Goal: Feedback & Contribution: Contribute content

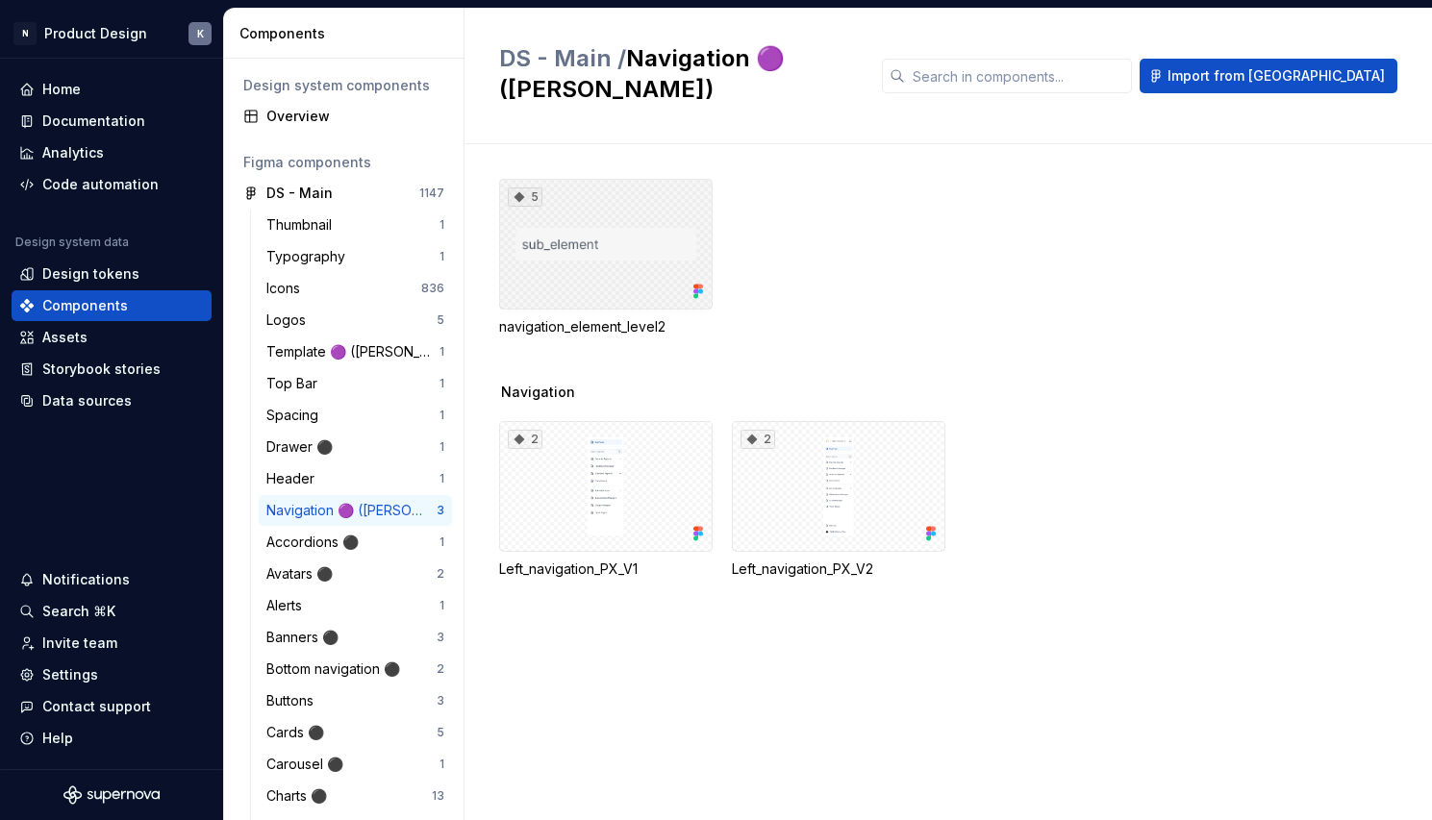
click at [656, 207] on div "5" at bounding box center [605, 244] width 213 height 131
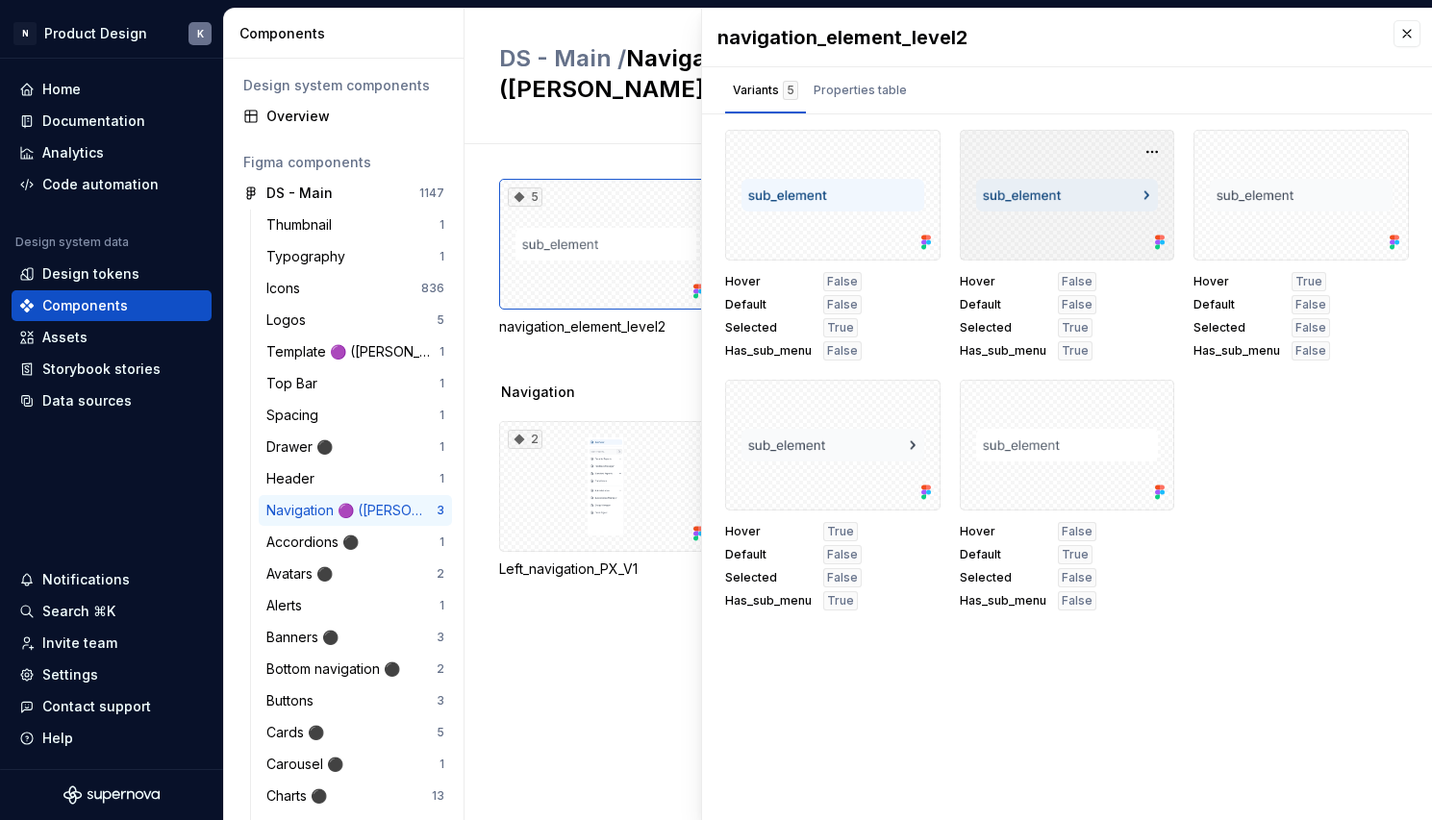
scroll to position [9, 0]
click at [894, 83] on div "Properties table" at bounding box center [859, 90] width 93 height 19
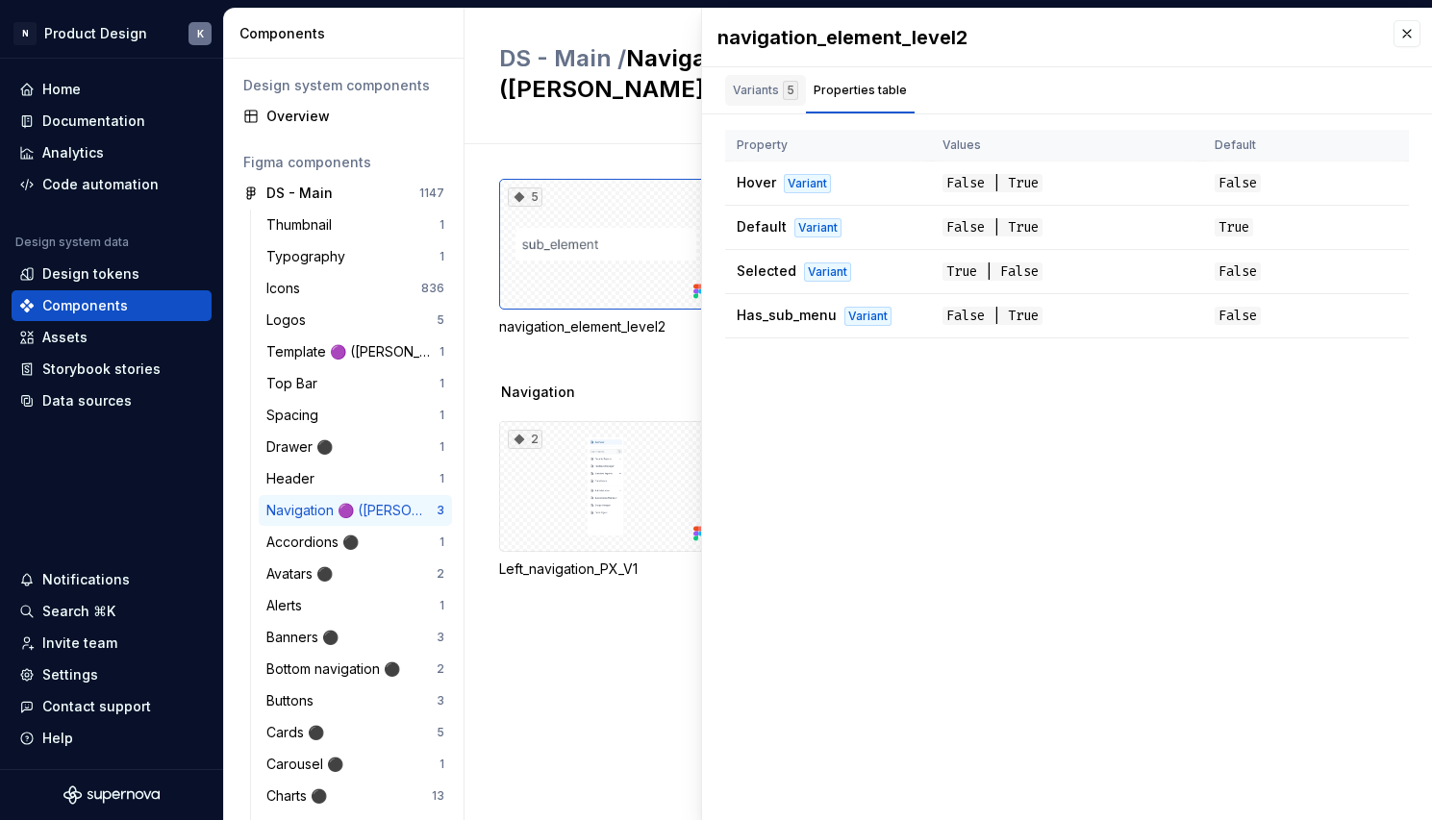
click at [763, 88] on div "Variants 5" at bounding box center [765, 90] width 65 height 19
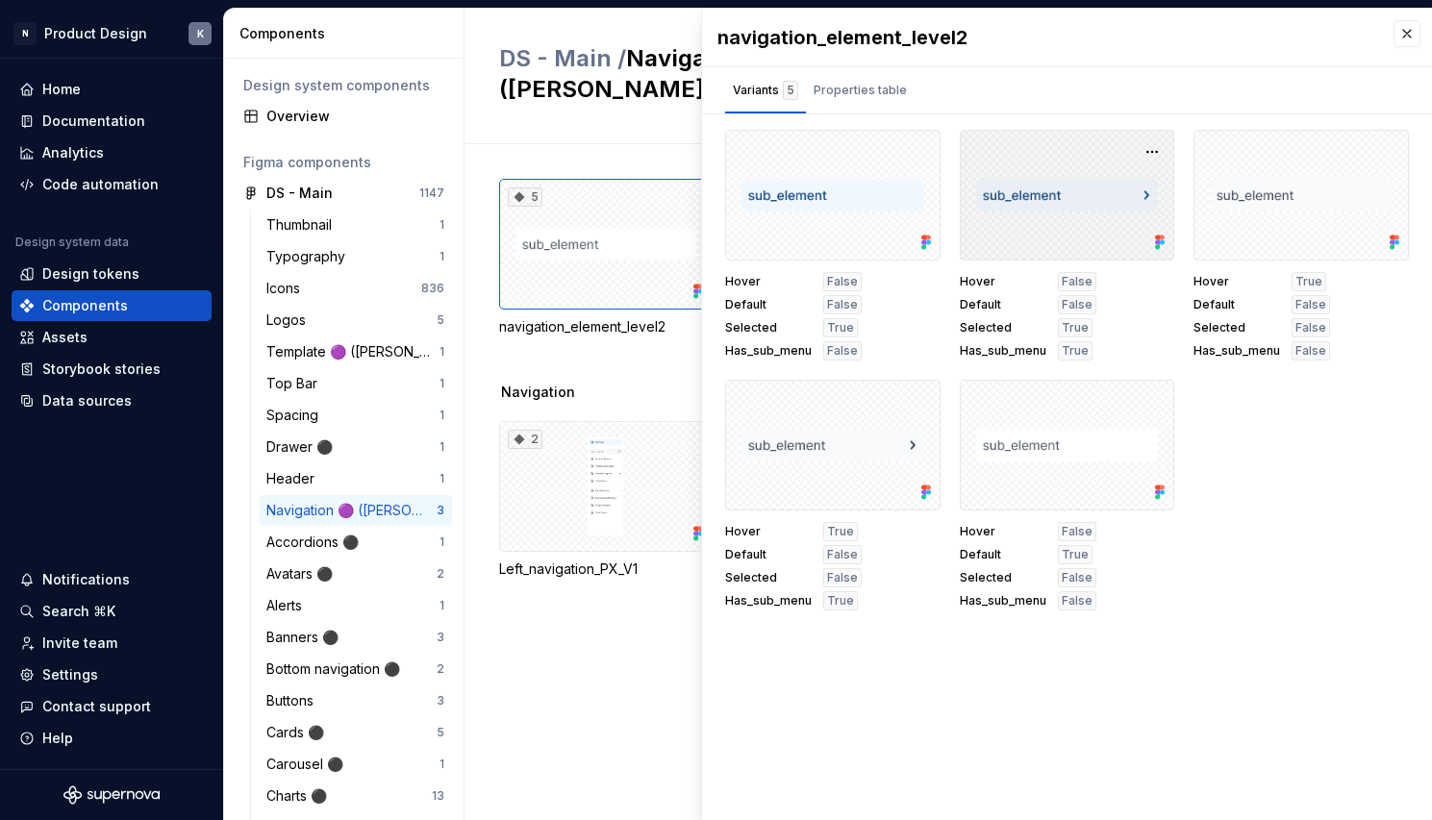
click at [1048, 209] on div at bounding box center [1067, 195] width 215 height 131
click at [1144, 138] on button "button" at bounding box center [1152, 151] width 27 height 27
click at [1111, 88] on div "Variants 5 Properties table" at bounding box center [1067, 90] width 730 height 46
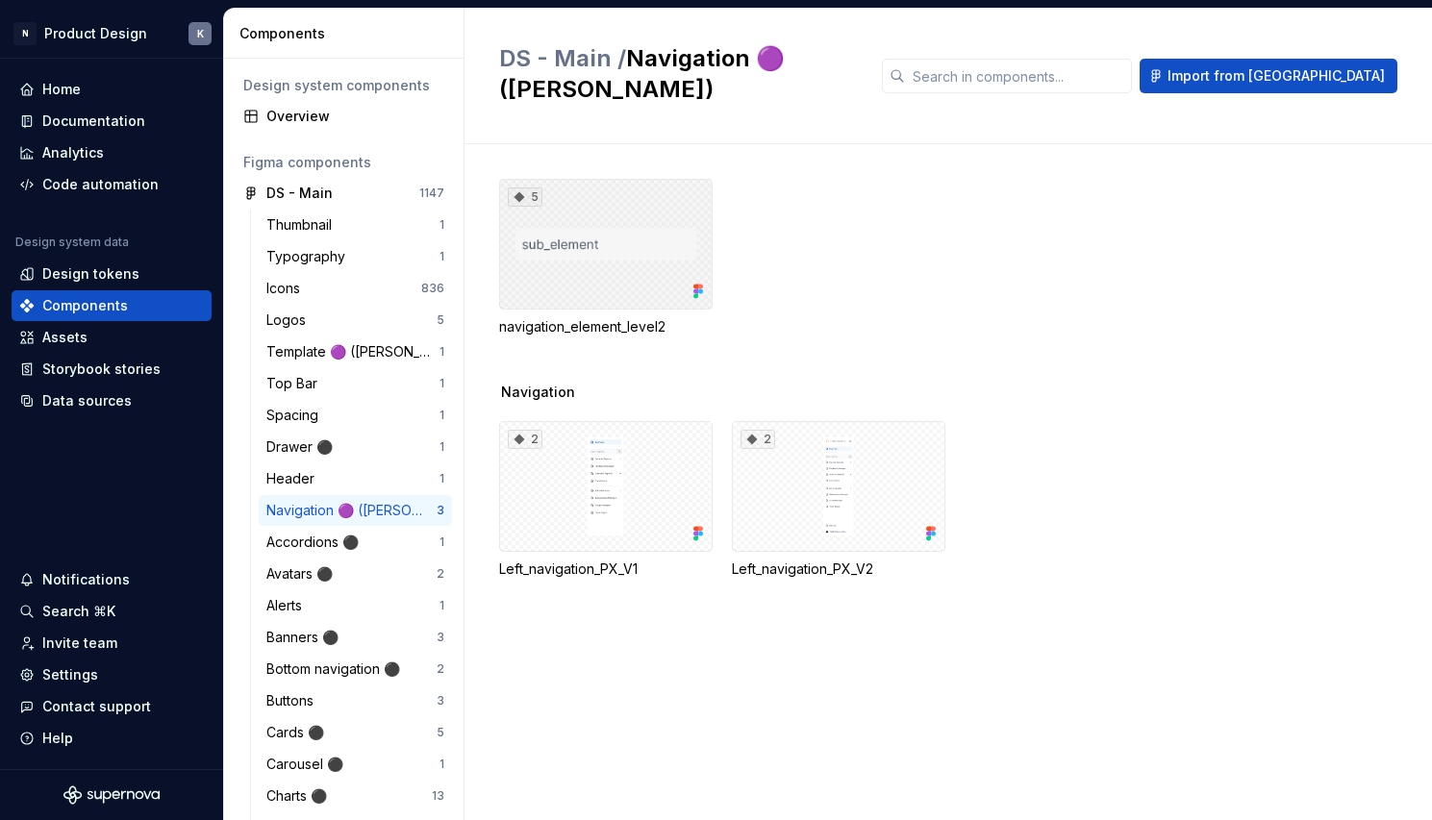
click at [583, 218] on div "5" at bounding box center [605, 244] width 213 height 131
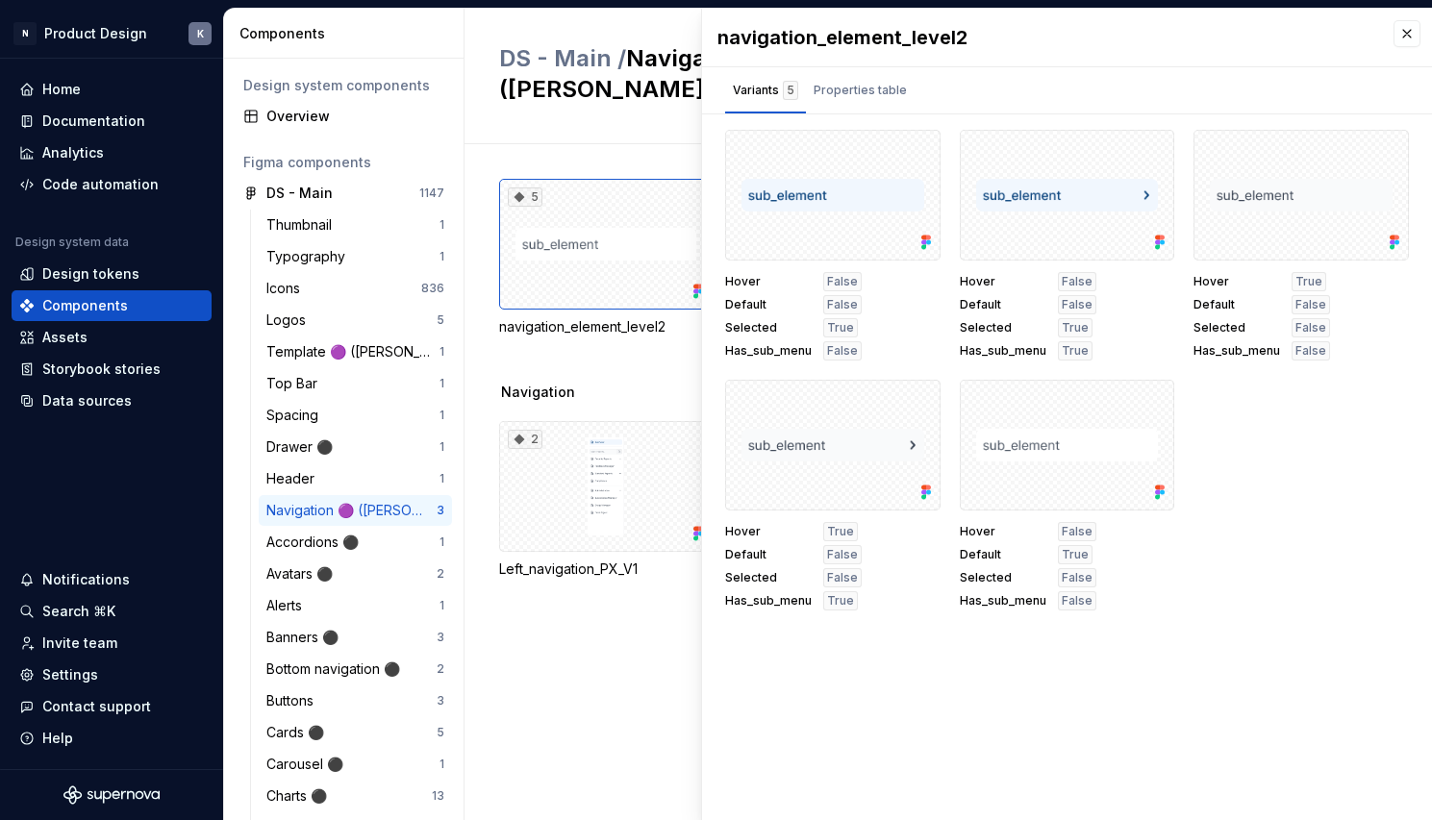
click at [626, 144] on div "5 navigation_element_level2 Navigation 2 Left_navigation_PX_V1 2 Left_navigatio…" at bounding box center [965, 482] width 933 height 676
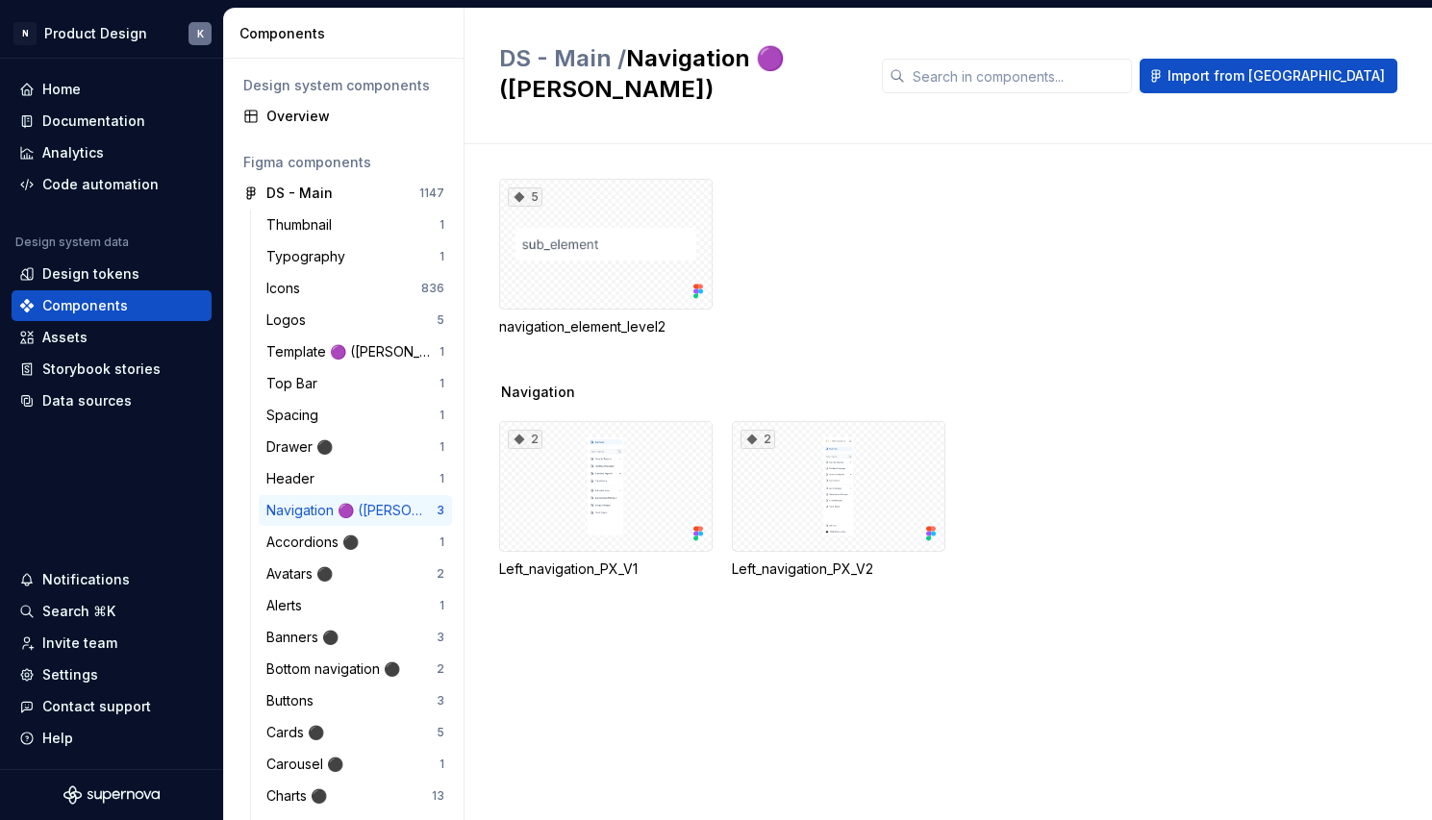
click at [323, 509] on div "Navigation 🟣 ([PERSON_NAME])" at bounding box center [351, 510] width 170 height 19
click at [155, 305] on div "Components" at bounding box center [111, 305] width 185 height 19
click at [0, 819] on nordpass-portal at bounding box center [0, 820] width 0 height 0
click at [91, 88] on div "Home" at bounding box center [111, 89] width 185 height 19
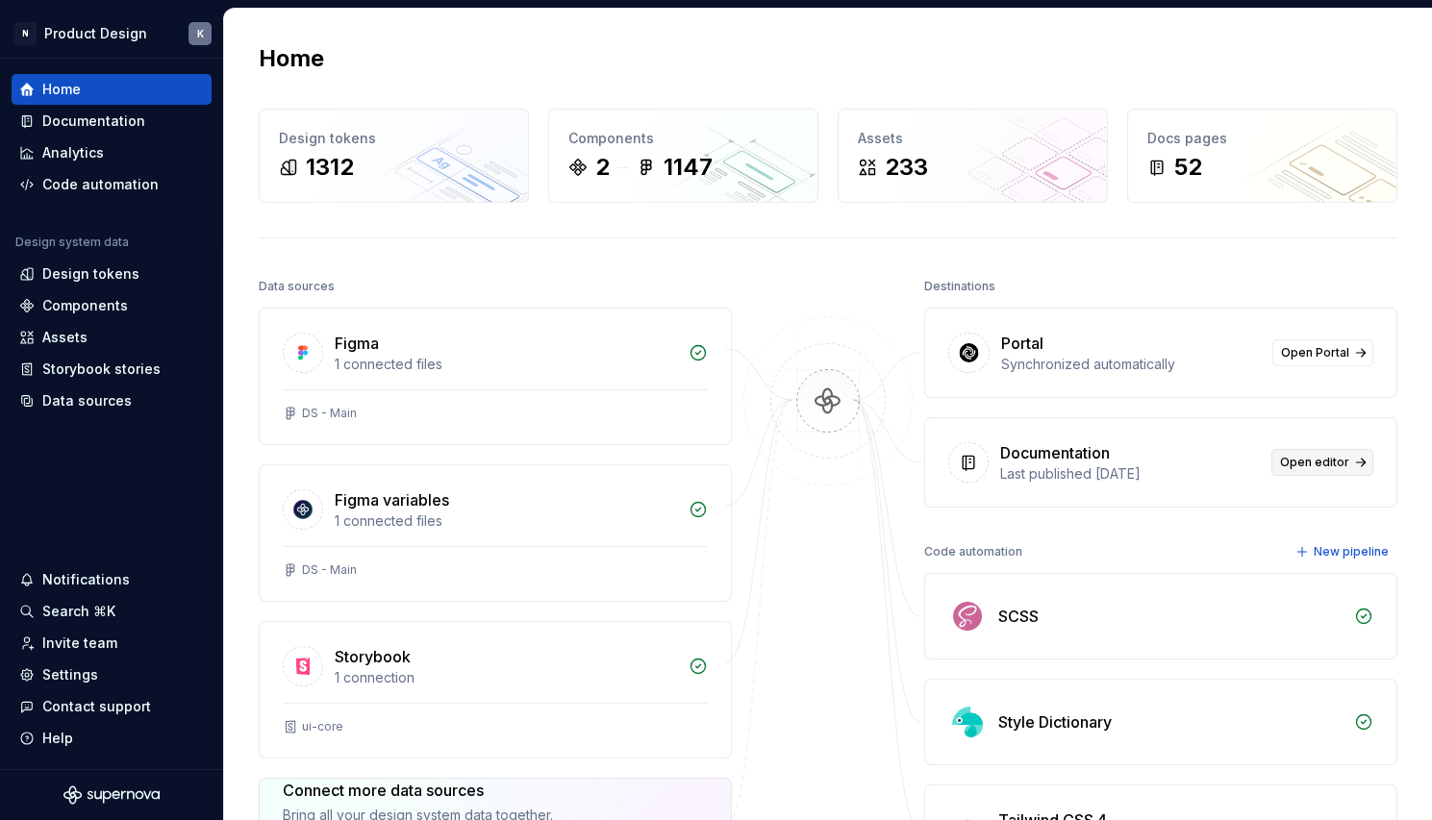
click at [1307, 457] on span "Open editor" at bounding box center [1314, 462] width 69 height 15
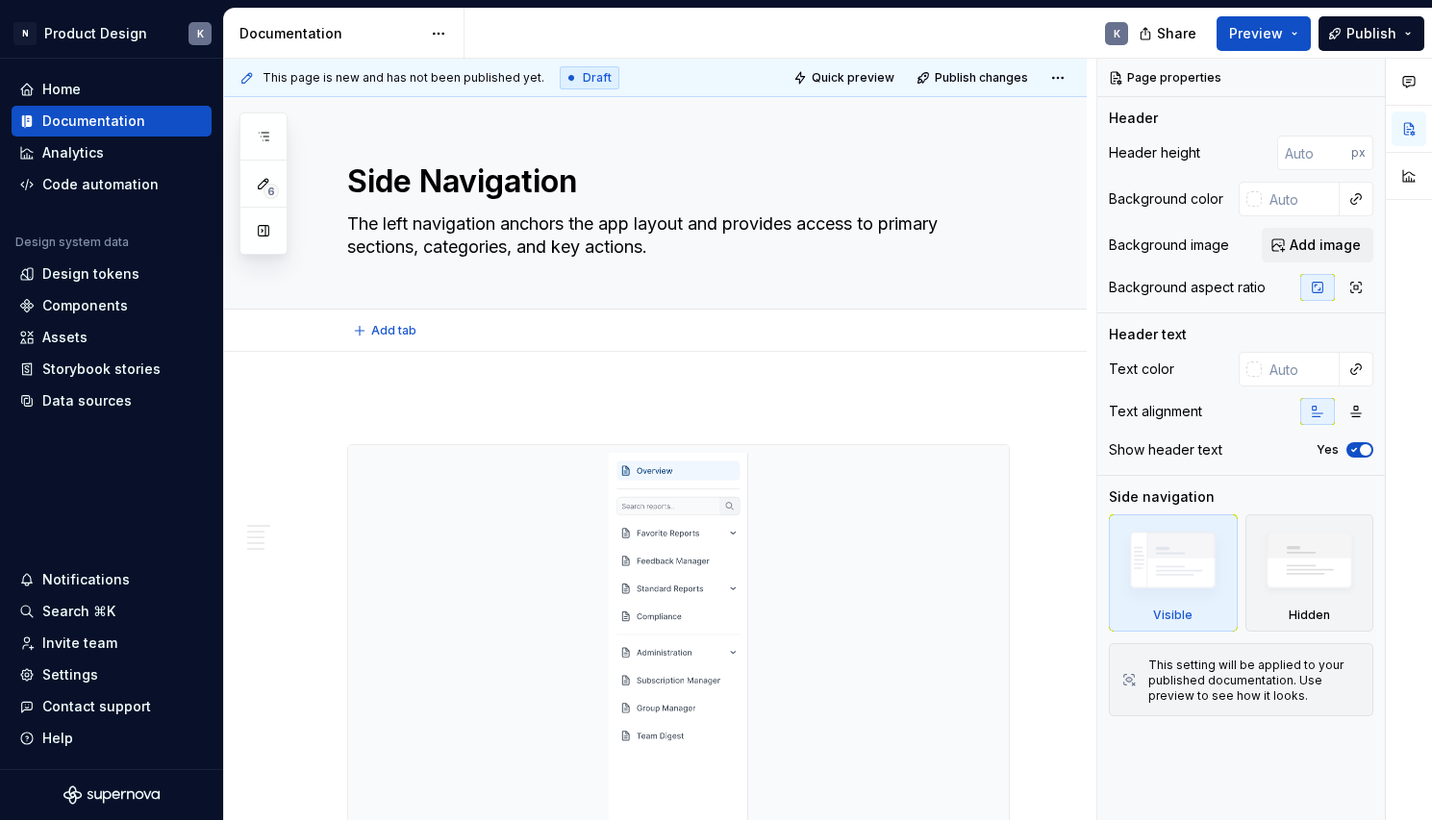
type textarea "*"
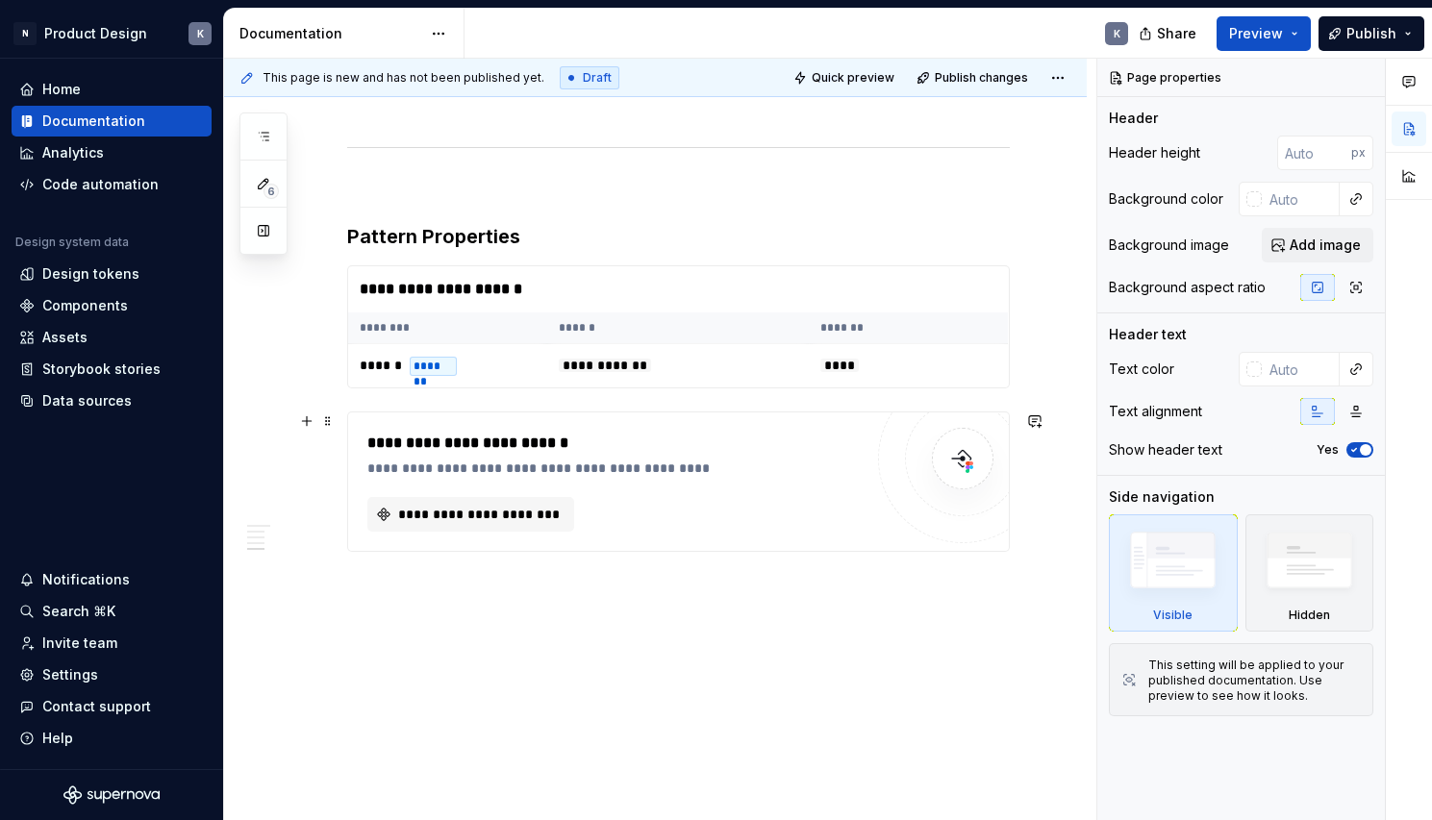
scroll to position [4231, 0]
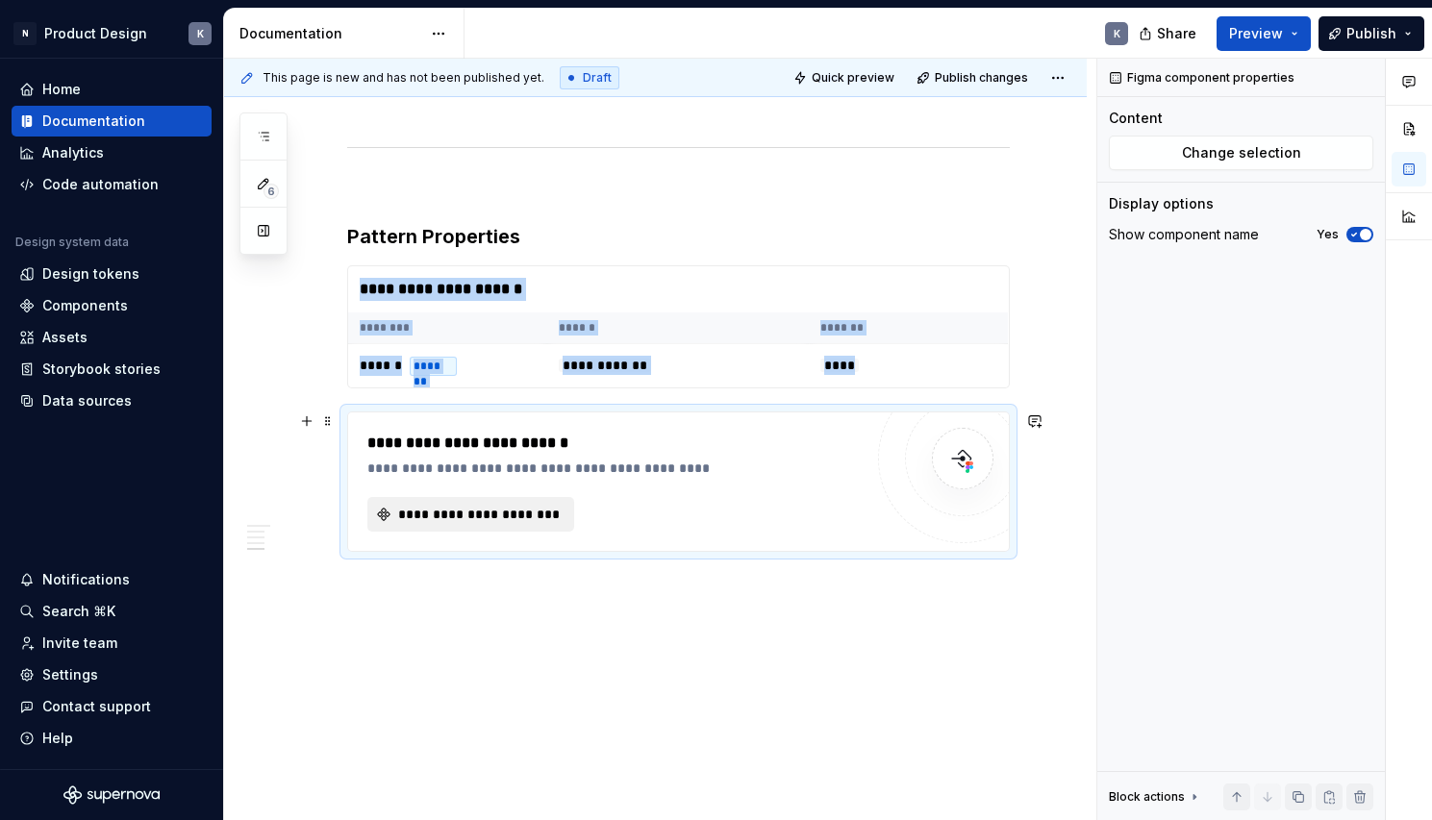
click at [522, 517] on span "**********" at bounding box center [478, 514] width 166 height 19
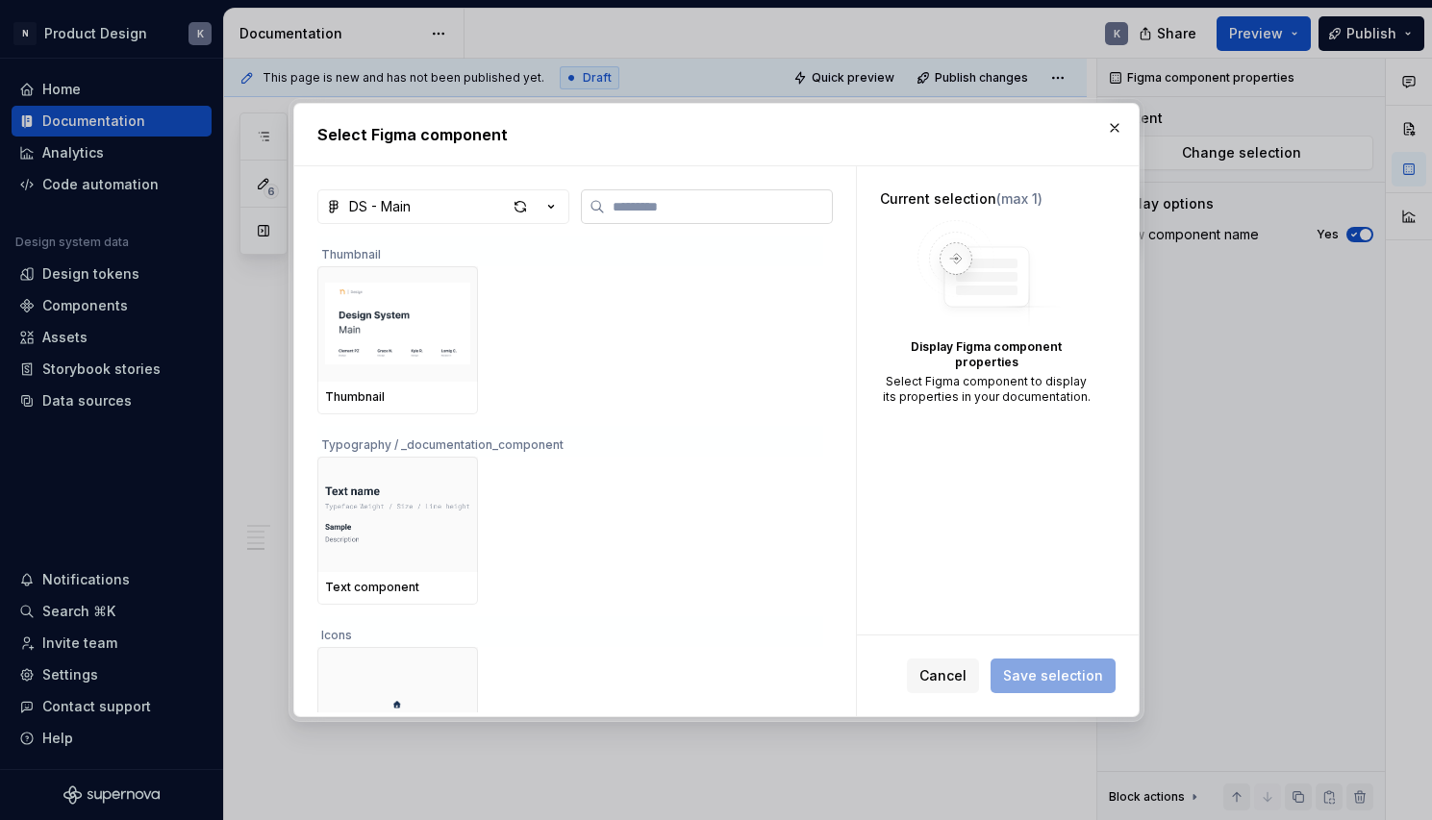
click at [758, 203] on input "search" at bounding box center [718, 206] width 227 height 19
type input "*"
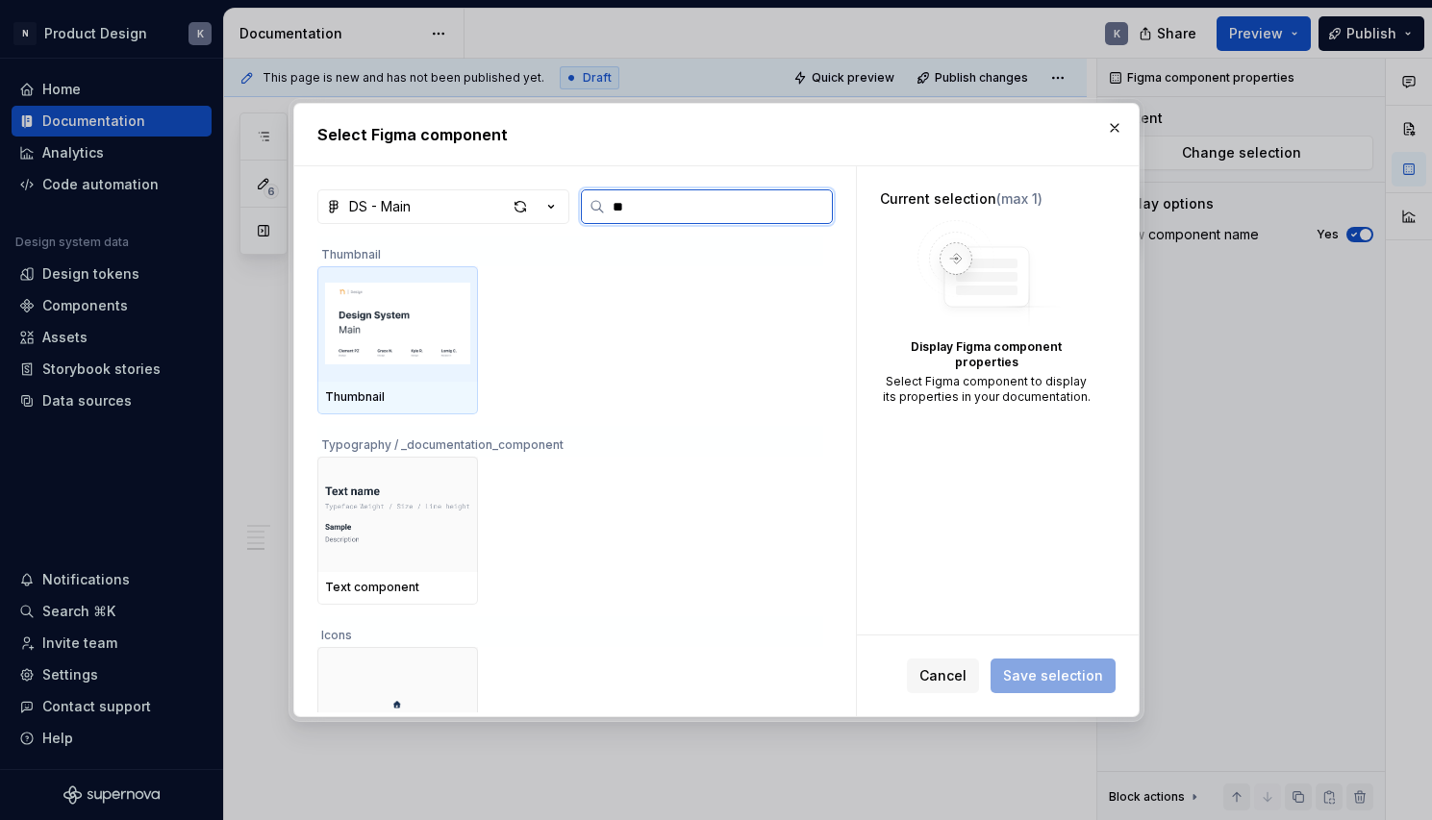
type input "***"
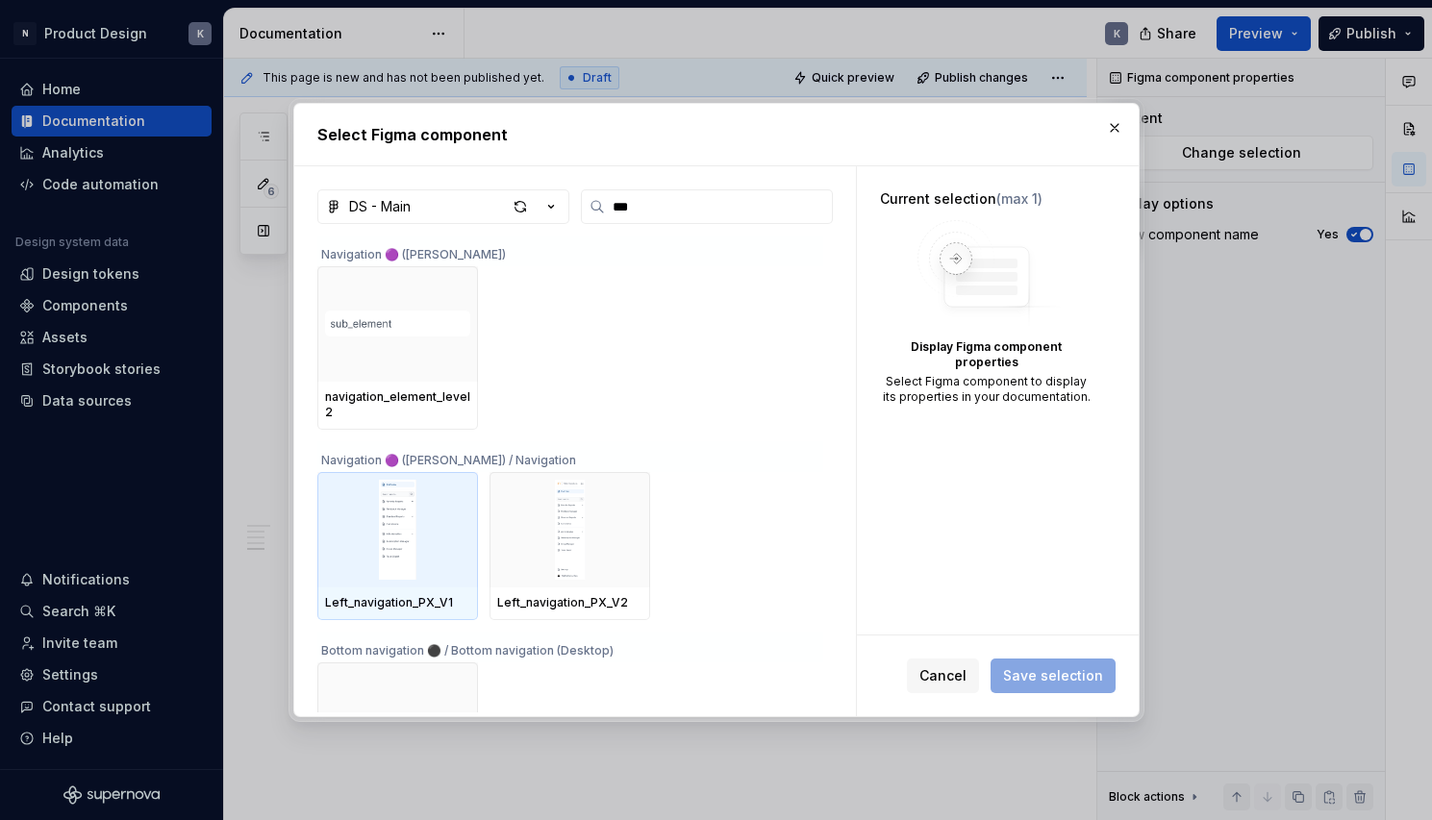
scroll to position [0, 0]
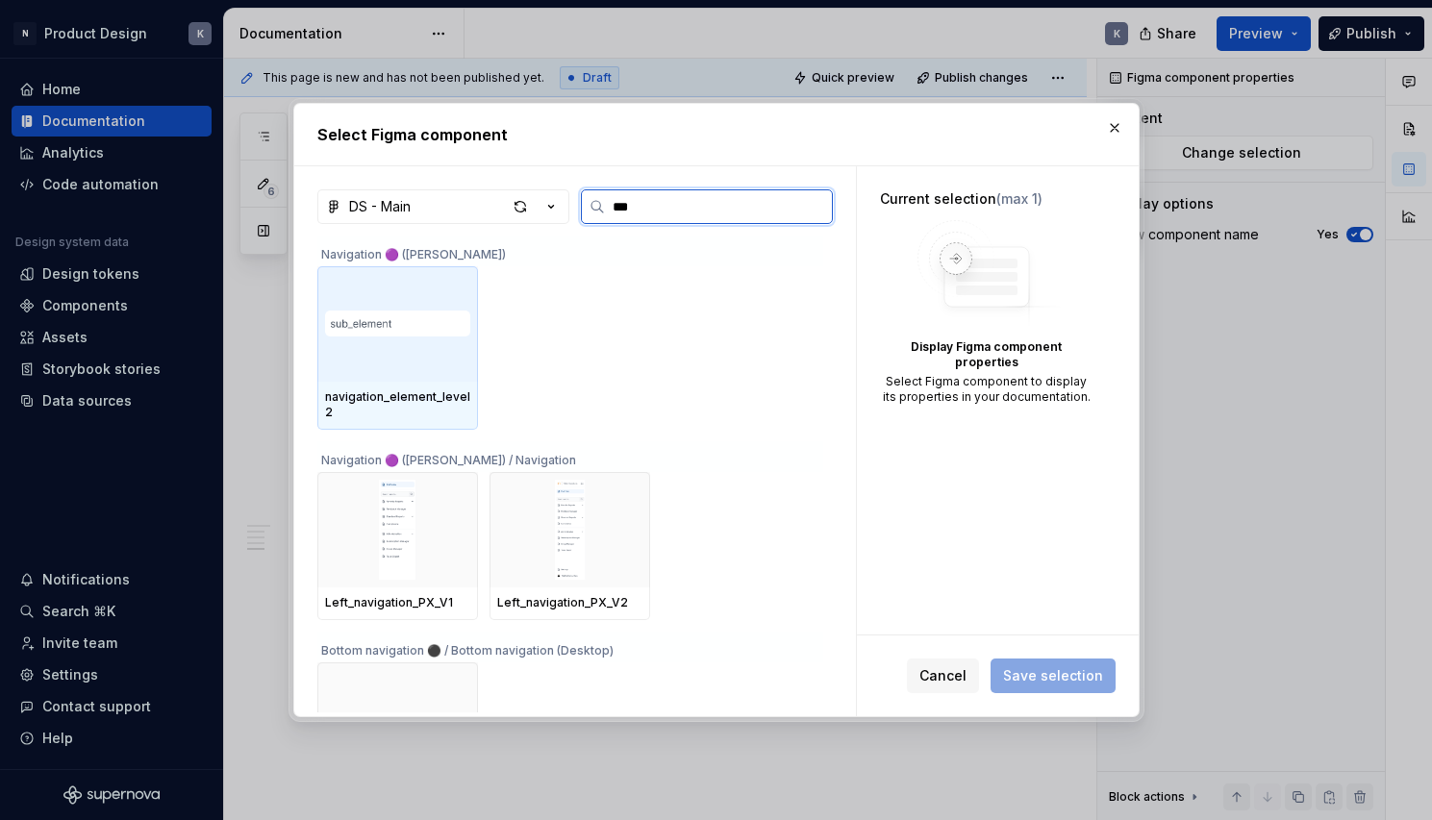
click at [404, 350] on div at bounding box center [397, 323] width 161 height 115
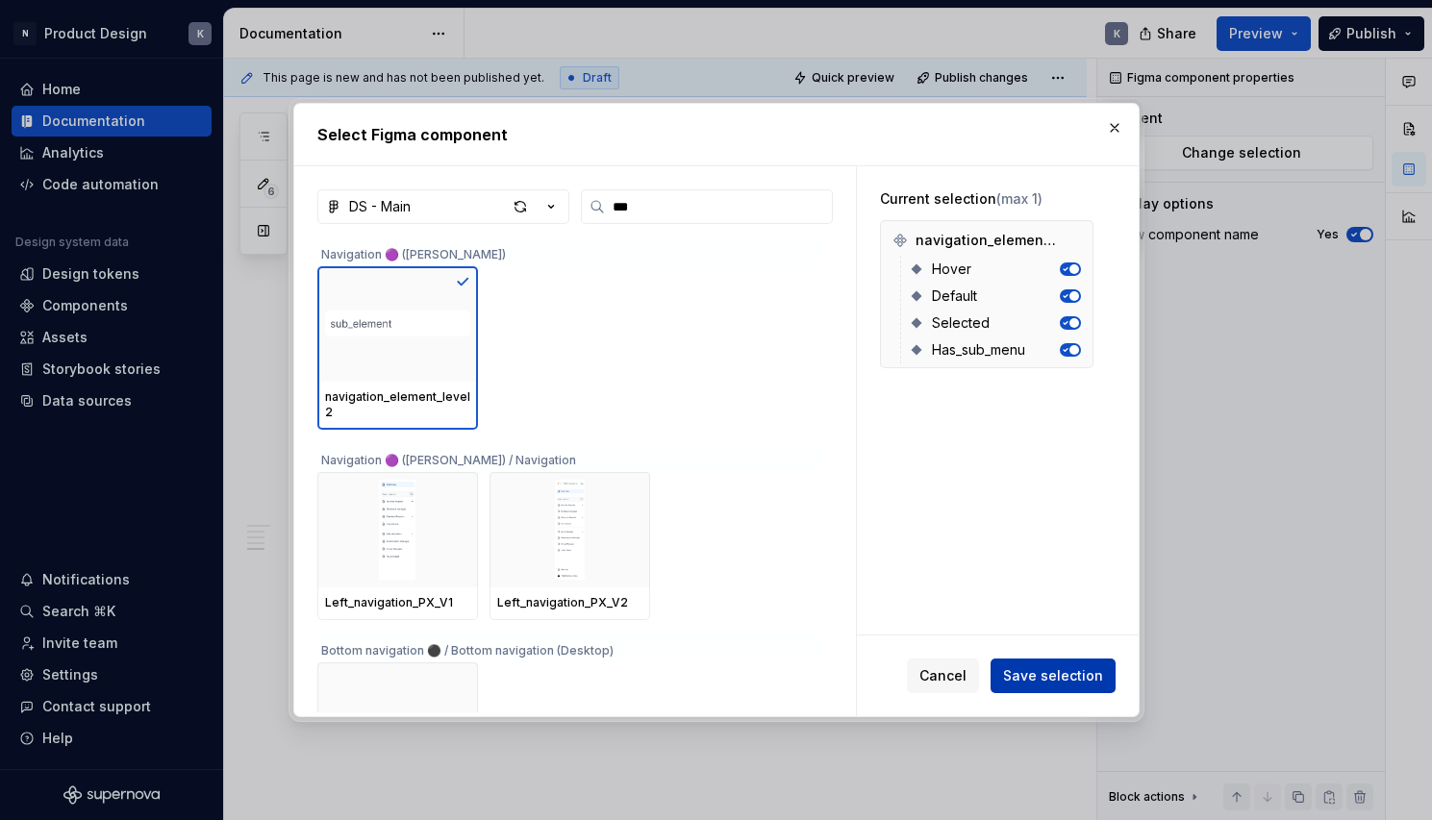
click at [1069, 680] on span "Save selection" at bounding box center [1053, 675] width 100 height 19
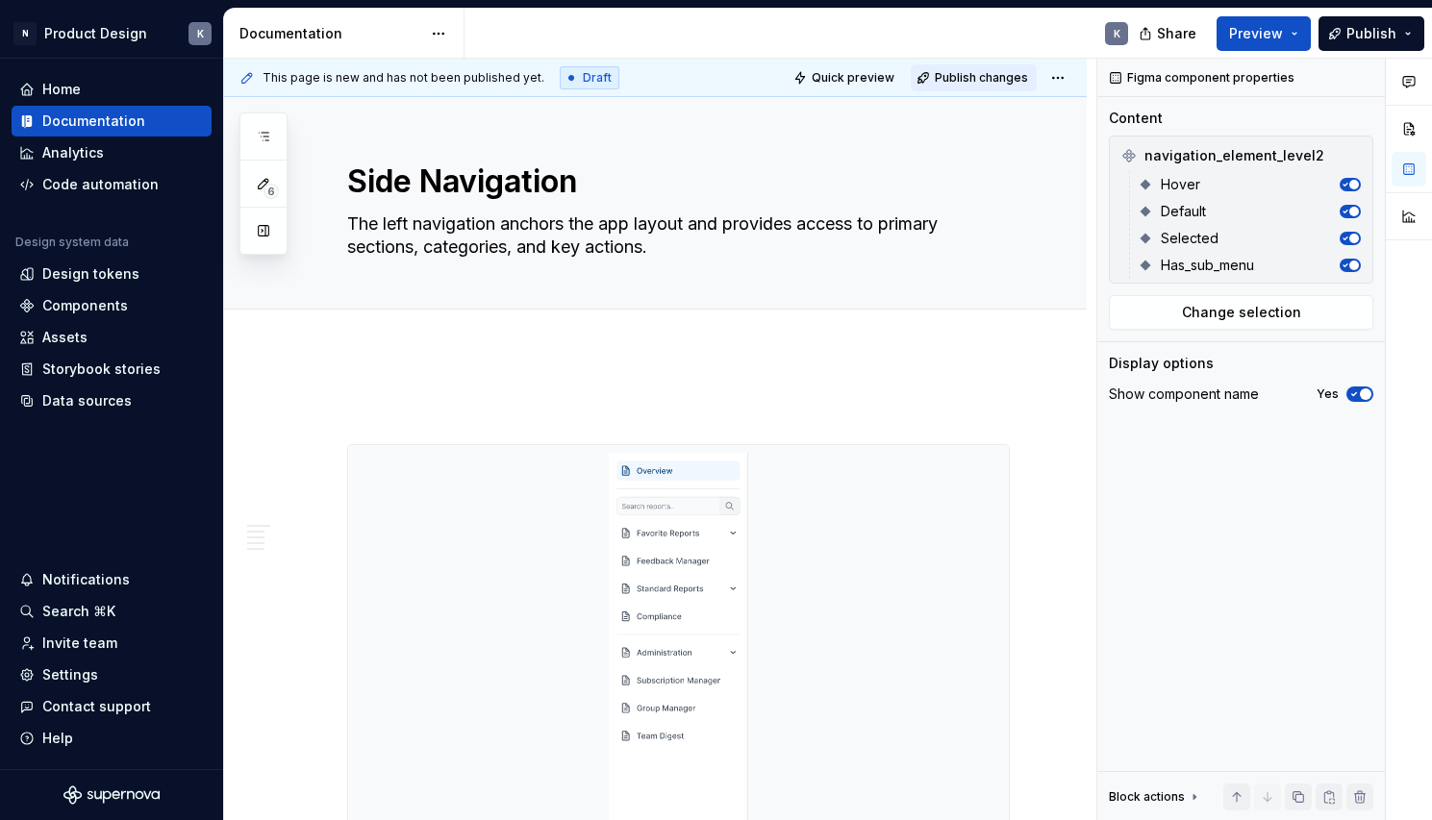
click at [953, 82] on span "Publish changes" at bounding box center [981, 77] width 93 height 15
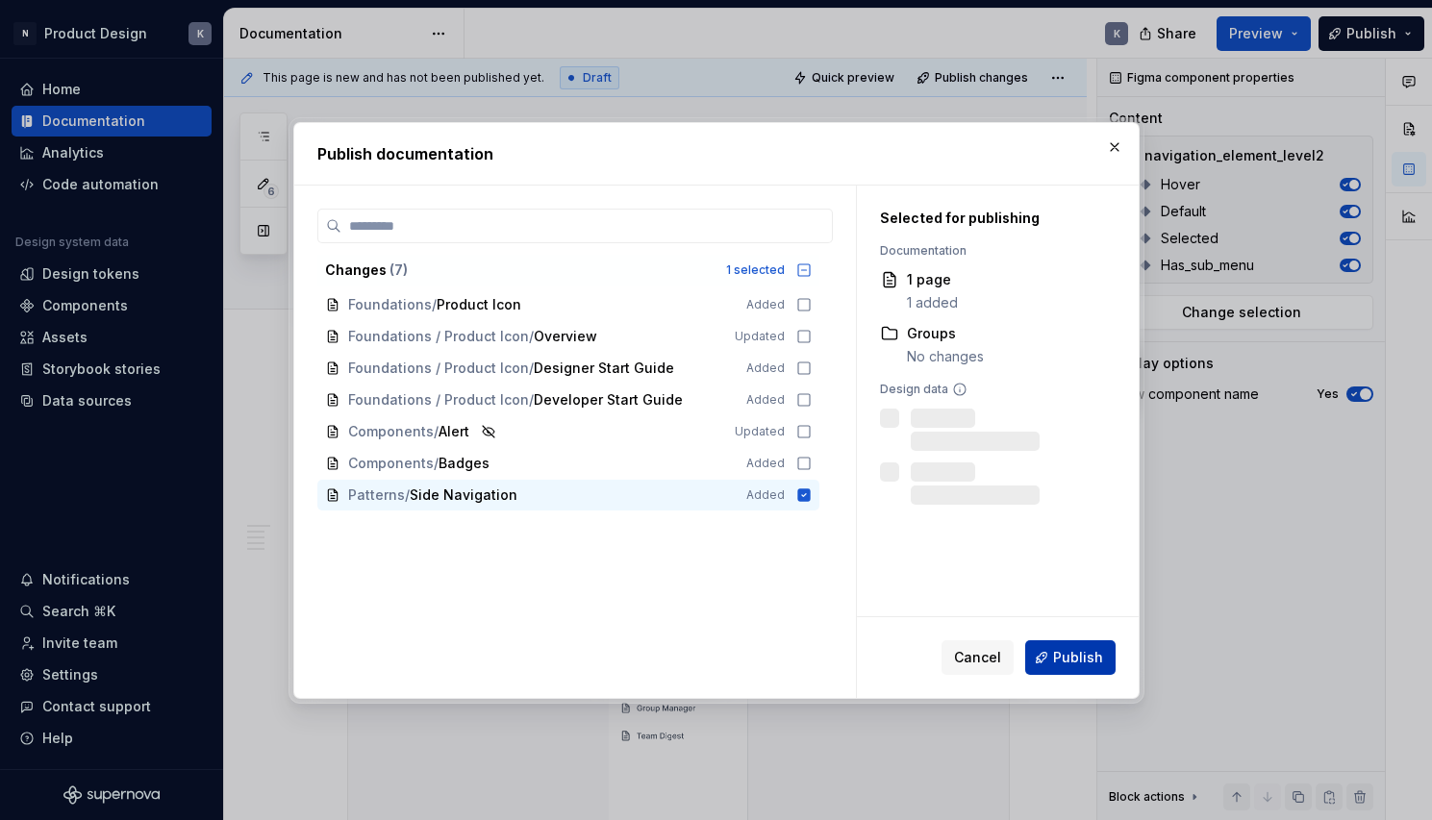
click at [1062, 653] on span "Publish" at bounding box center [1078, 657] width 50 height 19
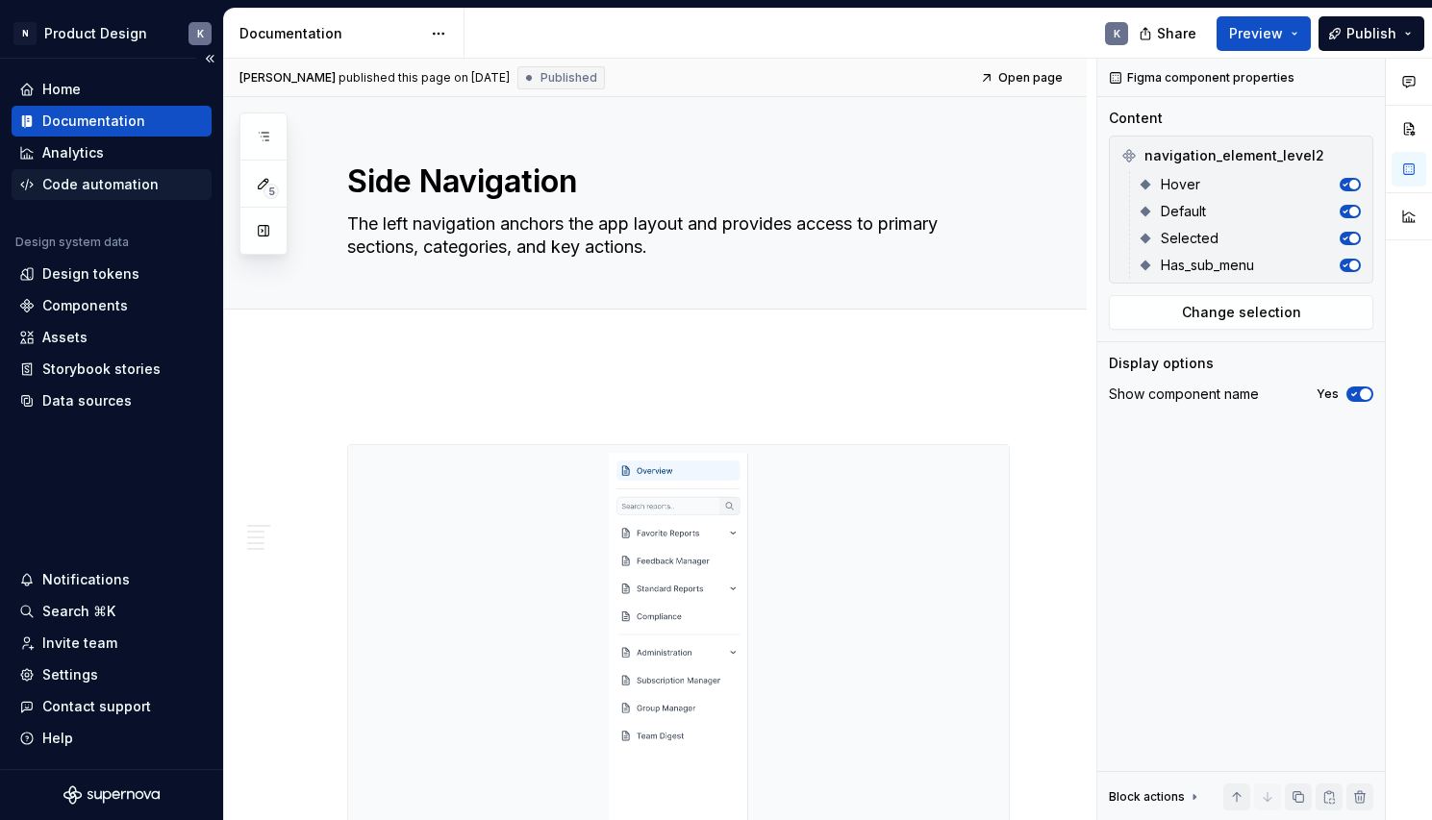
click at [100, 186] on div "Code automation" at bounding box center [100, 184] width 116 height 19
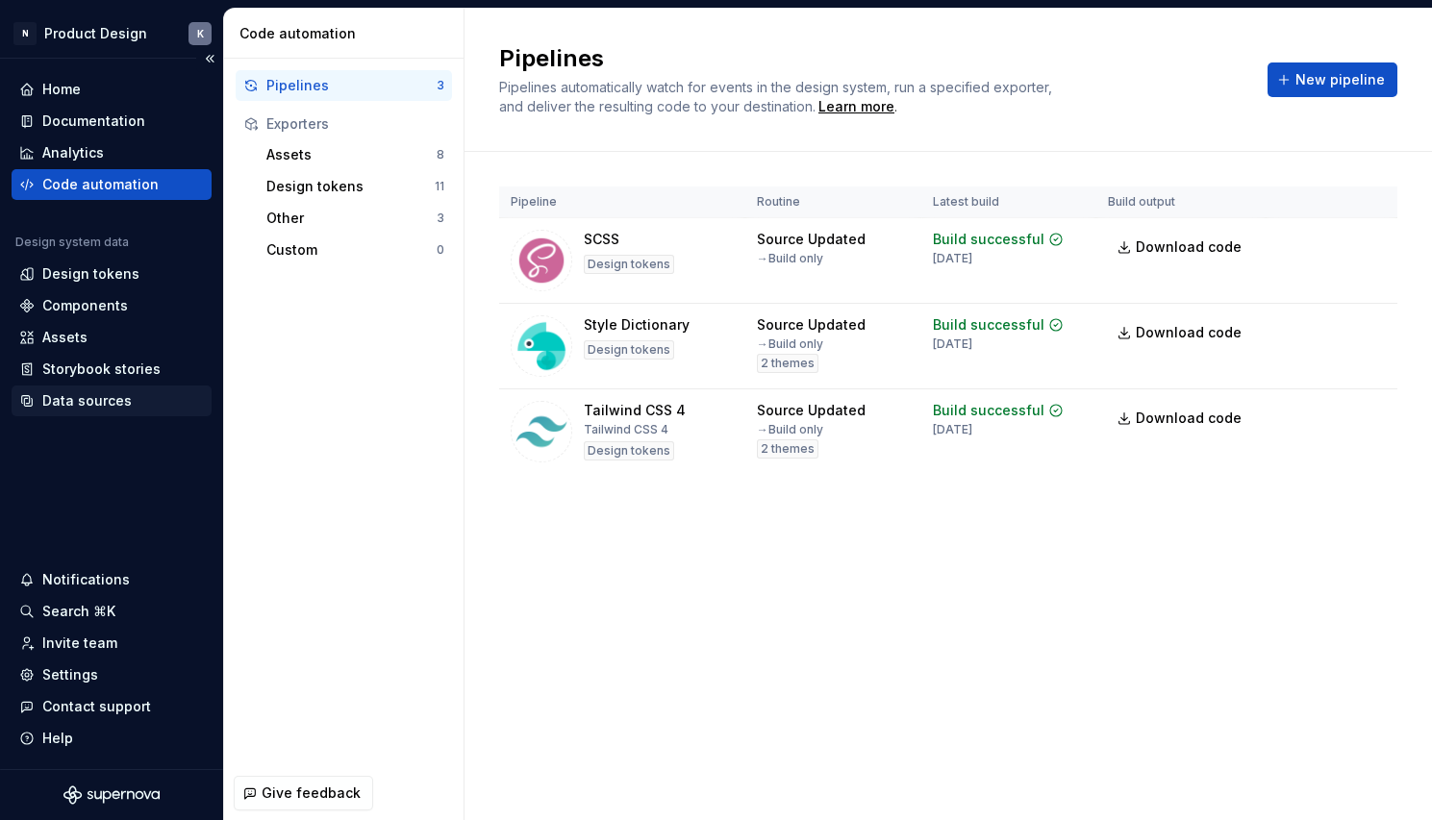
click at [105, 398] on div "Data sources" at bounding box center [86, 400] width 89 height 19
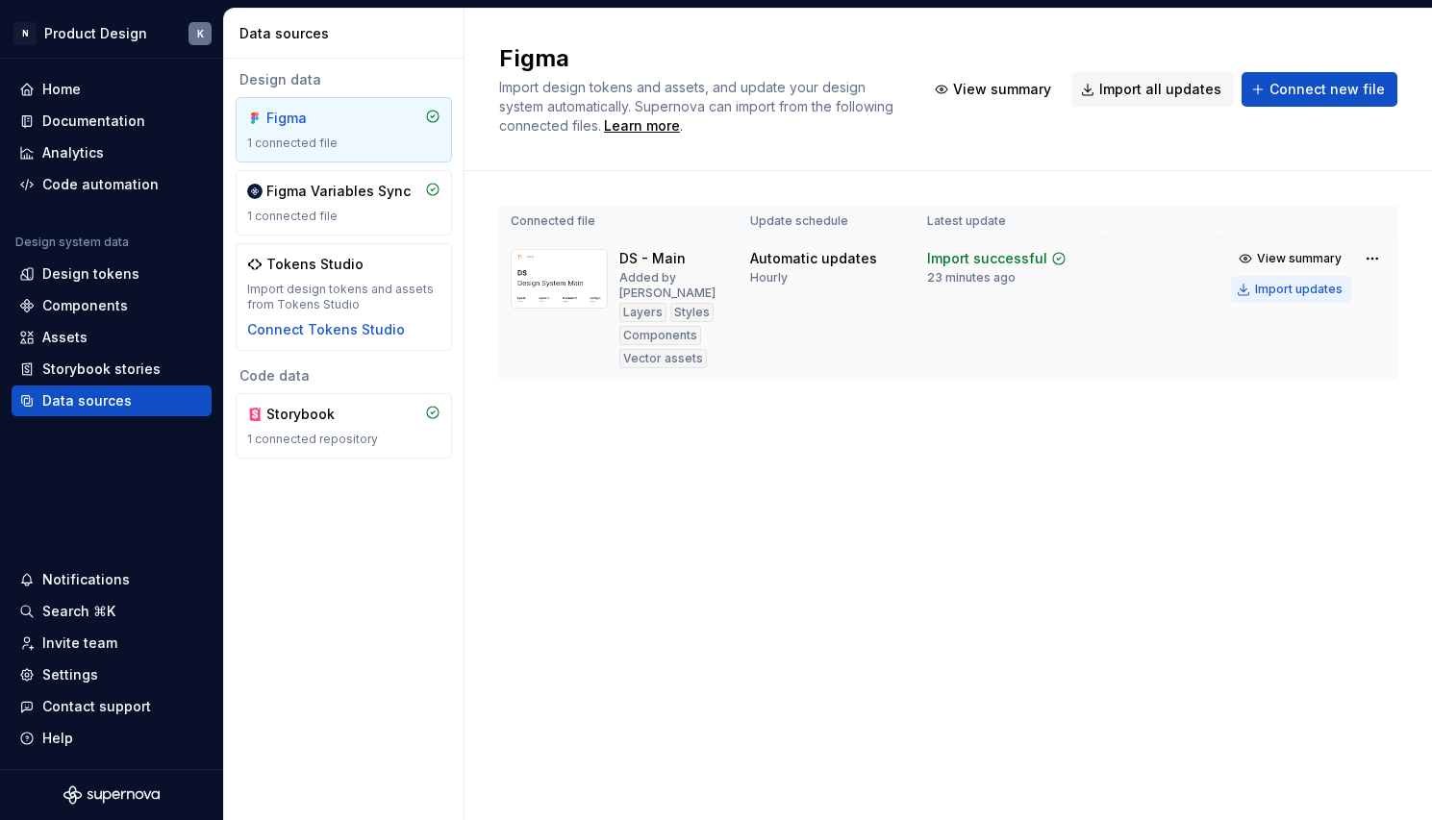
click at [1264, 289] on div "Import updates" at bounding box center [1299, 289] width 88 height 15
click at [109, 128] on div "Documentation" at bounding box center [93, 121] width 103 height 19
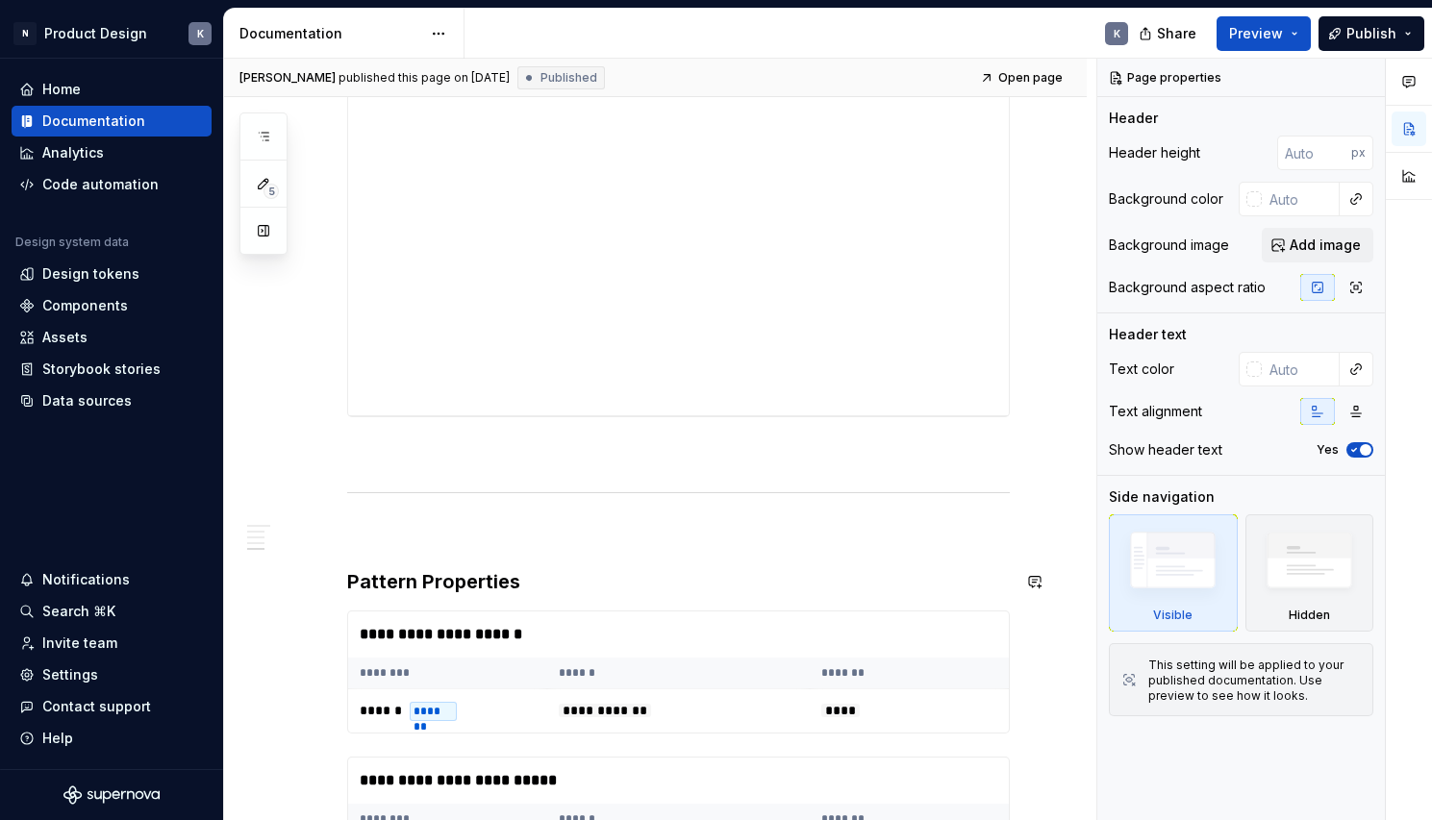
scroll to position [3885, 0]
click at [675, 269] on div "**********" at bounding box center [678, 224] width 661 height 385
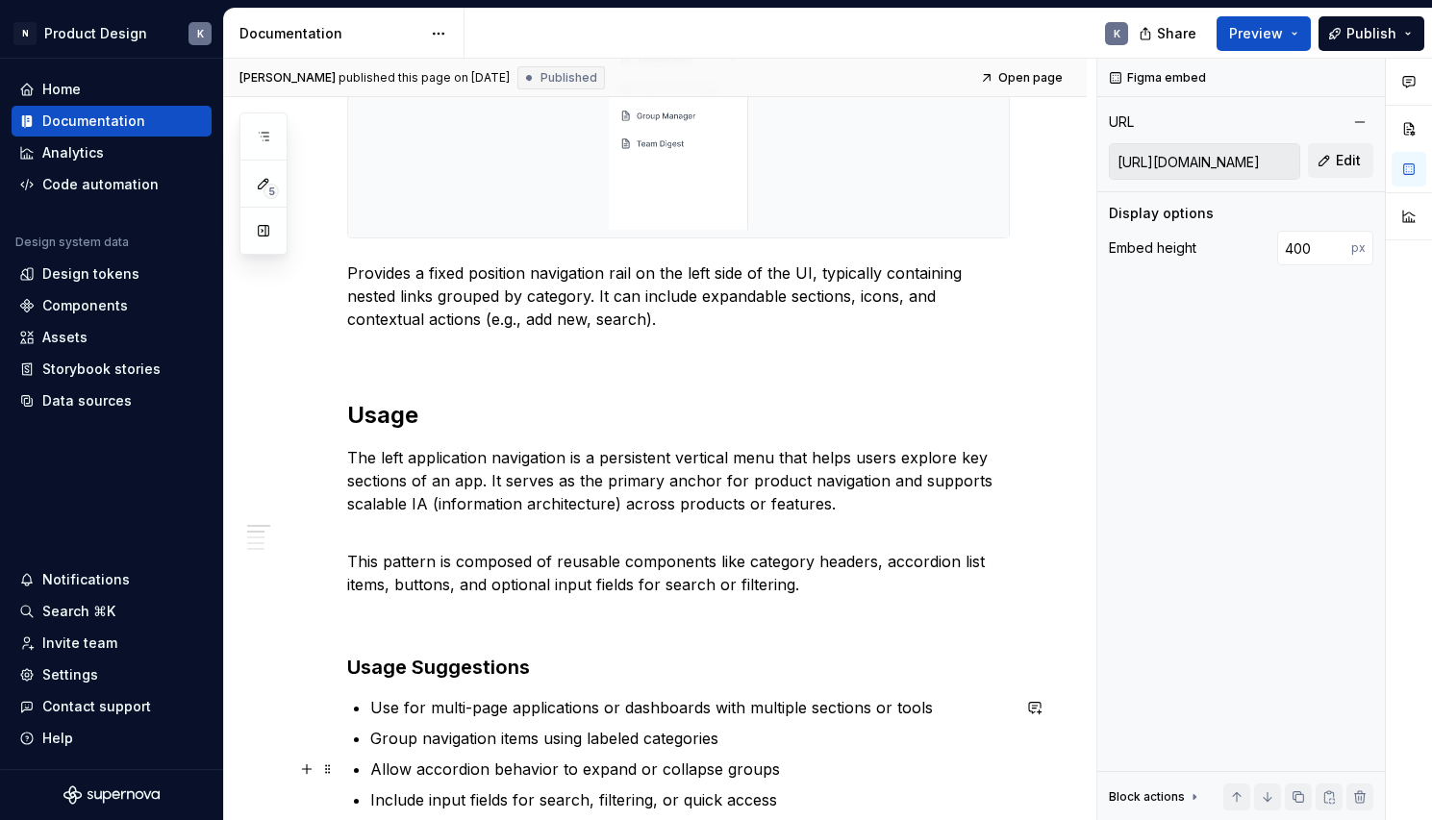
scroll to position [525, 0]
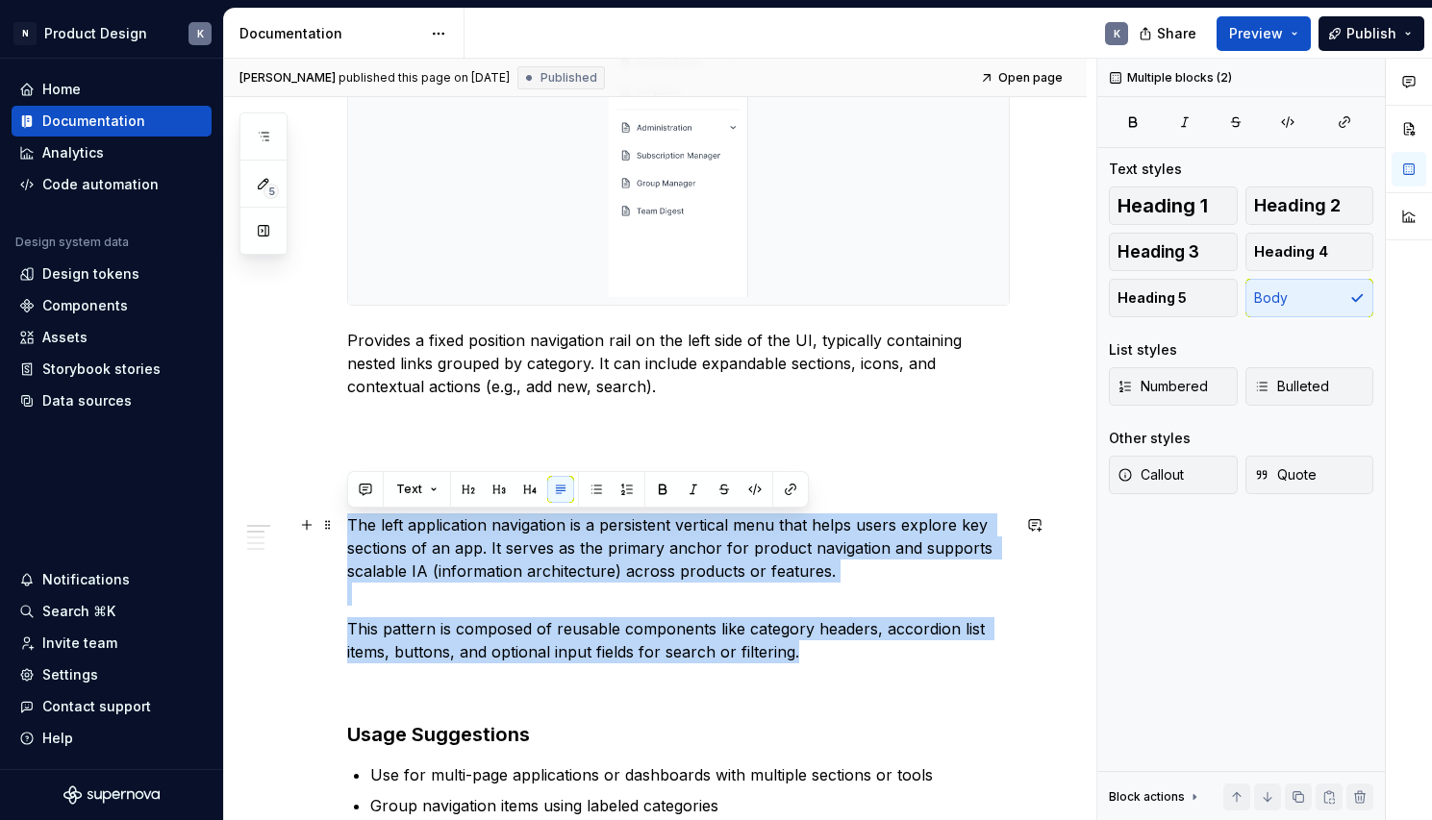
drag, startPoint x: 815, startPoint y: 663, endPoint x: 341, endPoint y: 528, distance: 492.8
copy div "The left application navigation is a persistent vertical menu that helps users …"
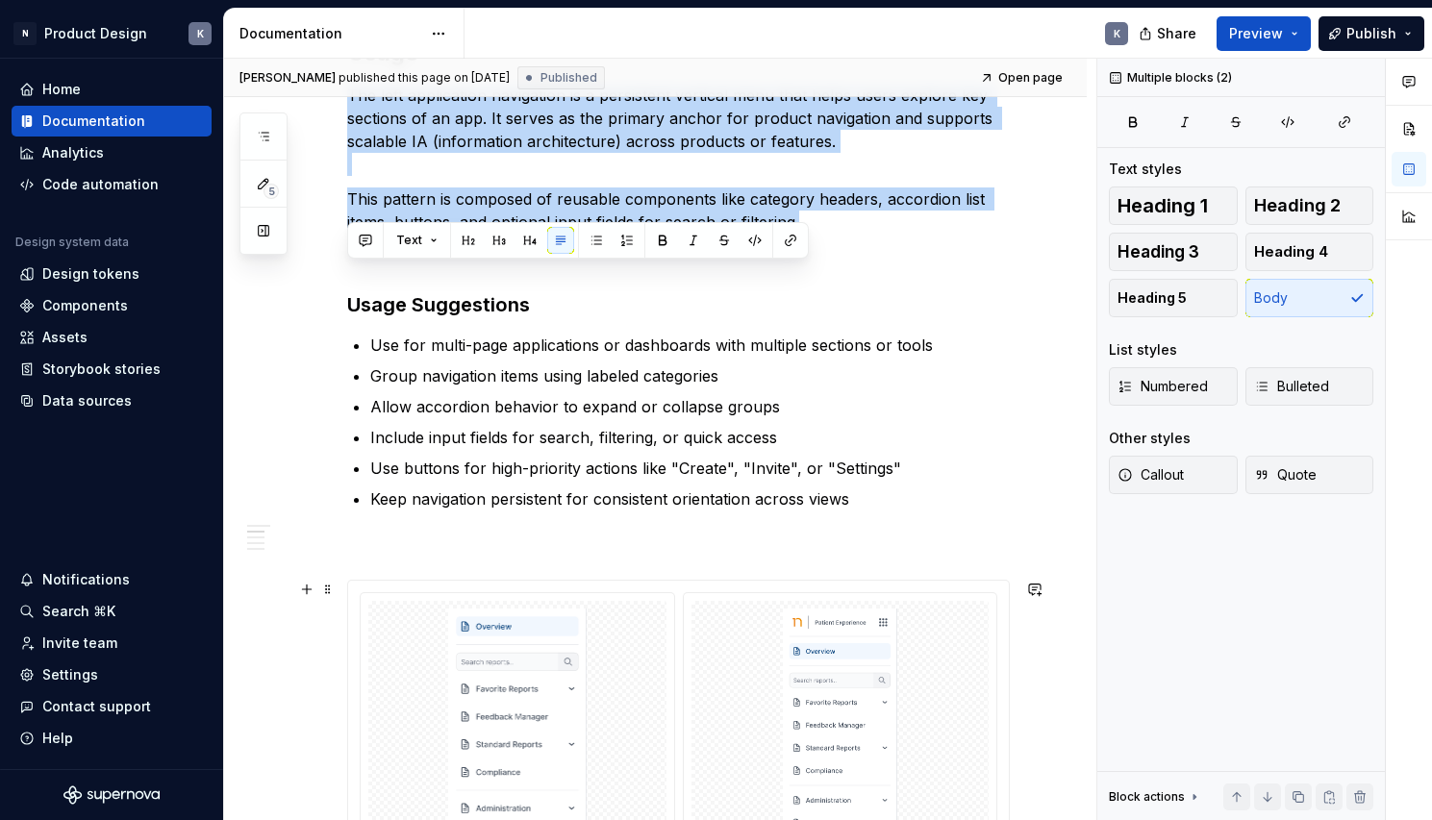
scroll to position [951, 0]
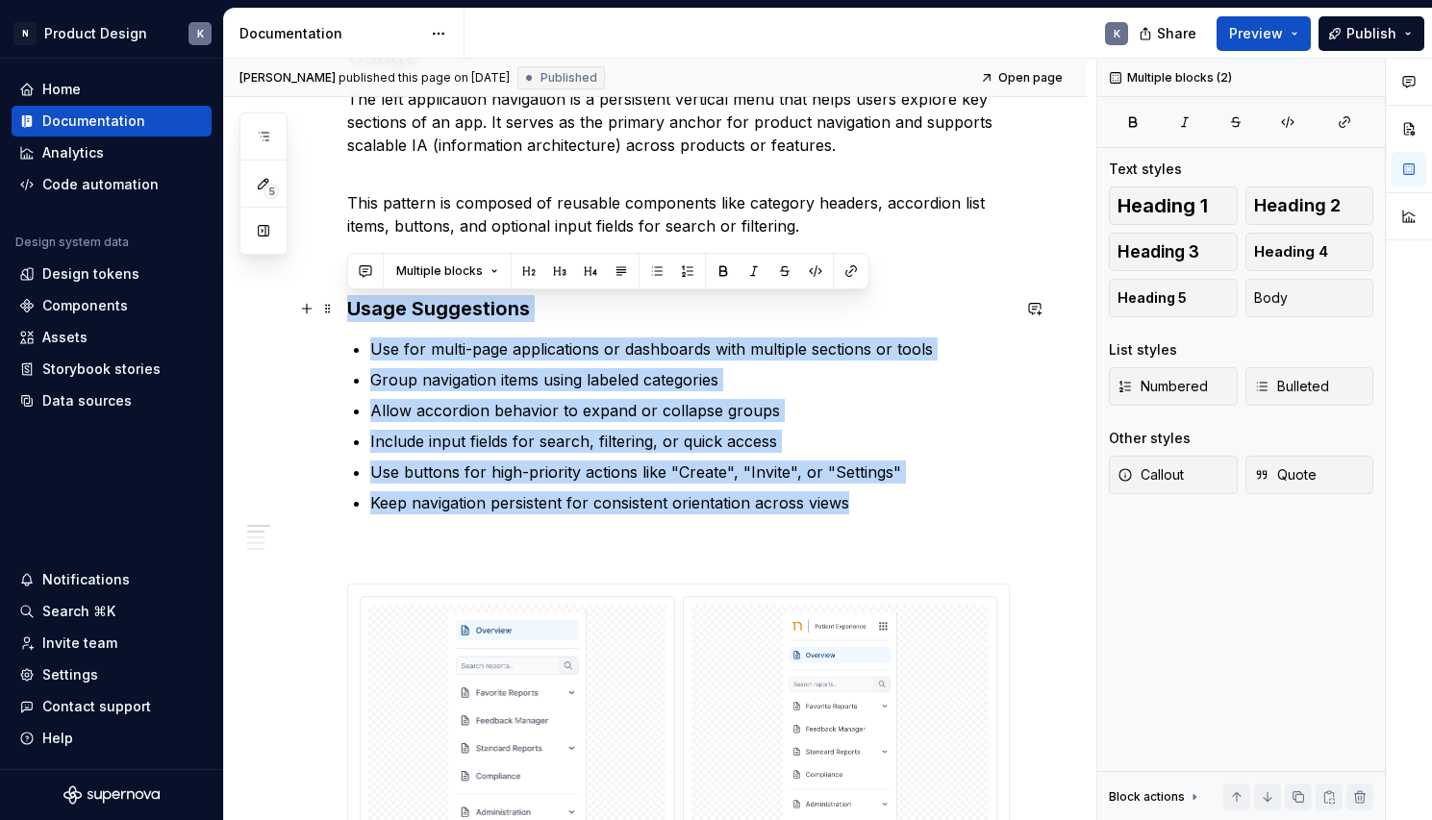
drag, startPoint x: 861, startPoint y: 506, endPoint x: 351, endPoint y: 305, distance: 547.8
copy div "Usage Suggestions Use for multi-page applications or dashboards with multiple s…"
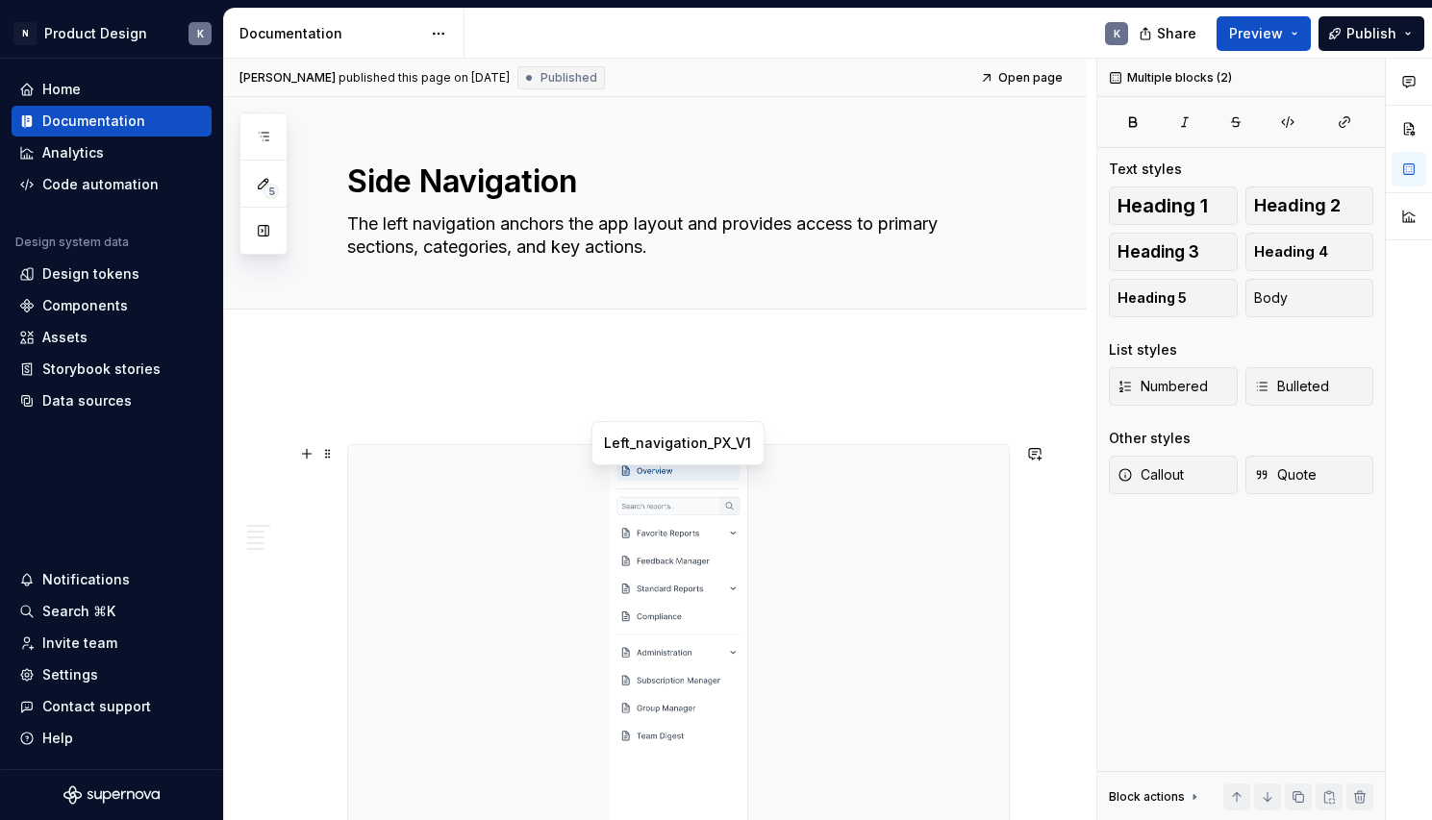
scroll to position [0, 0]
click at [589, 244] on textarea "The left navigation anchors the app layout and provides access to primary secti…" at bounding box center [674, 236] width 663 height 54
click at [104, 407] on div "Data sources" at bounding box center [86, 400] width 89 height 19
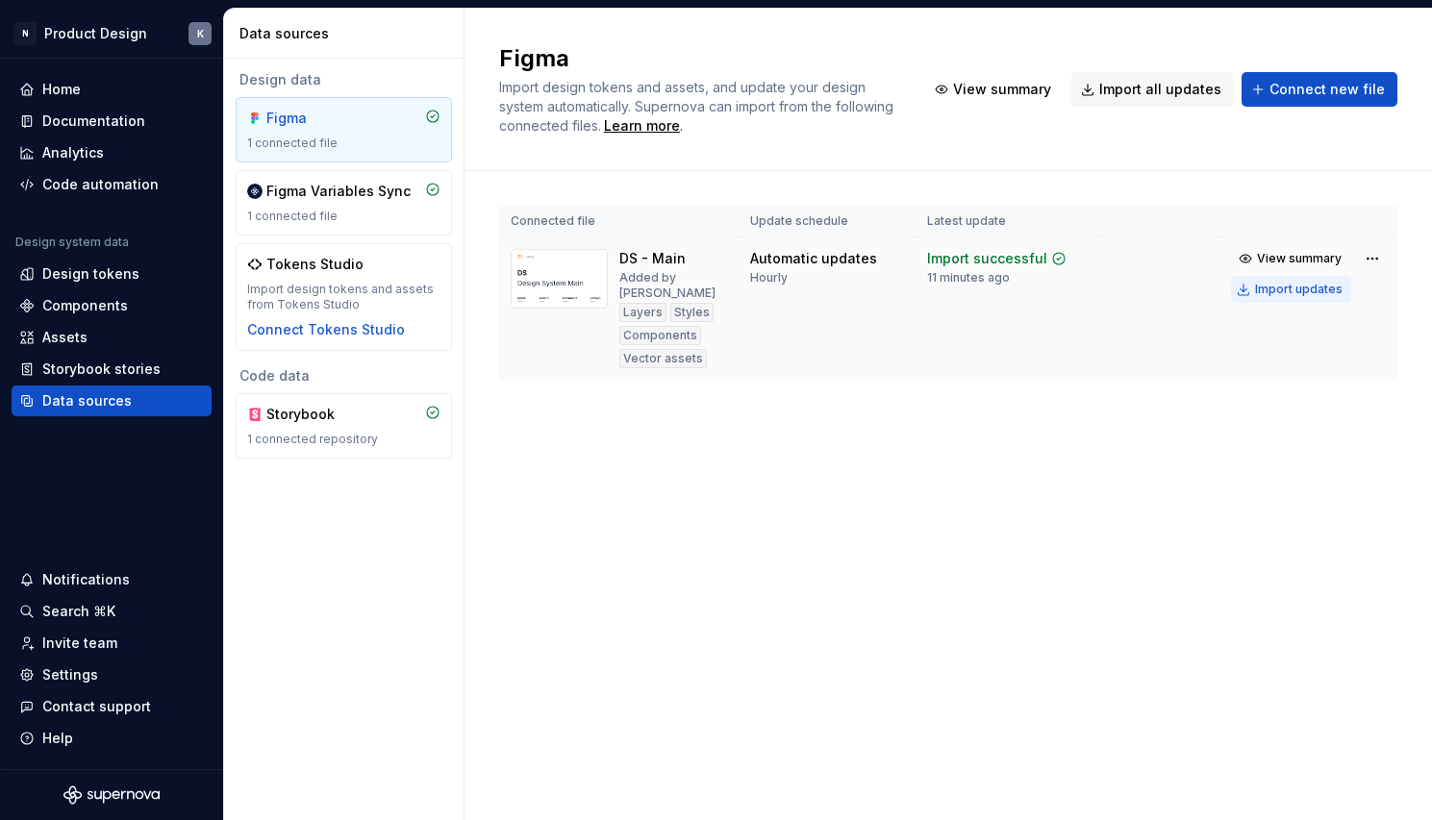
click at [1294, 288] on div "Import updates" at bounding box center [1299, 289] width 88 height 15
click at [119, 123] on div "Documentation" at bounding box center [93, 121] width 103 height 19
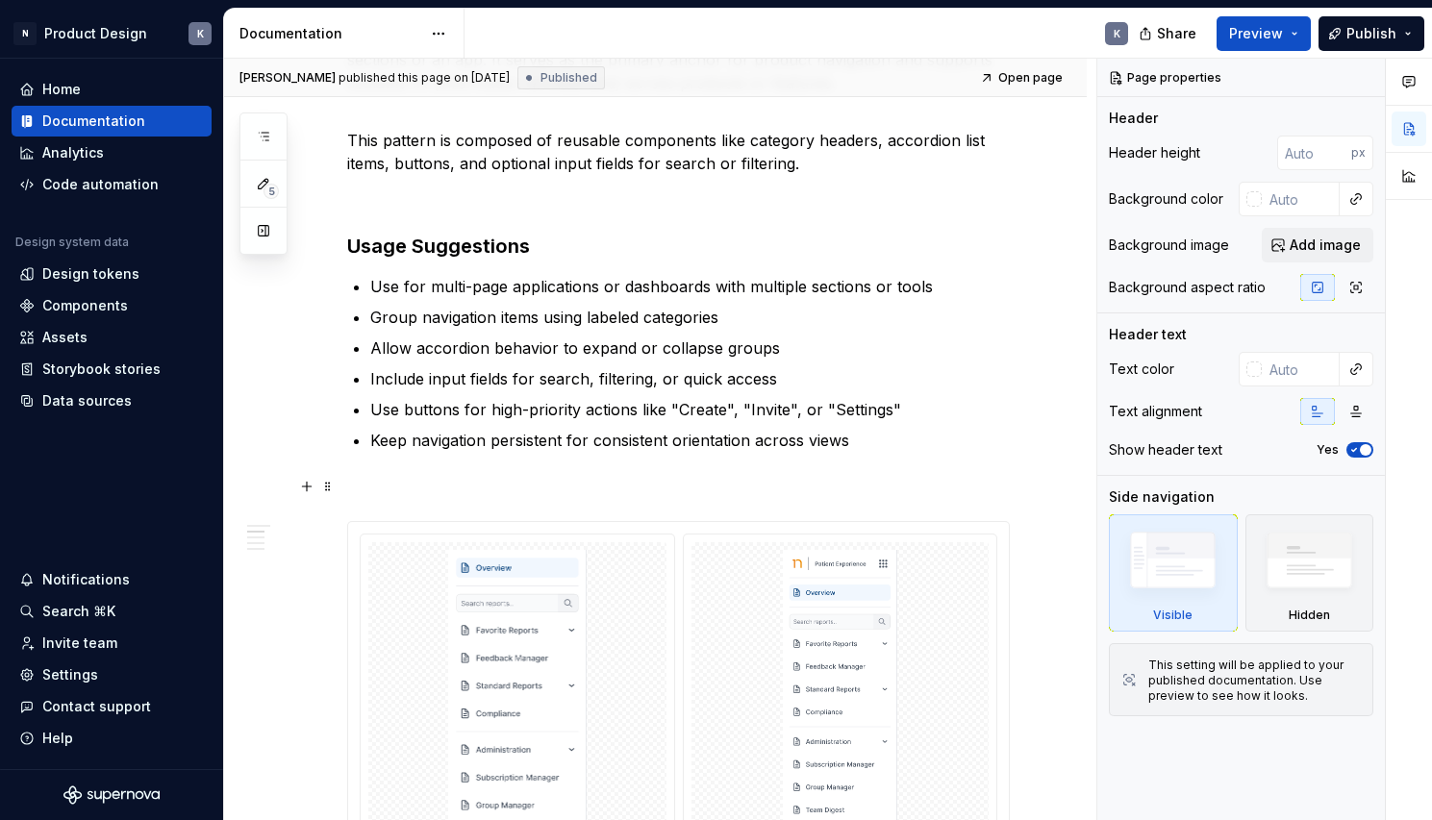
type textarea "*"
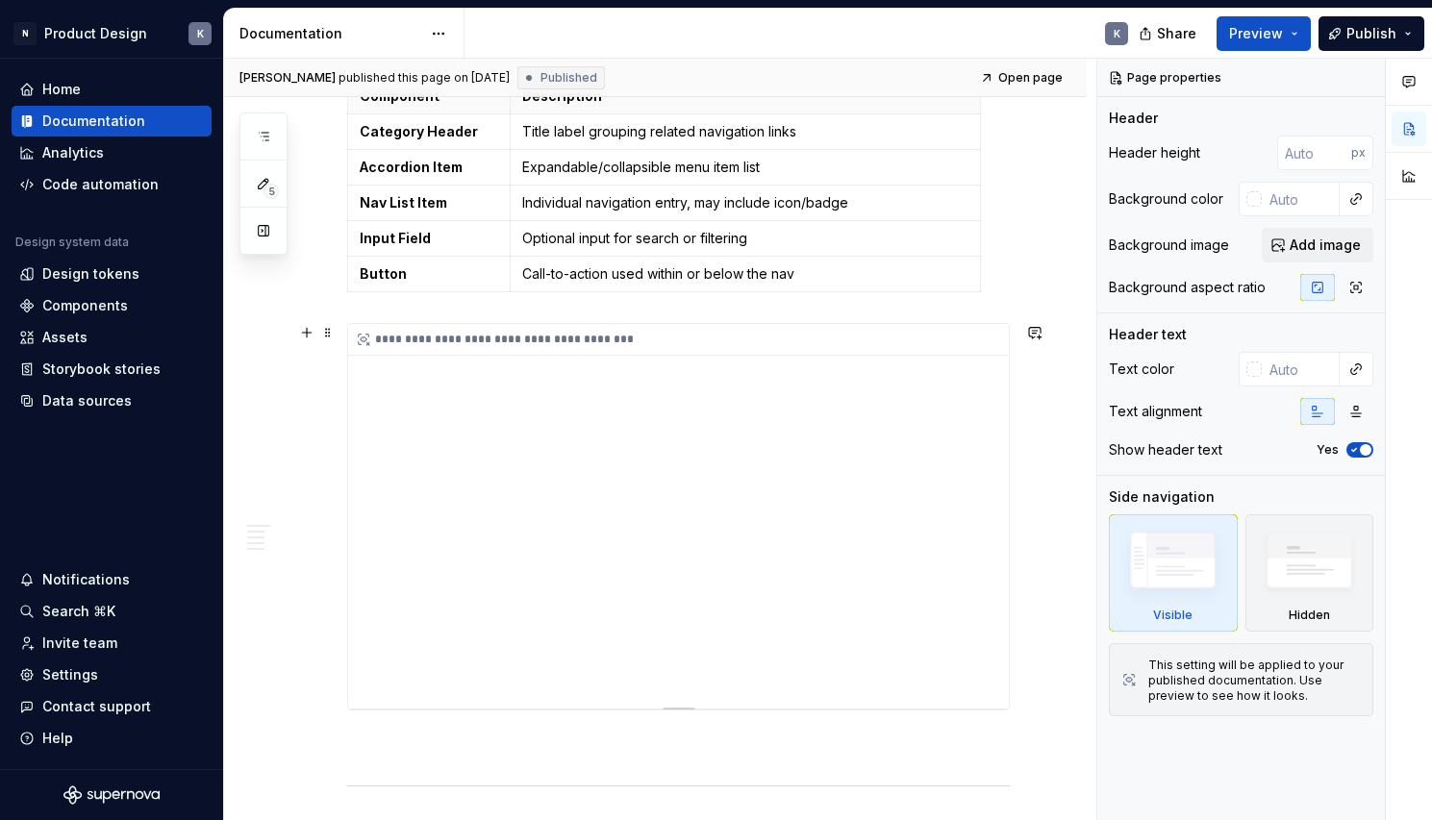
scroll to position [3817, 0]
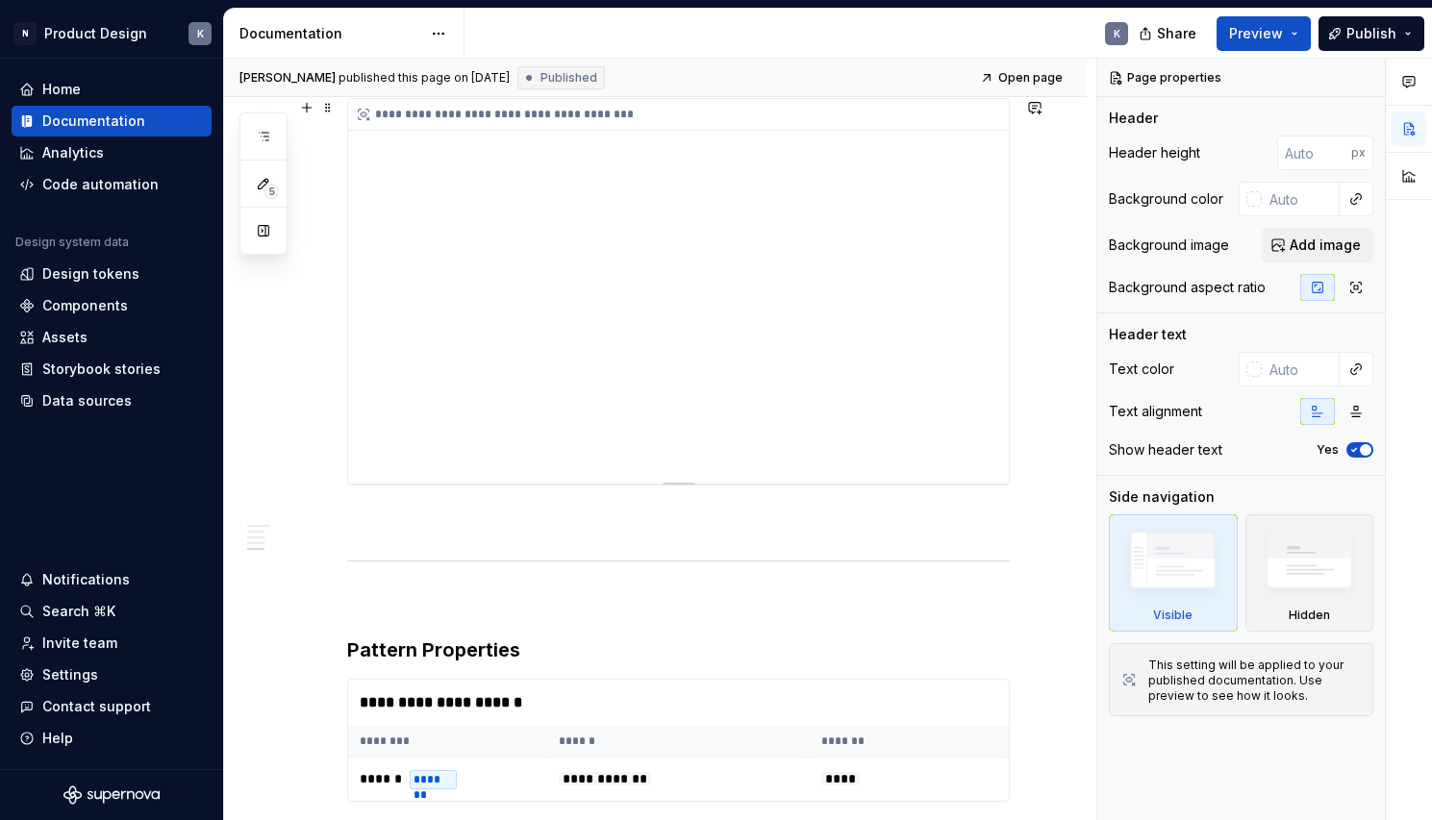
click at [899, 300] on div "**********" at bounding box center [678, 291] width 661 height 385
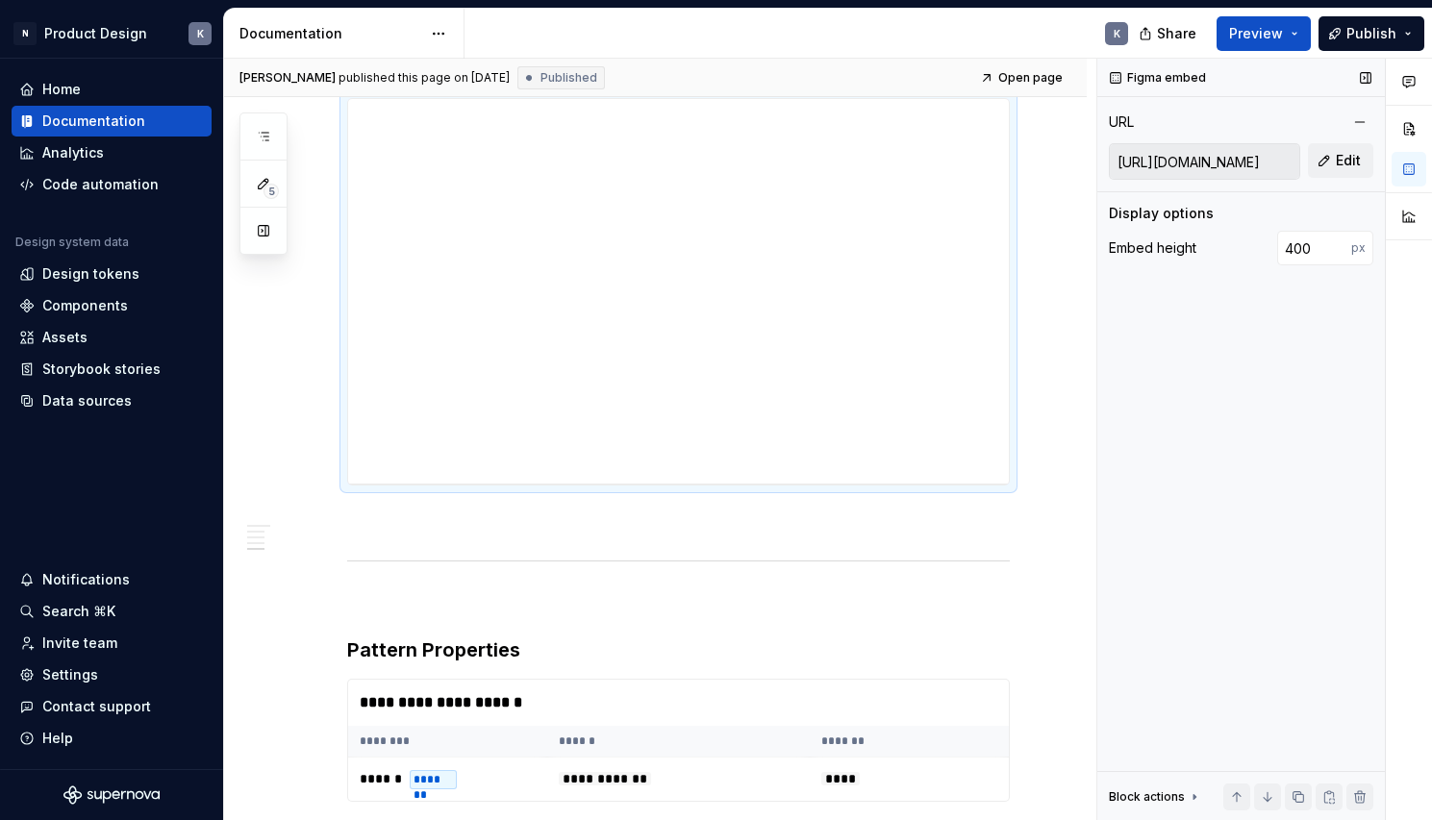
click at [1233, 160] on input "[URL][DOMAIN_NAME]" at bounding box center [1204, 161] width 189 height 35
click at [1326, 158] on button "Edit" at bounding box center [1340, 160] width 65 height 35
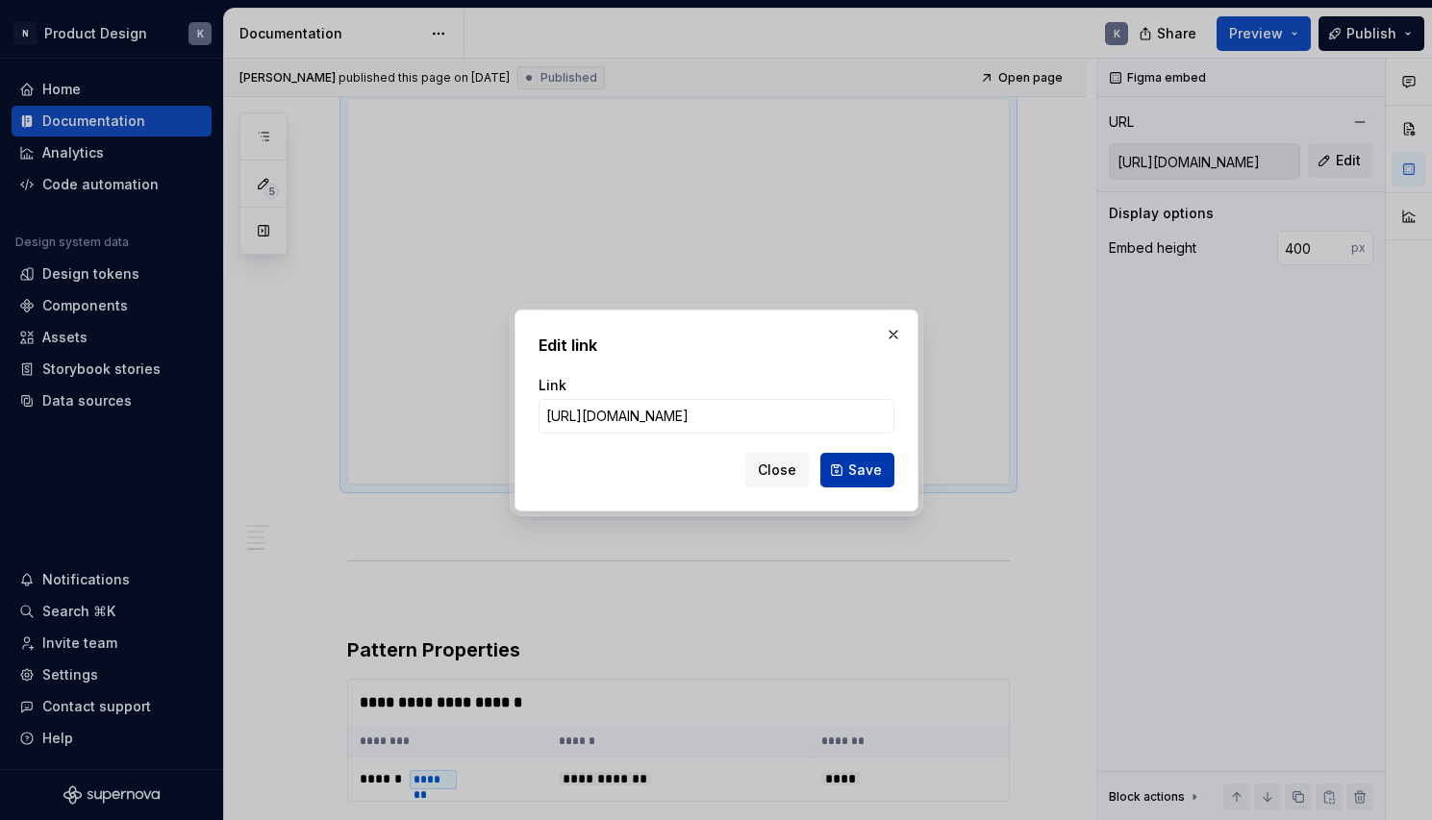
type input "[URL][DOMAIN_NAME]"
click at [862, 466] on span "Save" at bounding box center [865, 470] width 34 height 19
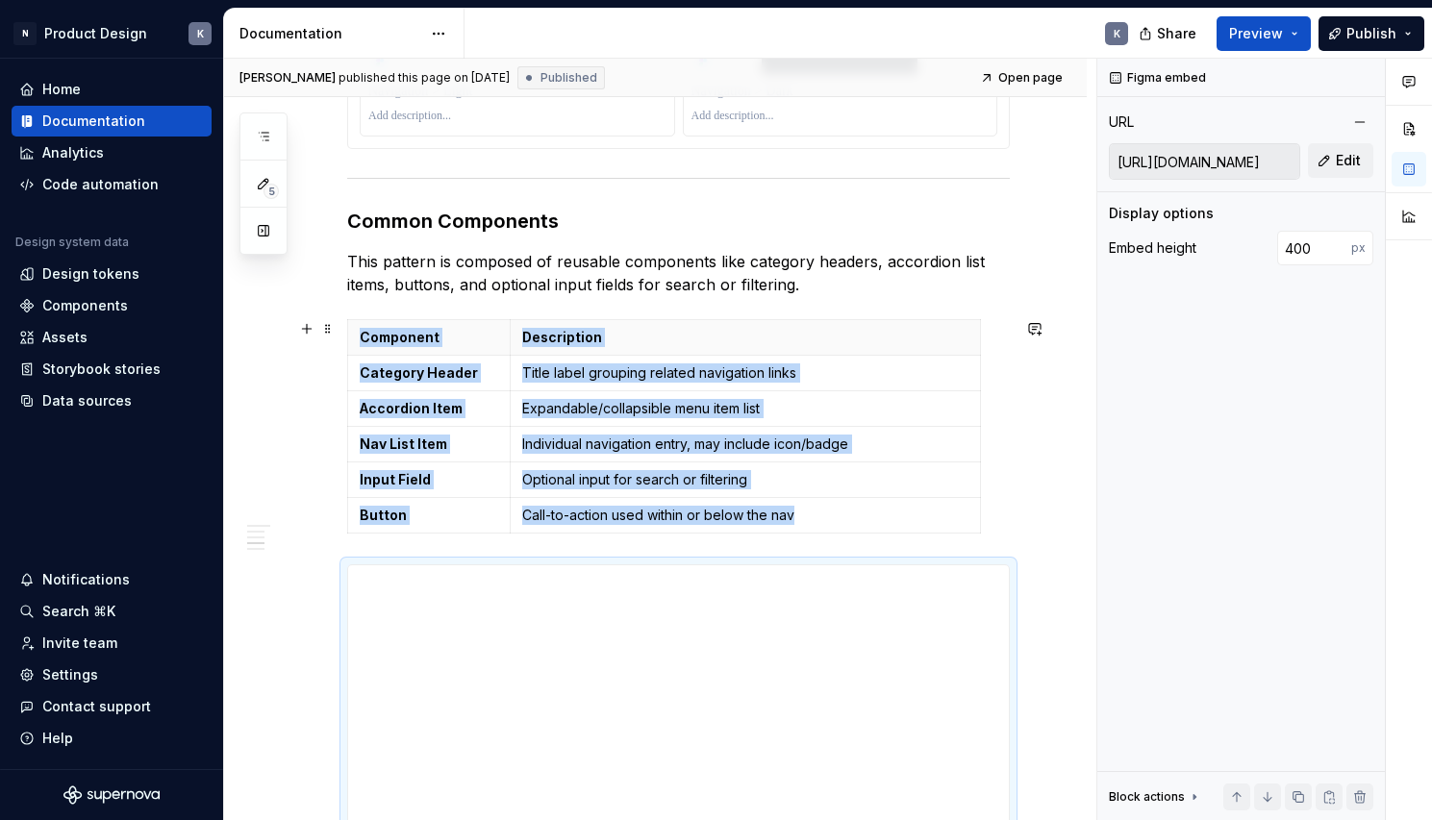
scroll to position [3311, 0]
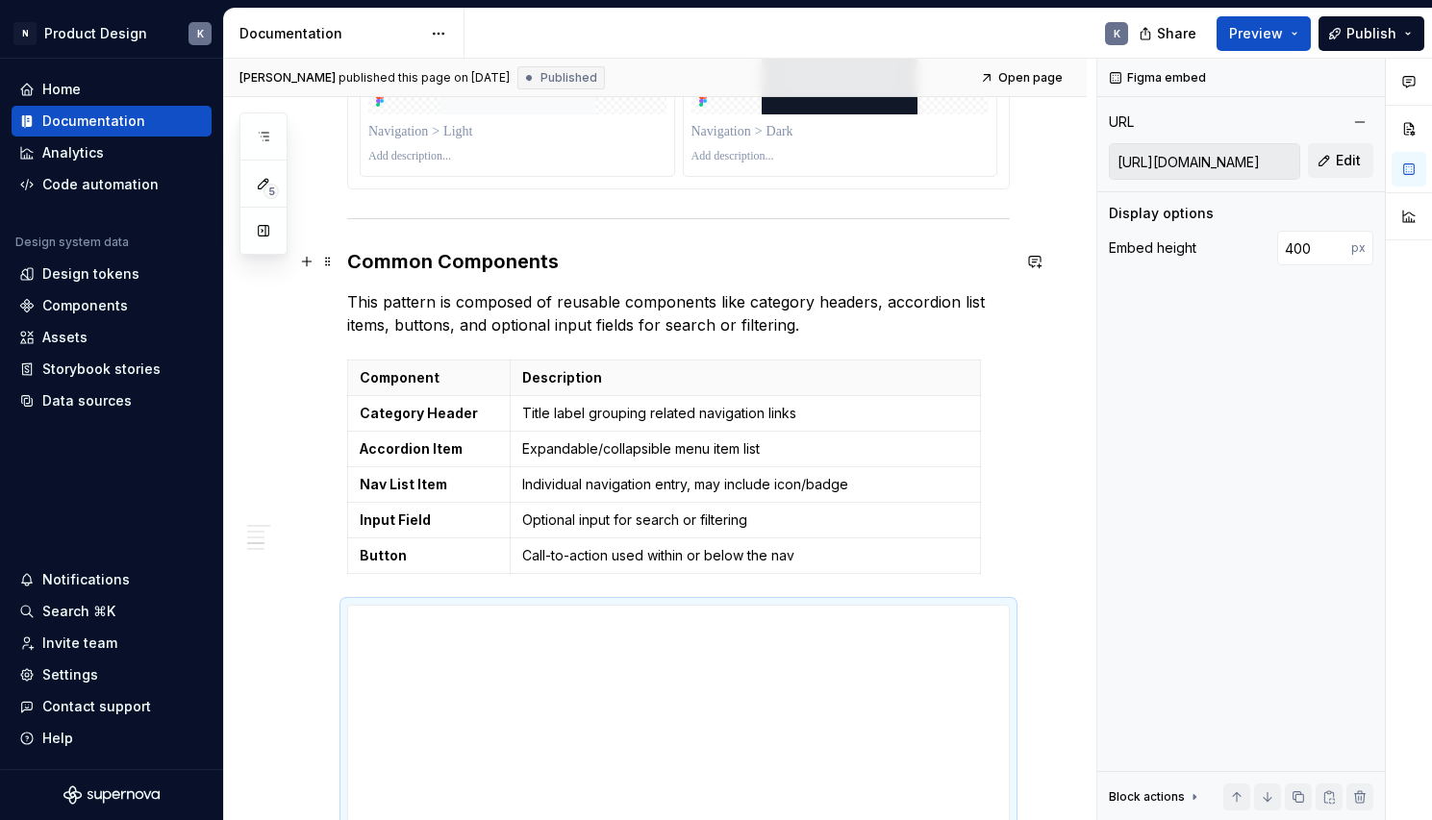
click at [555, 263] on strong "Common Components" at bounding box center [453, 261] width 212 height 23
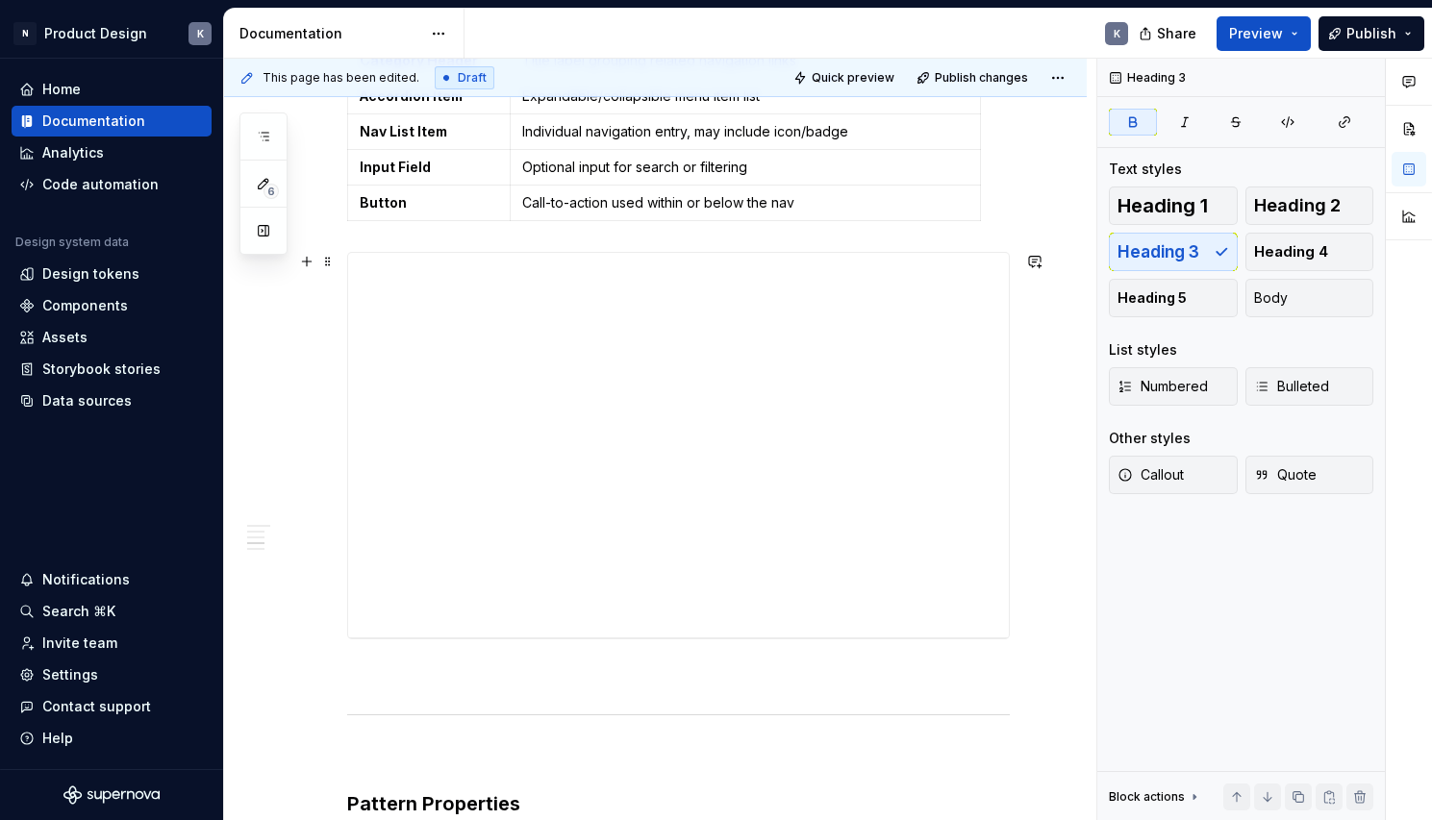
scroll to position [3726, 0]
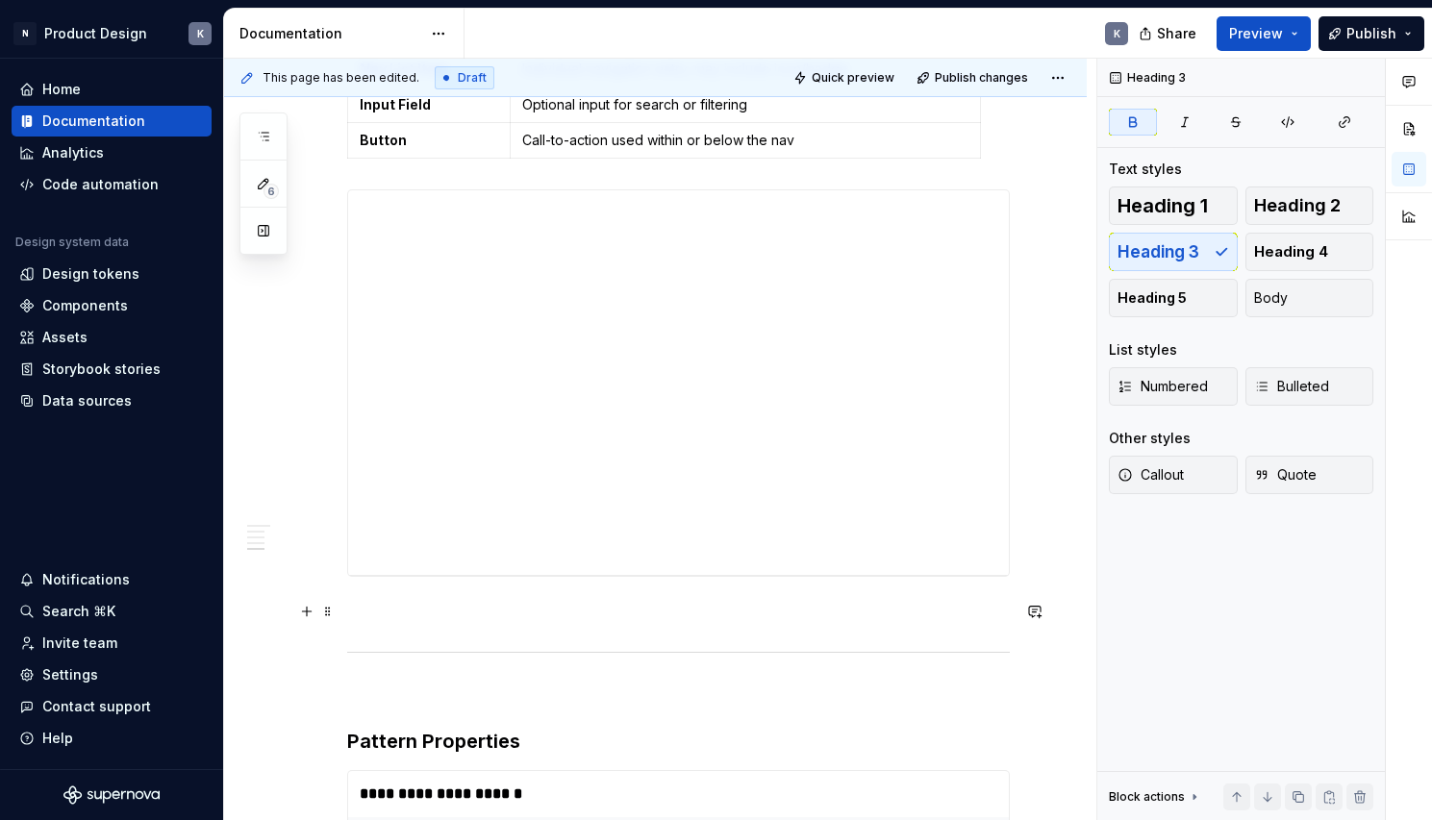
click at [587, 611] on p at bounding box center [678, 611] width 663 height 23
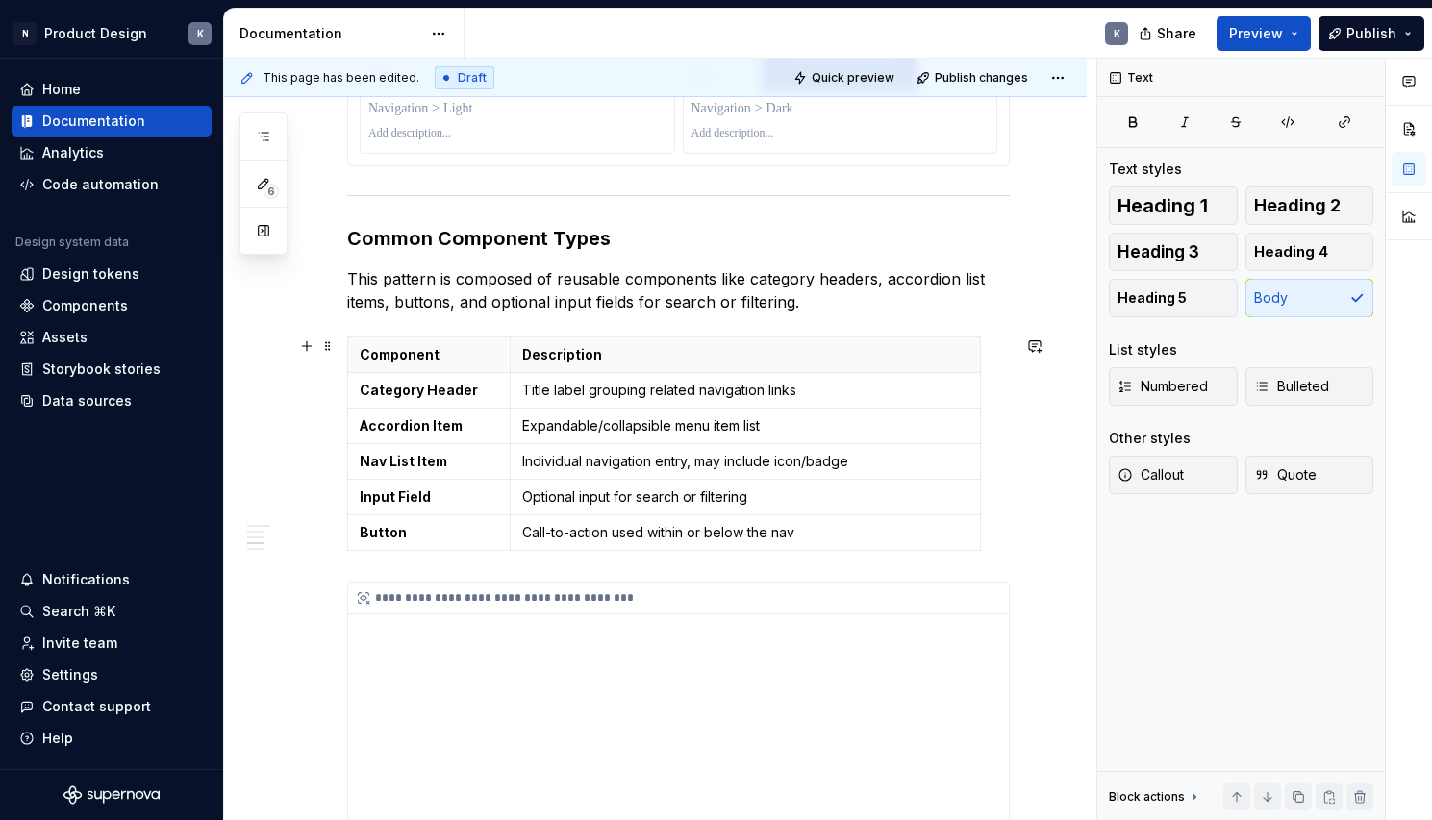
scroll to position [3291, 0]
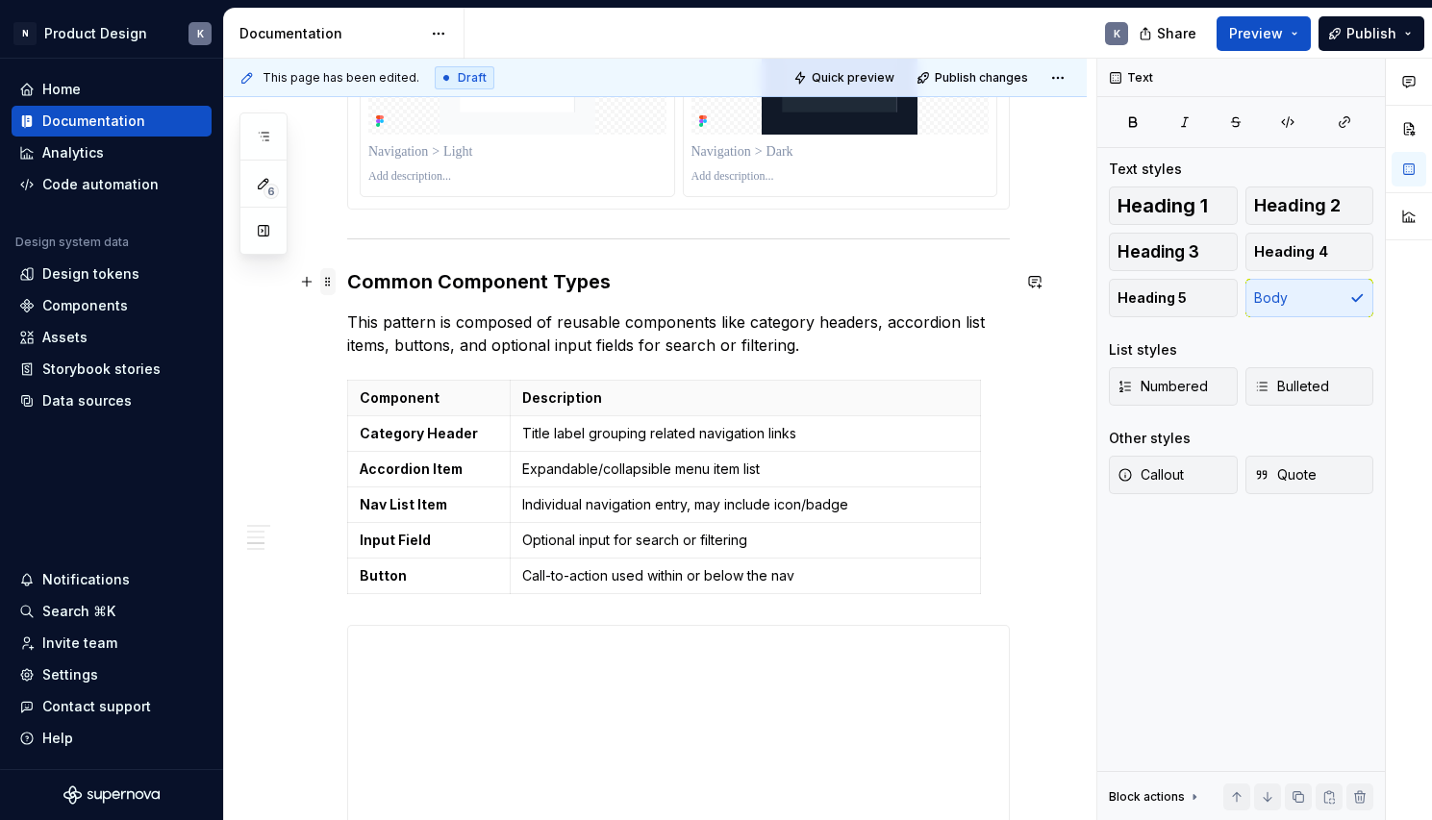
click at [328, 281] on span at bounding box center [327, 281] width 15 height 27
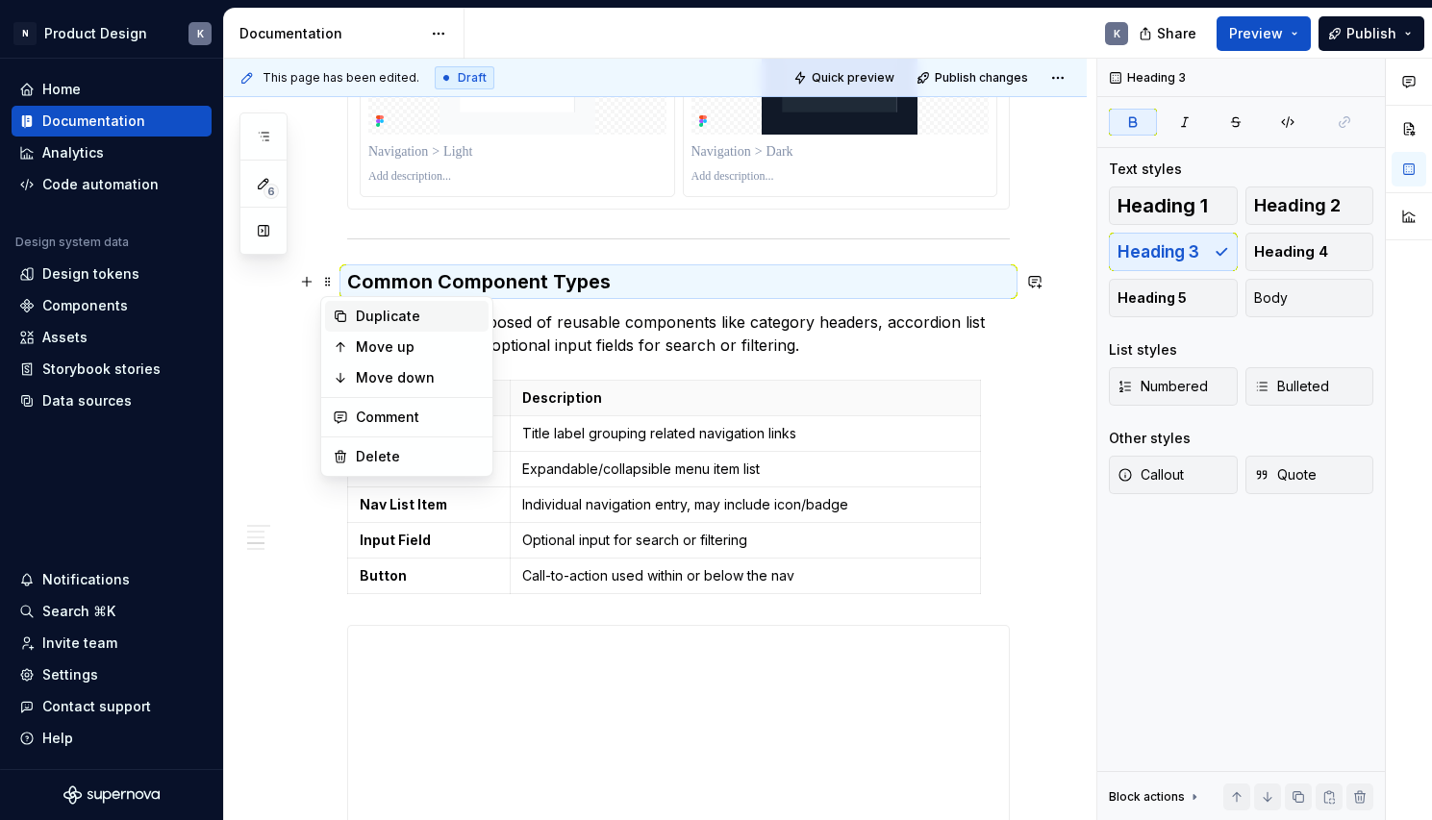
click at [438, 306] on div "Duplicate" at bounding box center [406, 316] width 163 height 31
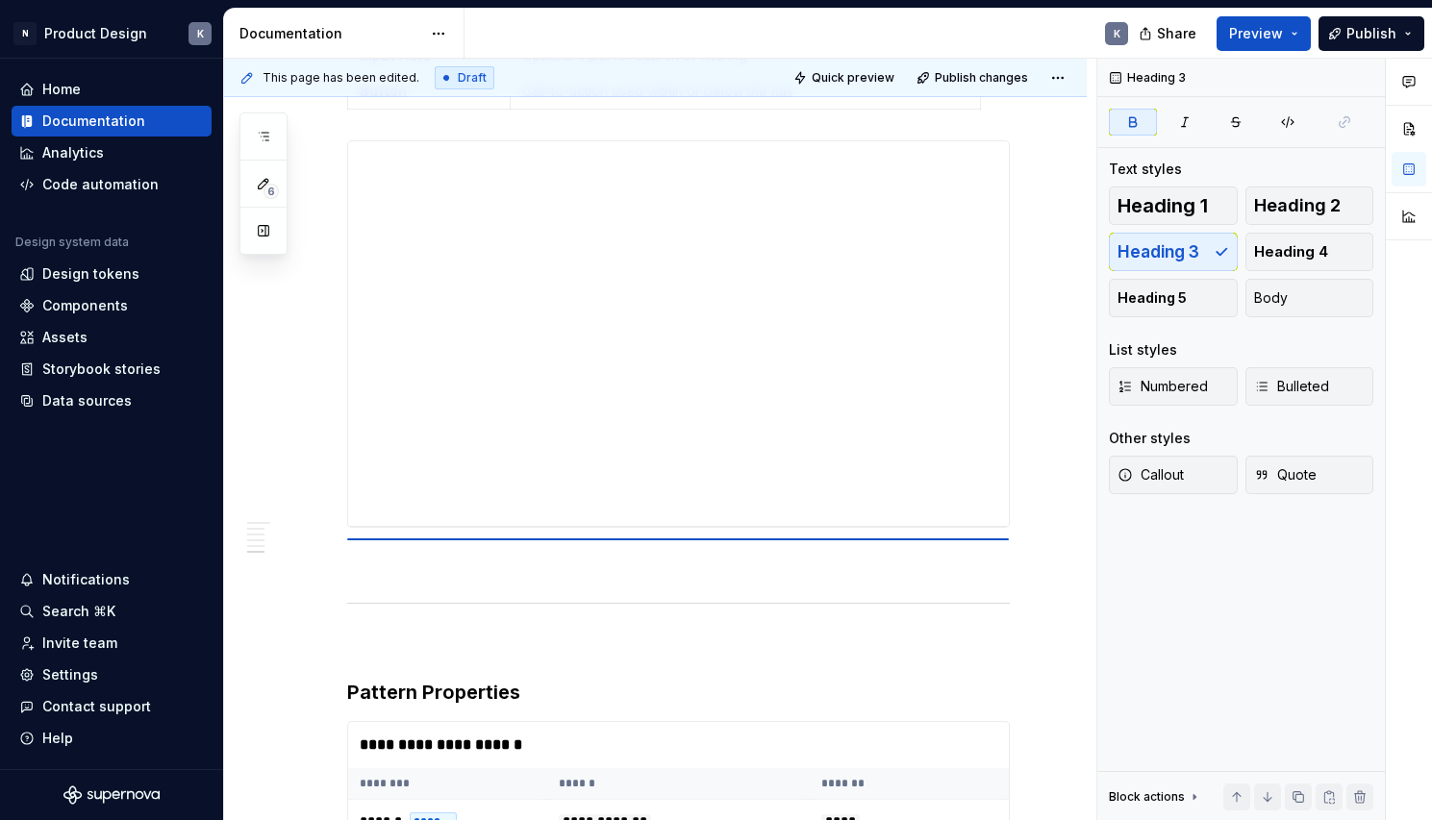
scroll to position [3775, 0]
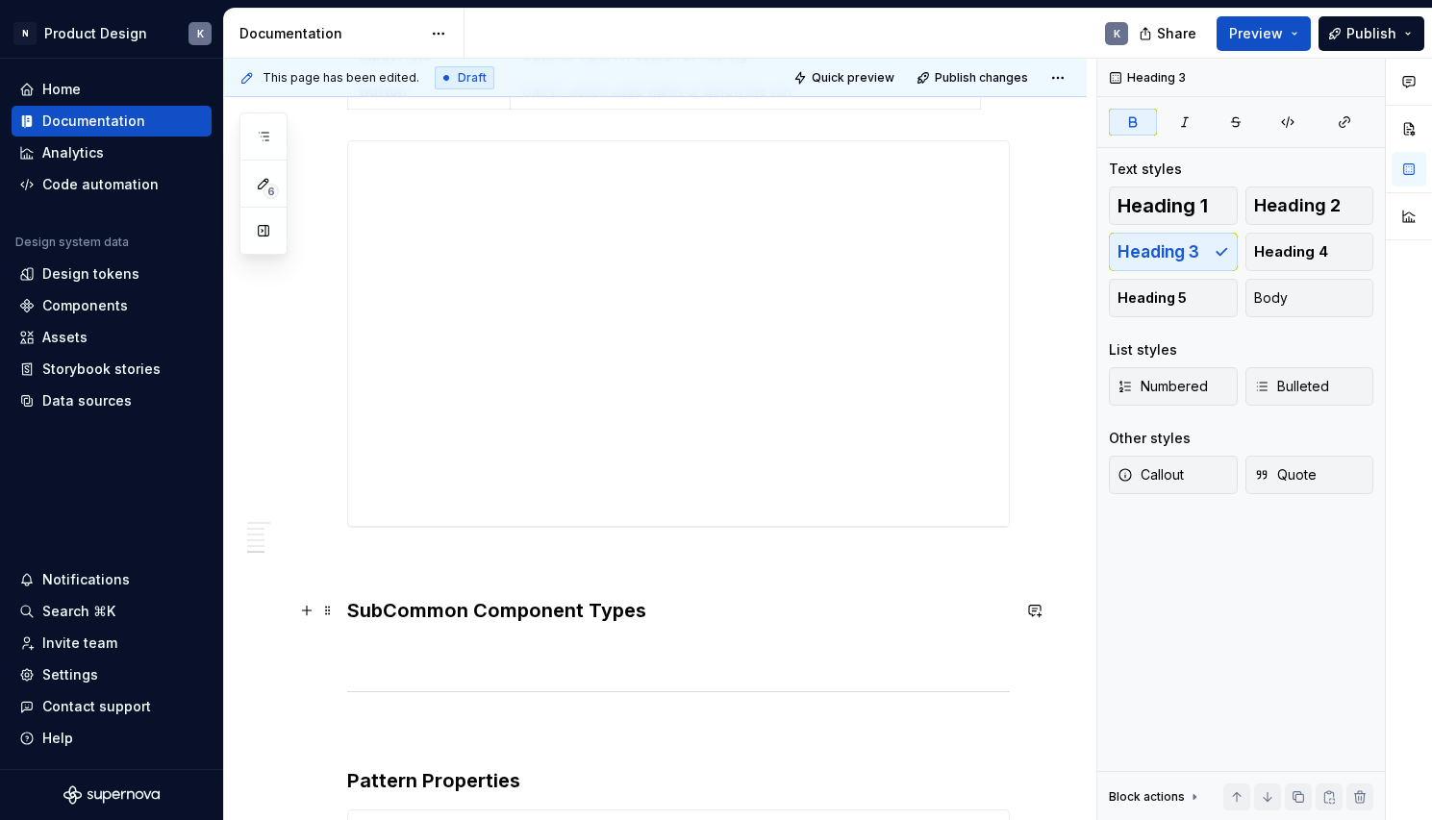
click at [471, 611] on strong "SubCommon Component Types" at bounding box center [496, 610] width 299 height 23
click at [586, 613] on h3 "Sub-Component Types" at bounding box center [678, 610] width 663 height 27
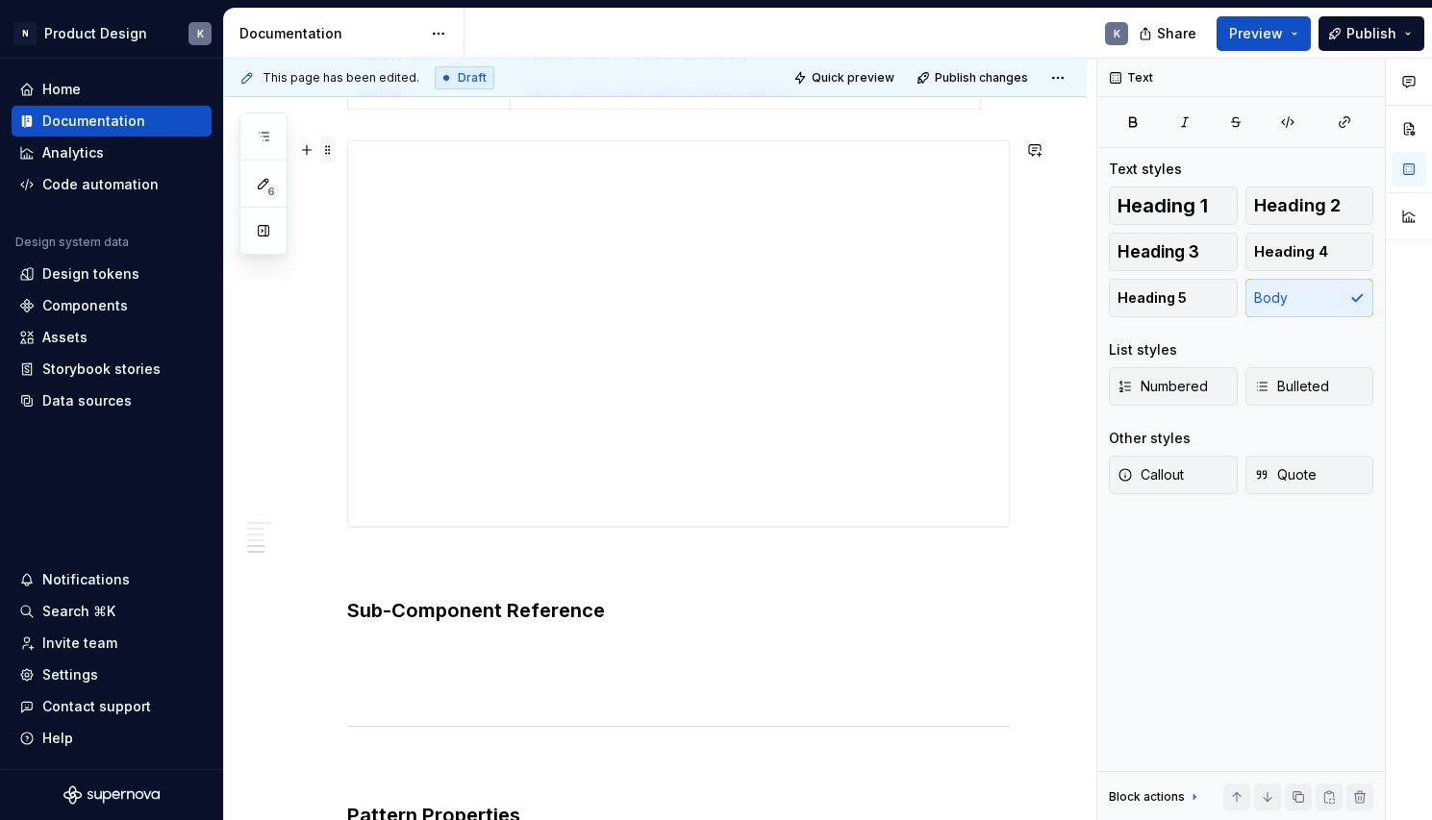
click at [330, 150] on span at bounding box center [327, 150] width 15 height 27
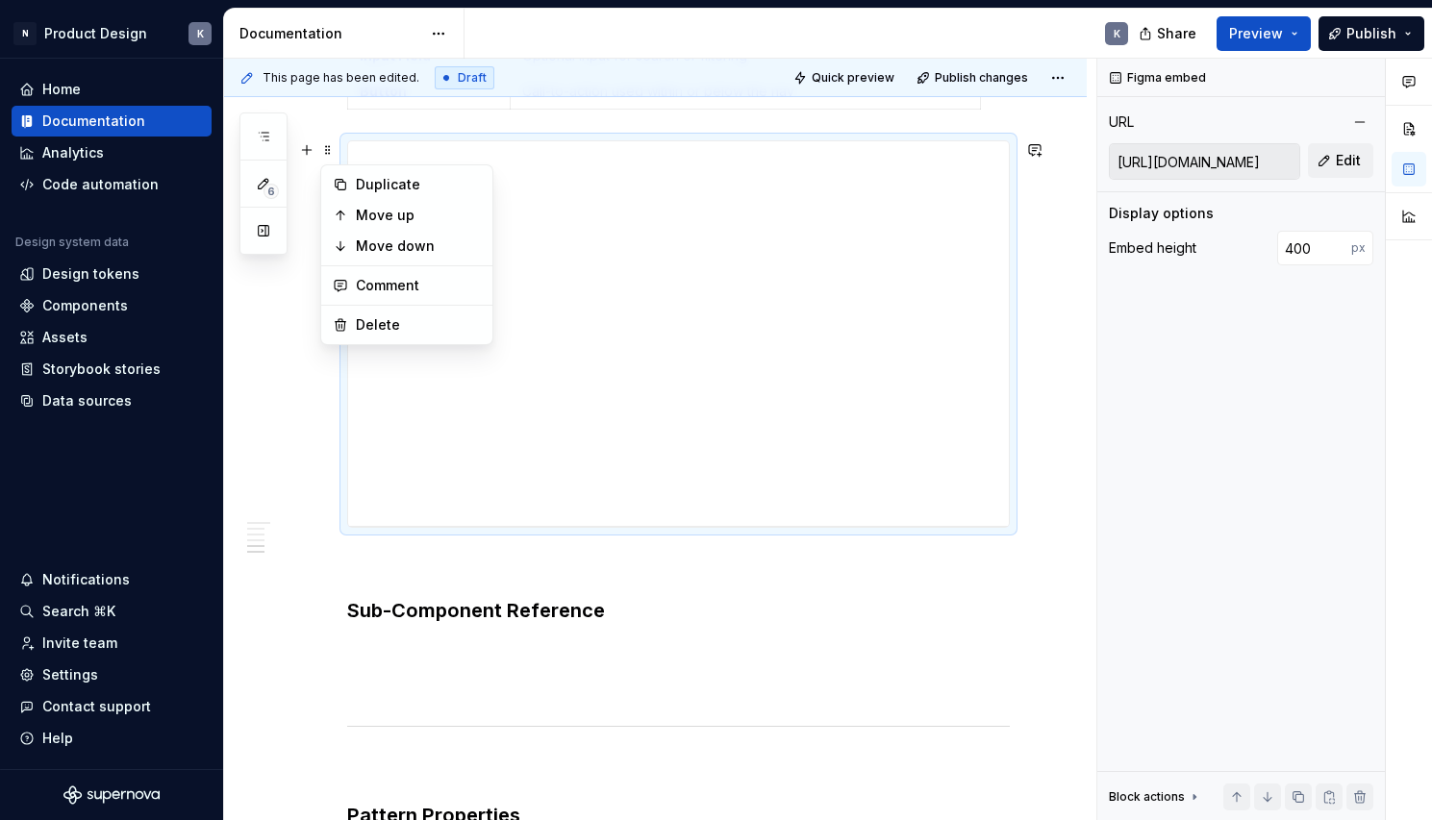
click at [411, 661] on p at bounding box center [678, 650] width 663 height 23
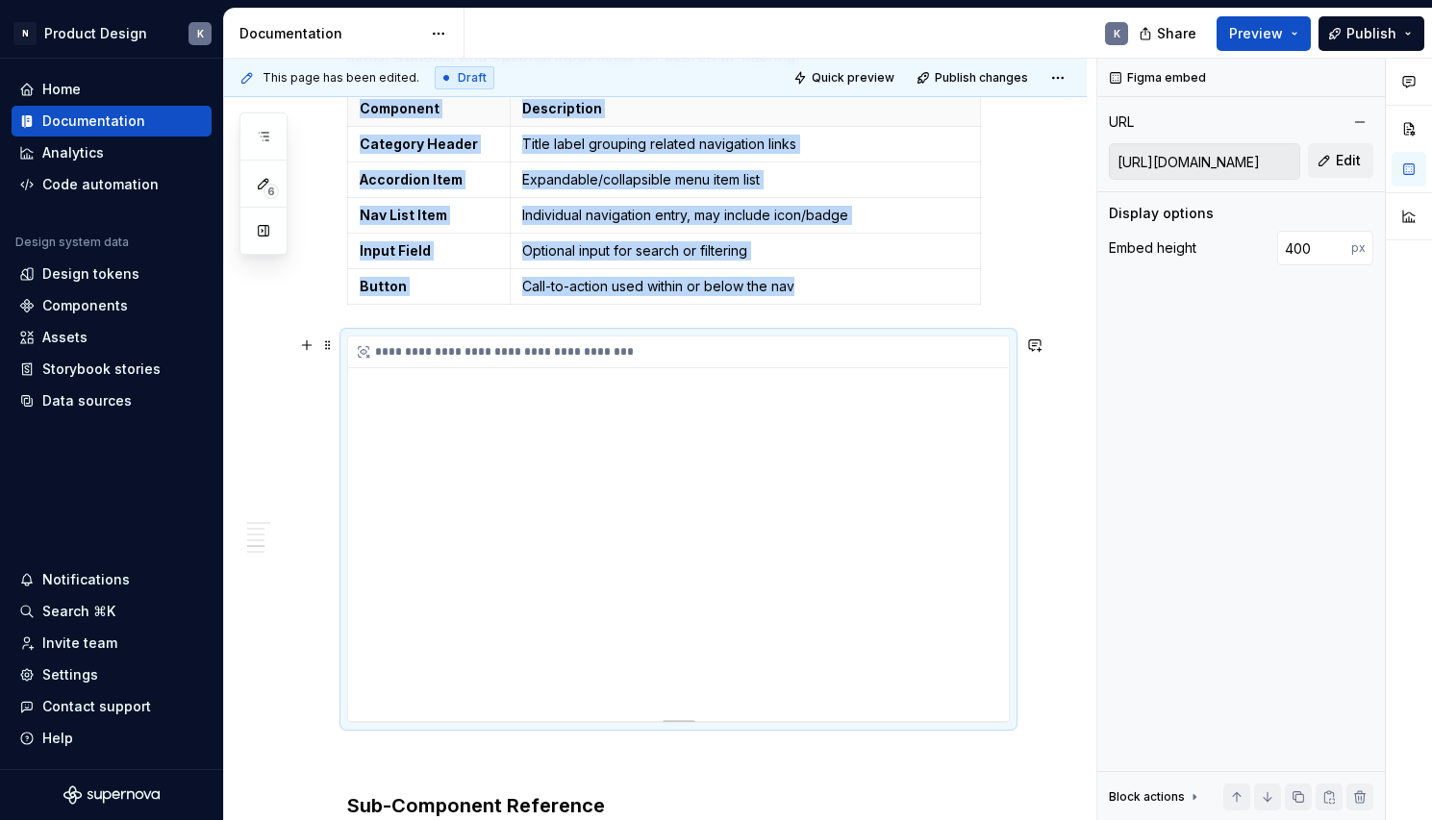
scroll to position [3725, 0]
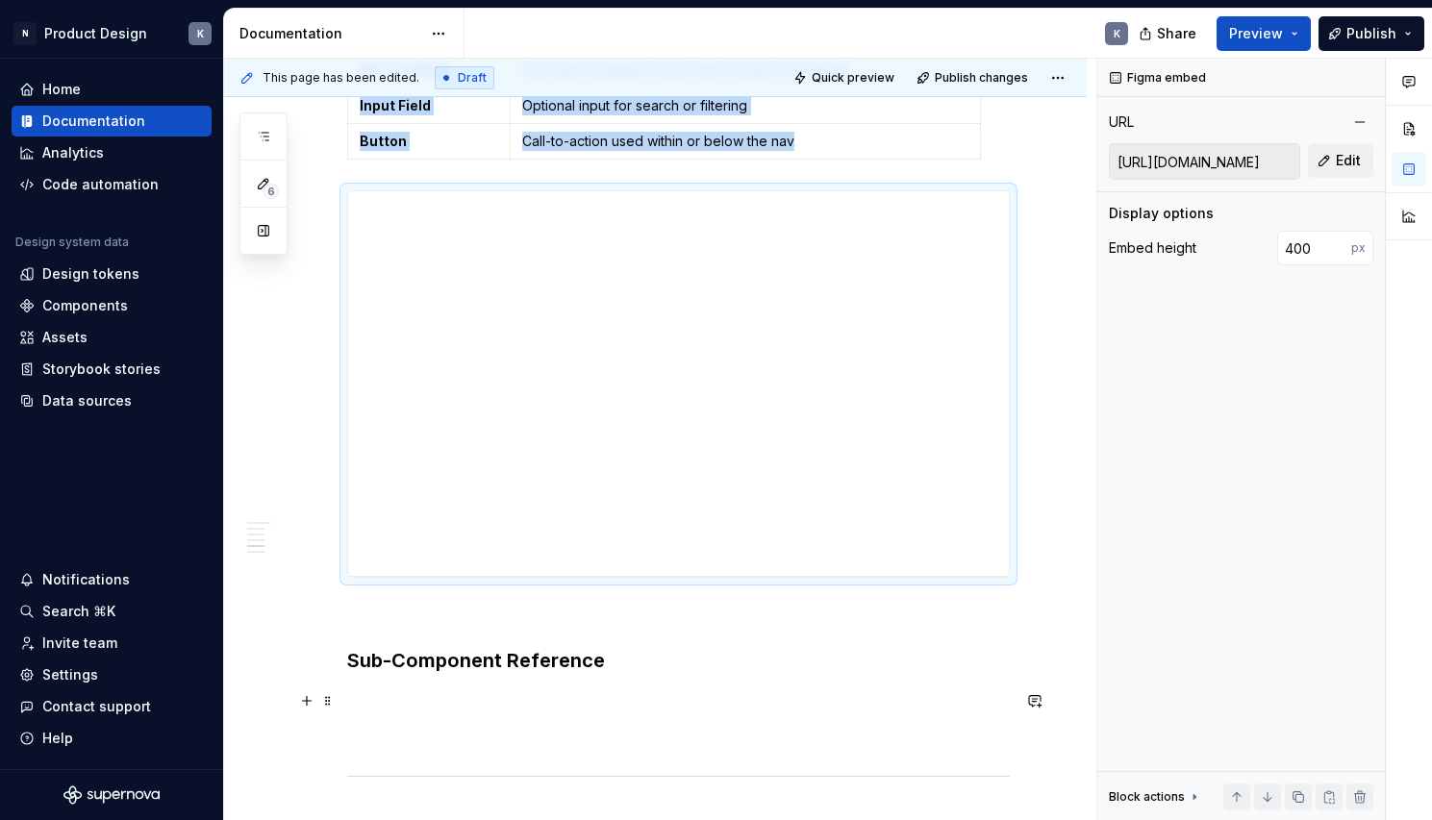
click at [538, 712] on p at bounding box center [678, 700] width 663 height 23
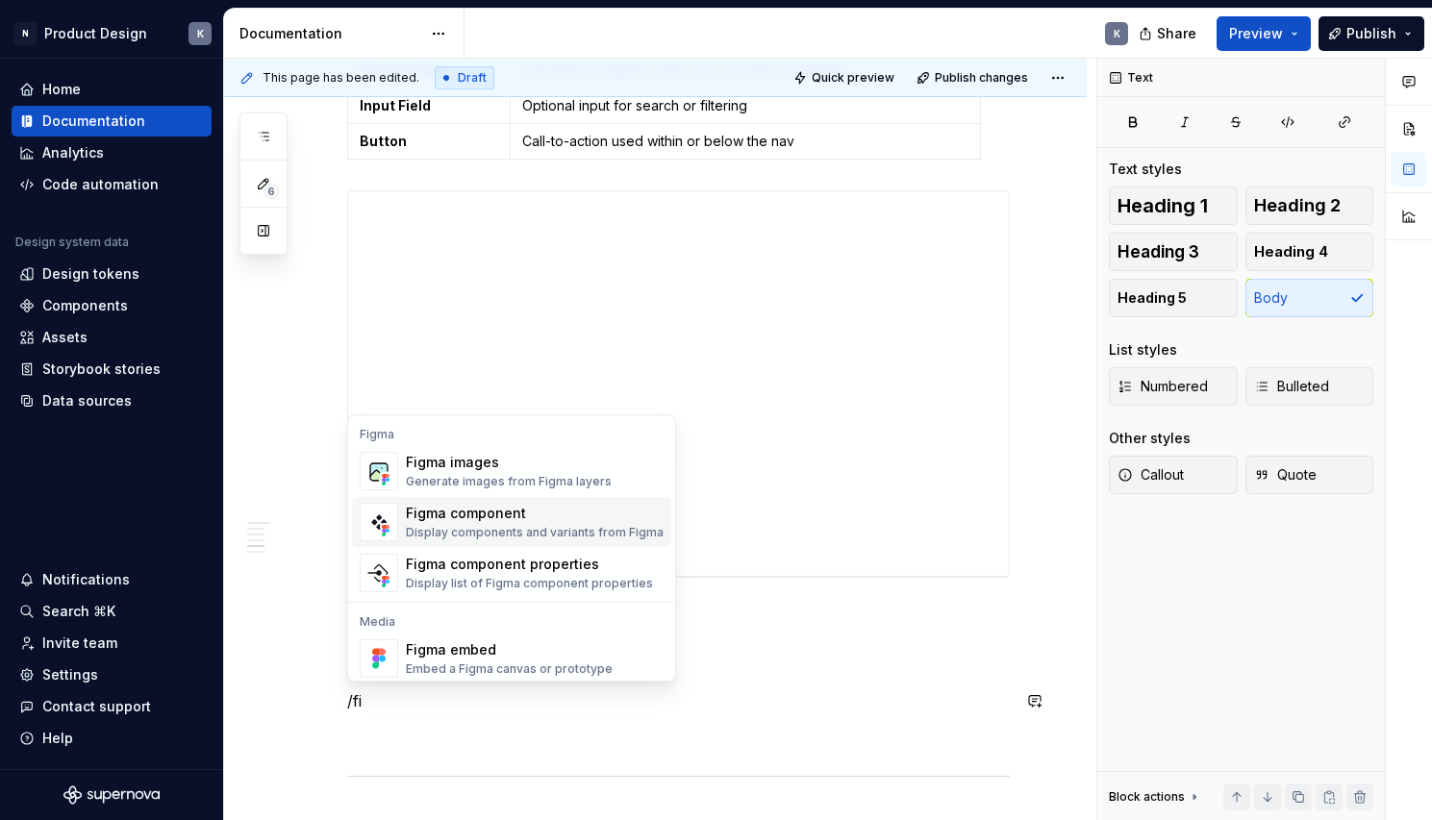
click at [481, 512] on div "Figma component" at bounding box center [535, 513] width 258 height 19
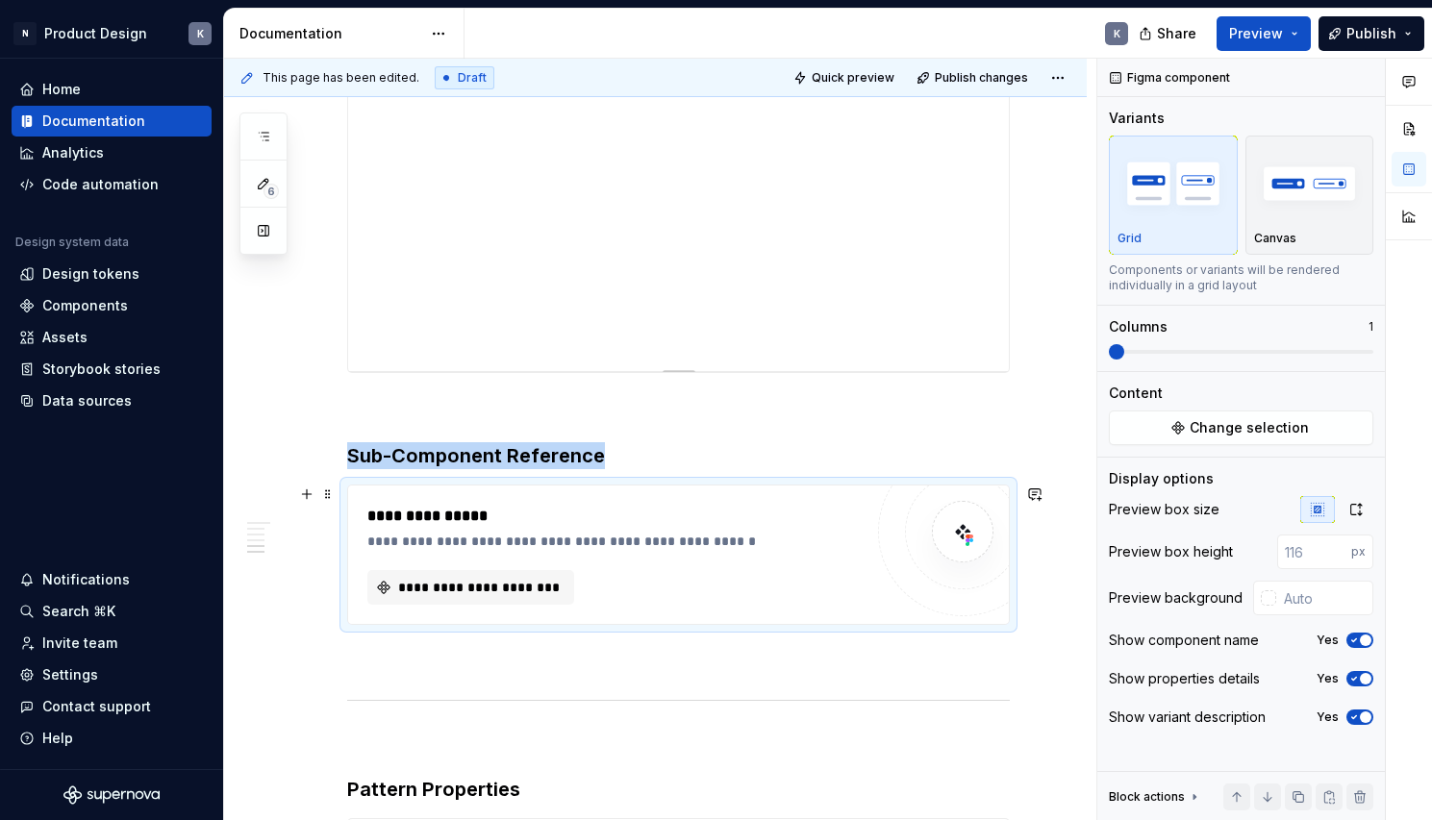
scroll to position [3959, 0]
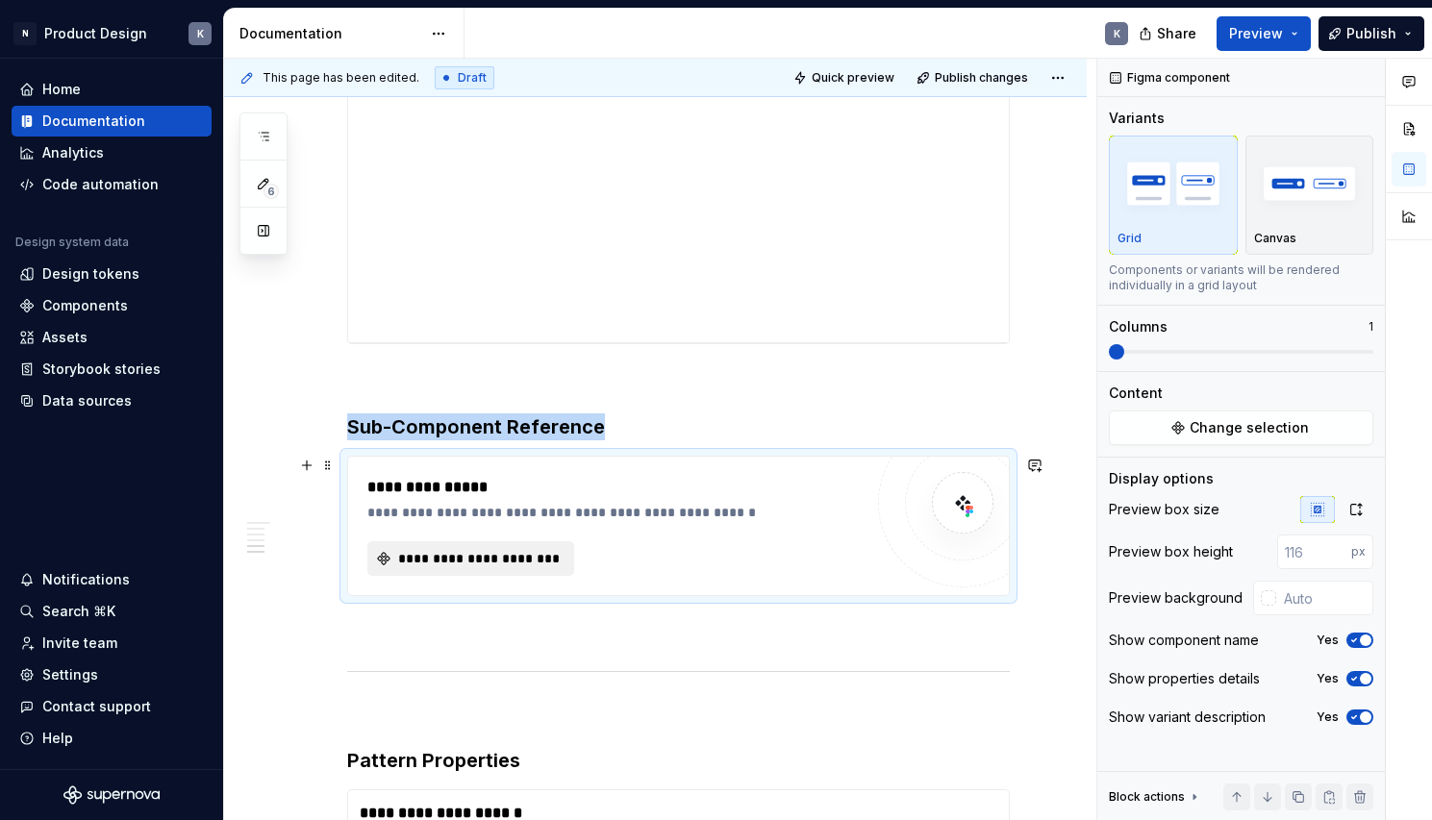
click at [504, 556] on span "**********" at bounding box center [478, 558] width 166 height 19
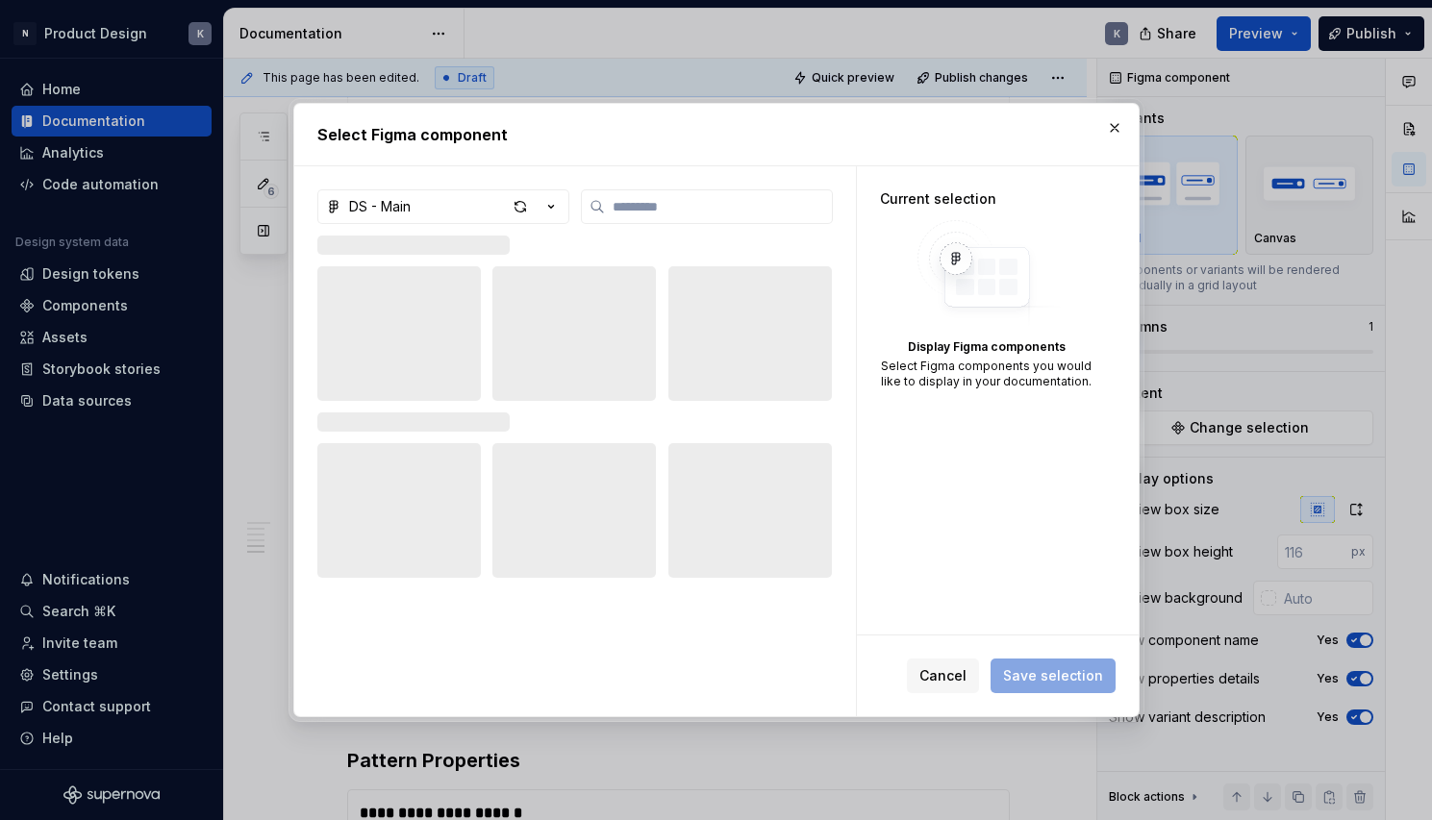
type textarea "*"
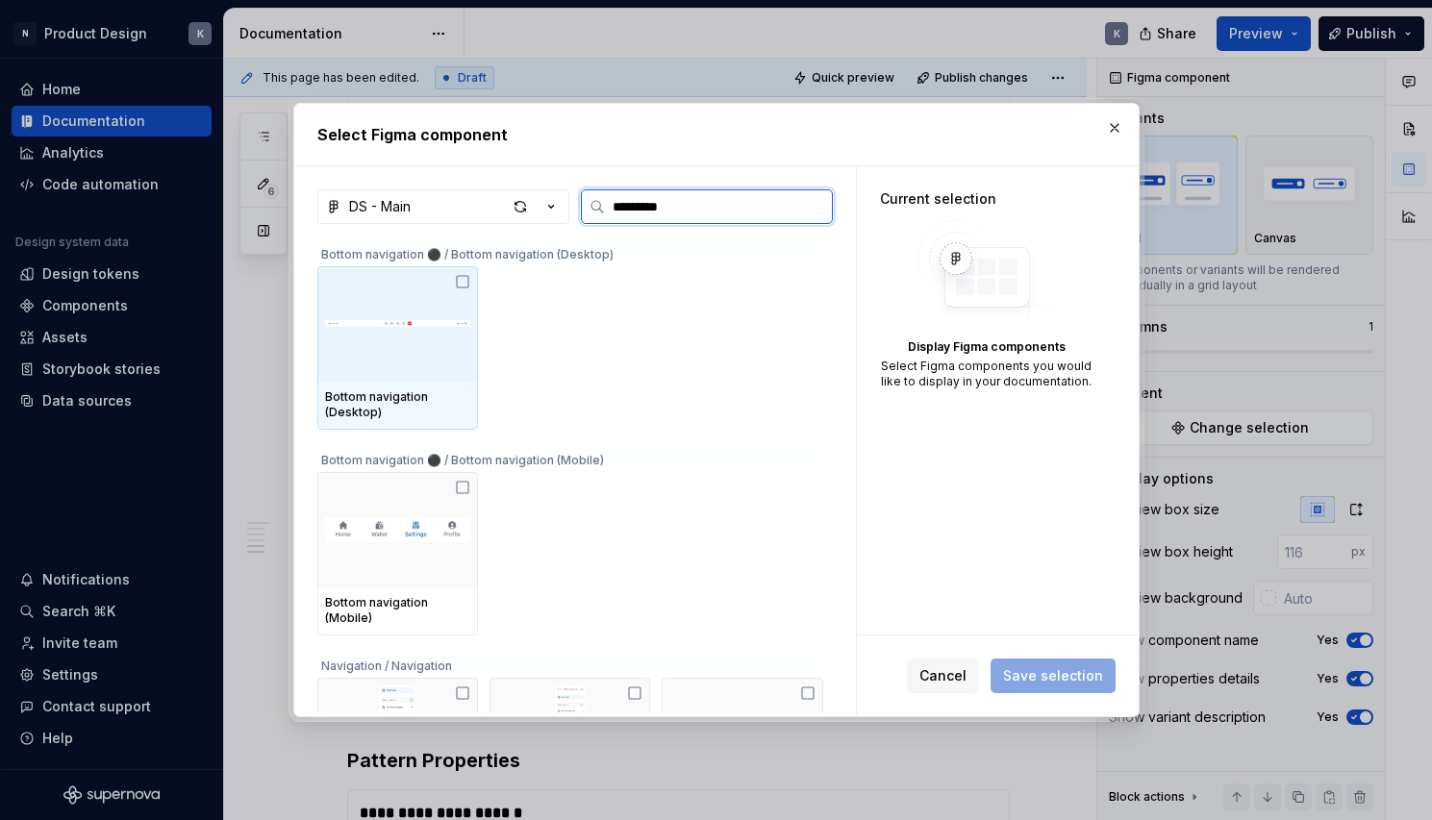
type input "**********"
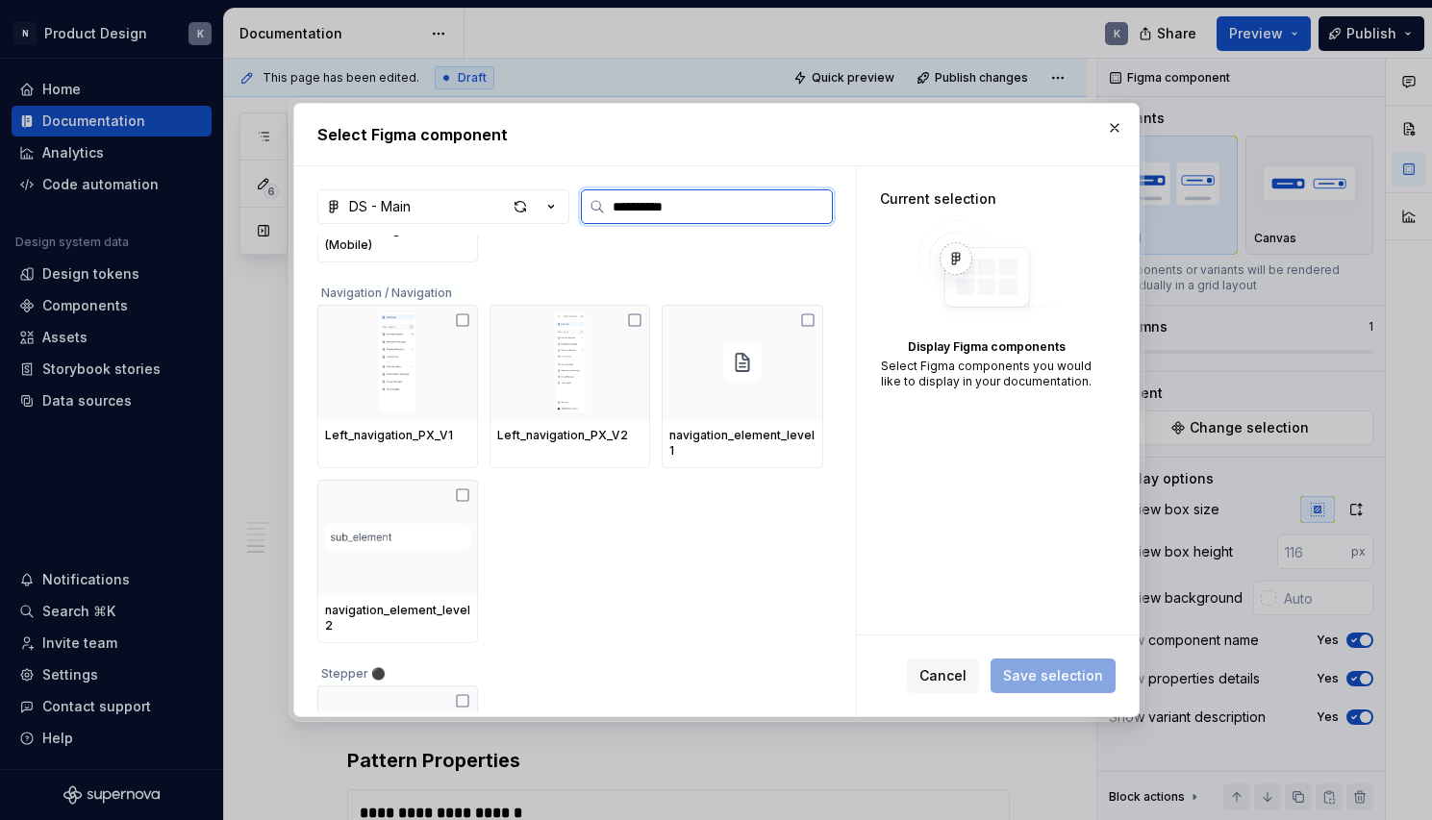
scroll to position [345, 0]
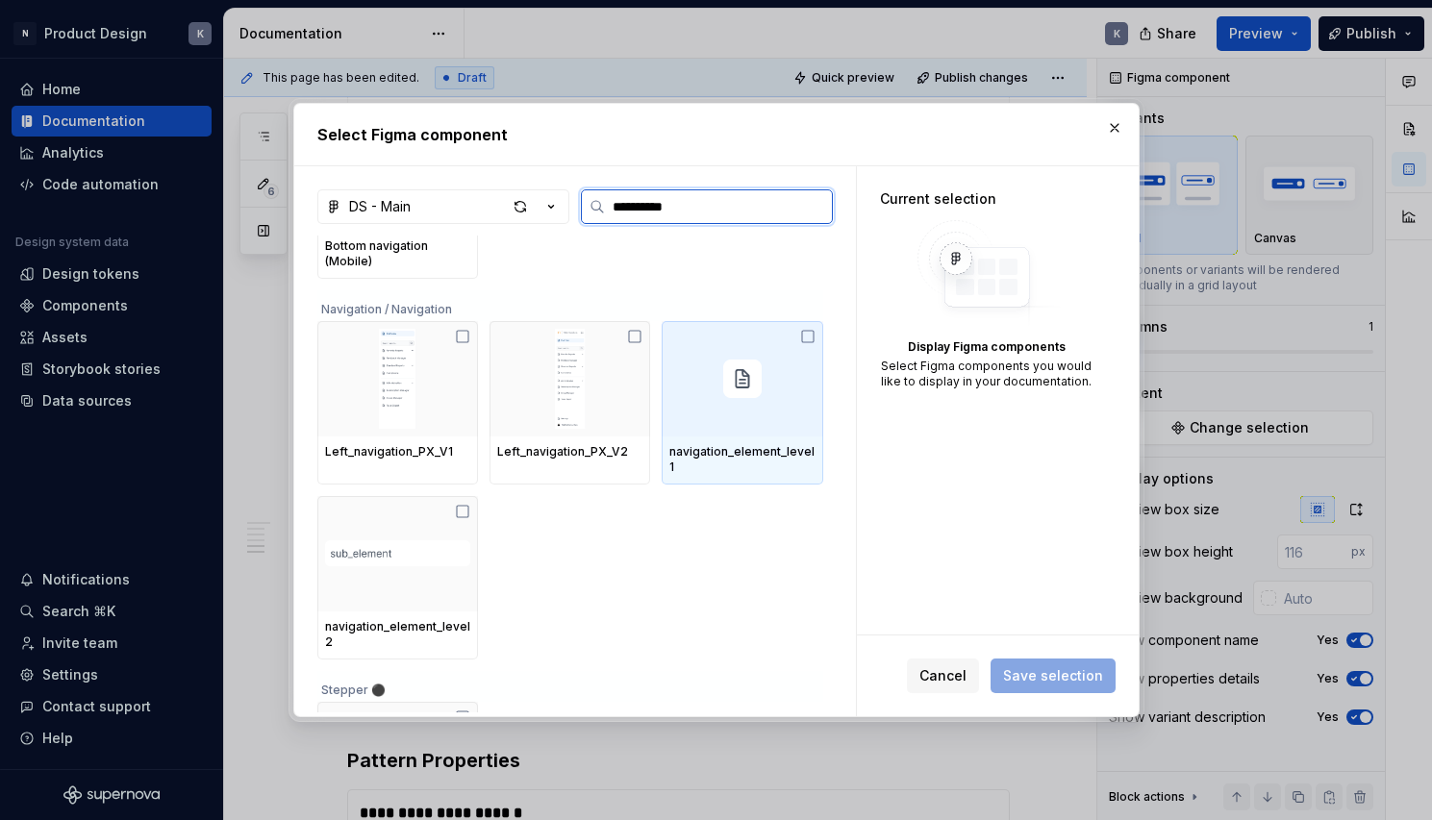
click at [803, 338] on icon at bounding box center [807, 336] width 15 height 15
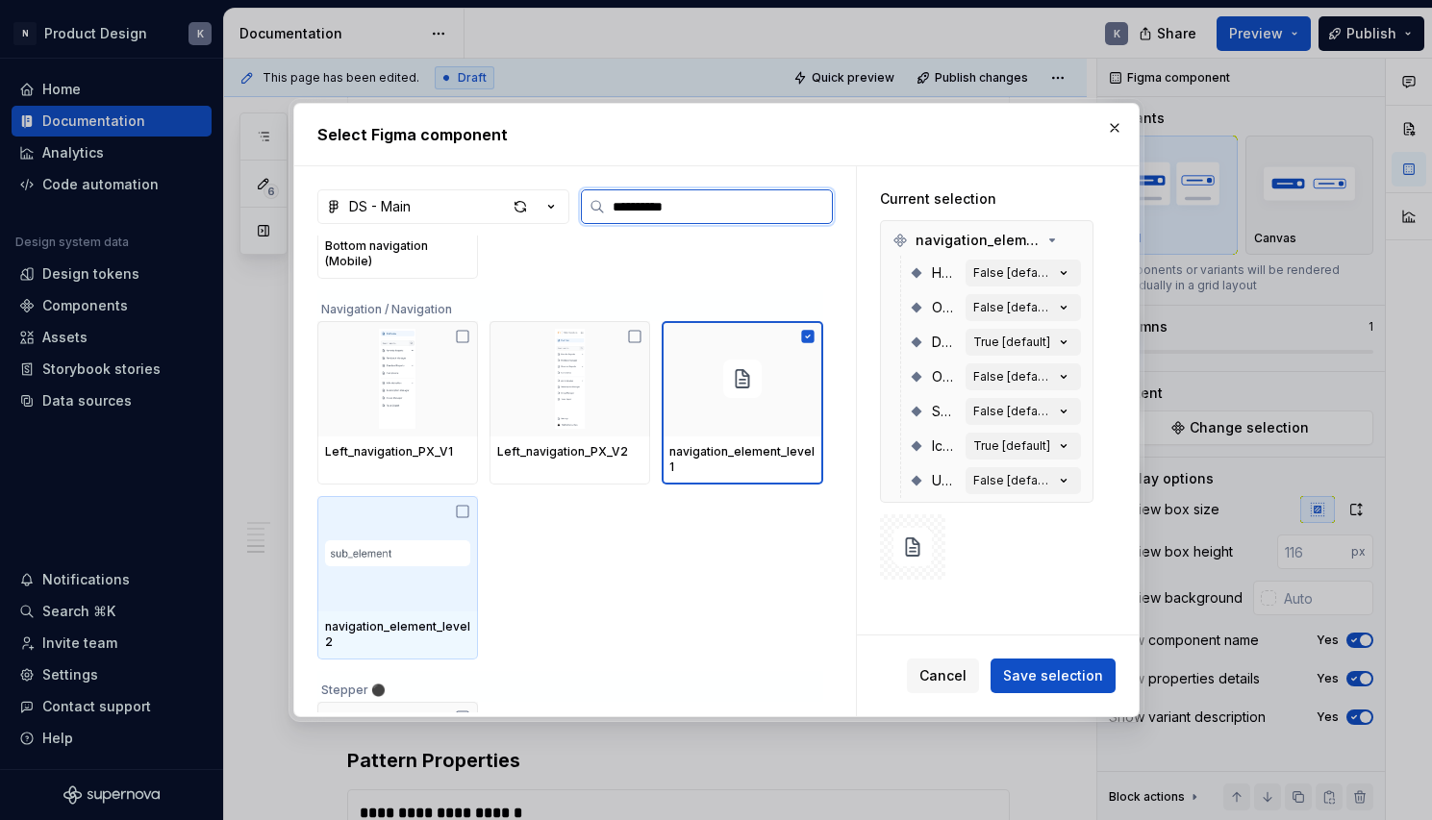
click at [462, 504] on icon at bounding box center [462, 511] width 15 height 15
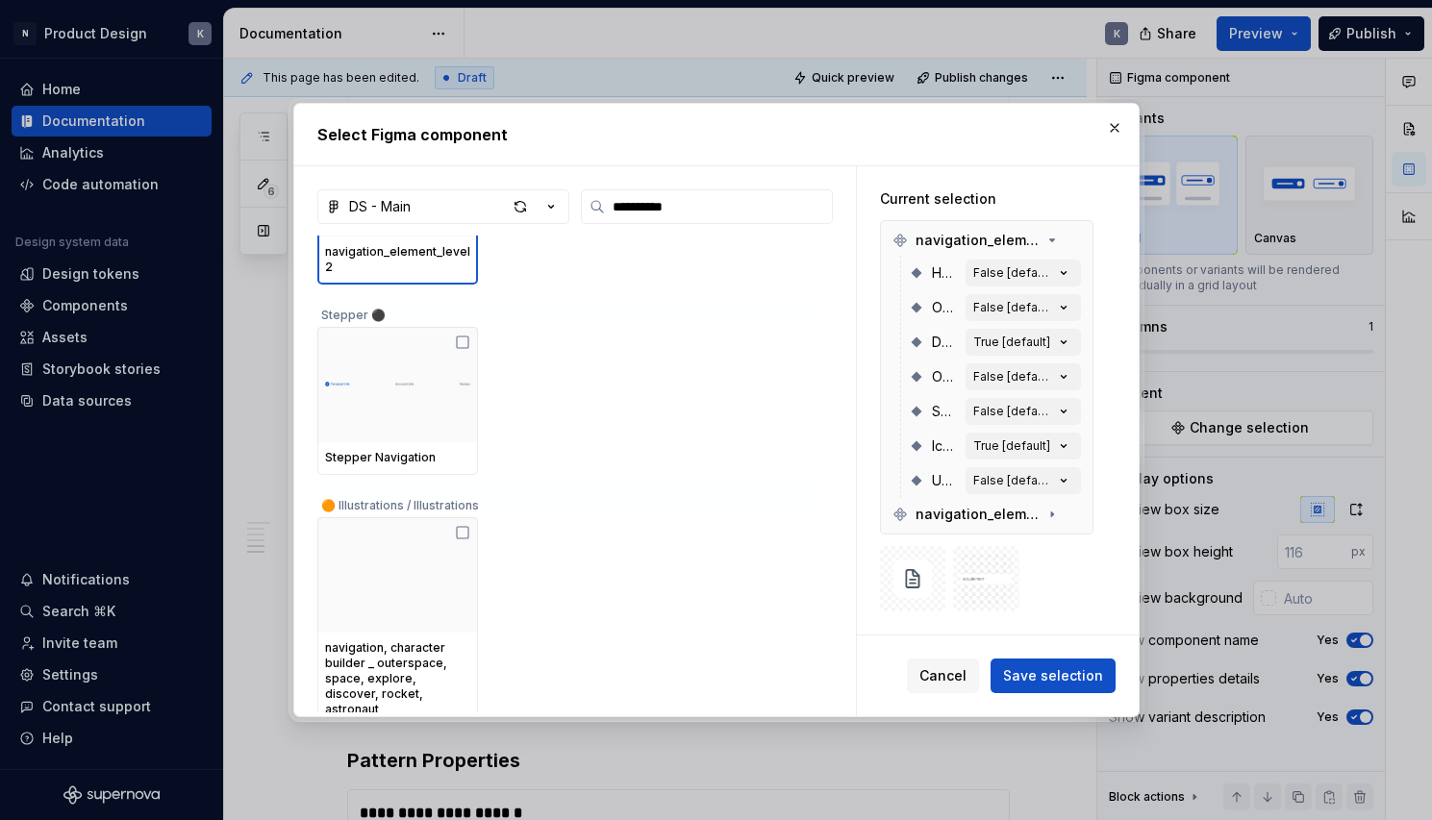
scroll to position [680, 0]
click at [1022, 680] on span "Save selection" at bounding box center [1053, 675] width 100 height 19
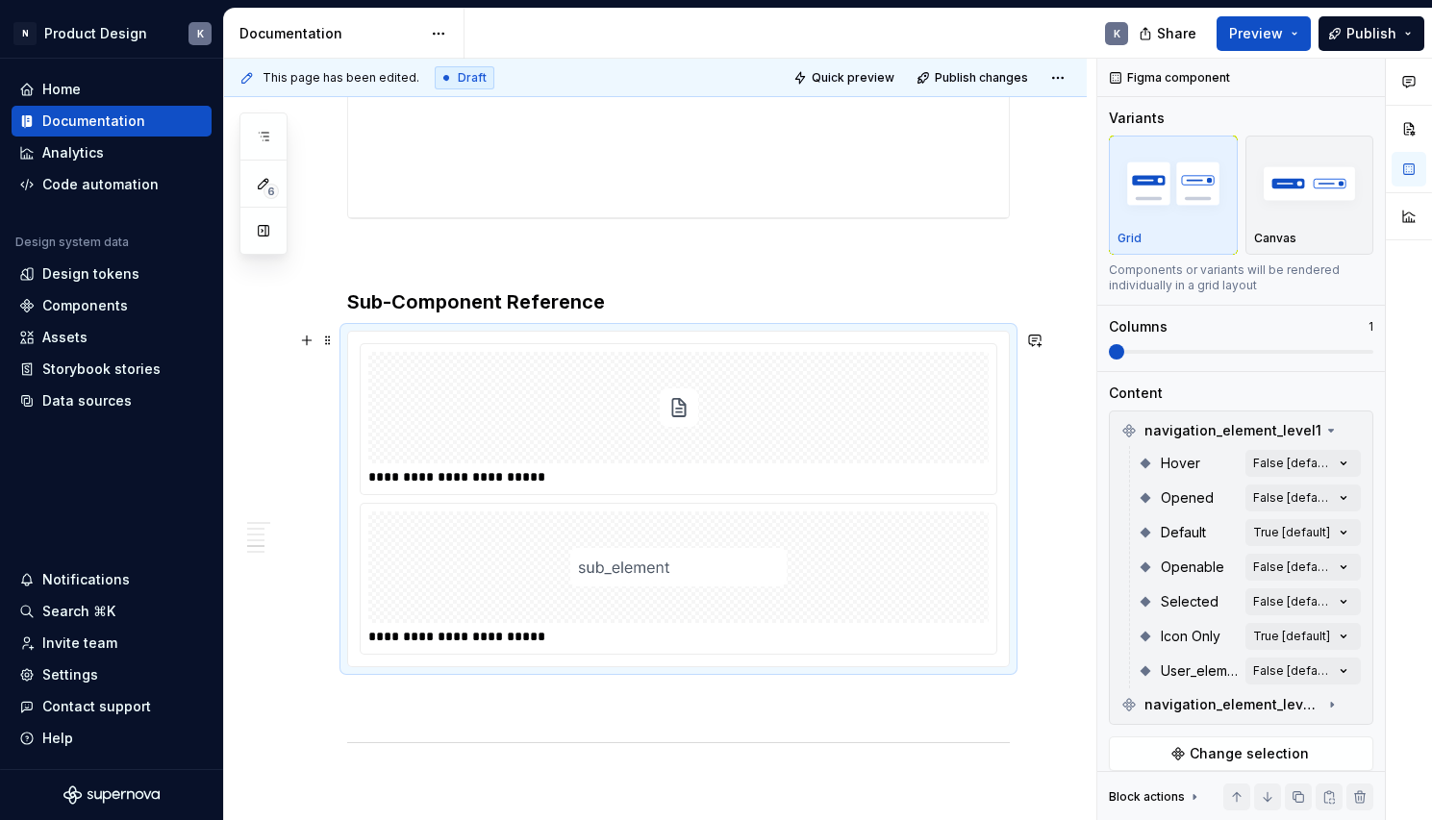
scroll to position [4086, 0]
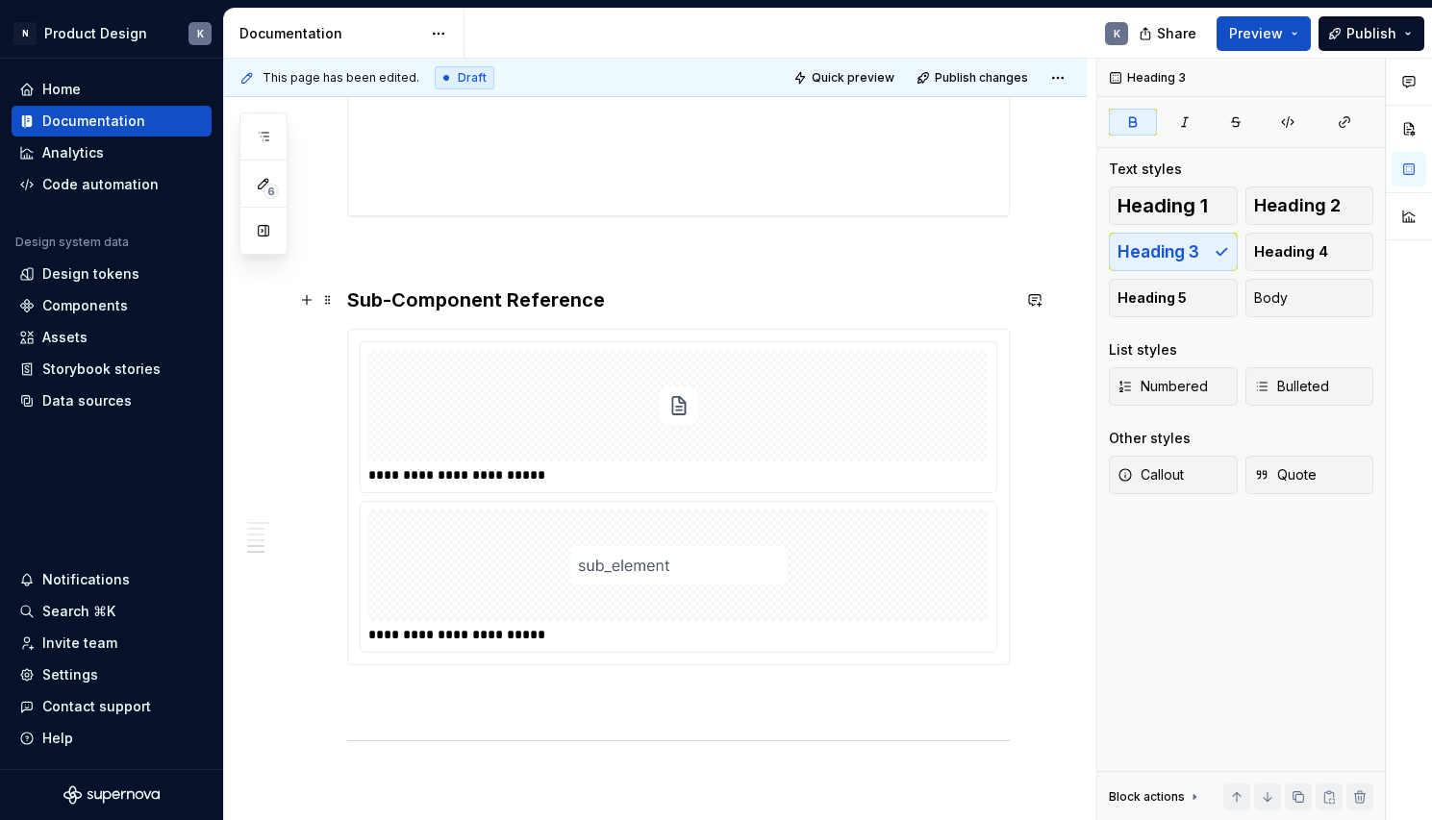
click at [644, 303] on h3 "Sub-Component Reference" at bounding box center [678, 300] width 663 height 27
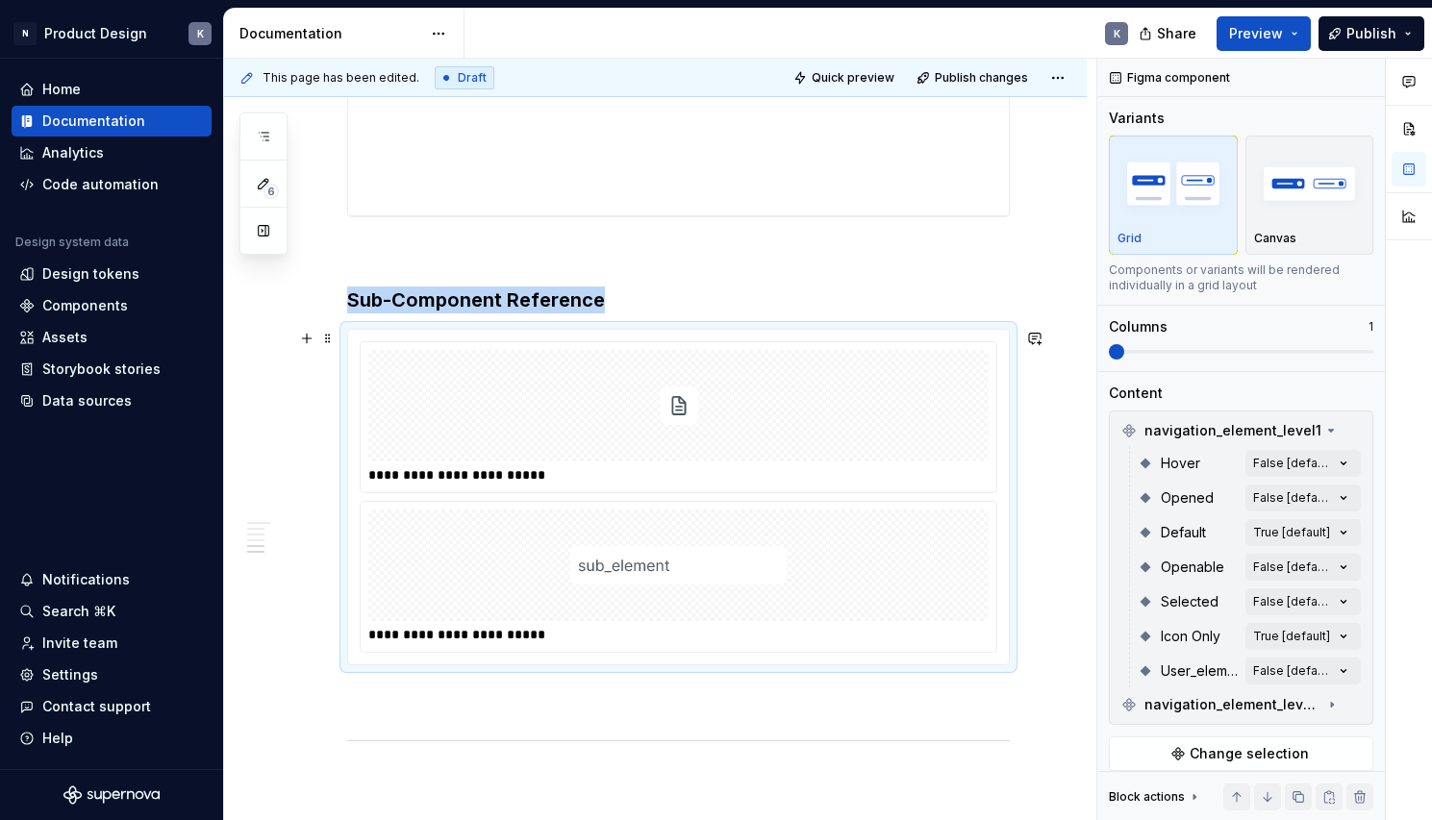
click at [748, 408] on div at bounding box center [678, 406] width 620 height 112
click at [1329, 431] on icon at bounding box center [1331, 431] width 5 height 2
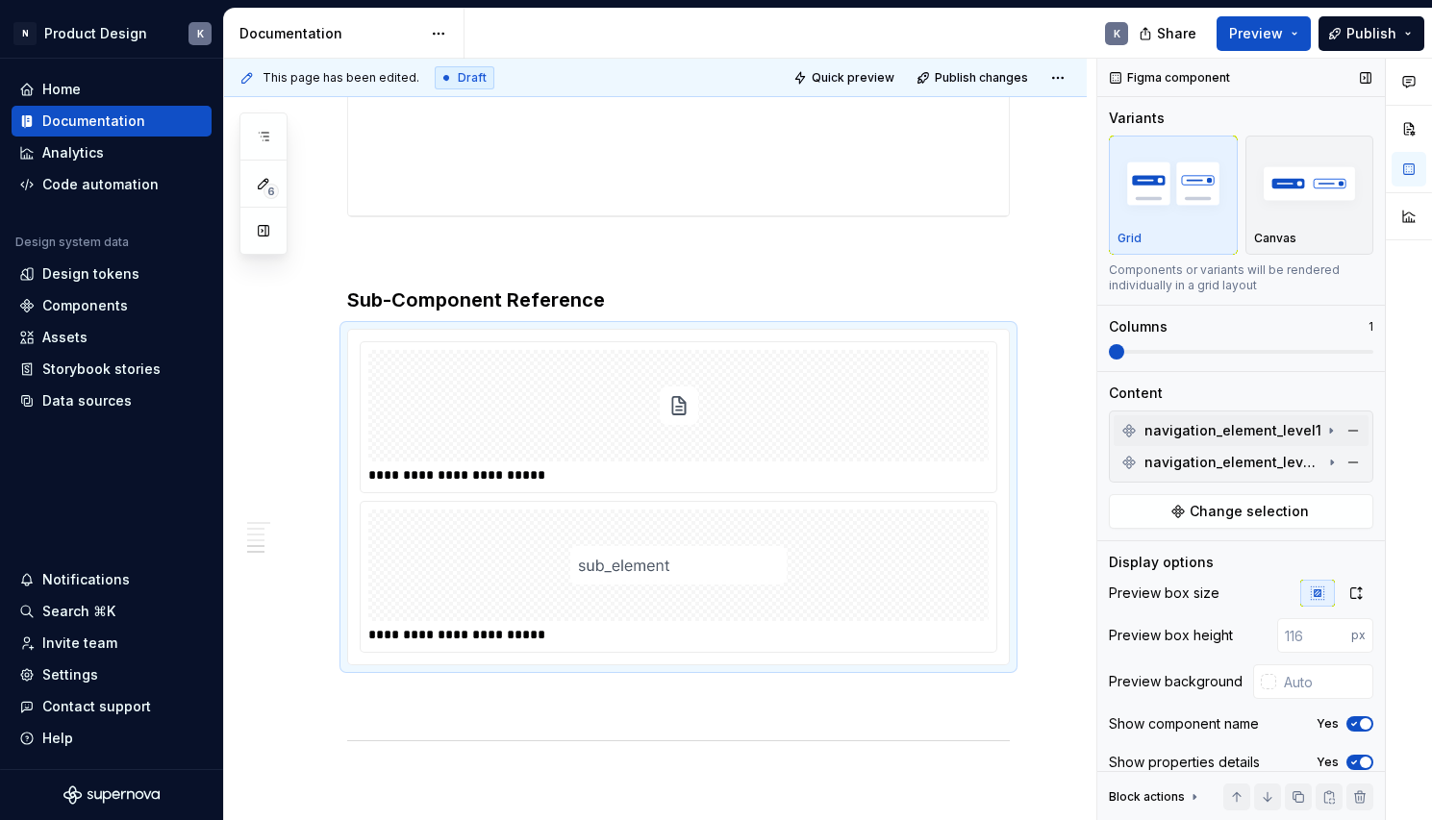
click at [1330, 431] on icon at bounding box center [1331, 431] width 2 height 5
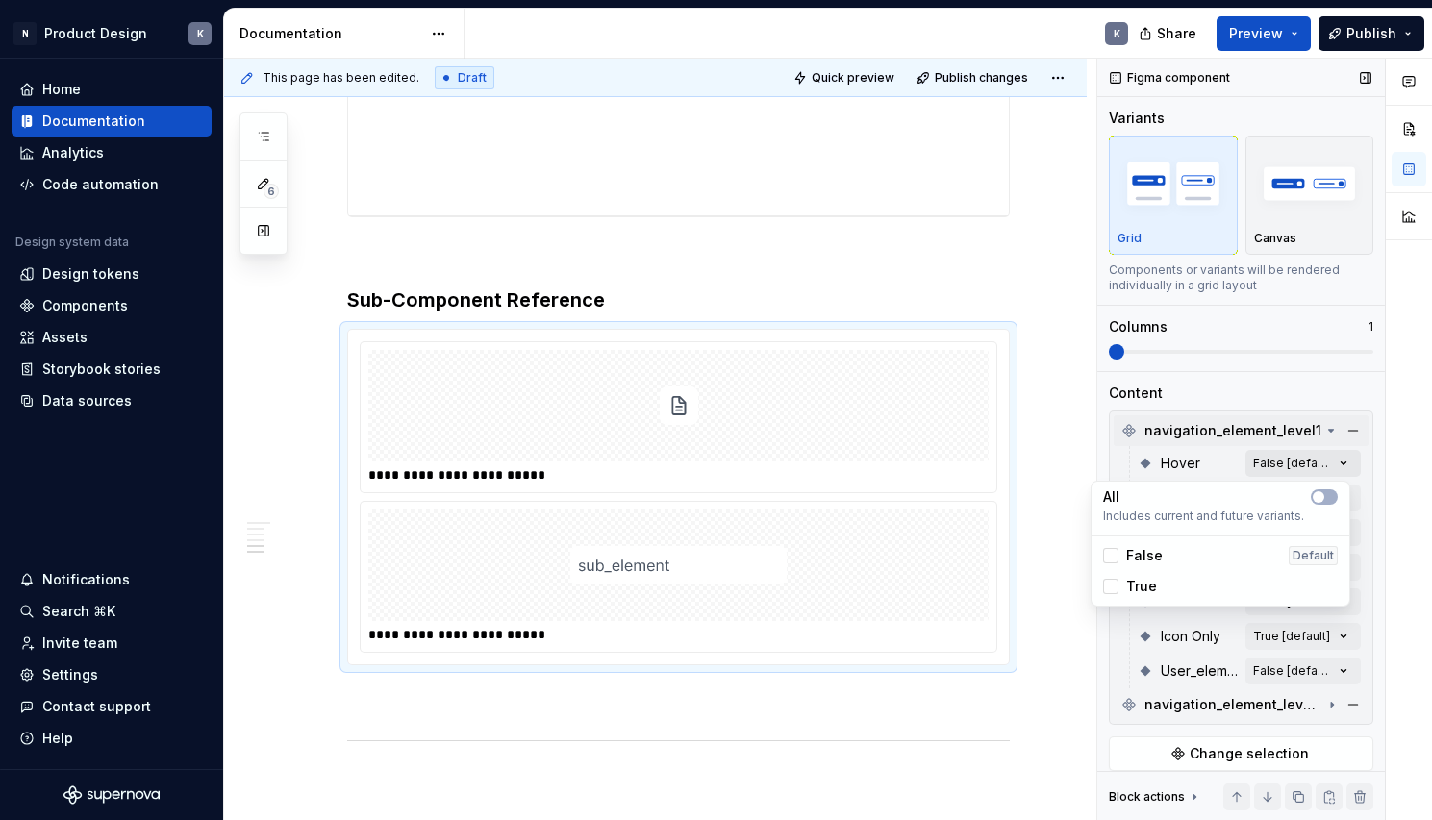
click at [1339, 463] on div "Comments Open comments No comments yet Select ‘Comment’ from the block context …" at bounding box center [1264, 440] width 335 height 763
click at [1323, 501] on icon "button" at bounding box center [1318, 497] width 15 height 12
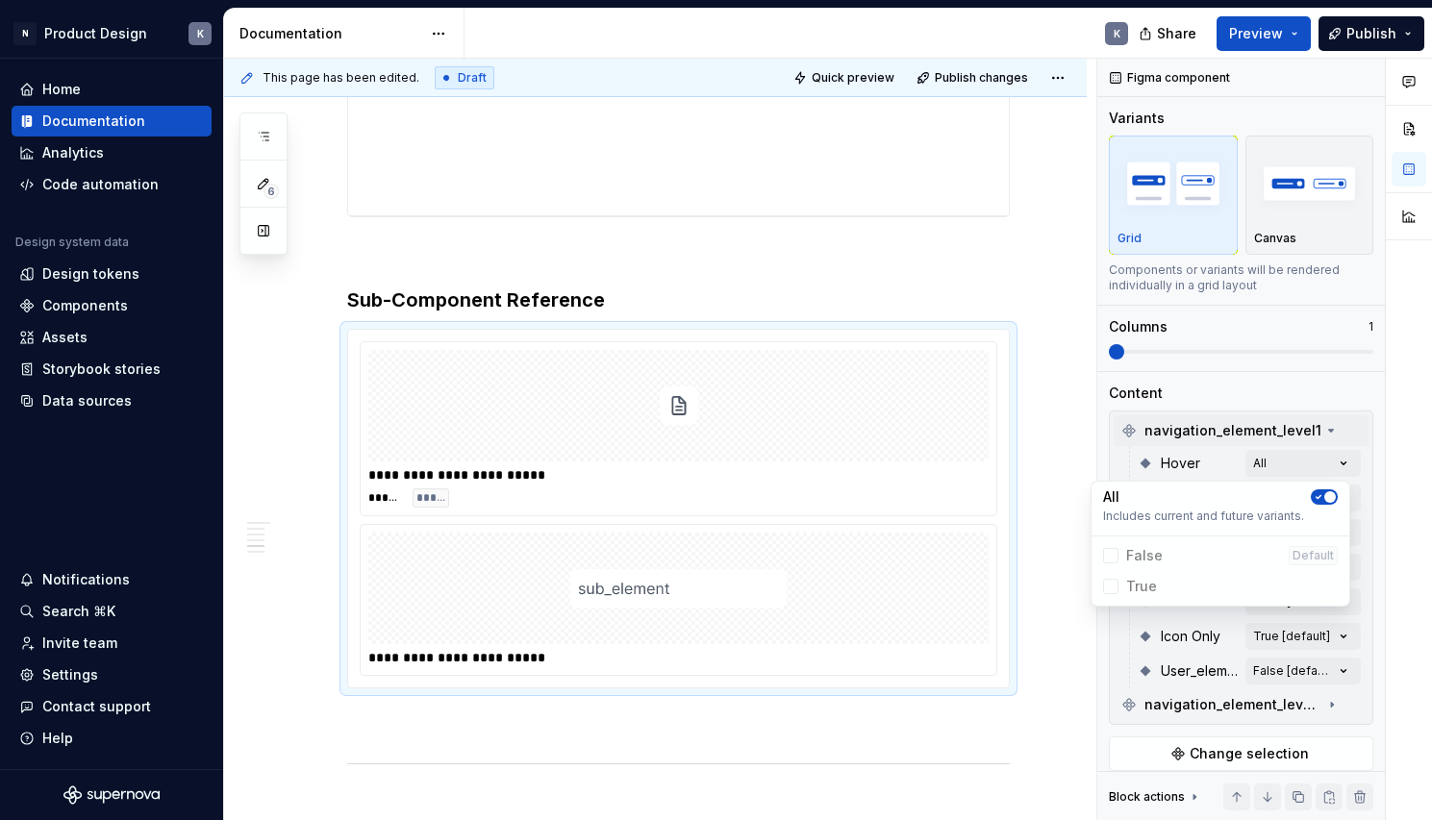
click at [1344, 422] on div "Comments Open comments No comments yet Select ‘Comment’ from the block context …" at bounding box center [1264, 440] width 335 height 763
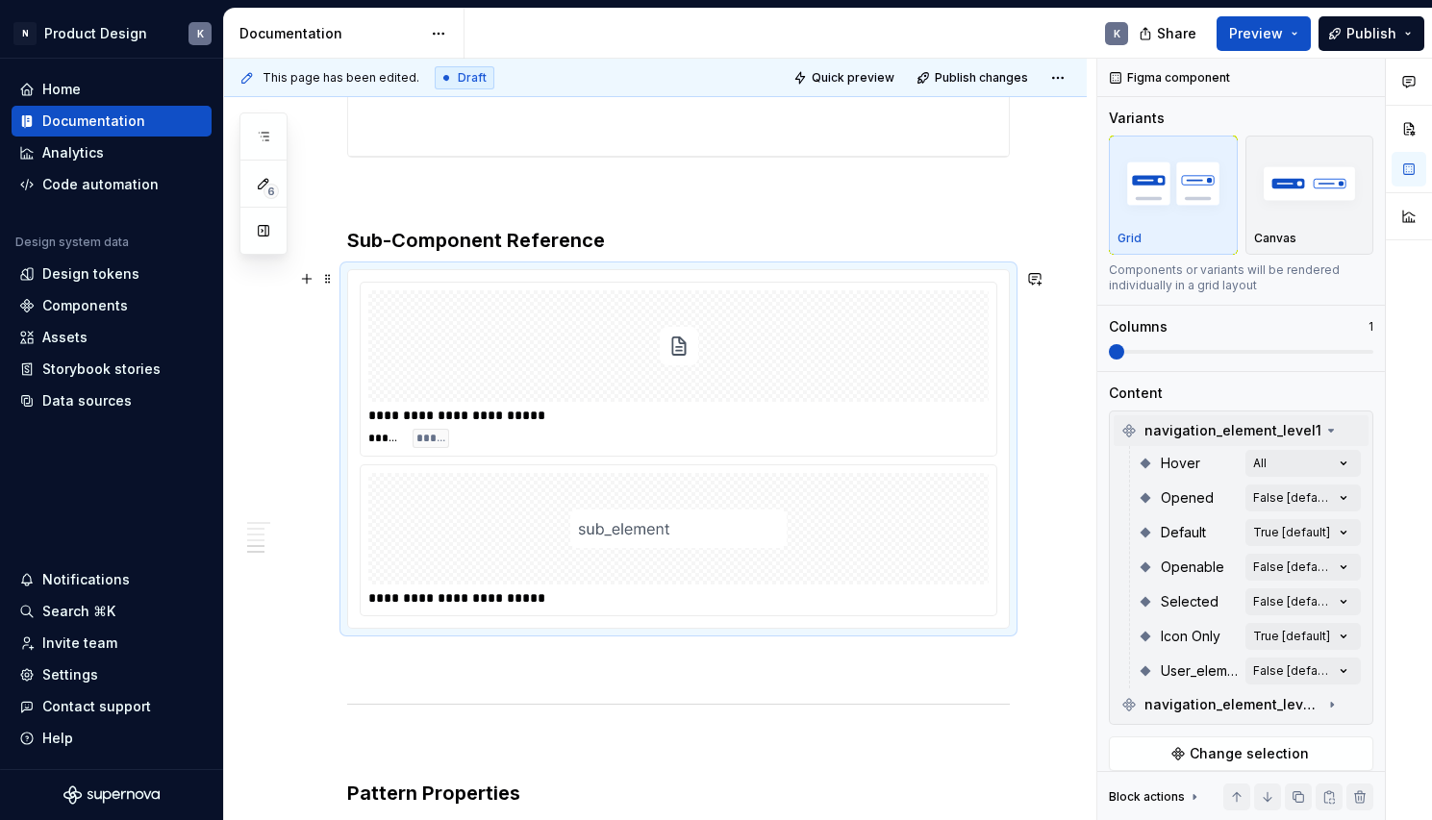
scroll to position [4151, 0]
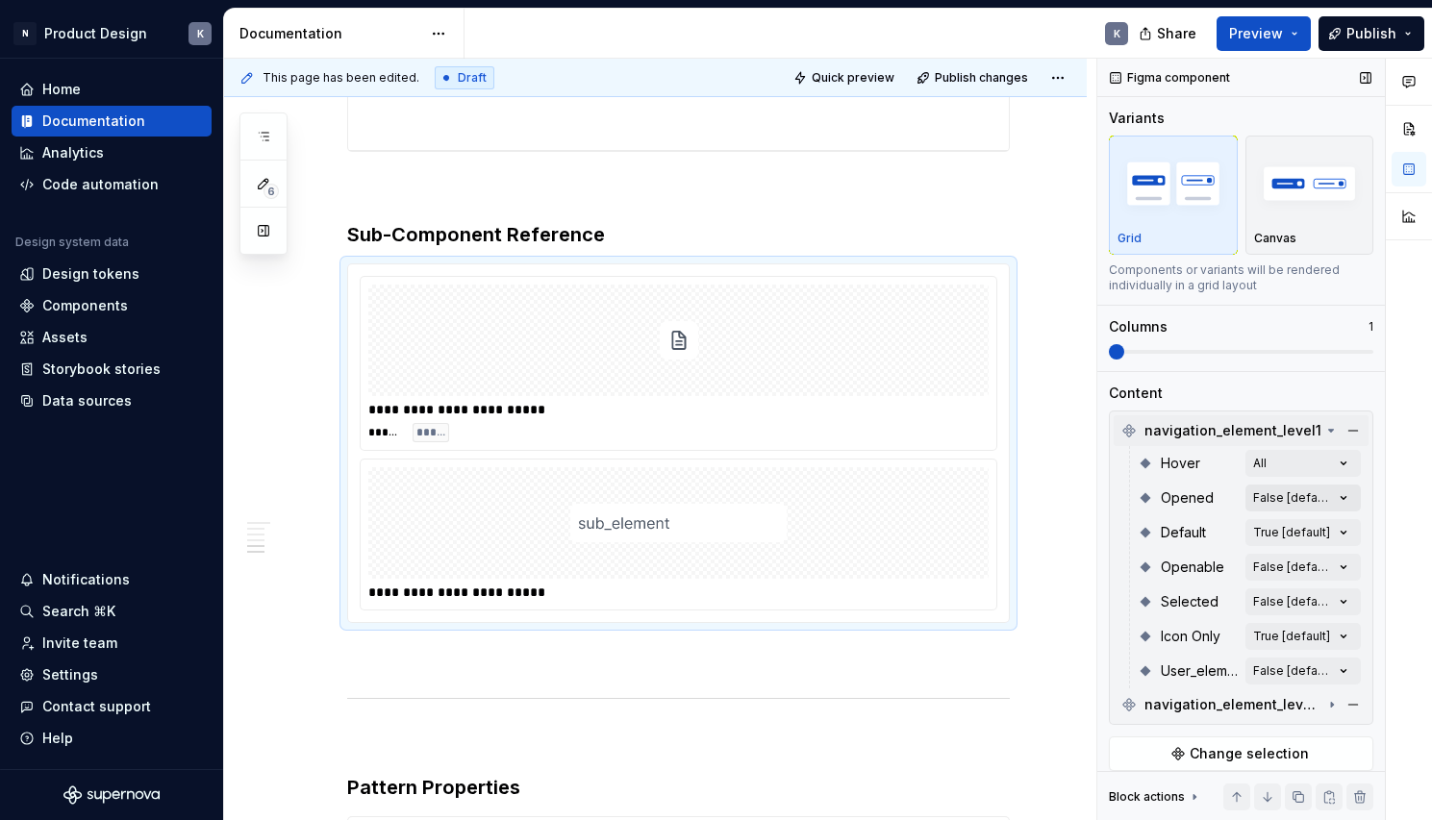
click at [1301, 502] on div "Comments Open comments No comments yet Select ‘Comment’ from the block context …" at bounding box center [1264, 440] width 335 height 763
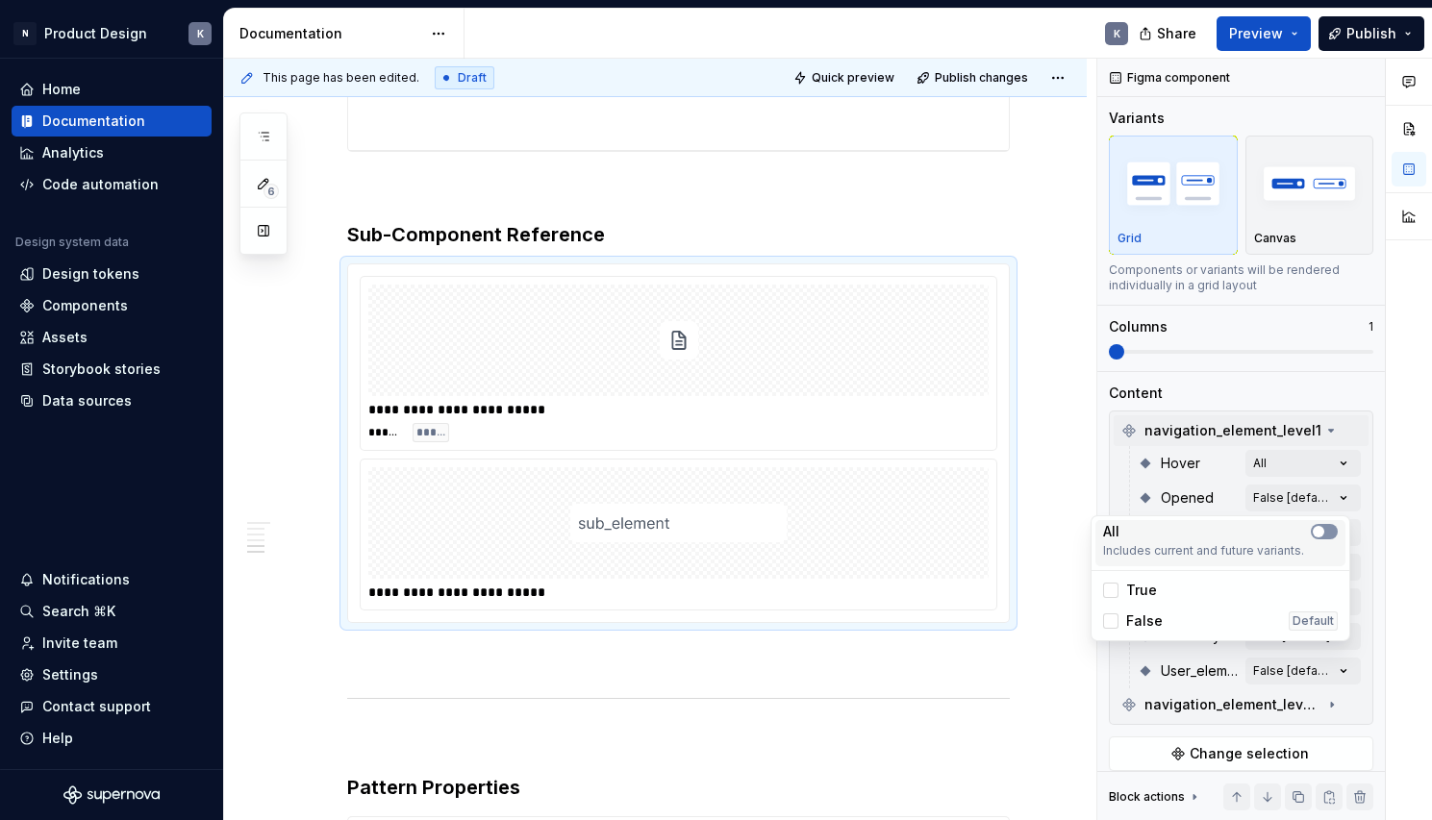
click at [1320, 533] on span "button" at bounding box center [1319, 532] width 12 height 12
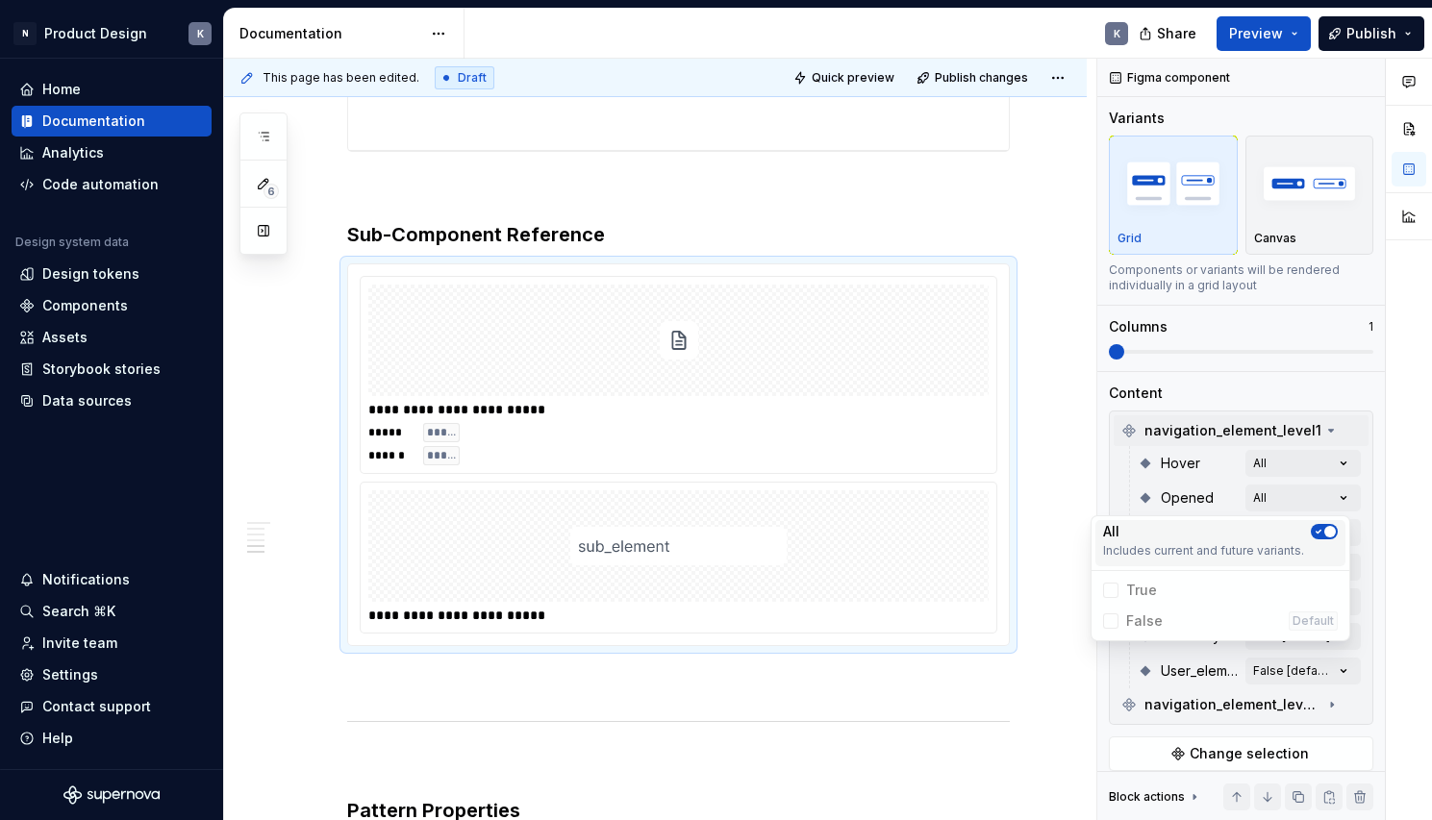
click at [1320, 532] on icon "button" at bounding box center [1318, 532] width 15 height 12
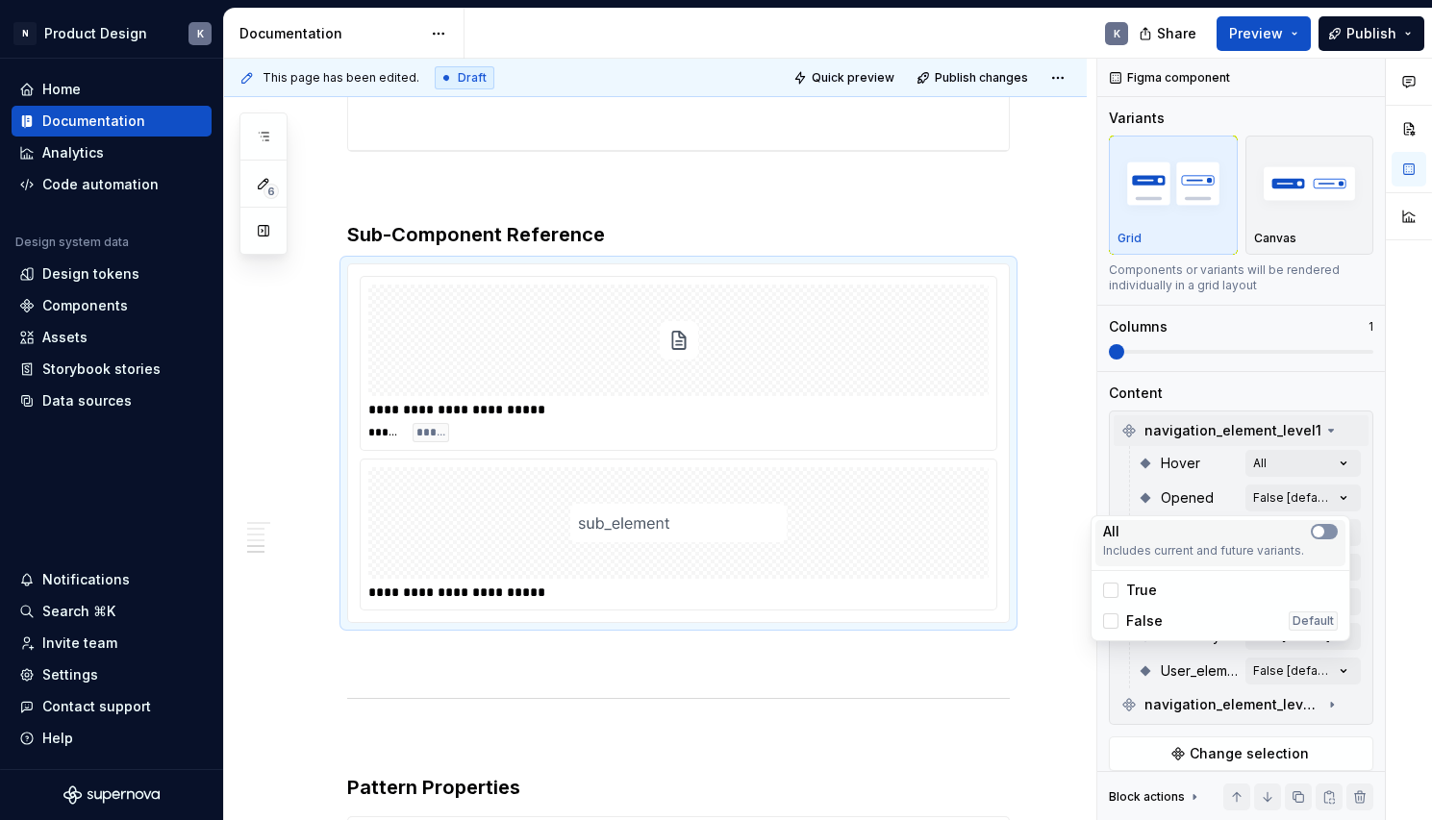
click at [1320, 533] on span "button" at bounding box center [1319, 532] width 12 height 12
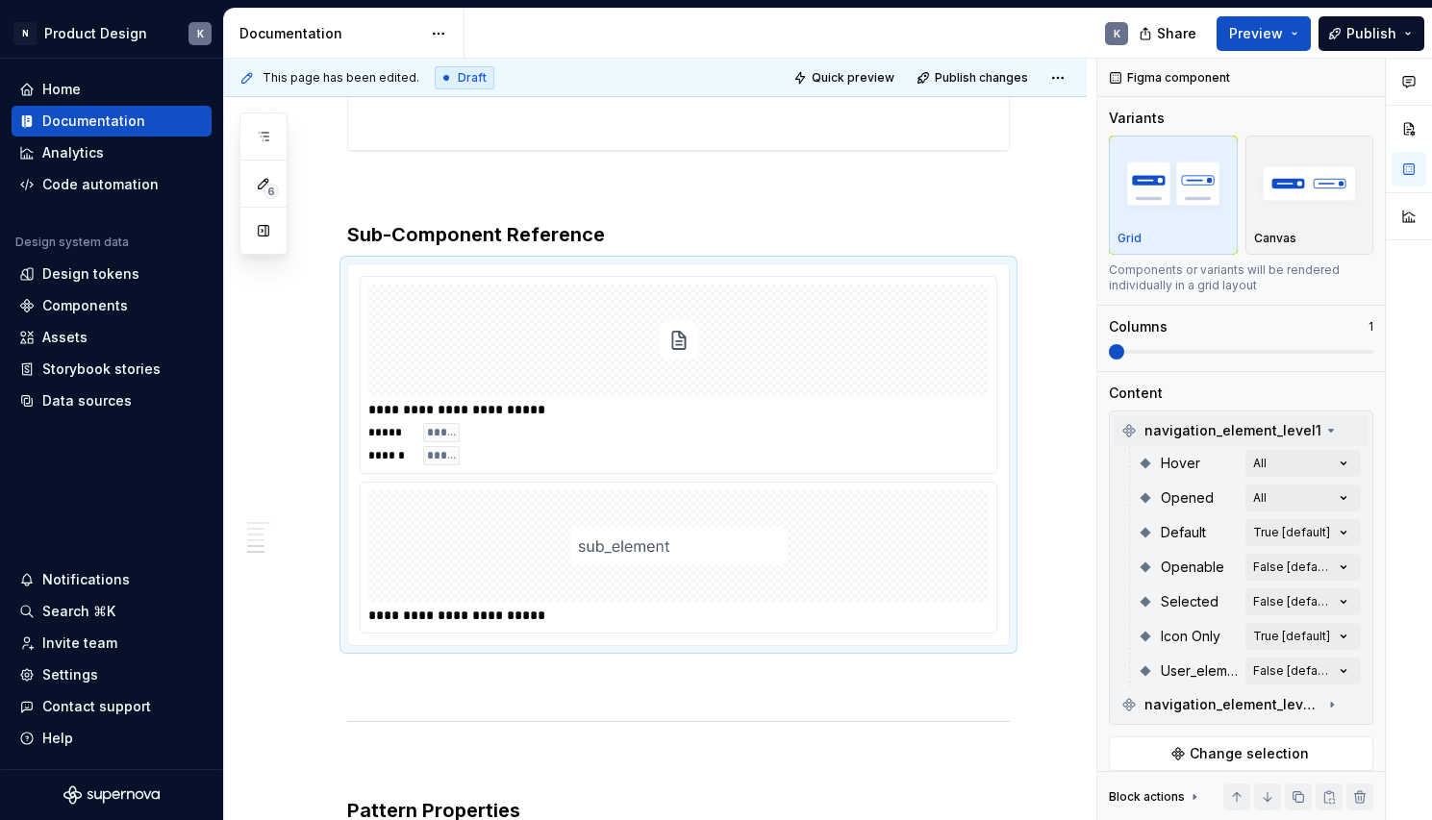
click at [1030, 416] on html "N Product Design K Home Documentation Analytics Code automation Design system d…" at bounding box center [716, 410] width 1432 height 820
click at [1329, 529] on div "Comments Open comments No comments yet Select ‘Comment’ from the block context …" at bounding box center [1264, 440] width 335 height 763
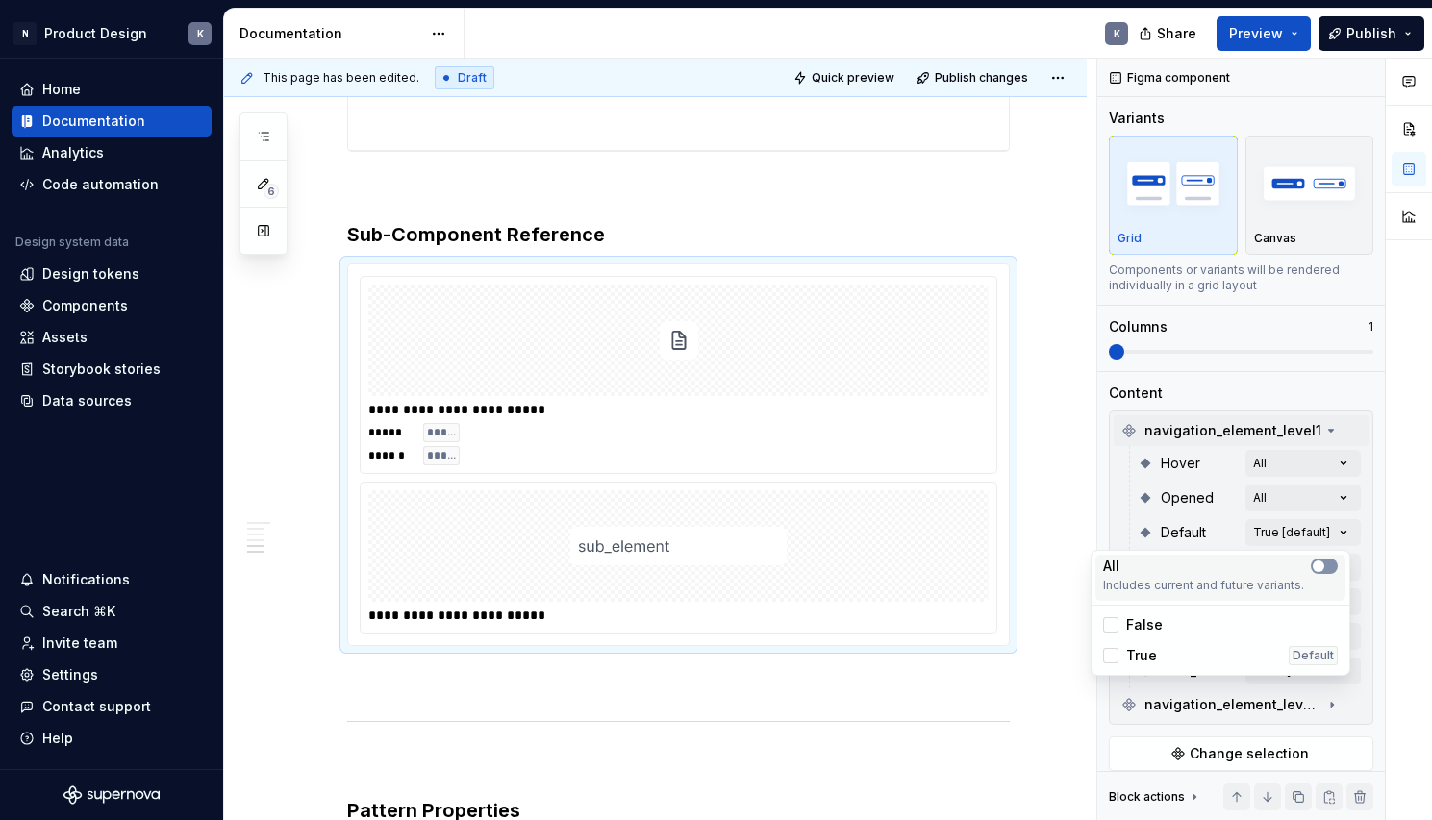
click at [1322, 563] on span "button" at bounding box center [1319, 567] width 12 height 12
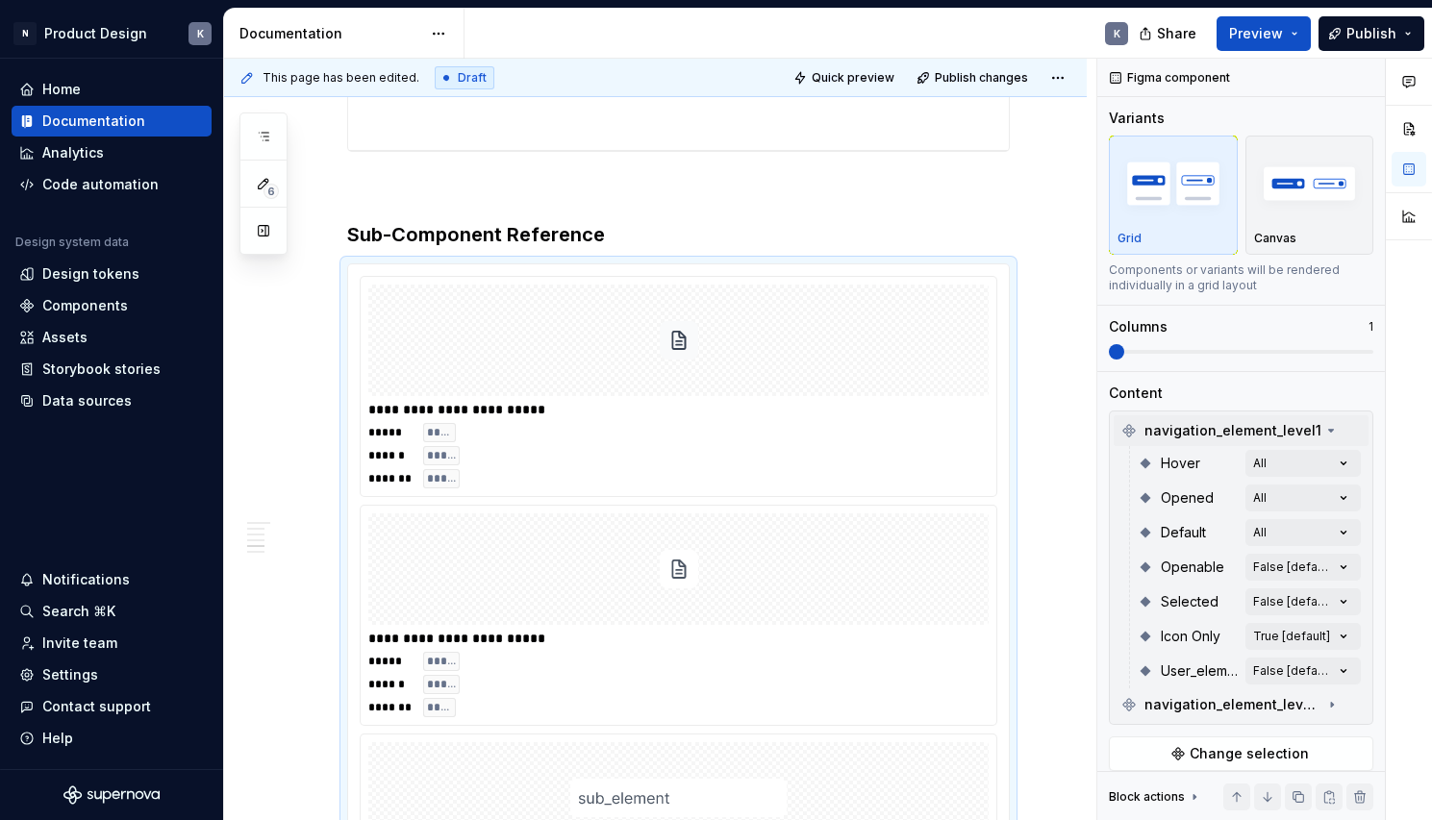
click at [1048, 539] on html "N Product Design K Home Documentation Analytics Code automation Design system d…" at bounding box center [716, 410] width 1432 height 820
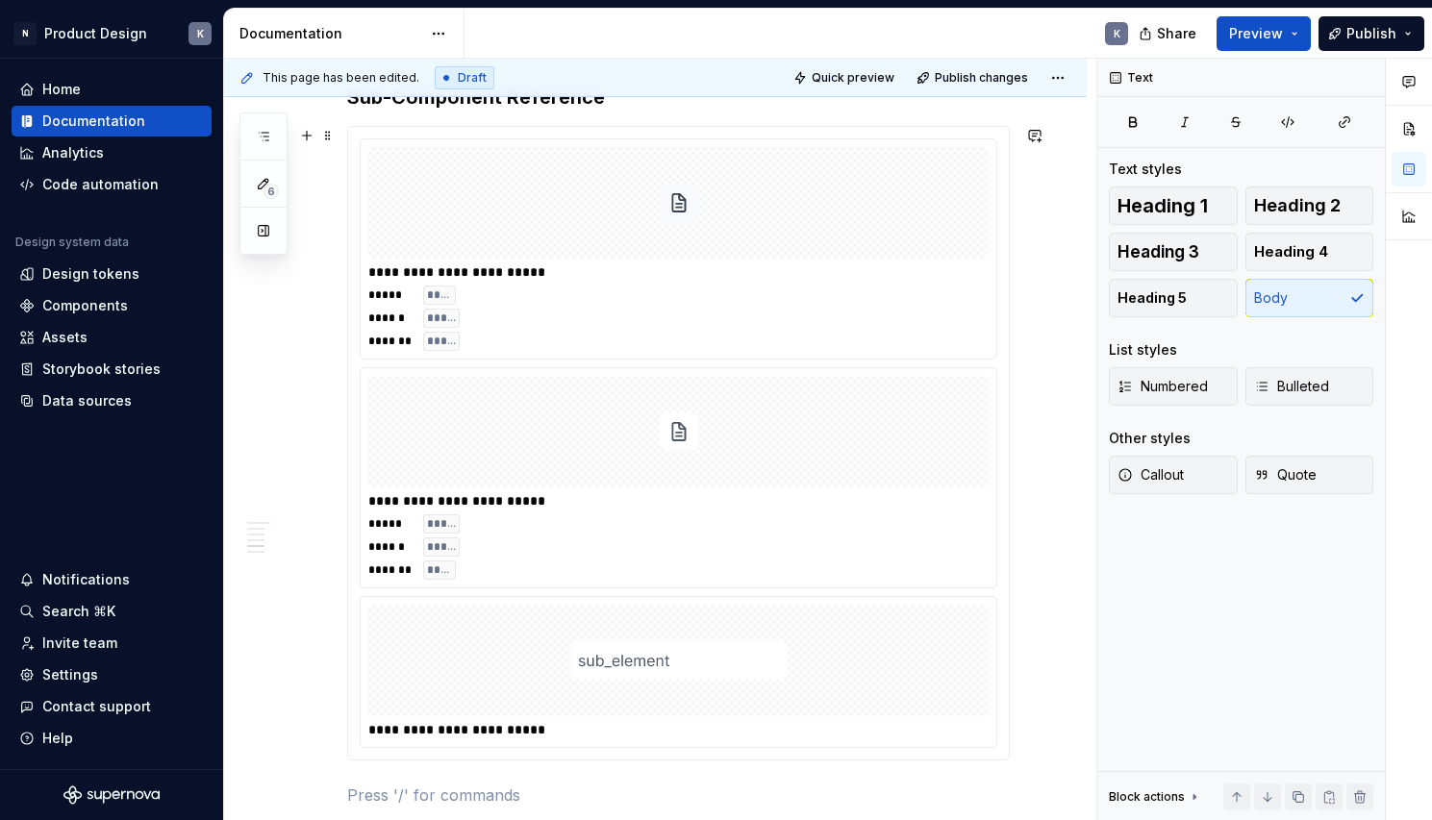
scroll to position [4286, 0]
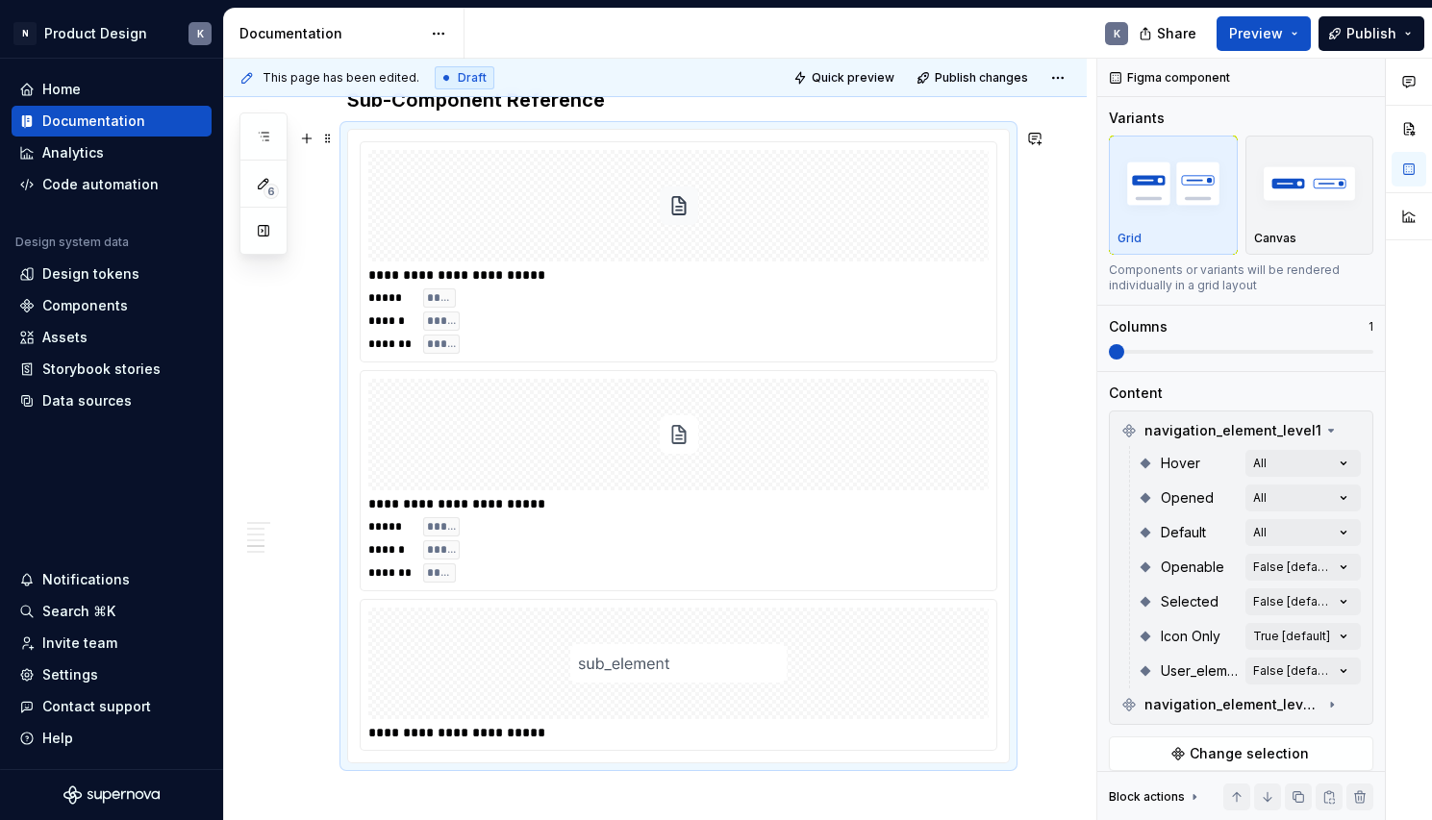
click at [937, 507] on div "**********" at bounding box center [677, 503] width 619 height 19
click at [1304, 563] on div "Comments Open comments No comments yet Select ‘Comment’ from the block context …" at bounding box center [1264, 440] width 335 height 763
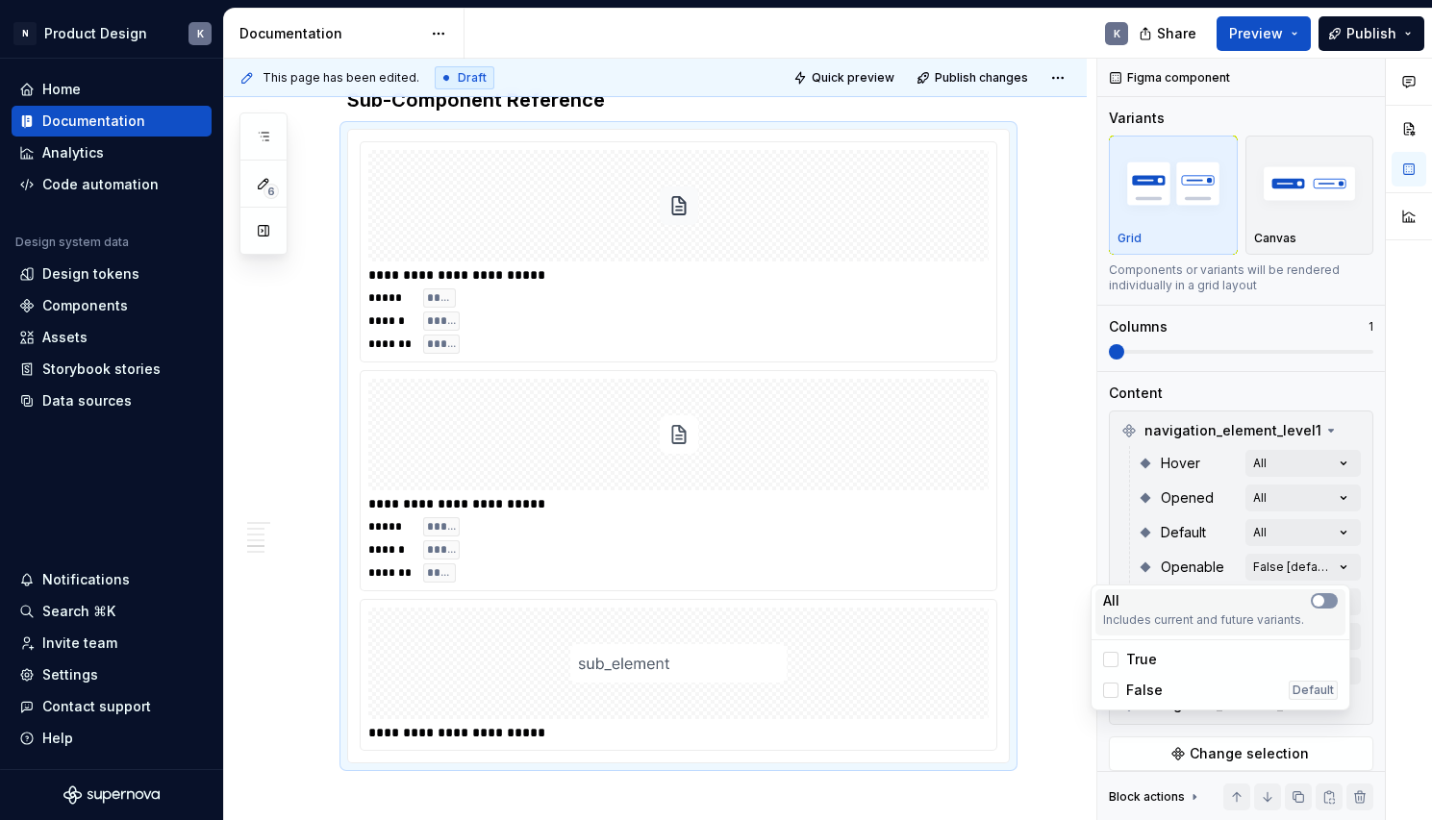
click at [1323, 601] on span "button" at bounding box center [1319, 601] width 12 height 12
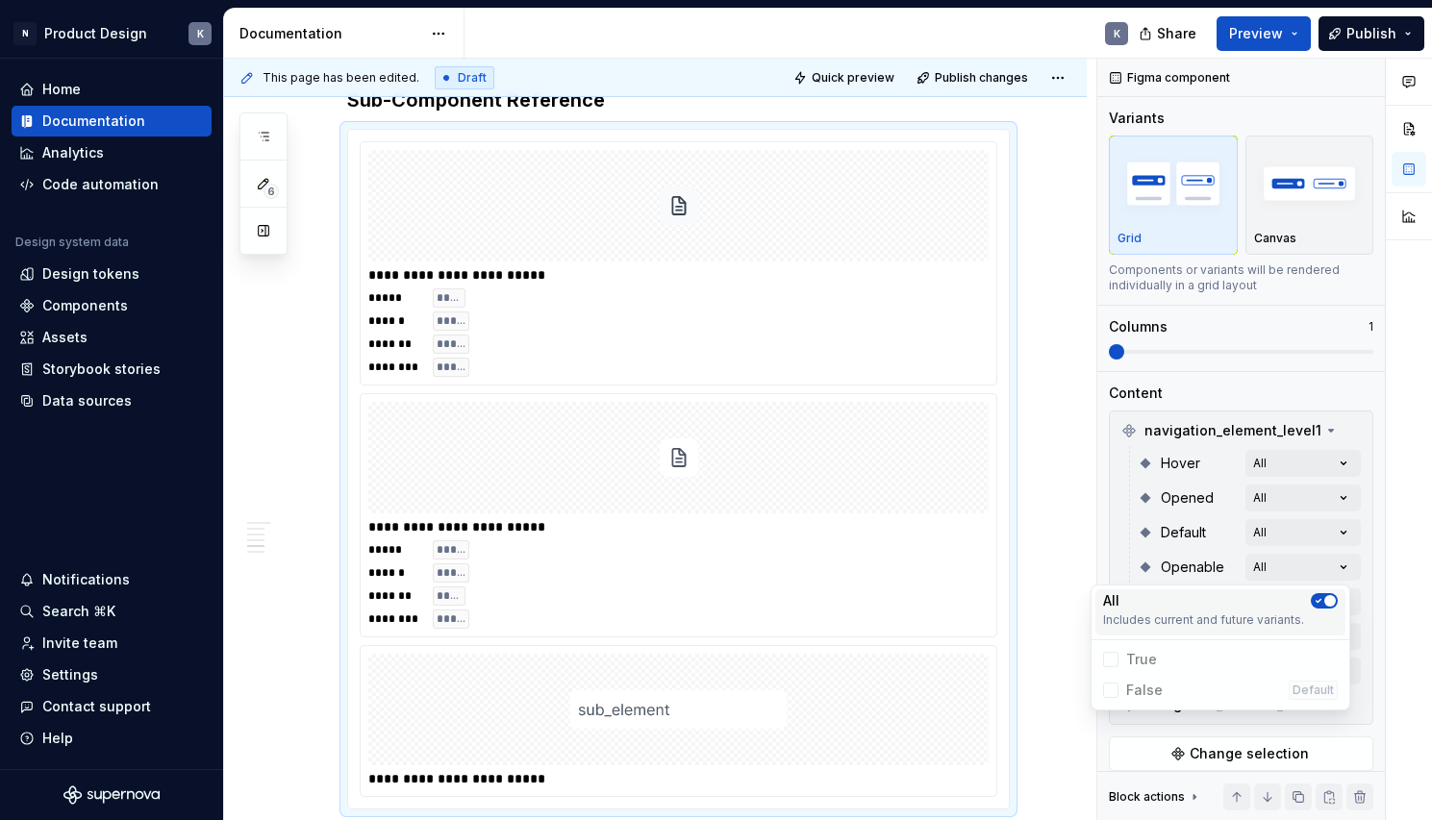
click at [1314, 597] on icon "button" at bounding box center [1318, 601] width 15 height 12
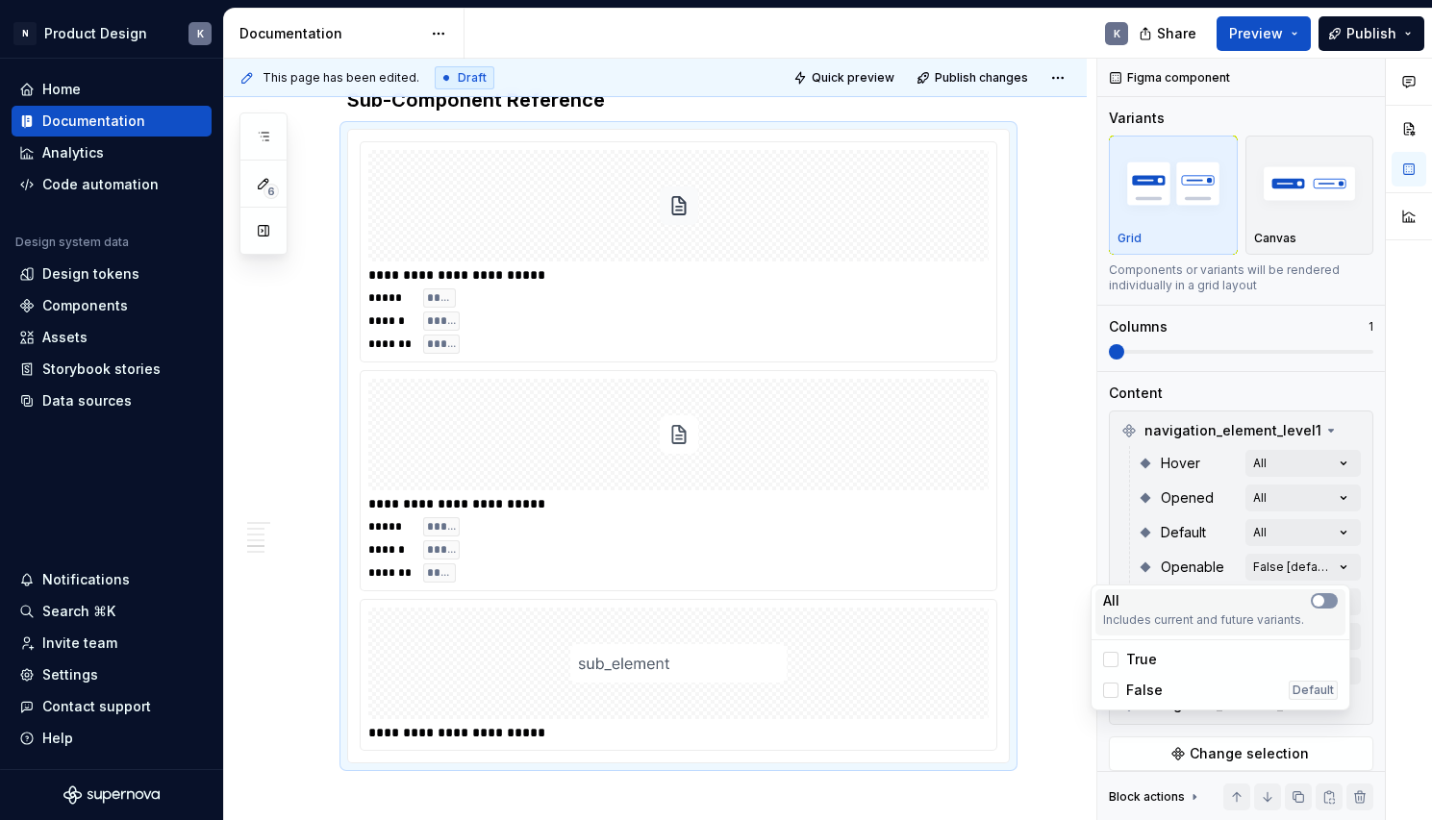
click at [1317, 599] on span "button" at bounding box center [1319, 601] width 12 height 12
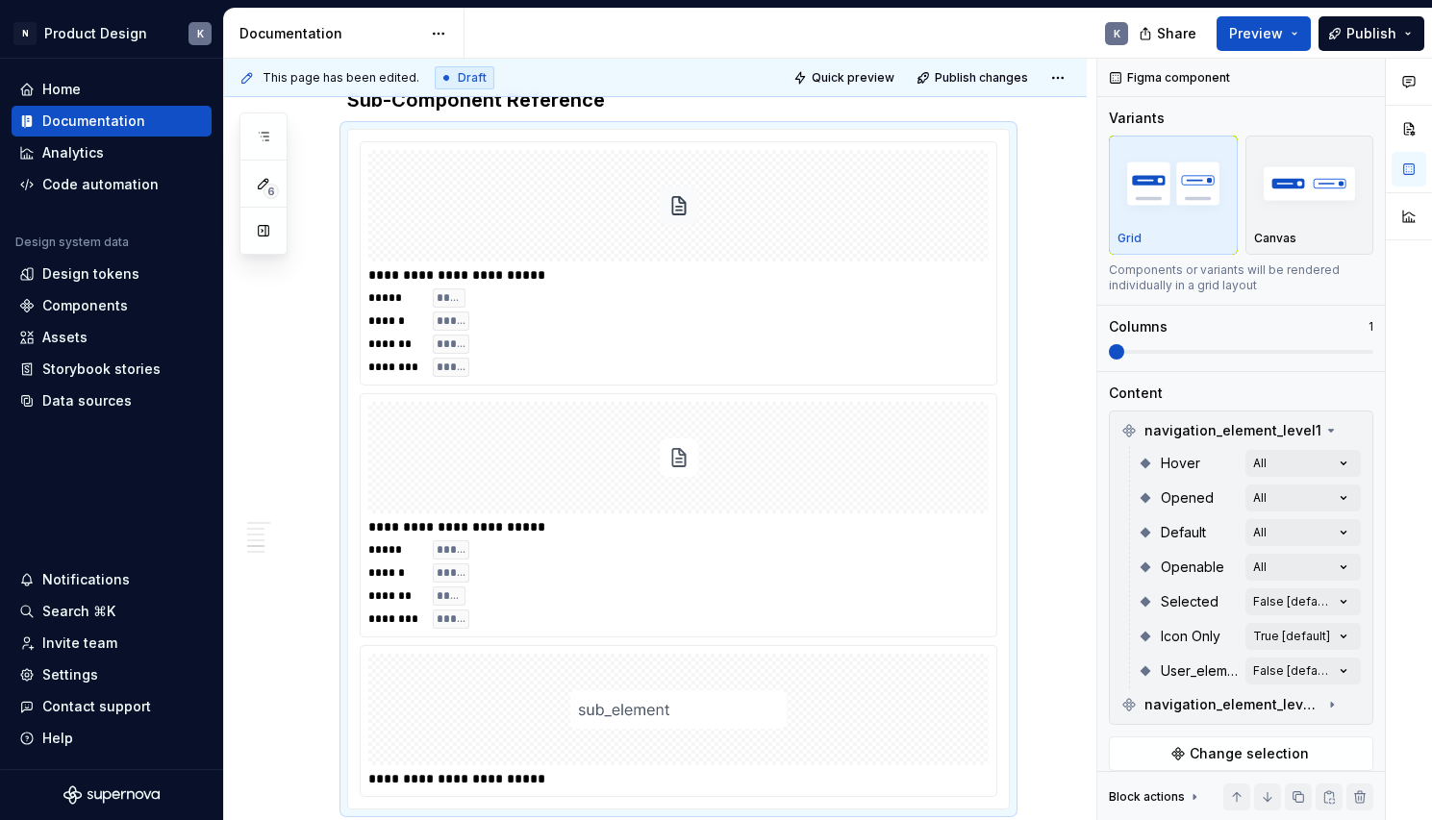
click at [1086, 536] on html "N Product Design K Home Documentation Analytics Code automation Design system d…" at bounding box center [716, 410] width 1432 height 820
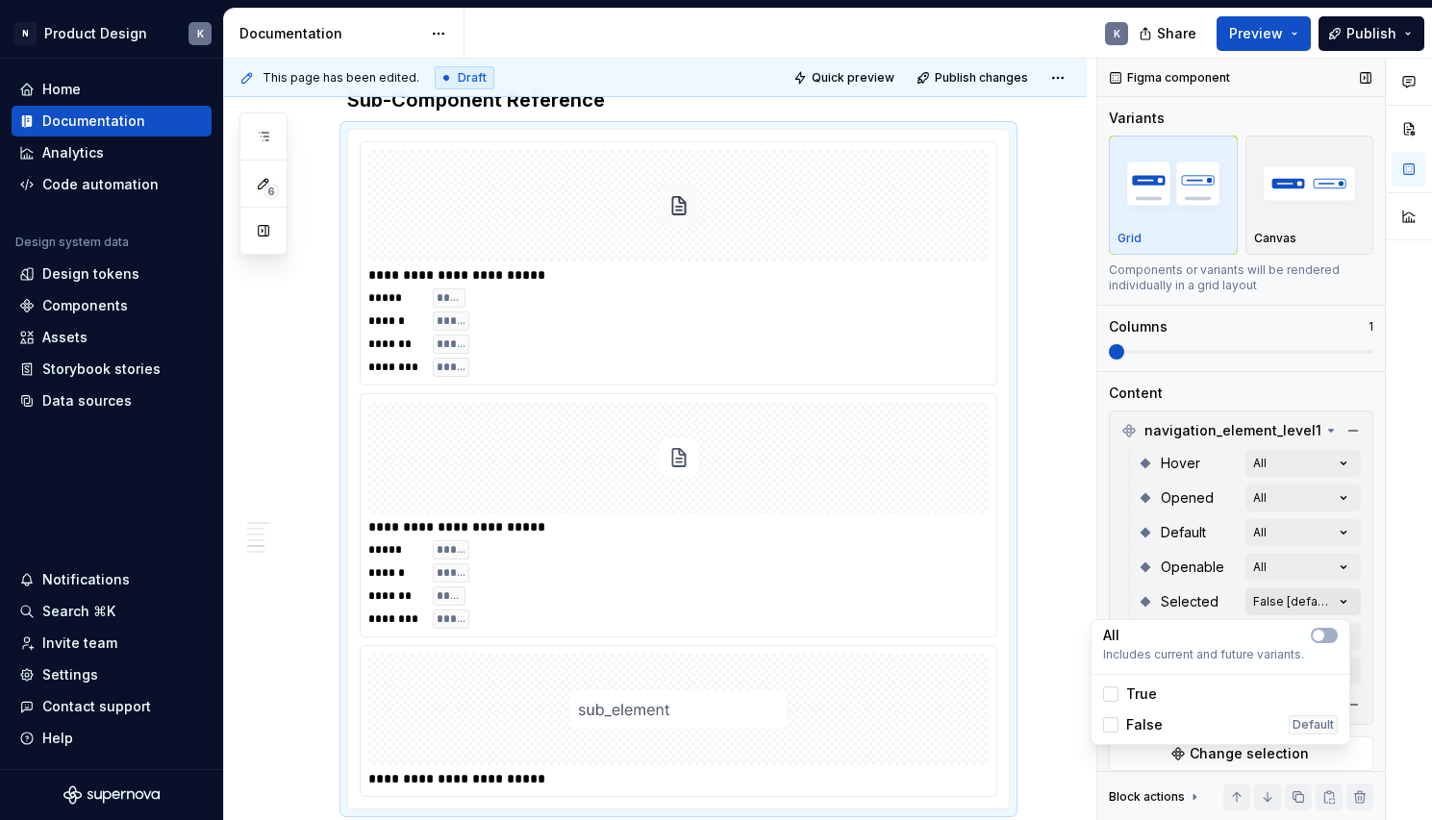
click at [1267, 603] on div "Comments Open comments No comments yet Select ‘Comment’ from the block context …" at bounding box center [1264, 440] width 335 height 763
click at [1319, 636] on span "button" at bounding box center [1319, 636] width 12 height 12
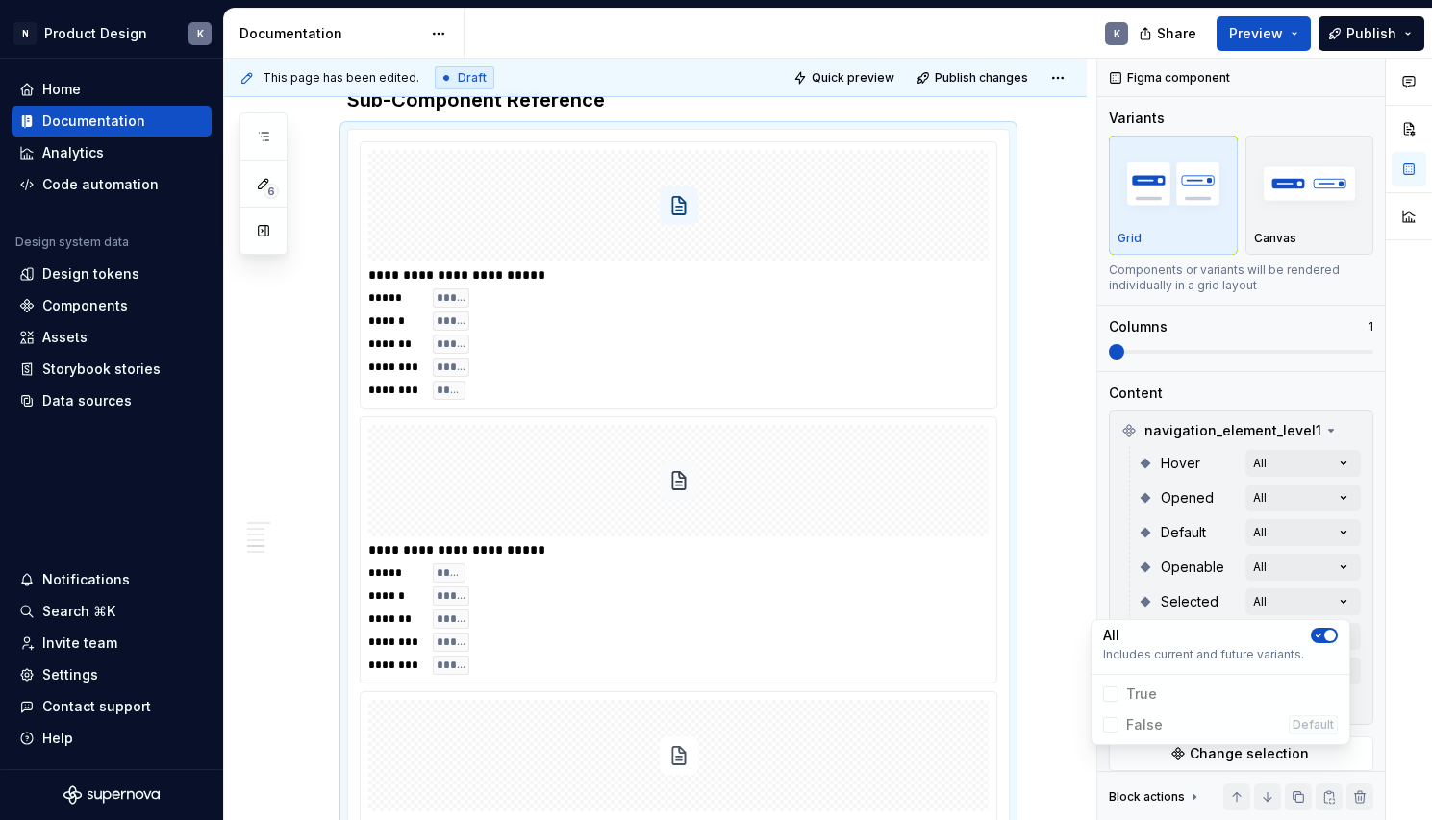
click at [1364, 566] on div "Comments Open comments No comments yet Select ‘Comment’ from the block context …" at bounding box center [1264, 440] width 335 height 763
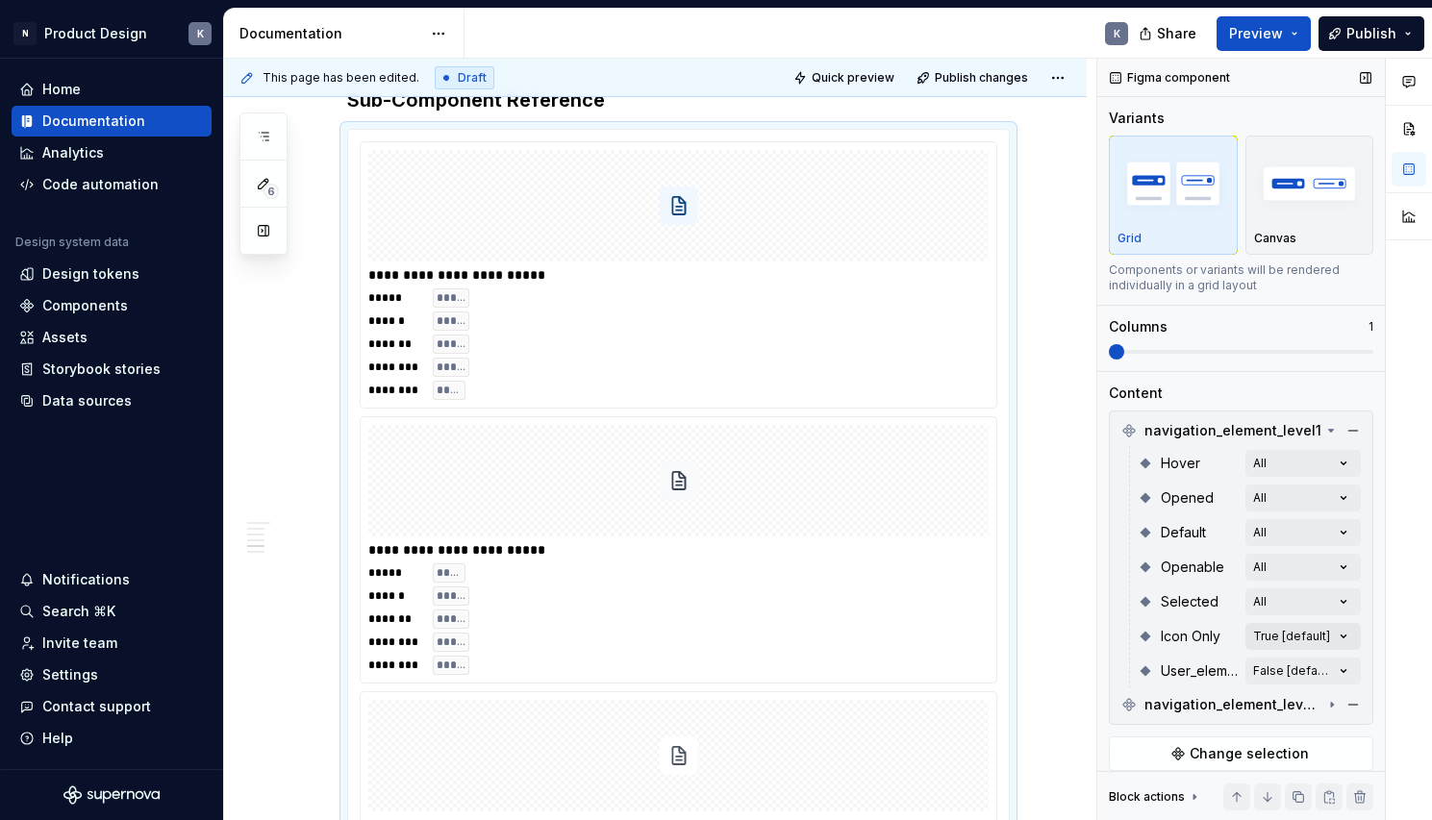
click at [1283, 632] on div "Comments Open comments No comments yet Select ‘Comment’ from the block context …" at bounding box center [1264, 440] width 335 height 763
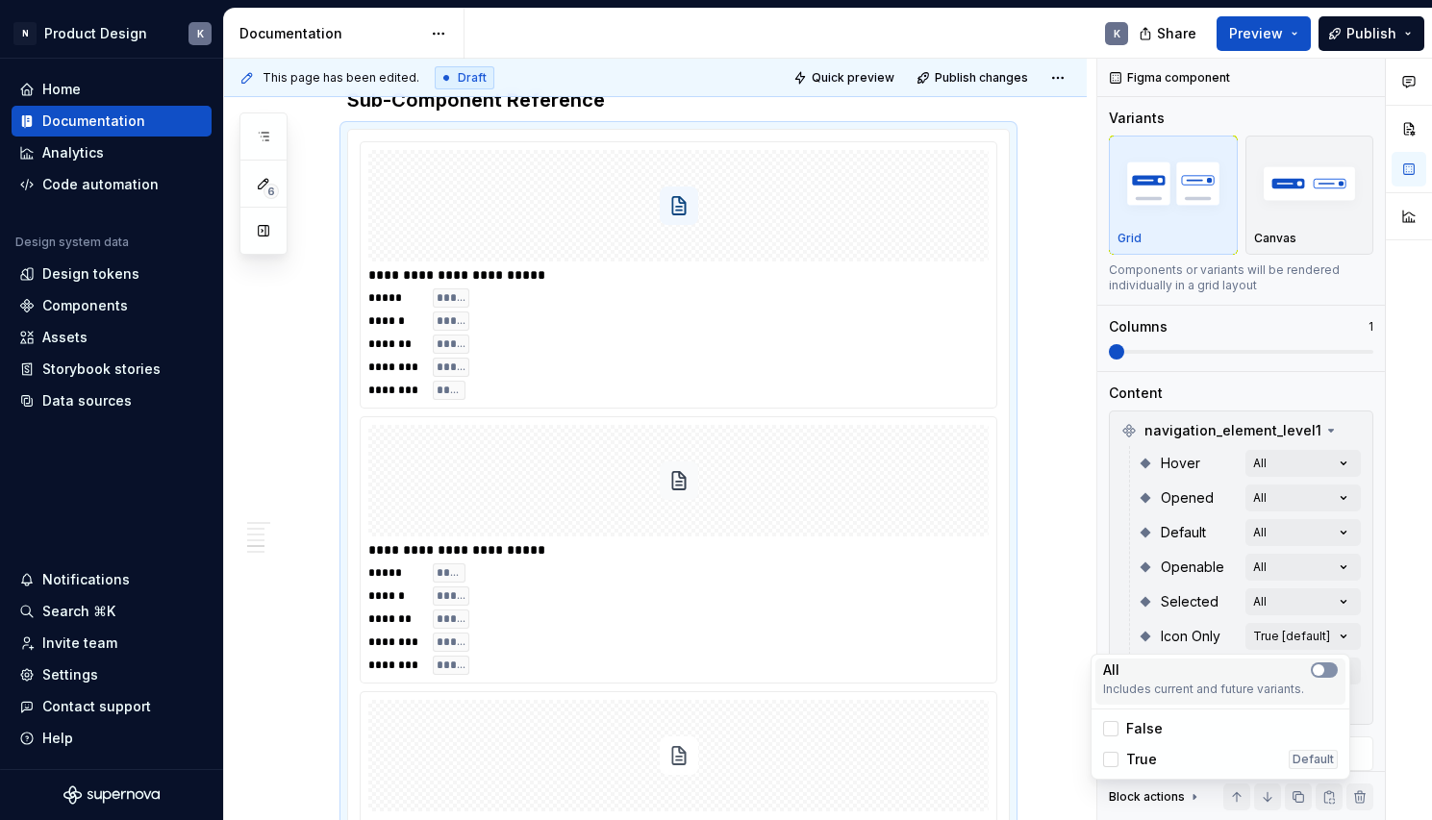
click at [1320, 667] on span "button" at bounding box center [1319, 670] width 12 height 12
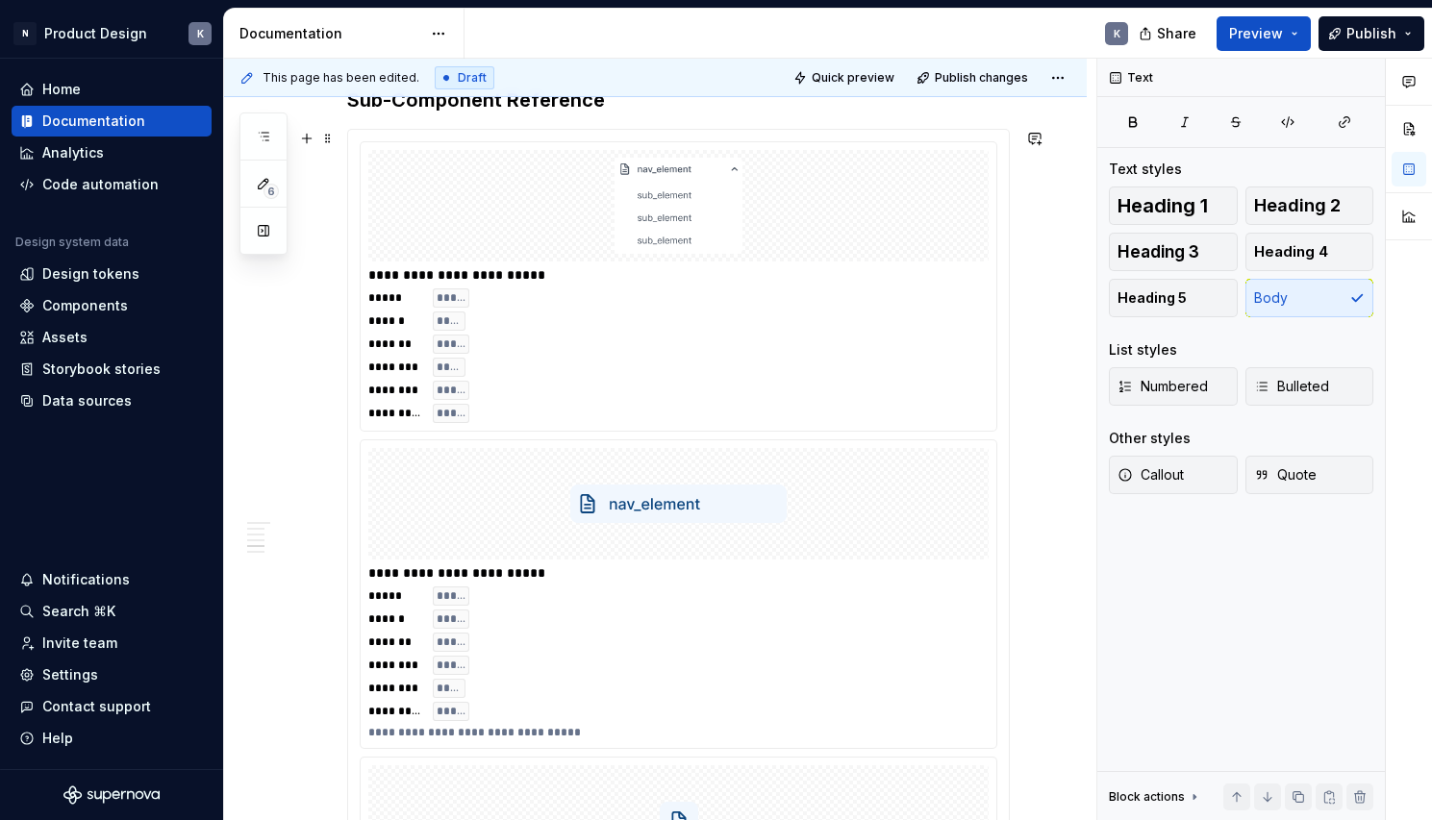
click at [1043, 622] on html "N Product Design K Home Documentation Analytics Code automation Design system d…" at bounding box center [716, 410] width 1432 height 820
click at [936, 519] on div at bounding box center [678, 504] width 620 height 112
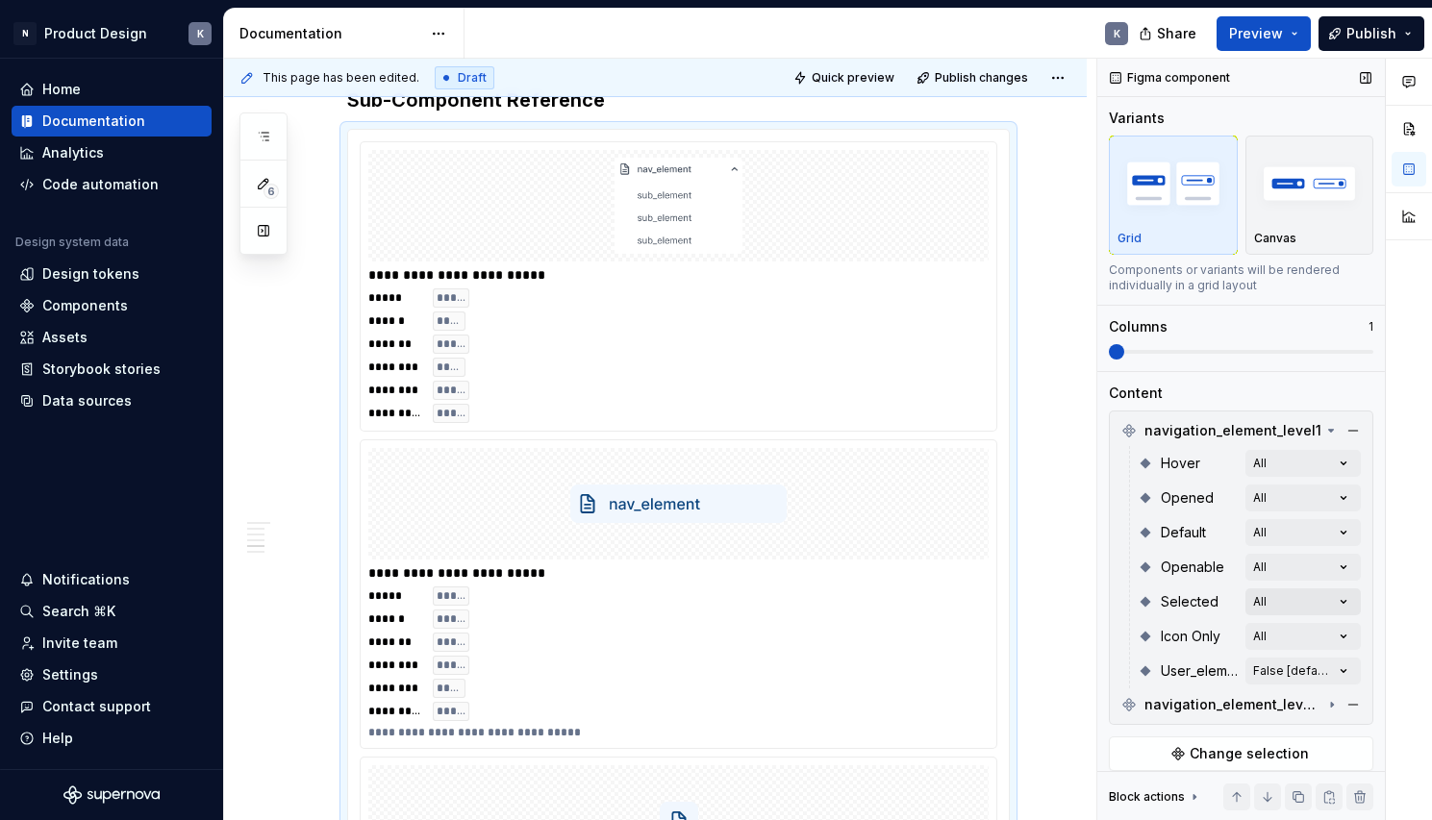
scroll to position [46, 0]
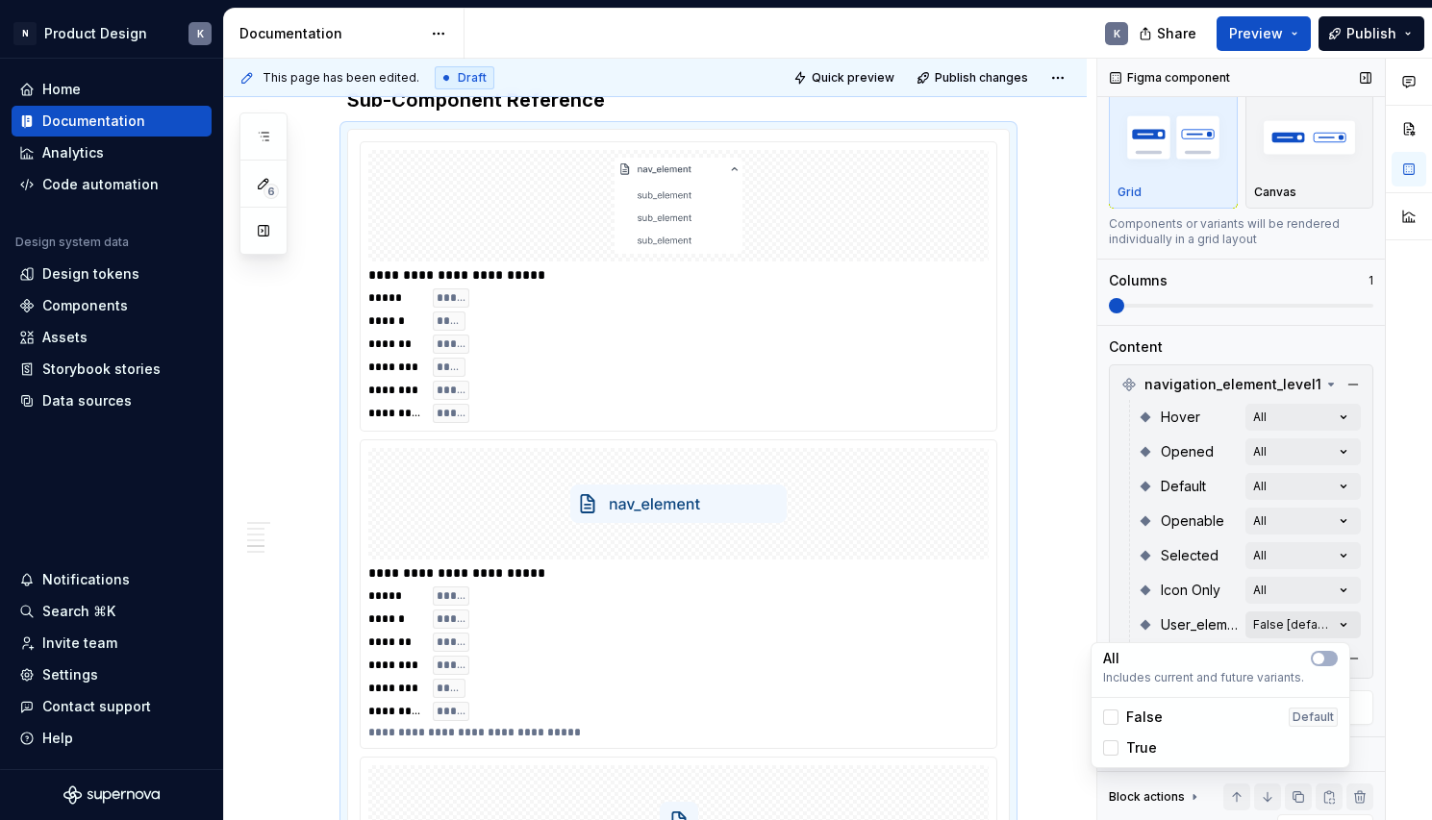
click at [1314, 623] on div "Comments Open comments No comments yet Select ‘Comment’ from the block context …" at bounding box center [1264, 440] width 335 height 763
click at [1324, 660] on icon "button" at bounding box center [1318, 659] width 15 height 12
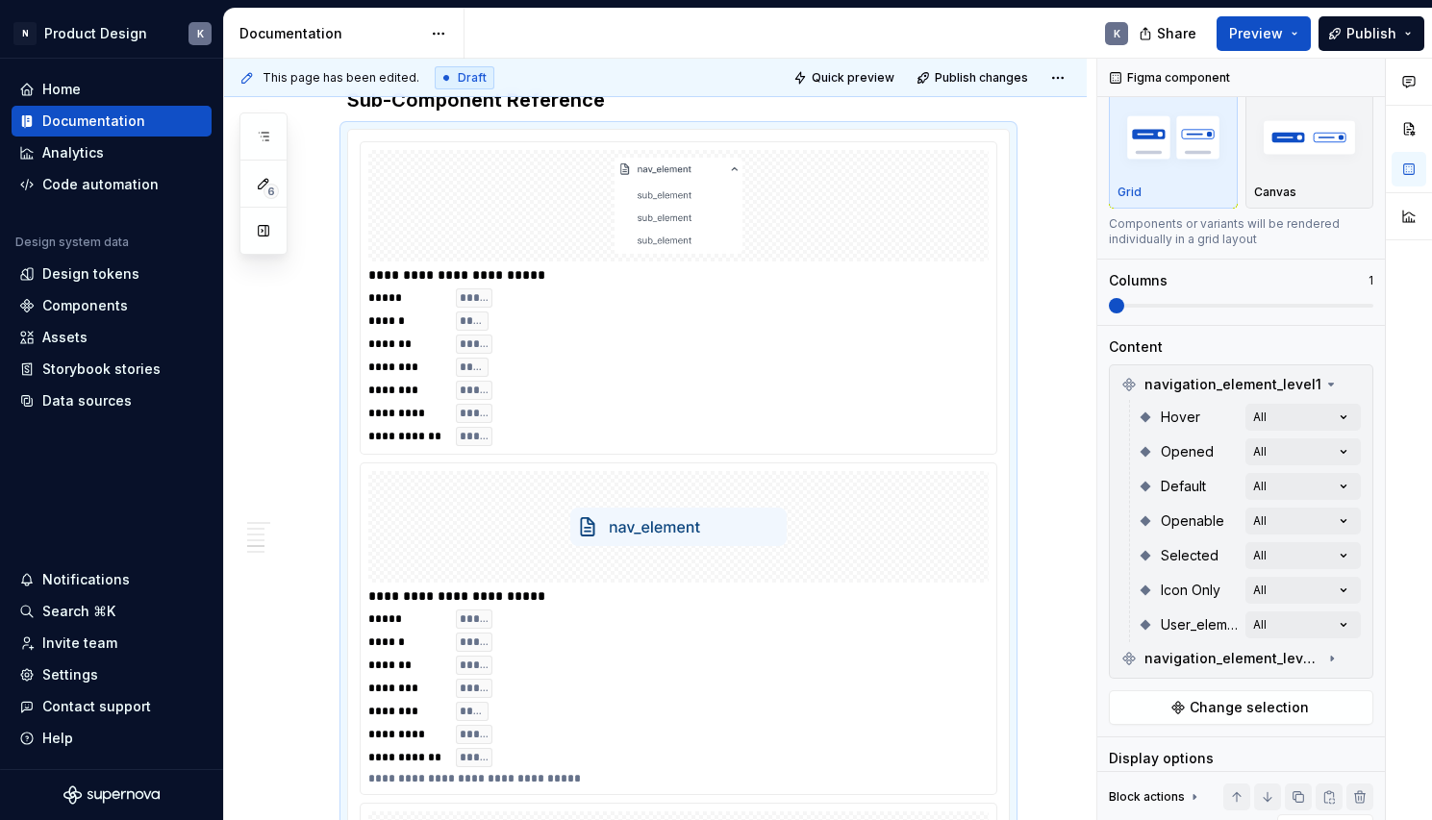
click at [1057, 564] on html "N Product Design K Home Documentation Analytics Code automation Design system d…" at bounding box center [716, 410] width 1432 height 820
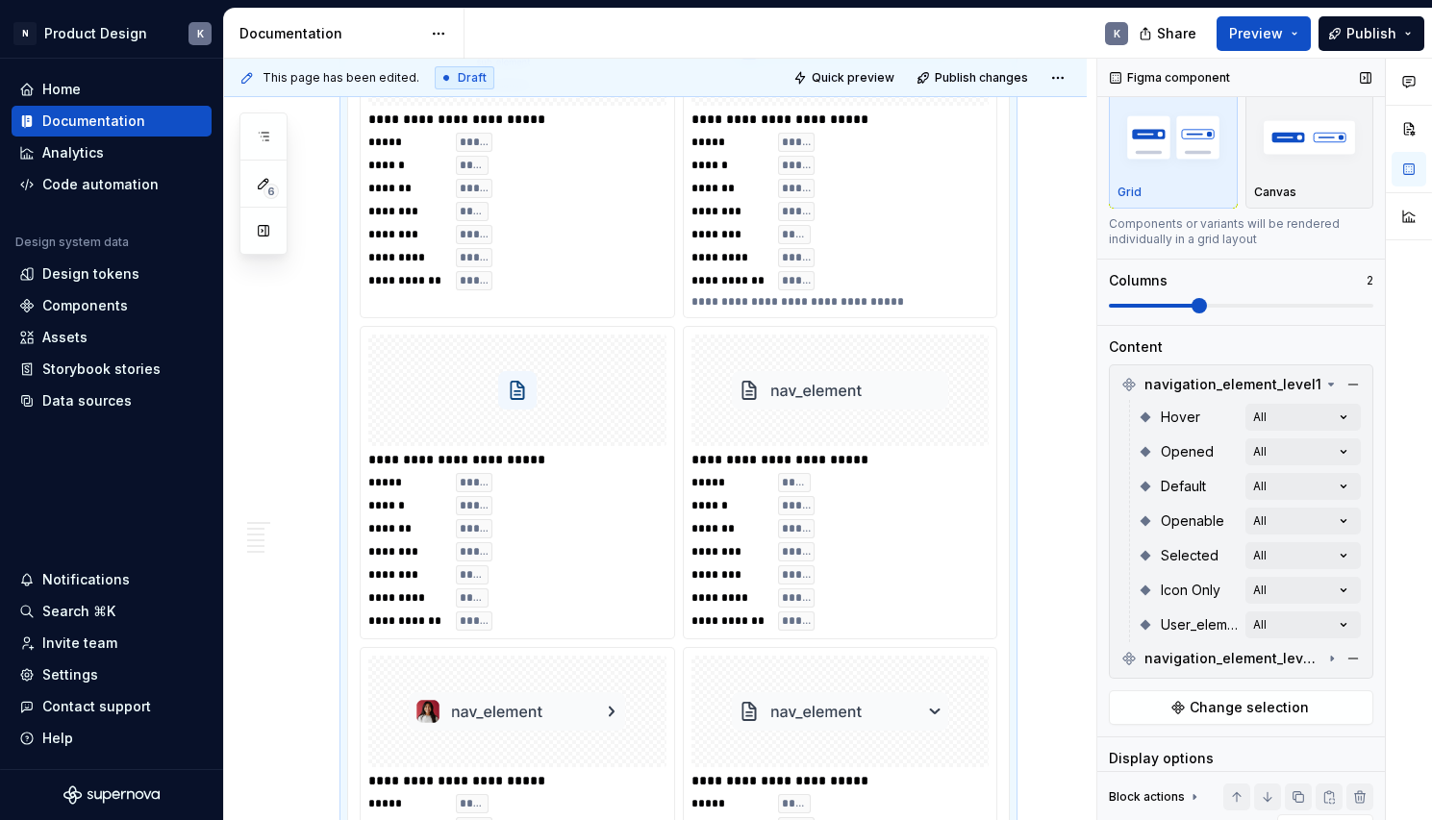
scroll to position [4356, 0]
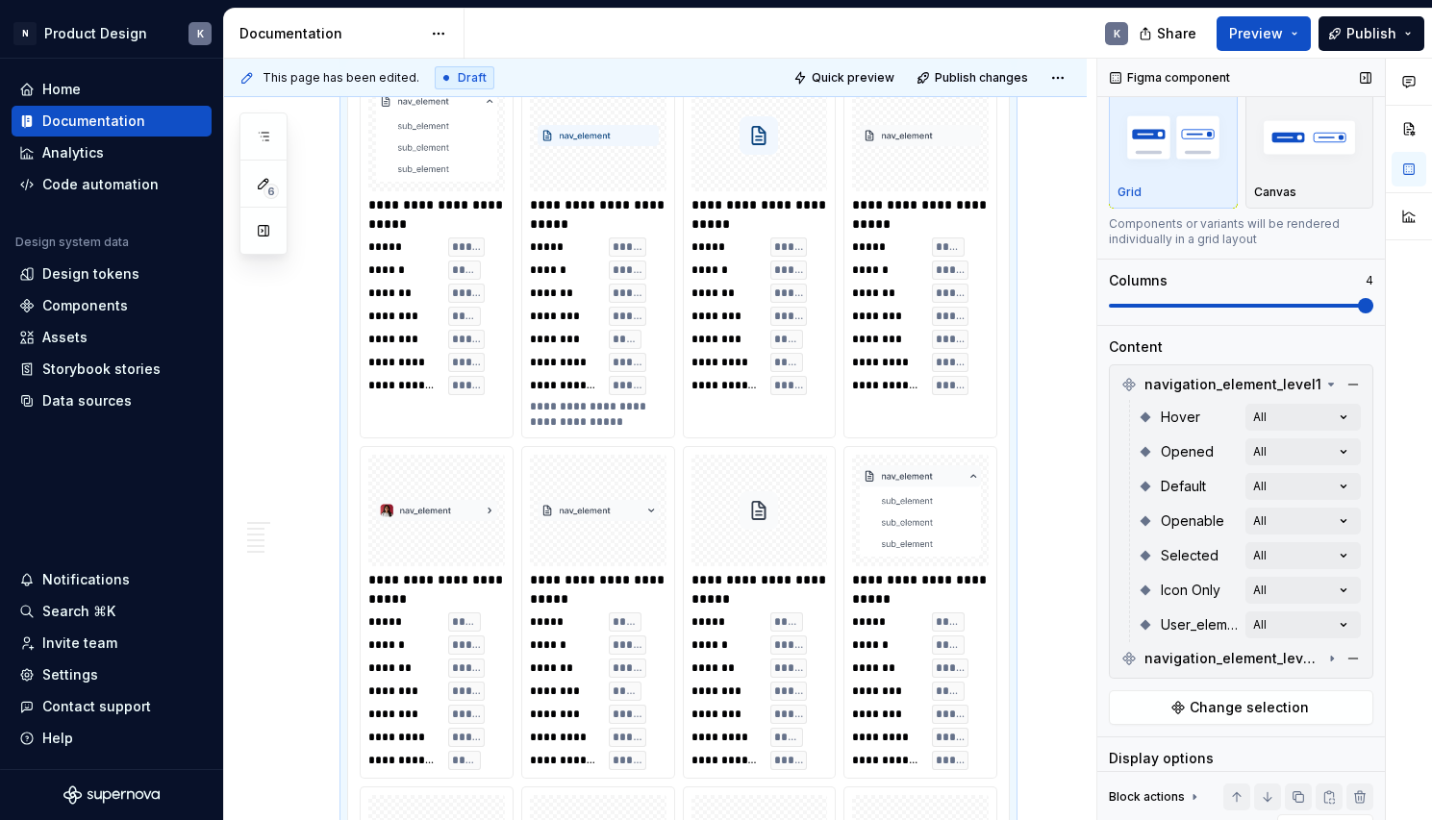
click at [1359, 298] on span at bounding box center [1365, 305] width 15 height 15
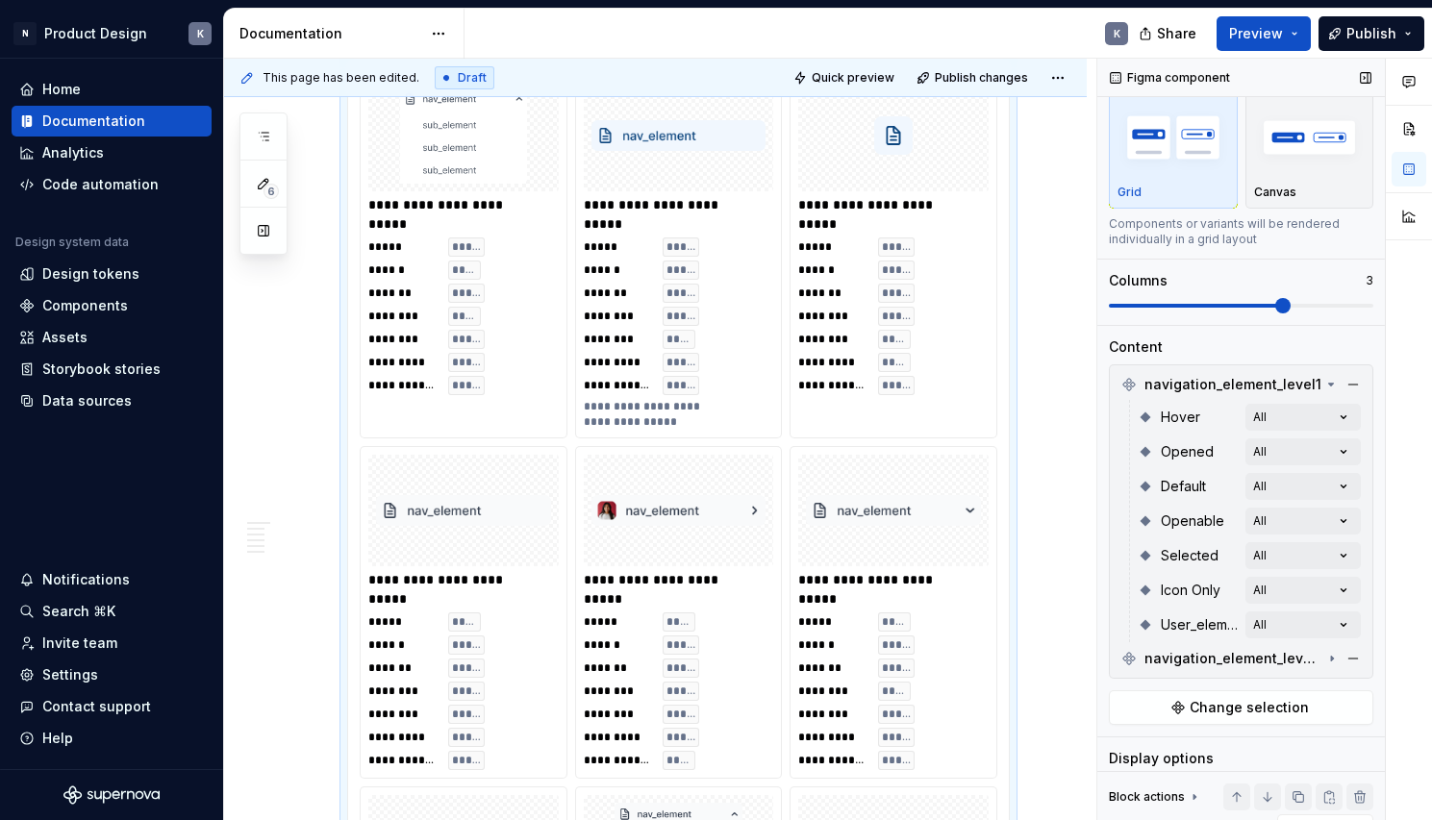
click at [1287, 300] on span at bounding box center [1241, 305] width 264 height 15
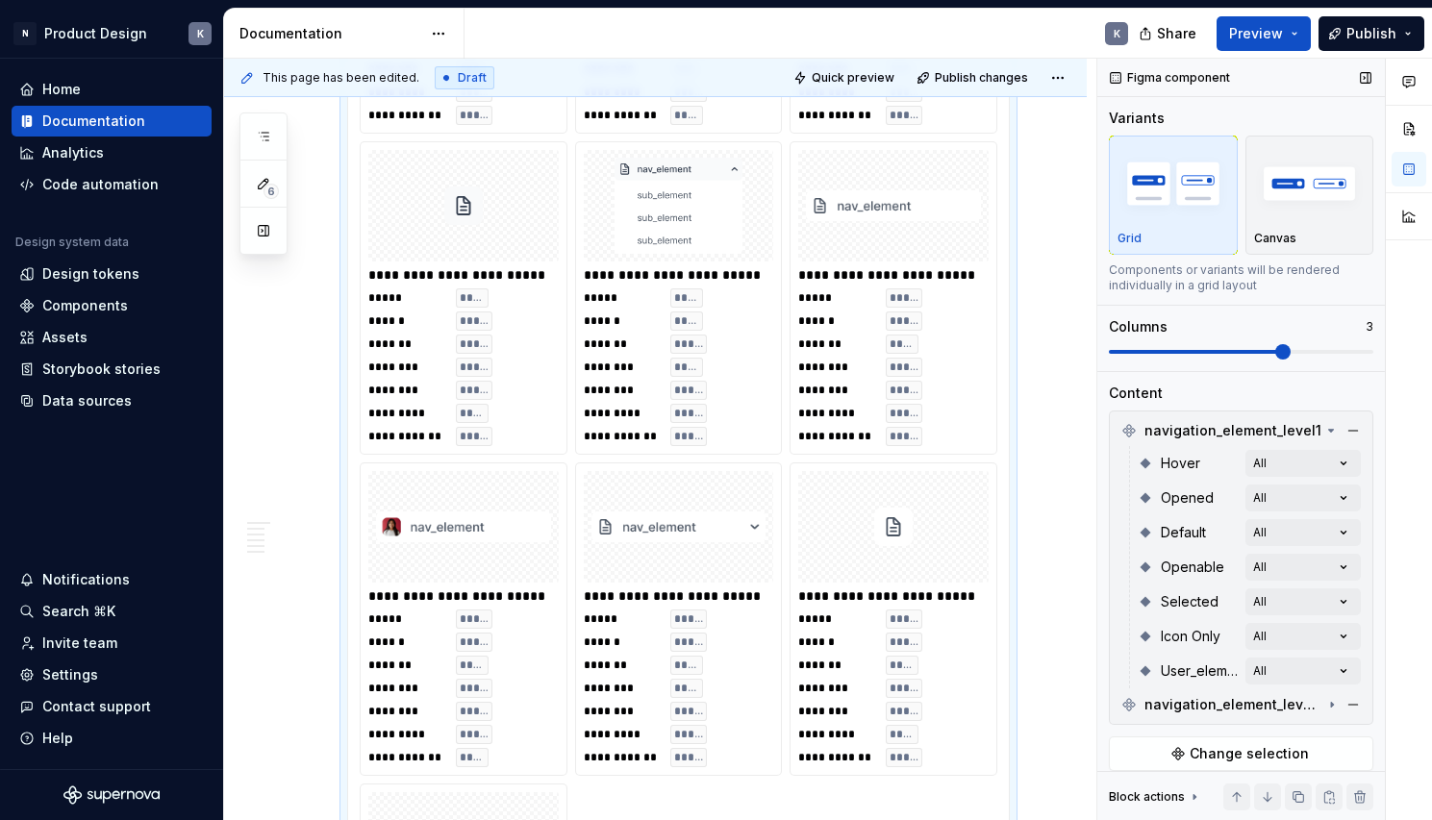
scroll to position [0, 0]
click at [1296, 217] on div "button" at bounding box center [1310, 183] width 112 height 79
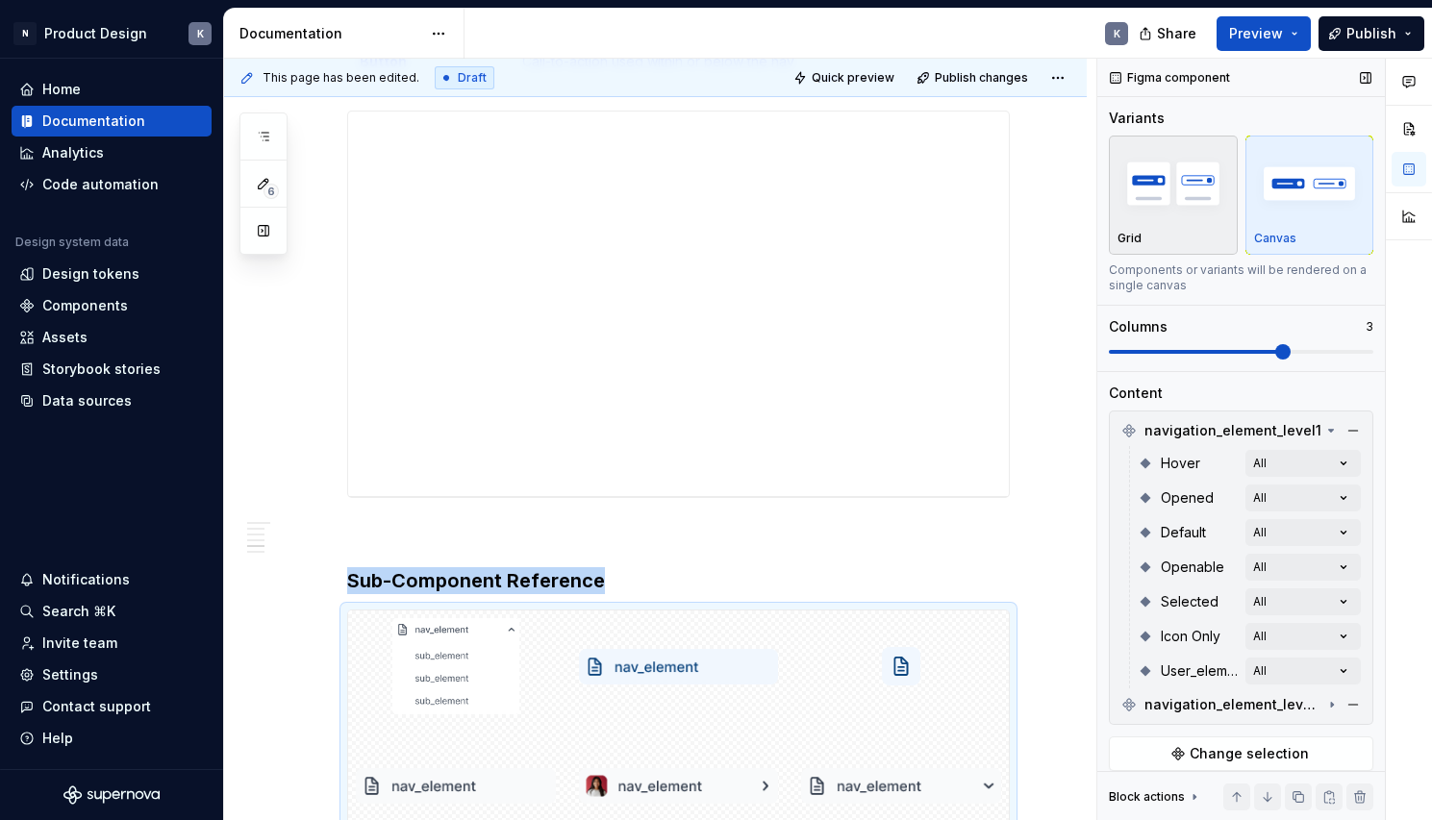
click at [1145, 232] on div "Grid" at bounding box center [1173, 238] width 112 height 15
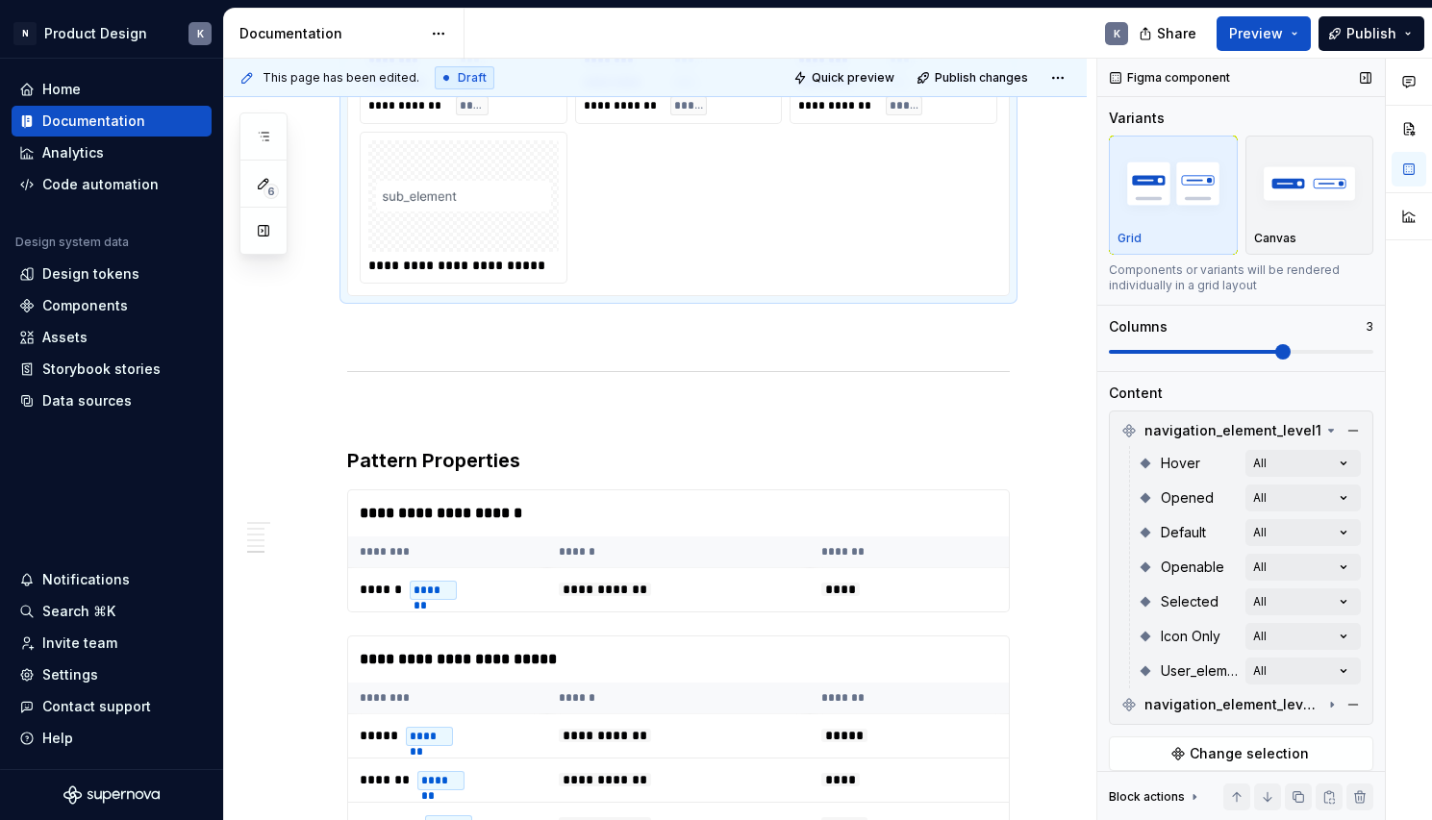
scroll to position [301, 0]
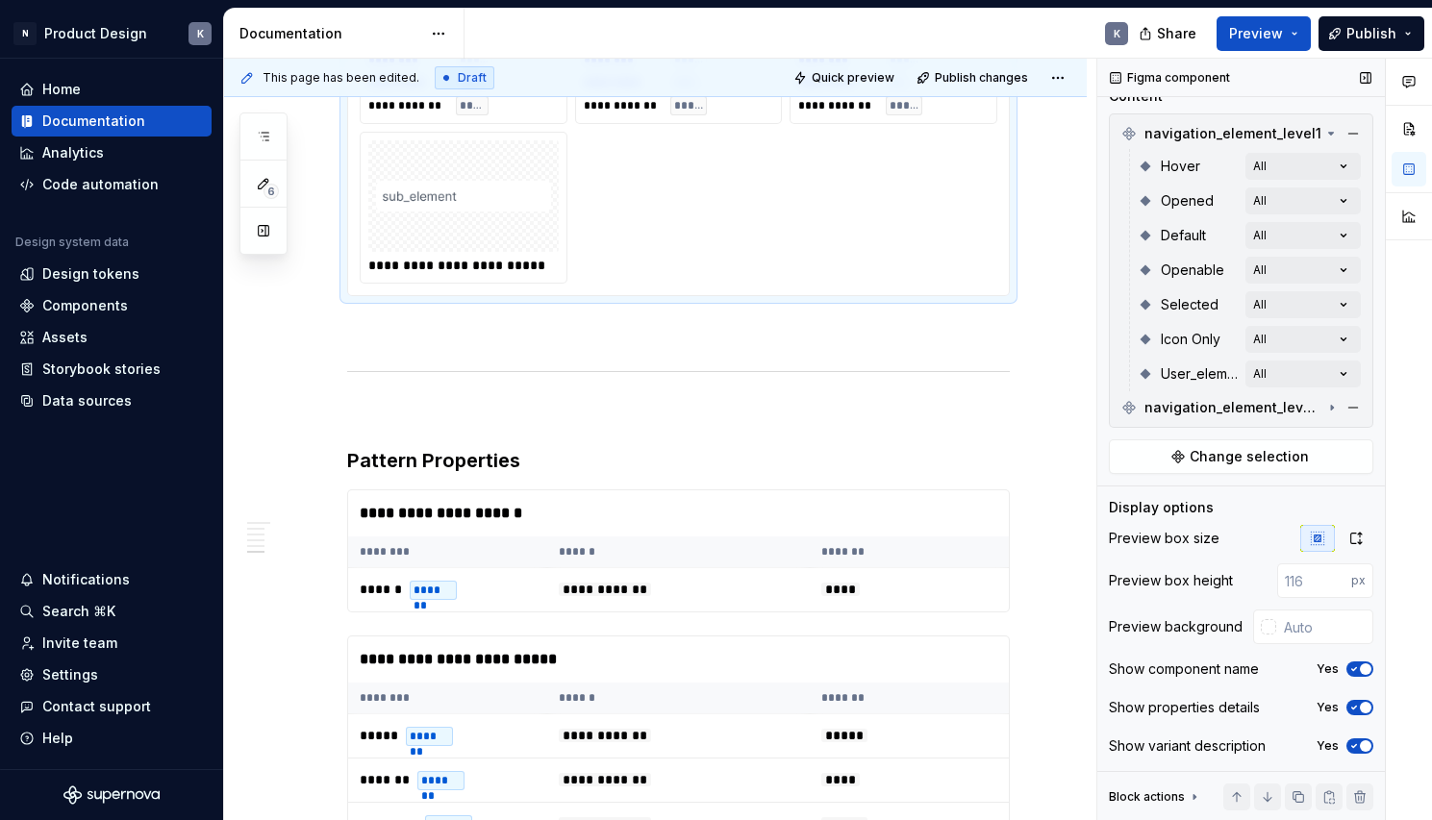
click at [1347, 707] on icon "button" at bounding box center [1353, 708] width 15 height 12
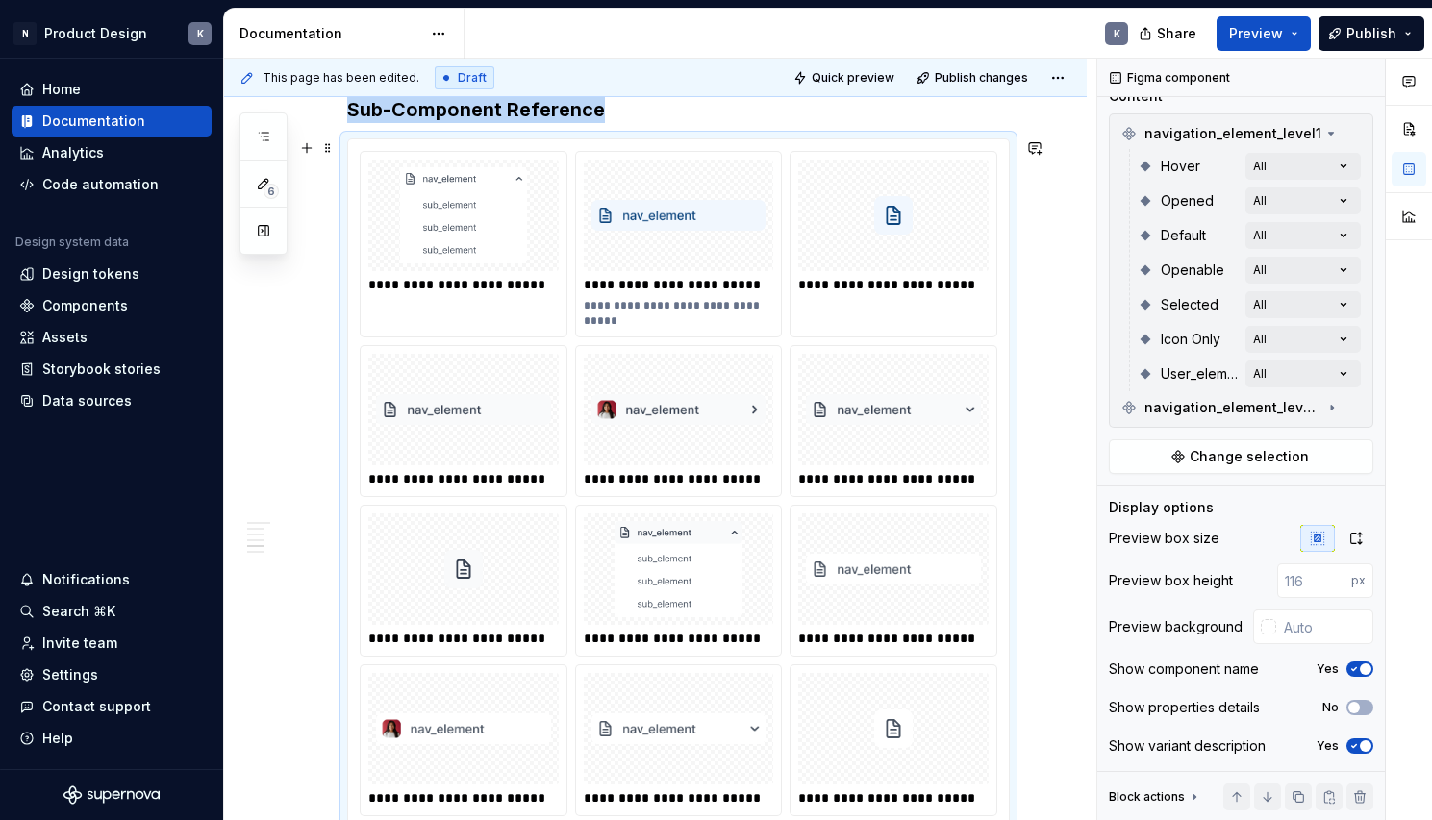
scroll to position [4294, 0]
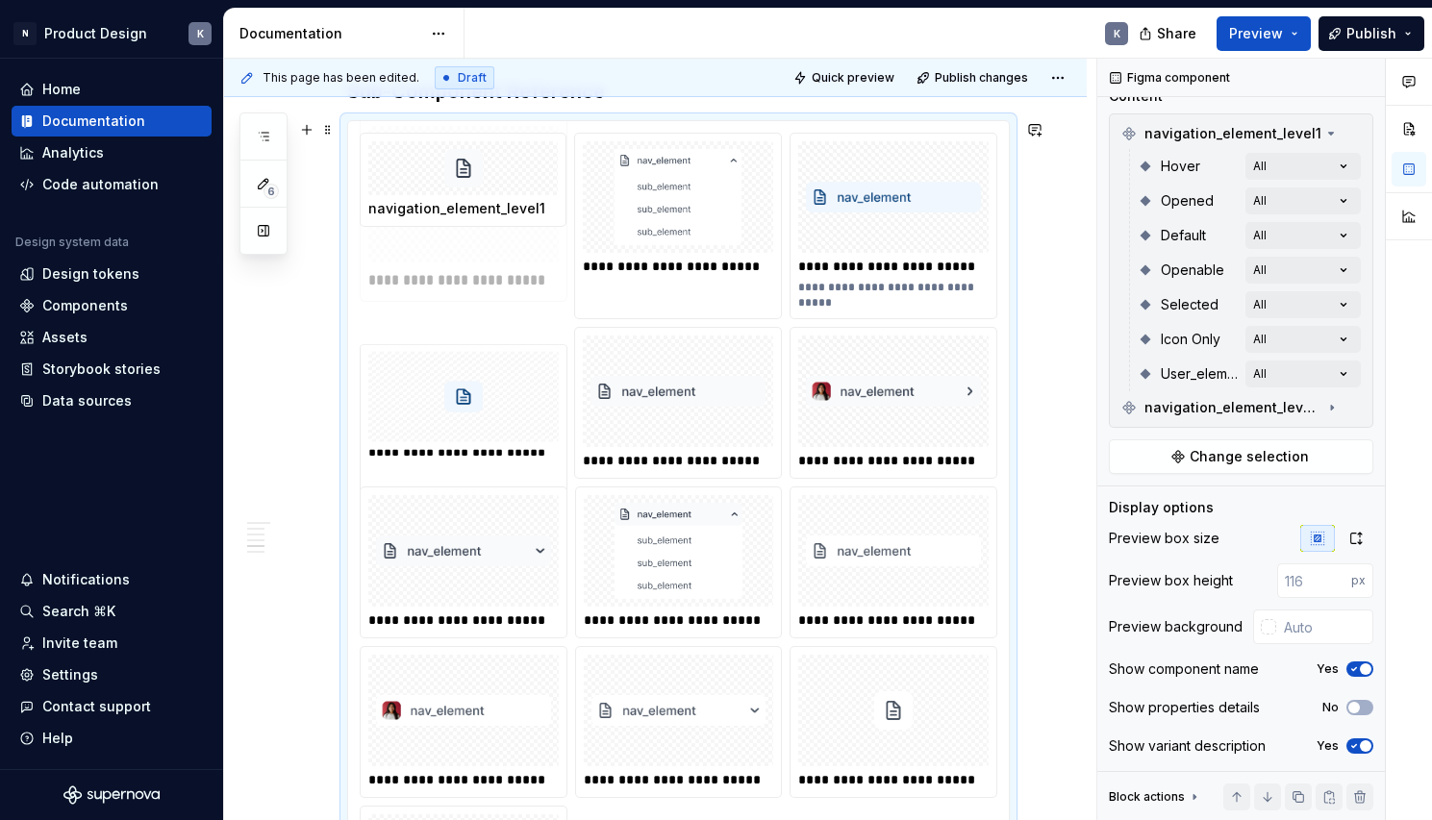
drag, startPoint x: 492, startPoint y: 572, endPoint x: 513, endPoint y: 234, distance: 339.1
click at [513, 234] on body "N Product Design K Home Documentation Analytics Code automation Design system d…" at bounding box center [716, 410] width 1432 height 820
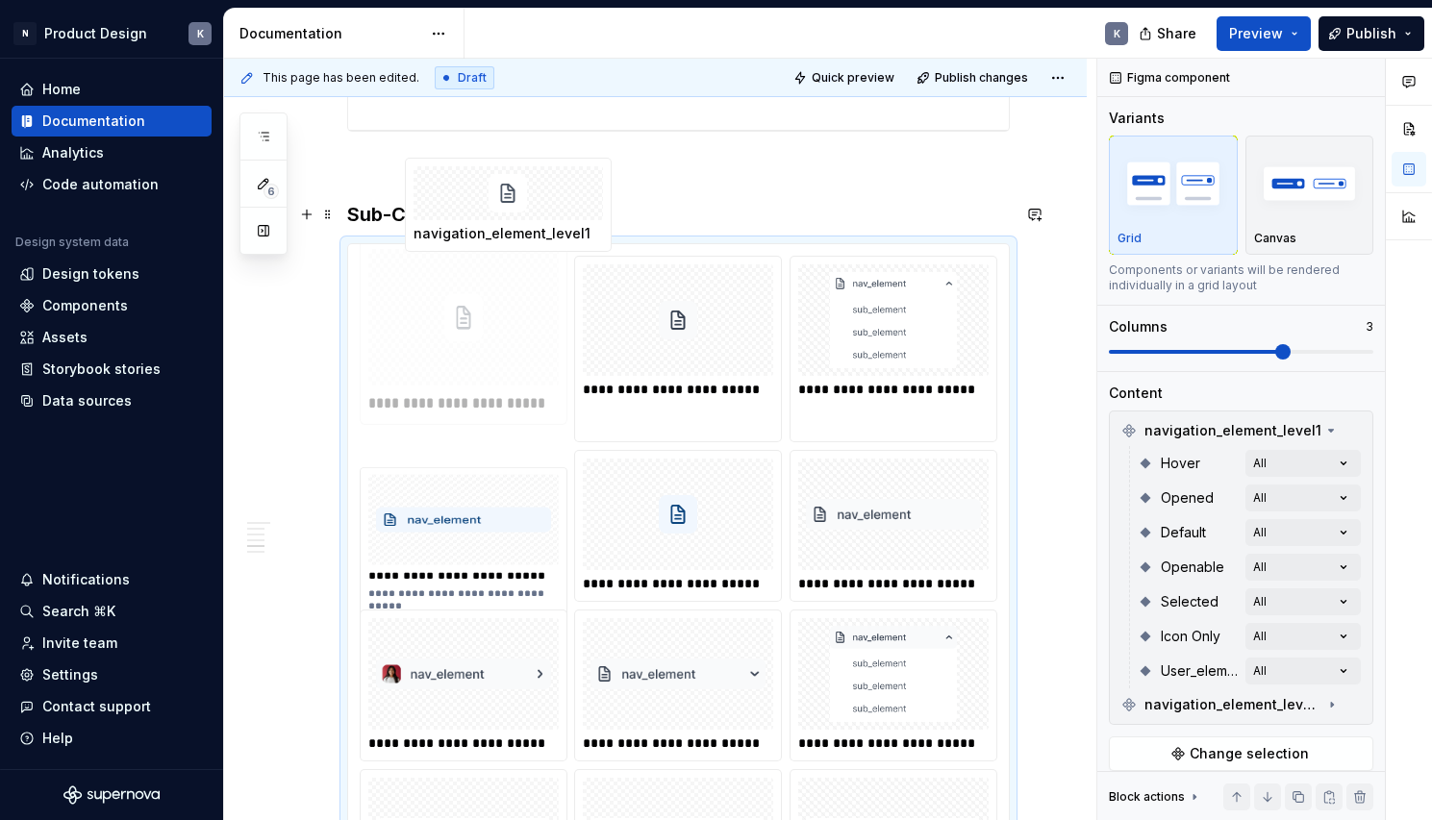
scroll to position [4162, 0]
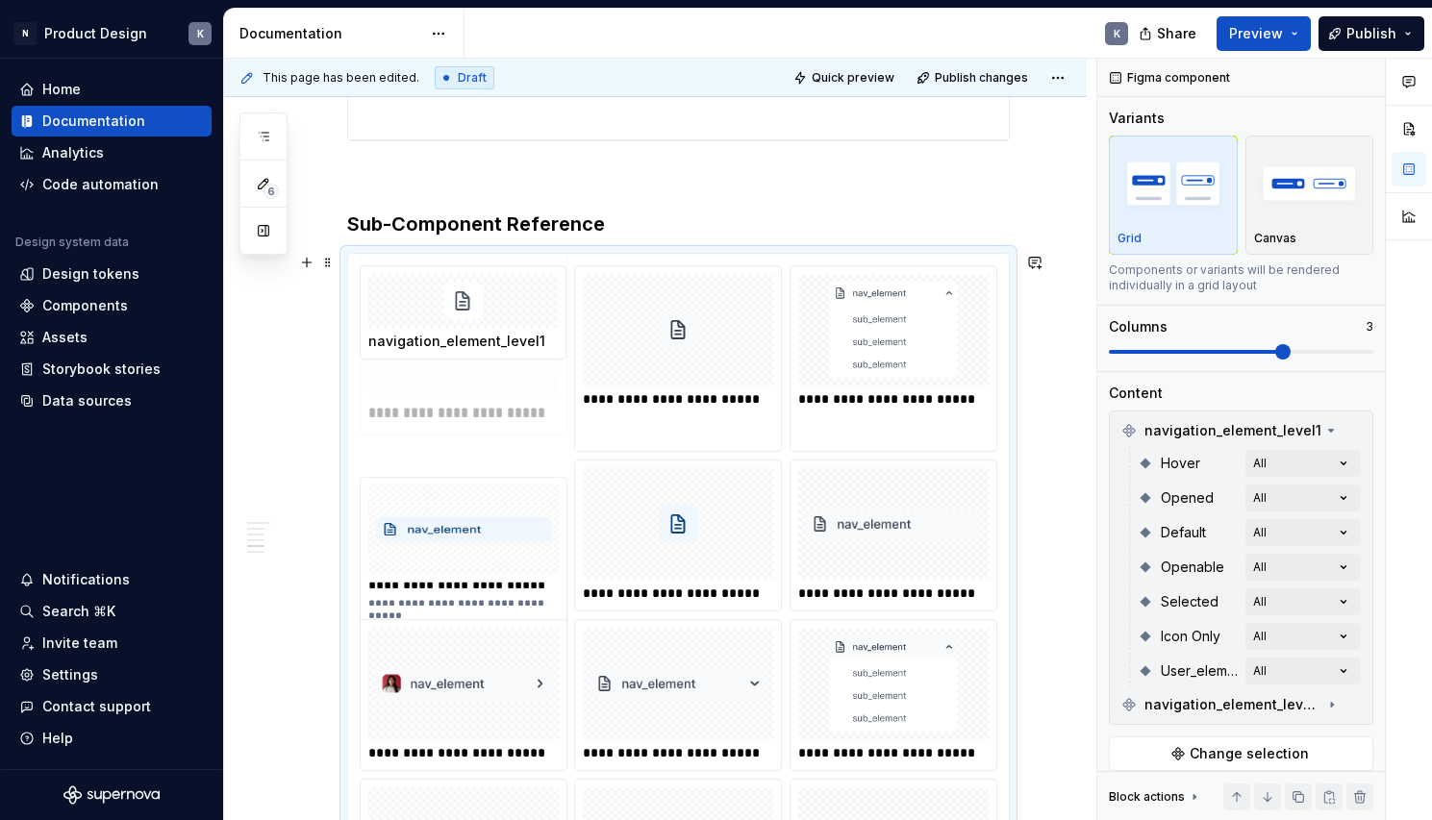
drag, startPoint x: 838, startPoint y: 675, endPoint x: 448, endPoint y: 294, distance: 544.7
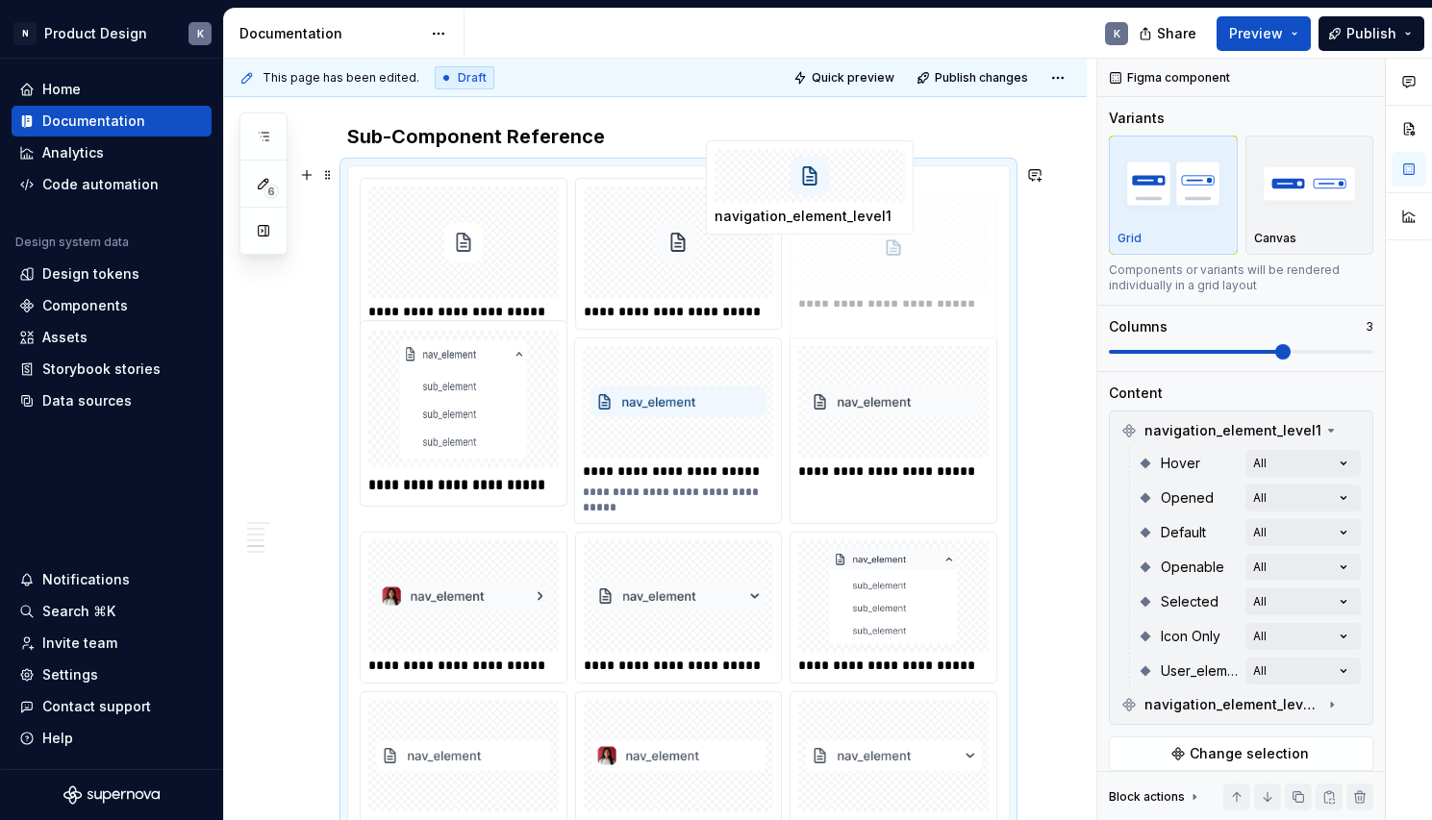
scroll to position [4232, 0]
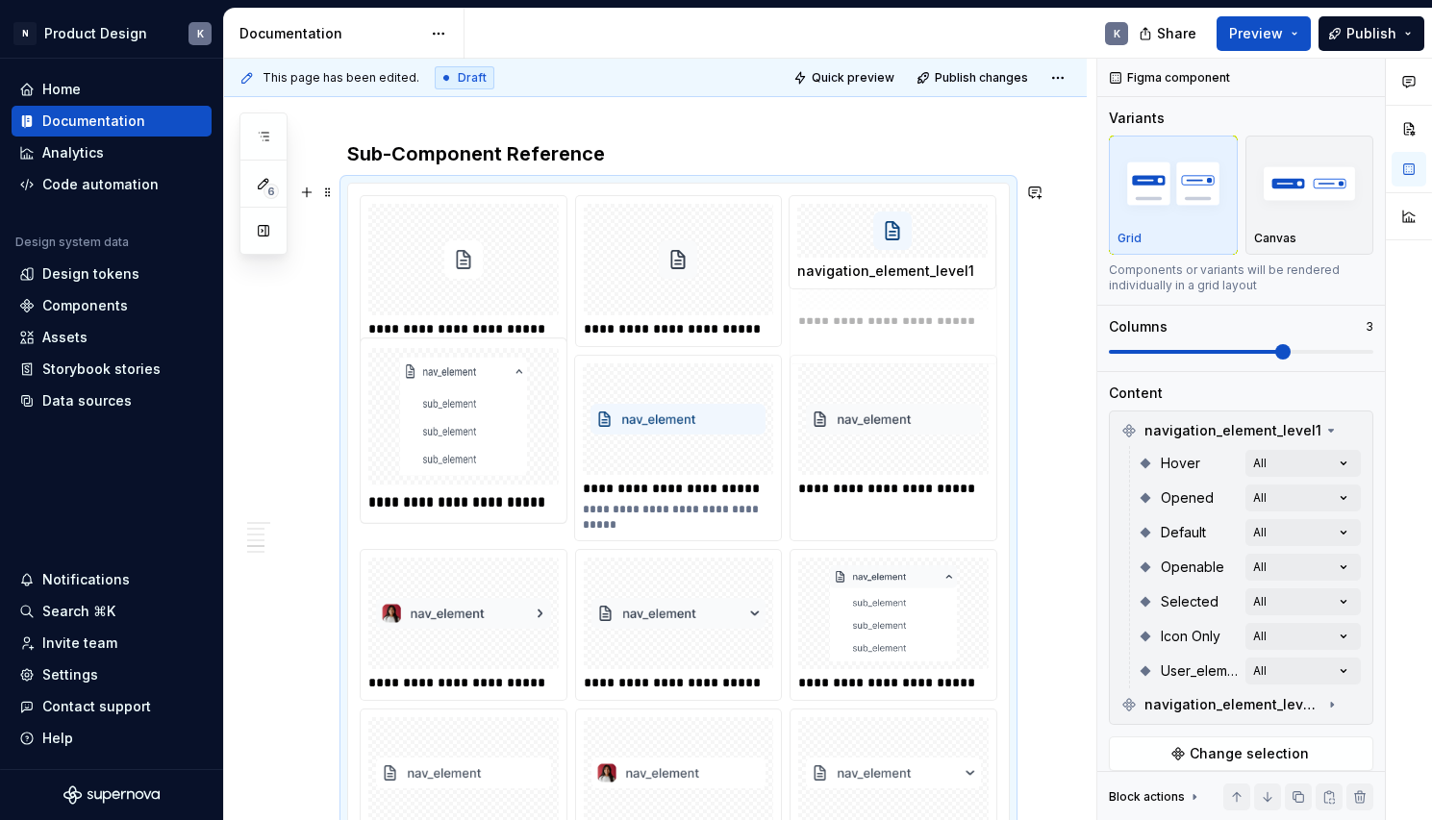
drag, startPoint x: 737, startPoint y: 356, endPoint x: 886, endPoint y: 229, distance: 195.8
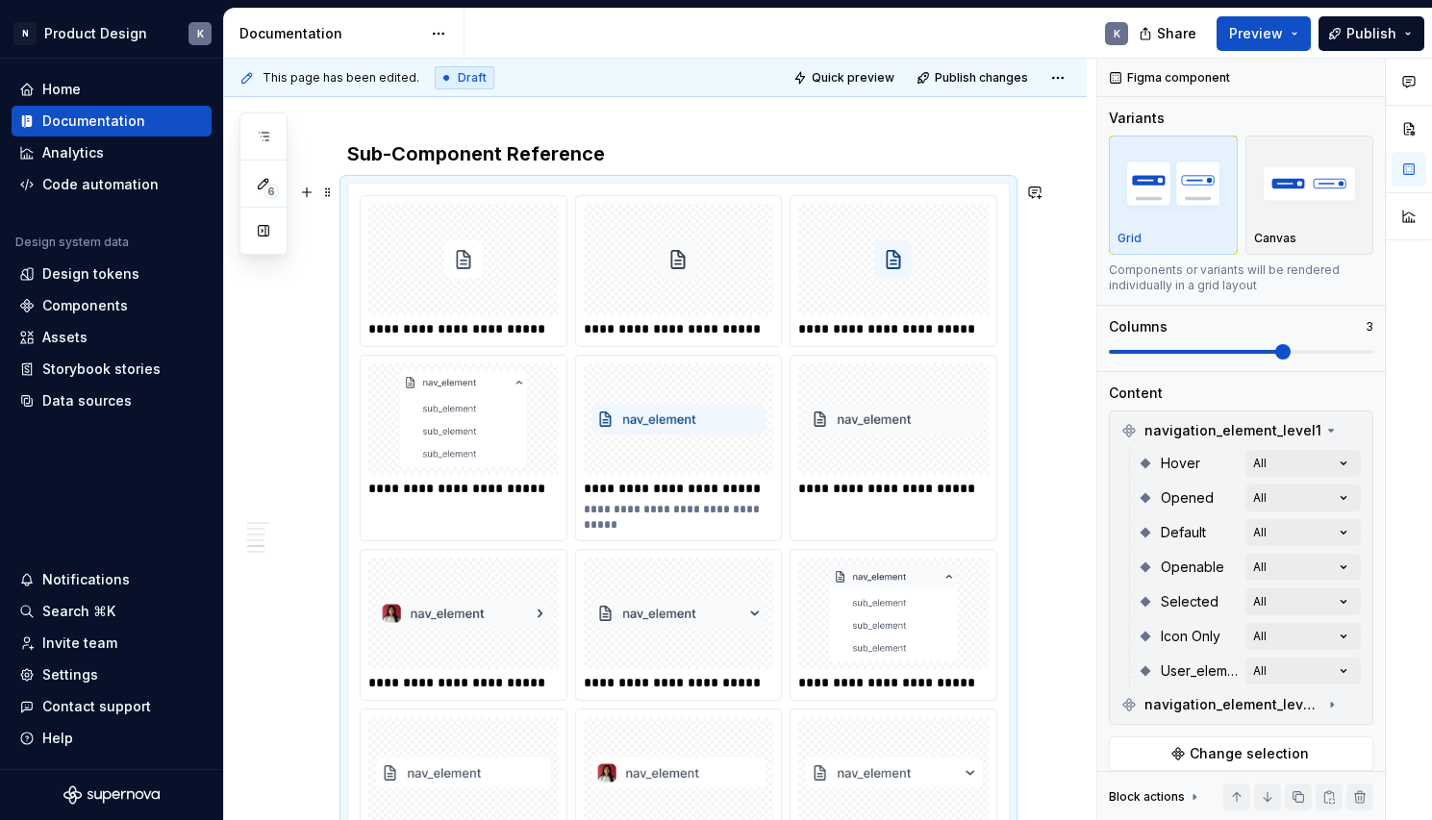
scroll to position [4327, 0]
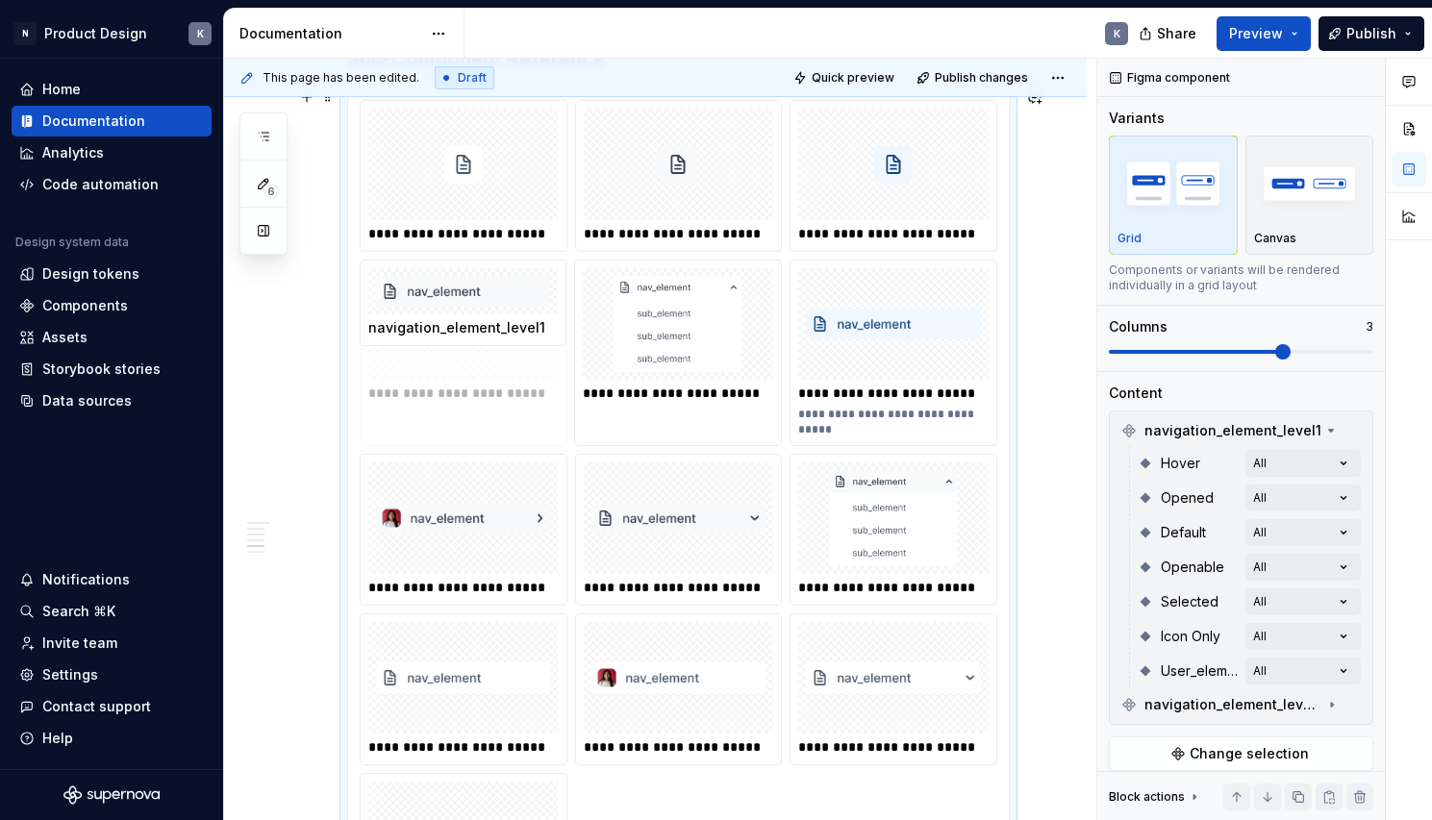
drag, startPoint x: 831, startPoint y: 369, endPoint x: 442, endPoint y: 381, distance: 388.6
click at [442, 381] on body "N Product Design K Home Documentation Analytics Code automation Design system d…" at bounding box center [716, 410] width 1432 height 820
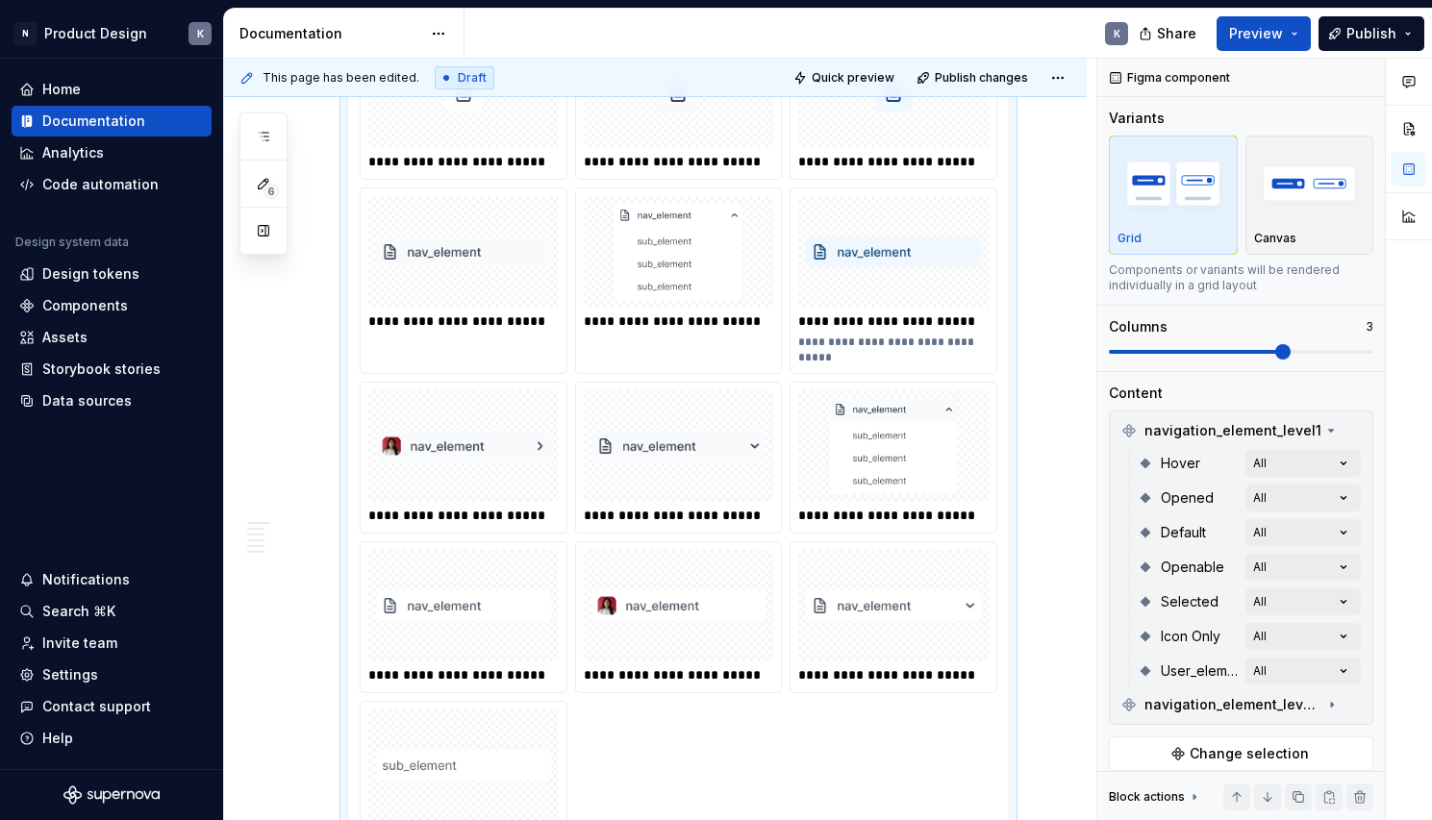
scroll to position [4387, 0]
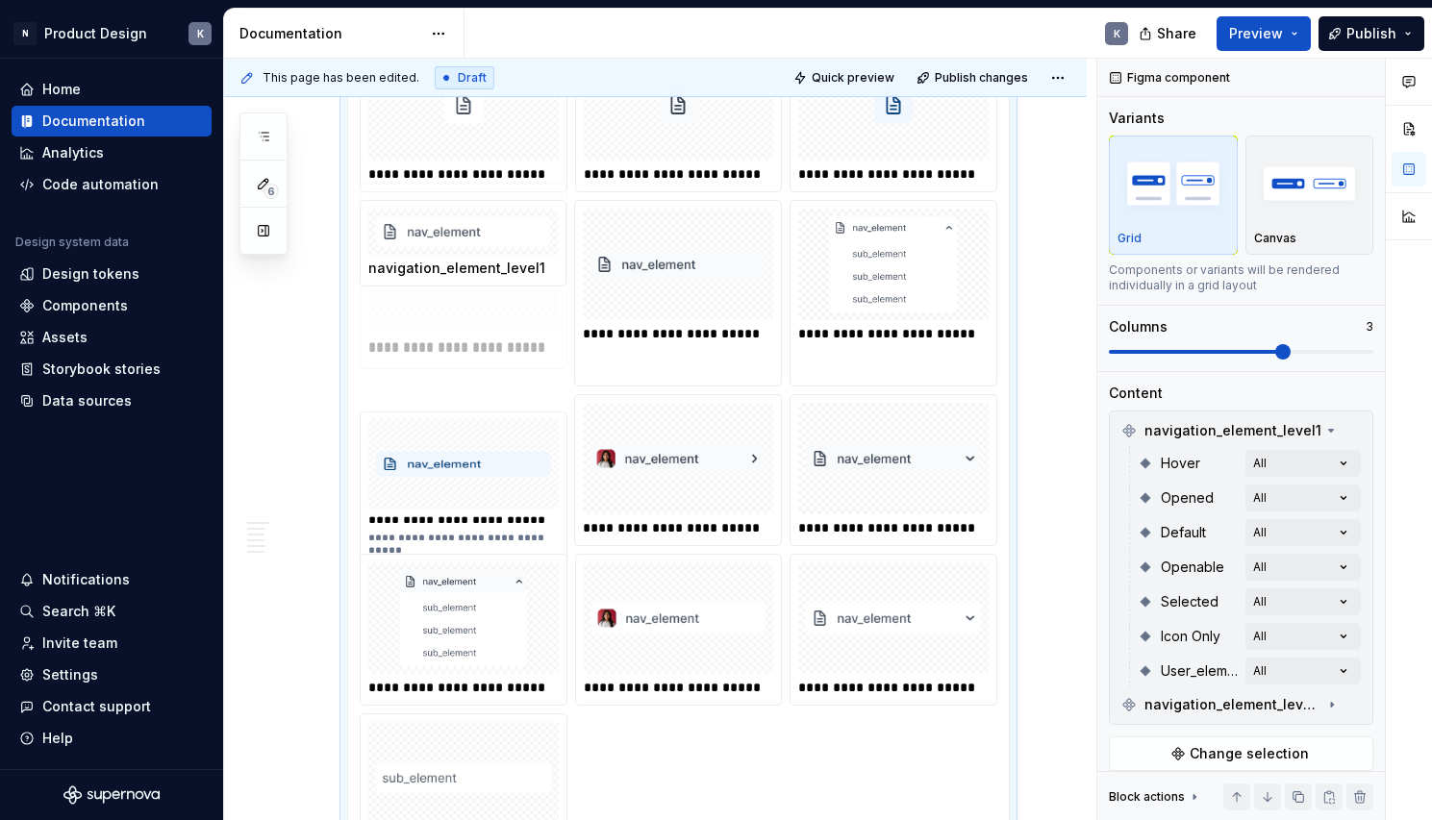
drag, startPoint x: 507, startPoint y: 643, endPoint x: 551, endPoint y: 341, distance: 305.2
click at [551, 341] on body "N Product Design K Home Documentation Analytics Code automation Design system d…" at bounding box center [716, 410] width 1432 height 820
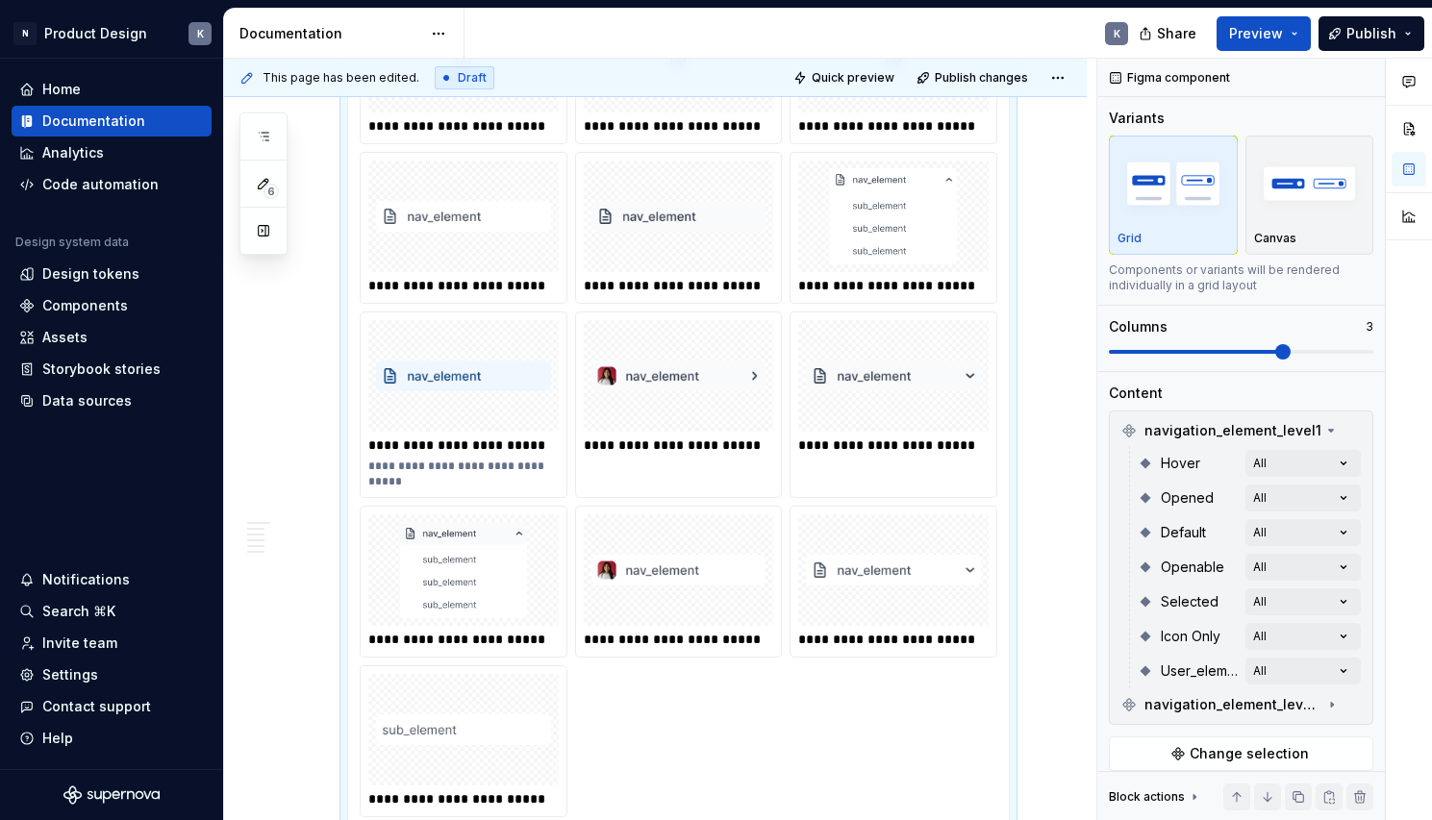
scroll to position [4429, 0]
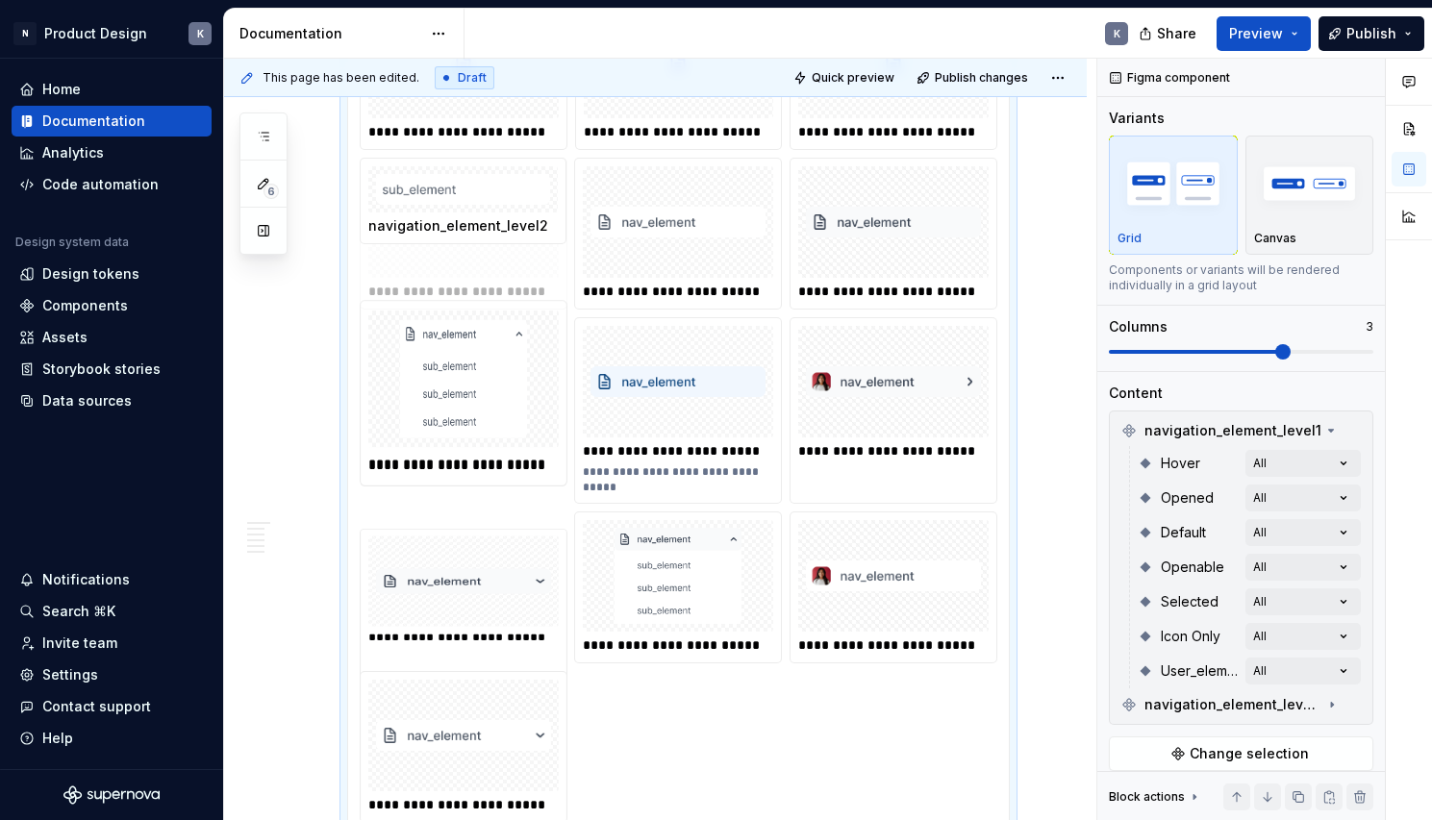
drag, startPoint x: 506, startPoint y: 720, endPoint x: 529, endPoint y: 229, distance: 491.9
click at [529, 229] on body "N Product Design K Home Documentation Analytics Code automation Design system d…" at bounding box center [716, 410] width 1432 height 820
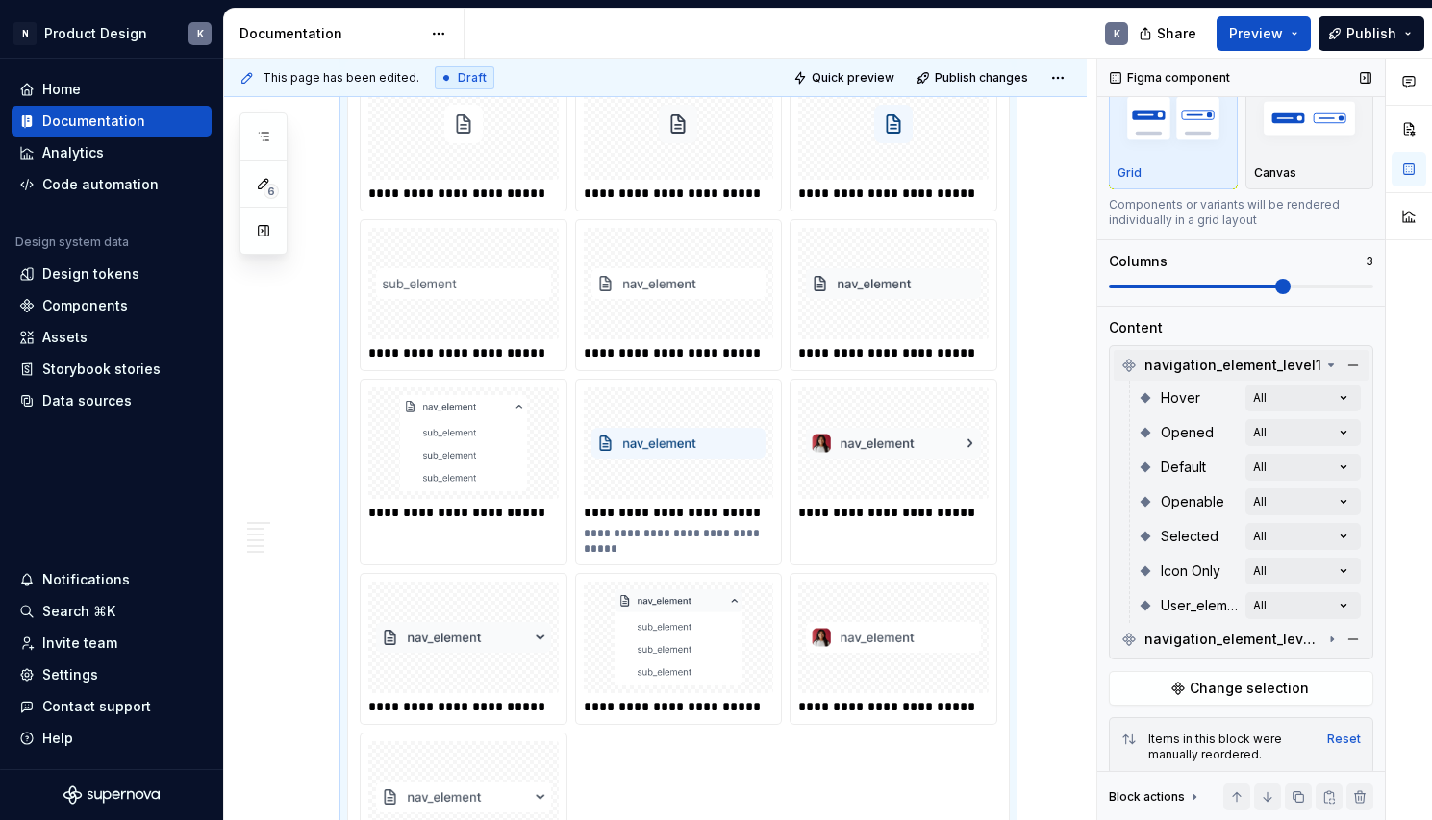
scroll to position [63, 0]
click at [1323, 368] on icon at bounding box center [1330, 367] width 15 height 15
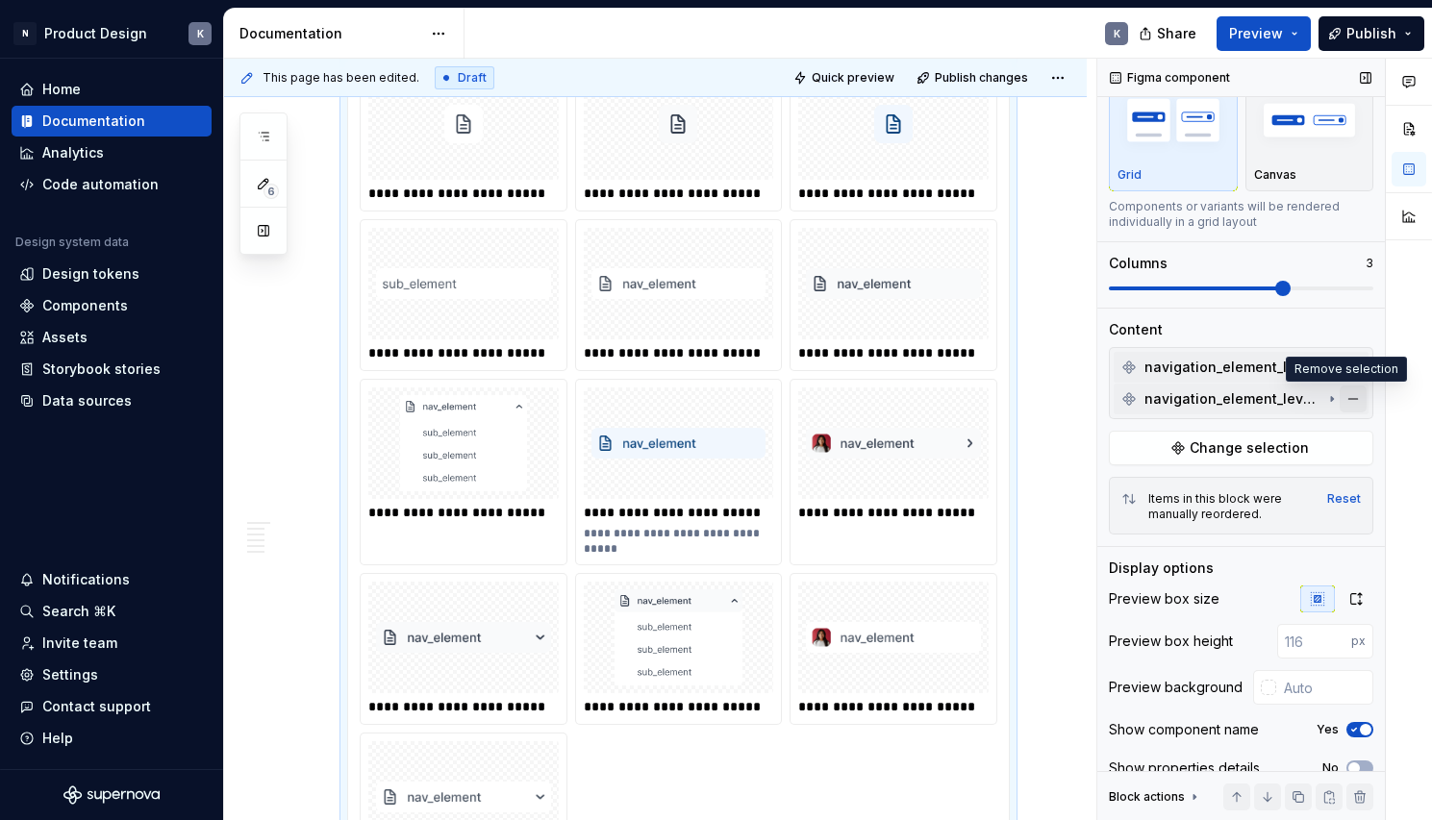
click at [1340, 397] on button "button" at bounding box center [1352, 399] width 27 height 27
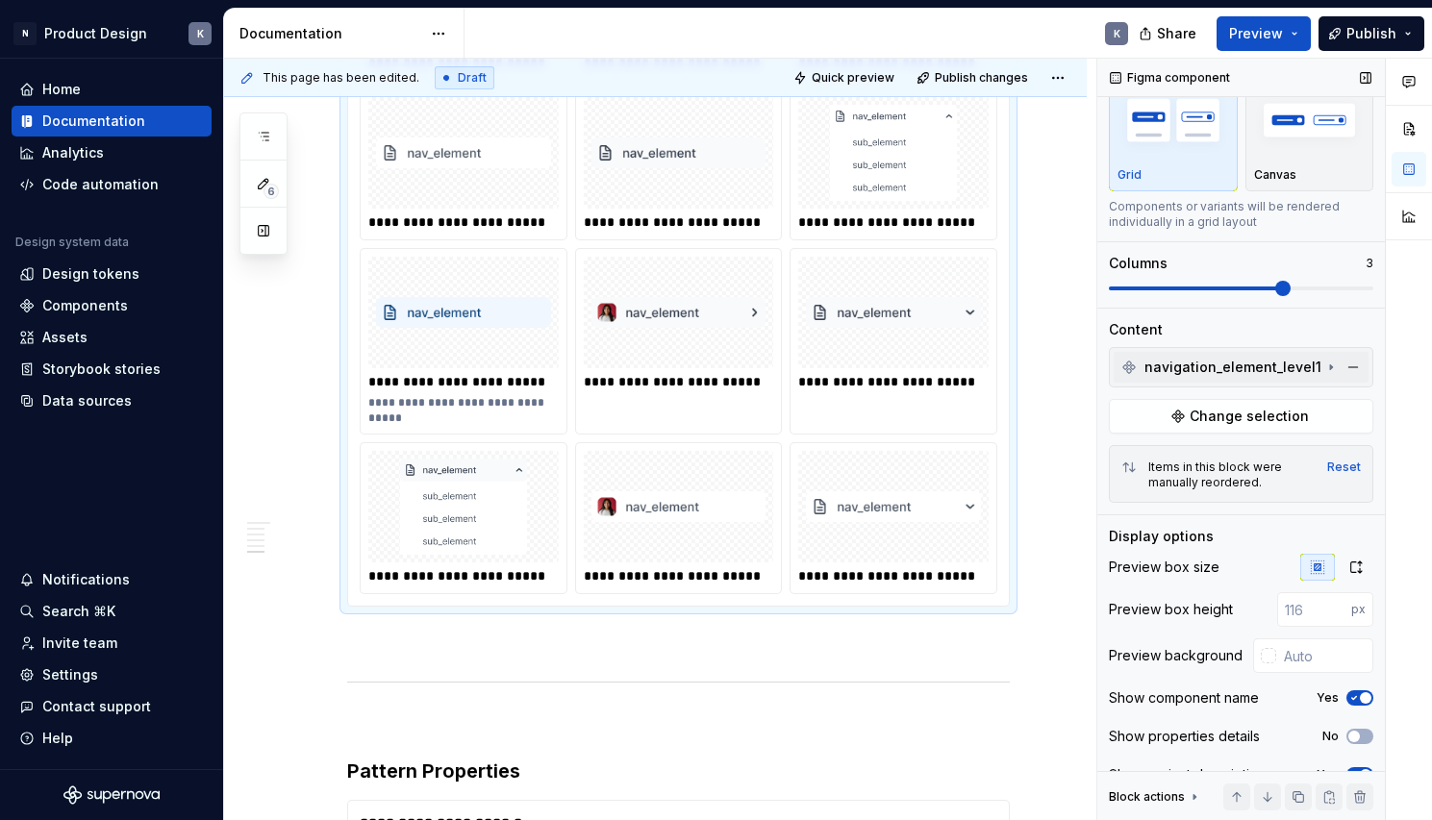
scroll to position [4528, 0]
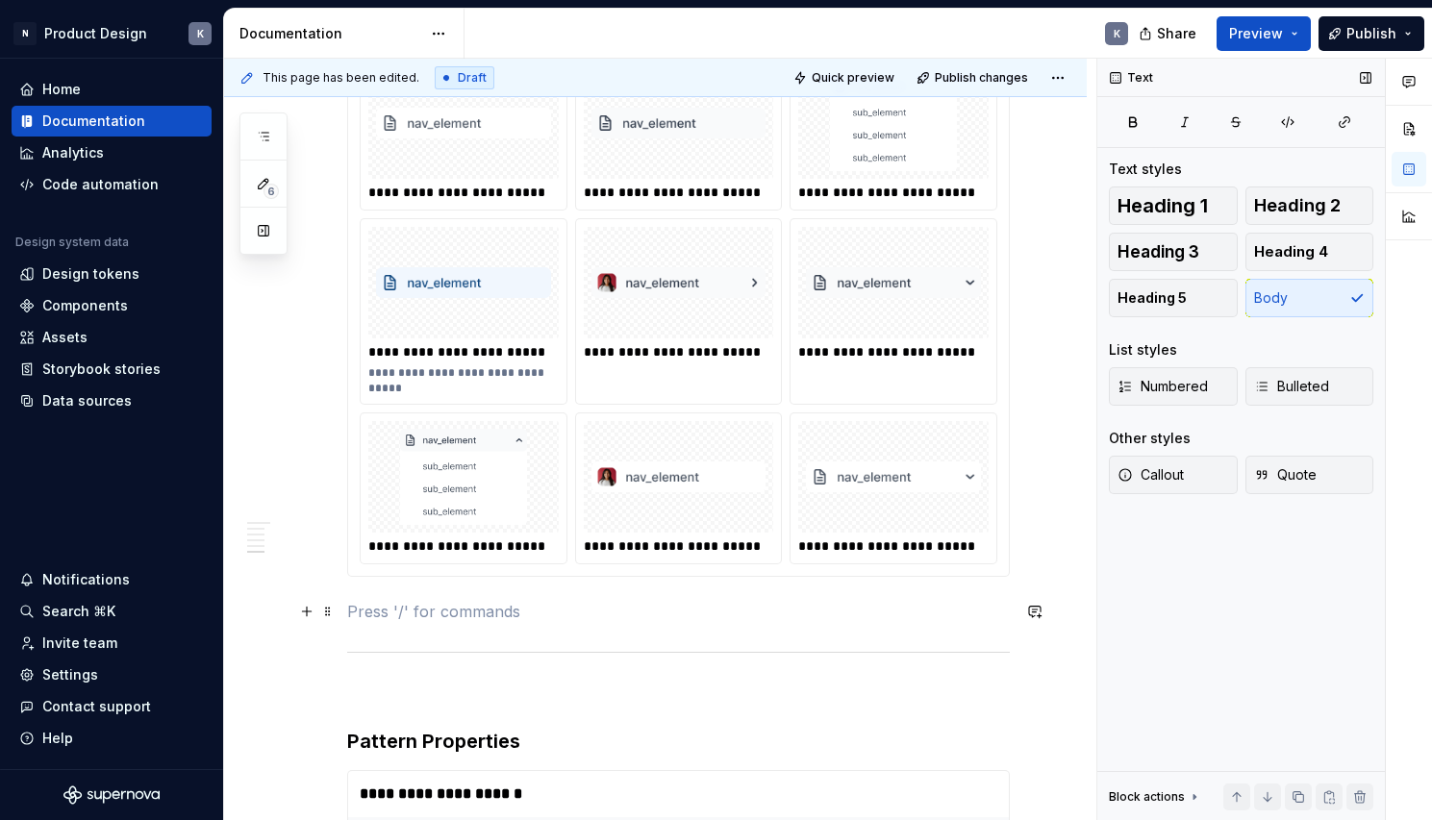
click at [496, 623] on p at bounding box center [678, 611] width 663 height 23
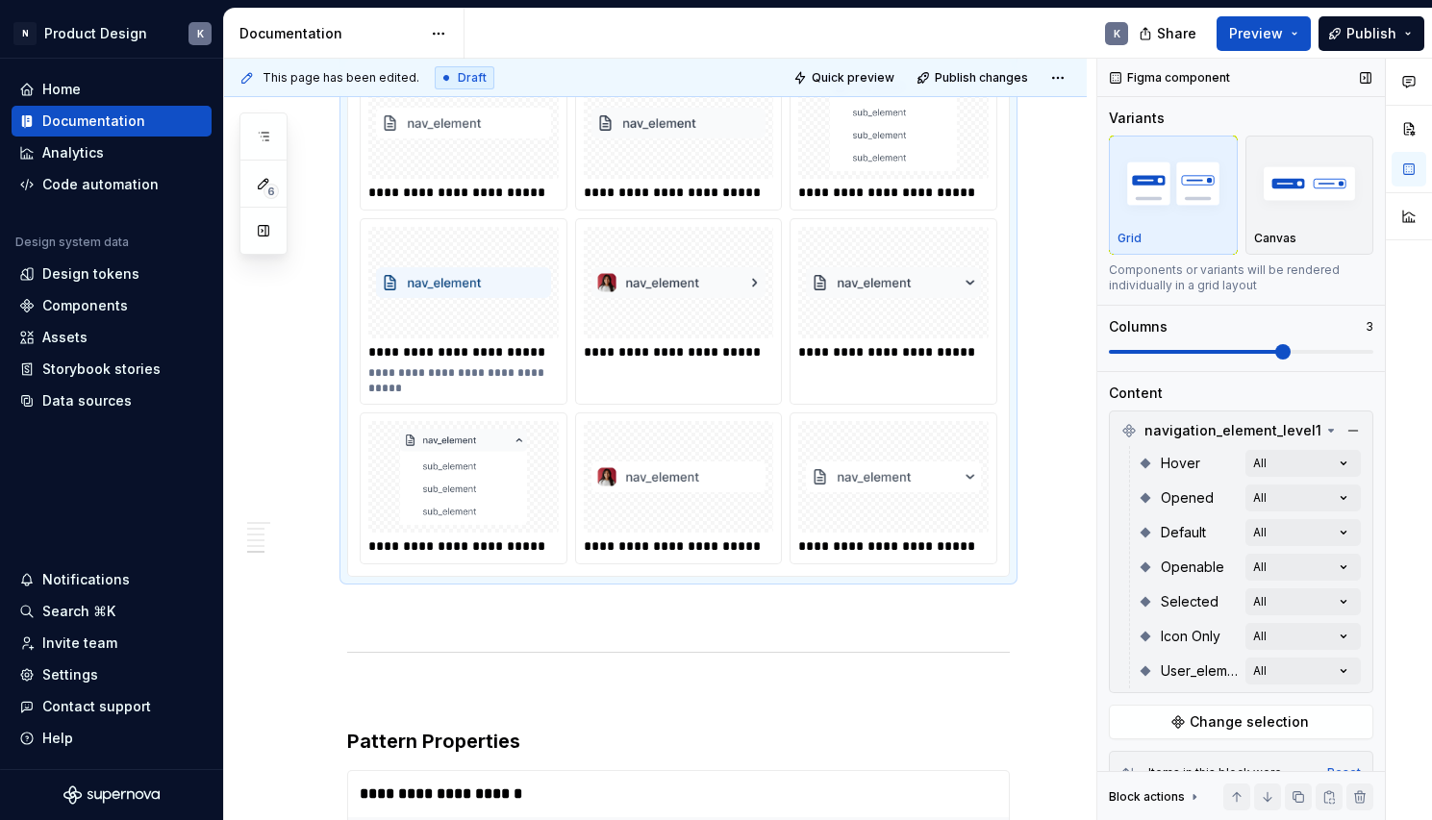
click at [520, 562] on div "**********" at bounding box center [464, 488] width 206 height 150
click at [442, 618] on p at bounding box center [678, 611] width 663 height 23
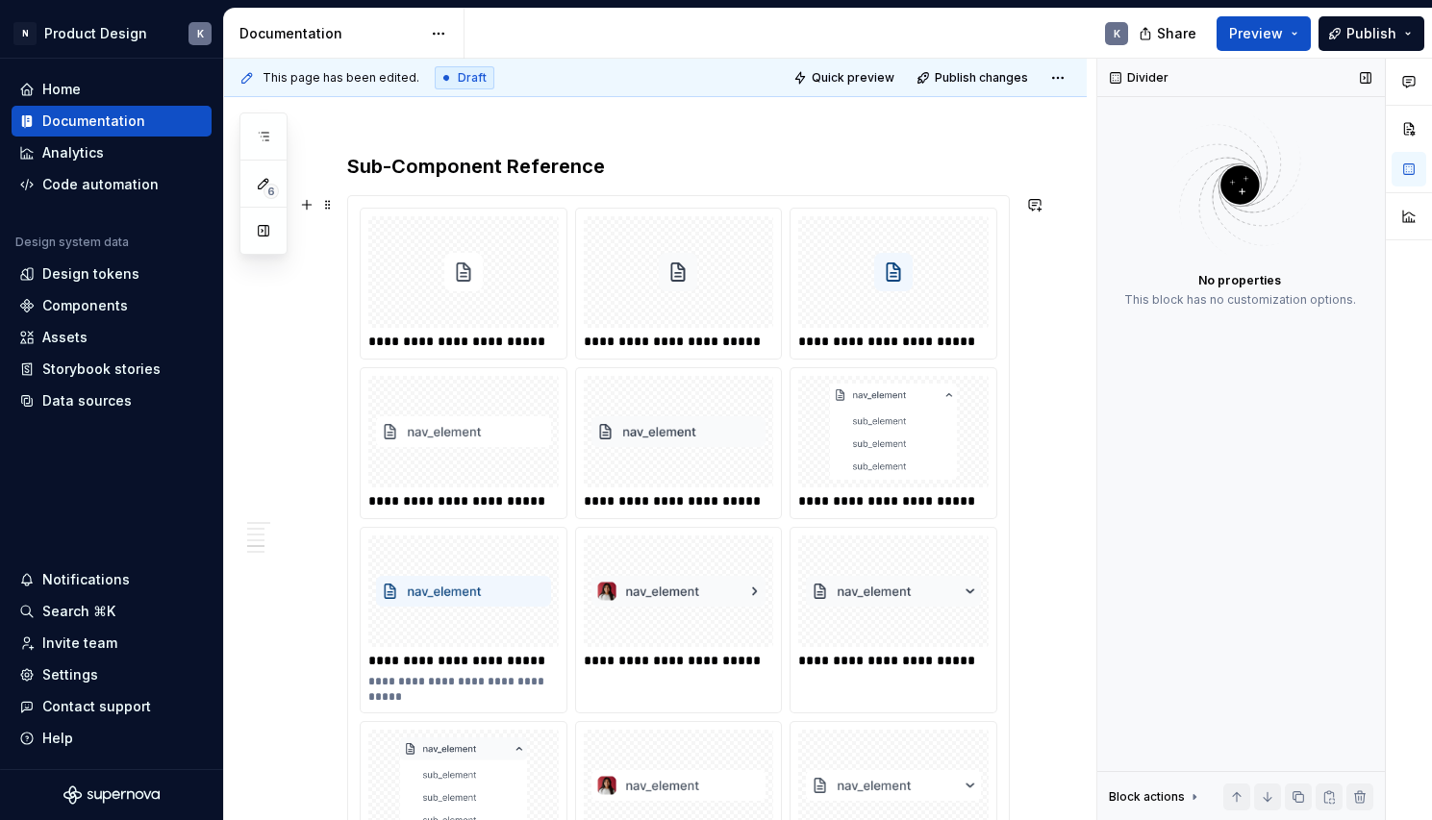
scroll to position [4221, 0]
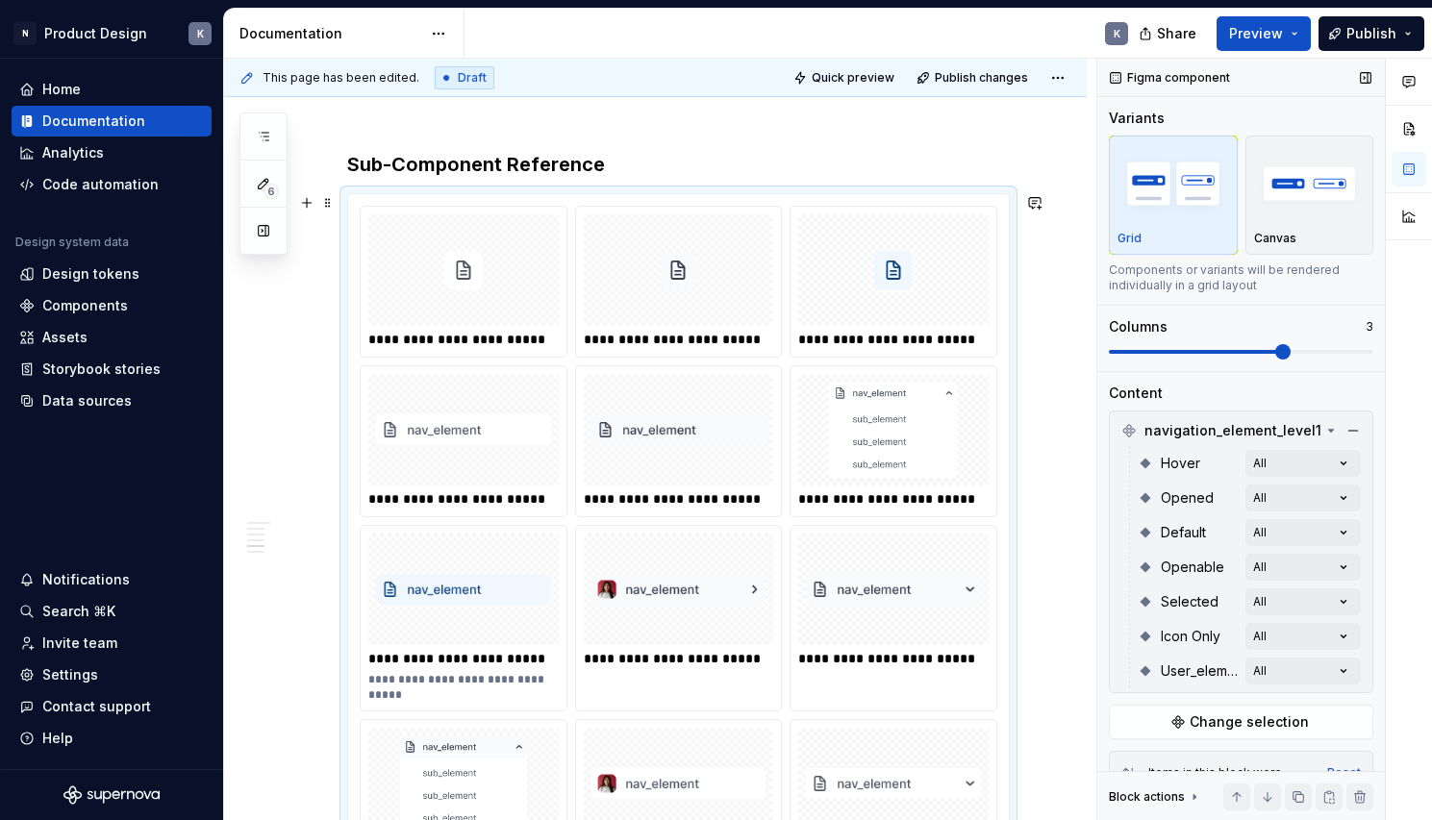
click at [670, 421] on img at bounding box center [678, 430] width 175 height 96
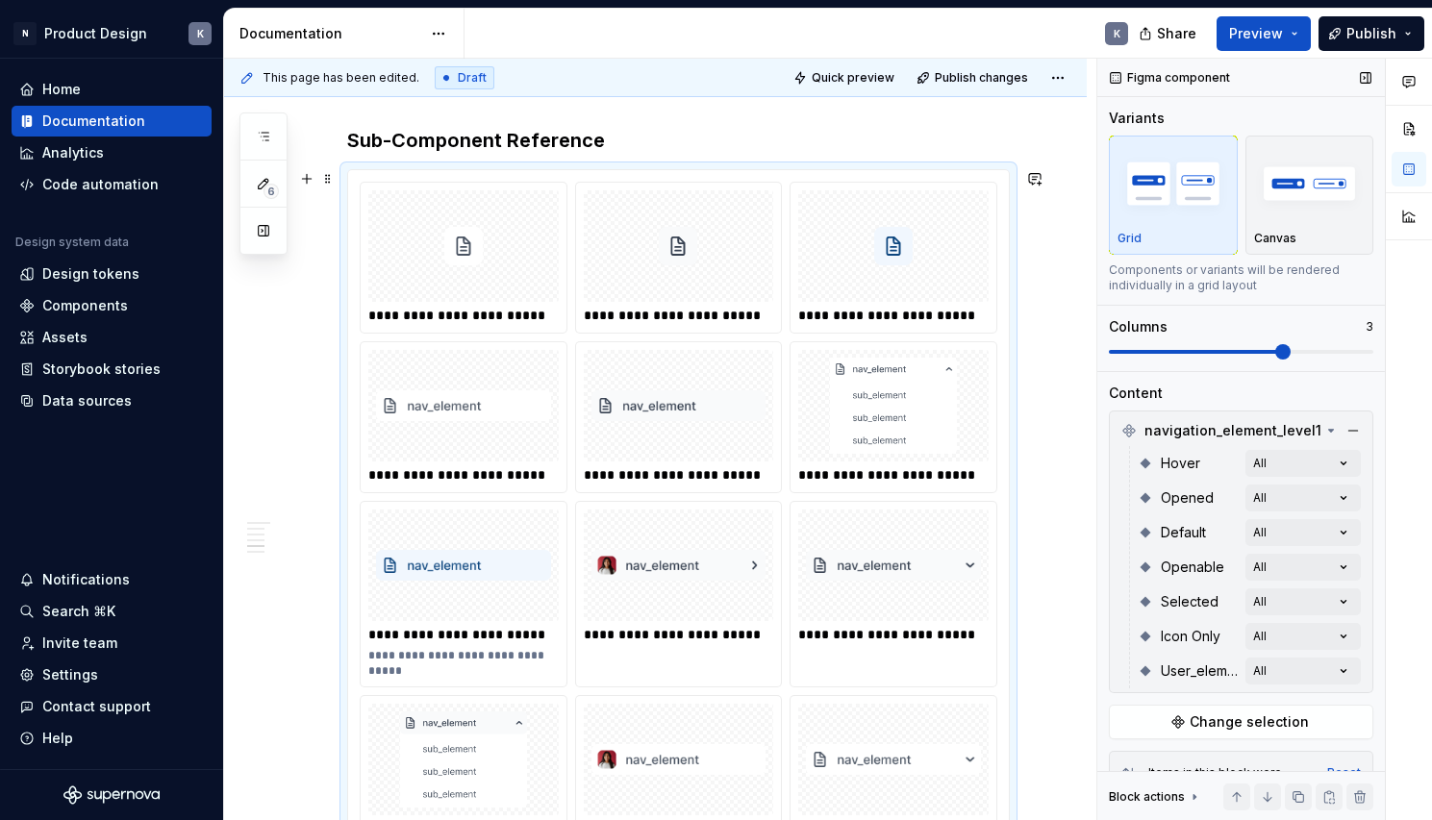
scroll to position [4246, 0]
click at [1290, 529] on div "Comments Open comments No comments yet Select ‘Comment’ from the block context …" at bounding box center [1264, 440] width 335 height 763
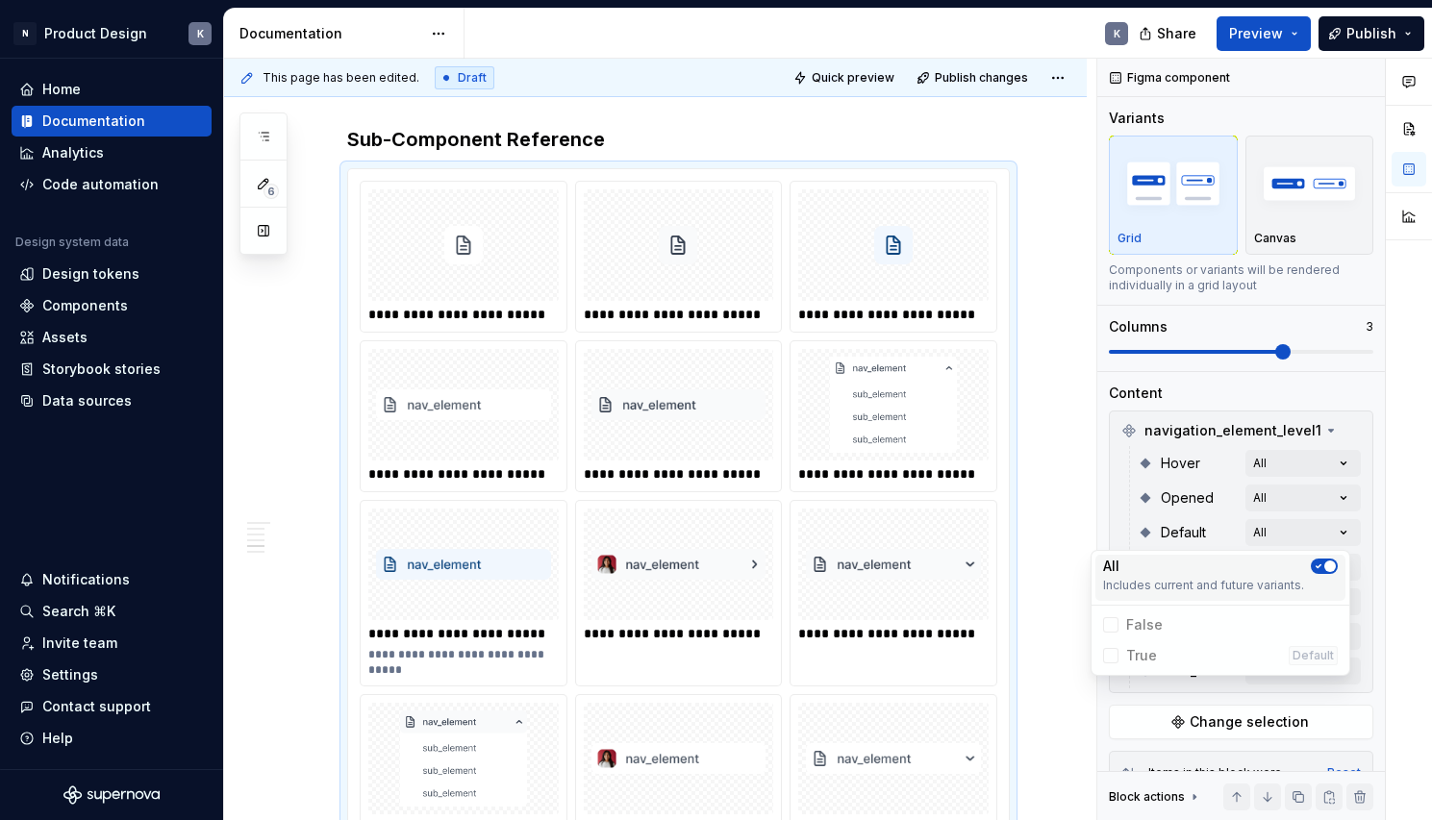
click at [1320, 565] on icon "button" at bounding box center [1318, 566] width 5 height 3
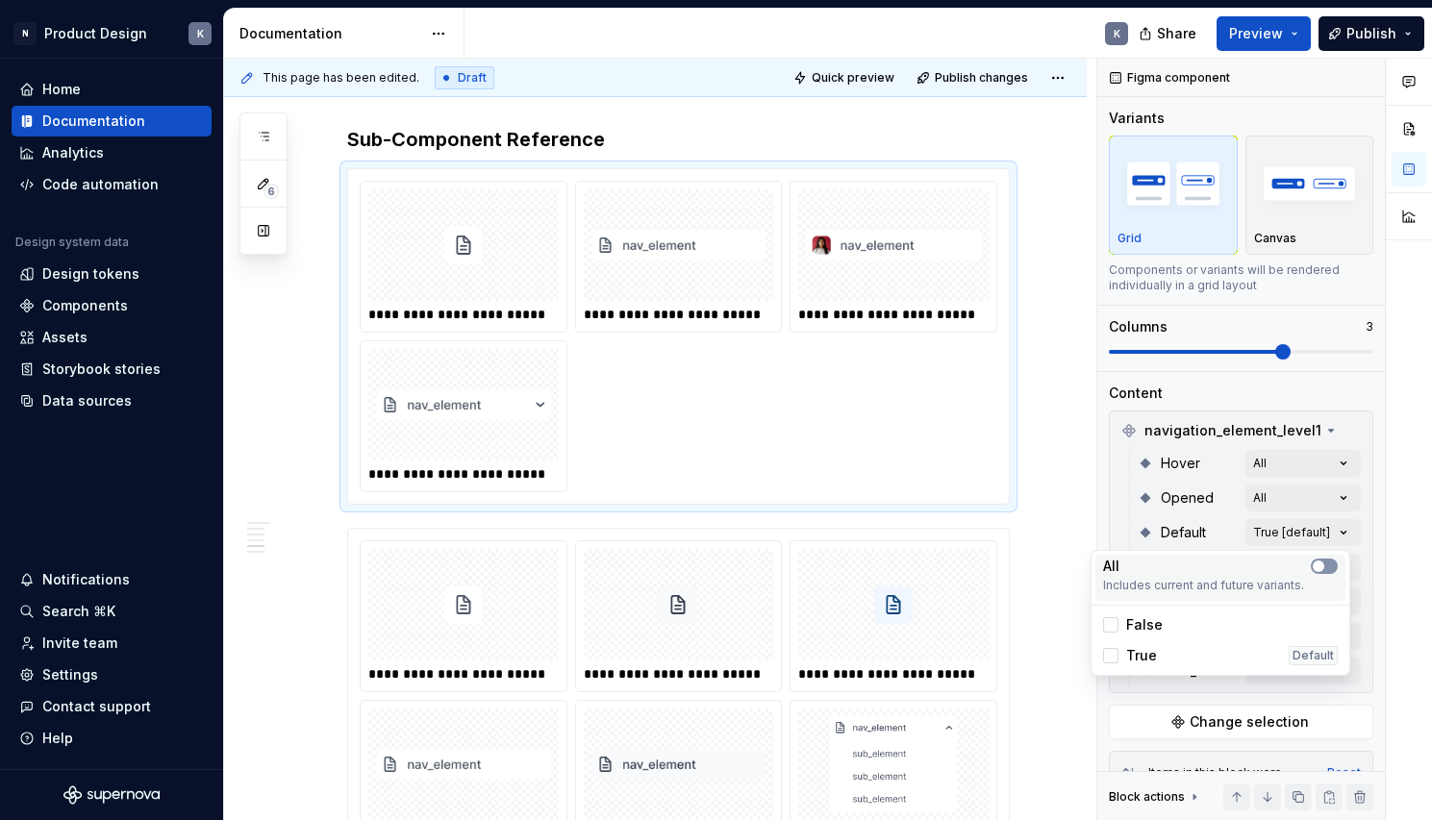
click at [1320, 564] on span "button" at bounding box center [1319, 567] width 12 height 12
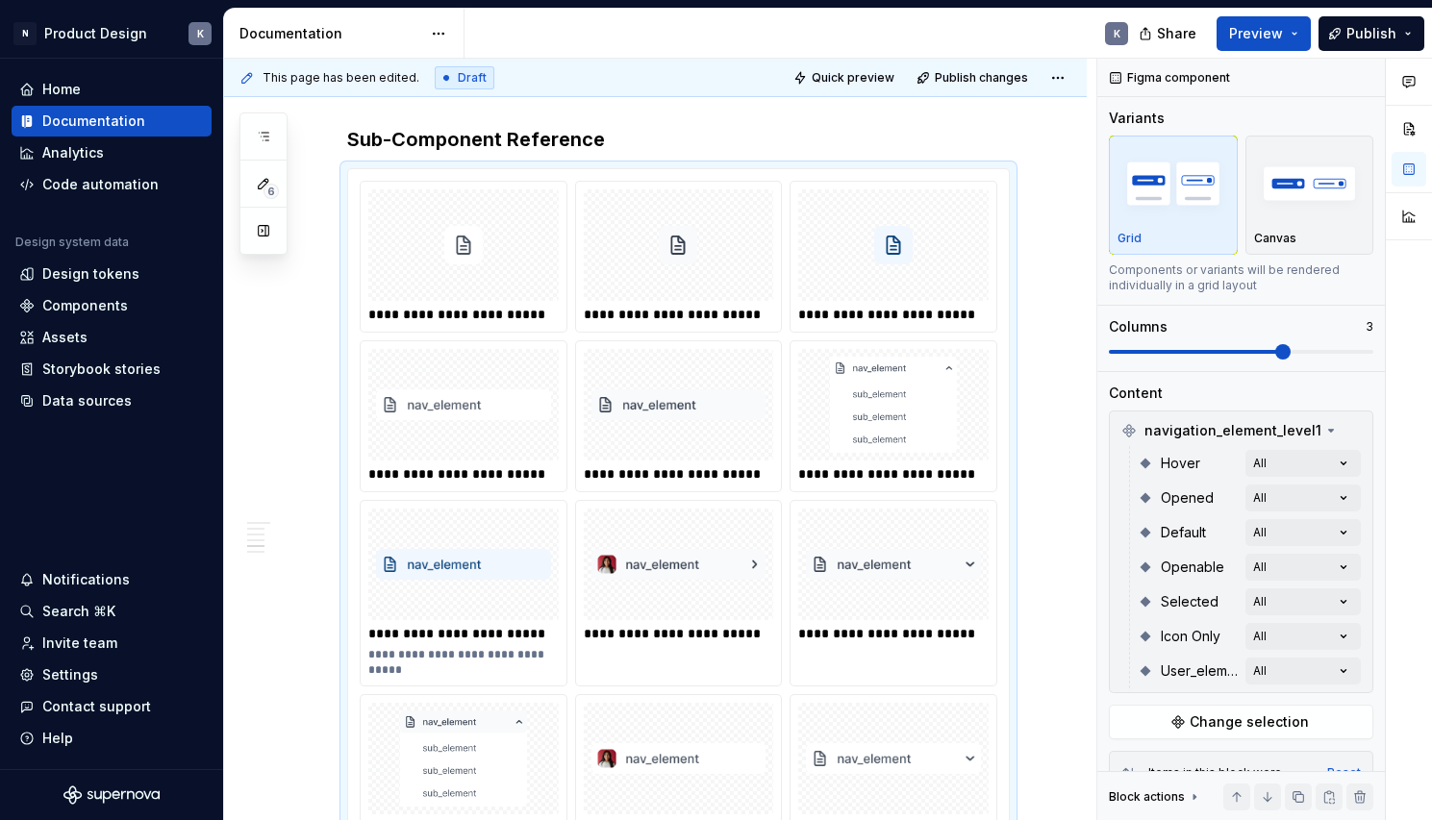
click at [894, 385] on html "N Product Design K Home Documentation Analytics Code automation Design system d…" at bounding box center [716, 410] width 1432 height 820
click at [1331, 668] on div "Comments Open comments No comments yet Select ‘Comment’ from the block context …" at bounding box center [1264, 440] width 335 height 763
click at [1322, 705] on icon "button" at bounding box center [1318, 705] width 15 height 12
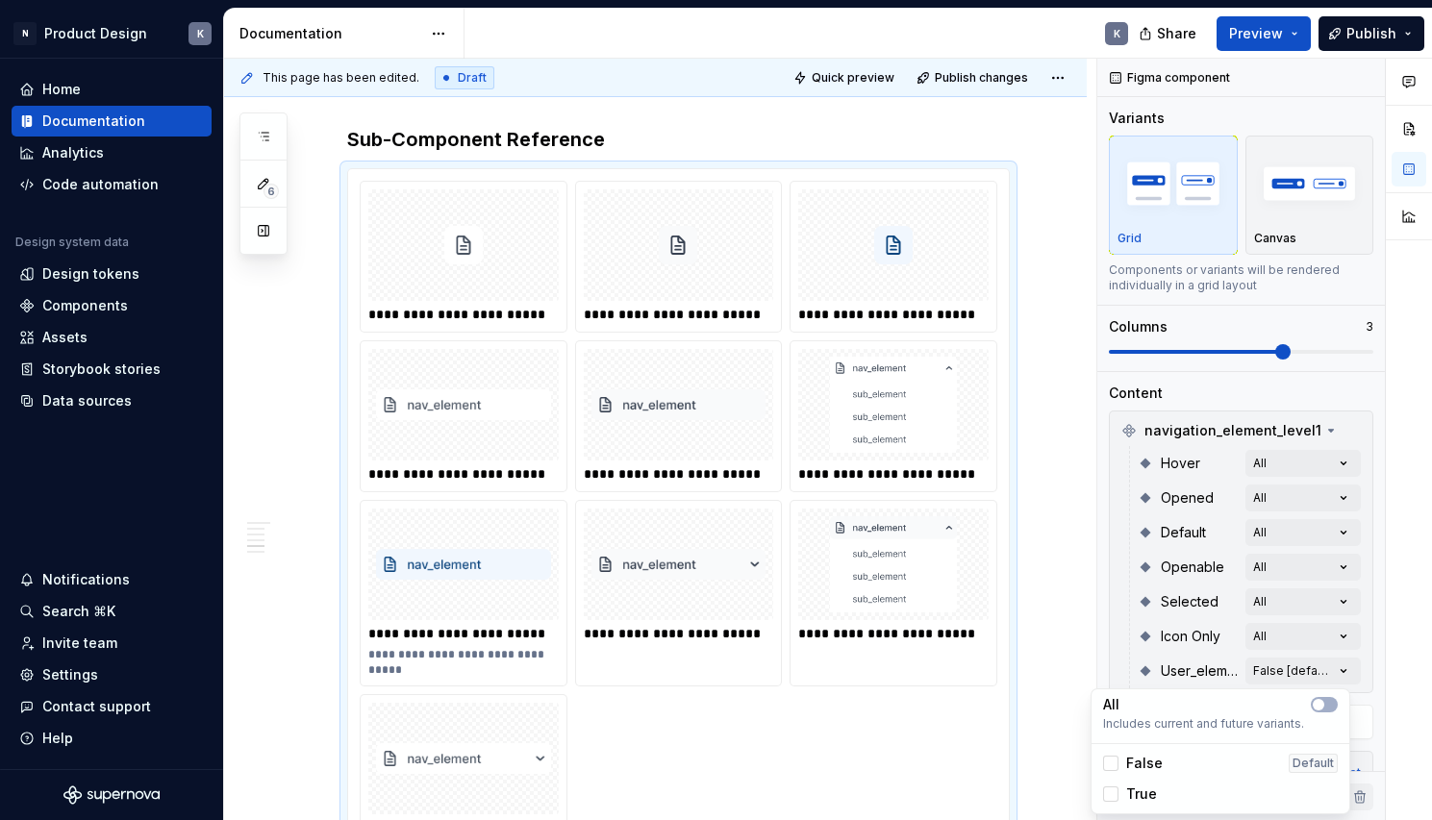
click at [1367, 614] on div "Comments Open comments No comments yet Select ‘Comment’ from the block context …" at bounding box center [1264, 440] width 335 height 763
click at [1301, 634] on div "Comments Open comments No comments yet Select ‘Comment’ from the block context …" at bounding box center [1264, 440] width 335 height 763
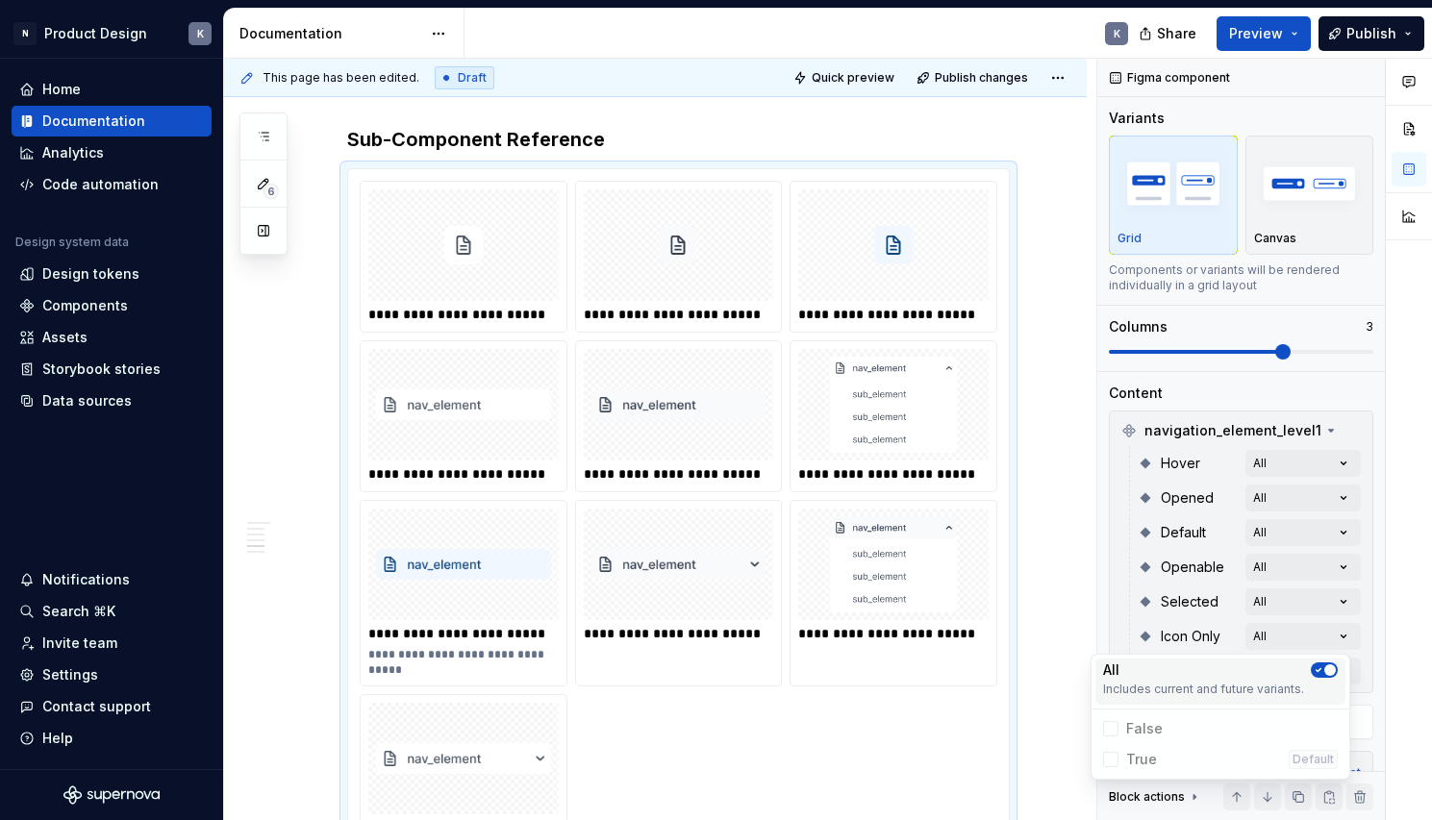
click at [1315, 664] on icon "button" at bounding box center [1318, 670] width 15 height 12
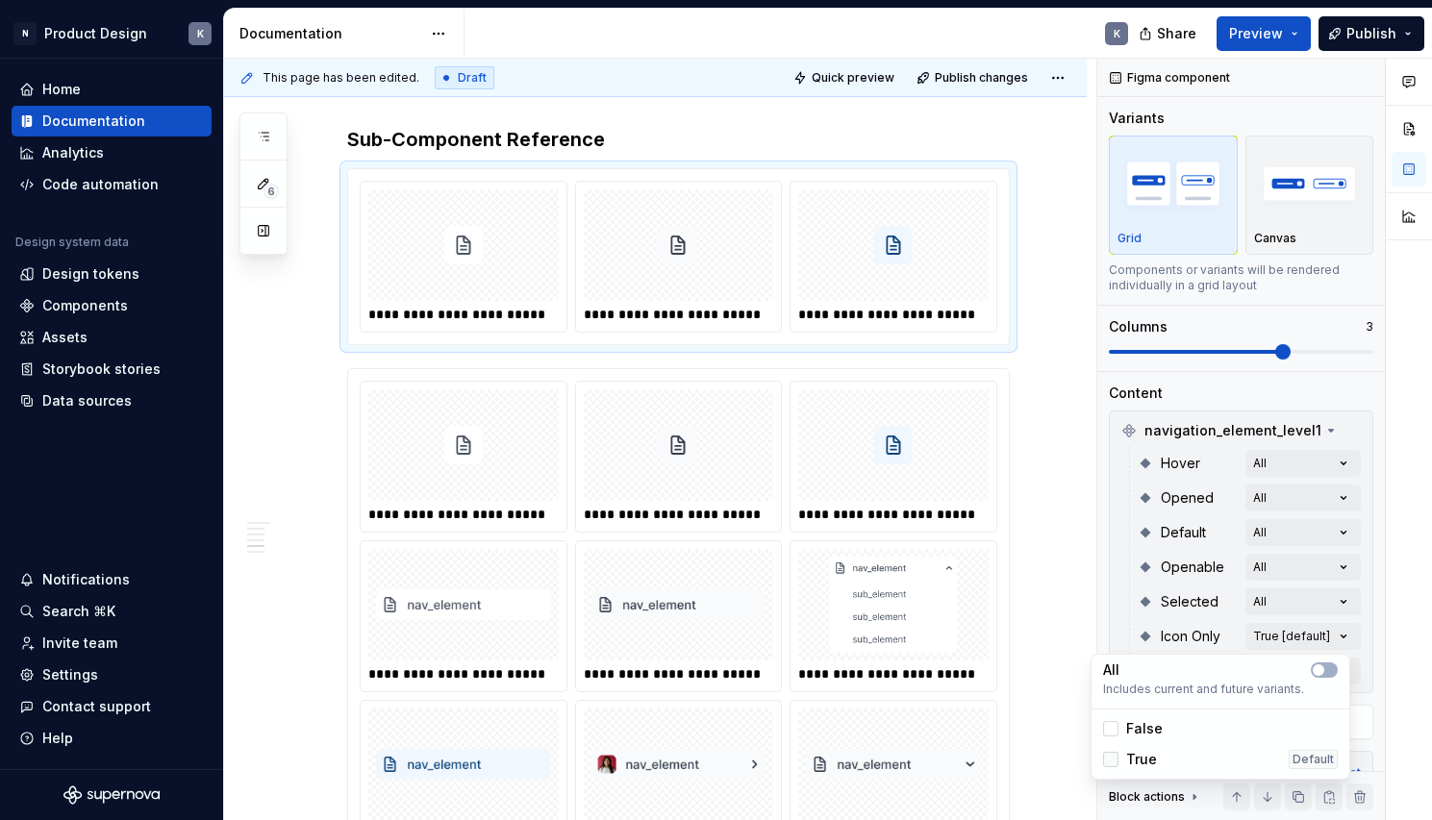
click at [1115, 762] on div at bounding box center [1110, 759] width 15 height 15
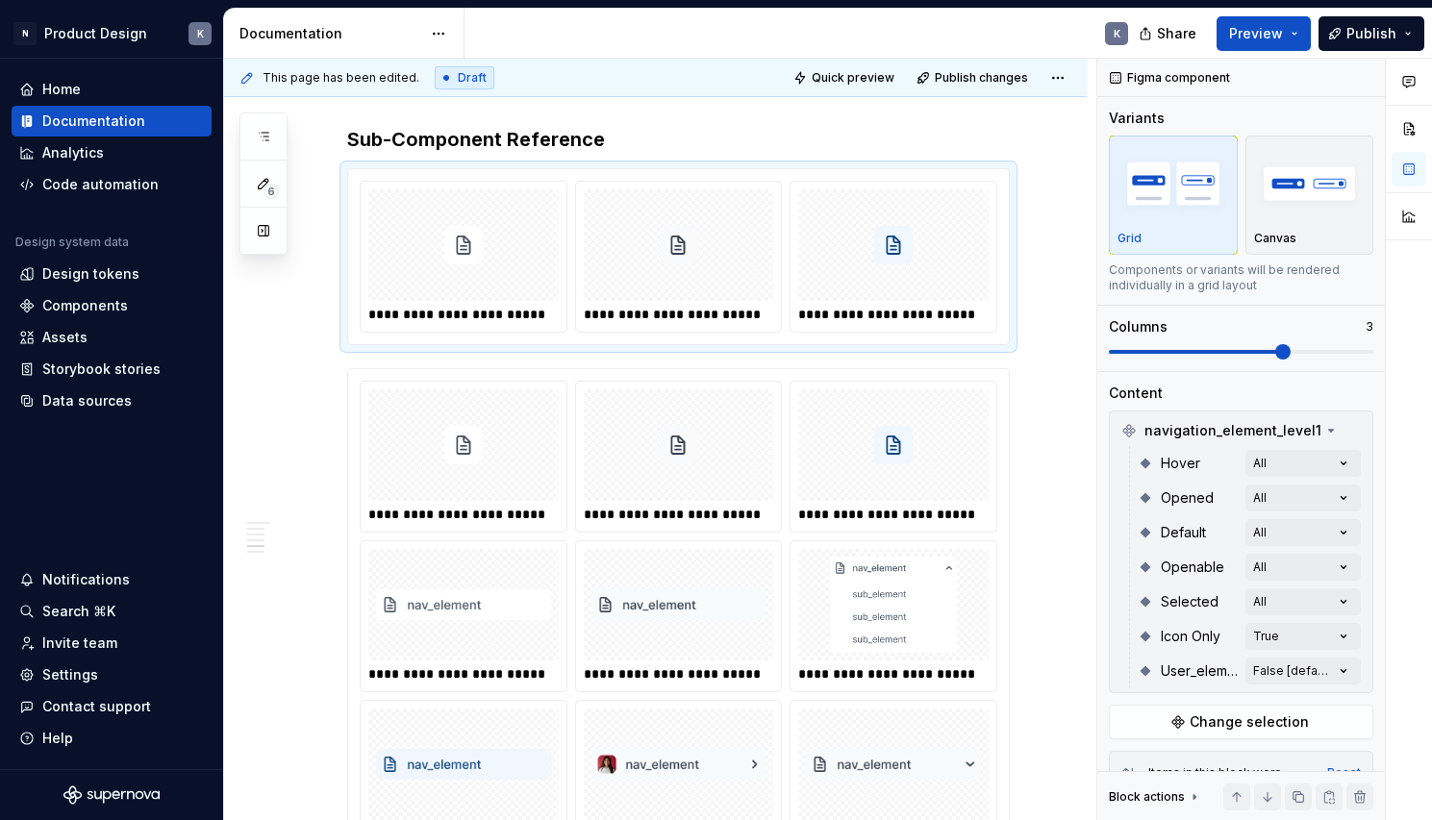
click at [1056, 518] on html "N Product Design K Home Documentation Analytics Code automation Design system d…" at bounding box center [716, 410] width 1432 height 820
click at [1001, 412] on div "**********" at bounding box center [678, 713] width 661 height 688
click at [1294, 636] on div "Comments Open comments No comments yet Select ‘Comment’ from the block context …" at bounding box center [1264, 440] width 335 height 763
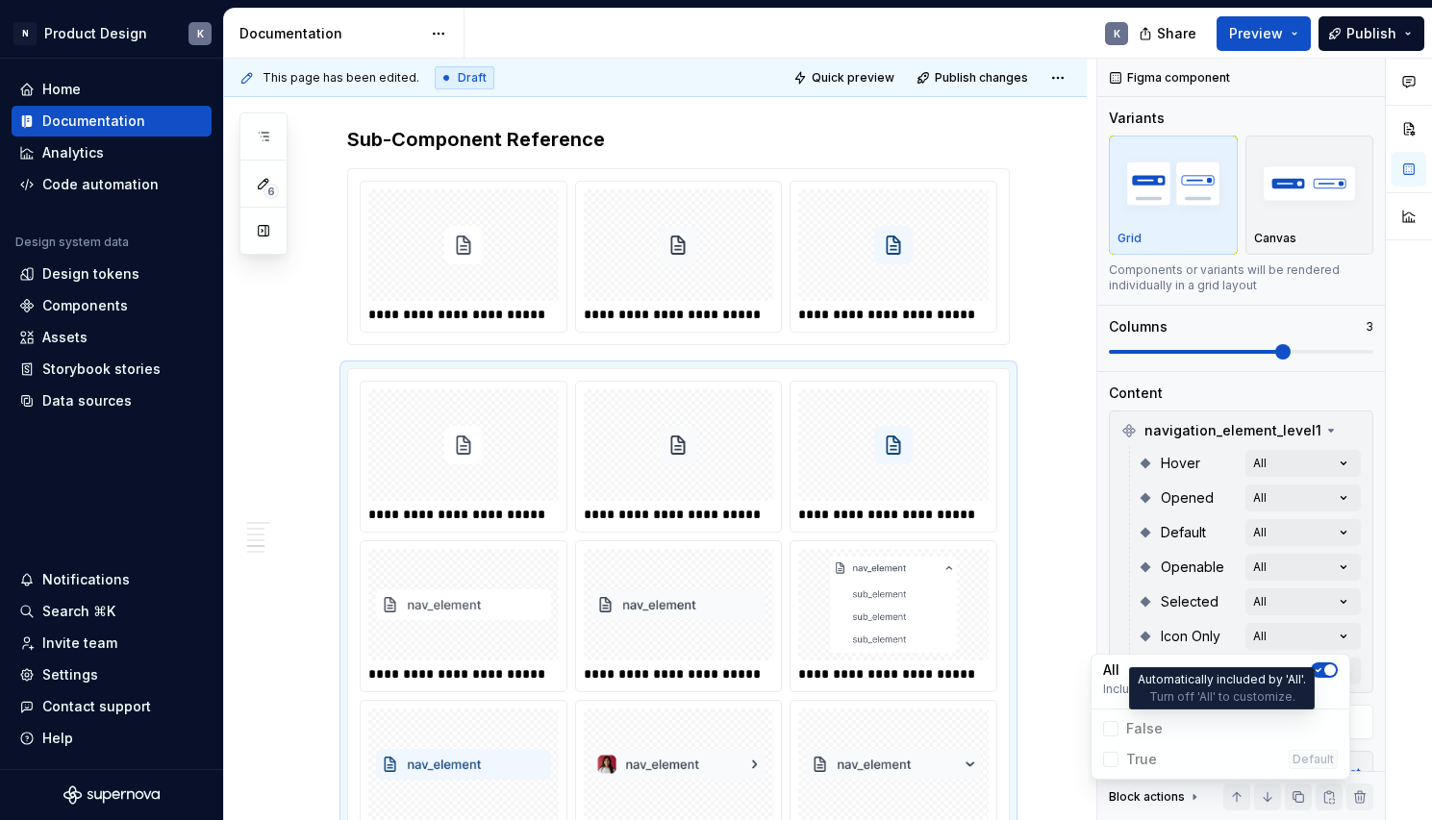
click at [1110, 733] on span "False" at bounding box center [1220, 728] width 250 height 31
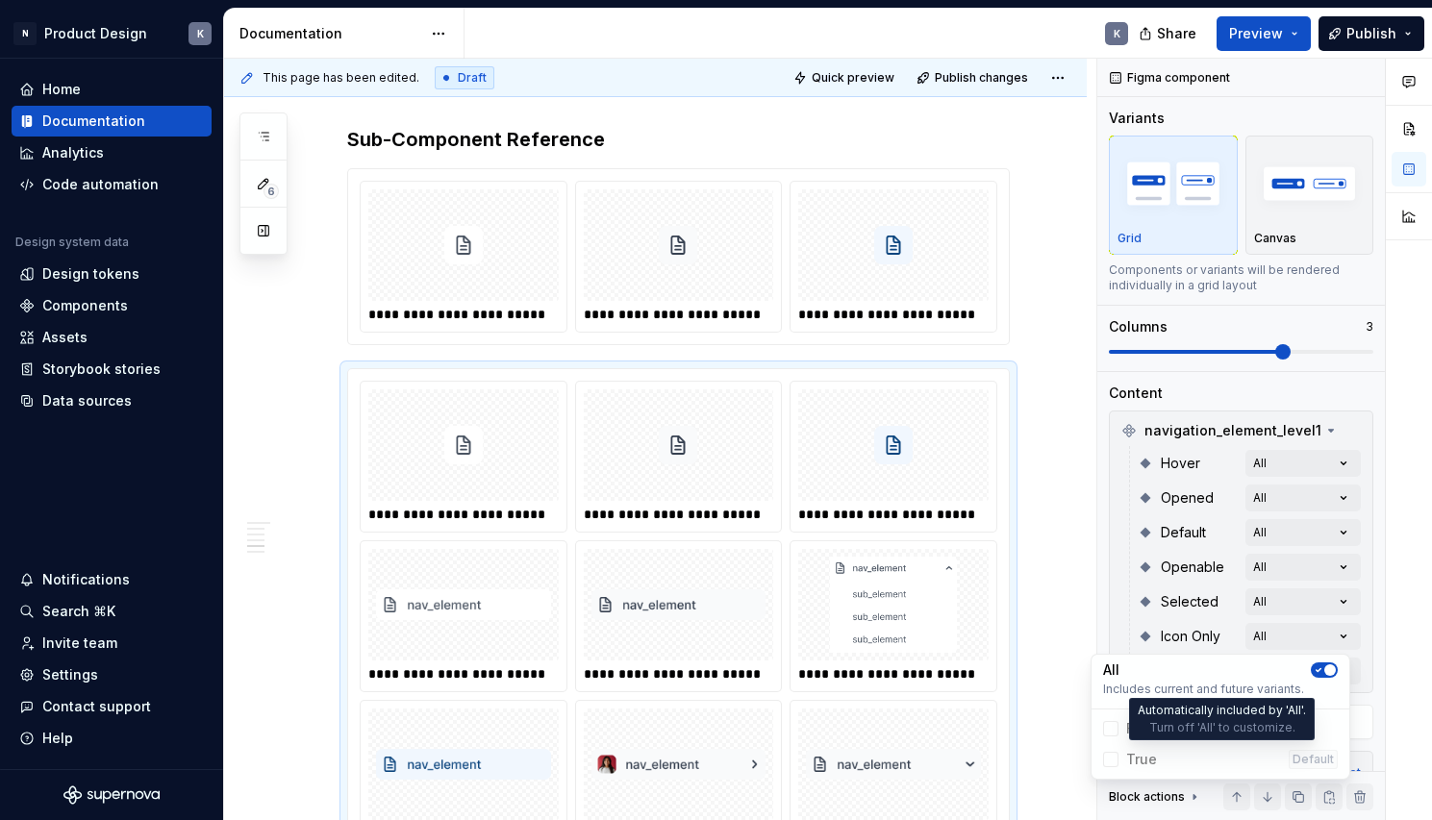
click at [1108, 759] on span "True Default" at bounding box center [1220, 759] width 250 height 31
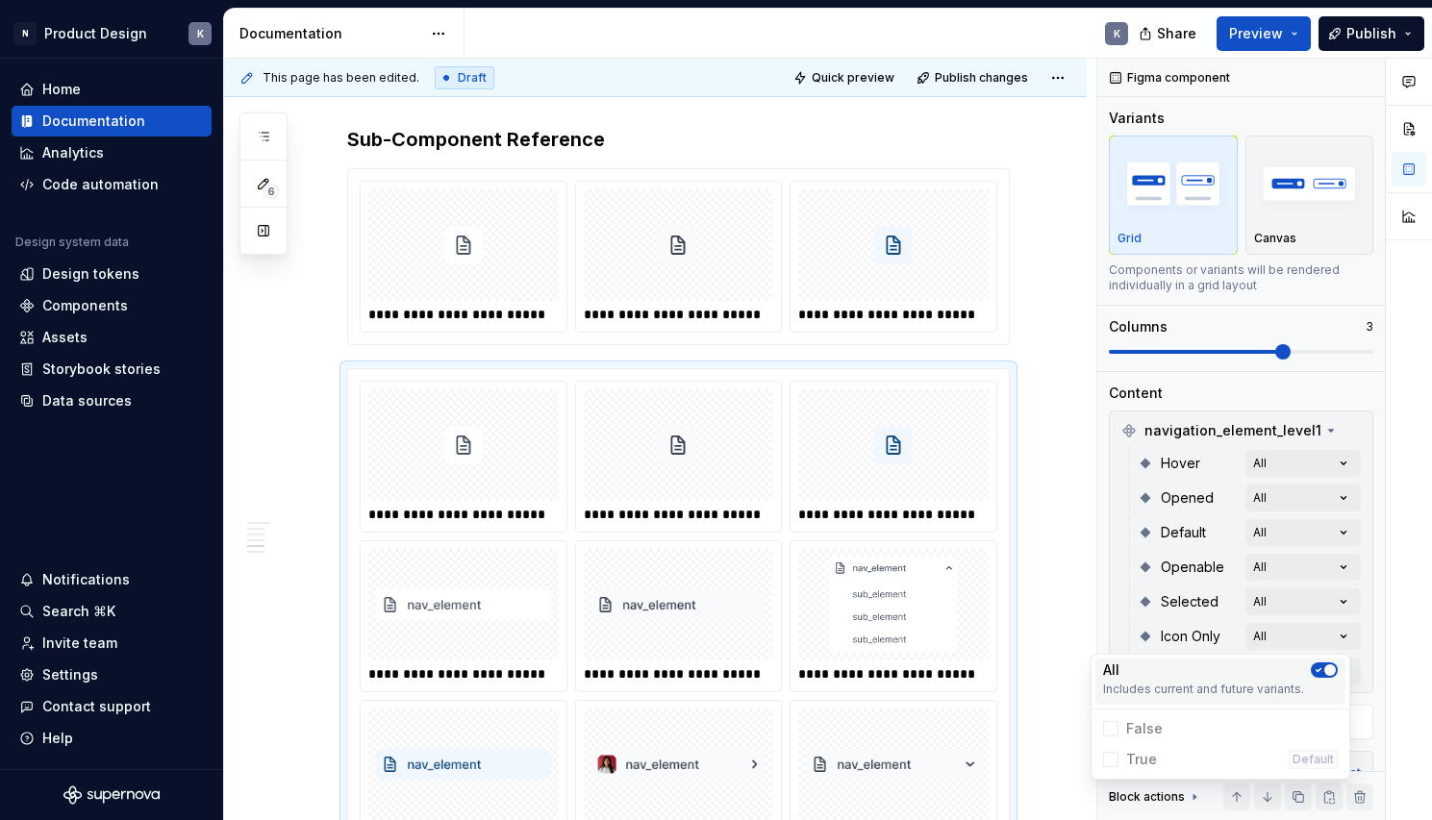
click at [1319, 670] on icon "button" at bounding box center [1318, 670] width 5 height 3
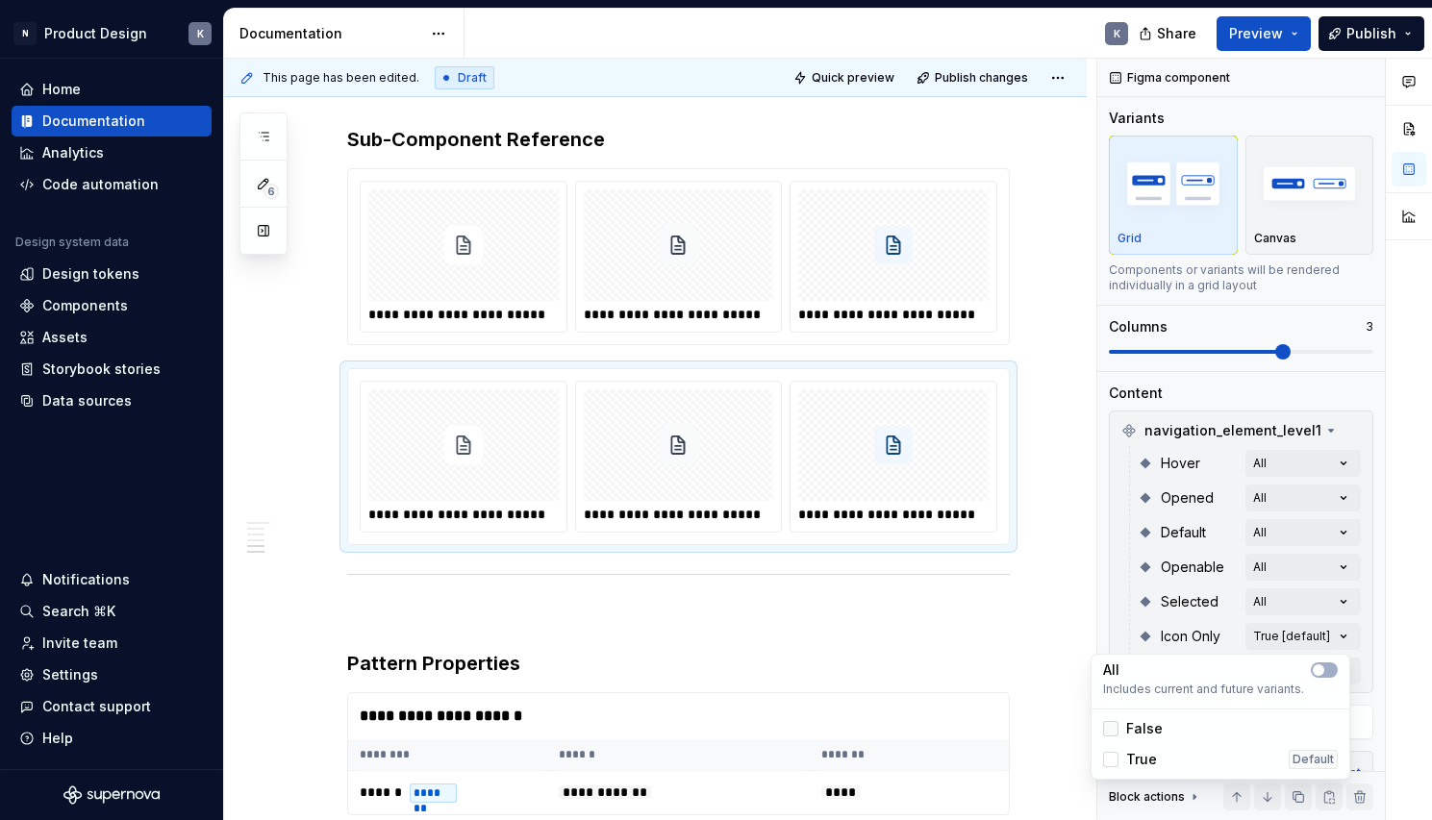
click at [1114, 730] on div at bounding box center [1110, 728] width 15 height 15
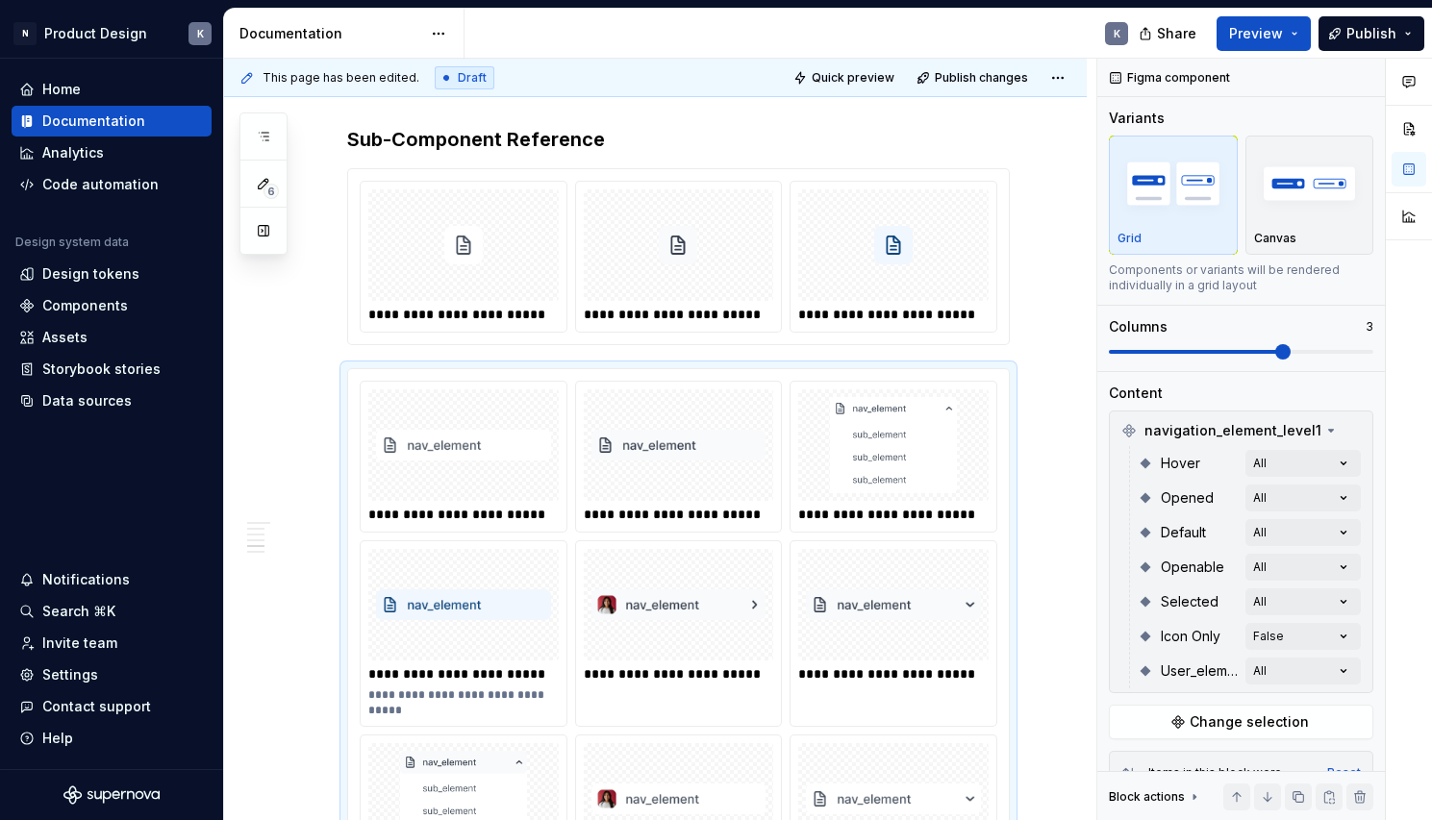
click at [1056, 535] on html "N Product Design K Home Documentation Analytics Code automation Design system d…" at bounding box center [716, 410] width 1432 height 820
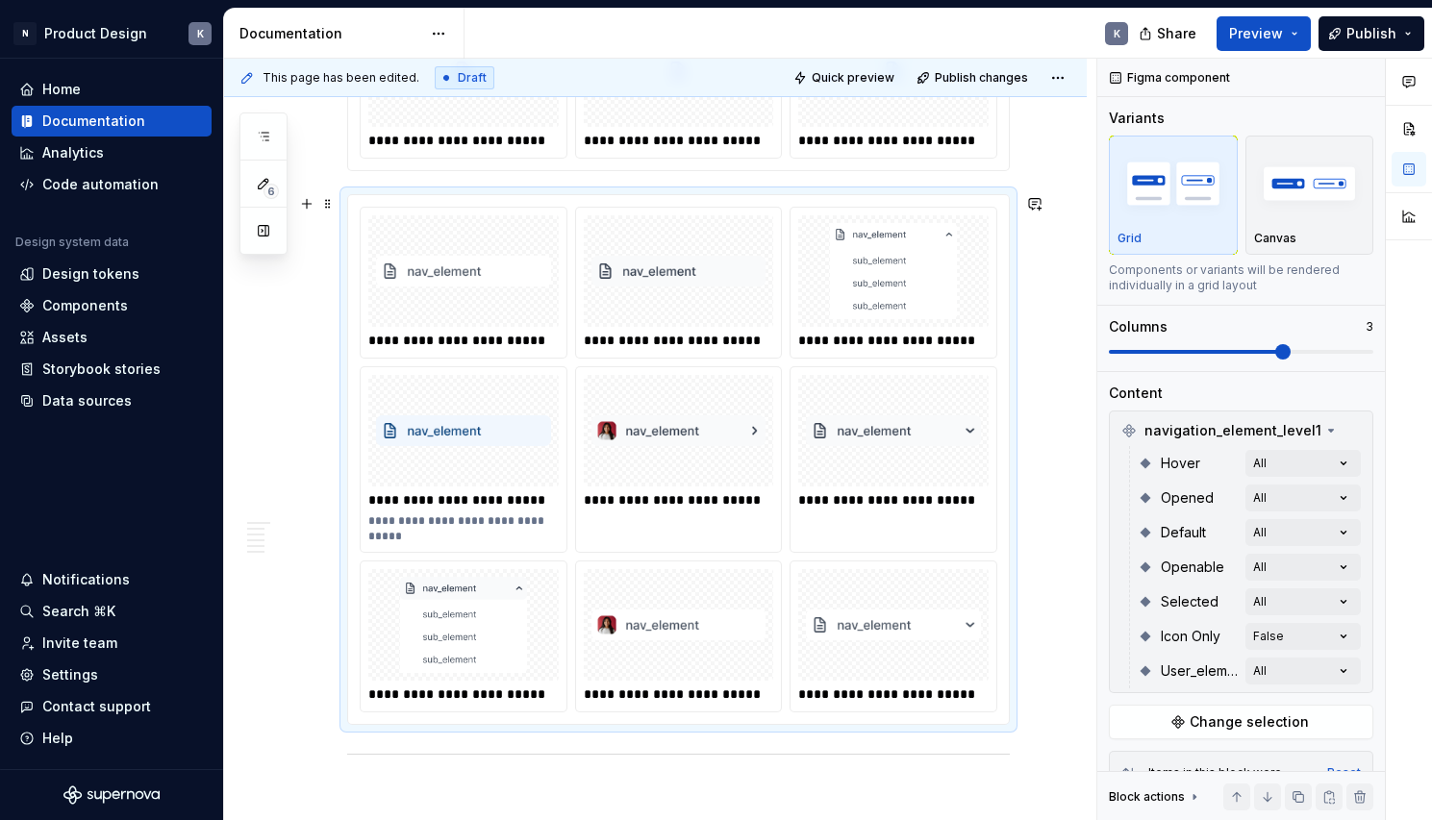
scroll to position [4431, 0]
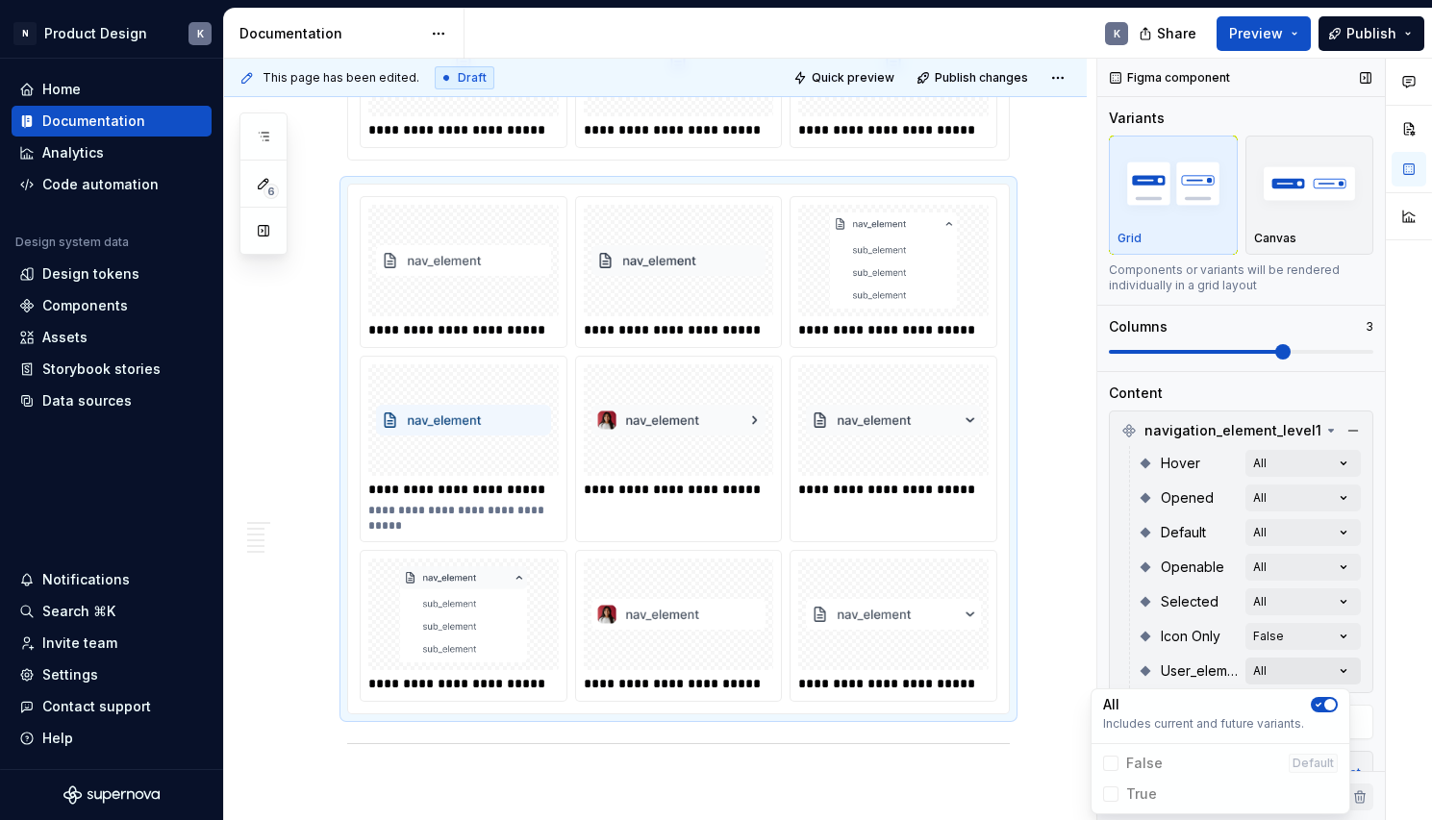
click at [1272, 668] on div "Comments Open comments No comments yet Select ‘Comment’ from the block context …" at bounding box center [1264, 440] width 335 height 763
click at [1324, 700] on icon "button" at bounding box center [1318, 705] width 15 height 12
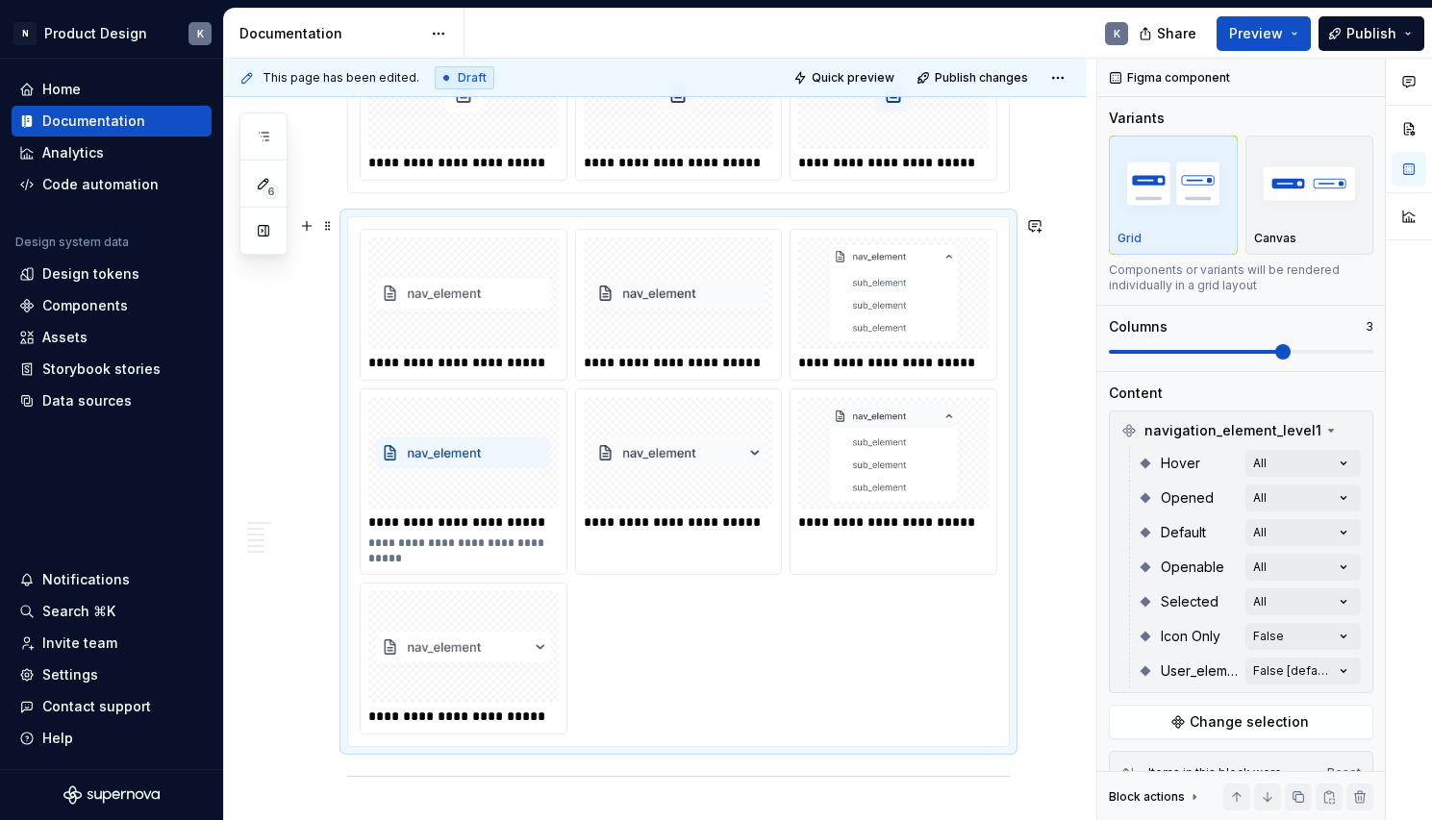
scroll to position [4389, 0]
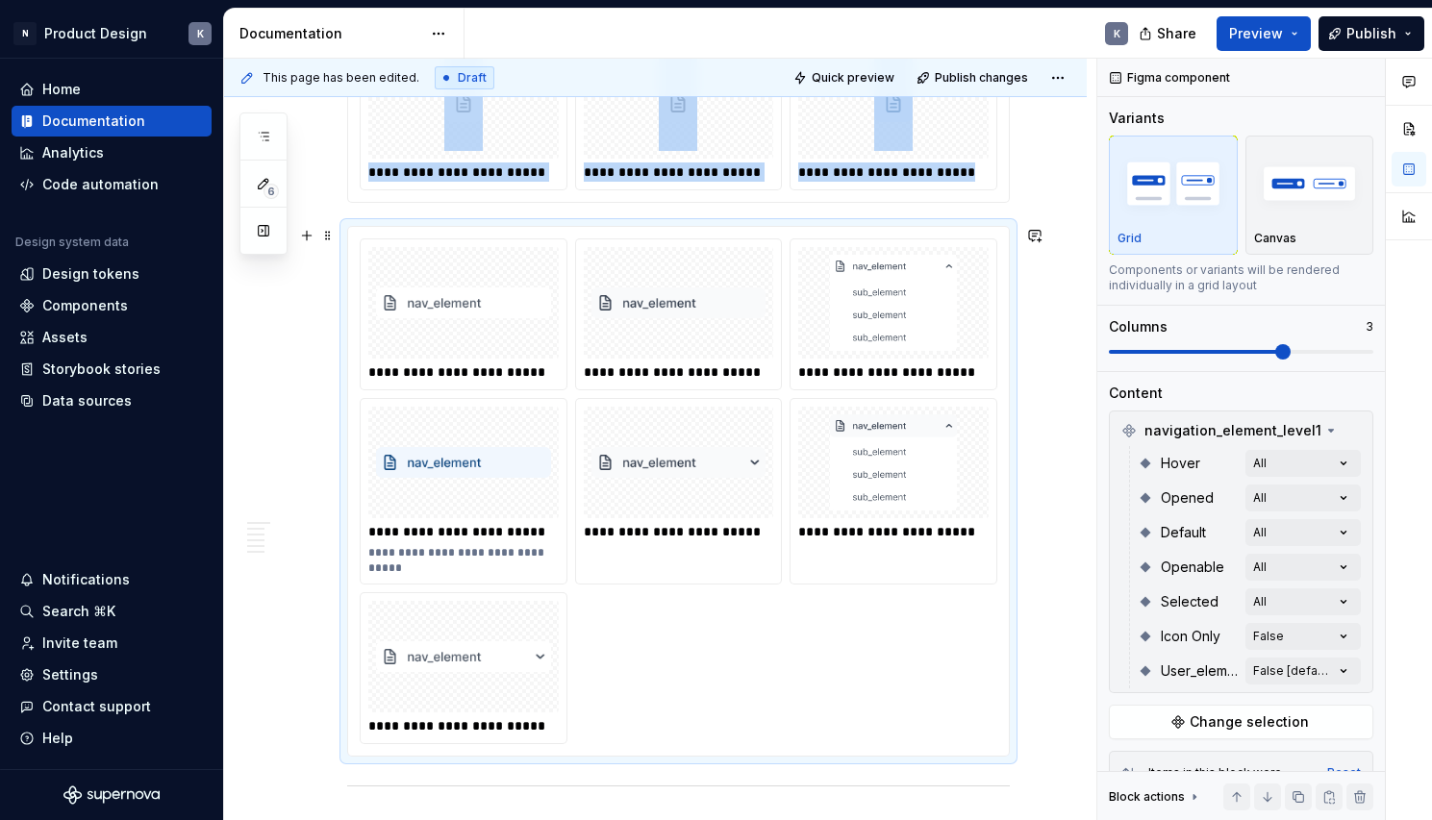
drag, startPoint x: 489, startPoint y: 490, endPoint x: 830, endPoint y: 374, distance: 359.7
click at [830, 374] on div "**********" at bounding box center [679, 491] width 638 height 506
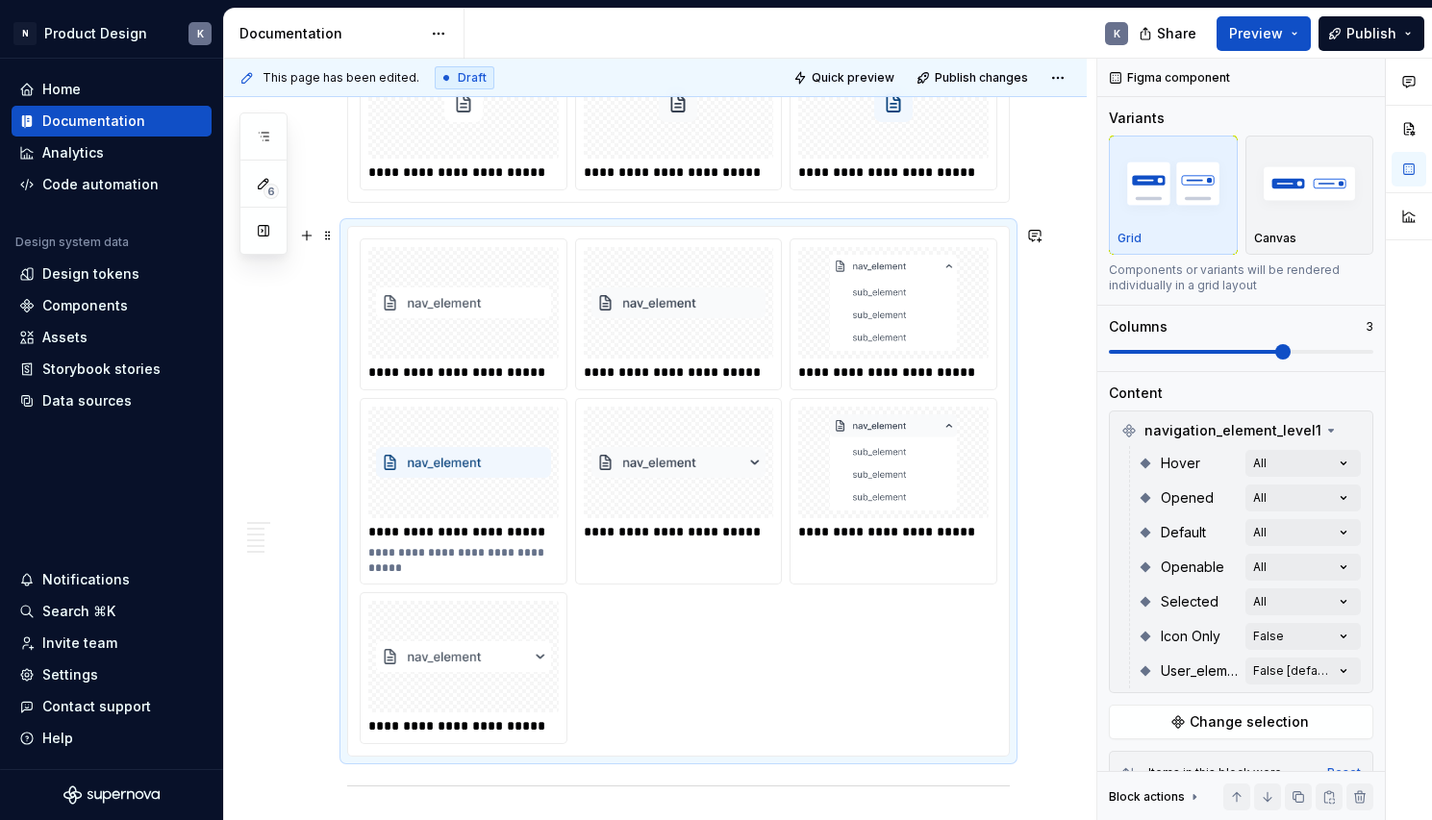
click at [768, 599] on div "**********" at bounding box center [679, 491] width 638 height 506
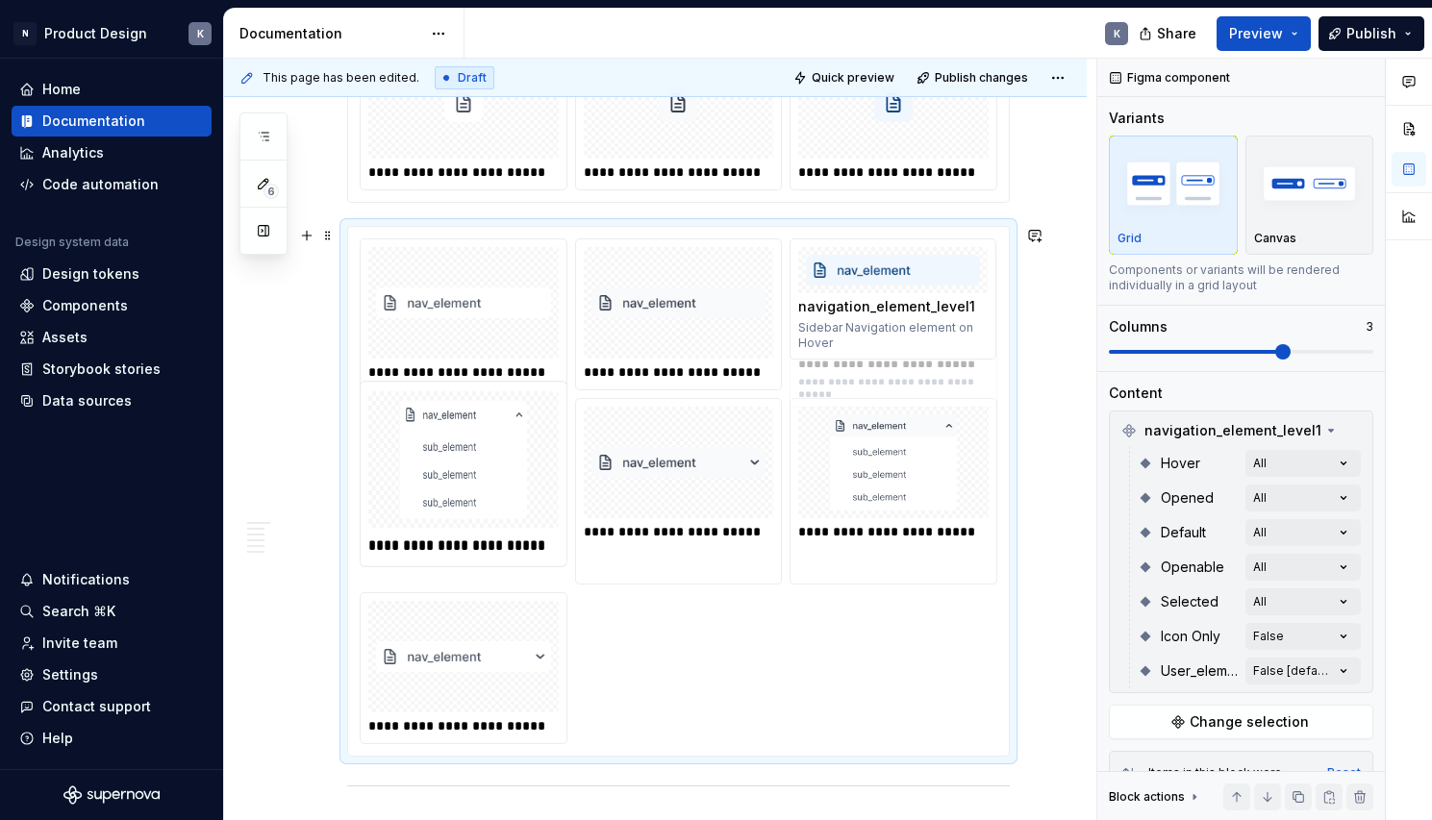
drag, startPoint x: 548, startPoint y: 533, endPoint x: 934, endPoint y: 391, distance: 410.7
click at [934, 391] on body "N Product Design K Home Documentation Analytics Code automation Design system d…" at bounding box center [716, 410] width 1432 height 820
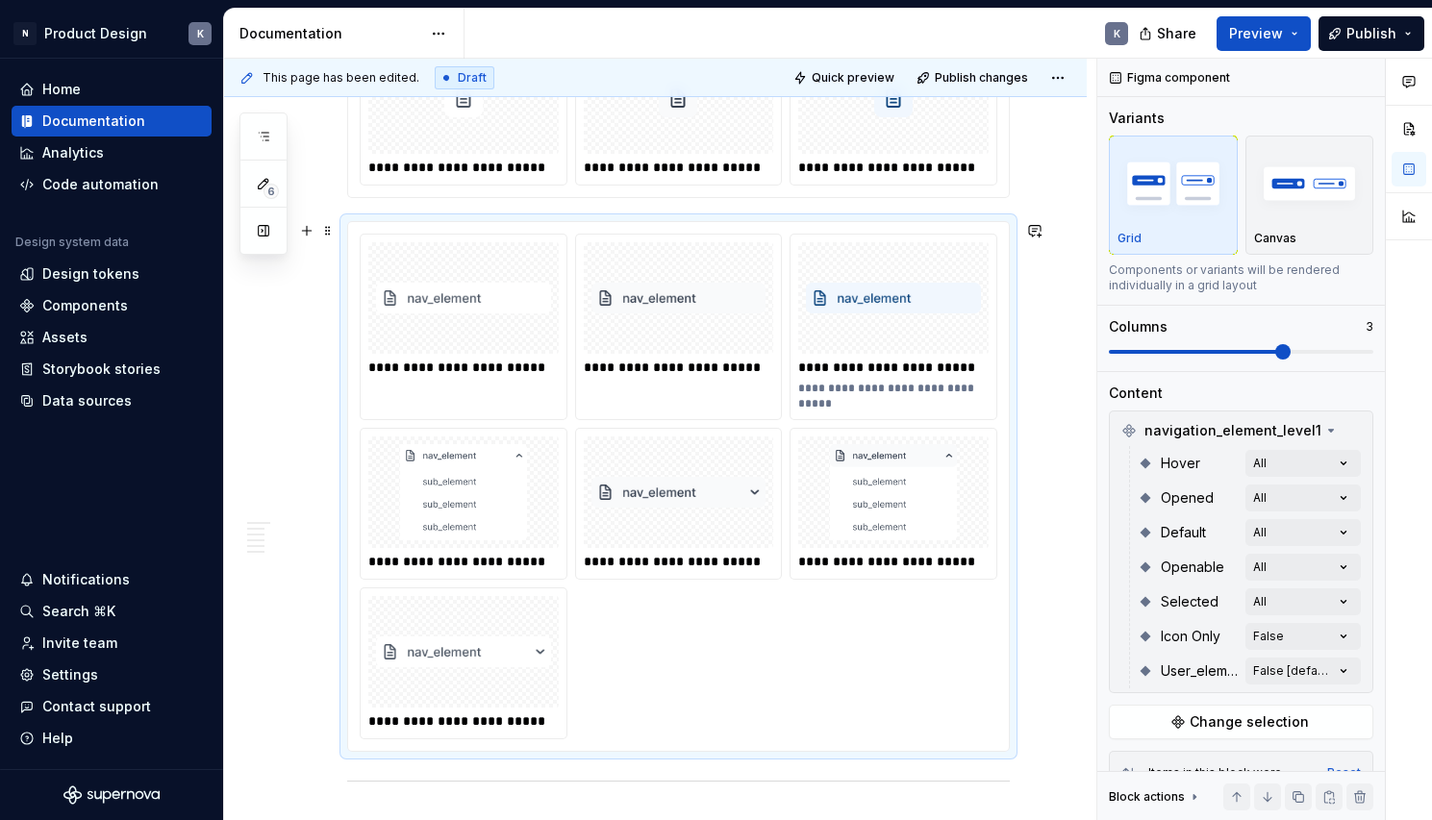
scroll to position [4402, 0]
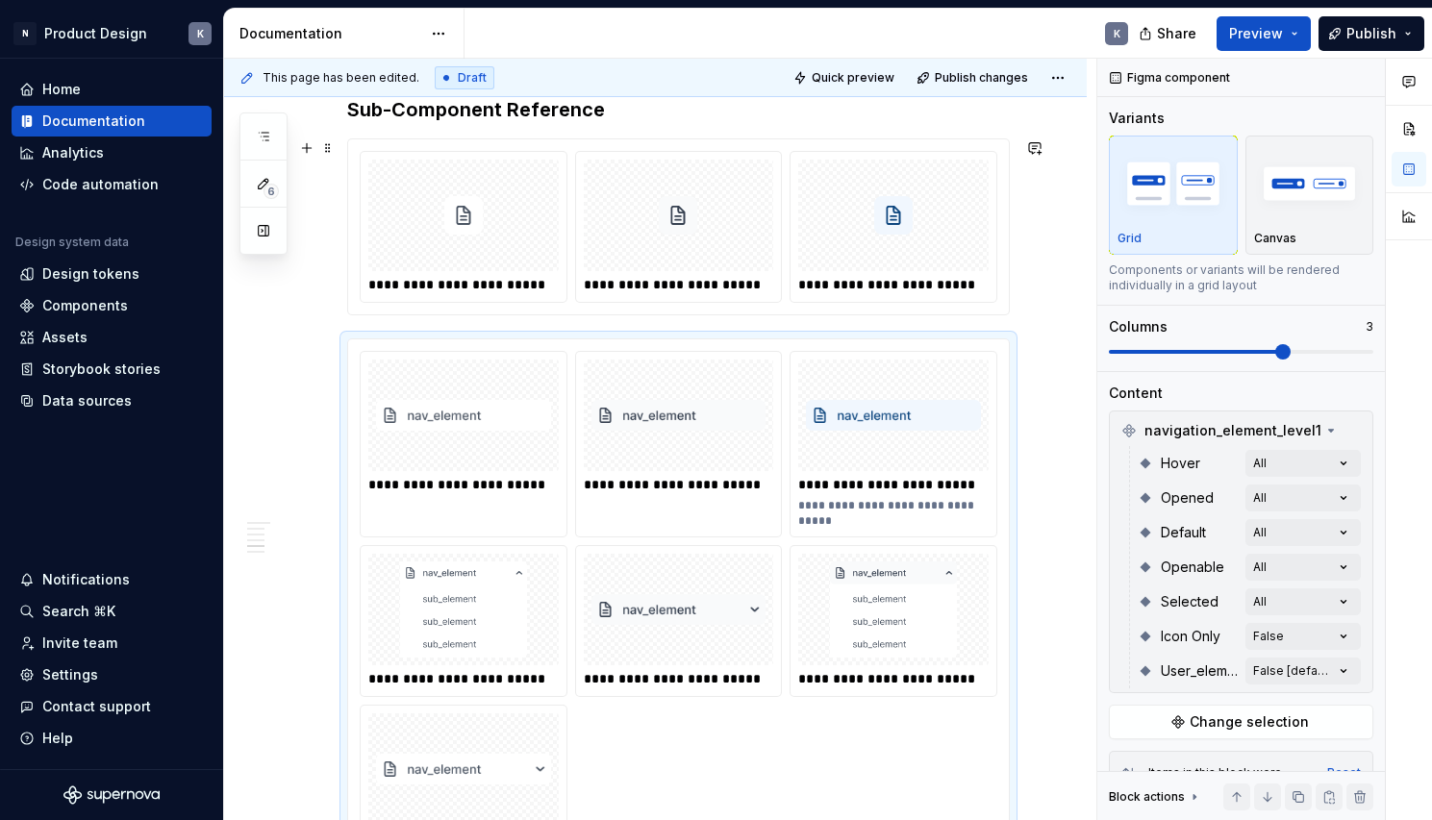
scroll to position [4261, 0]
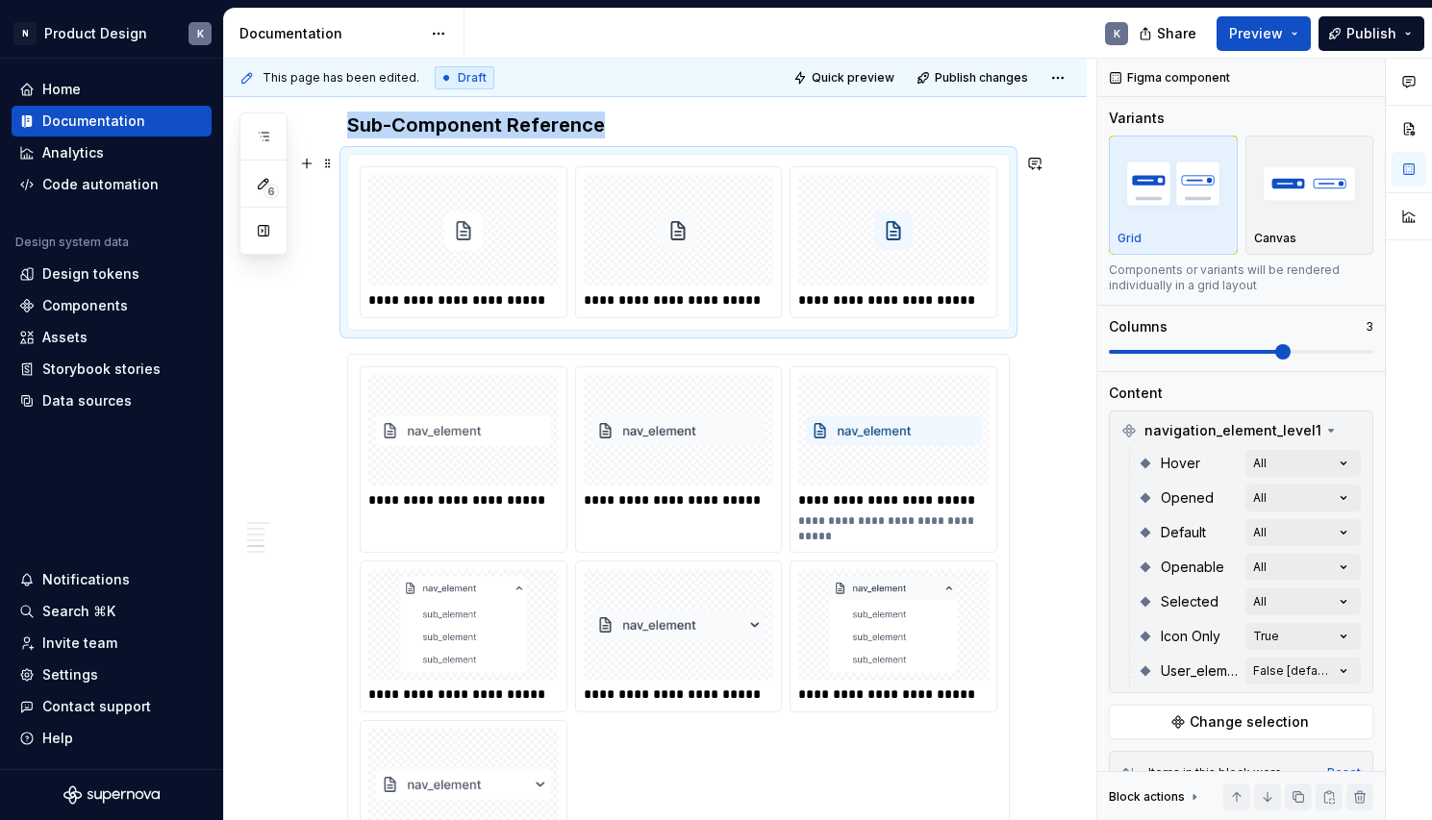
click at [858, 296] on div "**********" at bounding box center [892, 299] width 189 height 19
copy strong "Sub-Component Reference"
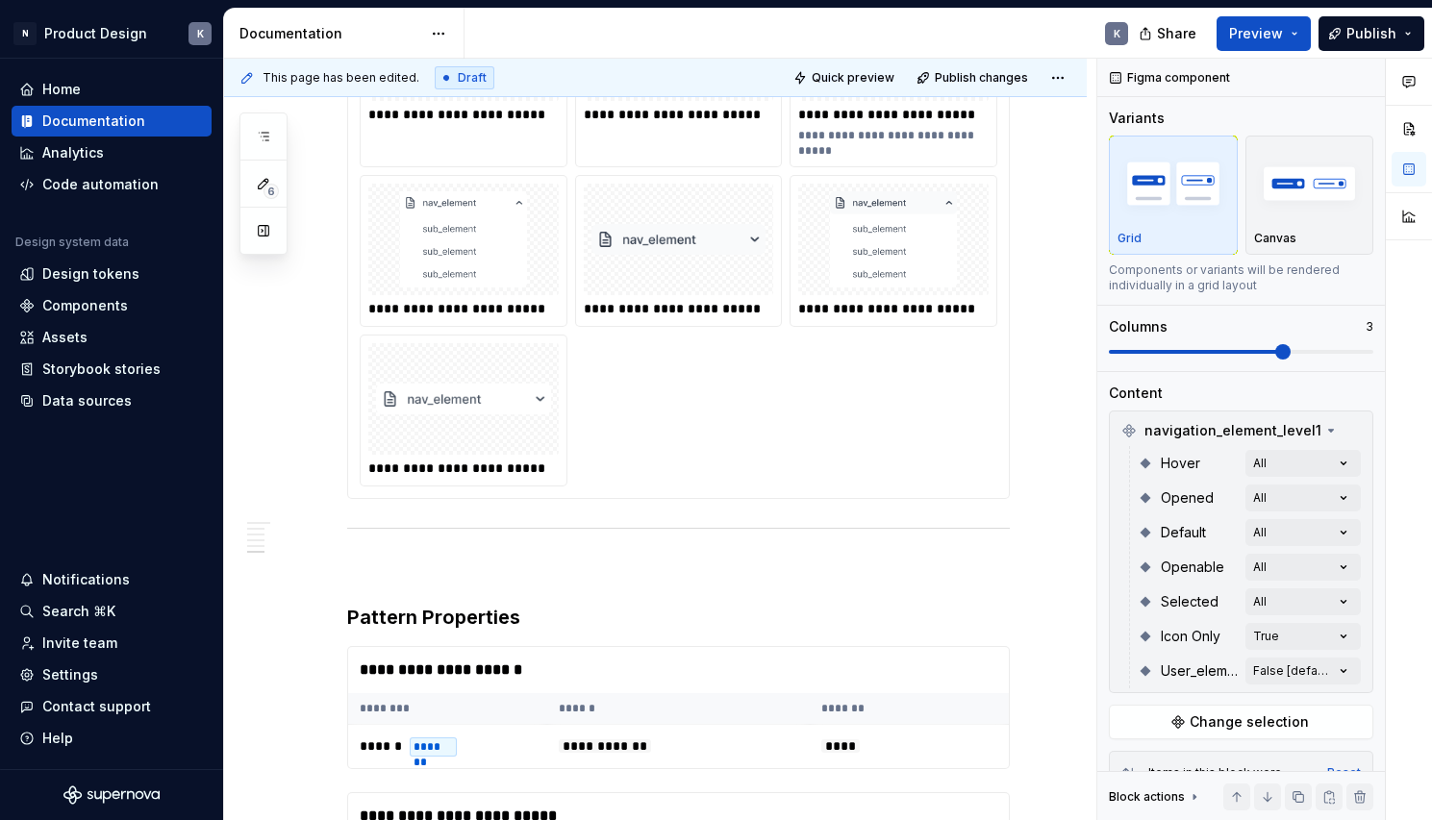
scroll to position [4663, 0]
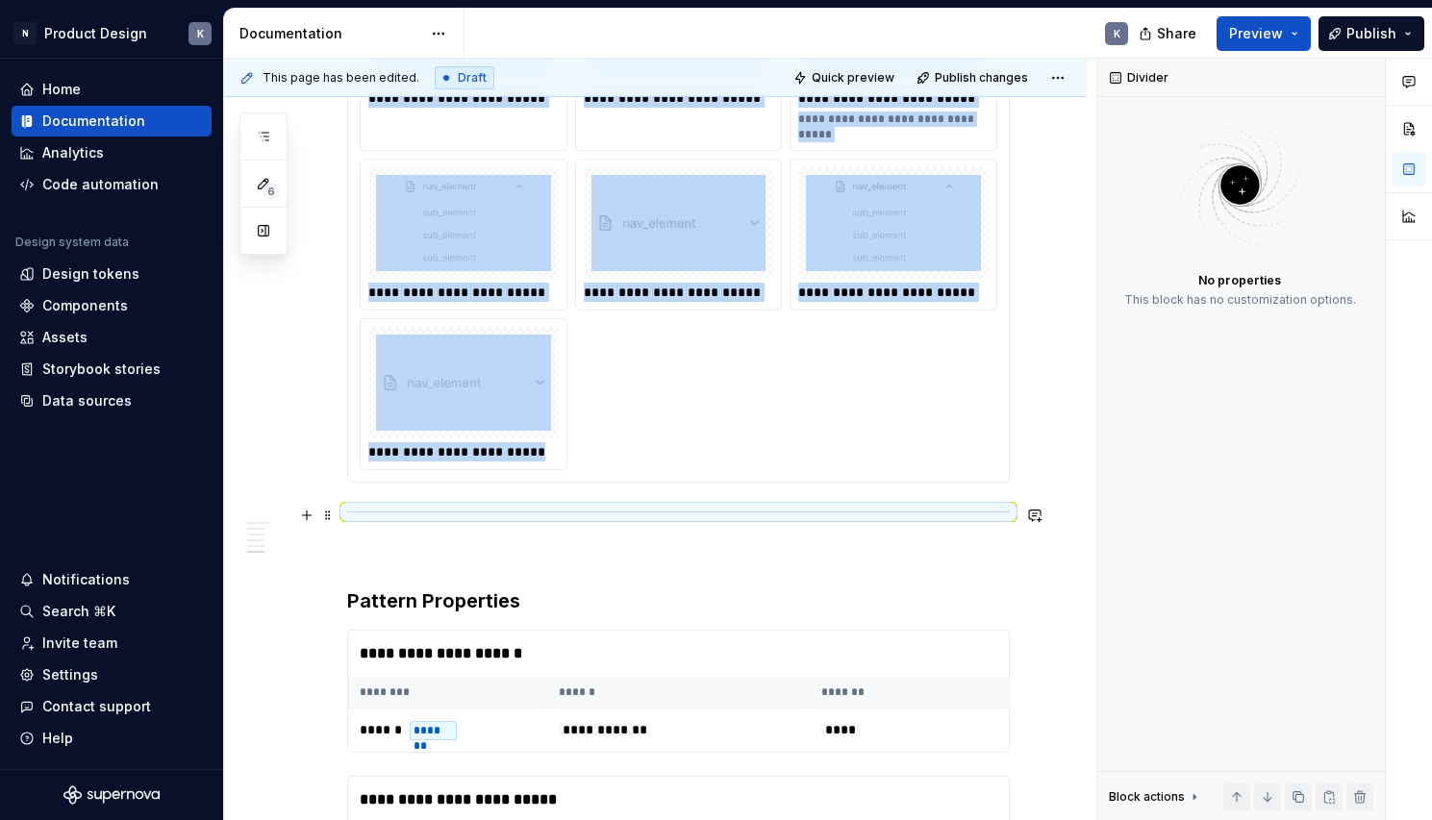
click at [551, 512] on hr at bounding box center [678, 512] width 663 height 1
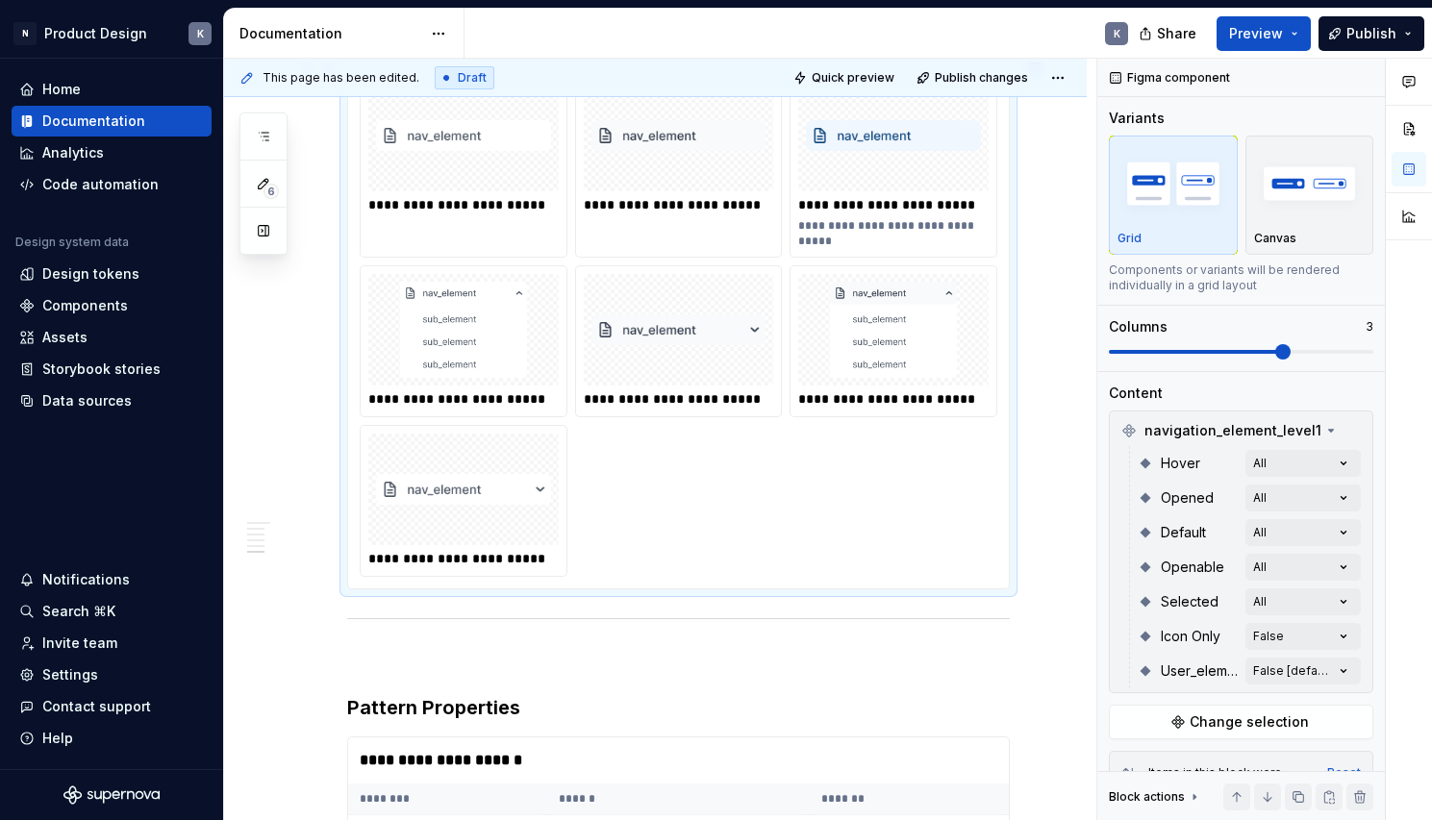
scroll to position [4154, 0]
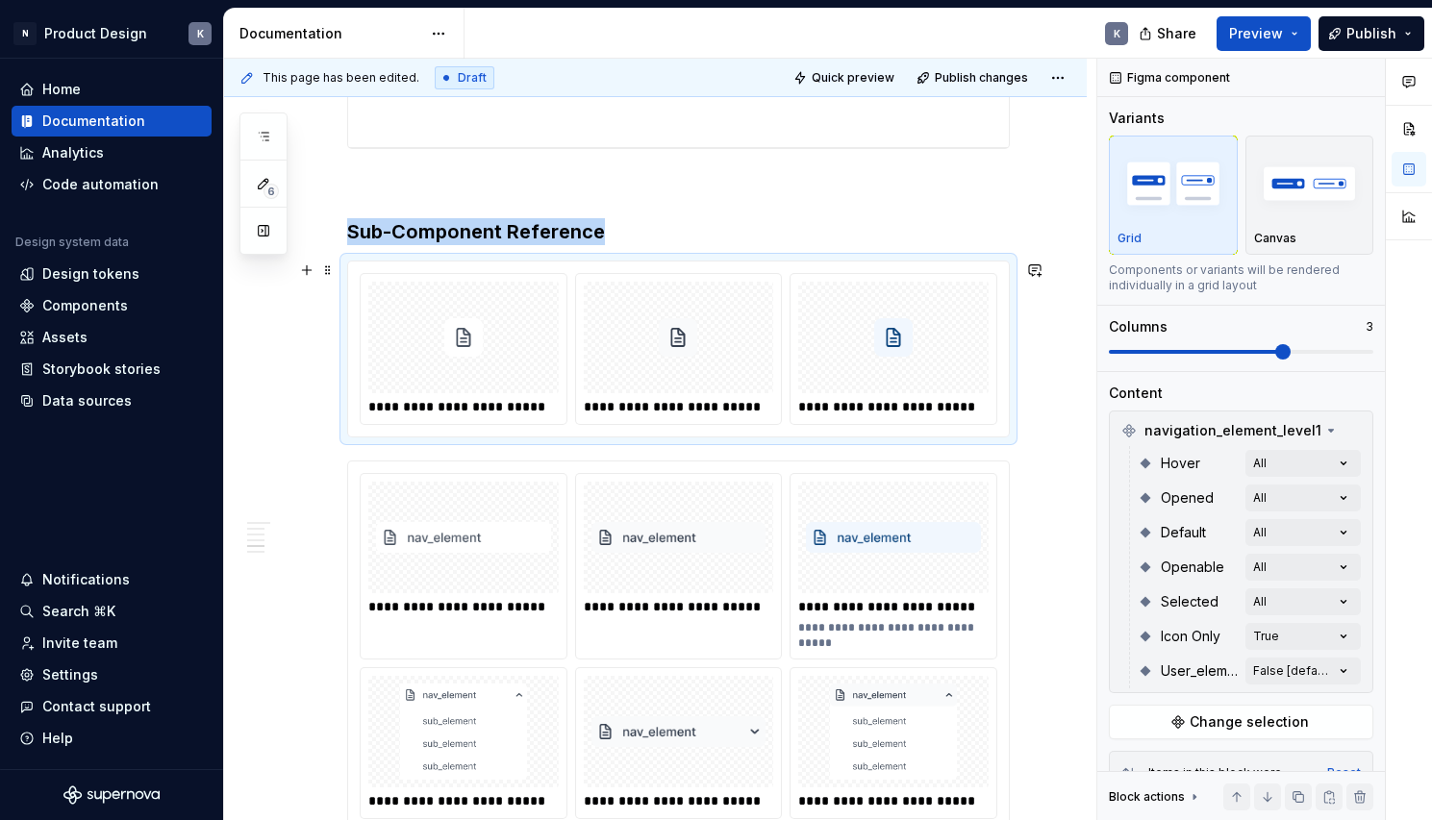
click at [762, 394] on div "**********" at bounding box center [679, 349] width 206 height 150
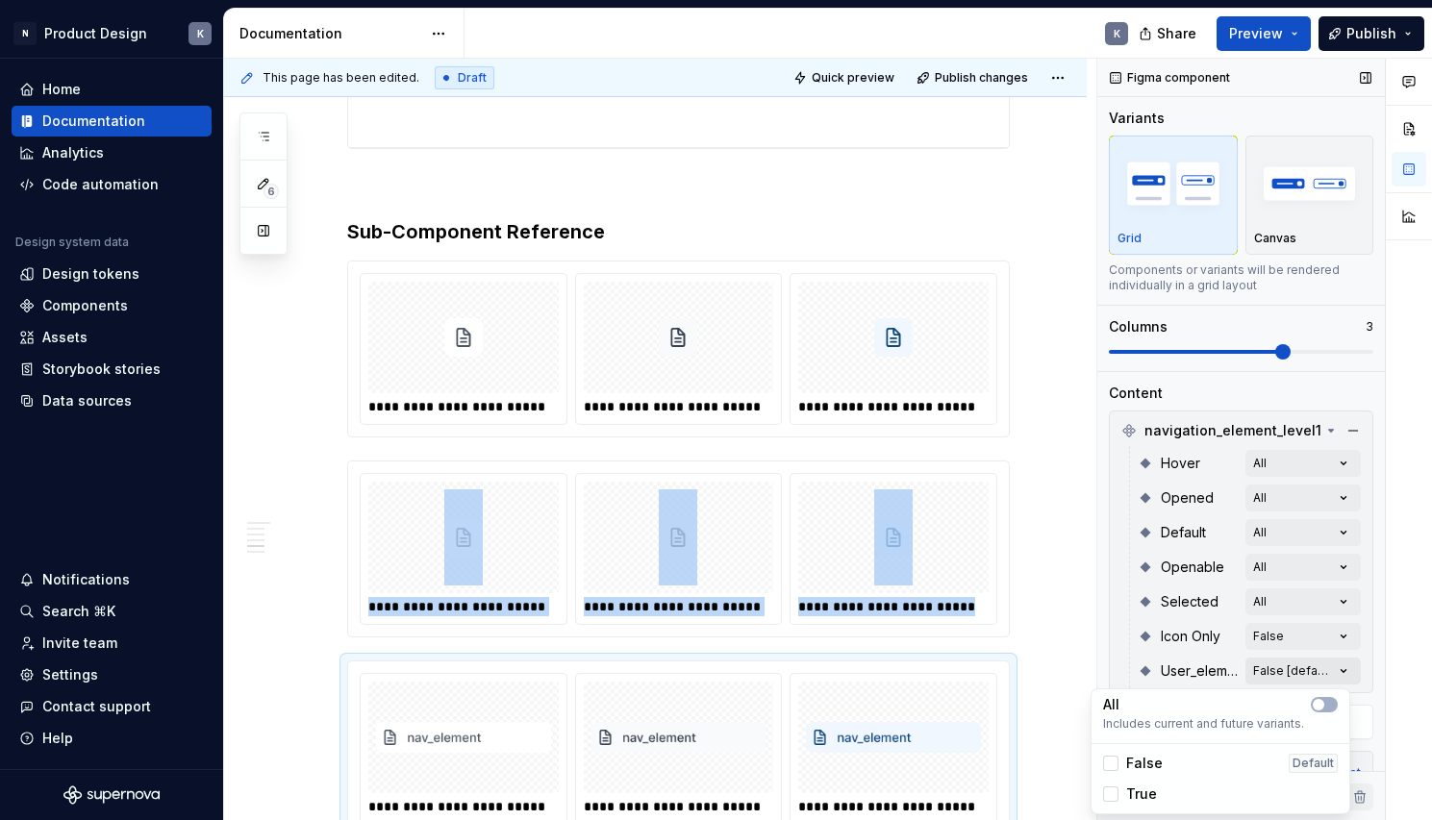
click at [1324, 665] on div "Comments Open comments No comments yet Select ‘Comment’ from the block context …" at bounding box center [1264, 440] width 335 height 763
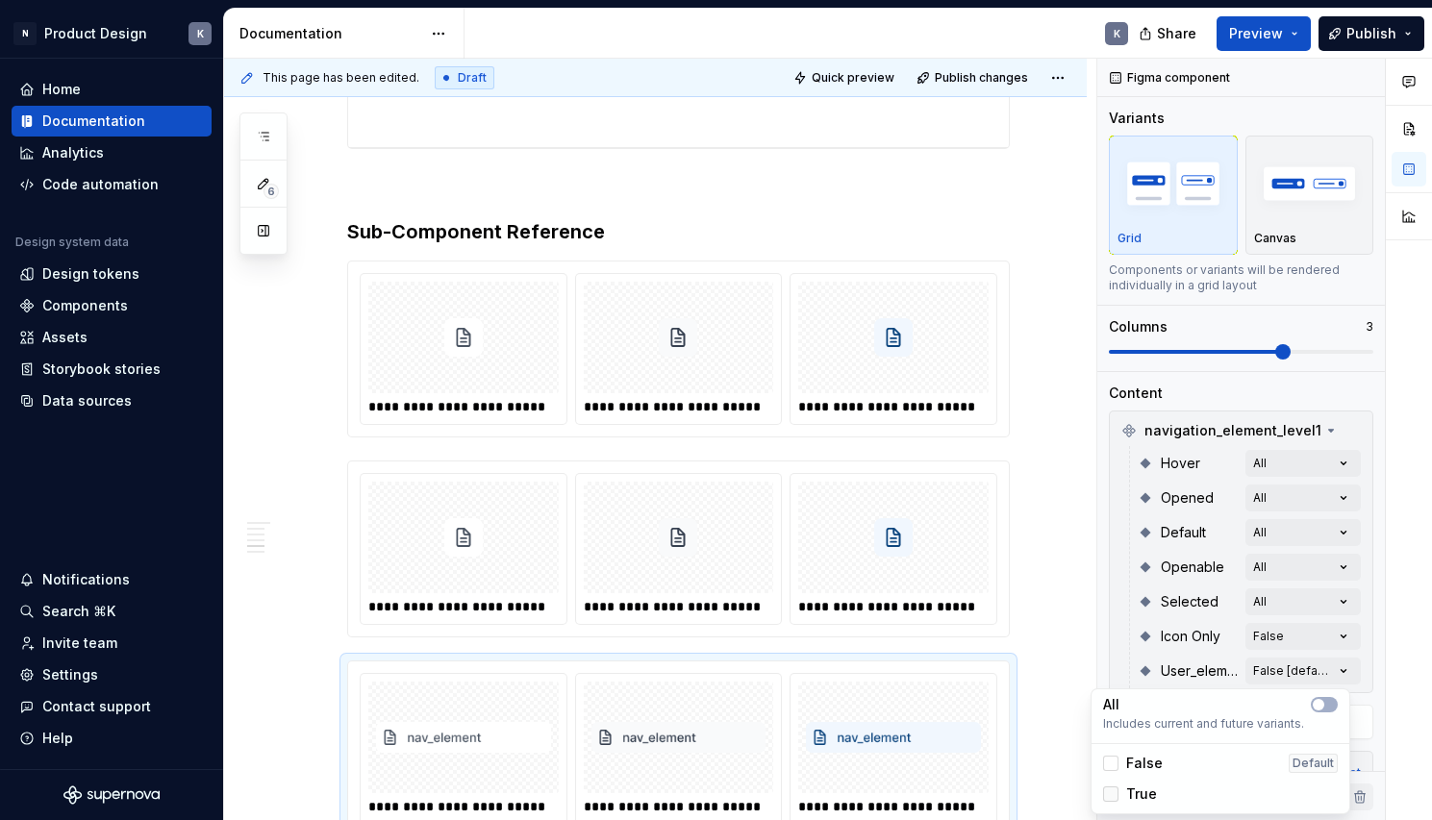
click at [1115, 793] on div at bounding box center [1110, 794] width 15 height 15
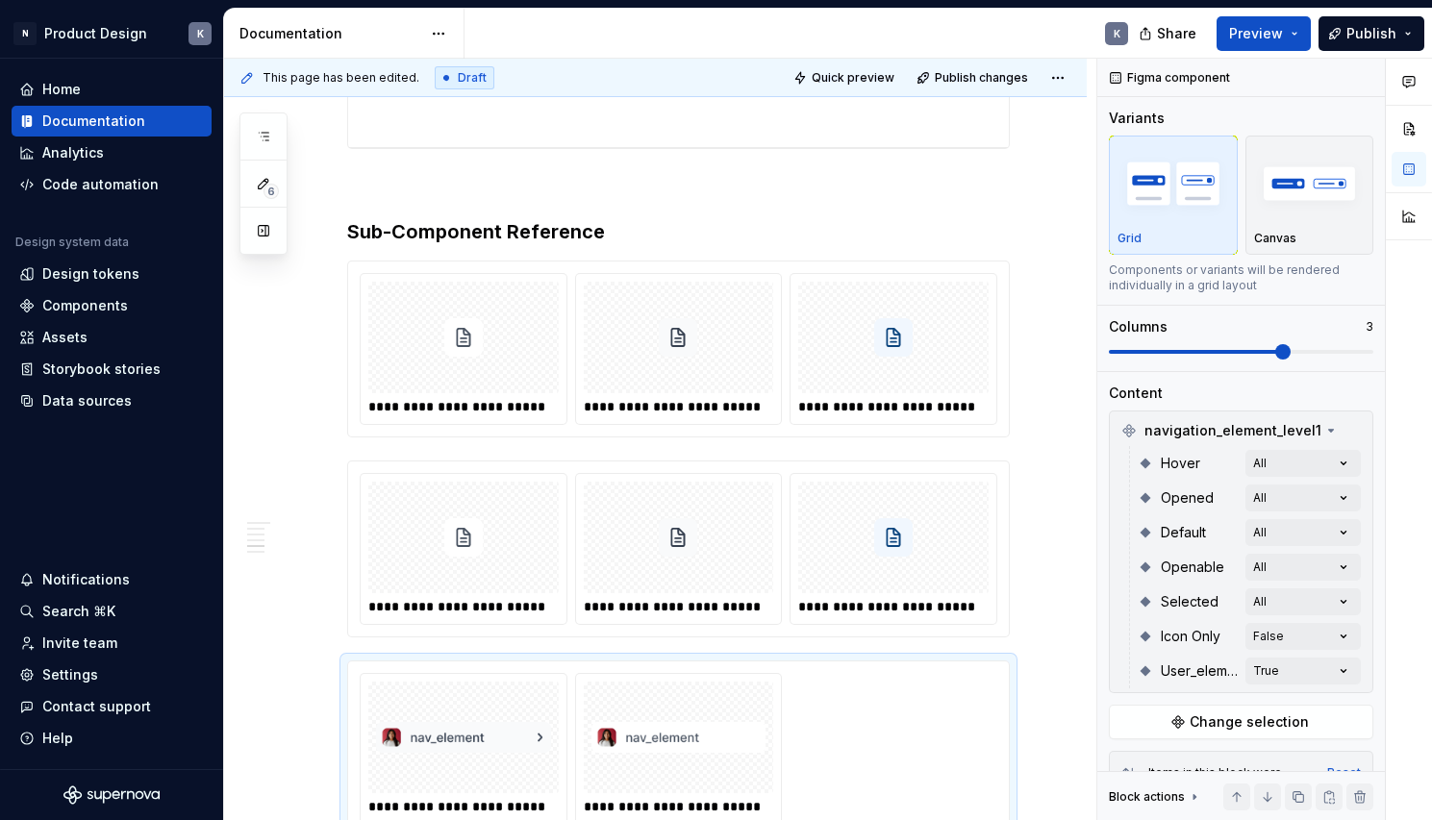
click at [1041, 656] on html "N Product Design K Home Documentation Analytics Code automation Design system d…" at bounding box center [716, 410] width 1432 height 820
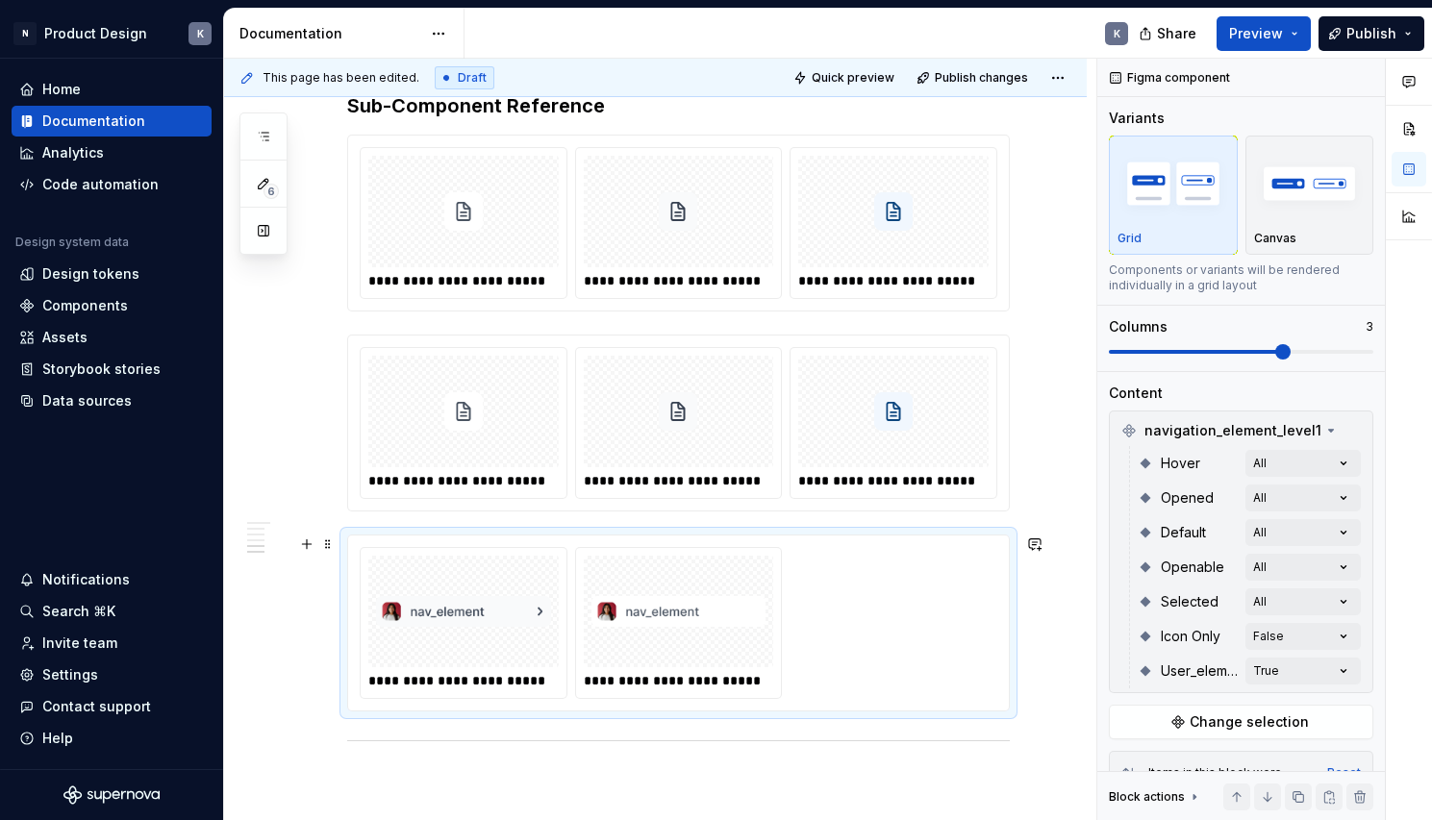
scroll to position [4293, 0]
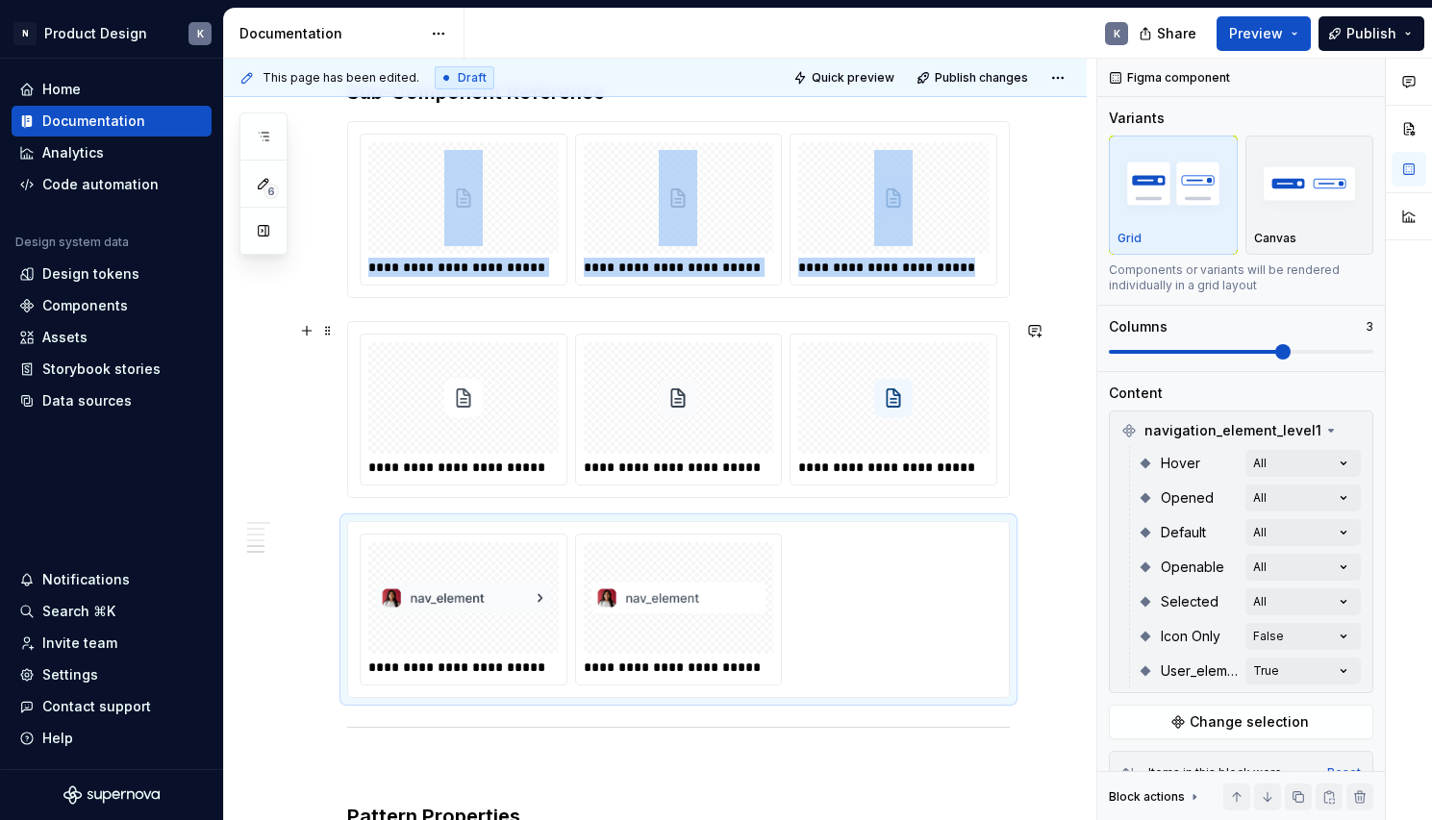
click at [993, 467] on div "**********" at bounding box center [893, 410] width 206 height 150
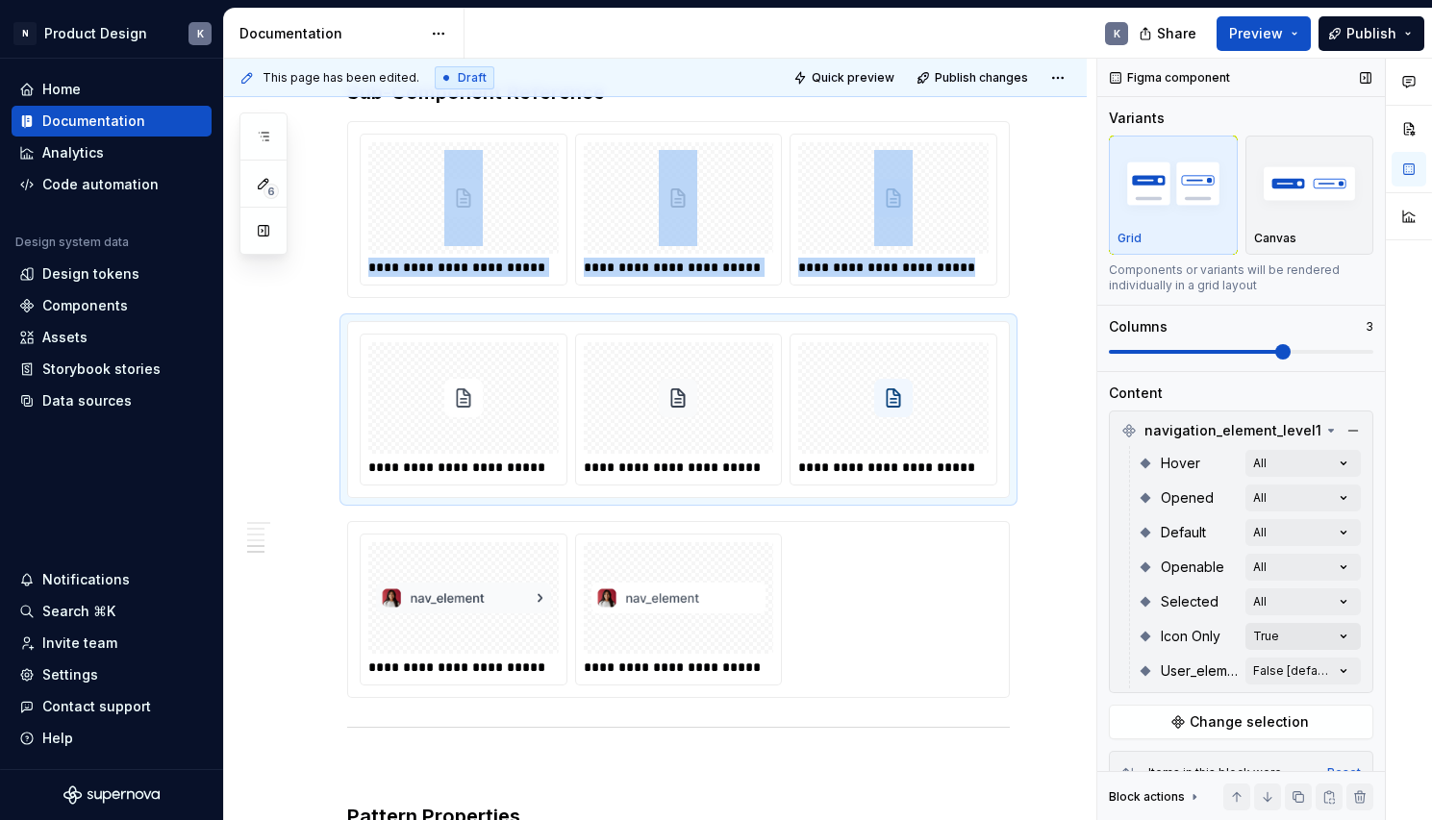
click at [1332, 637] on div "Comments Open comments No comments yet Select ‘Comment’ from the block context …" at bounding box center [1264, 440] width 335 height 763
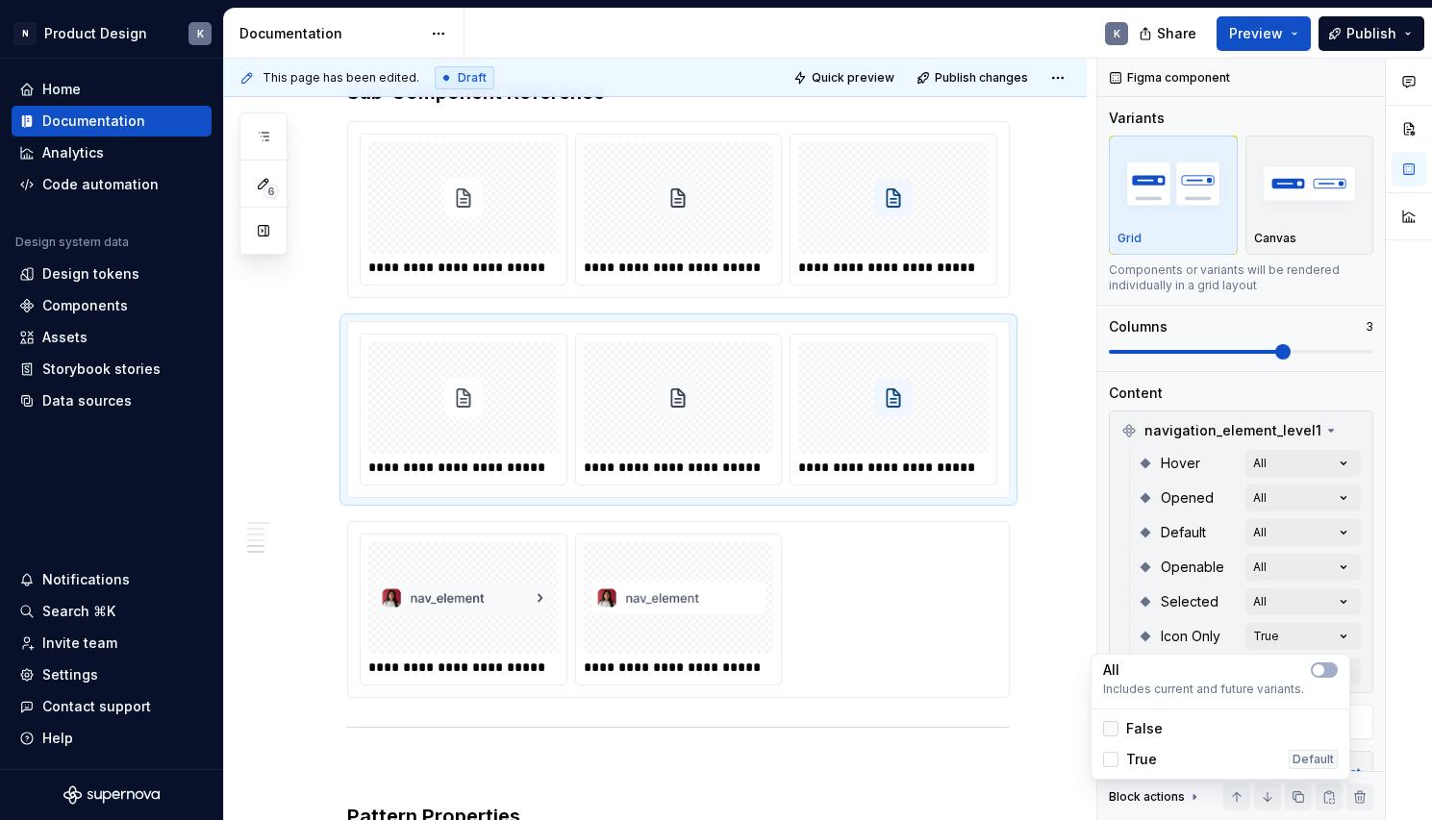
click at [1112, 728] on div at bounding box center [1110, 728] width 15 height 15
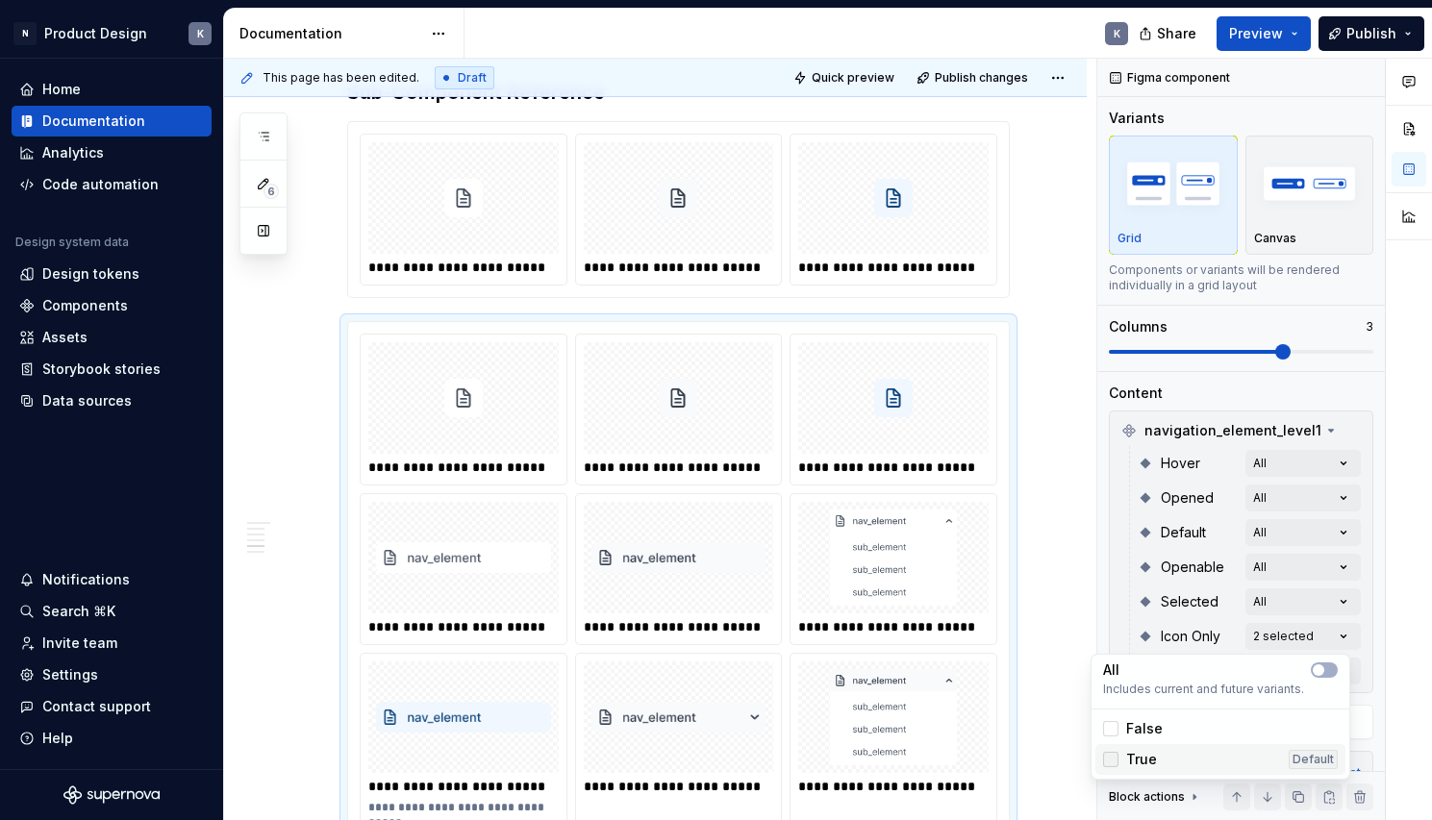
click at [1111, 760] on icon at bounding box center [1111, 760] width 0 height 0
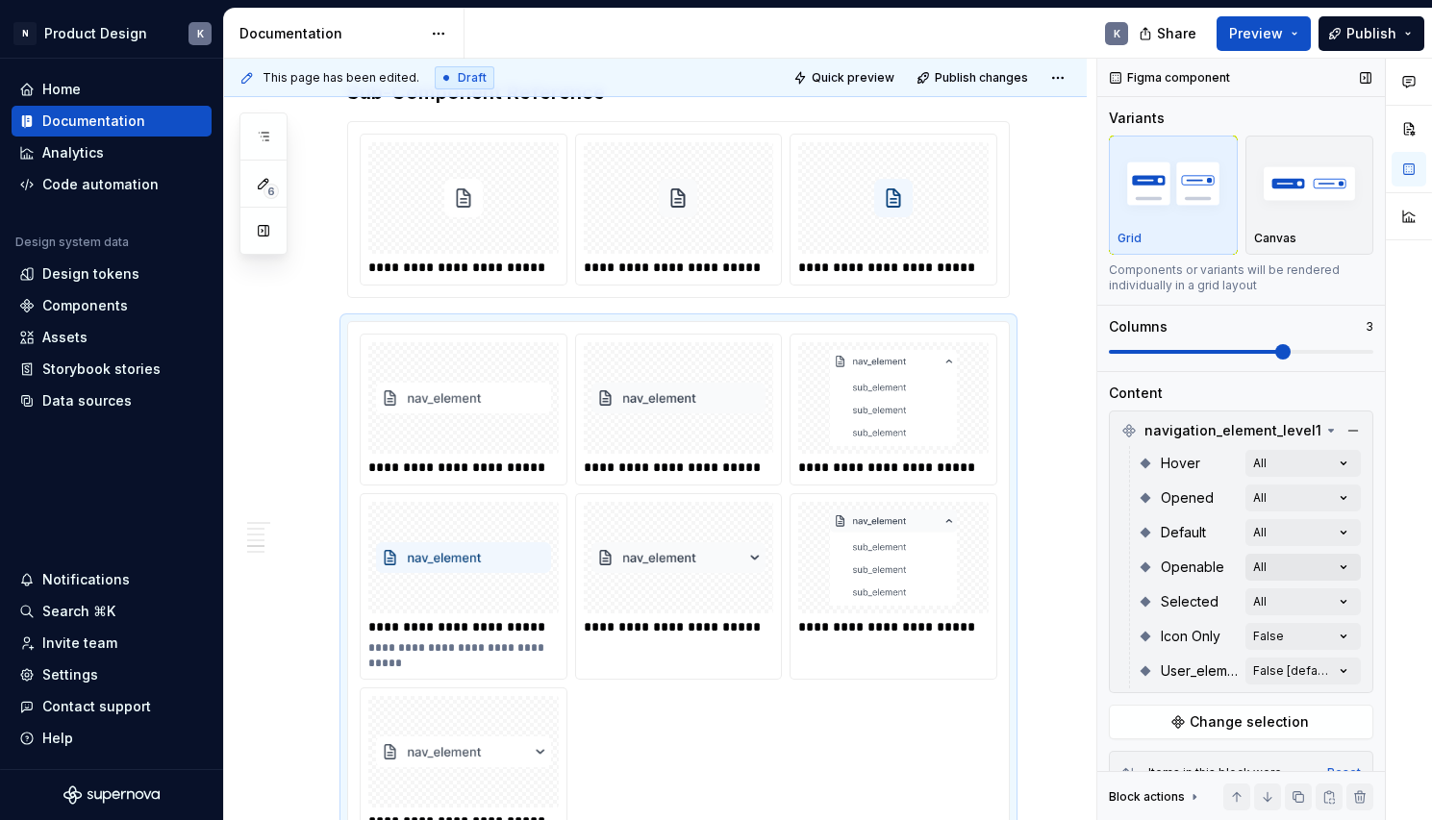
click at [1269, 563] on div "Comments Open comments No comments yet Select ‘Comment’ from the block context …" at bounding box center [1264, 440] width 335 height 763
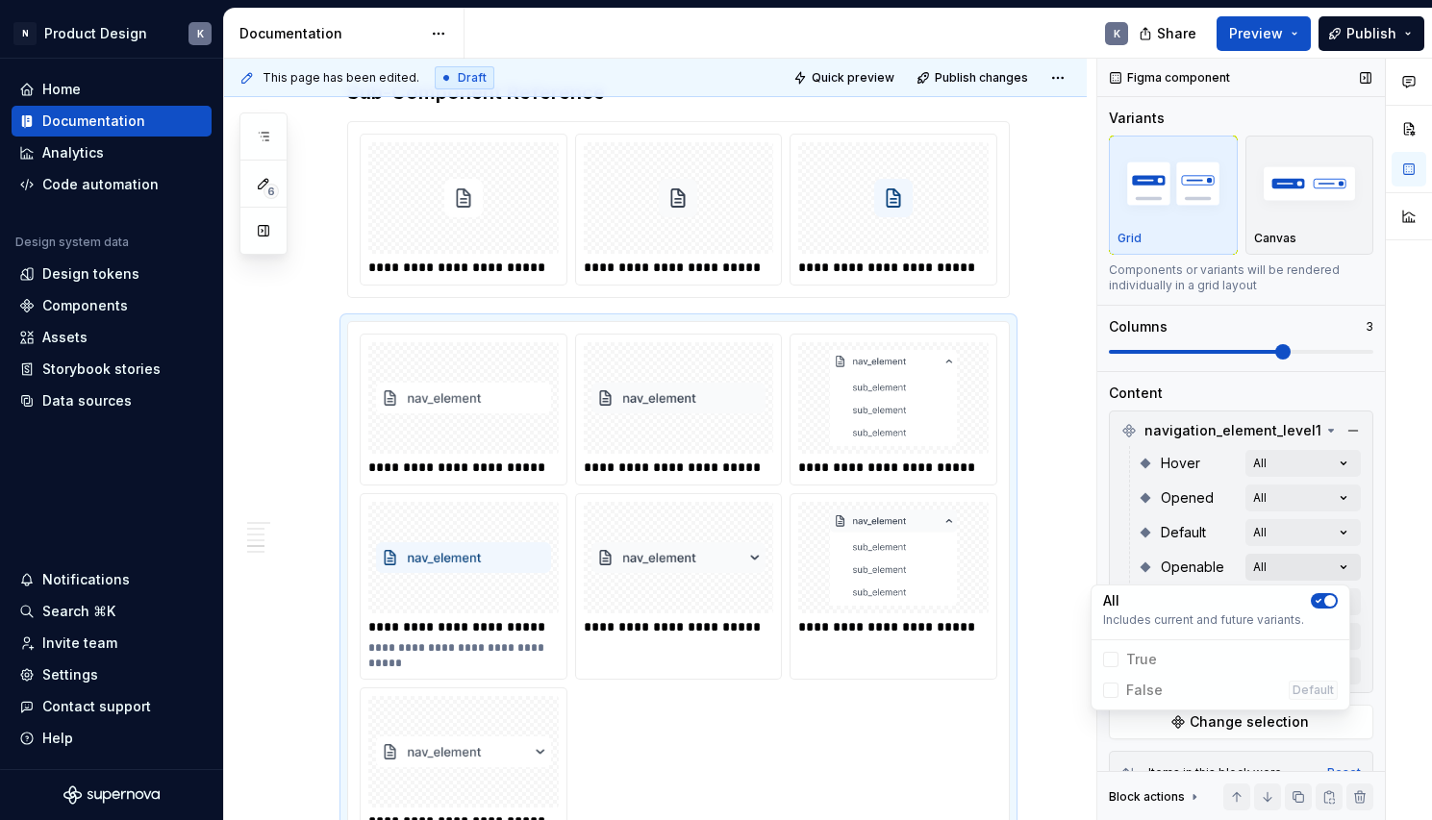
click at [1269, 563] on div "Comments Open comments No comments yet Select ‘Comment’ from the block context …" at bounding box center [1264, 440] width 335 height 763
click at [1326, 599] on span "button" at bounding box center [1330, 601] width 12 height 12
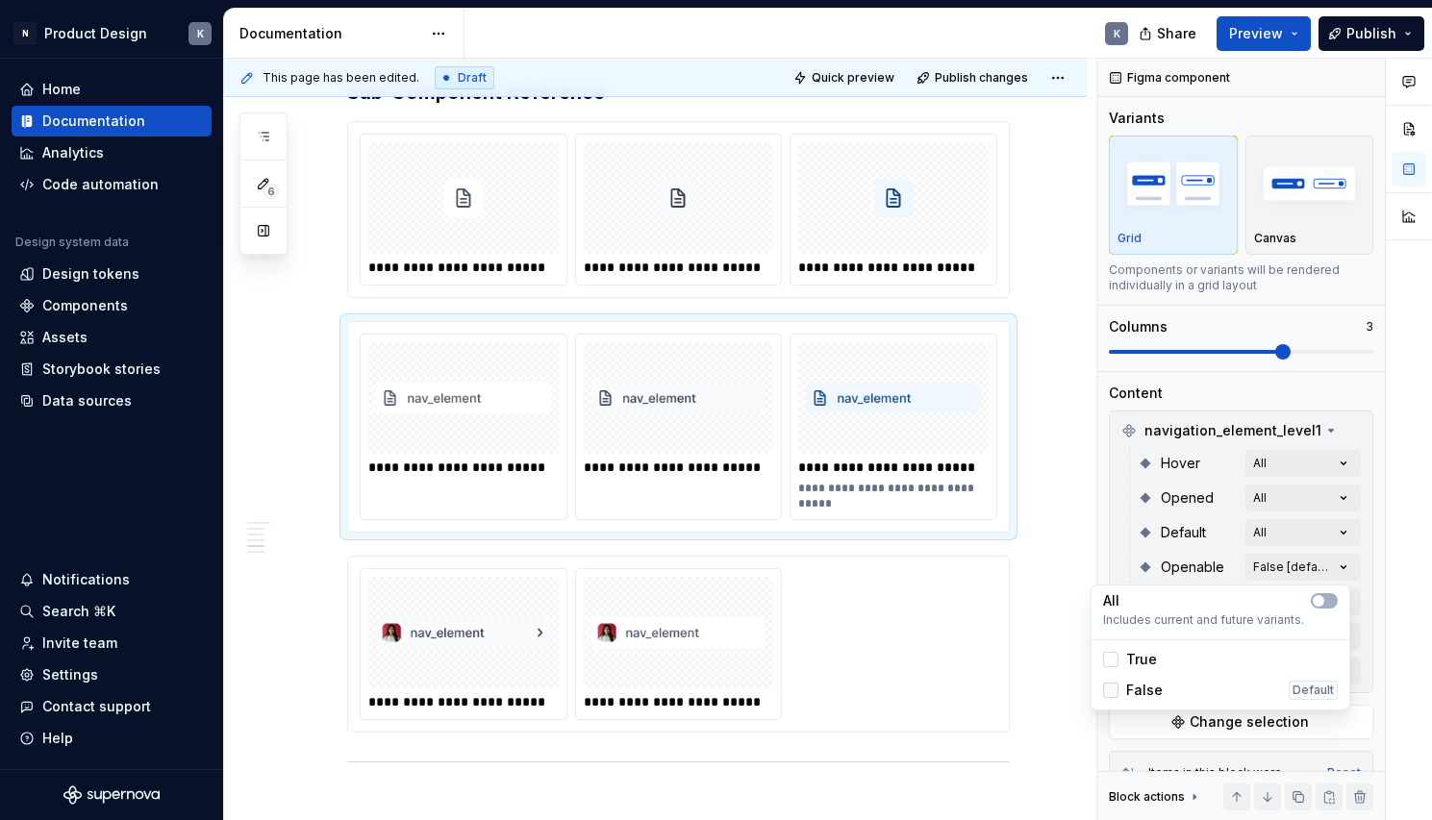
click at [1111, 687] on div at bounding box center [1110, 690] width 15 height 15
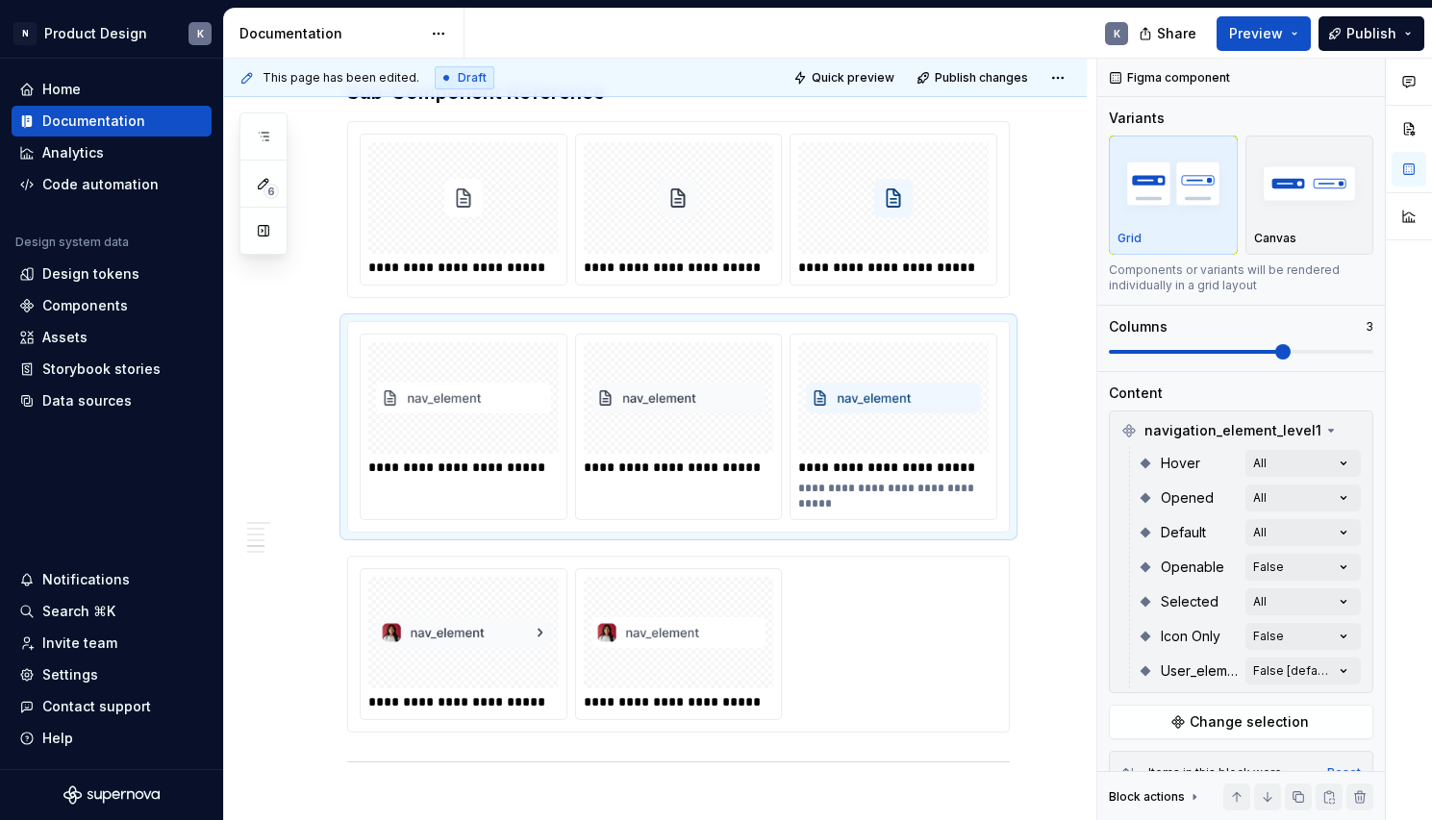
click at [1061, 509] on html "N Product Design K Home Documentation Analytics Code automation Design system d…" at bounding box center [716, 410] width 1432 height 820
click at [999, 341] on div "**********" at bounding box center [678, 427] width 661 height 210
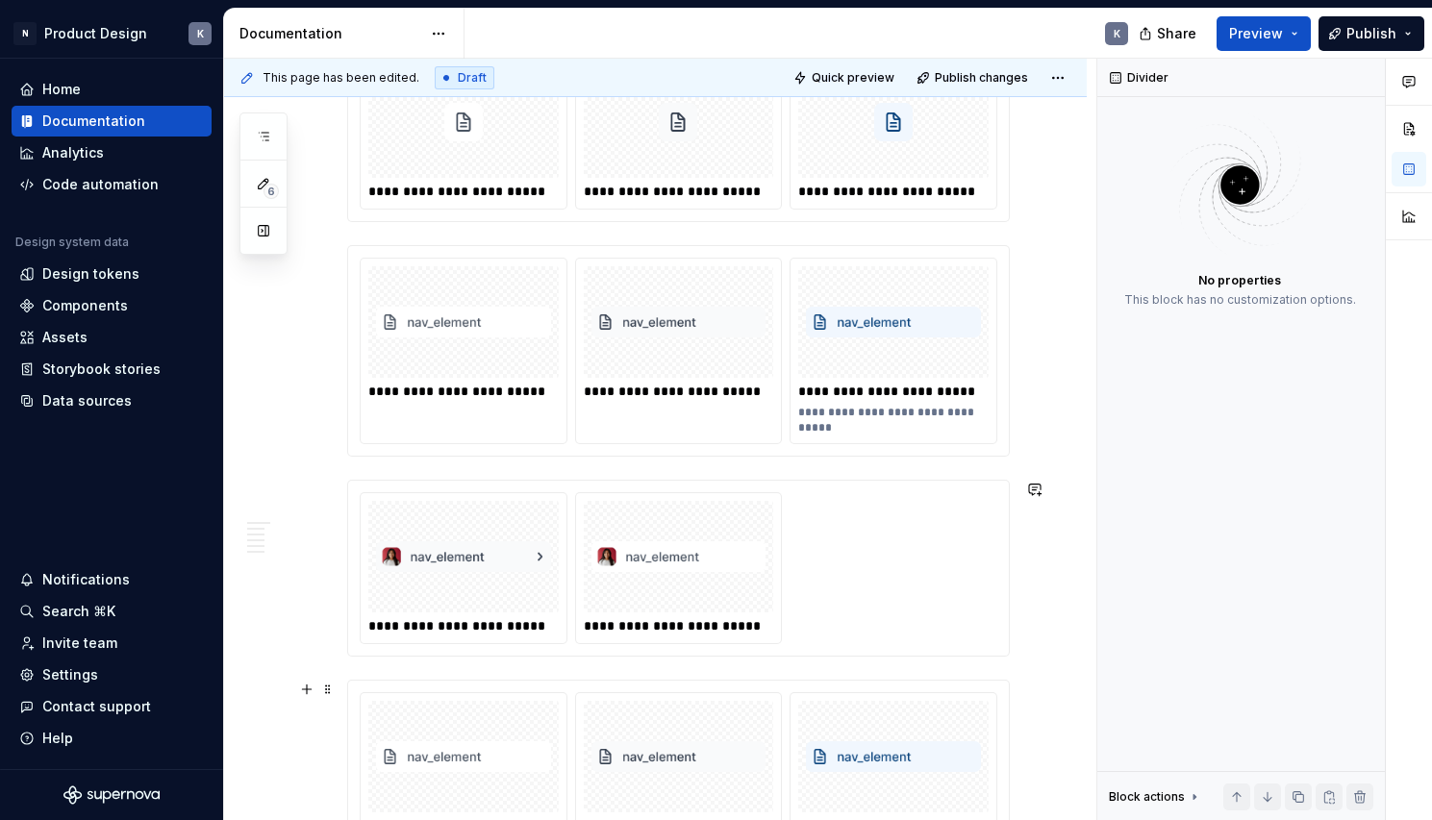
scroll to position [4444, 0]
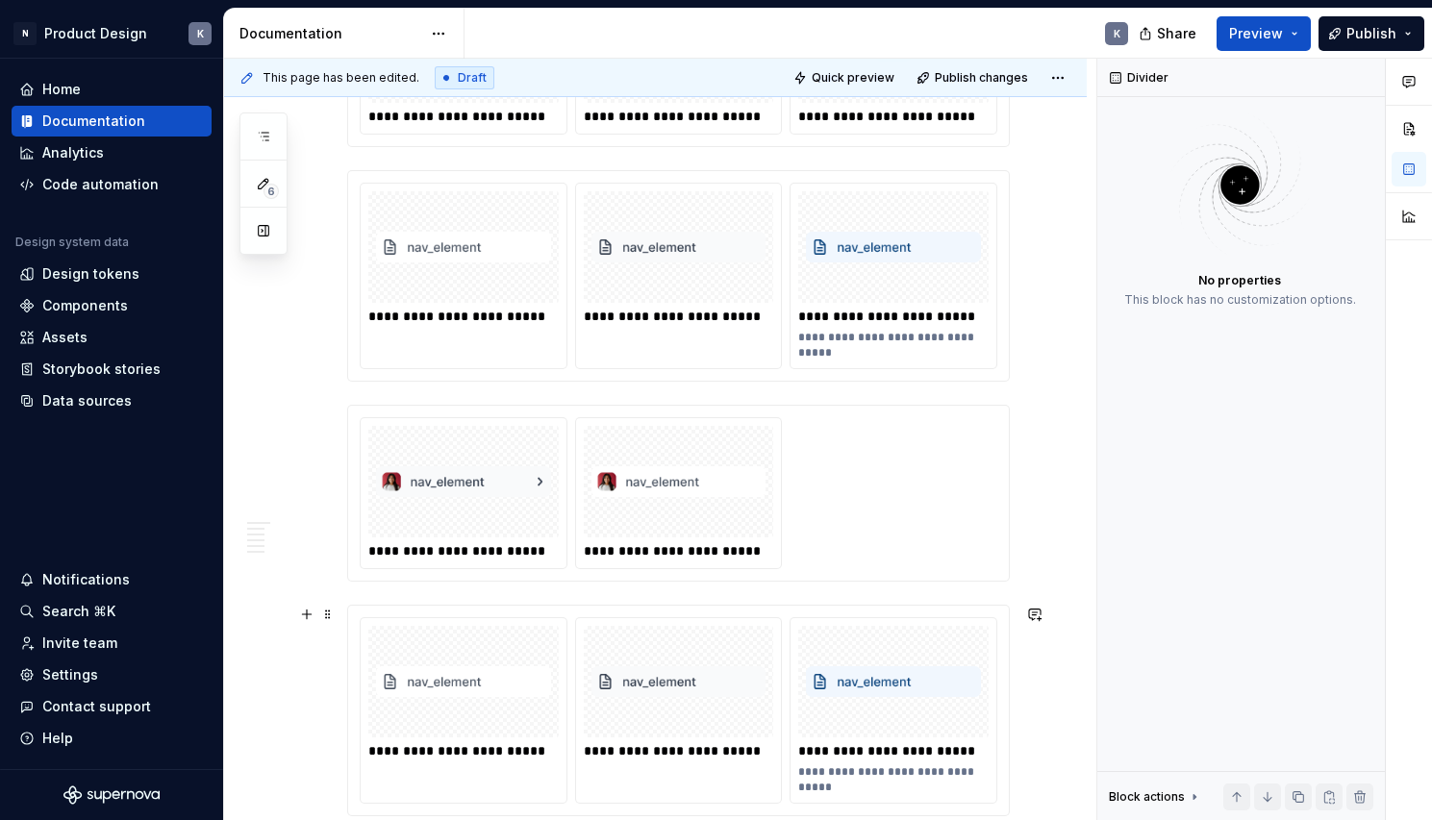
click at [790, 618] on div "**********" at bounding box center [893, 710] width 206 height 185
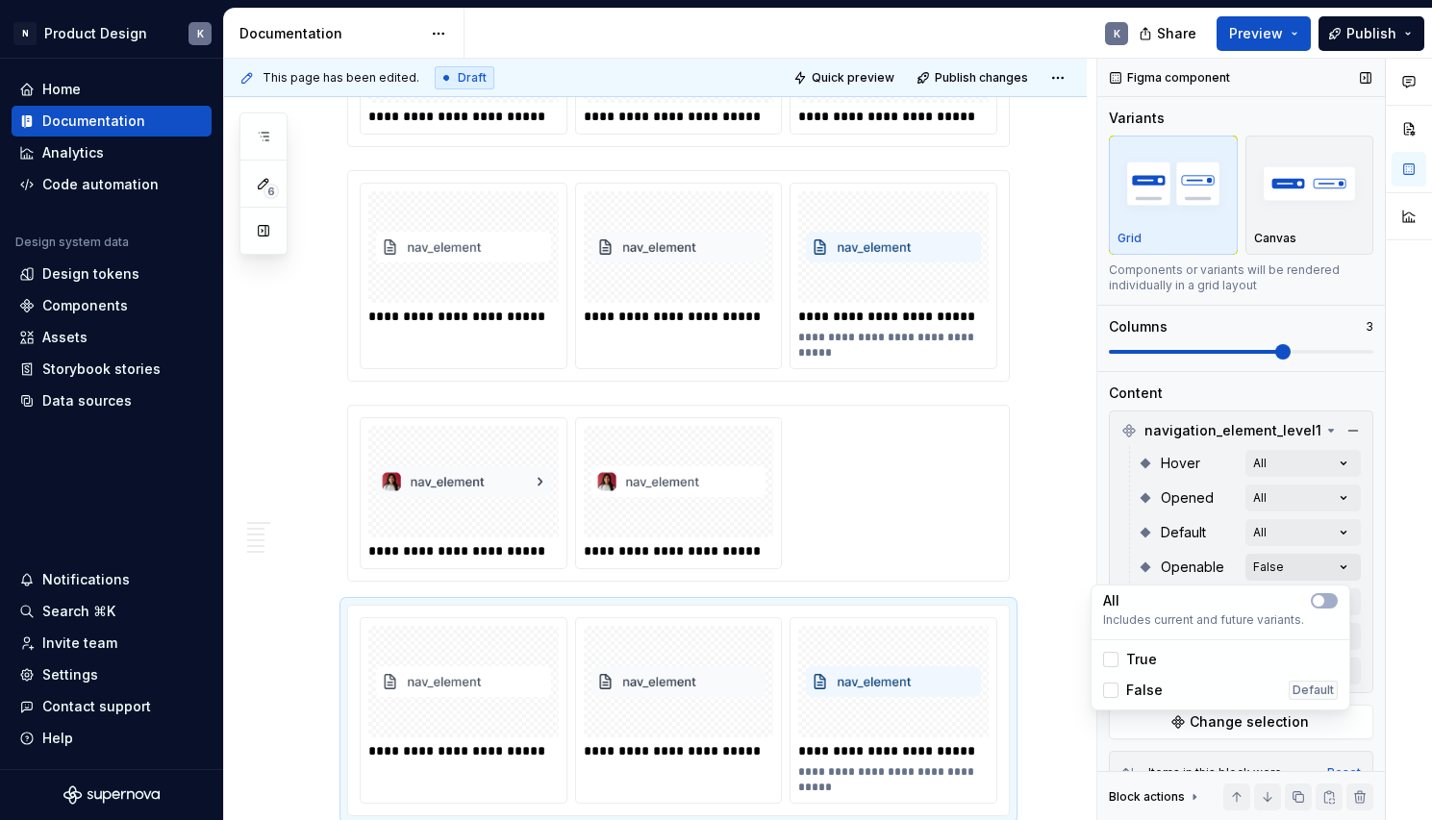
click at [1290, 570] on div "Comments Open comments No comments yet Select ‘Comment’ from the block context …" at bounding box center [1264, 440] width 335 height 763
click at [1114, 657] on div at bounding box center [1110, 659] width 15 height 15
click at [1109, 675] on div "False Default" at bounding box center [1220, 690] width 250 height 31
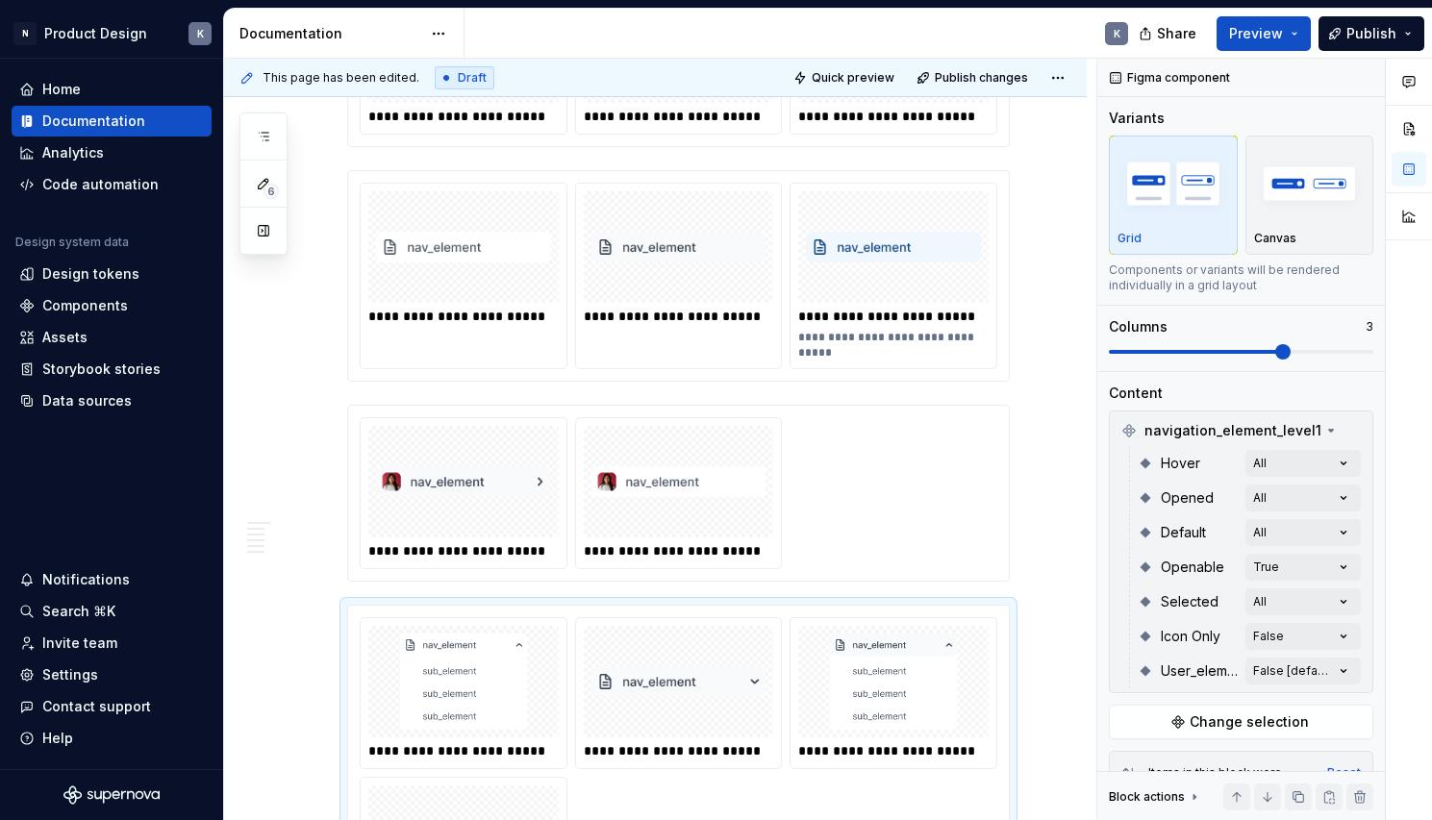
click at [1066, 551] on html "N Product Design K Home Documentation Analytics Code automation Design system d…" at bounding box center [716, 410] width 1432 height 820
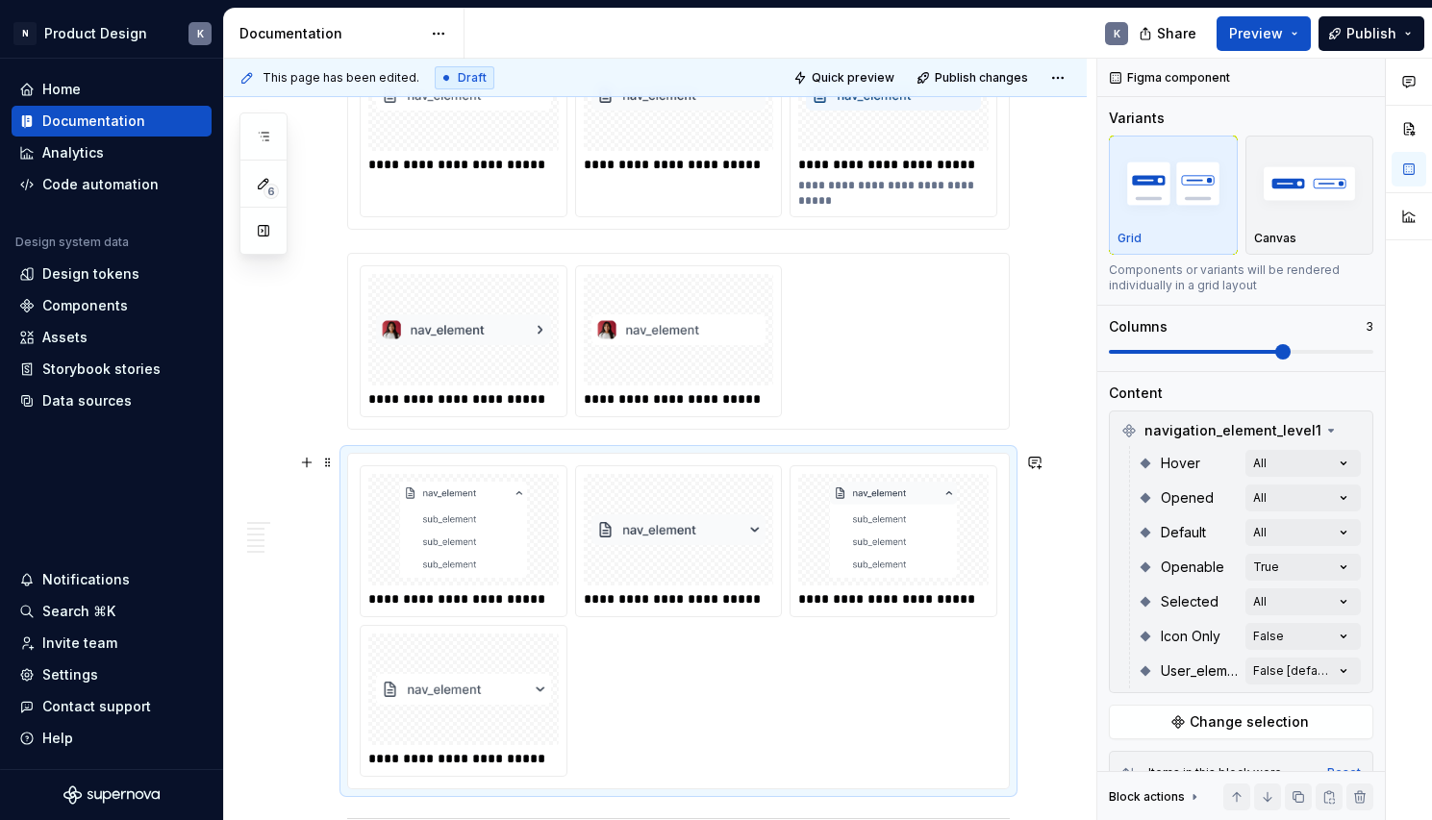
scroll to position [4609, 0]
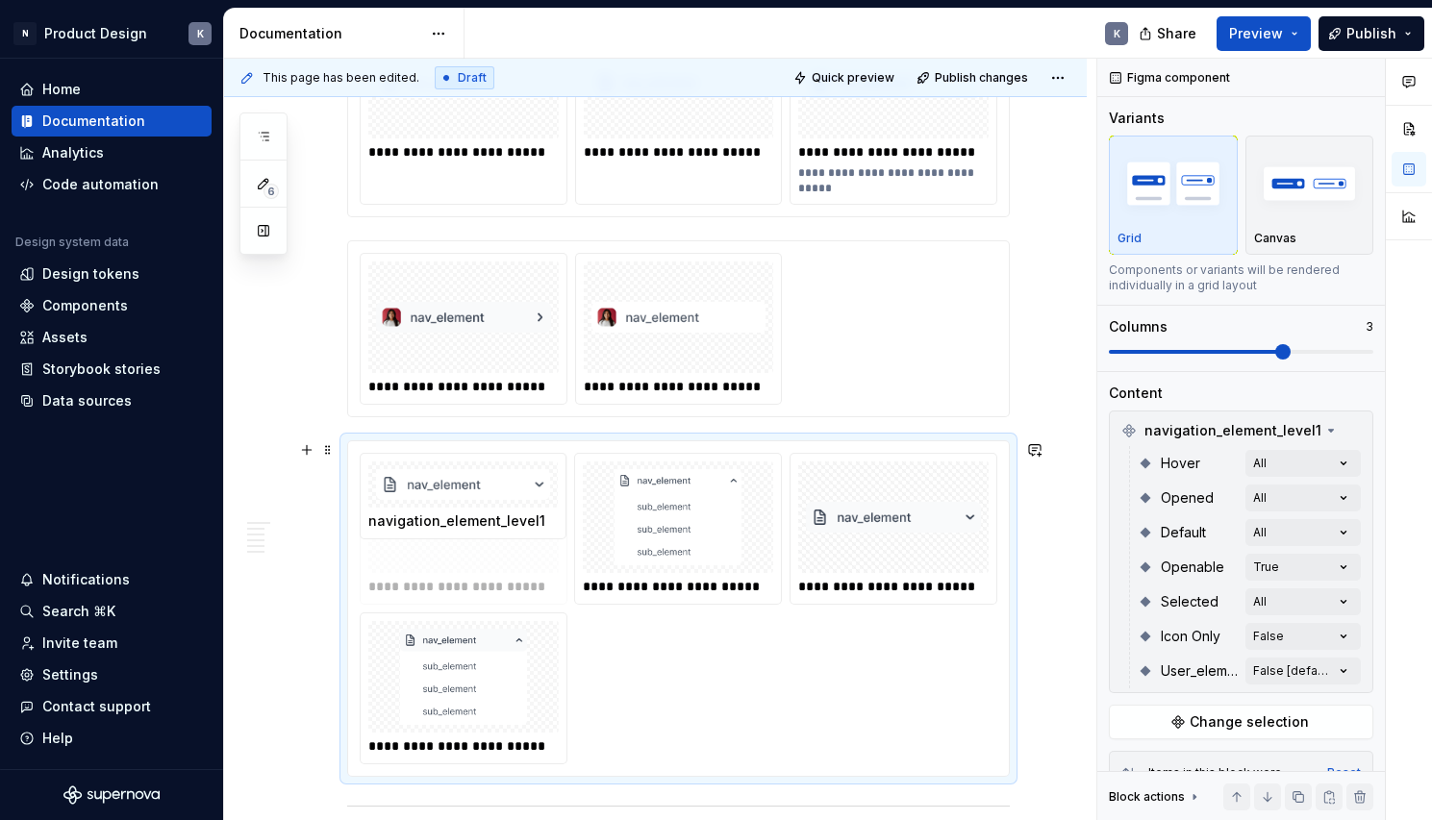
drag, startPoint x: 487, startPoint y: 653, endPoint x: 486, endPoint y: 504, distance: 149.0
click at [486, 504] on body "N Product Design K Home Documentation Analytics Code automation Design system d…" at bounding box center [716, 410] width 1432 height 820
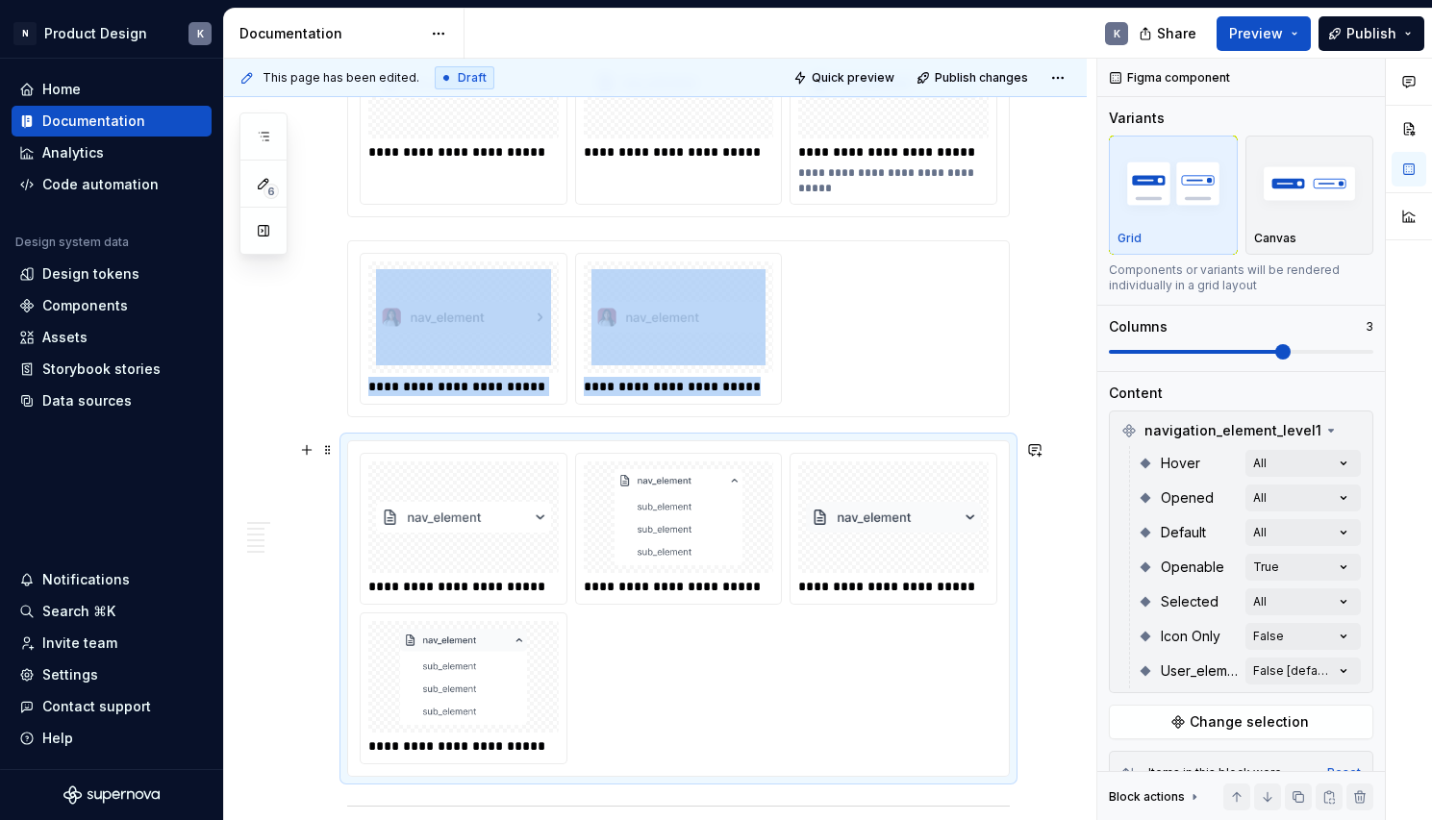
click at [656, 553] on img at bounding box center [678, 517] width 175 height 96
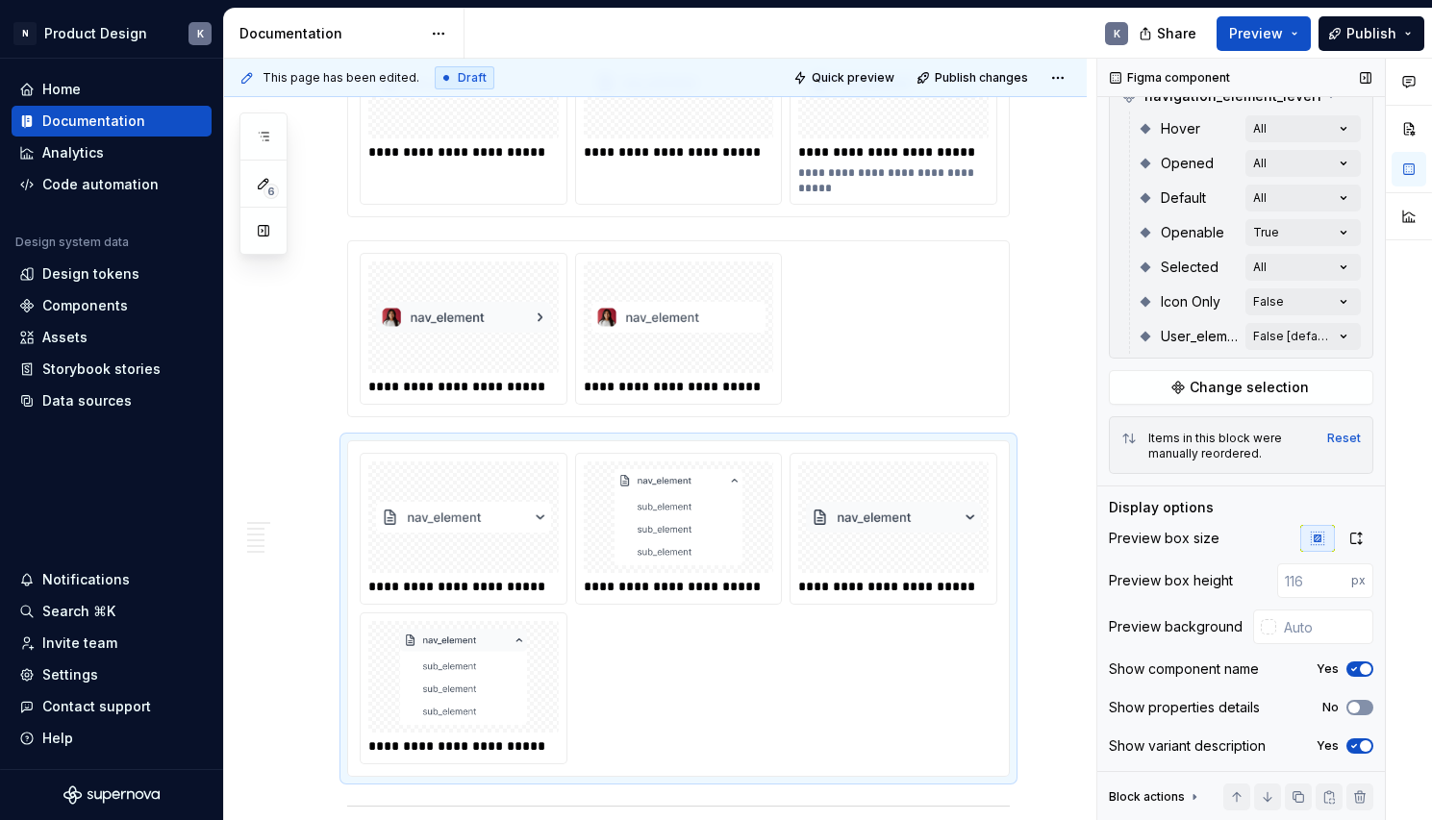
scroll to position [338, 0]
click at [1348, 706] on span "button" at bounding box center [1354, 708] width 12 height 12
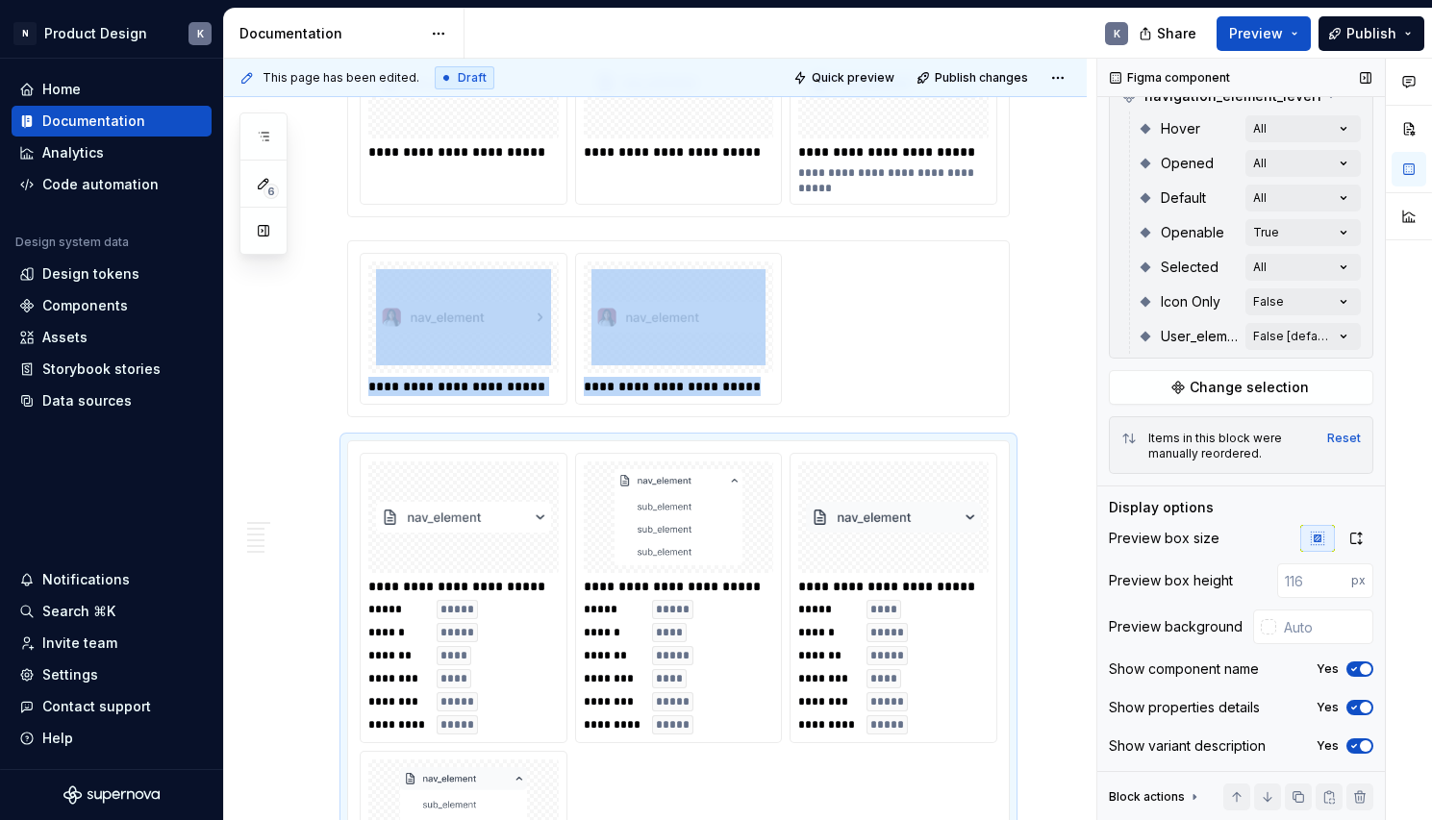
scroll to position [4842, 0]
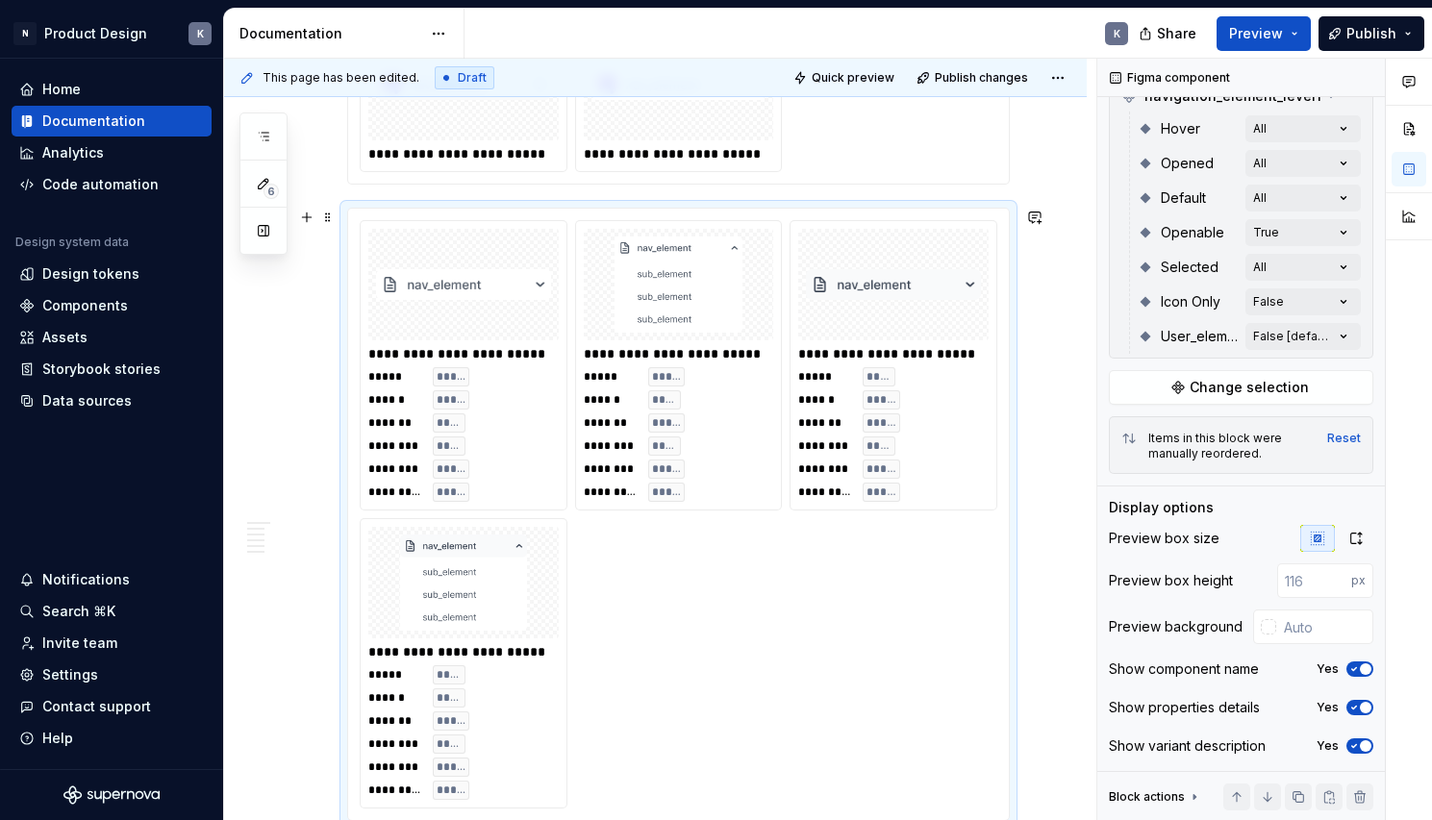
click at [736, 573] on div "**********" at bounding box center [679, 514] width 638 height 588
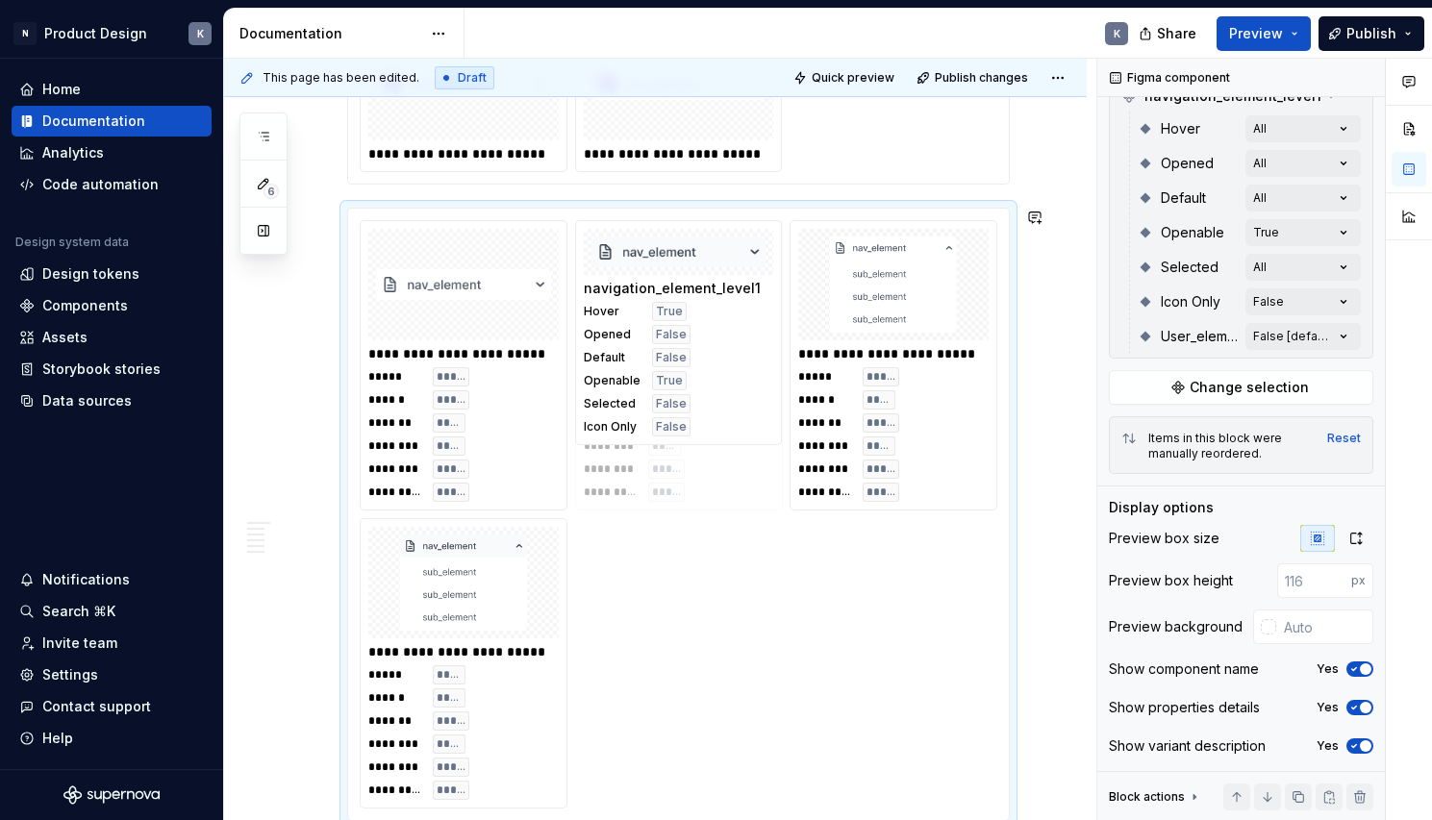
drag, startPoint x: 828, startPoint y: 455, endPoint x: 663, endPoint y: 462, distance: 164.6
click at [663, 463] on body "N Product Design K Home Documentation Analytics Code automation Design system d…" at bounding box center [716, 410] width 1432 height 820
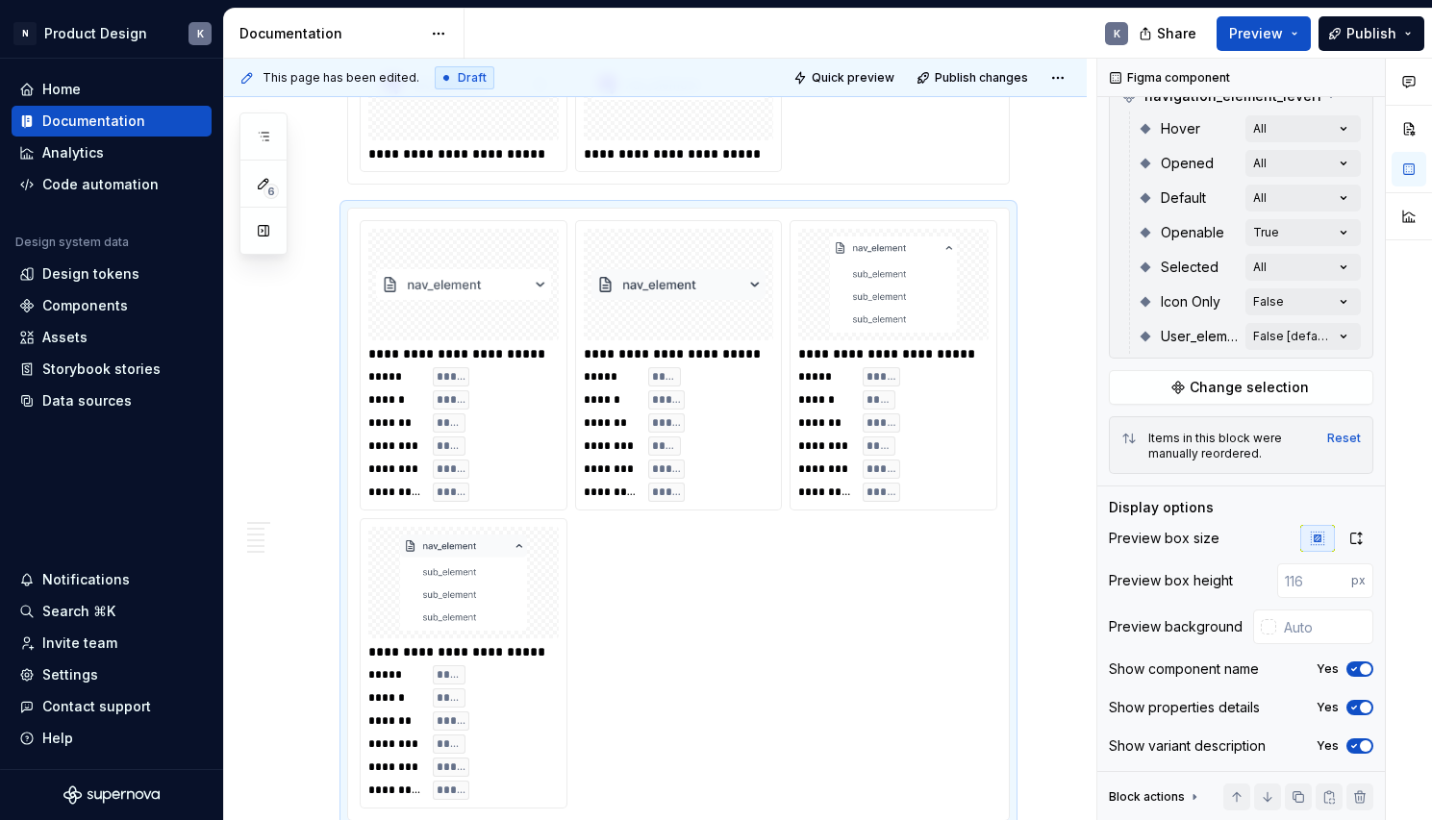
scroll to position [215, 0]
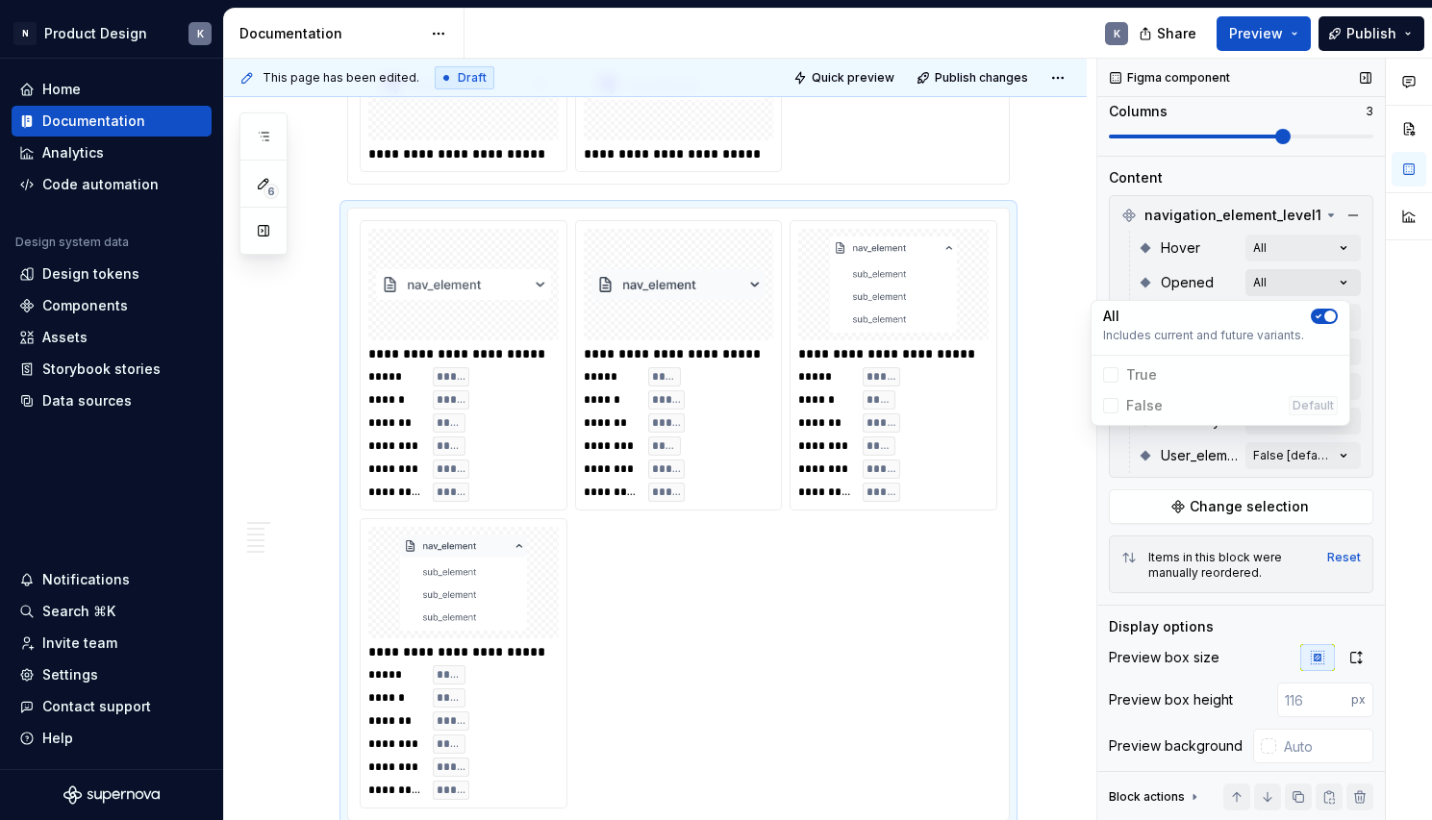
click at [1323, 288] on div "Comments Open comments No comments yet Select ‘Comment’ from the block context …" at bounding box center [1264, 440] width 335 height 763
click at [1320, 315] on icon "button" at bounding box center [1318, 316] width 5 height 3
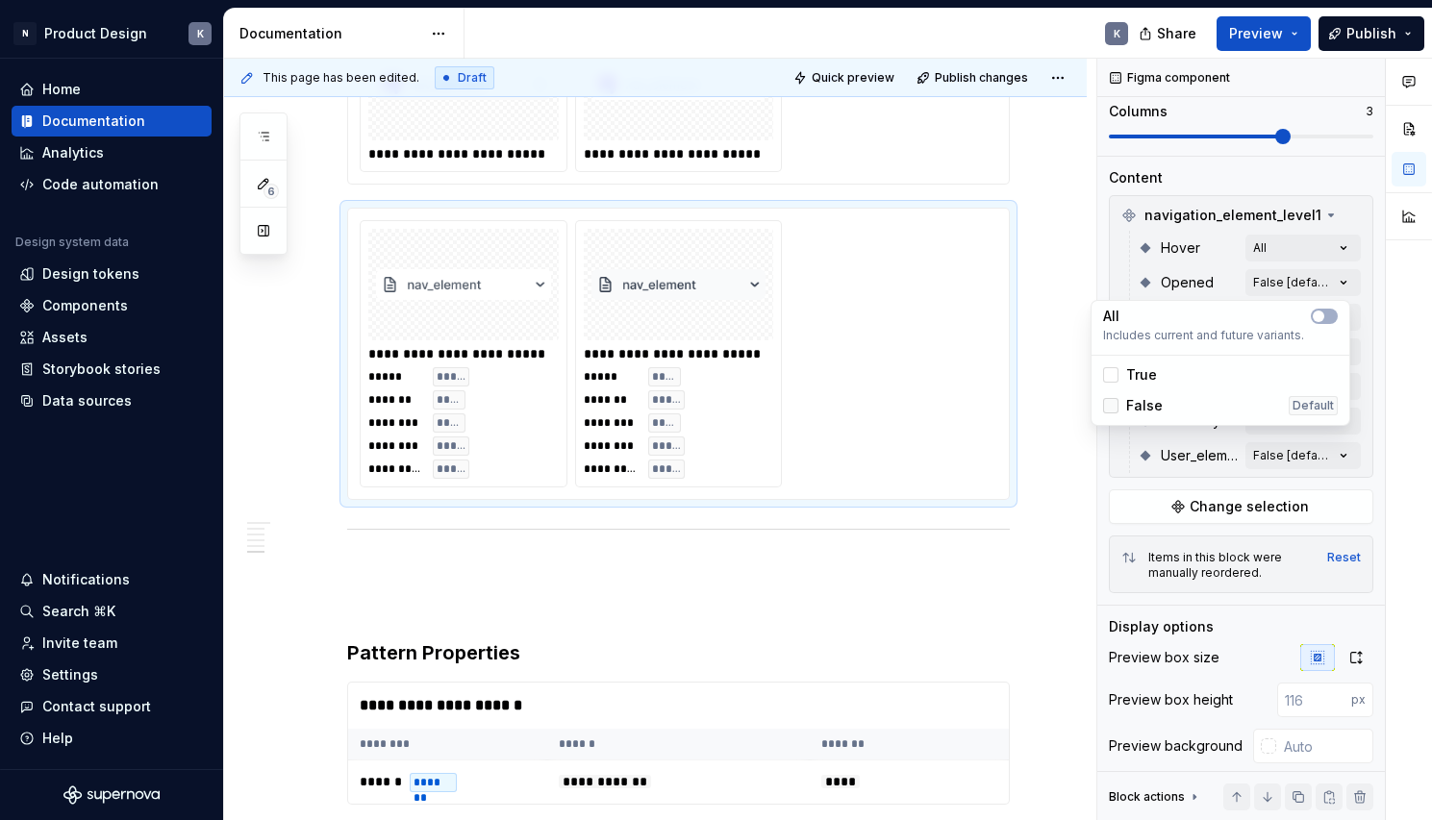
click at [1113, 410] on div at bounding box center [1110, 405] width 15 height 15
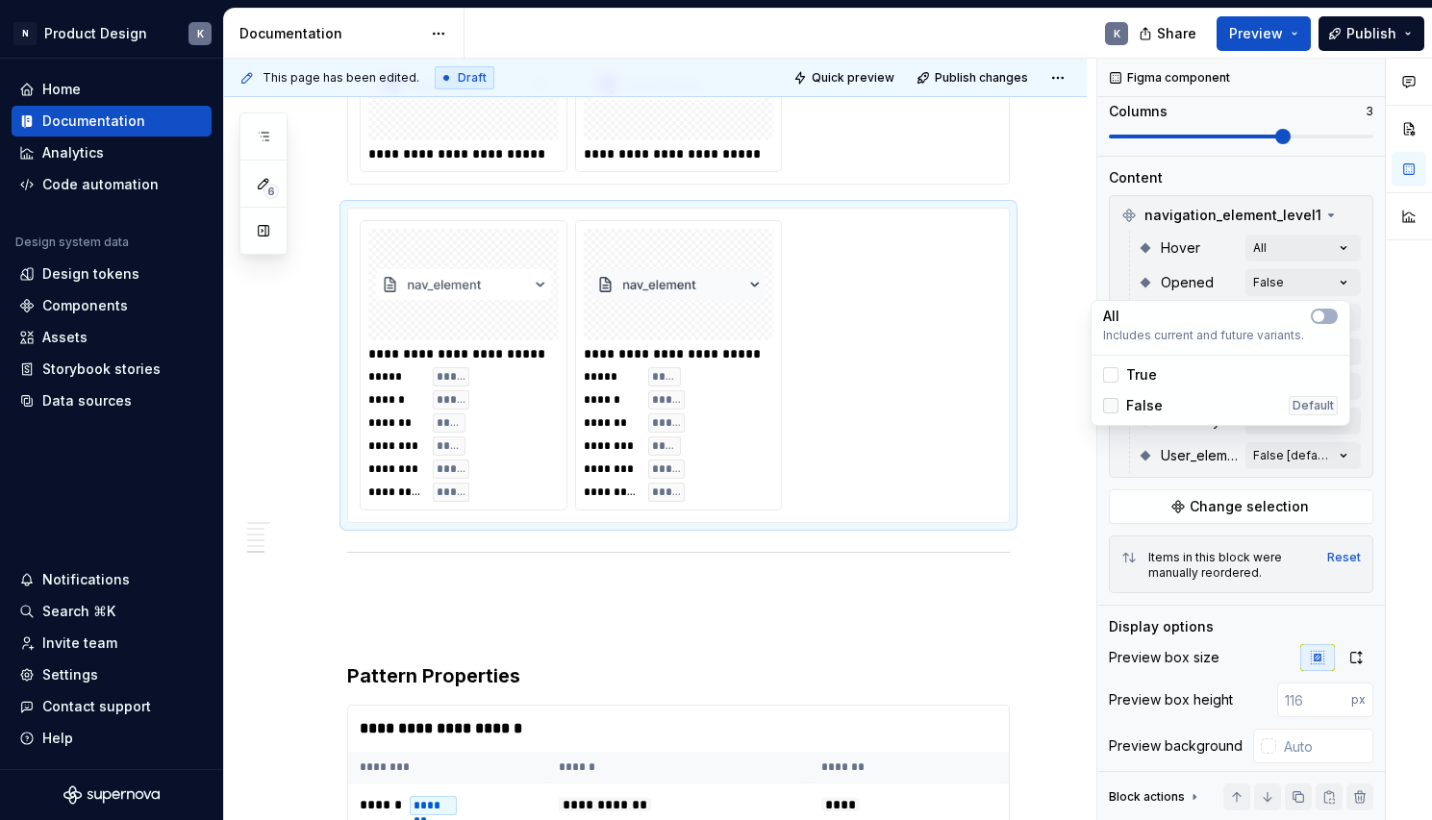
click at [1111, 406] on icon at bounding box center [1111, 406] width 0 height 0
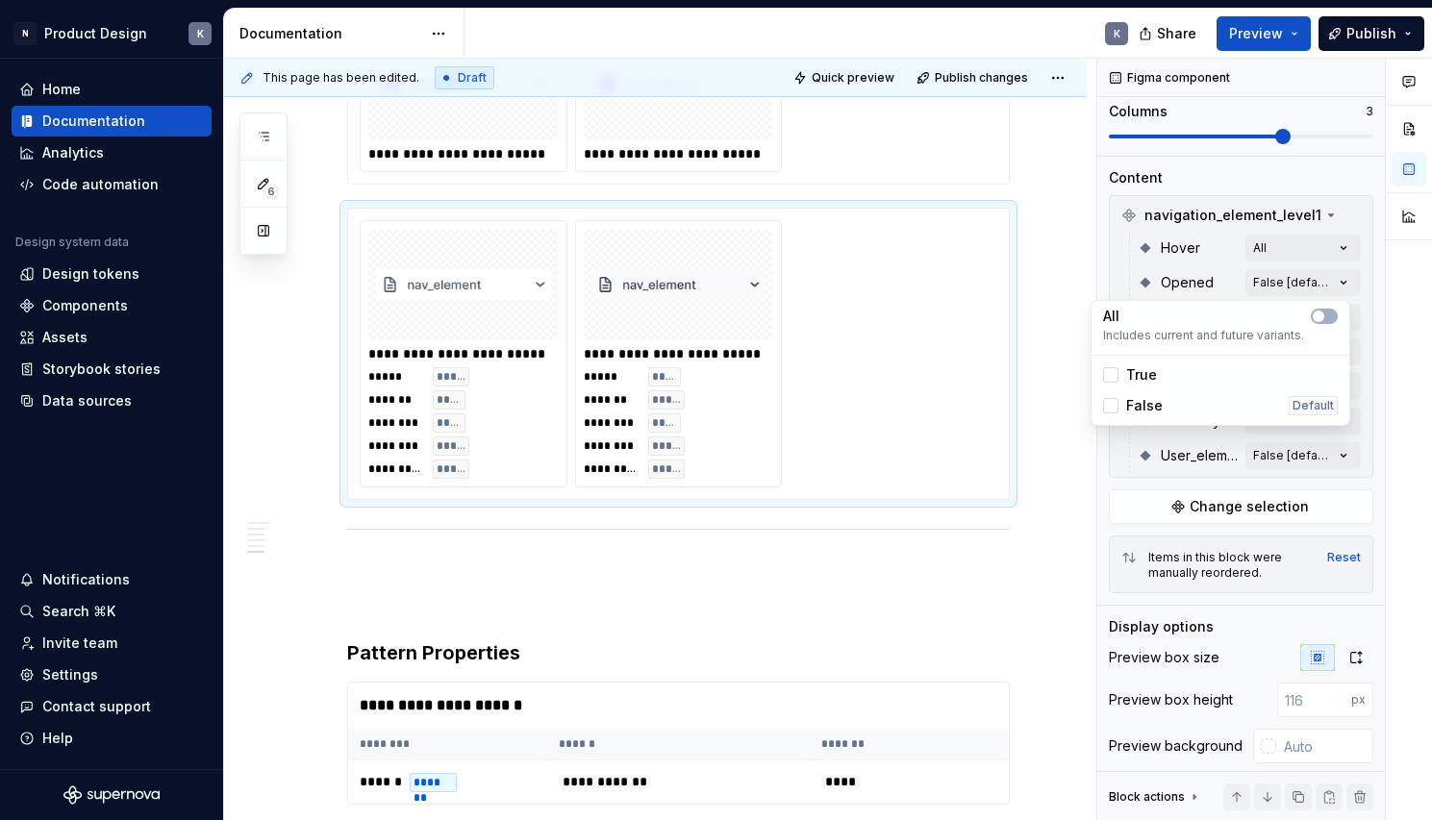
click at [1047, 402] on html "N Product Design K Home Documentation Analytics Code automation Design system d…" at bounding box center [716, 410] width 1432 height 820
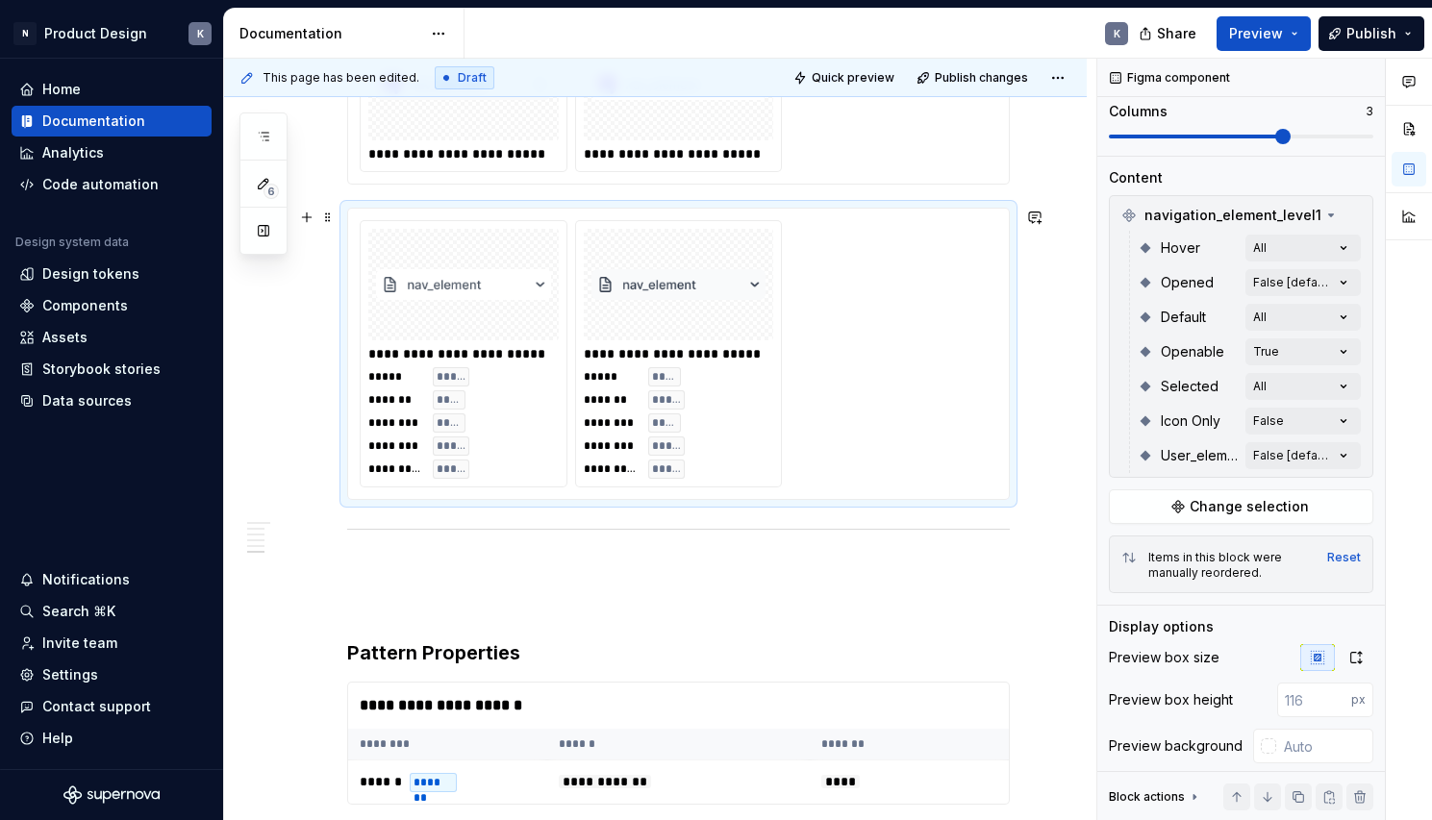
click at [989, 369] on div "**********" at bounding box center [679, 353] width 638 height 267
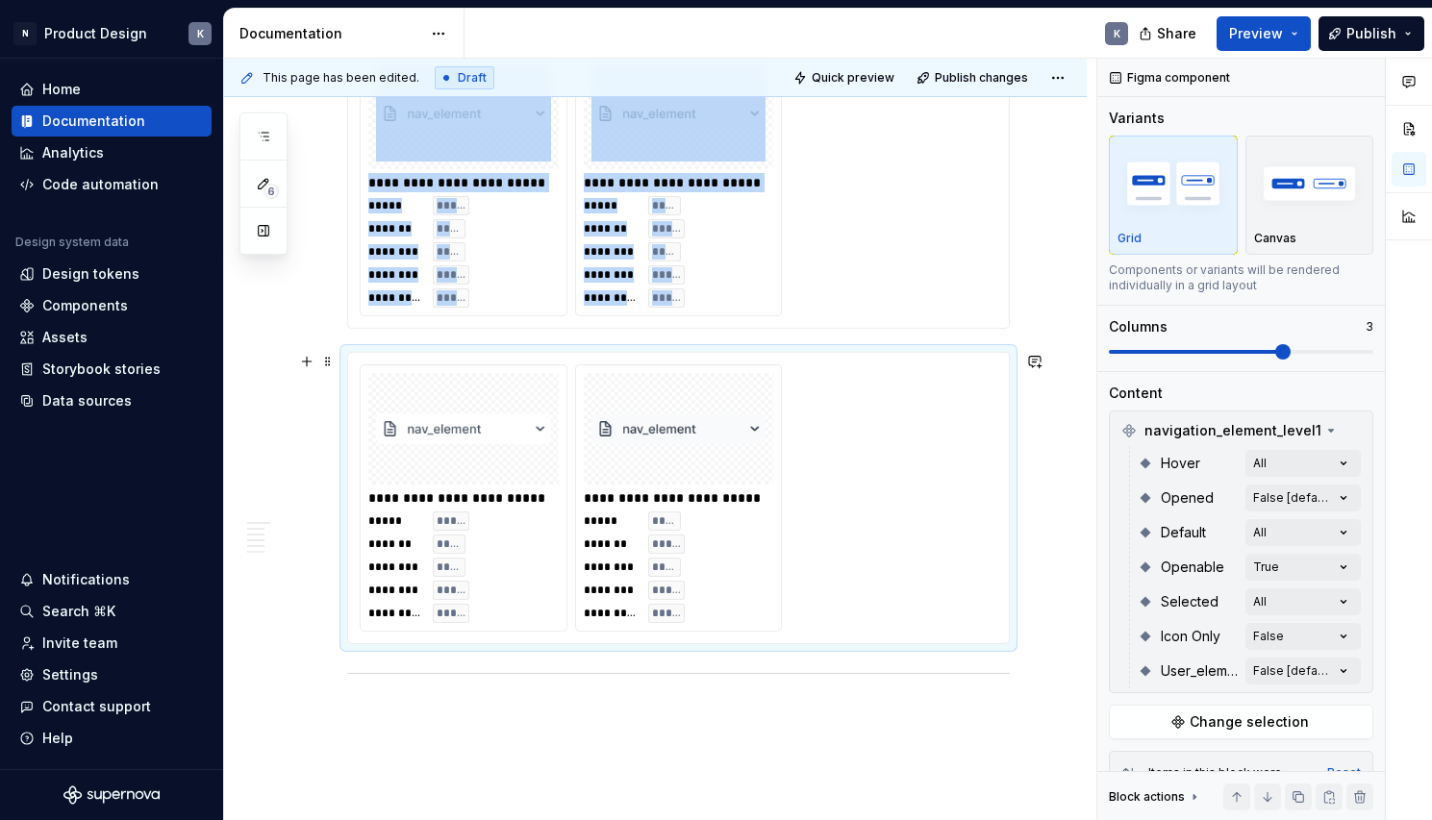
scroll to position [4990, 0]
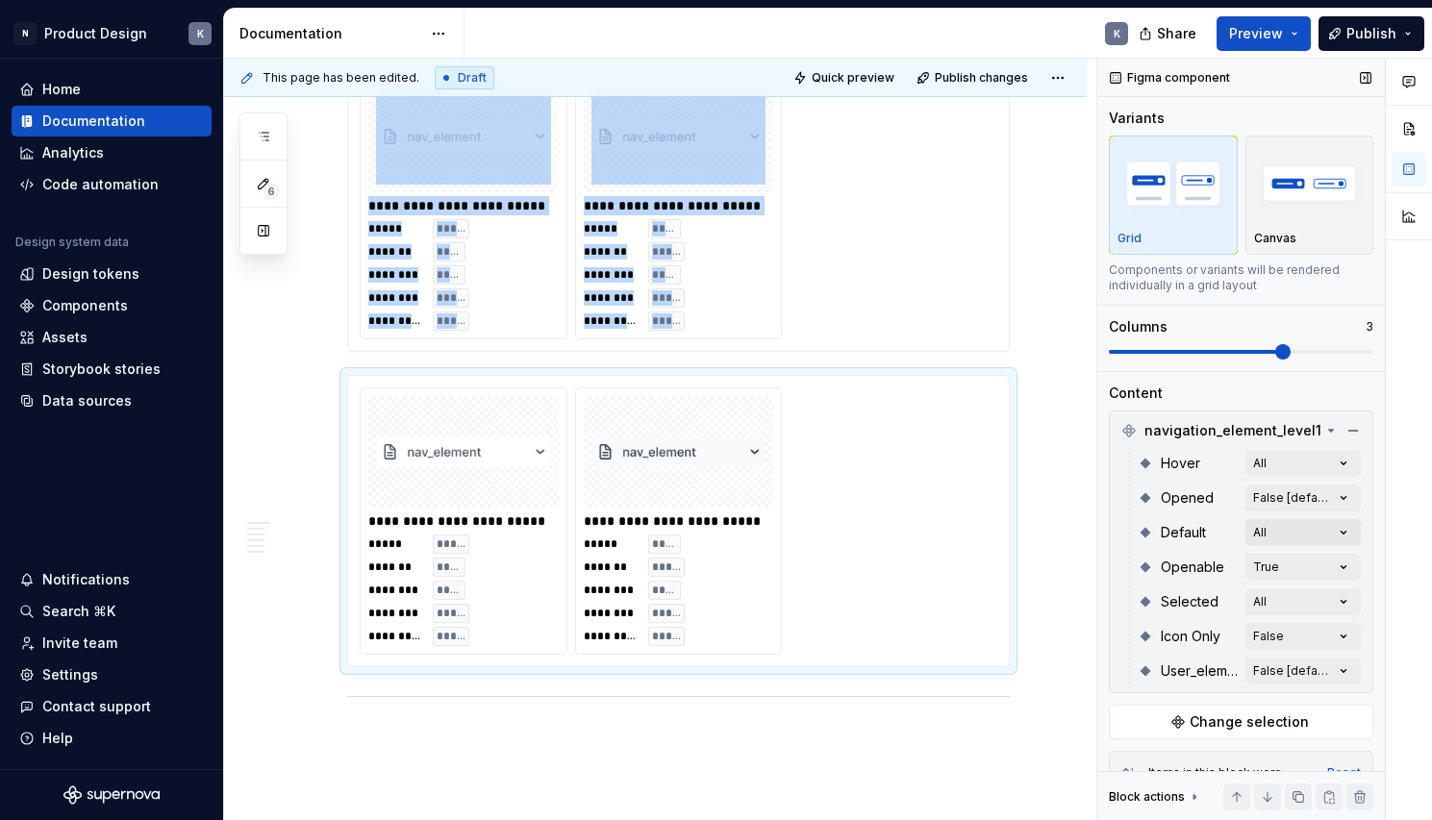
click at [1256, 531] on div "Comments Open comments No comments yet Select ‘Comment’ from the block context …" at bounding box center [1264, 440] width 335 height 763
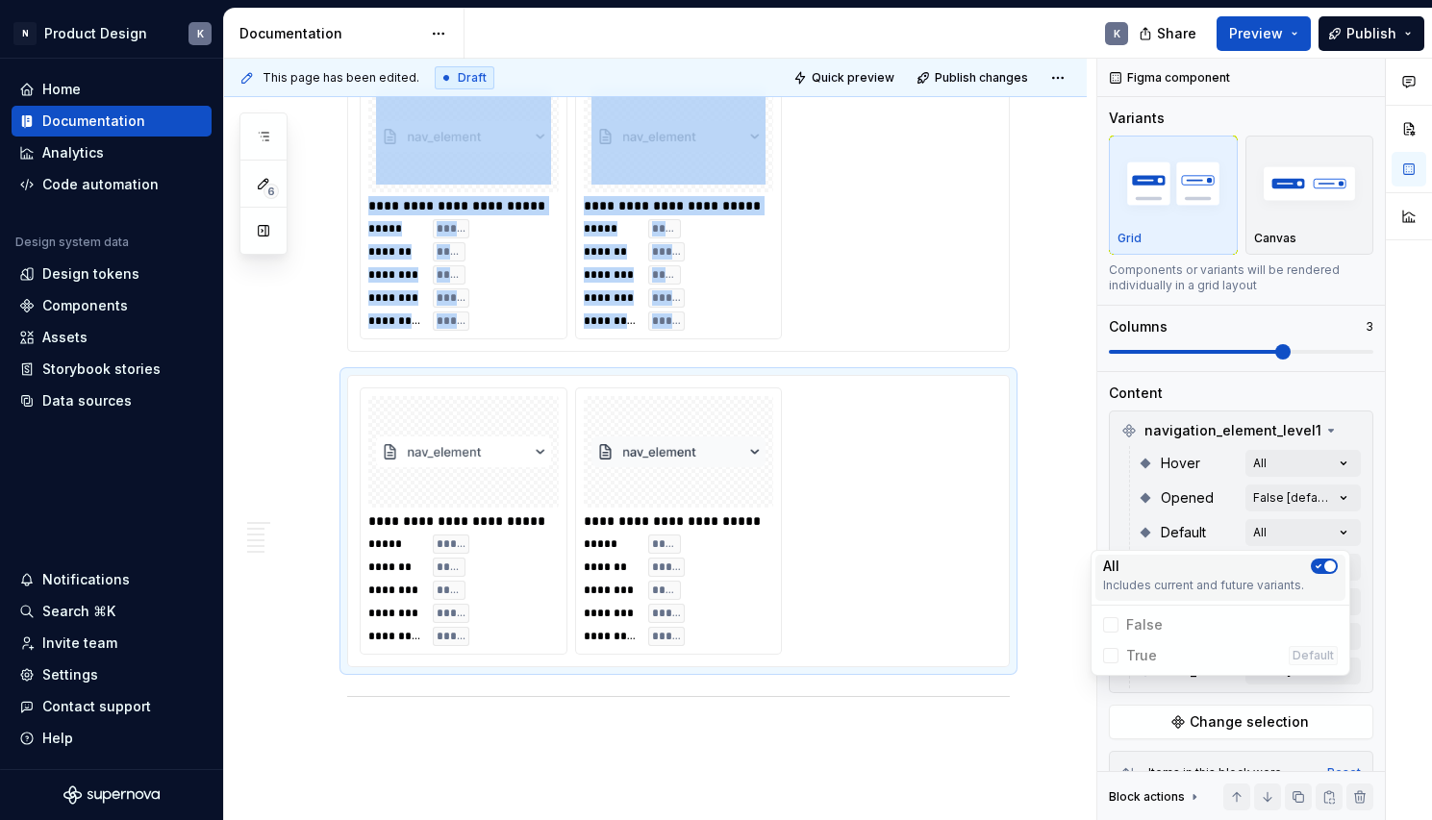
click at [1323, 567] on icon "button" at bounding box center [1318, 567] width 15 height 12
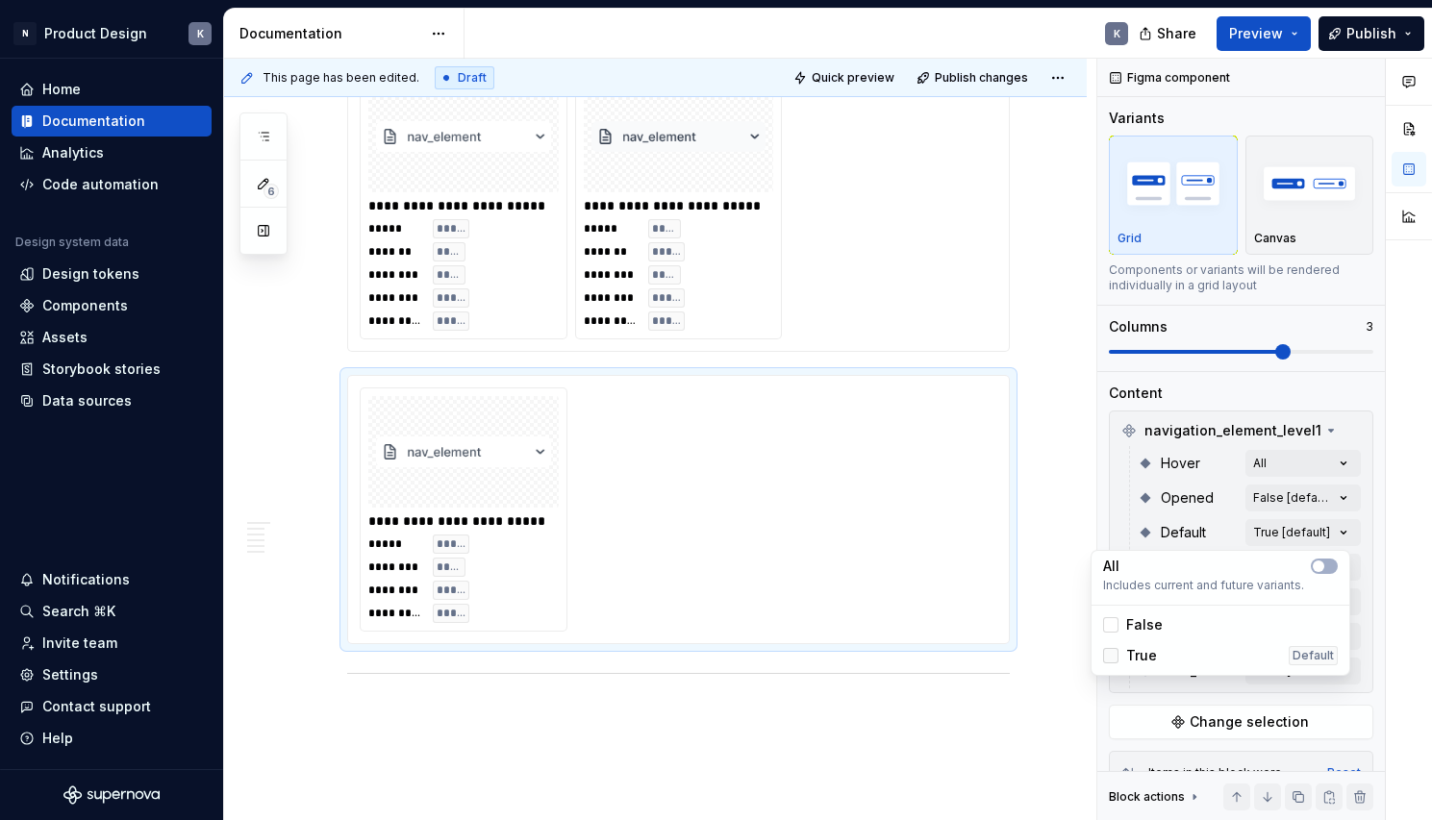
click at [1109, 657] on div at bounding box center [1110, 655] width 15 height 15
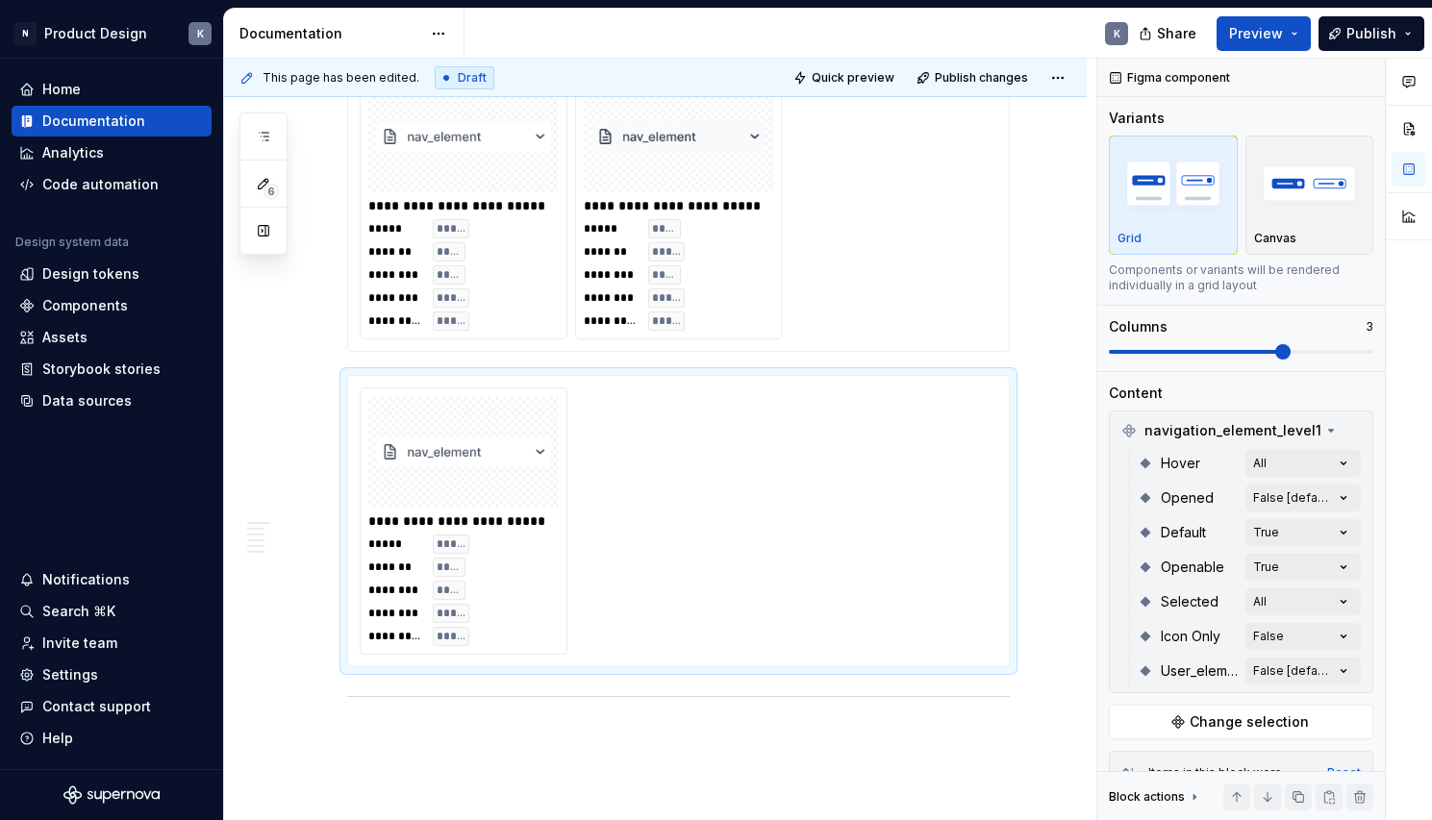
click at [1052, 589] on html "N Product Design K Home Documentation Analytics Code automation Design system d…" at bounding box center [716, 410] width 1432 height 820
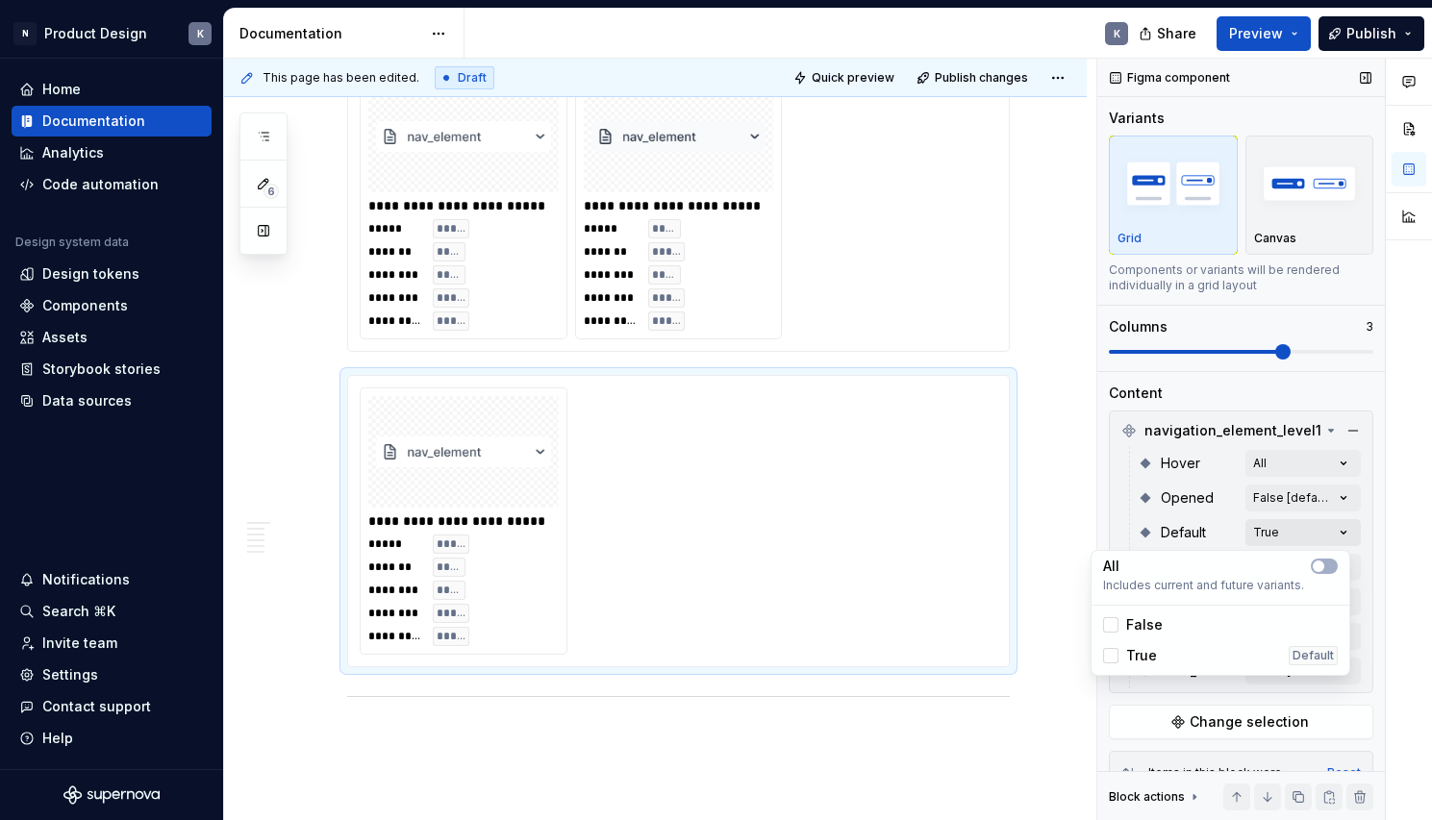
click at [1295, 528] on div "Comments Open comments No comments yet Select ‘Comment’ from the block context …" at bounding box center [1264, 440] width 335 height 763
click at [1111, 656] on icon at bounding box center [1111, 656] width 0 height 0
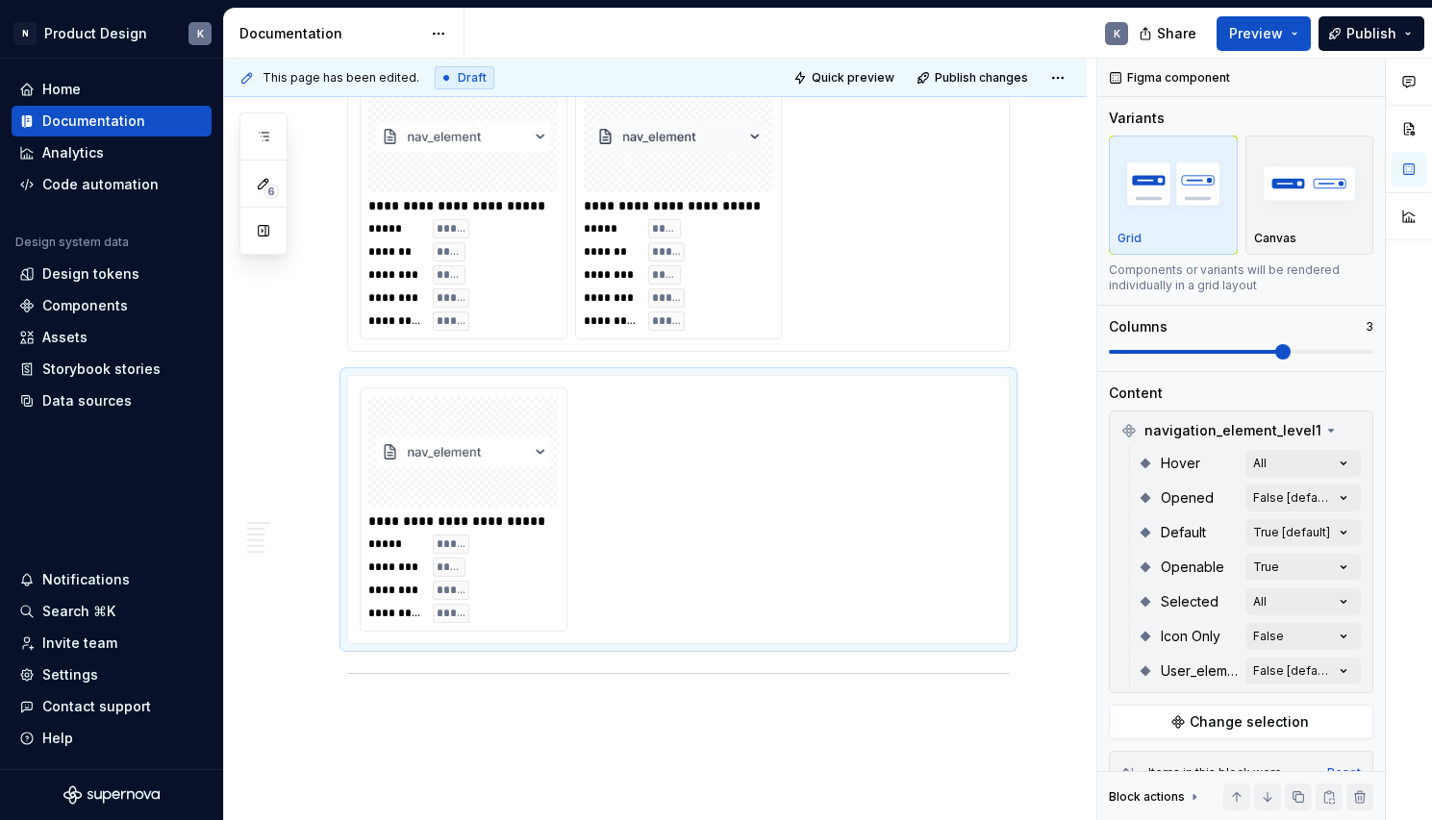
click at [1064, 581] on html "N Product Design K Home Documentation Analytics Code automation Design system d…" at bounding box center [716, 410] width 1432 height 820
click at [1257, 466] on div "Comments Open comments No comments yet Select ‘Comment’ from the block context …" at bounding box center [1264, 440] width 335 height 763
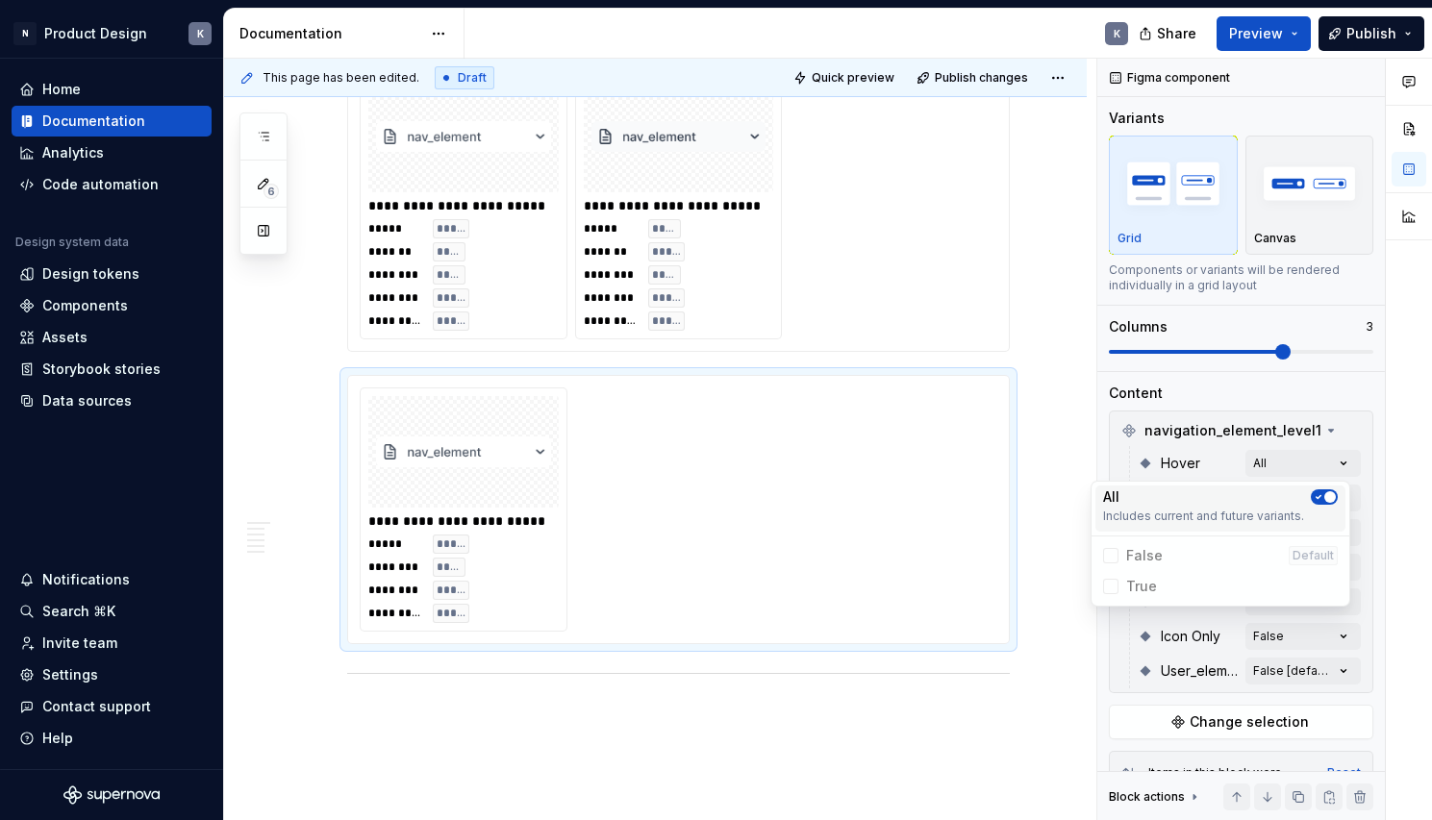
click at [1315, 494] on icon "button" at bounding box center [1318, 497] width 15 height 12
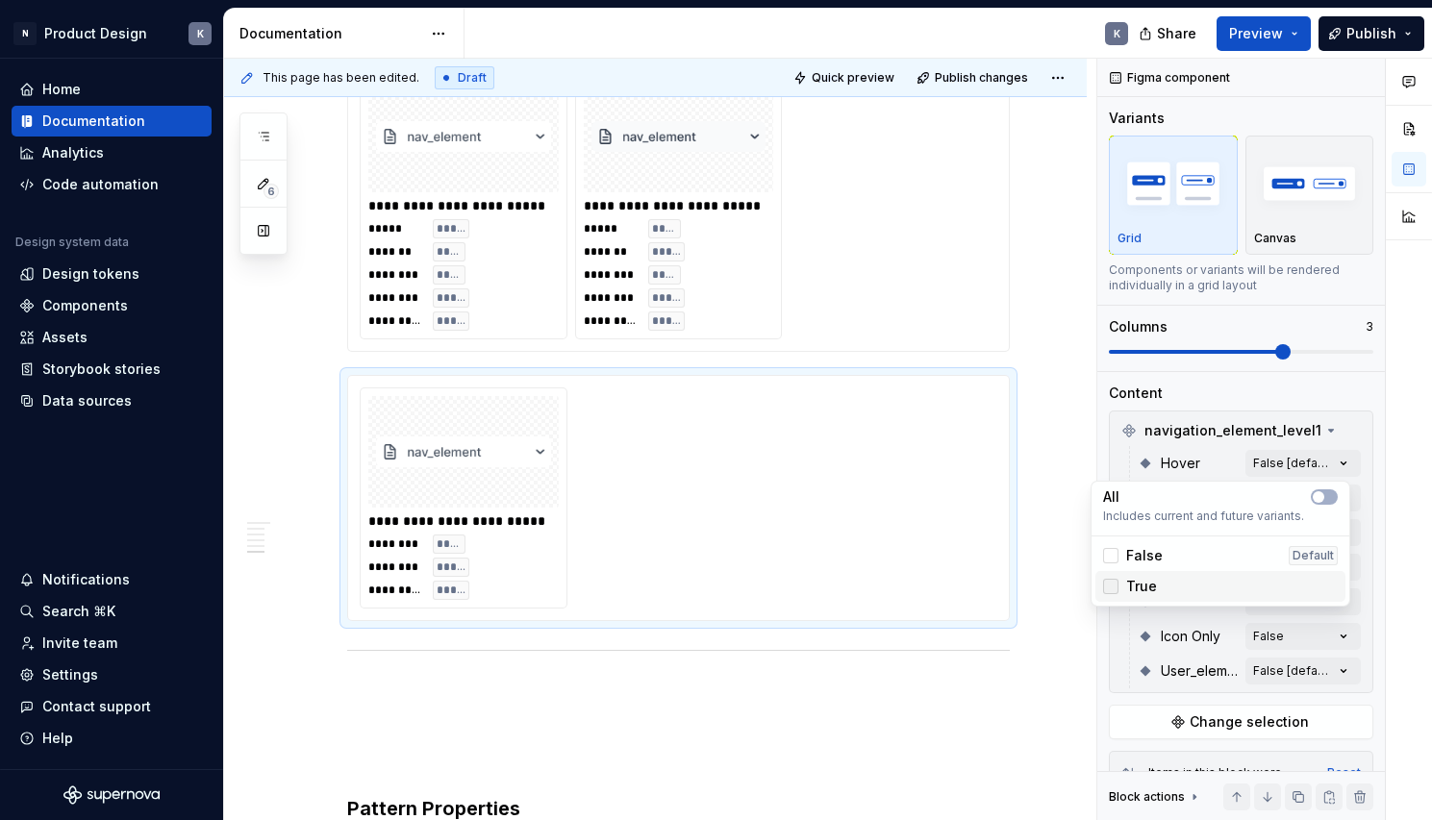
click at [1111, 587] on div at bounding box center [1110, 586] width 15 height 15
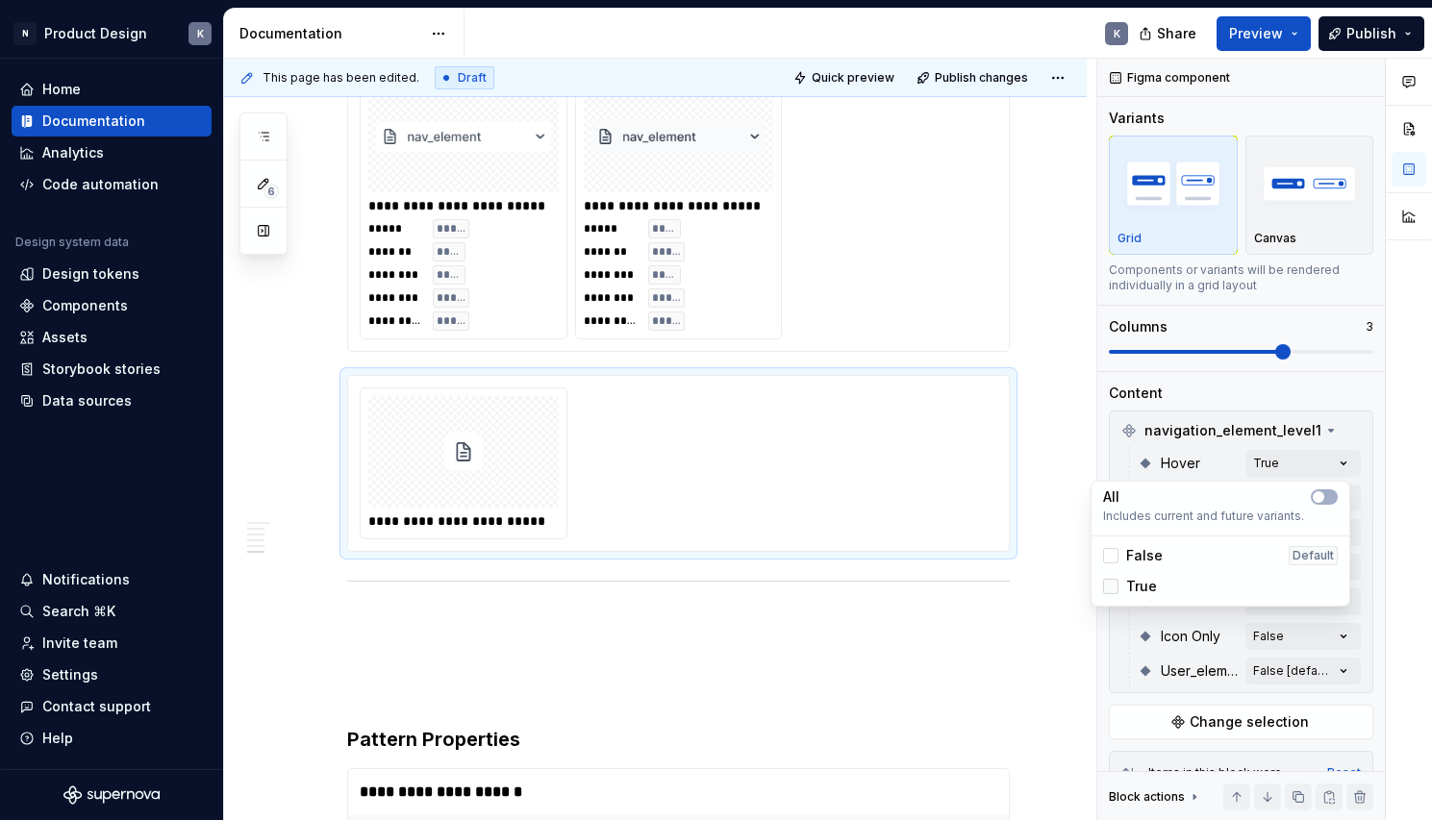
click at [1111, 587] on icon at bounding box center [1111, 587] width 0 height 0
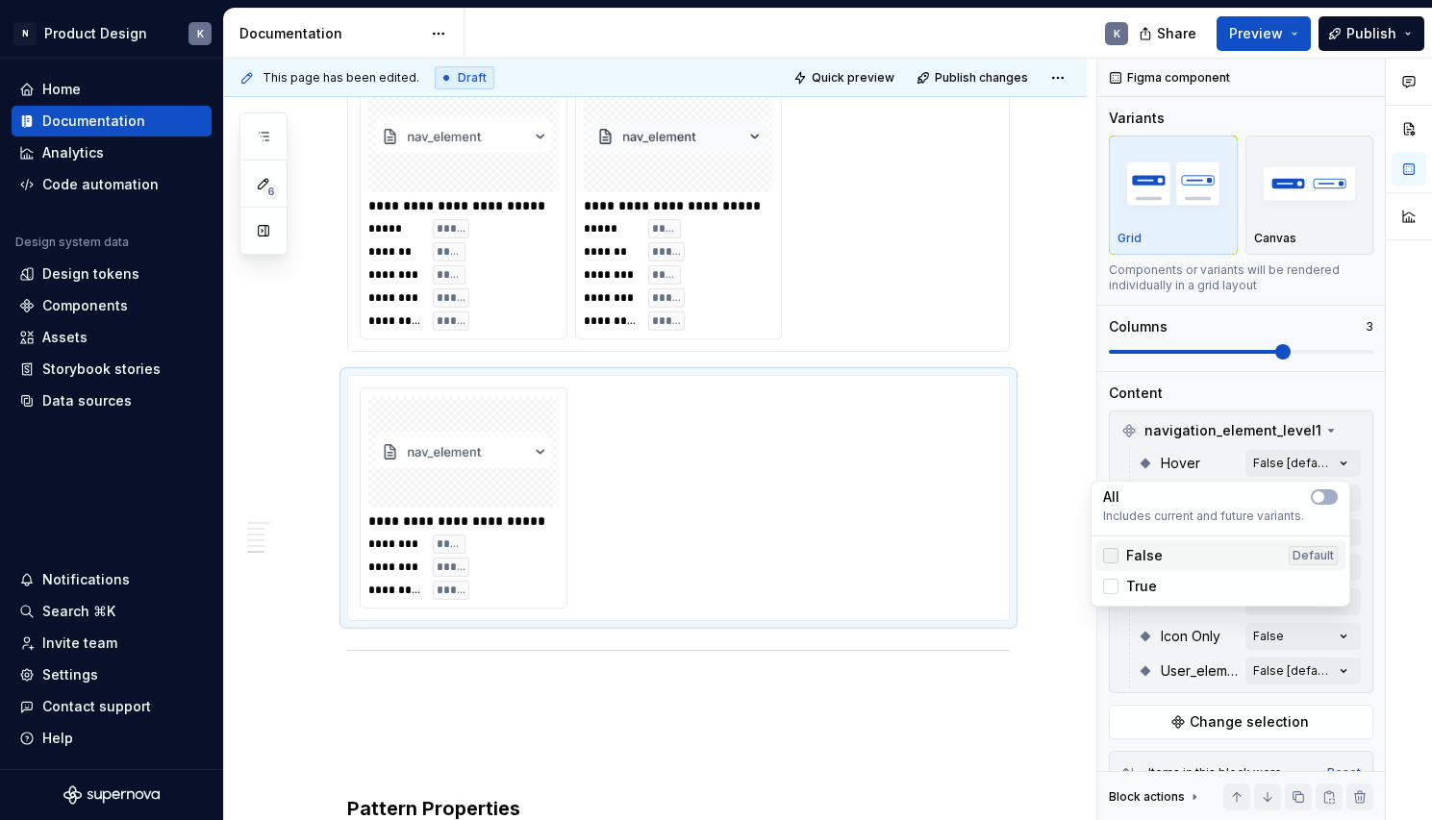
click at [1113, 555] on div at bounding box center [1110, 555] width 15 height 15
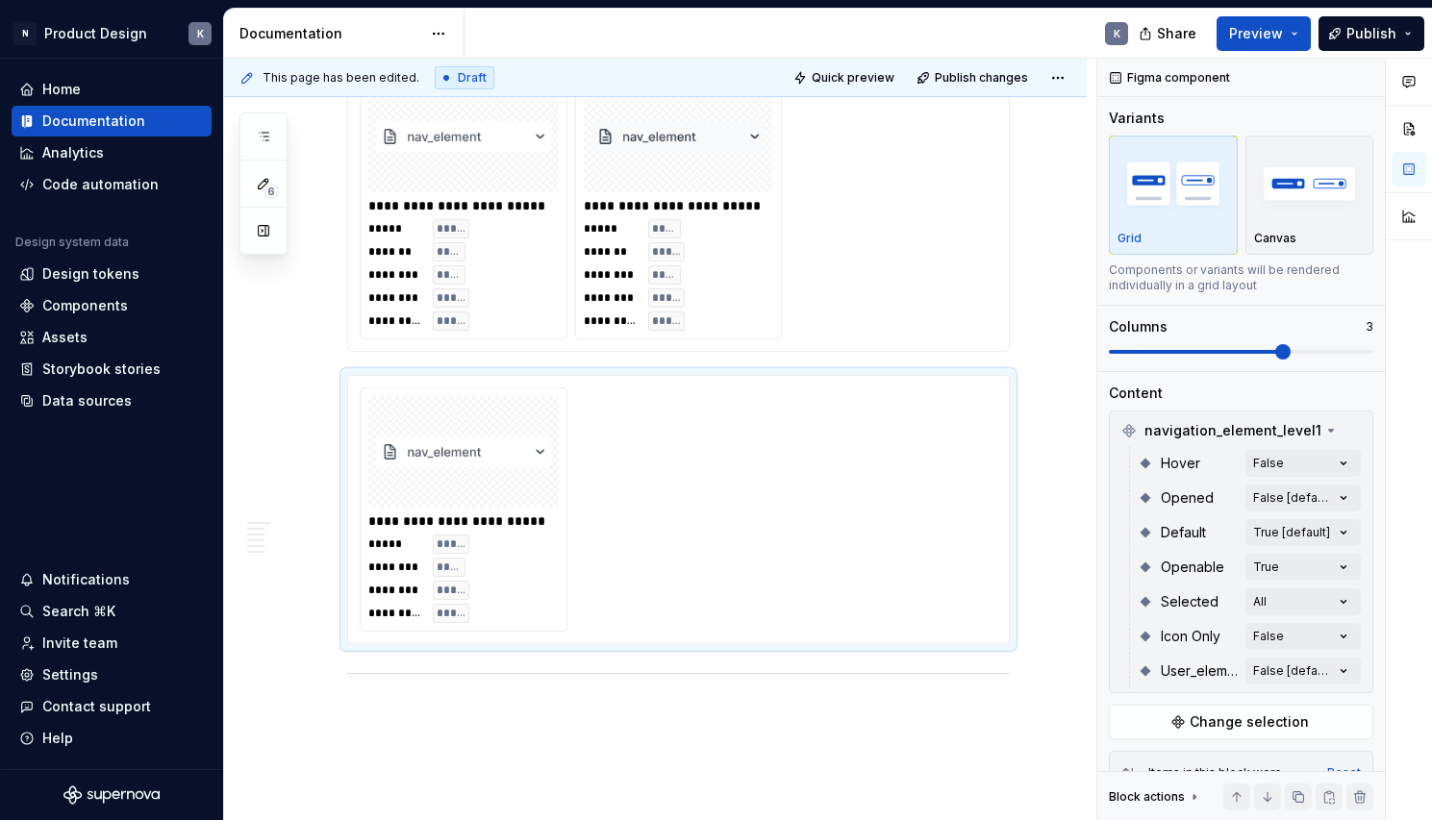
click at [1056, 559] on html "N Product Design K Home Documentation Analytics Code automation Design system d…" at bounding box center [716, 410] width 1432 height 820
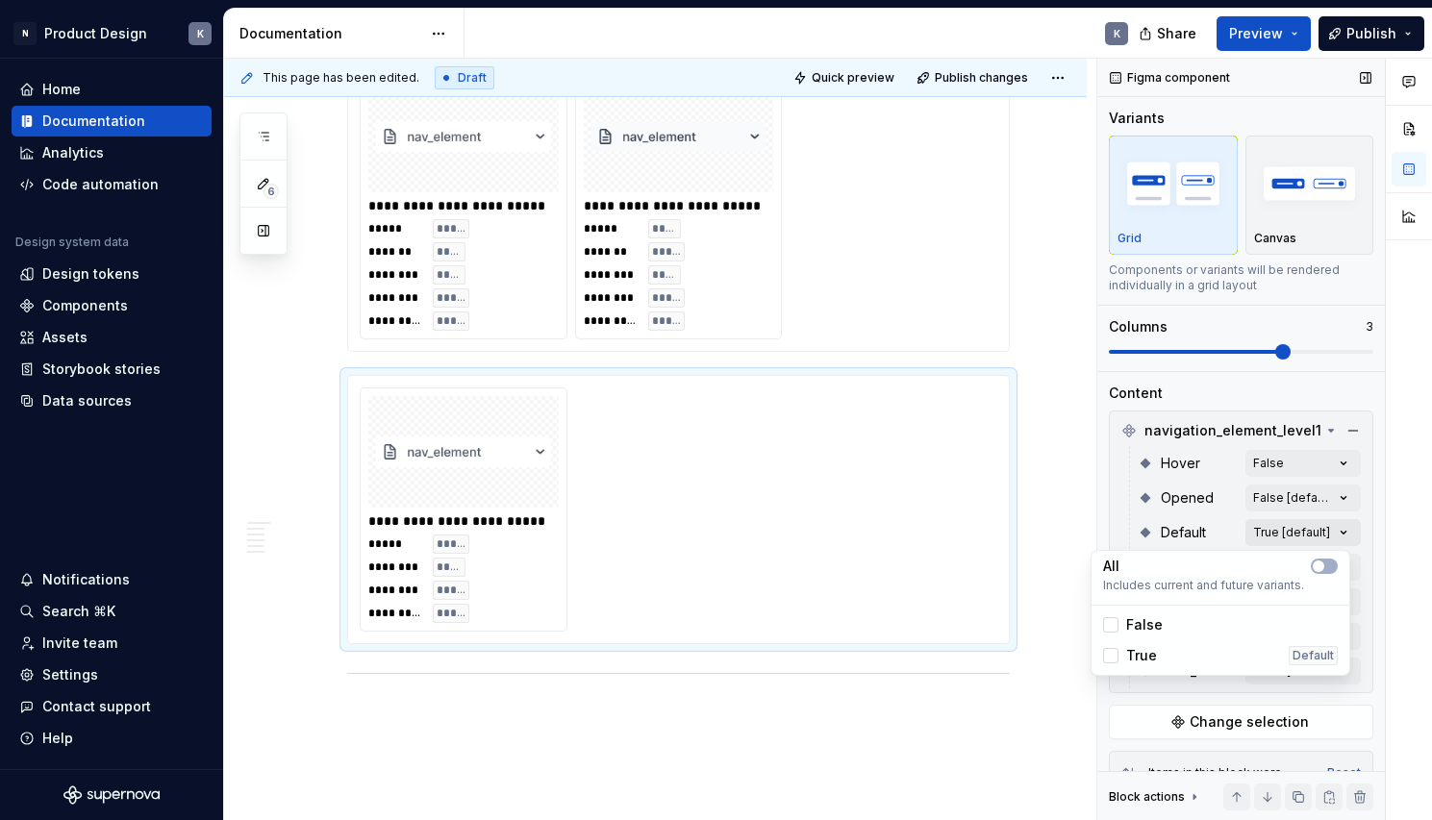
click at [1328, 534] on div "Comments Open comments No comments yet Select ‘Comment’ from the block context …" at bounding box center [1264, 440] width 335 height 763
click at [1326, 566] on button "button" at bounding box center [1324, 566] width 27 height 15
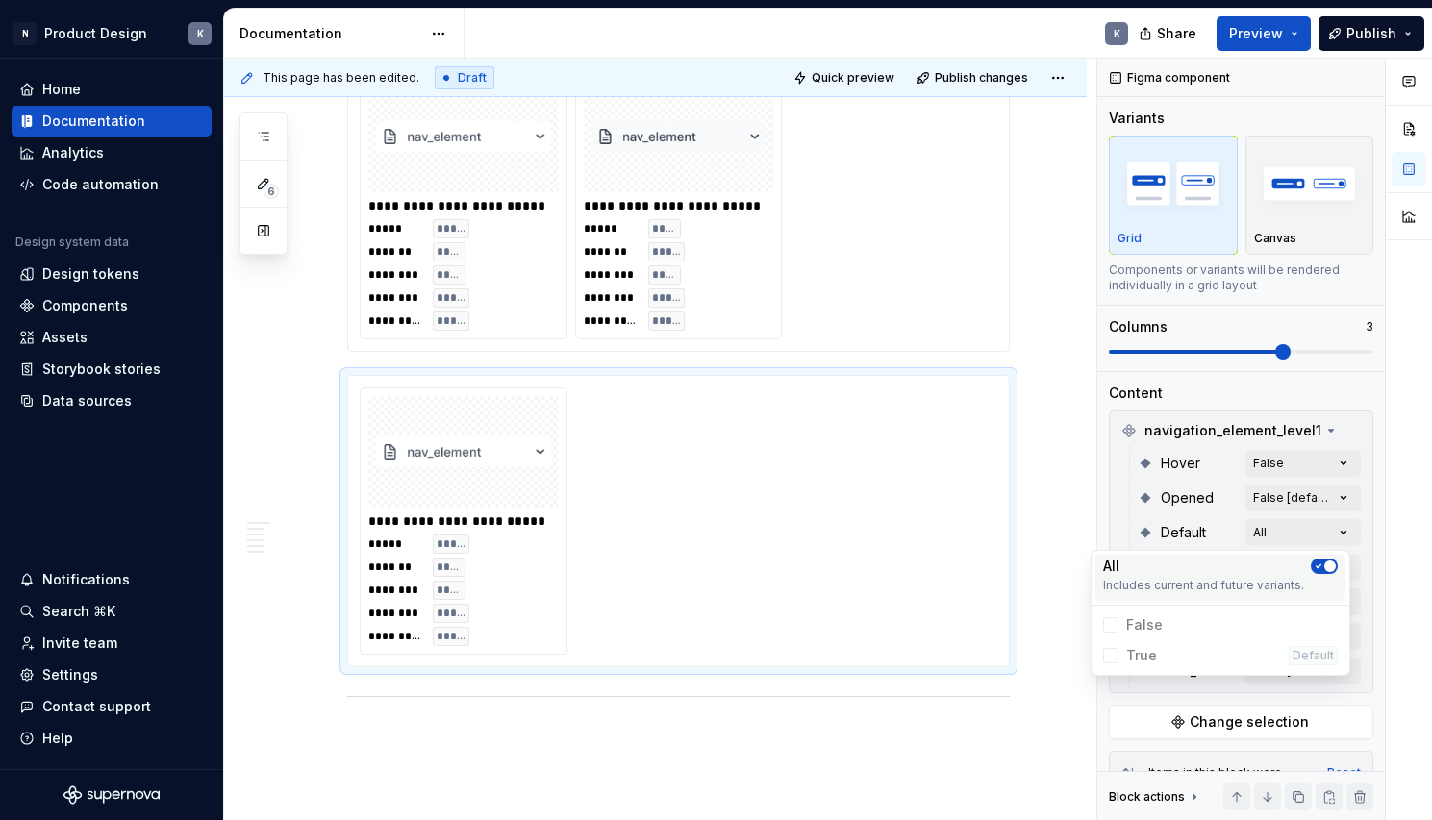
click at [1326, 565] on span "button" at bounding box center [1330, 567] width 12 height 12
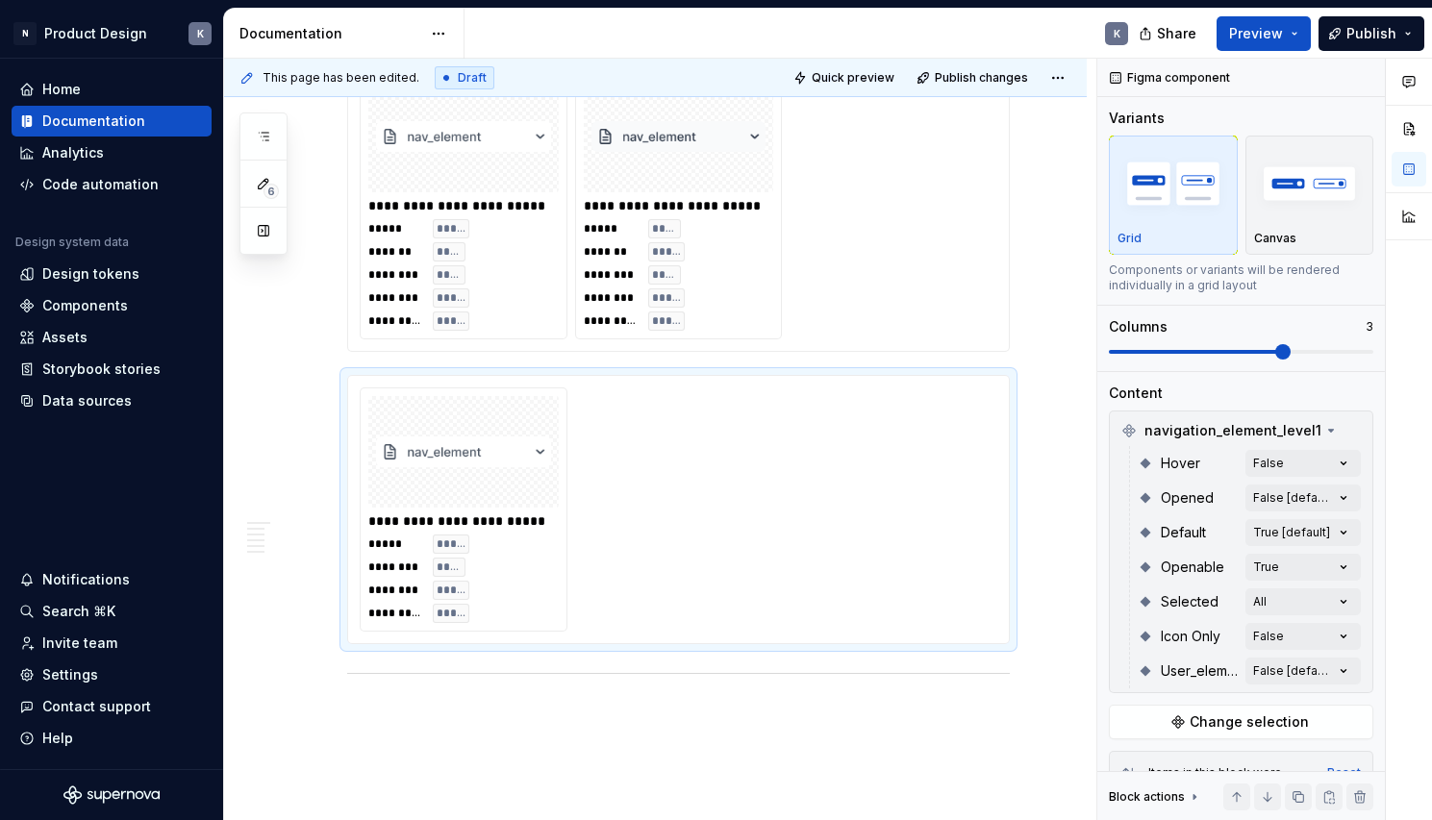
click at [1073, 515] on html "N Product Design K Home Documentation Analytics Code automation Design system d…" at bounding box center [716, 410] width 1432 height 820
click at [1310, 500] on div "Comments Open comments No comments yet Select ‘Comment’ from the block context …" at bounding box center [1264, 440] width 335 height 763
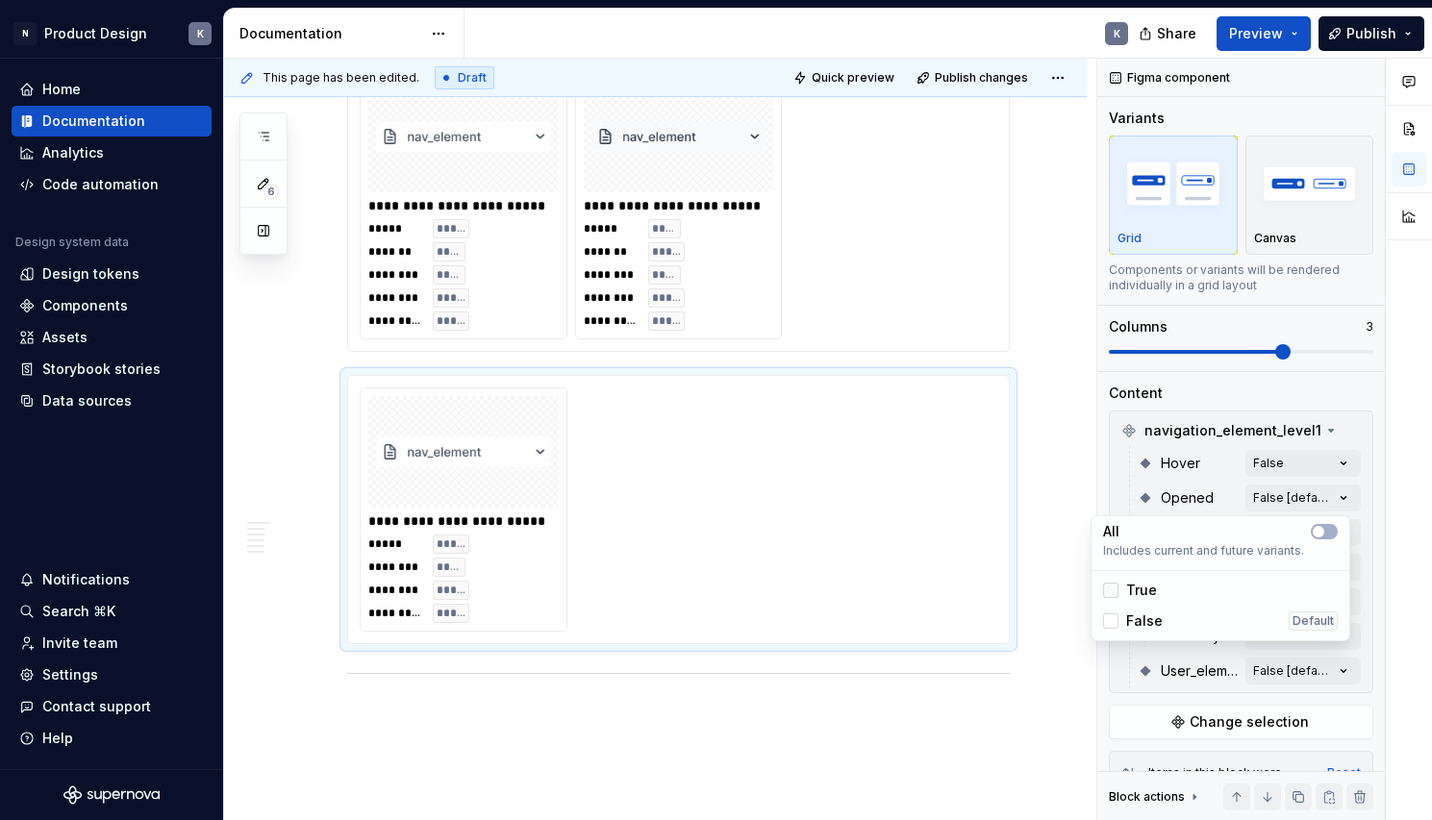
click at [1112, 588] on div at bounding box center [1110, 590] width 15 height 15
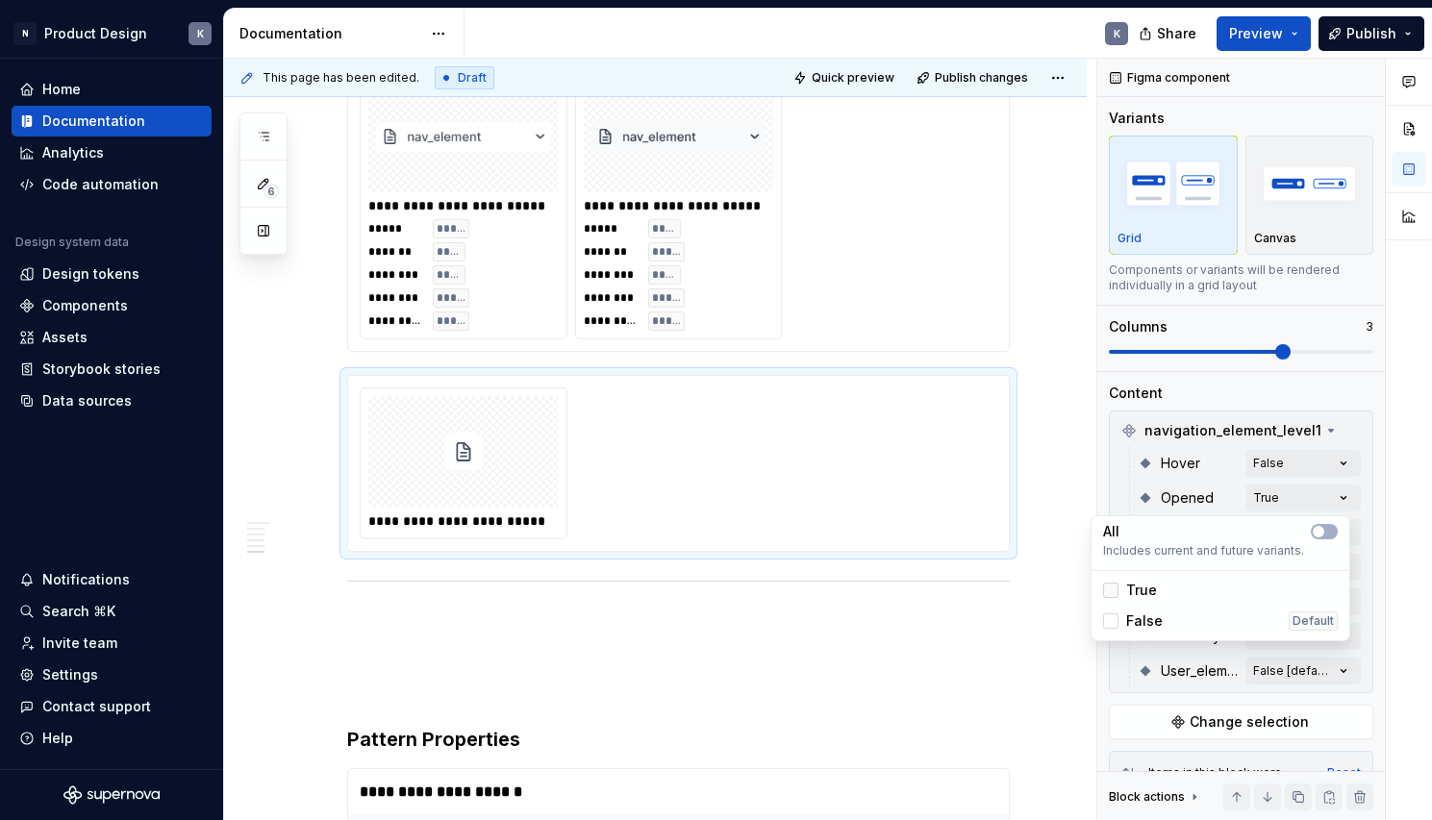
click at [1111, 590] on icon at bounding box center [1111, 590] width 0 height 0
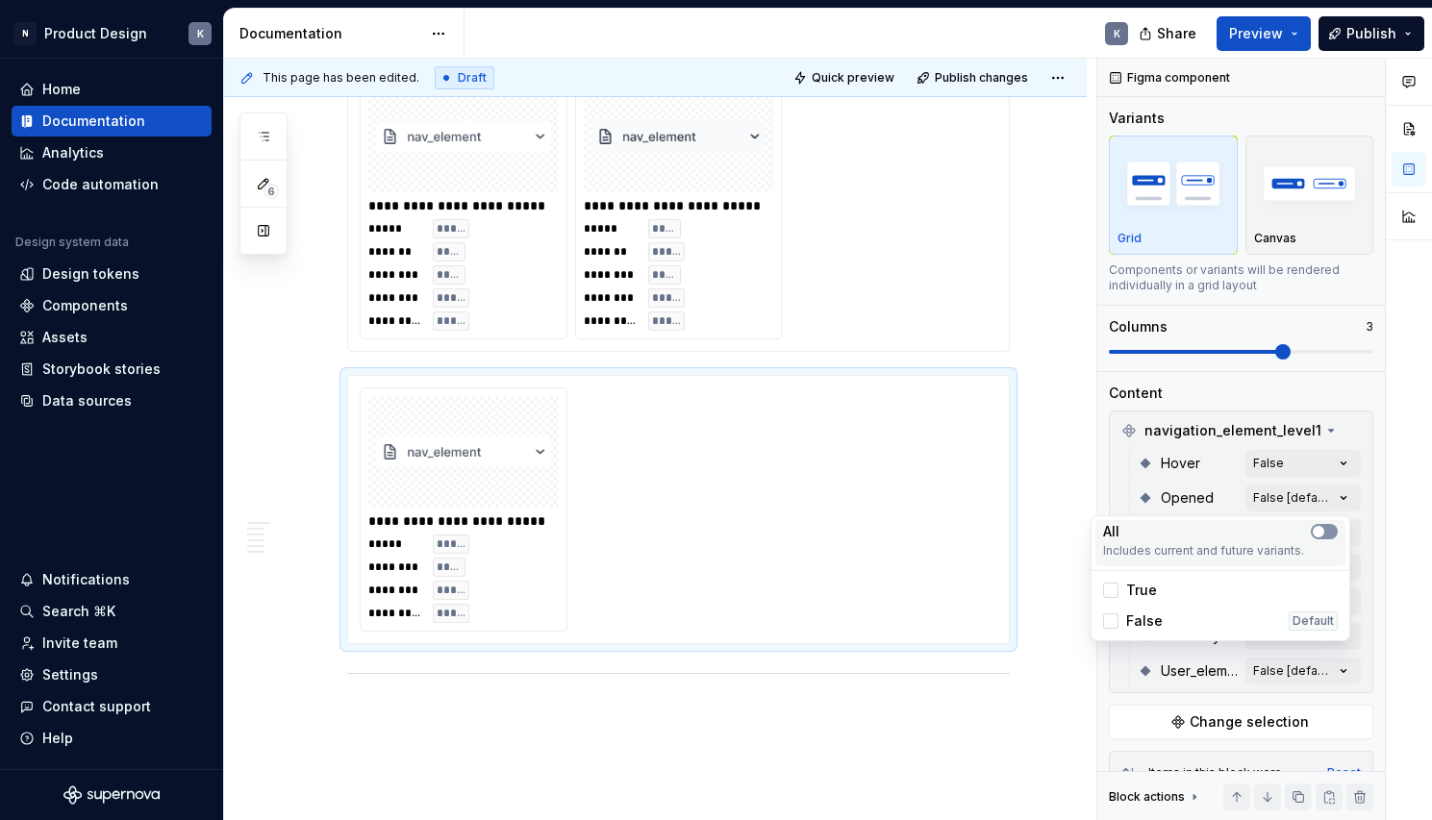
click at [1317, 532] on span "button" at bounding box center [1319, 532] width 12 height 12
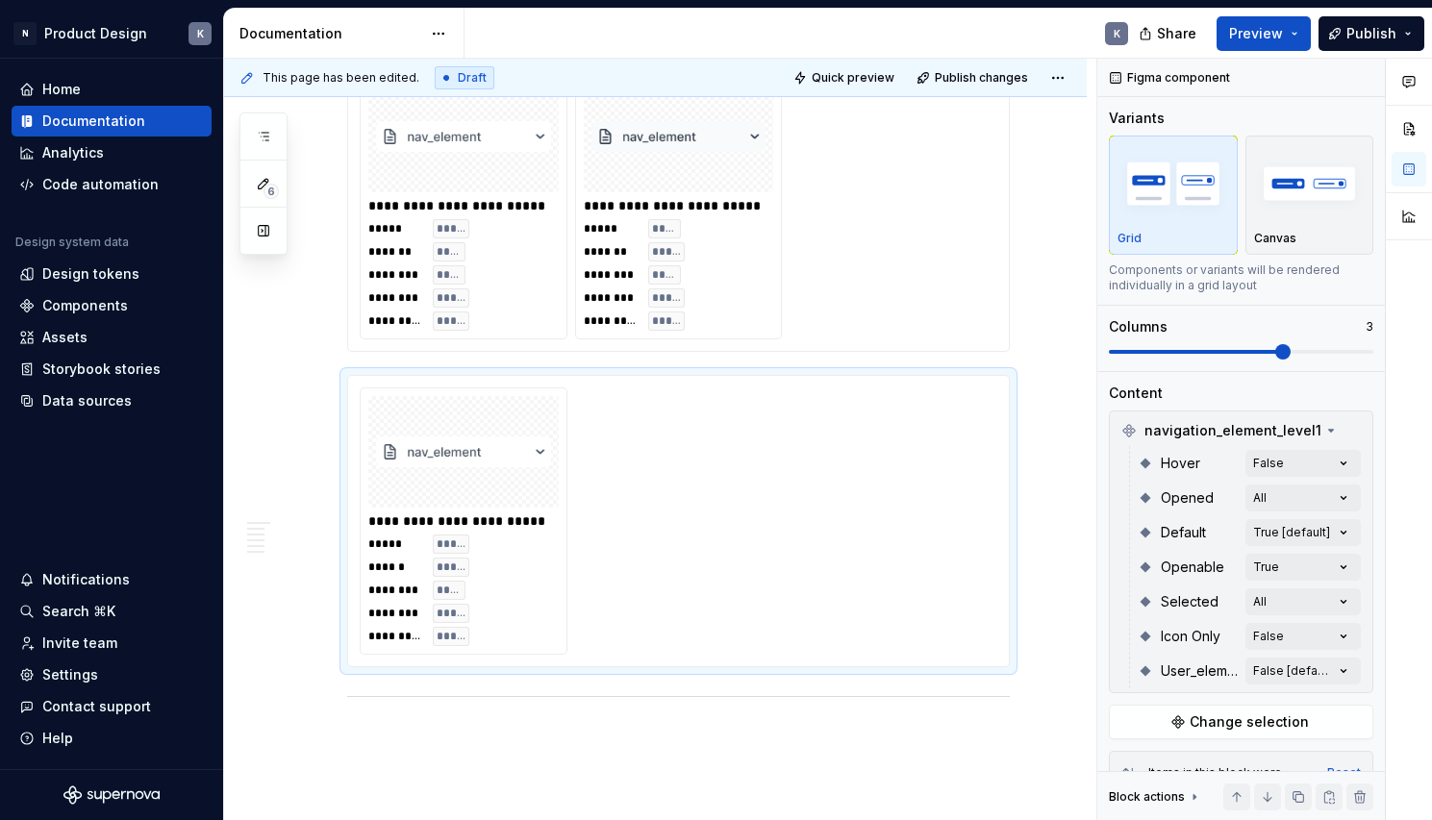
click at [1061, 515] on html "N Product Design K Home Documentation Analytics Code automation Design system d…" at bounding box center [716, 410] width 1432 height 820
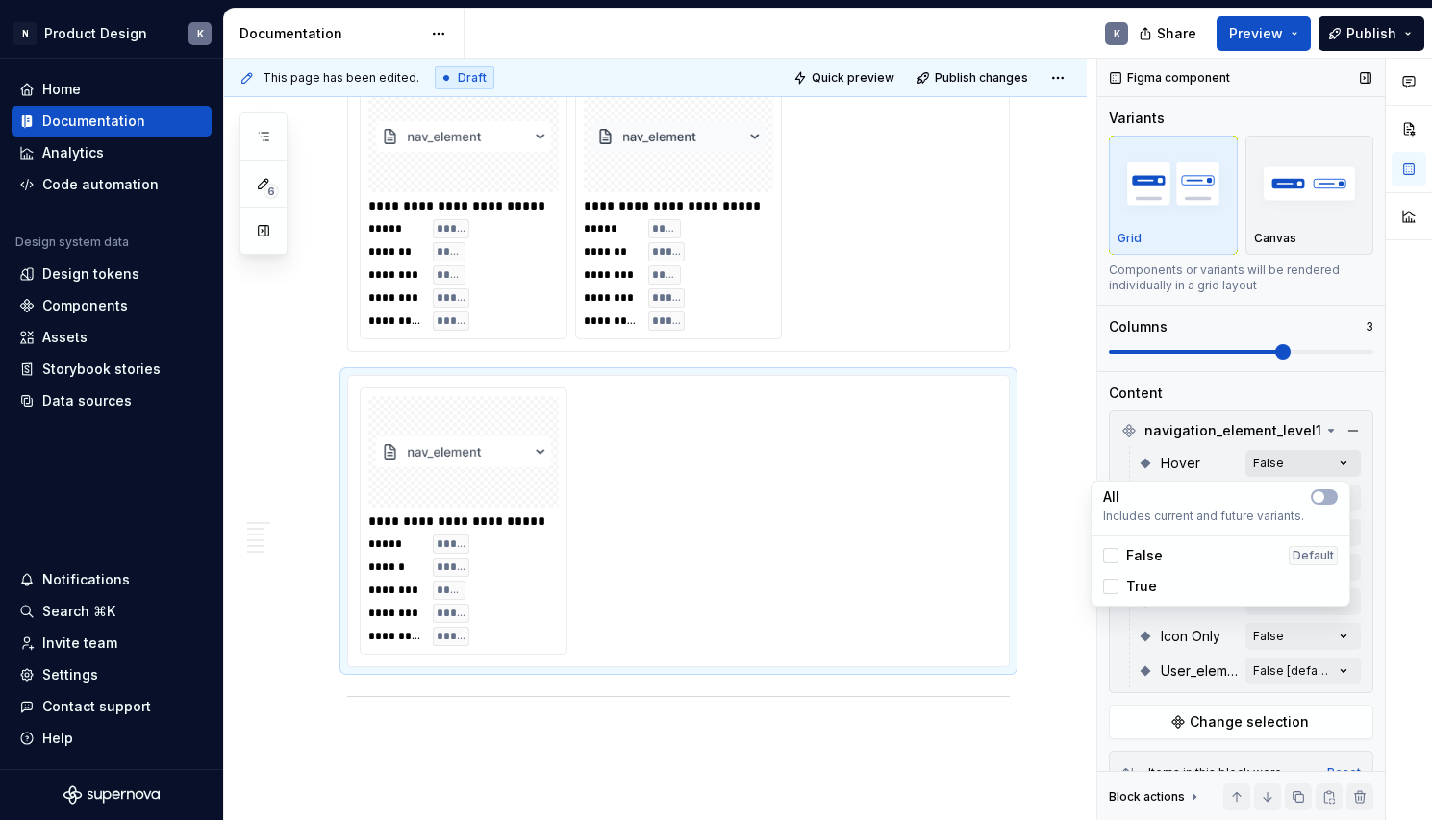
click at [1277, 468] on div "Comments Open comments No comments yet Select ‘Comment’ from the block context …" at bounding box center [1264, 440] width 335 height 763
click at [1322, 495] on span "button" at bounding box center [1319, 497] width 12 height 12
click at [1063, 494] on html "N Product Design K Home Documentation Analytics Code automation Design system d…" at bounding box center [716, 410] width 1432 height 820
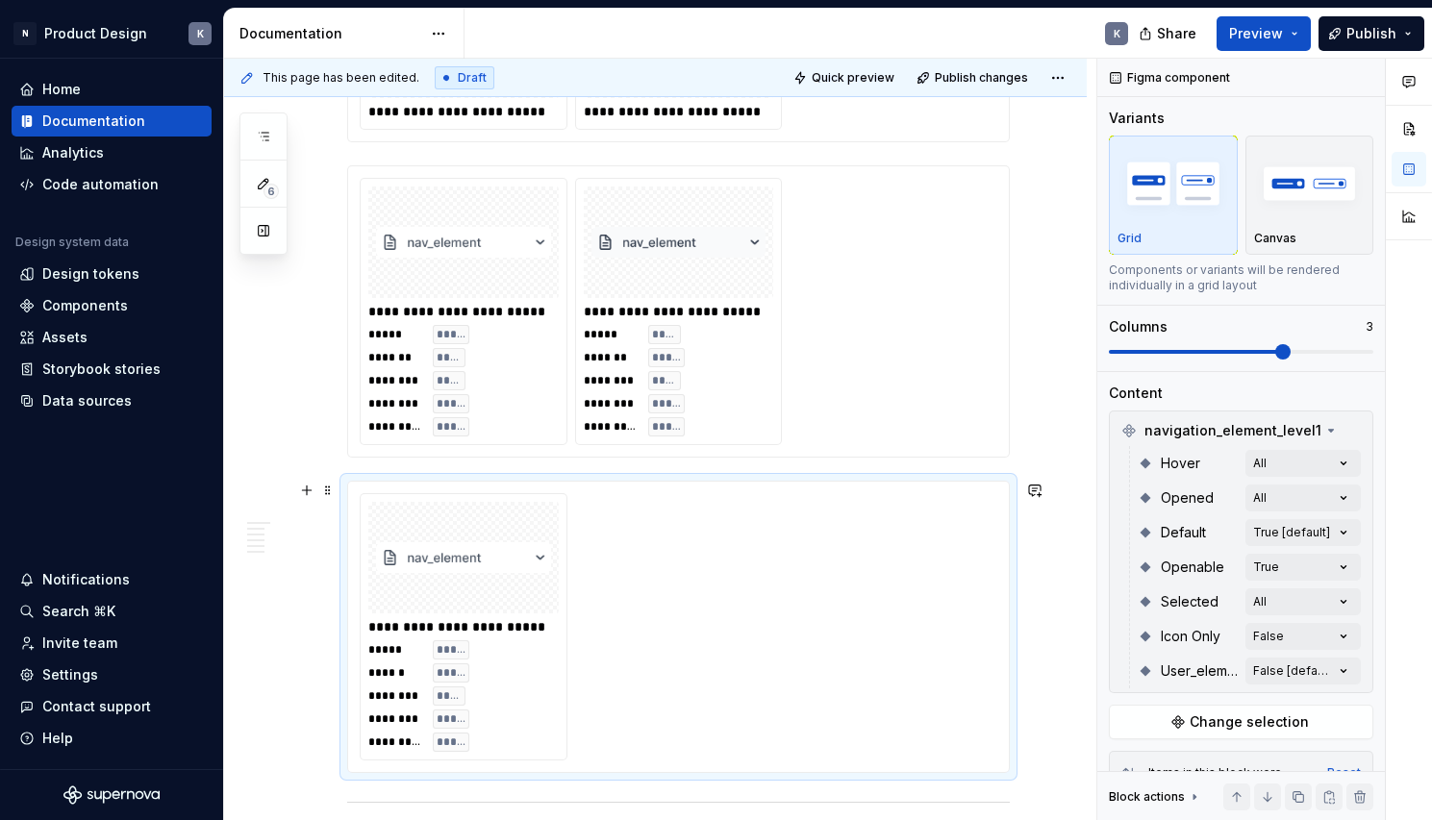
scroll to position [4874, 0]
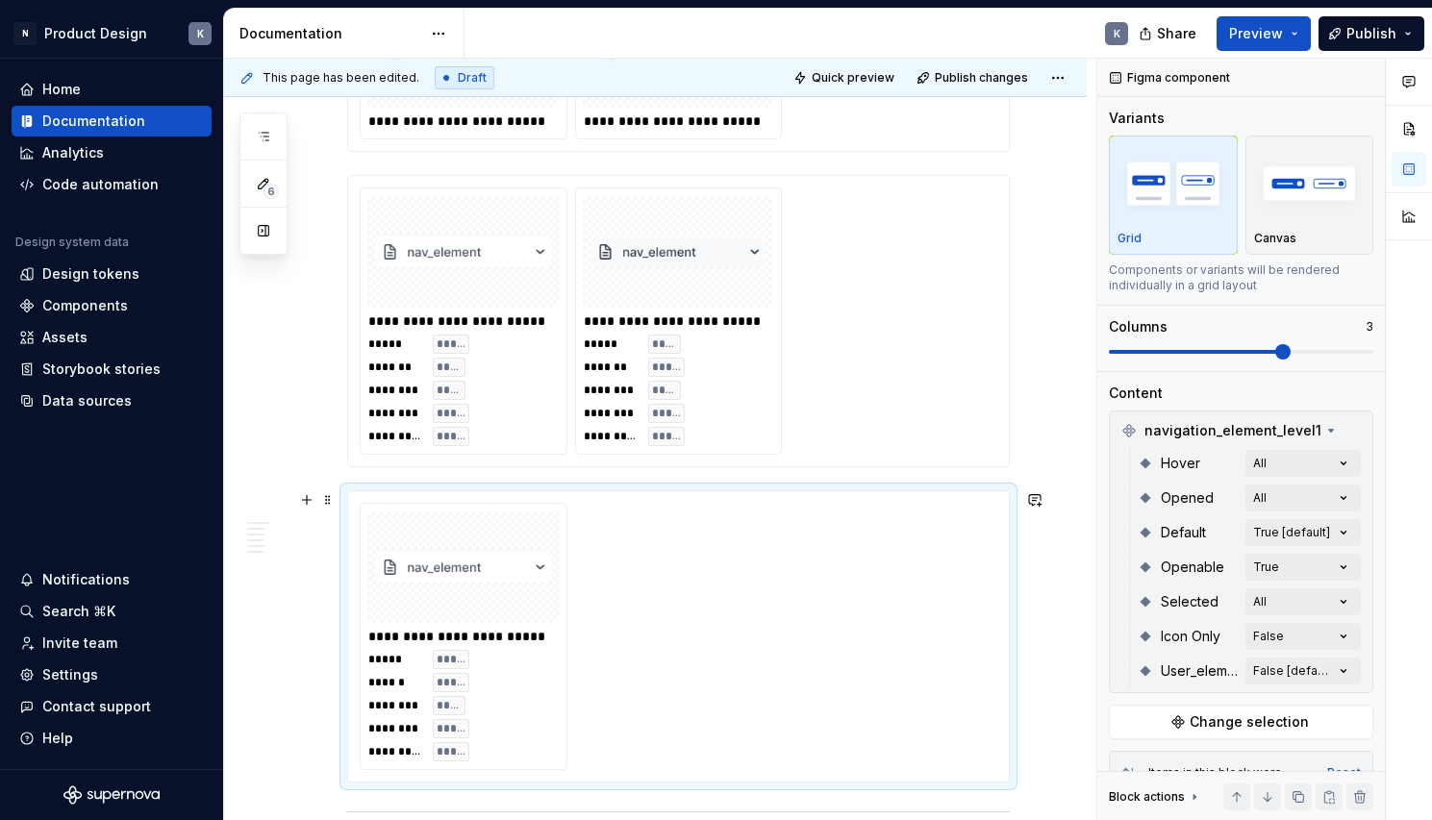
click at [937, 580] on div "**********" at bounding box center [679, 636] width 638 height 267
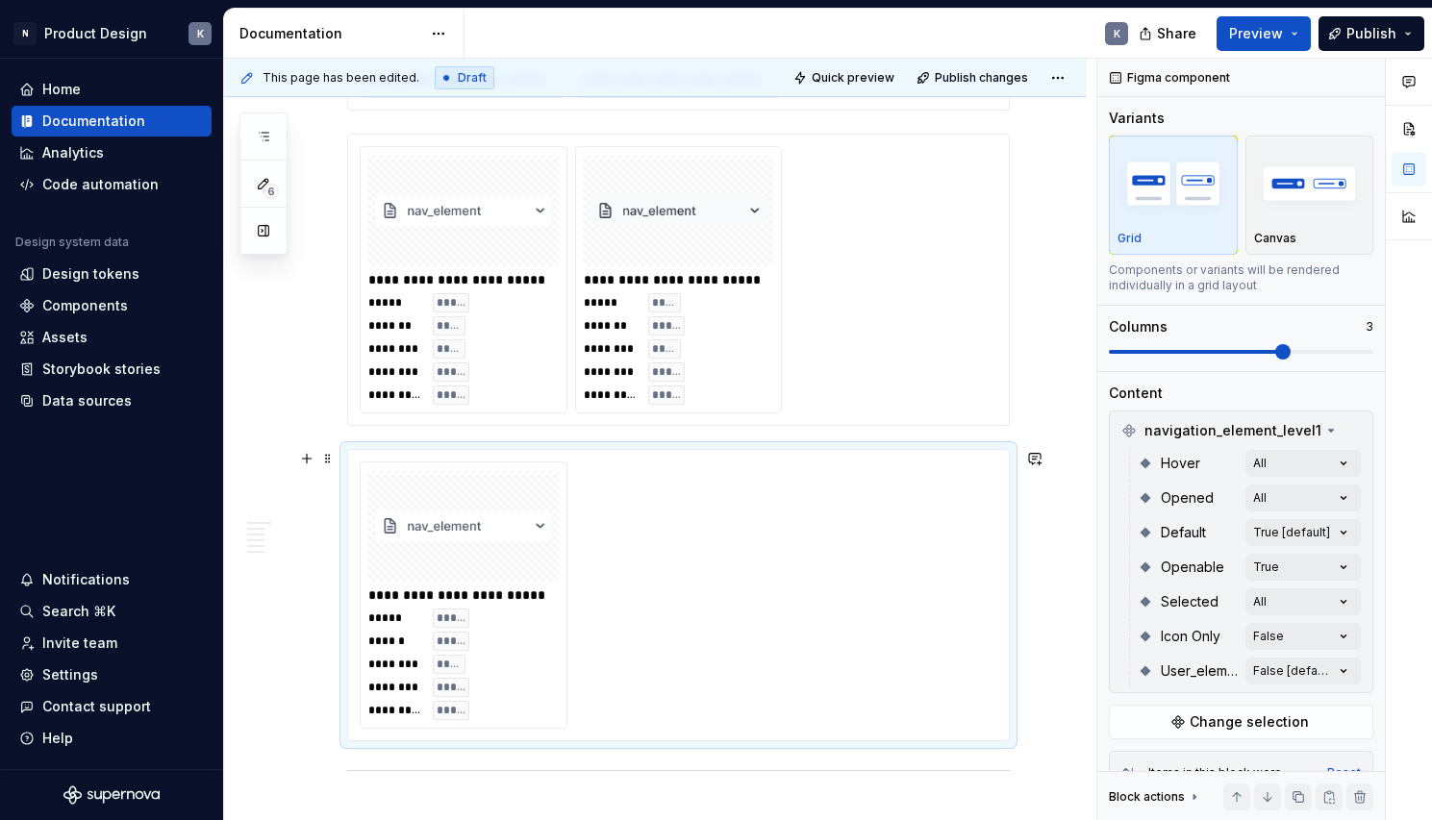
scroll to position [4948, 0]
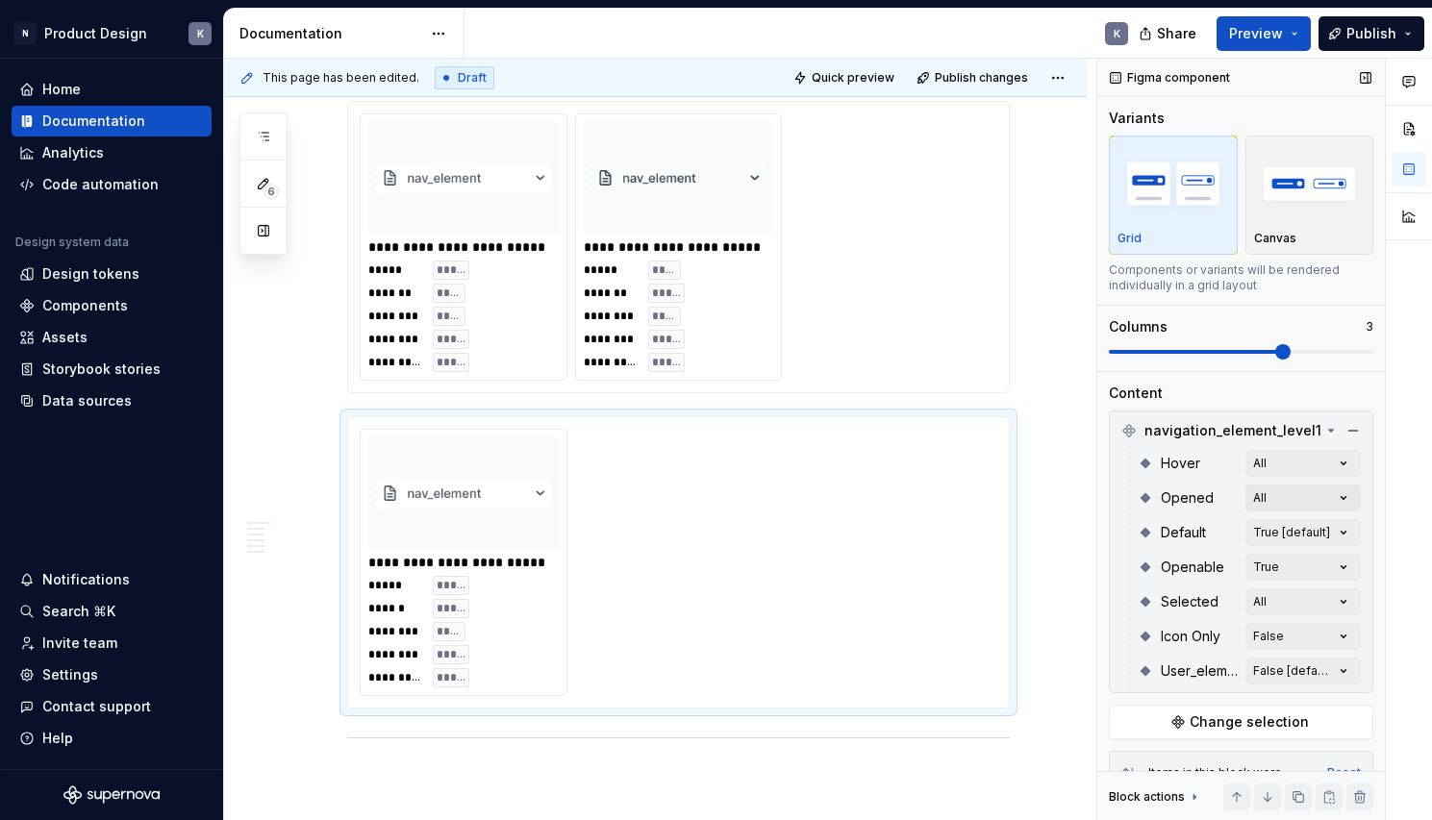
click at [1288, 495] on div "Comments Open comments No comments yet Select ‘Comment’ from the block context …" at bounding box center [1264, 440] width 335 height 763
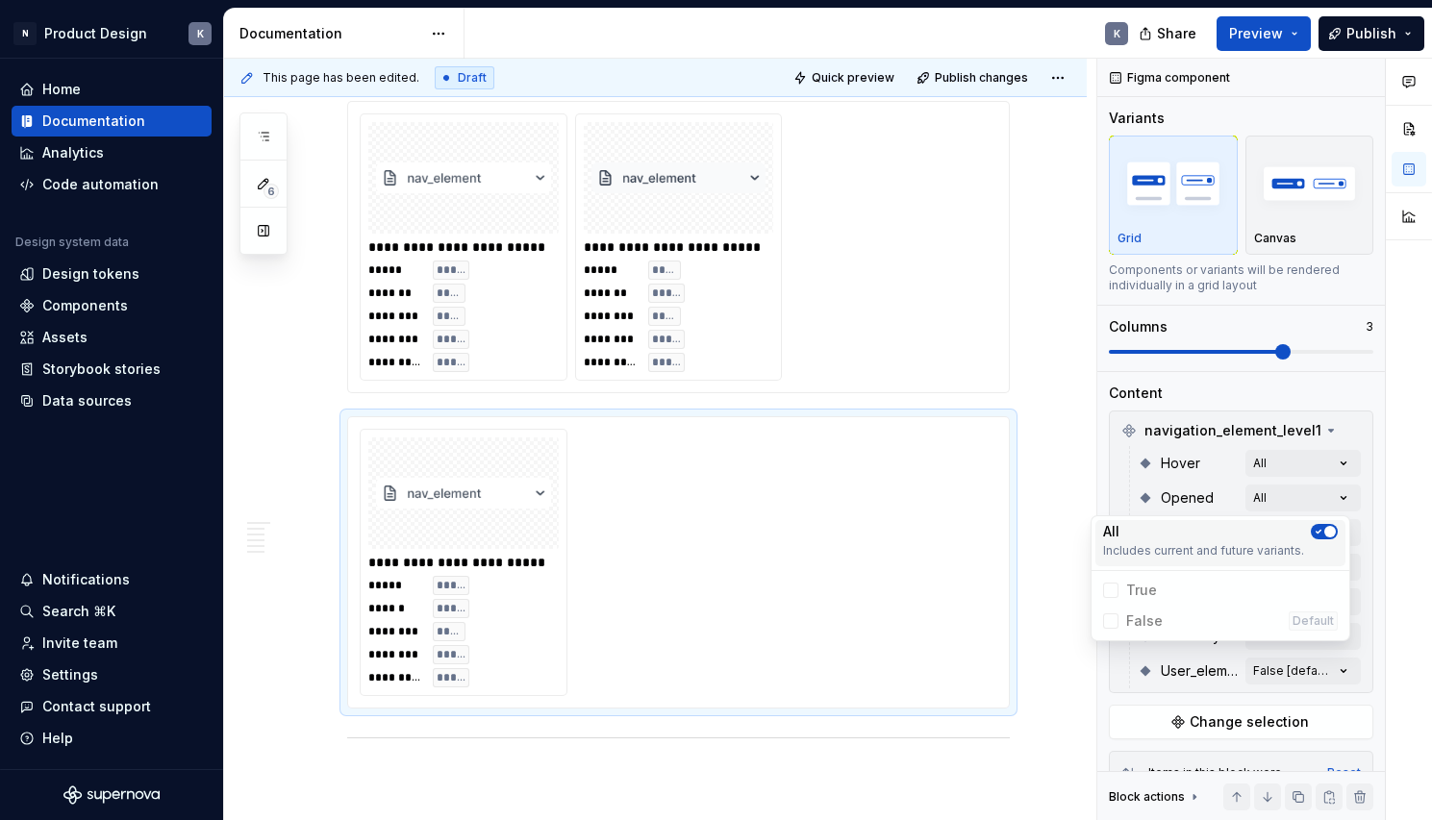
click at [1315, 528] on icon "button" at bounding box center [1318, 532] width 15 height 12
click at [1315, 528] on span "button" at bounding box center [1319, 532] width 12 height 12
click at [1109, 618] on span "False Default" at bounding box center [1220, 621] width 250 height 31
click at [1322, 535] on icon "button" at bounding box center [1318, 532] width 15 height 12
click at [1114, 593] on div at bounding box center [1110, 590] width 15 height 15
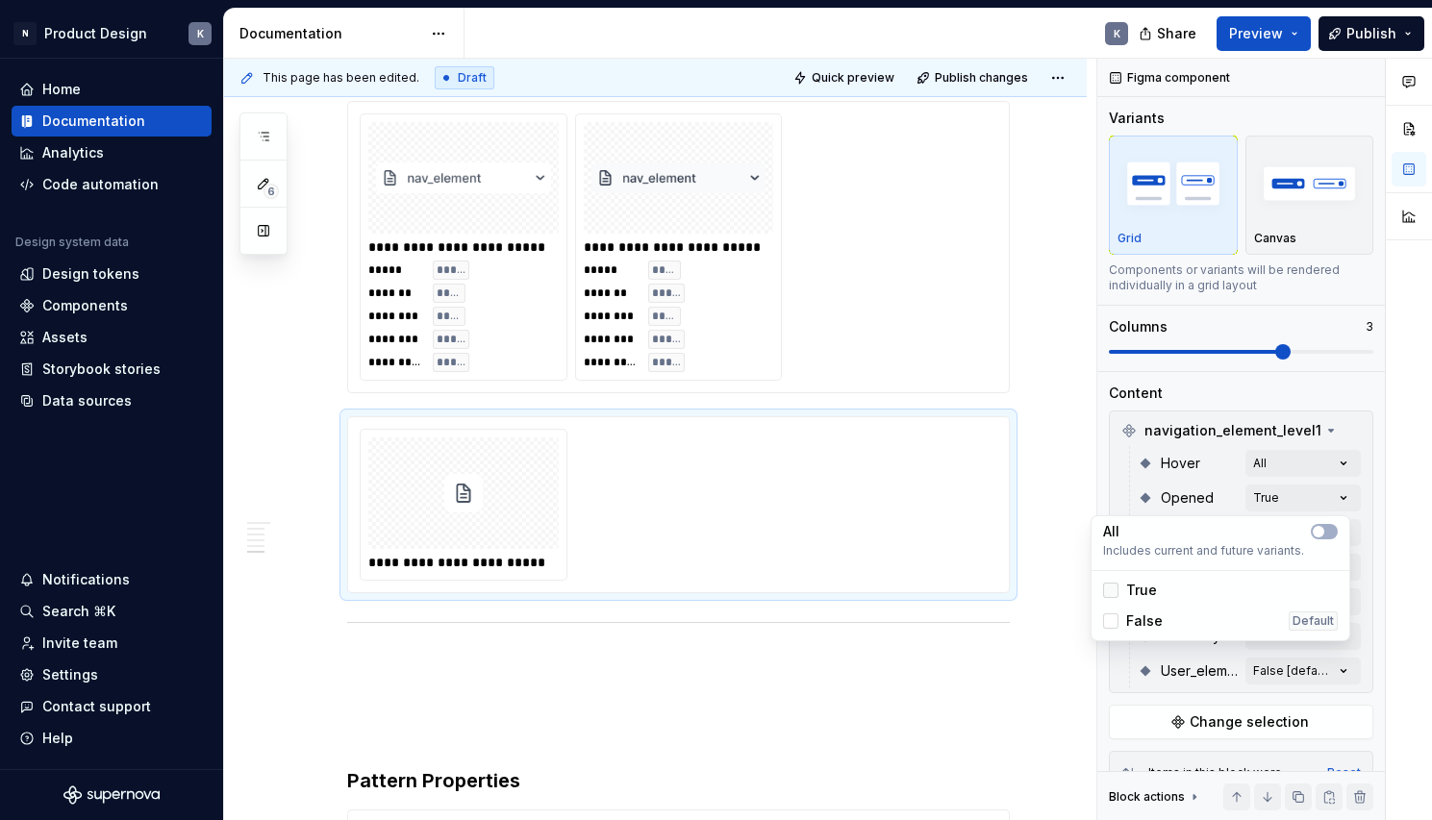
click at [1111, 590] on icon at bounding box center [1111, 590] width 0 height 0
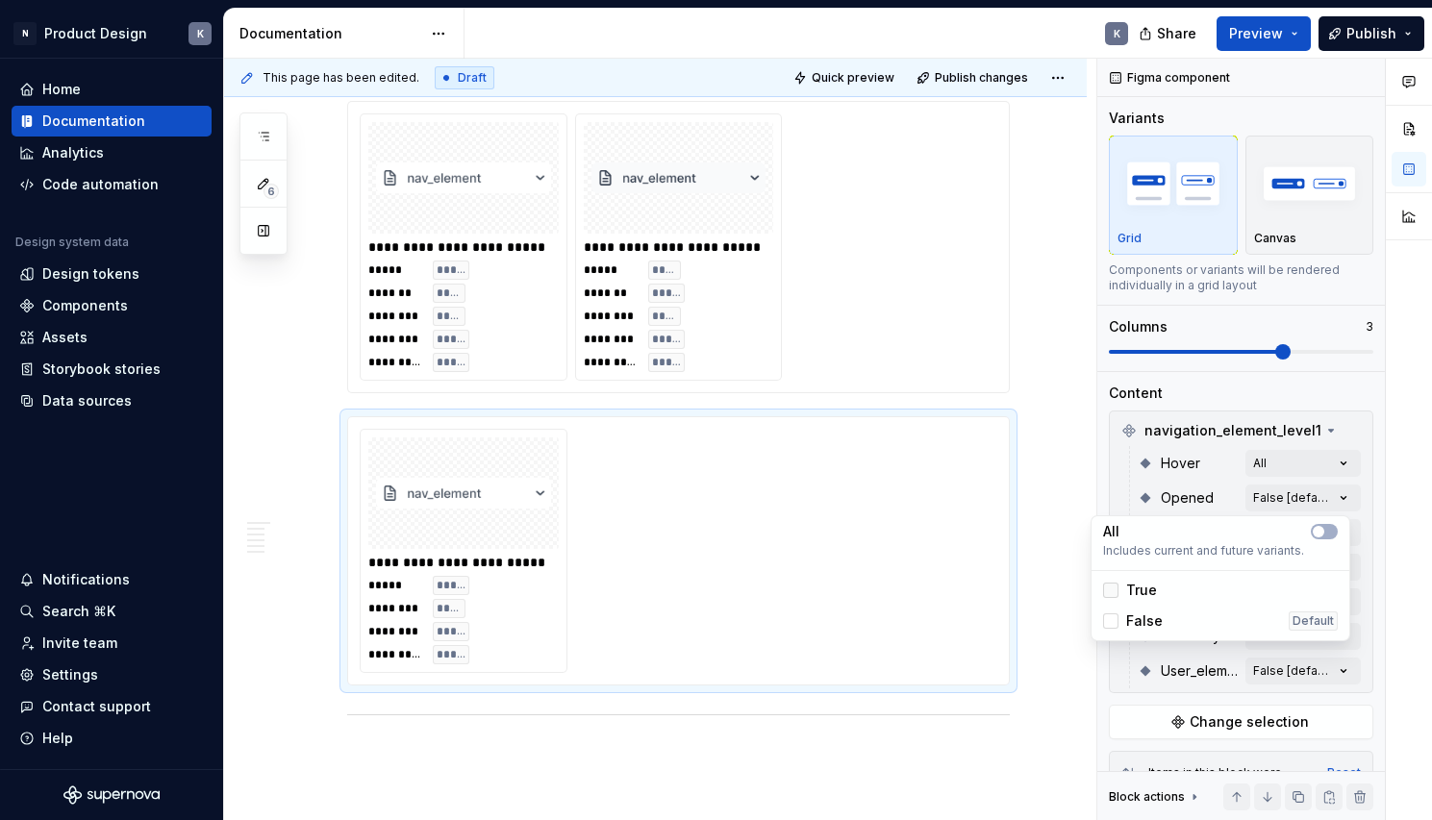
click at [1114, 593] on div at bounding box center [1110, 590] width 15 height 15
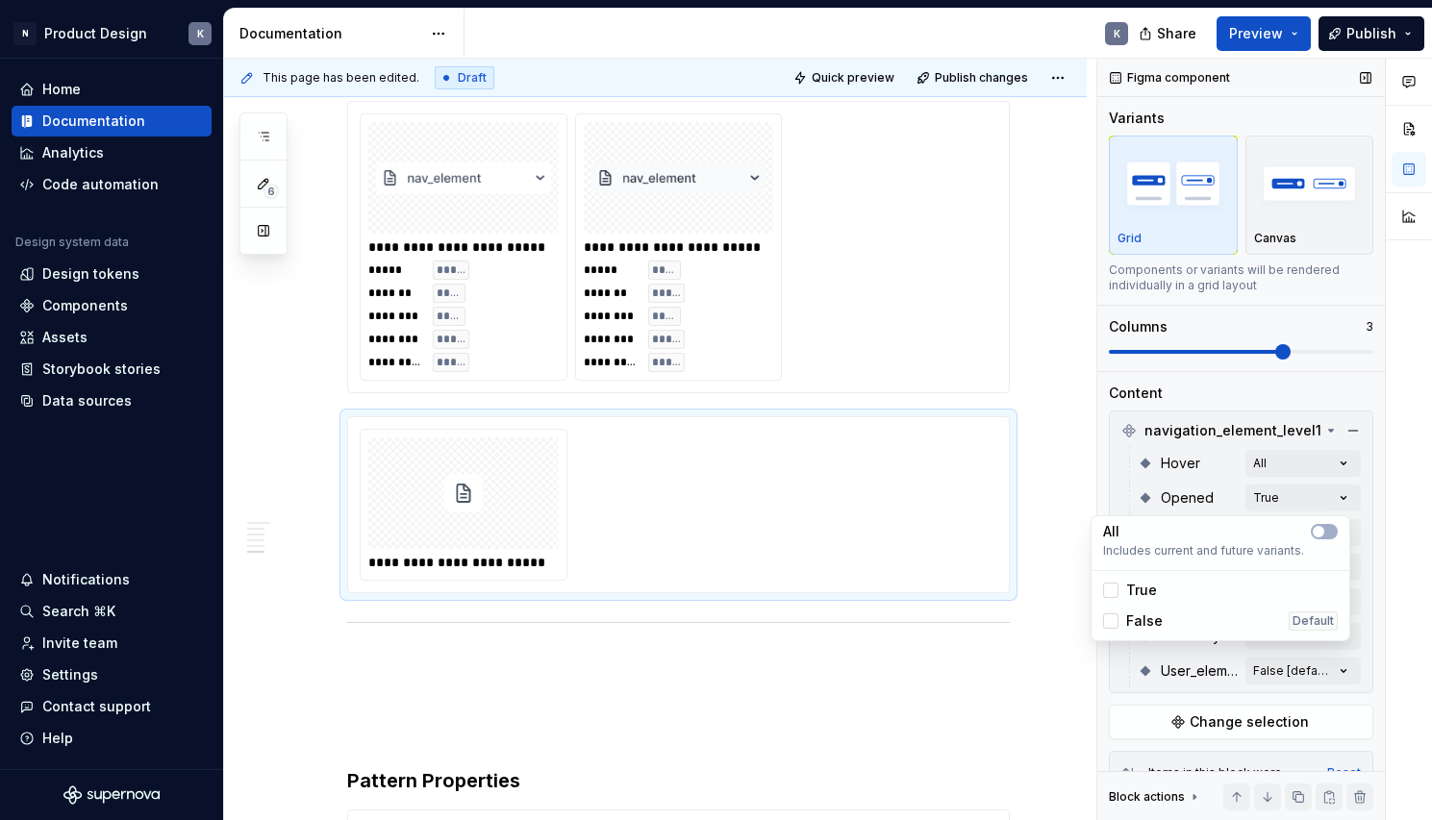
click at [1101, 480] on div "Comments Open comments No comments yet Select ‘Comment’ from the block context …" at bounding box center [1264, 440] width 335 height 763
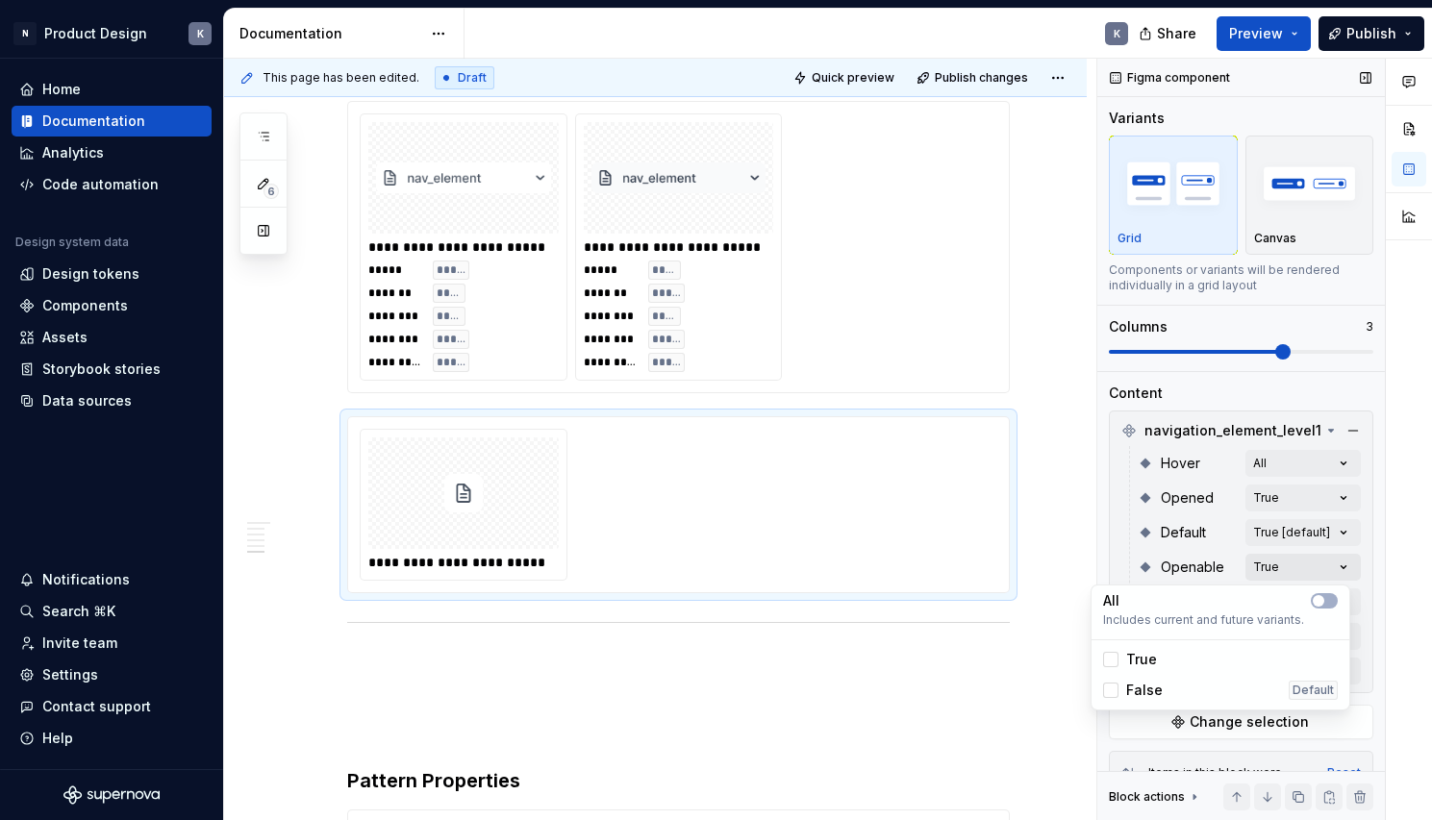
click at [1288, 568] on div "Comments Open comments No comments yet Select ‘Comment’ from the block context …" at bounding box center [1264, 440] width 335 height 763
click at [1317, 601] on span "button" at bounding box center [1319, 601] width 12 height 12
click at [1317, 601] on icon "button" at bounding box center [1318, 601] width 15 height 12
click at [1105, 562] on div "Comments Open comments No comments yet Select ‘Comment’ from the block context …" at bounding box center [1264, 440] width 335 height 763
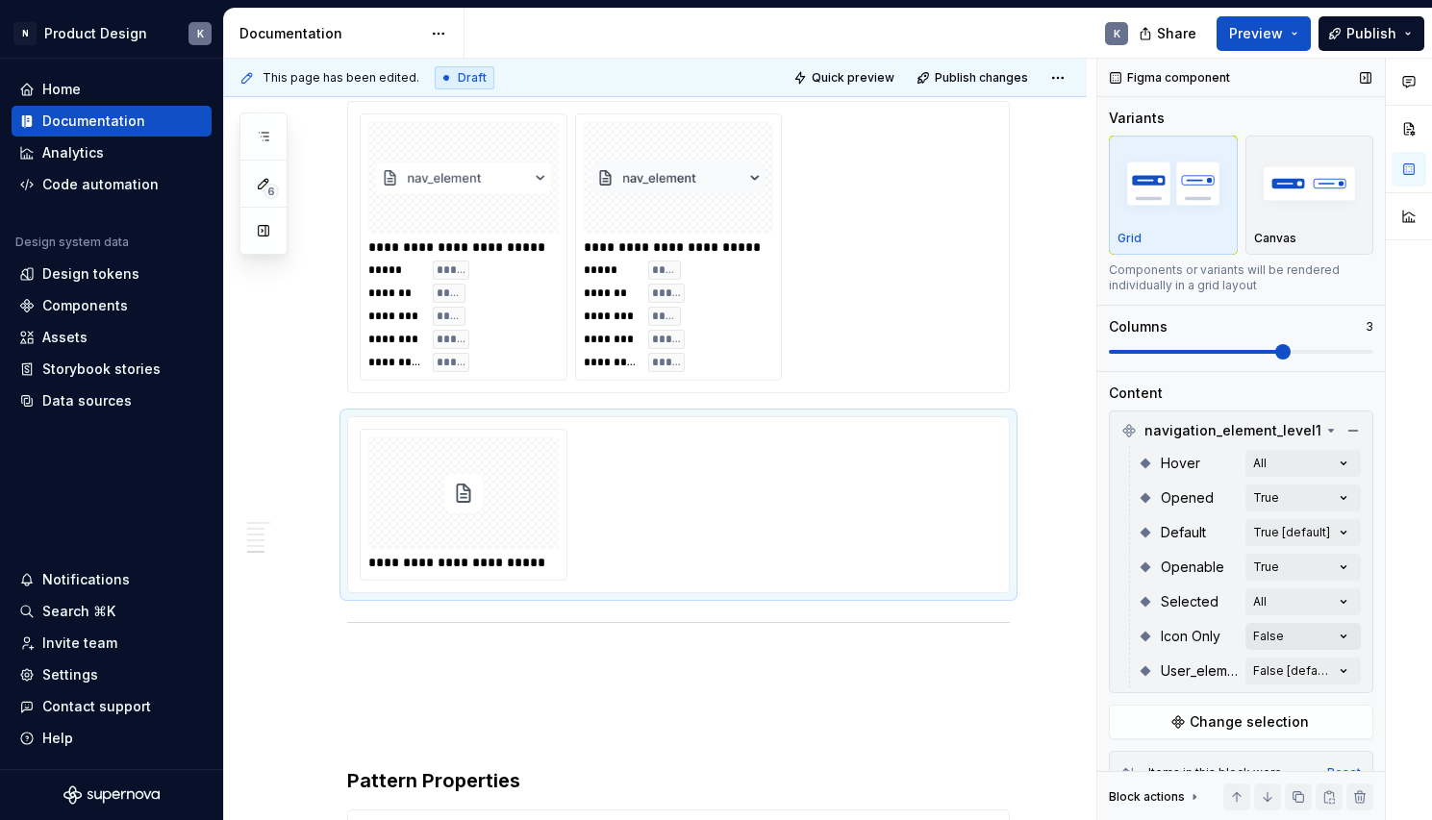
click at [1306, 636] on div "Comments Open comments No comments yet Select ‘Comment’ from the block context …" at bounding box center [1264, 440] width 335 height 763
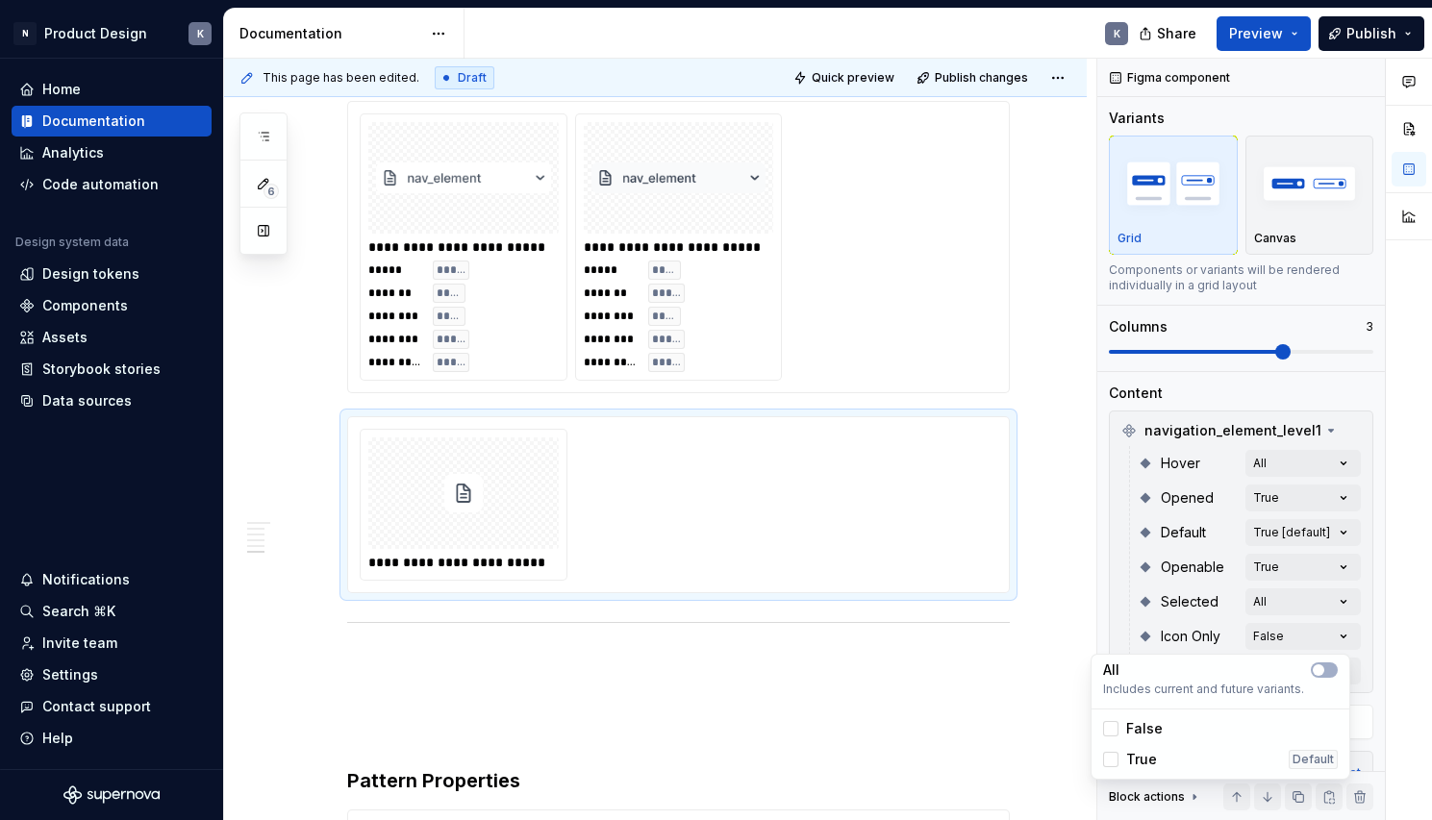
click at [1300, 463] on div "Comments Open comments No comments yet Select ‘Comment’ from the block context …" at bounding box center [1264, 440] width 335 height 763
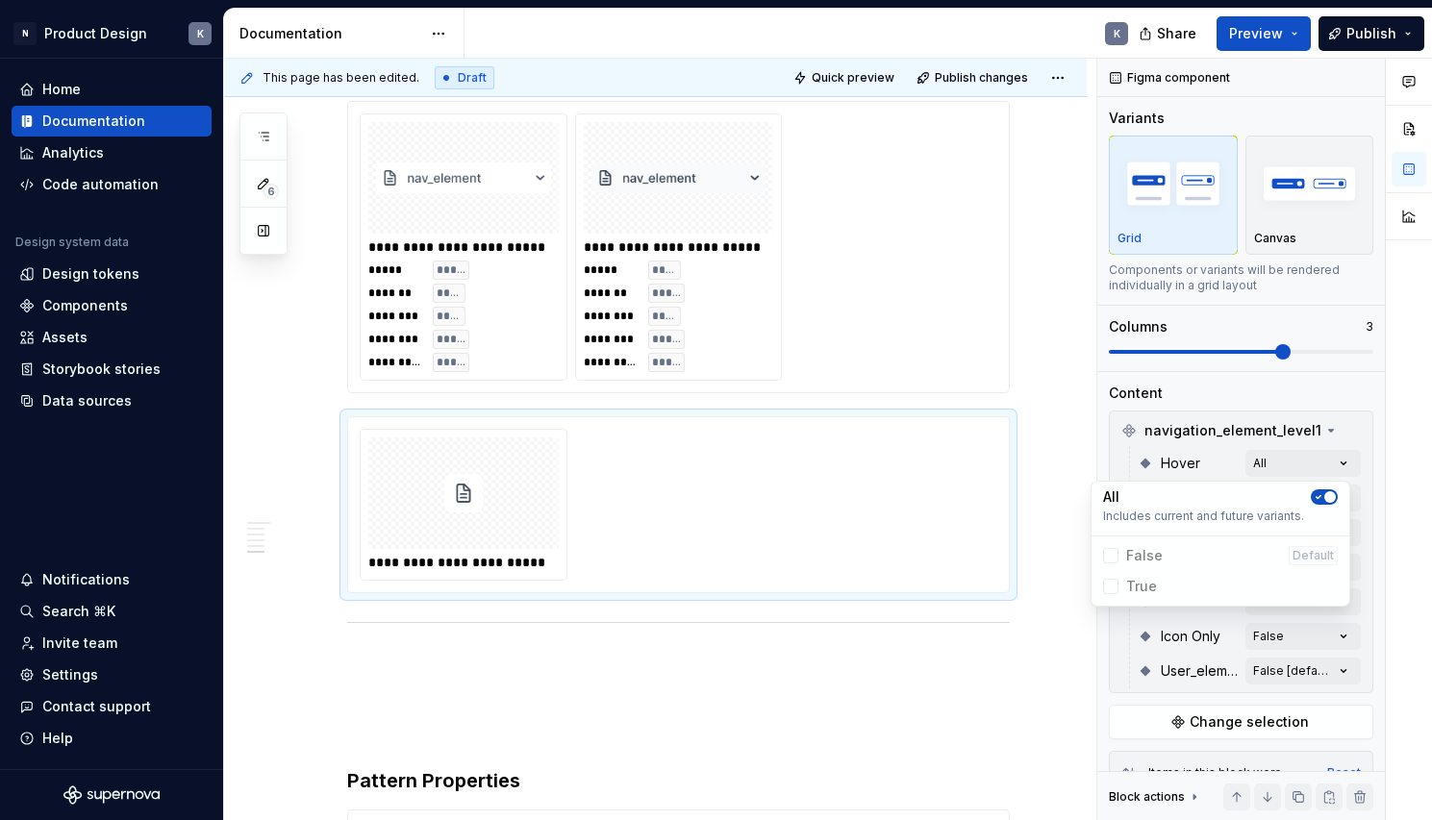
click at [1300, 463] on div "Comments Open comments No comments yet Select ‘Comment’ from the block context …" at bounding box center [1264, 440] width 335 height 763
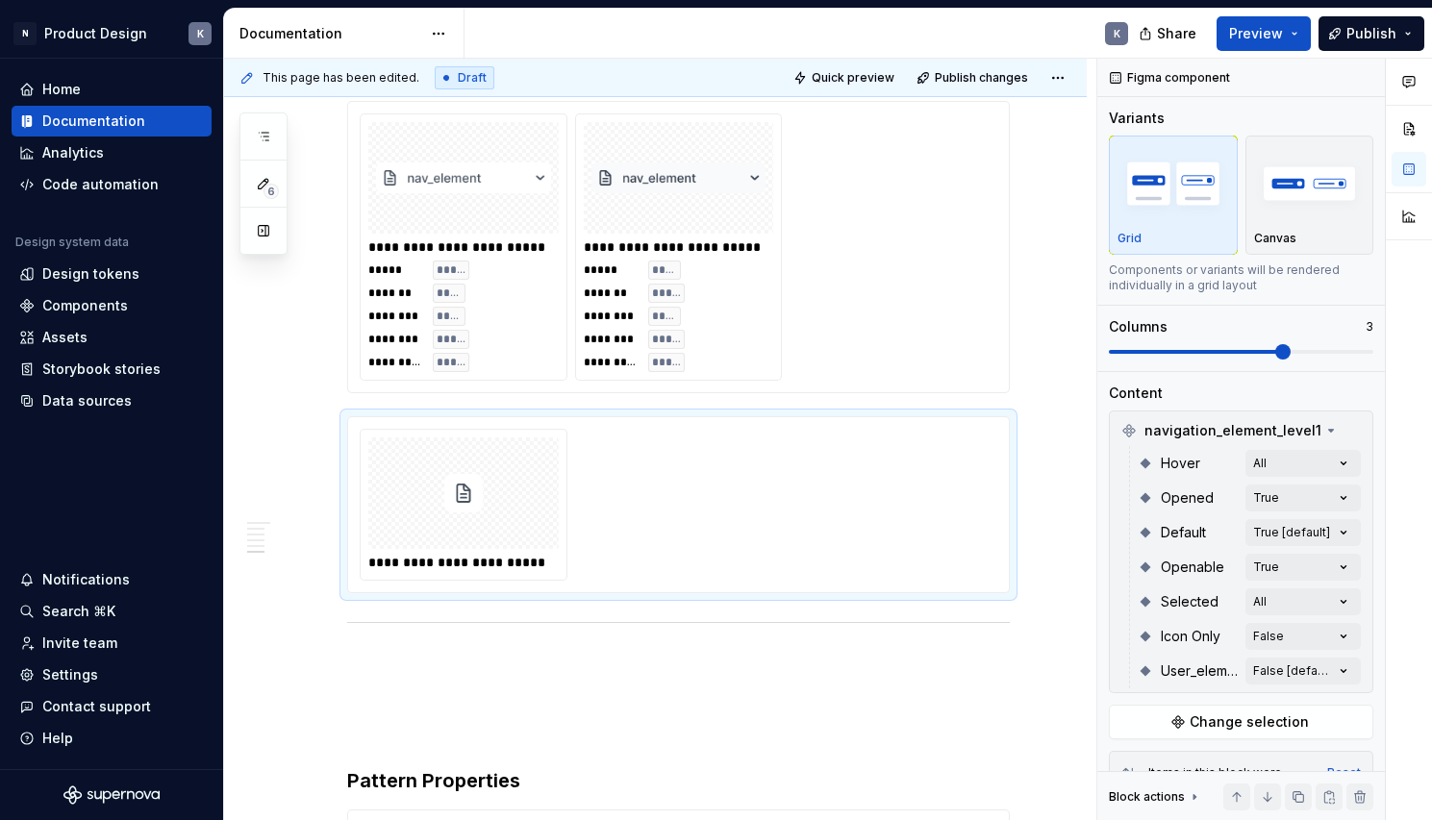
click at [1364, 455] on div "Comments Open comments No comments yet Select ‘Comment’ from the block context …" at bounding box center [1264, 440] width 335 height 763
click at [1330, 497] on div "Comments Open comments No comments yet Select ‘Comment’ from the block context …" at bounding box center [1264, 440] width 335 height 763
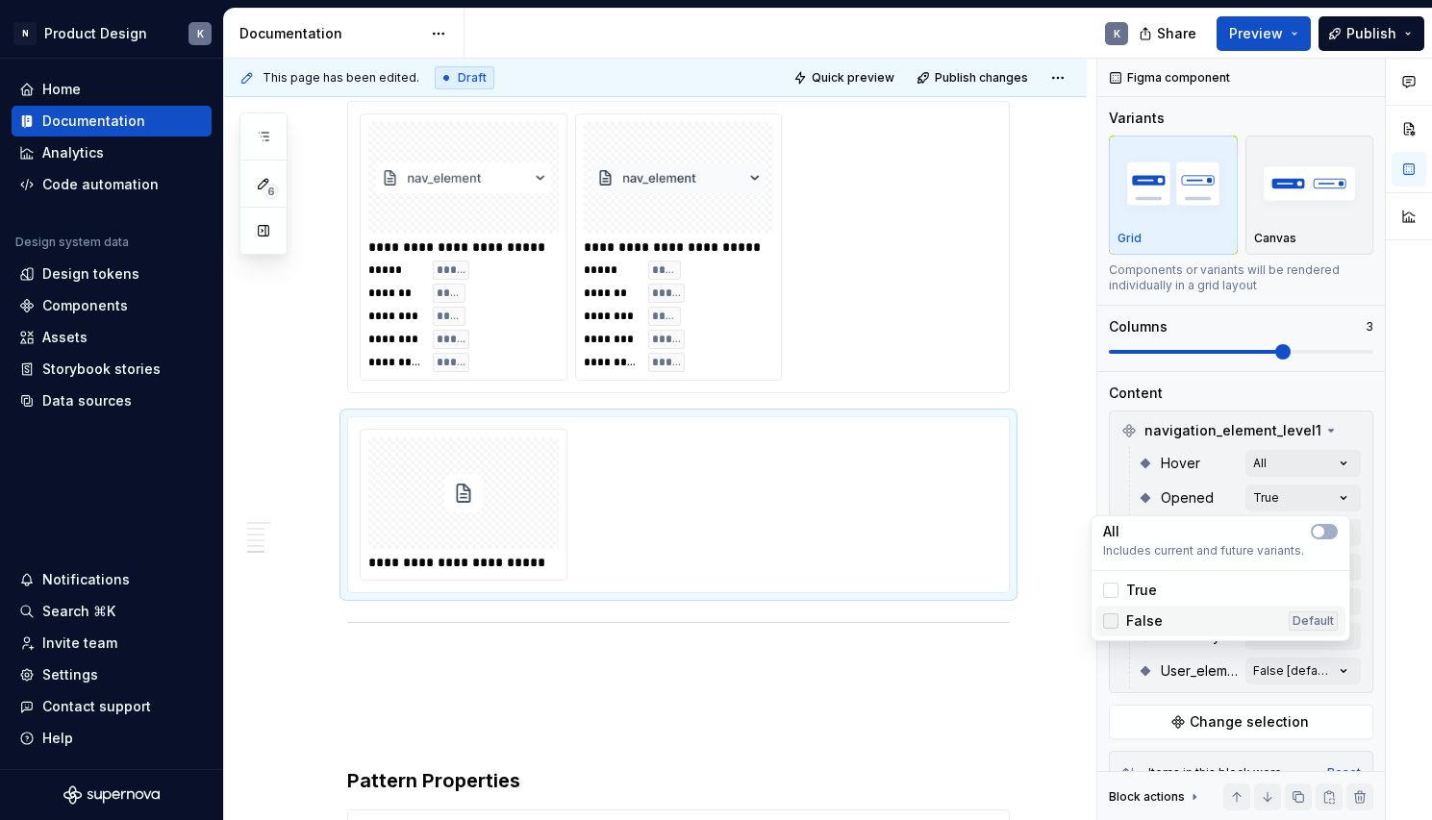
click at [1110, 615] on div at bounding box center [1110, 620] width 15 height 15
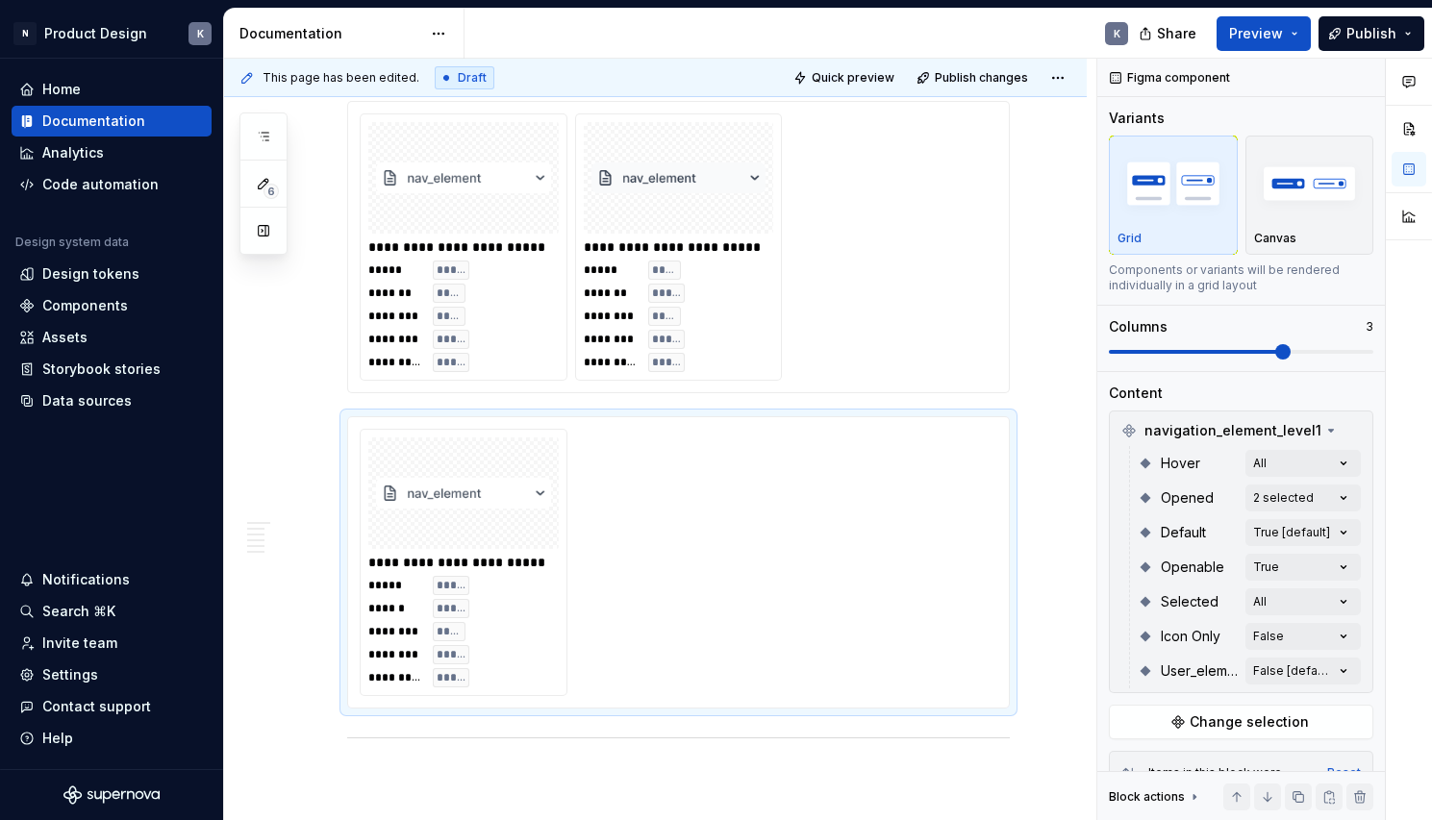
click at [1385, 528] on div "Comments Open comments No comments yet Select ‘Comment’ from the block context …" at bounding box center [1264, 440] width 335 height 763
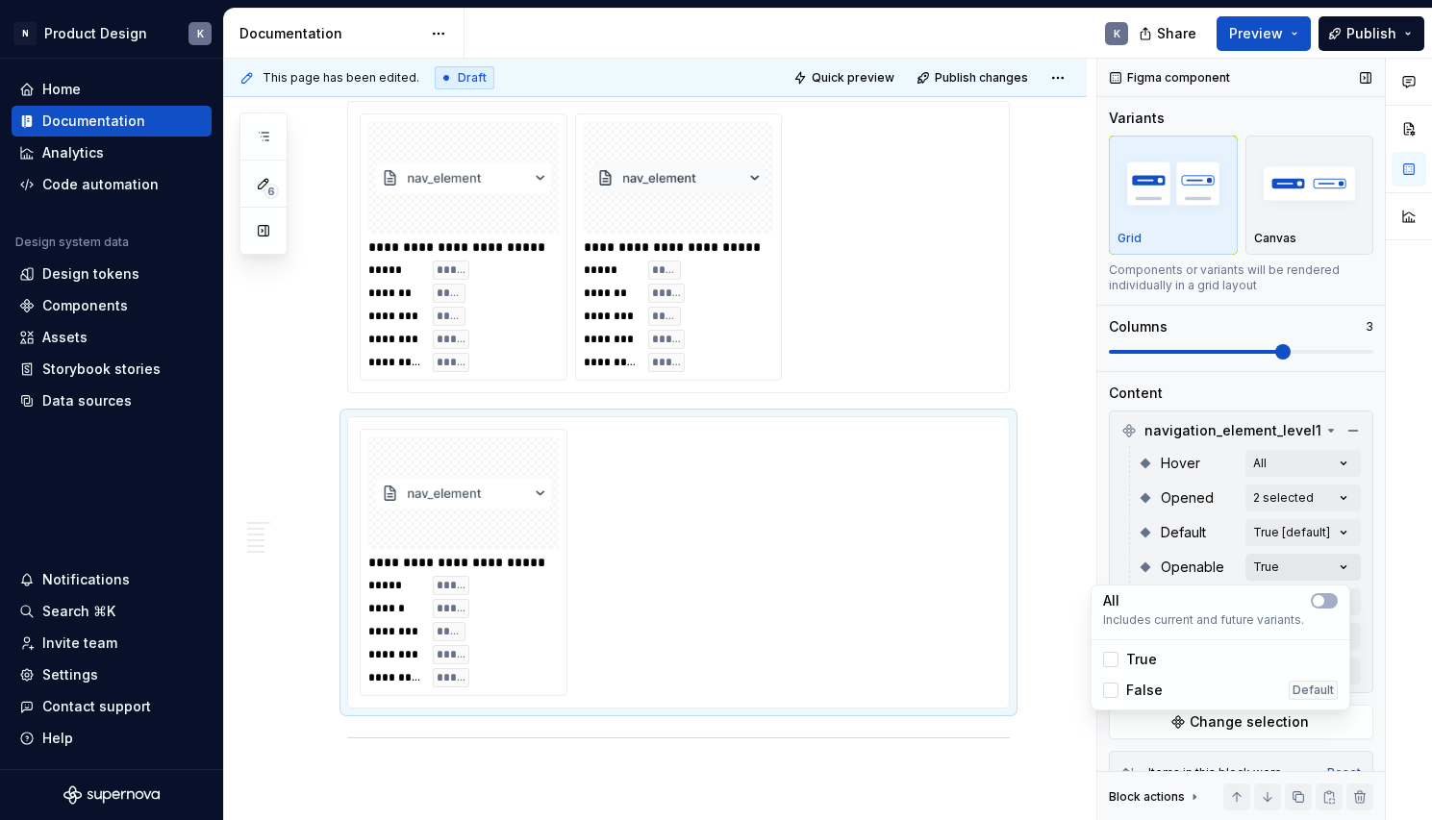
click at [1299, 560] on div "Comments Open comments No comments yet Select ‘Comment’ from the block context …" at bounding box center [1264, 440] width 335 height 763
click at [1317, 598] on span "button" at bounding box center [1319, 601] width 12 height 12
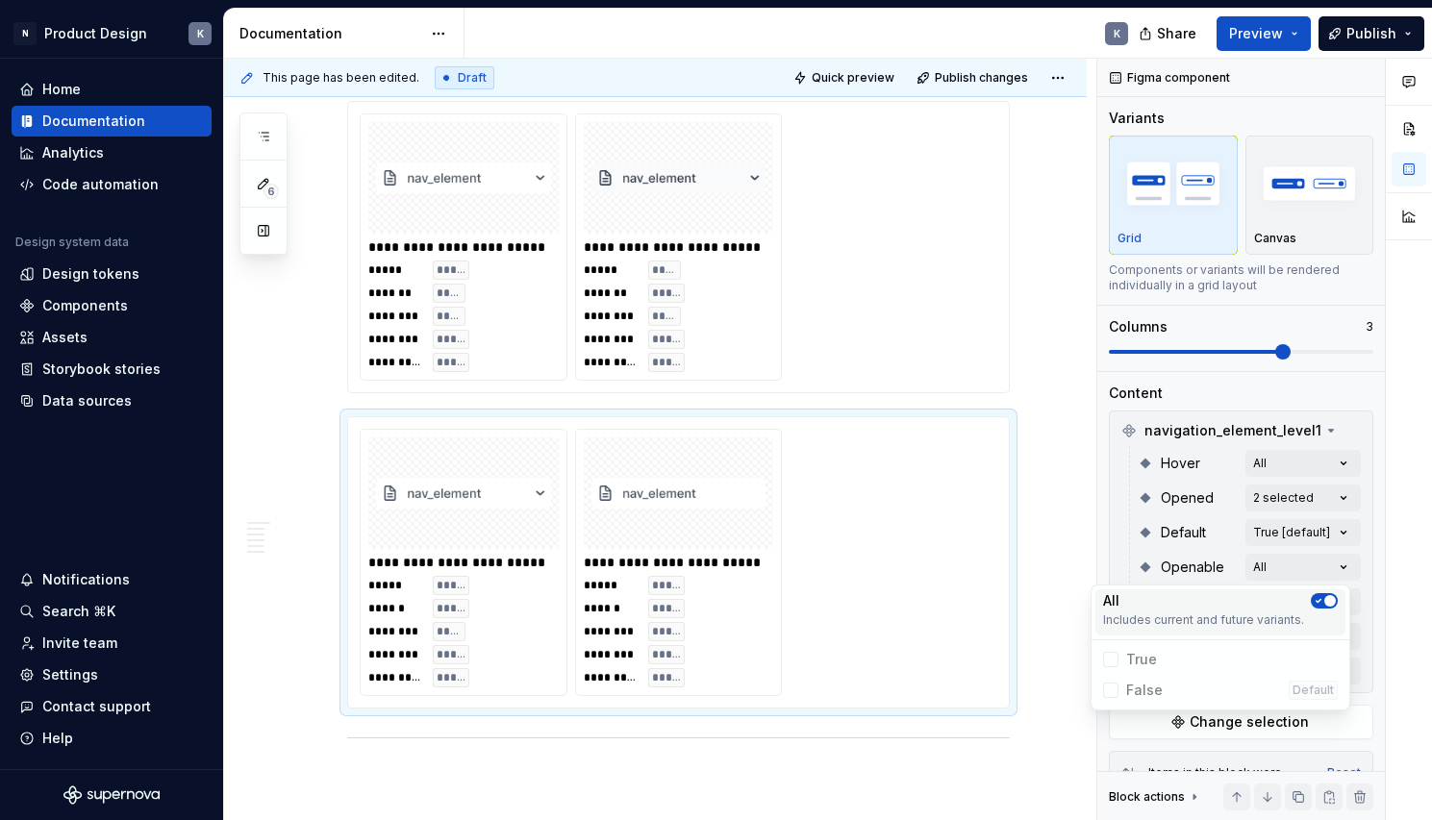
click at [1331, 595] on span "button" at bounding box center [1330, 601] width 12 height 12
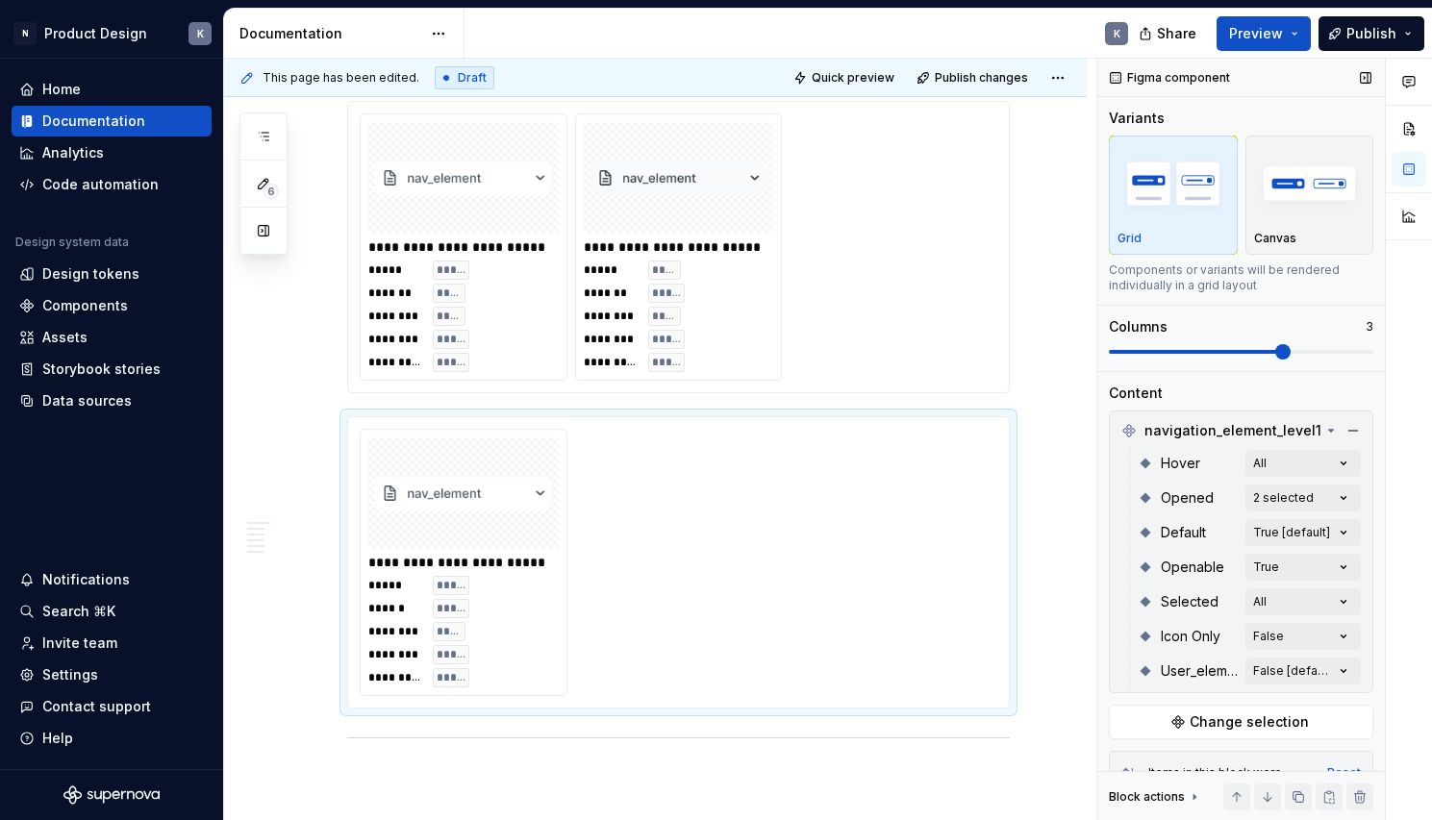
click at [1358, 545] on div "Comments Open comments No comments yet Select ‘Comment’ from the block context …" at bounding box center [1264, 440] width 335 height 763
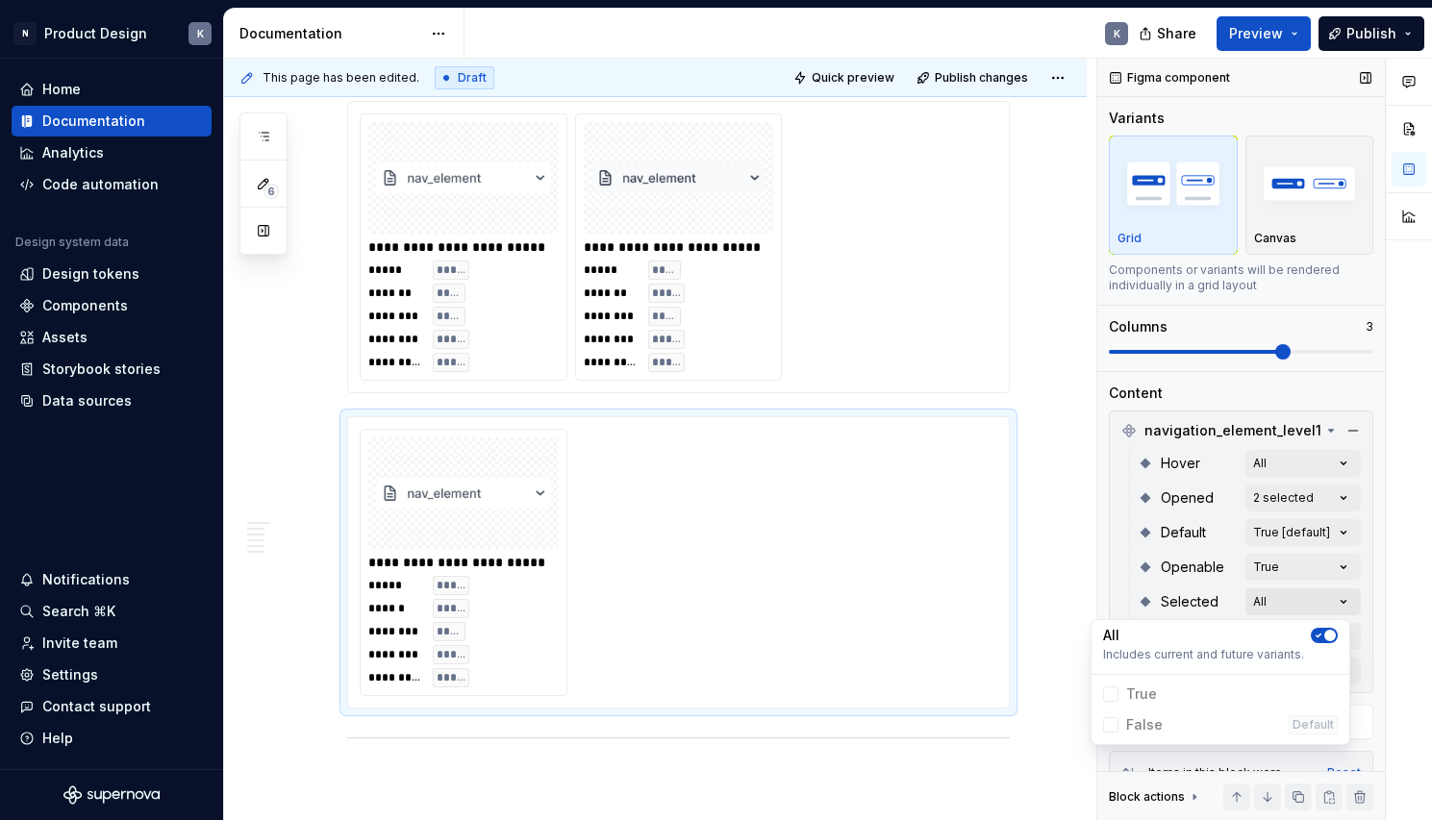
click at [1327, 593] on div "Comments Open comments No comments yet Select ‘Comment’ from the block context …" at bounding box center [1264, 440] width 335 height 763
click at [1322, 633] on icon "button" at bounding box center [1318, 636] width 15 height 12
click at [1322, 633] on span "button" at bounding box center [1319, 636] width 12 height 12
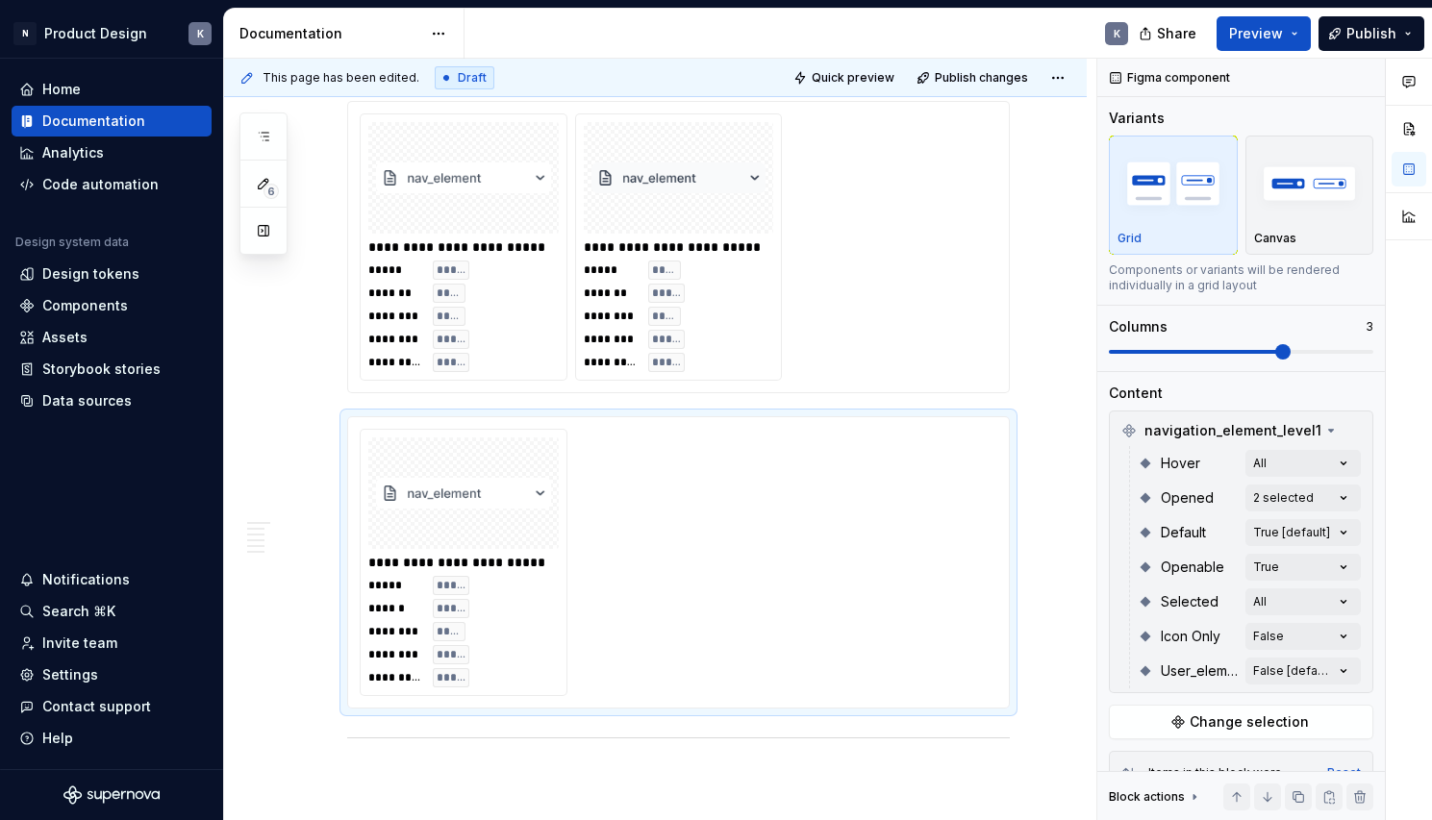
click at [1369, 613] on div "Comments Open comments No comments yet Select ‘Comment’ from the block context …" at bounding box center [1264, 440] width 335 height 763
click at [1333, 632] on div "Comments Open comments No comments yet Select ‘Comment’ from the block context …" at bounding box center [1264, 440] width 335 height 763
click at [1369, 638] on div "Comments Open comments No comments yet Select ‘Comment’ from the block context …" at bounding box center [1264, 440] width 335 height 763
click at [1313, 667] on div "Comments Open comments No comments yet Select ‘Comment’ from the block context …" at bounding box center [1264, 440] width 335 height 763
click at [1109, 787] on div at bounding box center [1110, 794] width 15 height 15
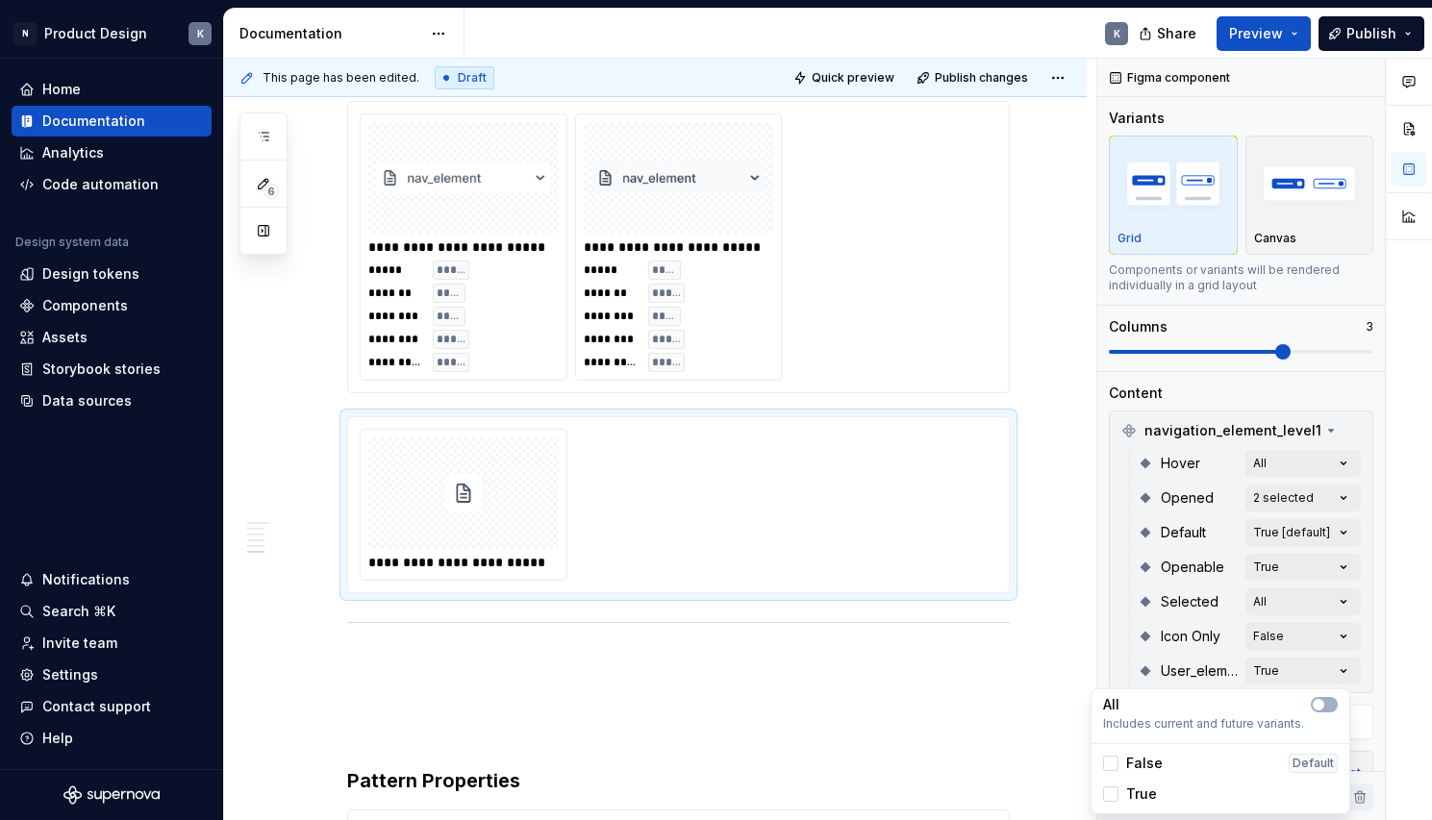
click at [1030, 348] on html "N Product Design K Home Documentation Analytics Code automation Design system d…" at bounding box center [716, 410] width 1432 height 820
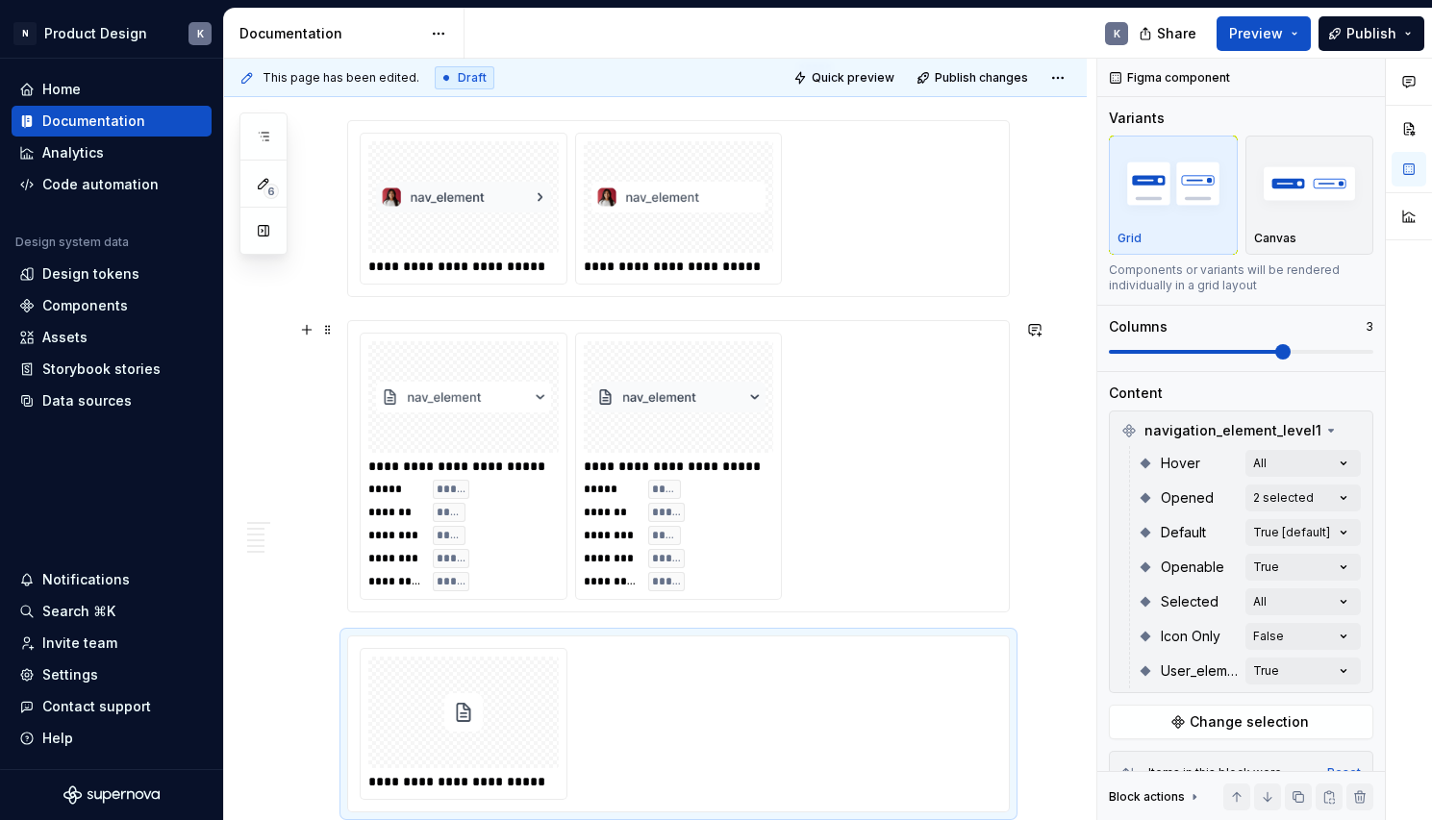
scroll to position [4734, 0]
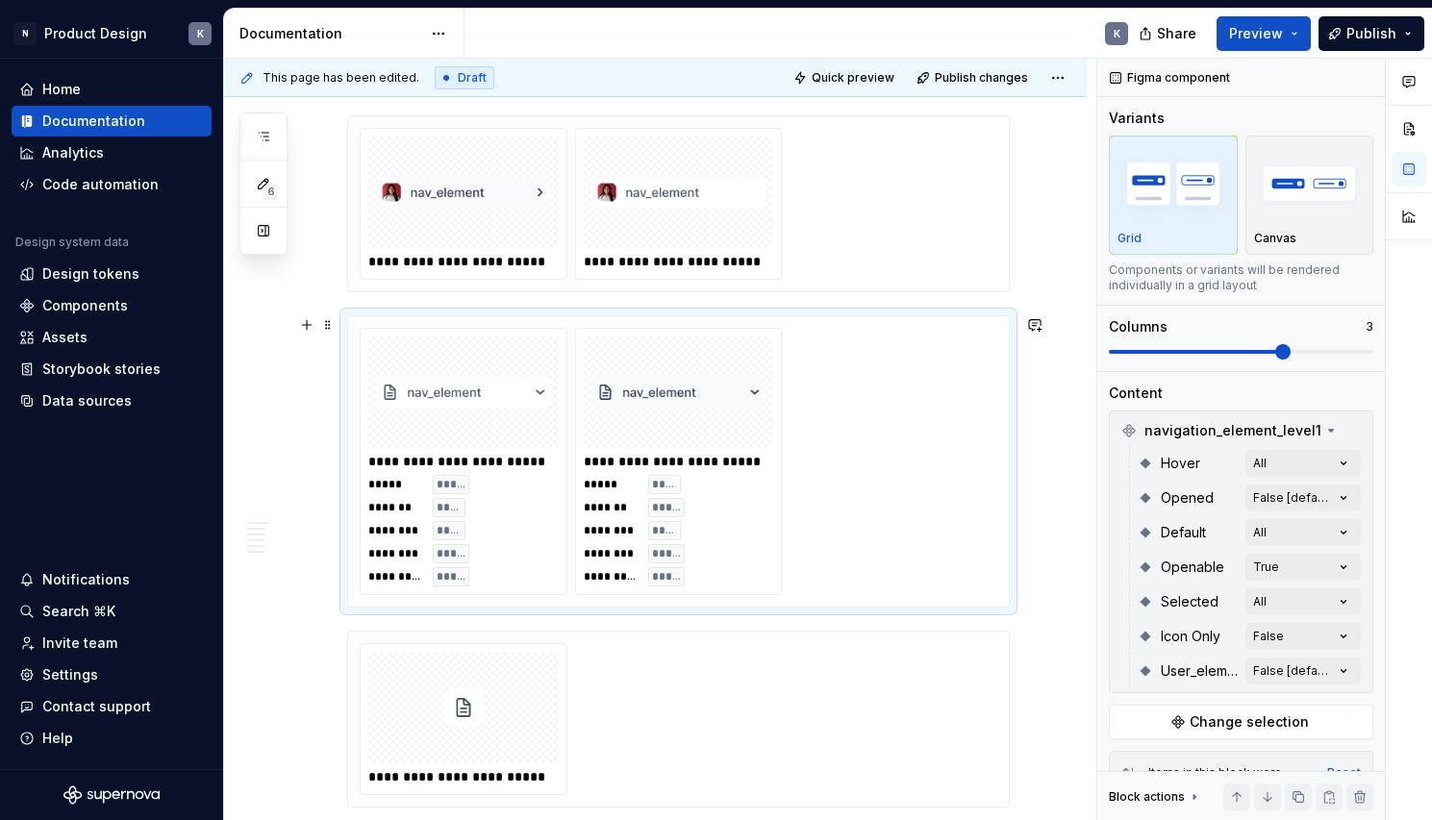
click at [983, 410] on div "**********" at bounding box center [679, 461] width 638 height 267
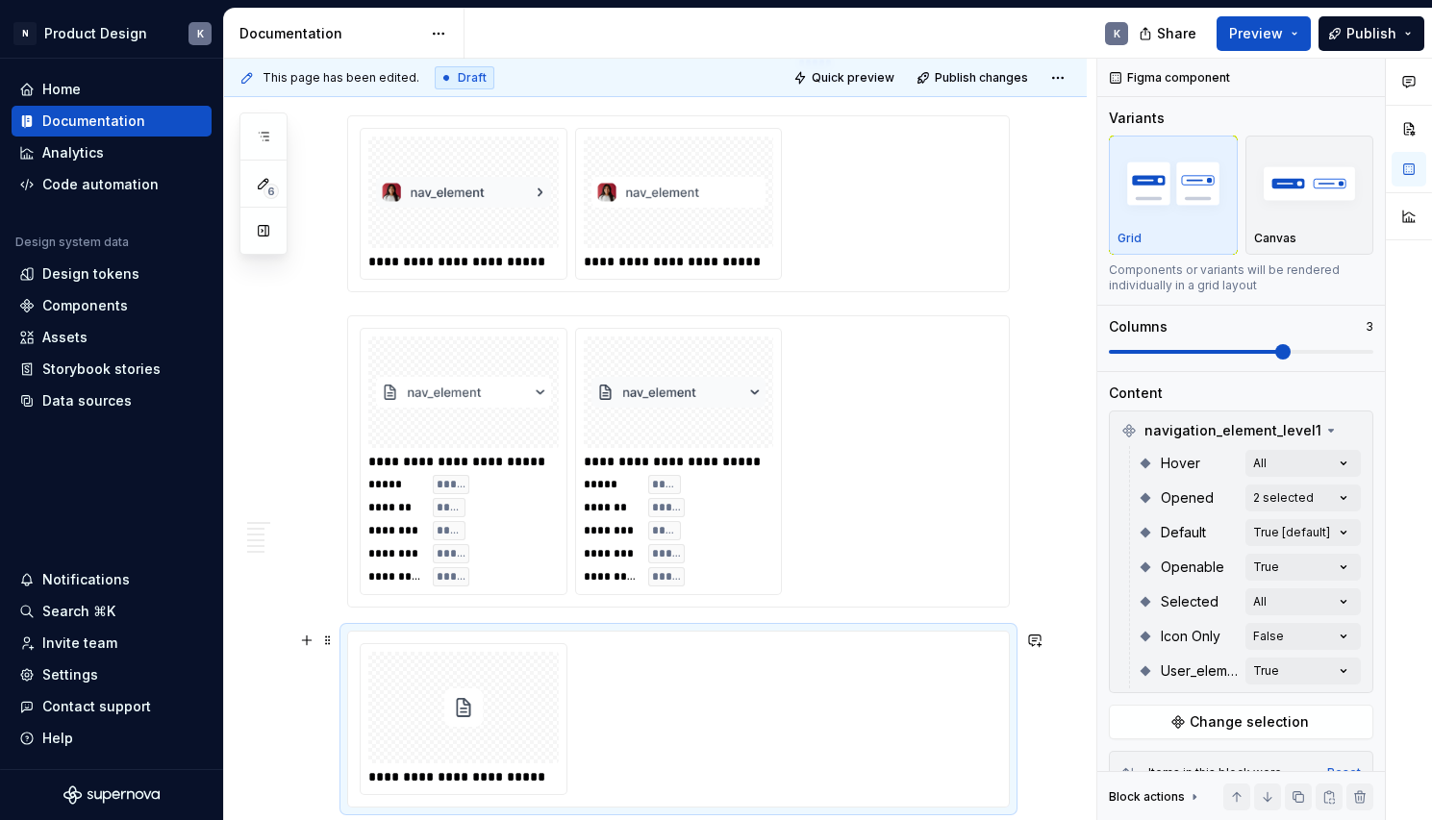
click at [726, 667] on div "**********" at bounding box center [679, 719] width 638 height 152
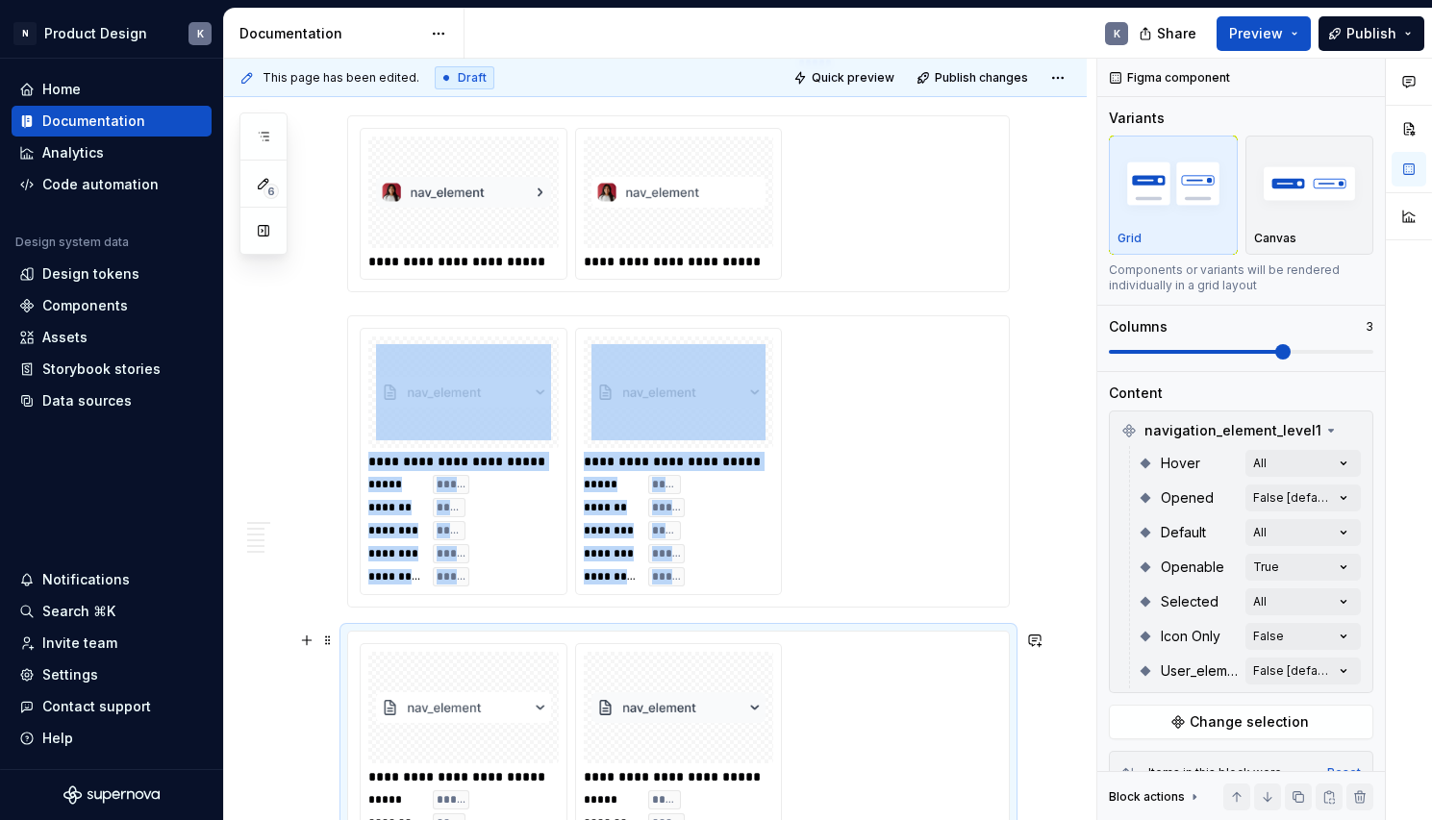
click at [738, 751] on img at bounding box center [678, 708] width 175 height 96
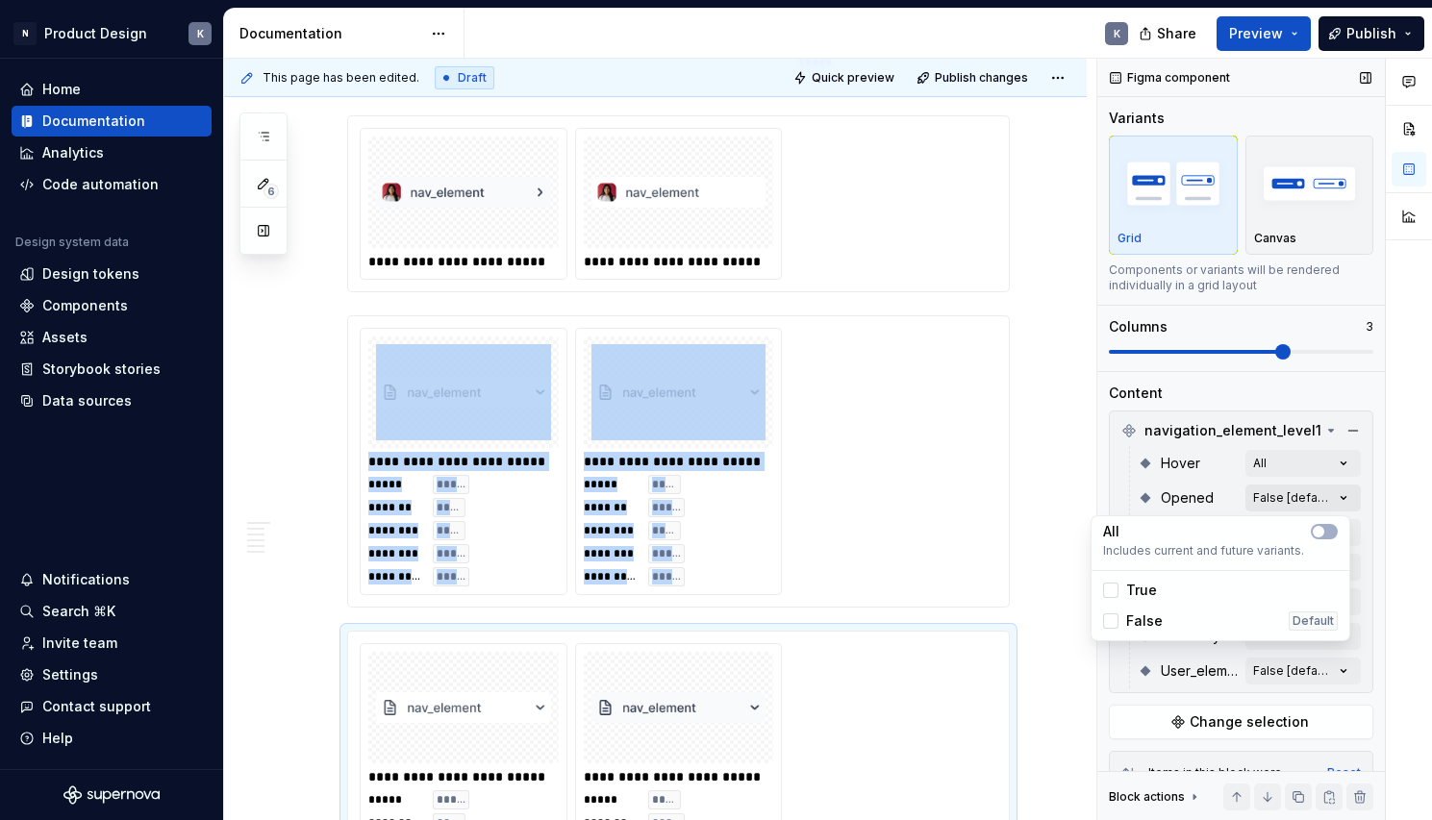
click at [1312, 488] on div "Comments Open comments No comments yet Select ‘Comment’ from the block context …" at bounding box center [1264, 440] width 335 height 763
click at [1322, 533] on span "button" at bounding box center [1319, 532] width 12 height 12
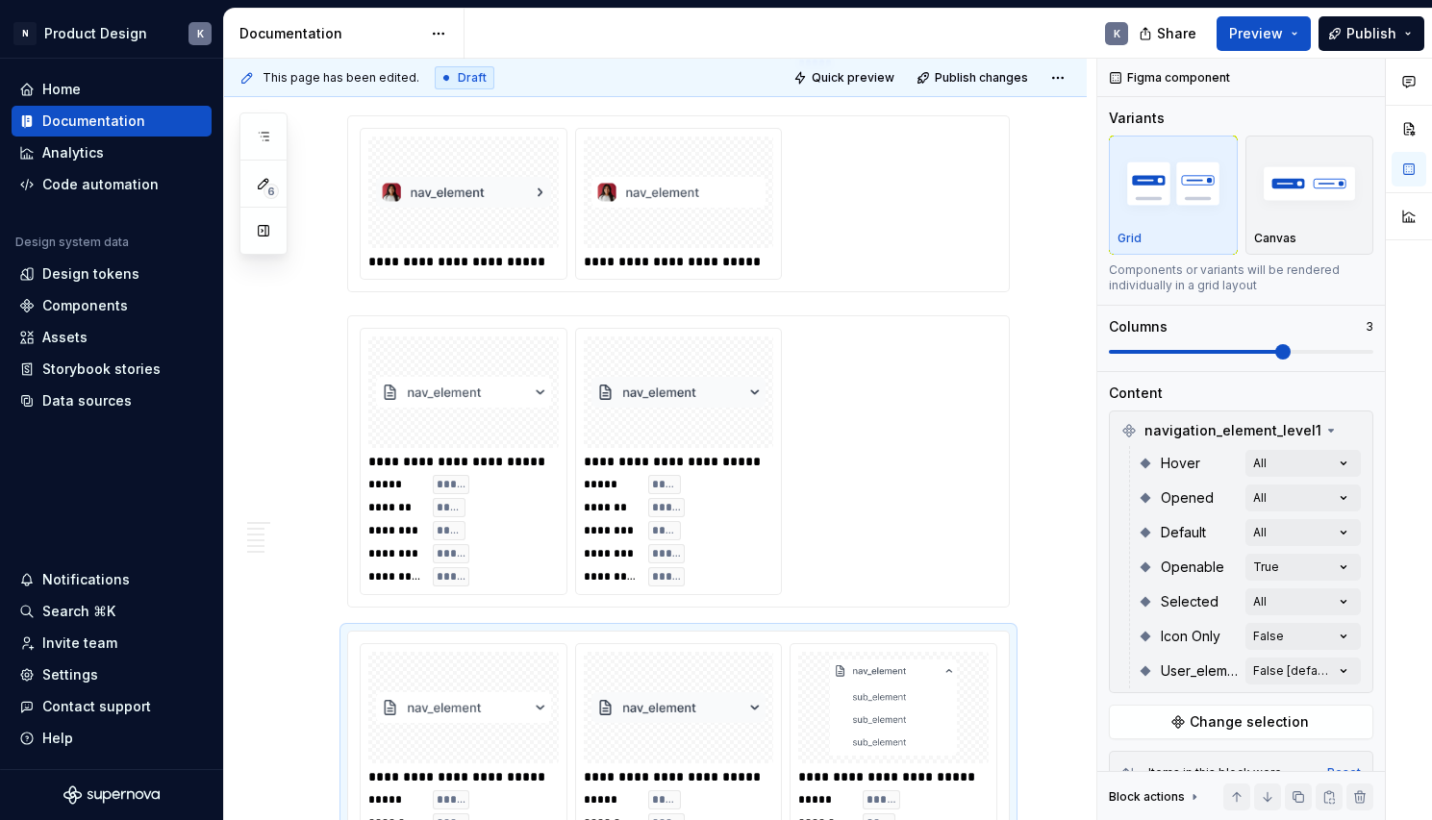
click at [1050, 589] on html "N Product Design K Home Documentation Analytics Code automation Design system d…" at bounding box center [716, 410] width 1432 height 820
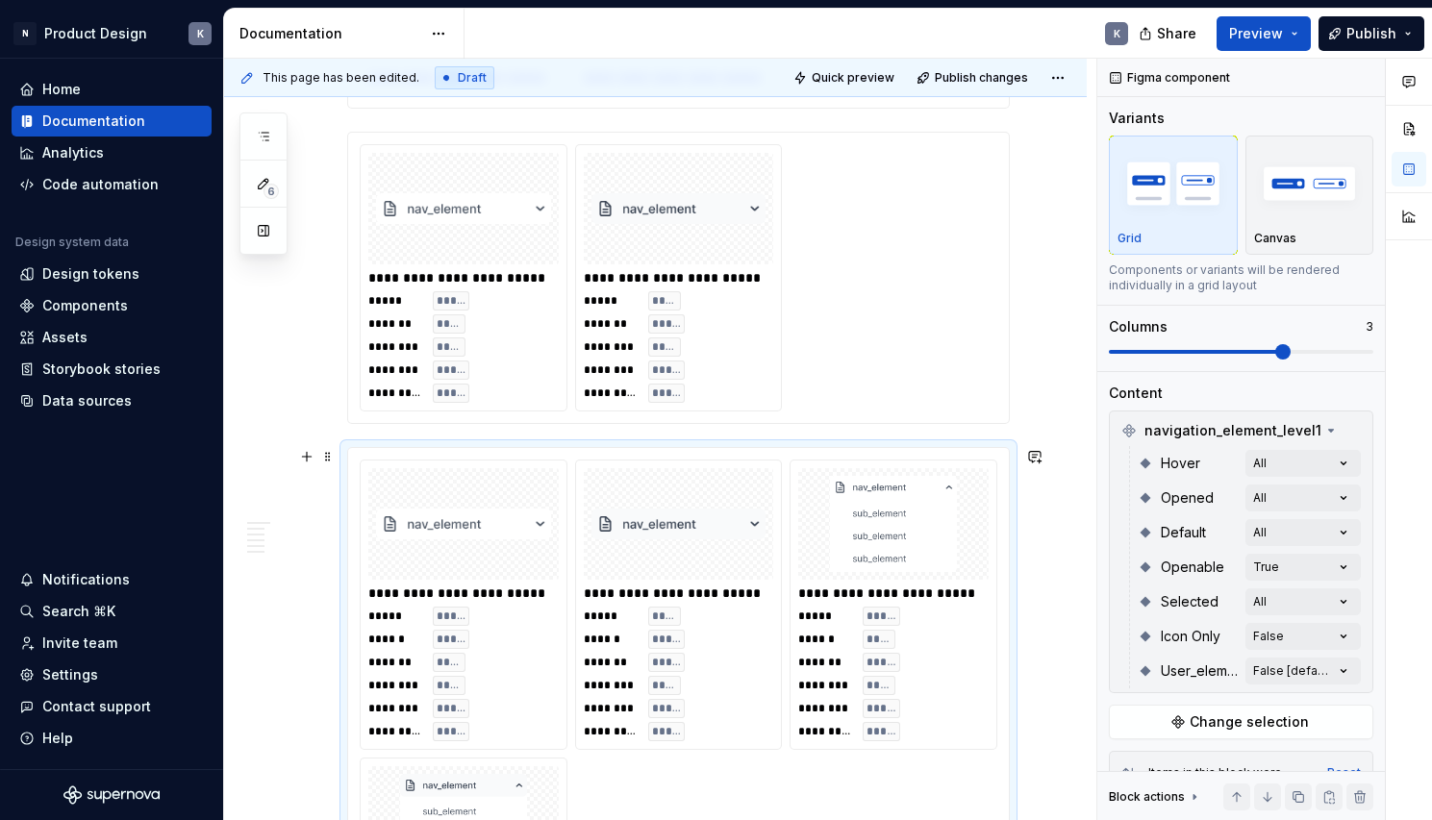
scroll to position [5037, 0]
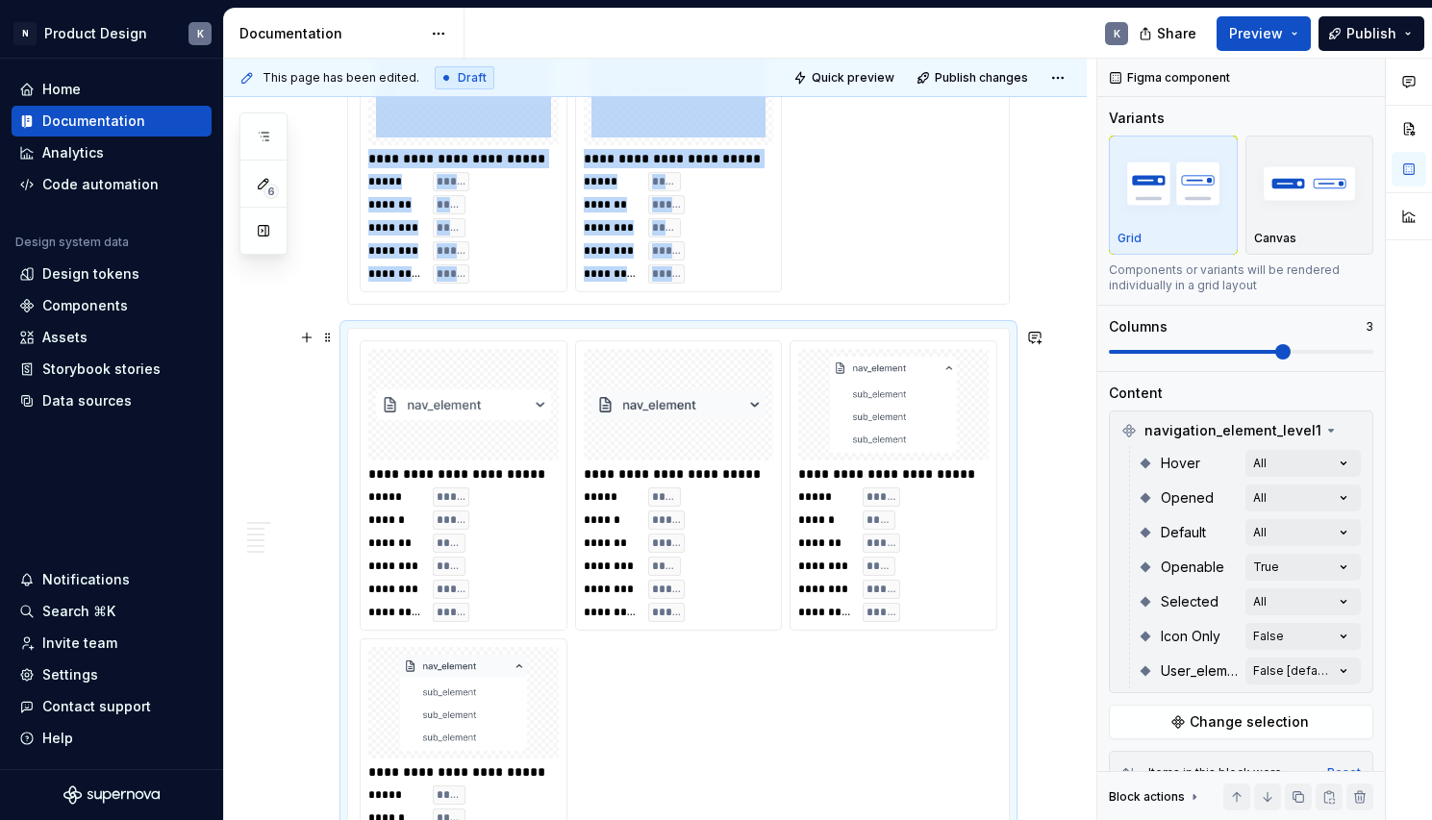
click at [738, 477] on div "**********" at bounding box center [678, 473] width 189 height 19
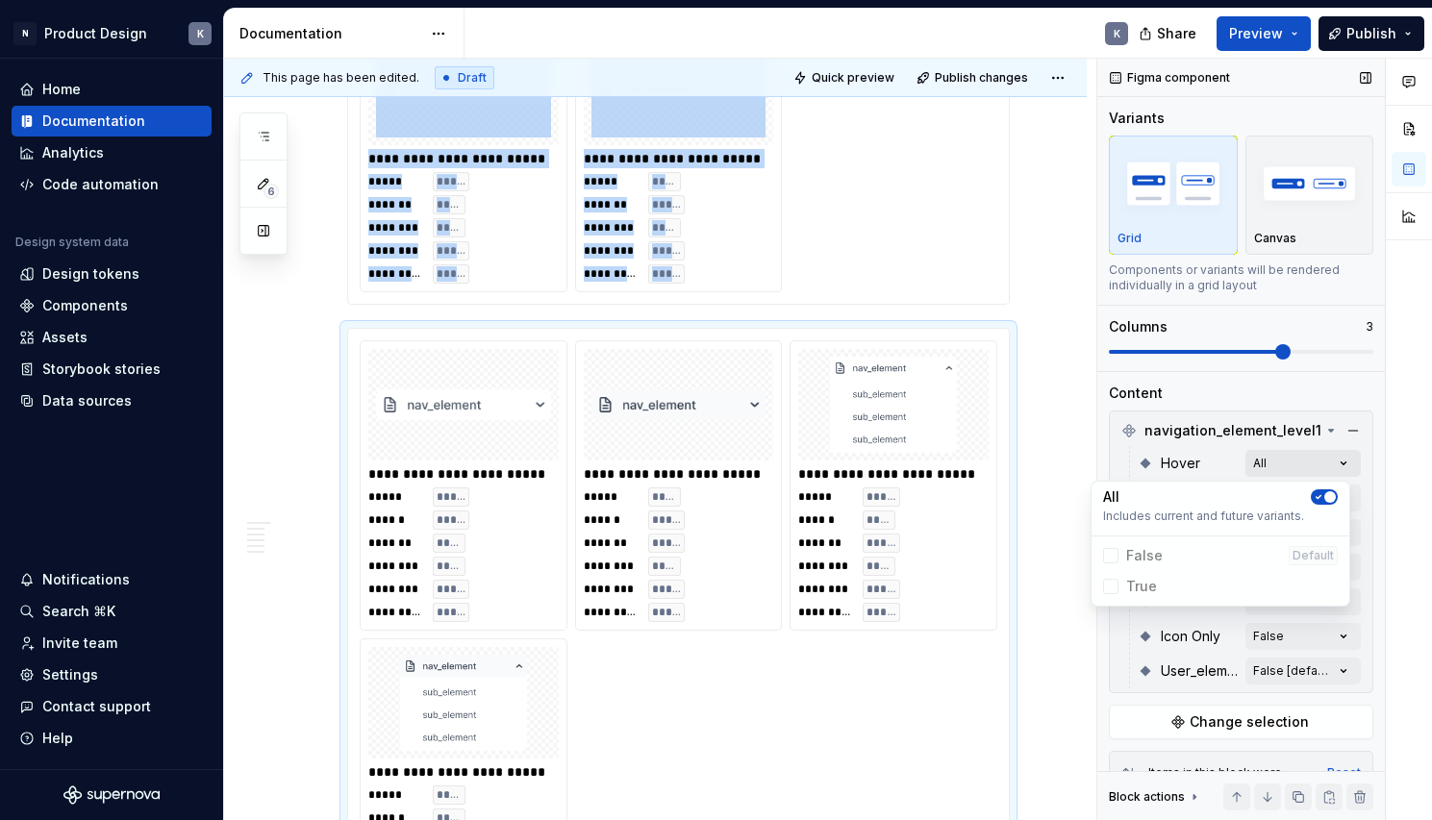
click at [1302, 464] on div "Comments Open comments No comments yet Select ‘Comment’ from the block context …" at bounding box center [1264, 440] width 335 height 763
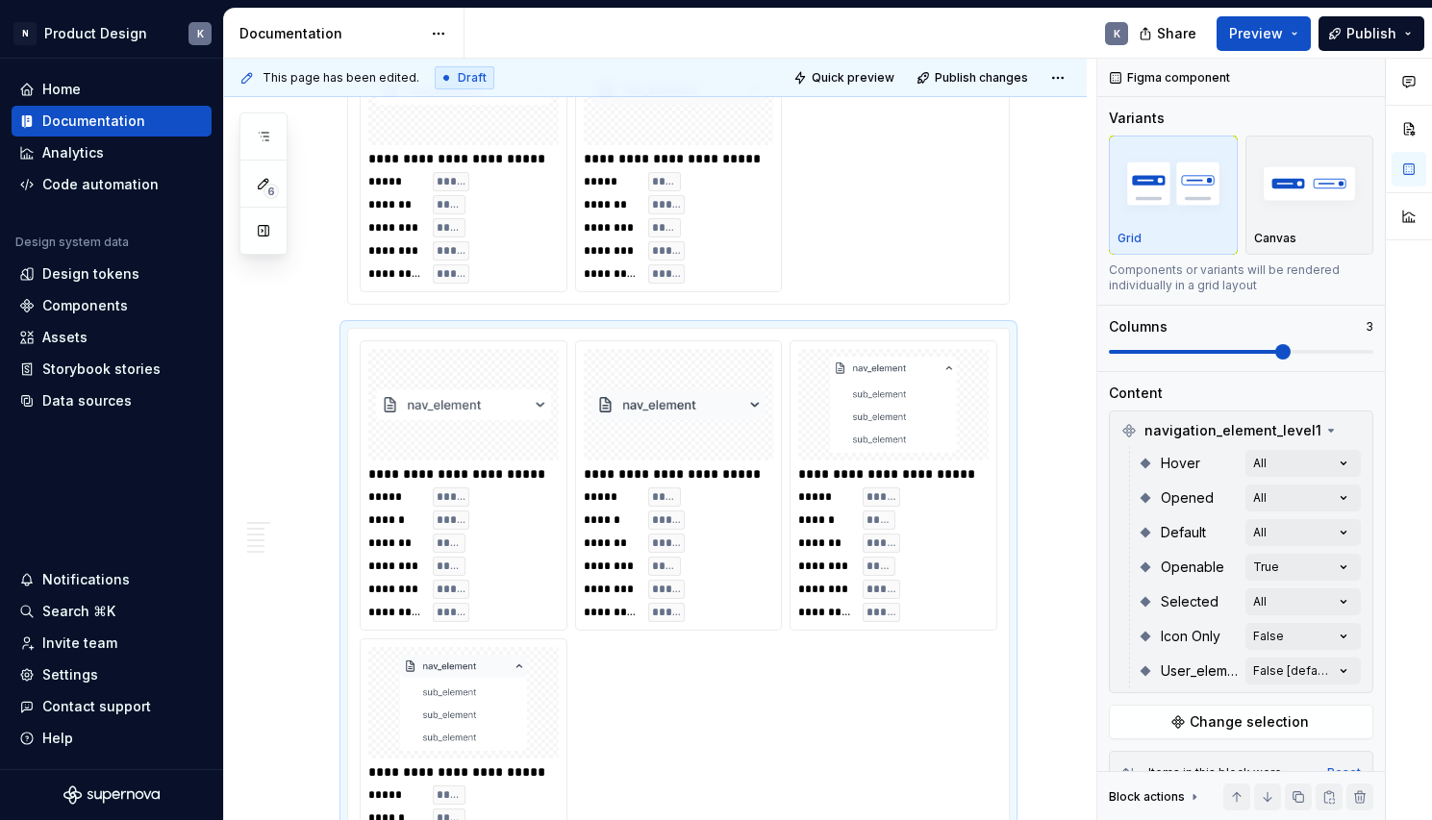
click at [1041, 461] on html "N Product Design K Home Documentation Analytics Code automation Design system d…" at bounding box center [716, 410] width 1432 height 820
click at [1258, 499] on div "Comments Open comments No comments yet Select ‘Comment’ from the block context …" at bounding box center [1264, 440] width 335 height 763
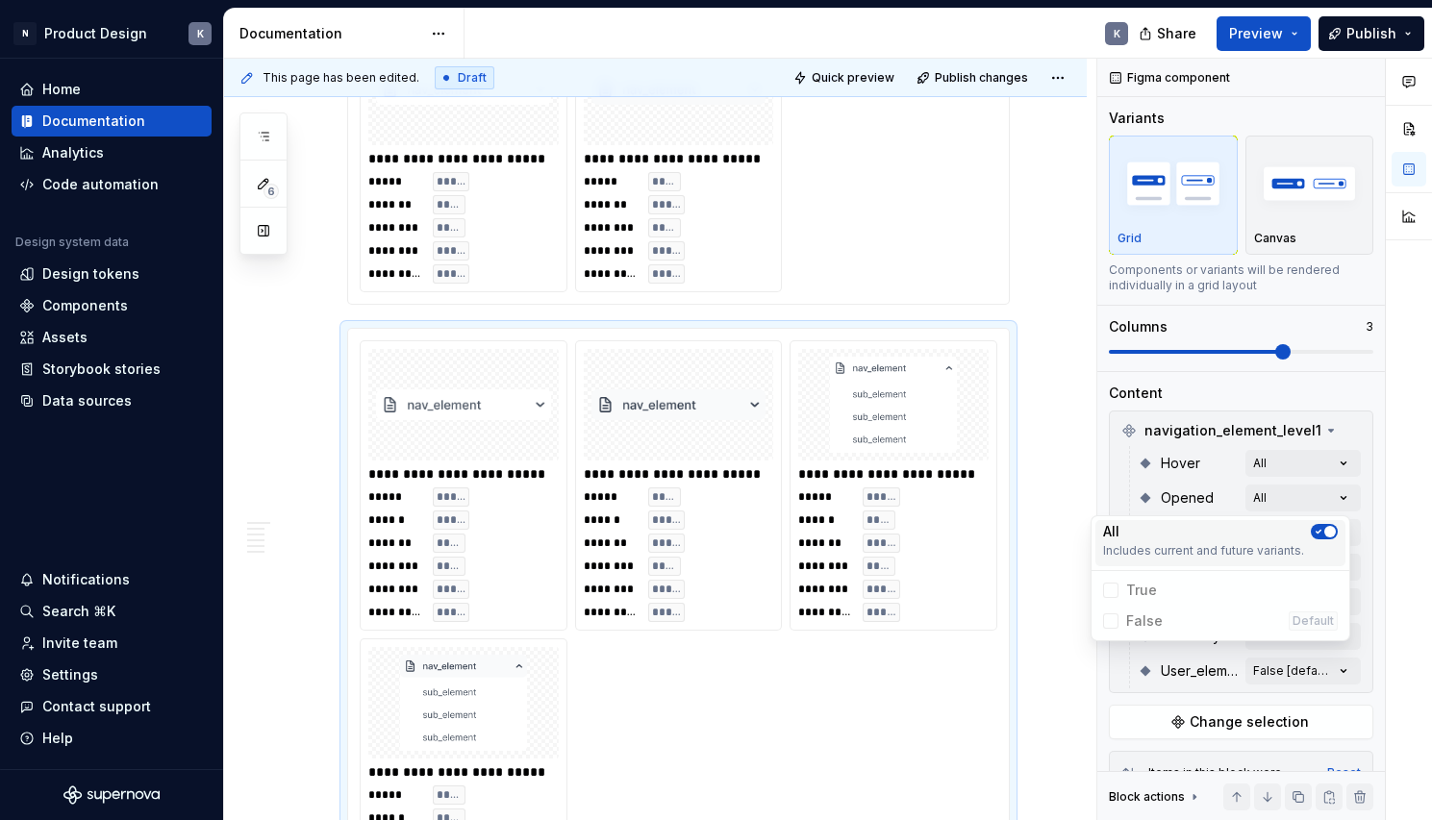
click at [1323, 534] on icon "button" at bounding box center [1318, 532] width 15 height 12
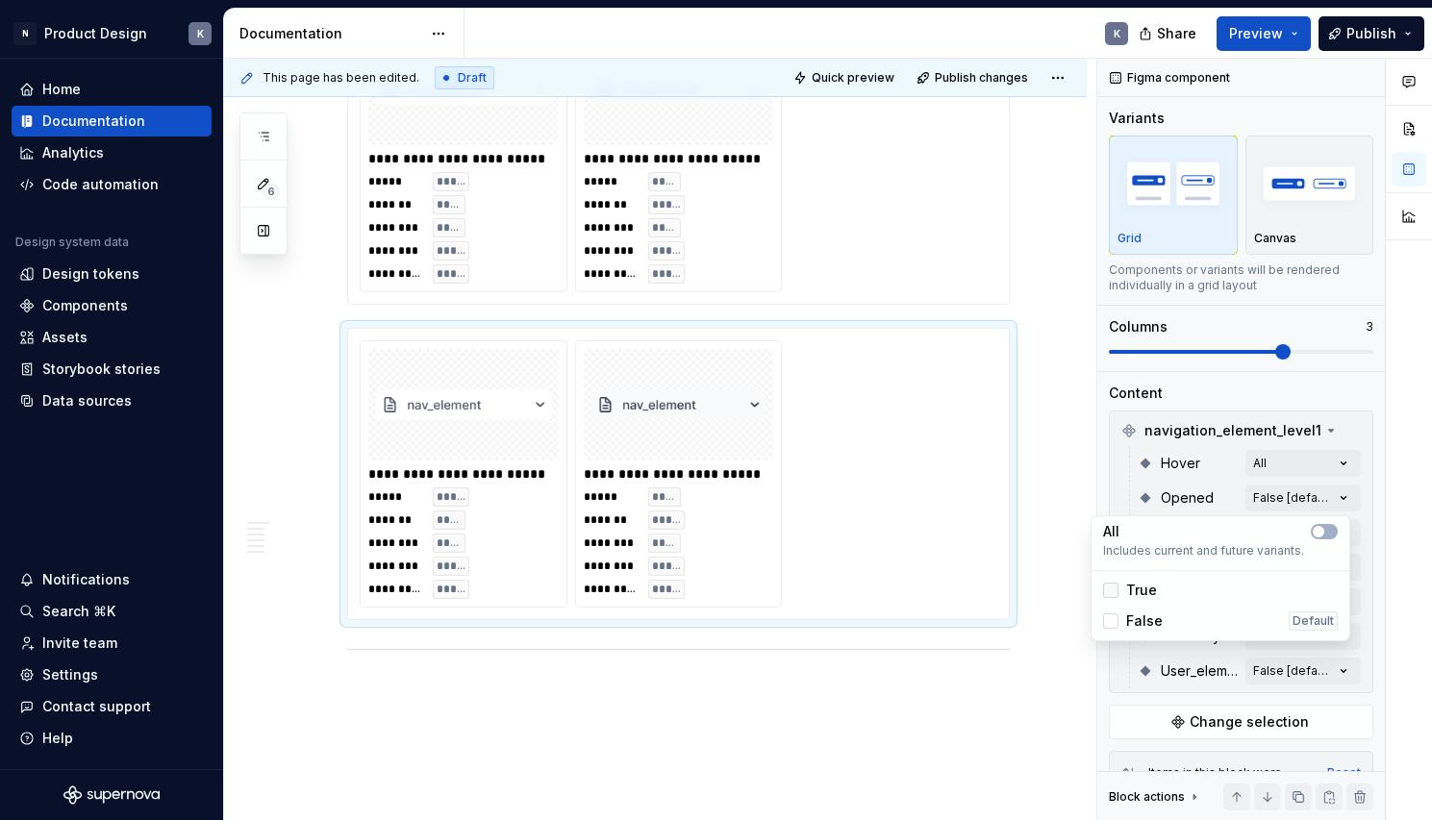
click at [1112, 593] on div at bounding box center [1110, 590] width 15 height 15
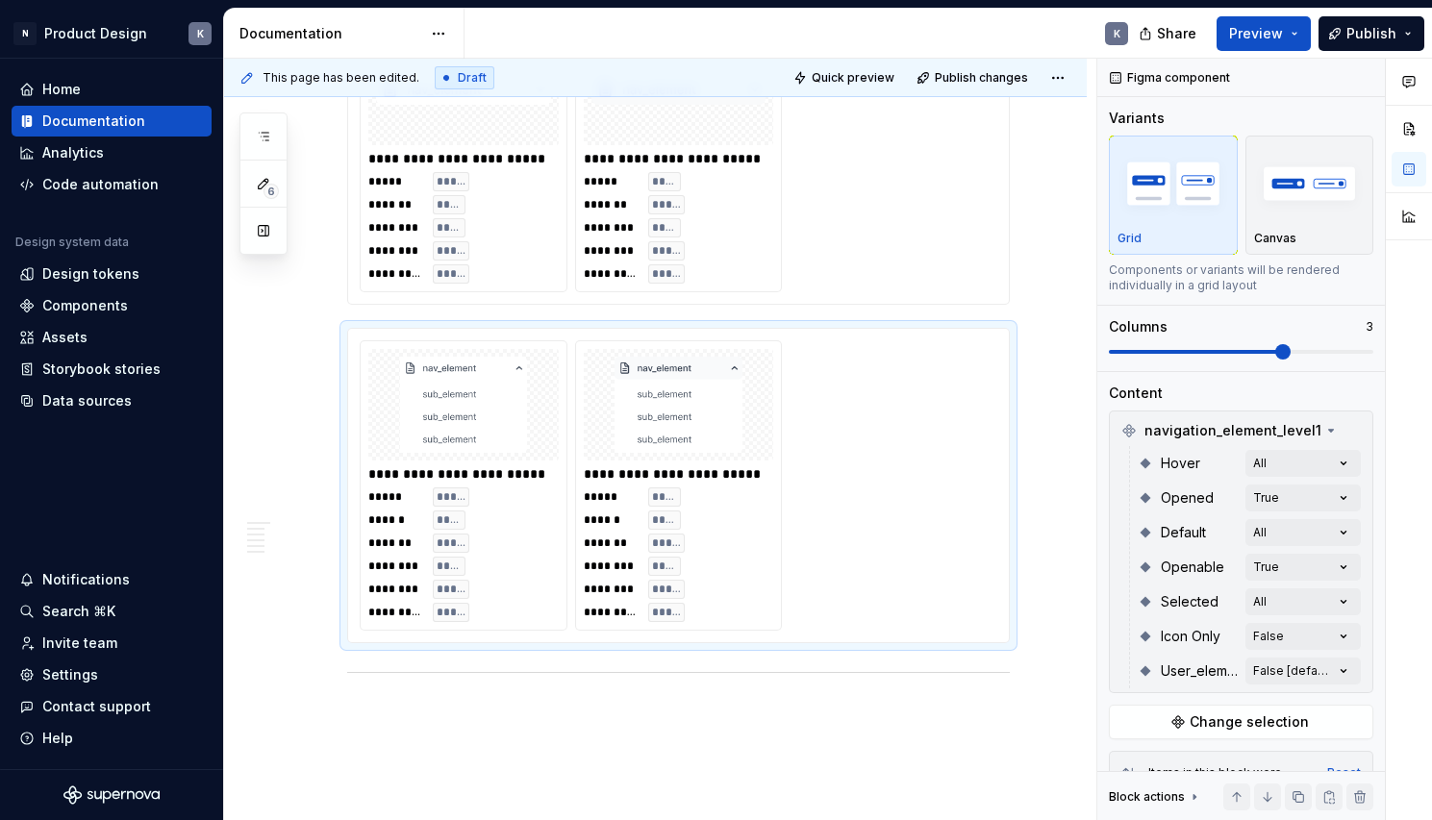
click at [1036, 507] on html "N Product Design K Home Documentation Analytics Code automation Design system d…" at bounding box center [716, 410] width 1432 height 820
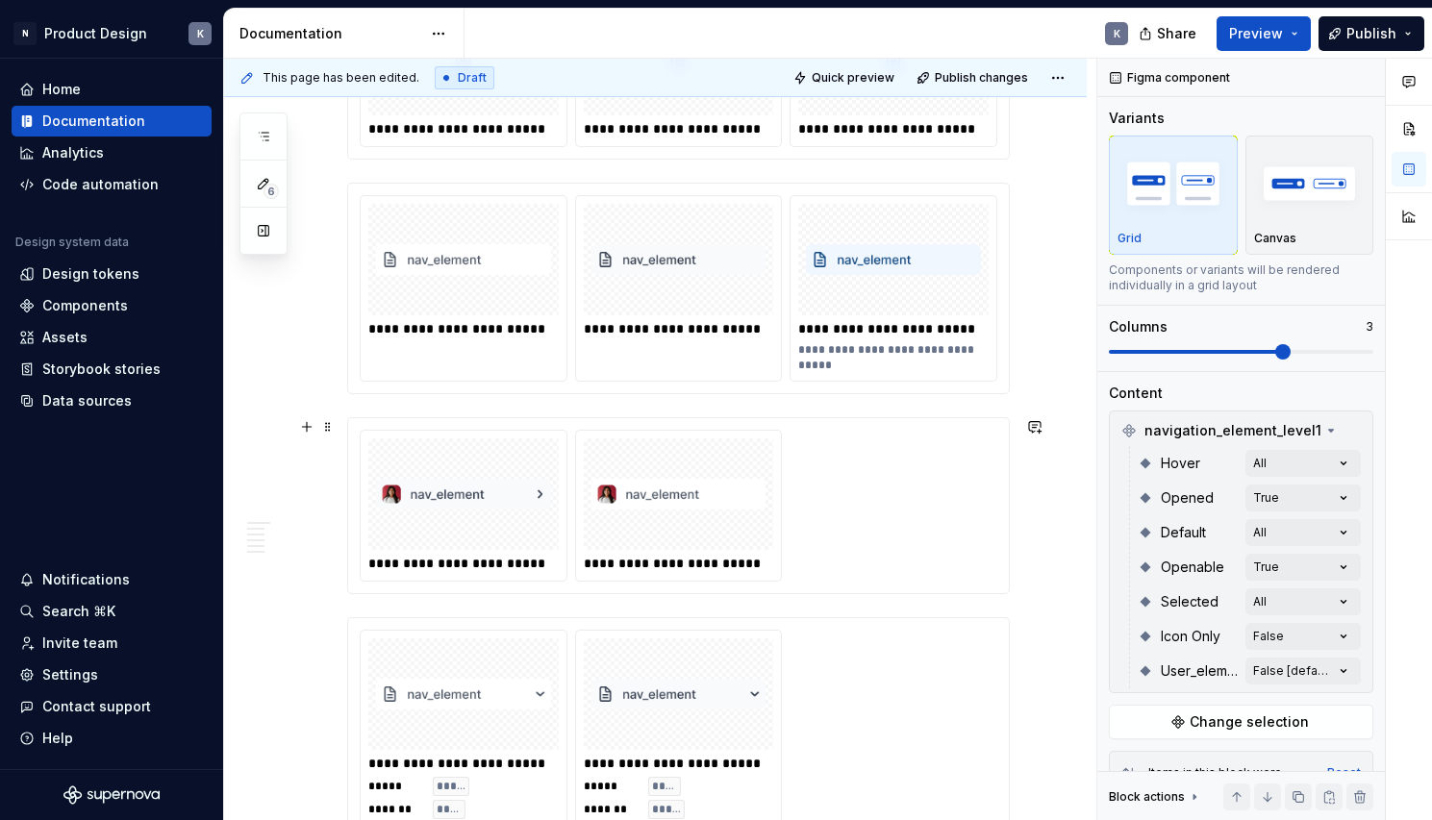
scroll to position [4442, 0]
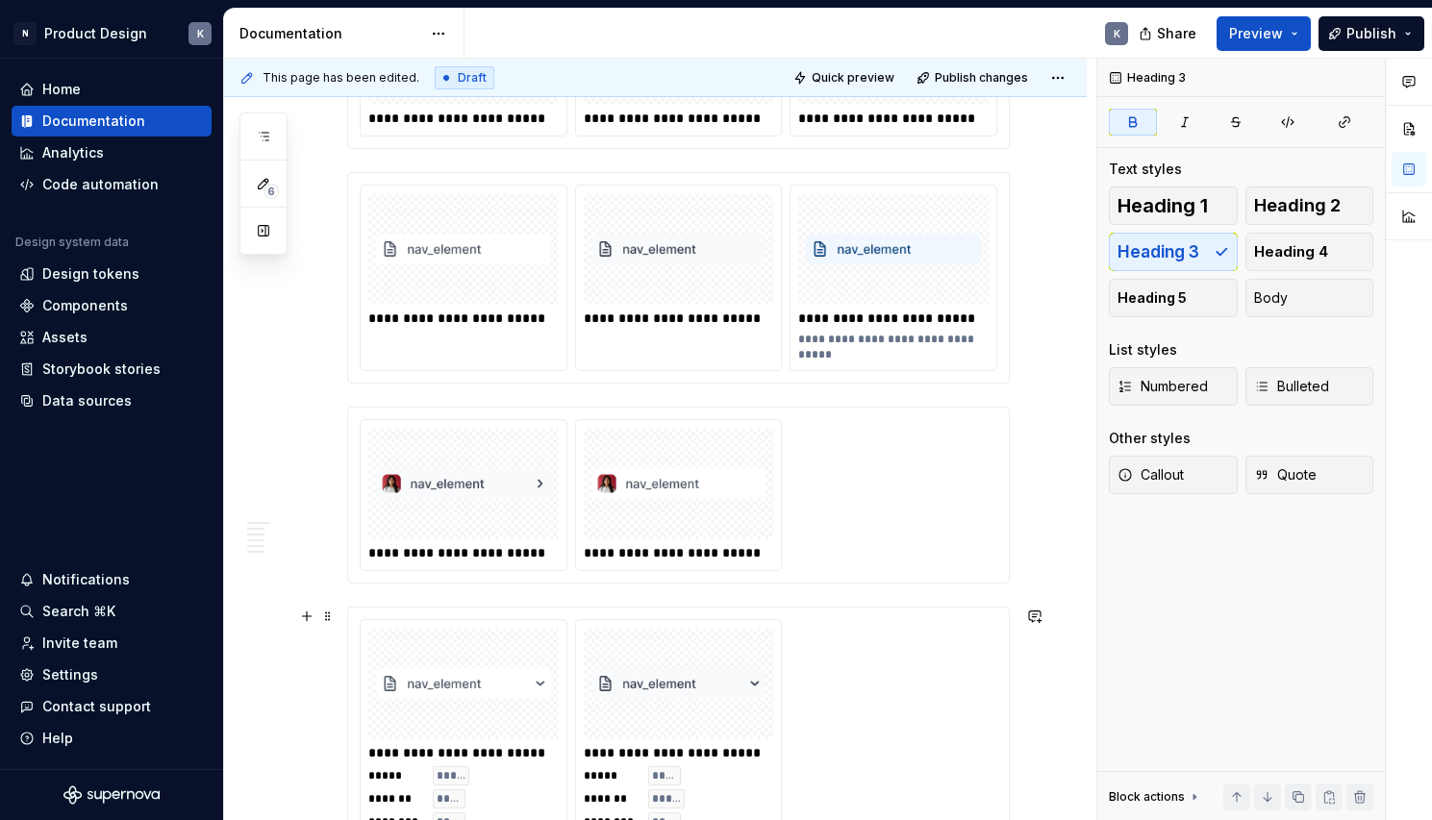
drag, startPoint x: 931, startPoint y: 502, endPoint x: 924, endPoint y: 680, distance: 178.0
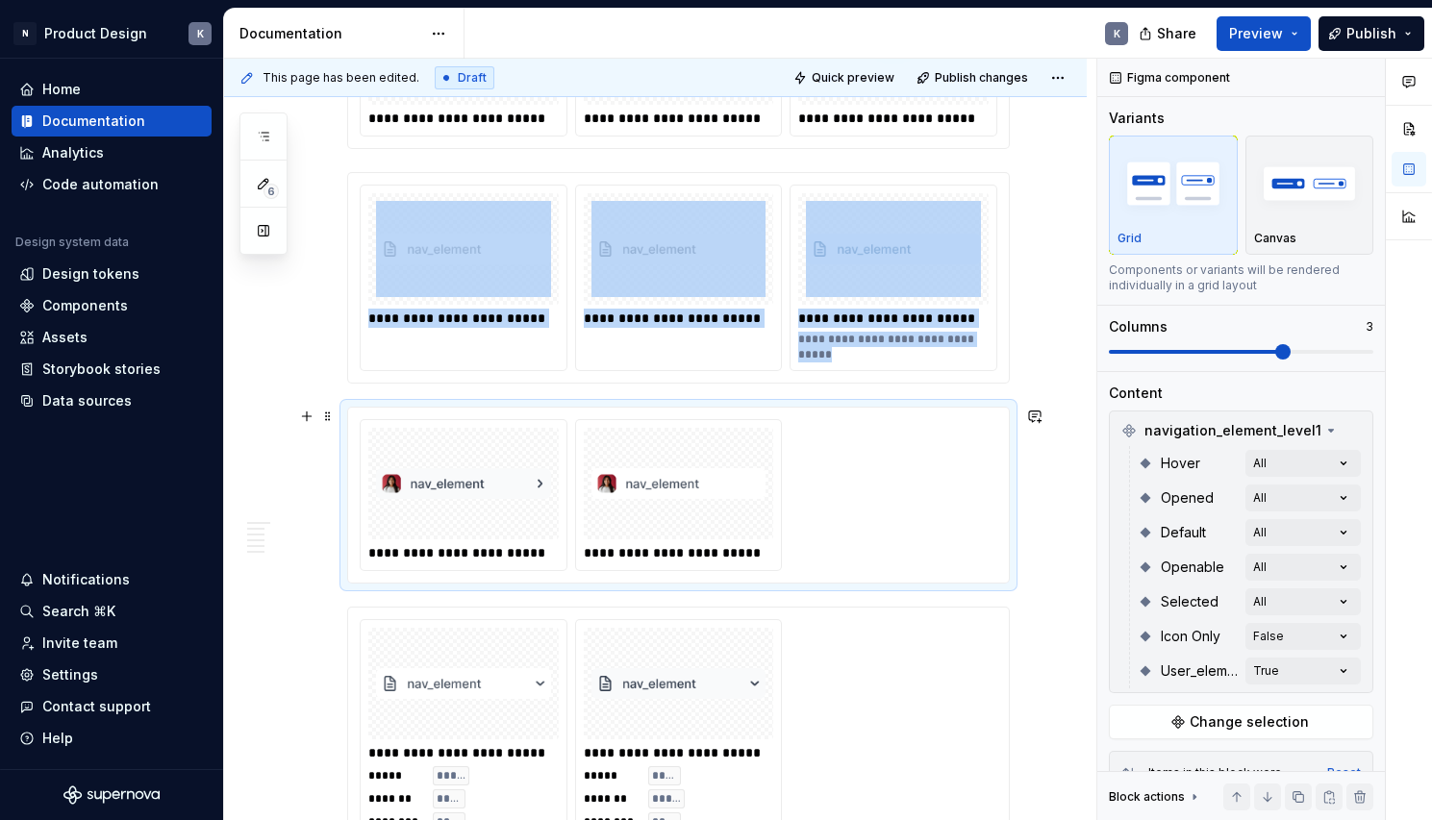
click at [935, 552] on div "**********" at bounding box center [679, 495] width 638 height 152
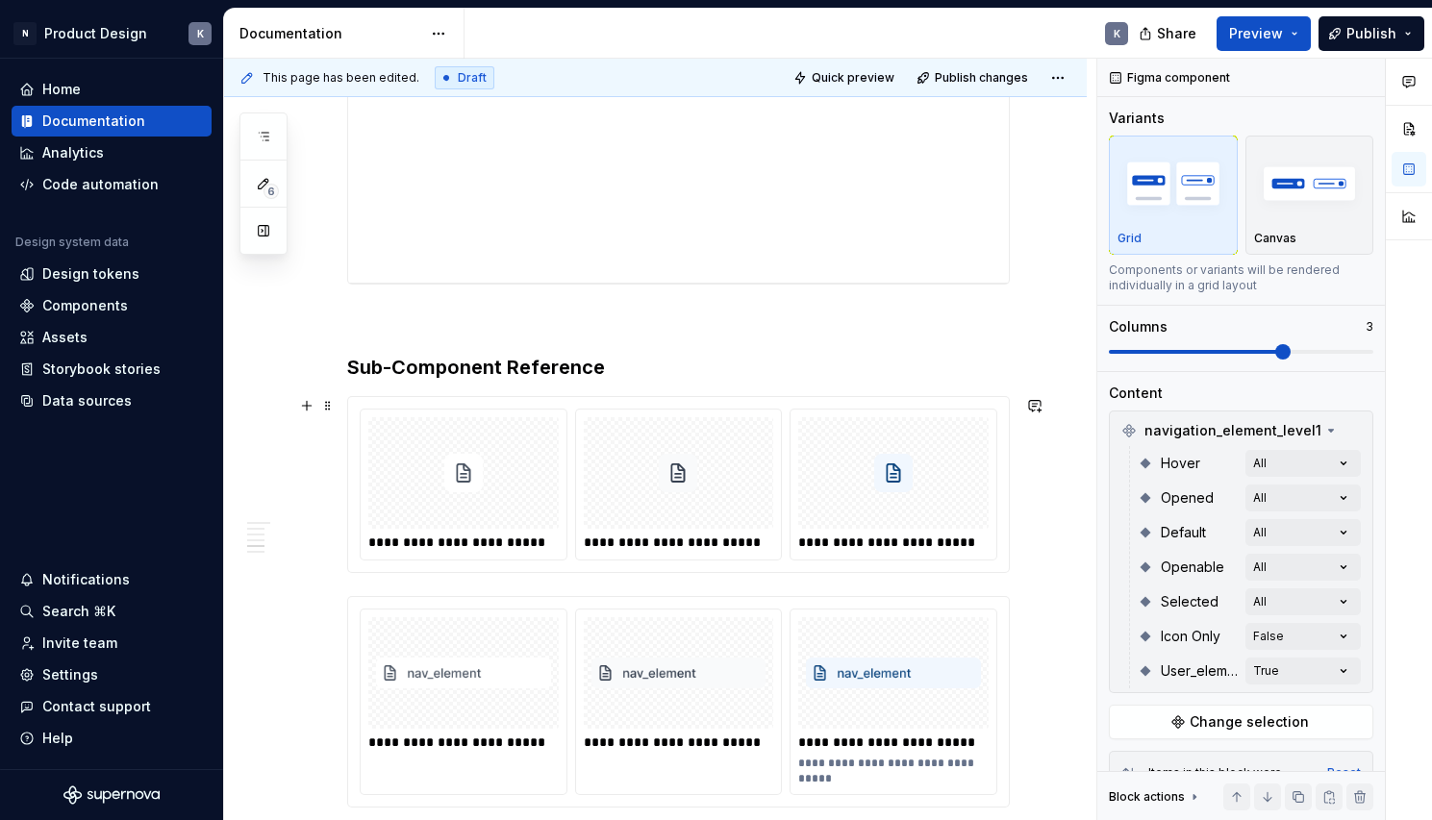
scroll to position [4002, 0]
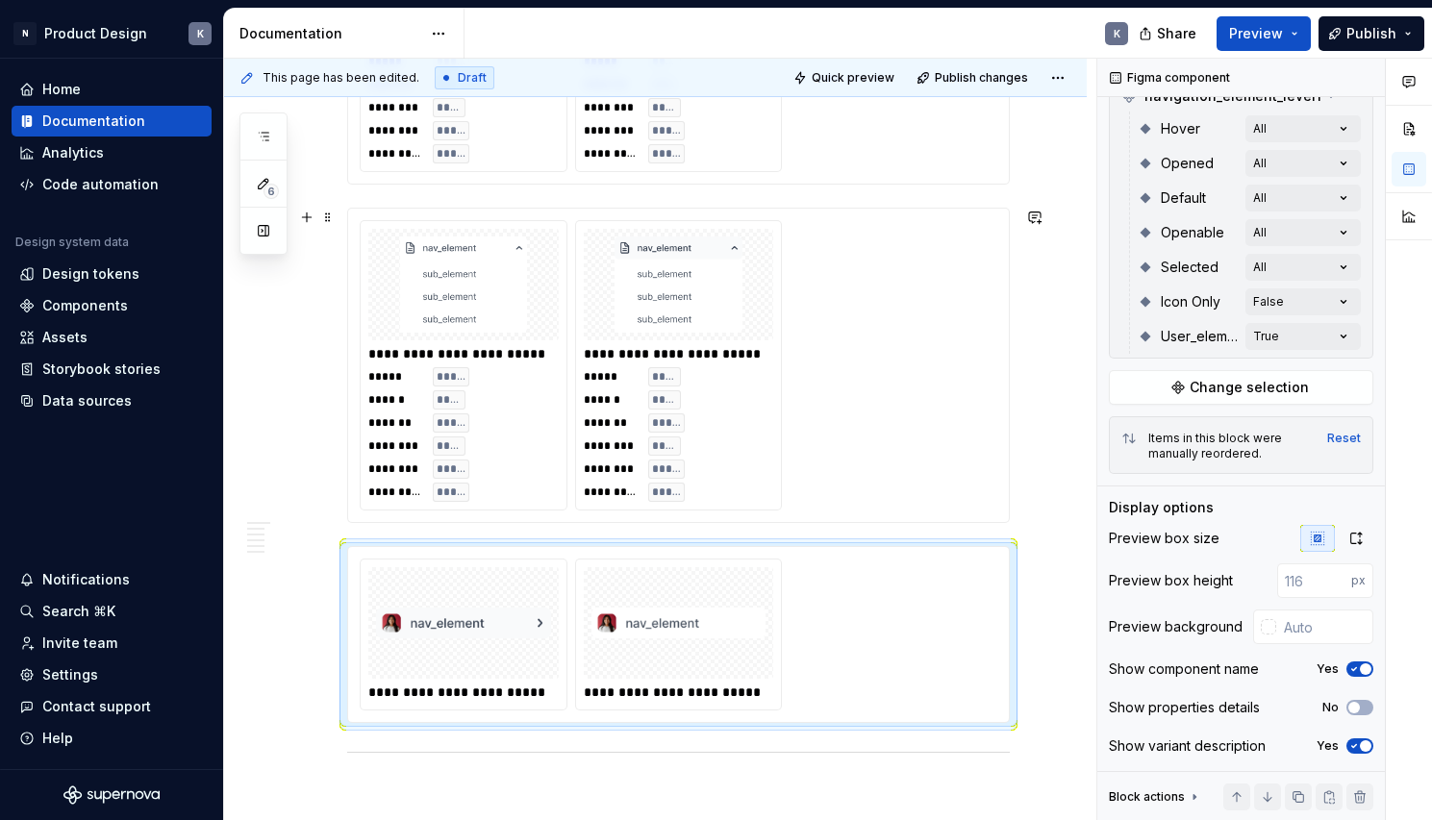
scroll to position [4928, 0]
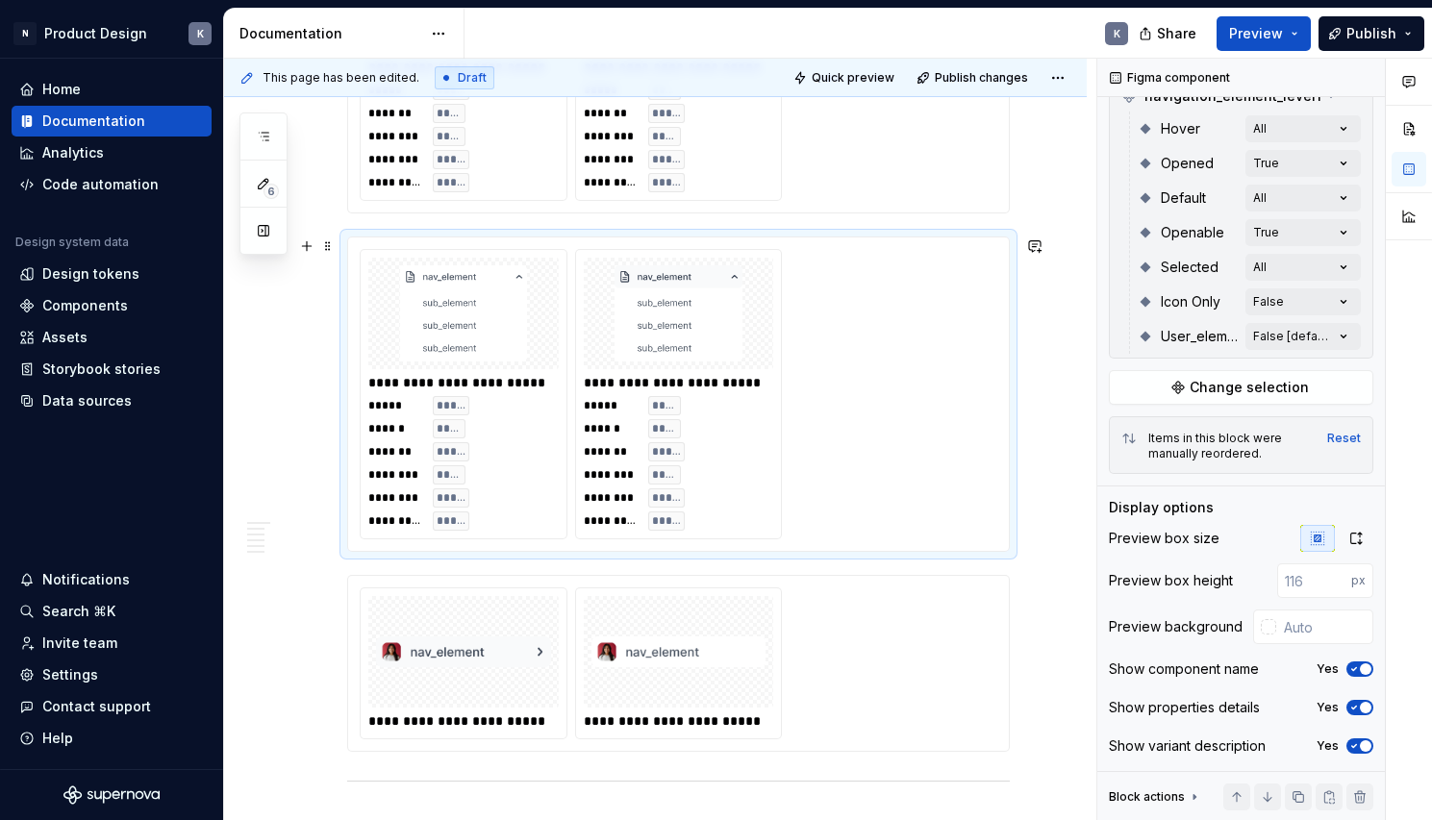
click at [906, 446] on div "**********" at bounding box center [679, 394] width 638 height 290
click at [1346, 708] on icon "button" at bounding box center [1353, 708] width 15 height 12
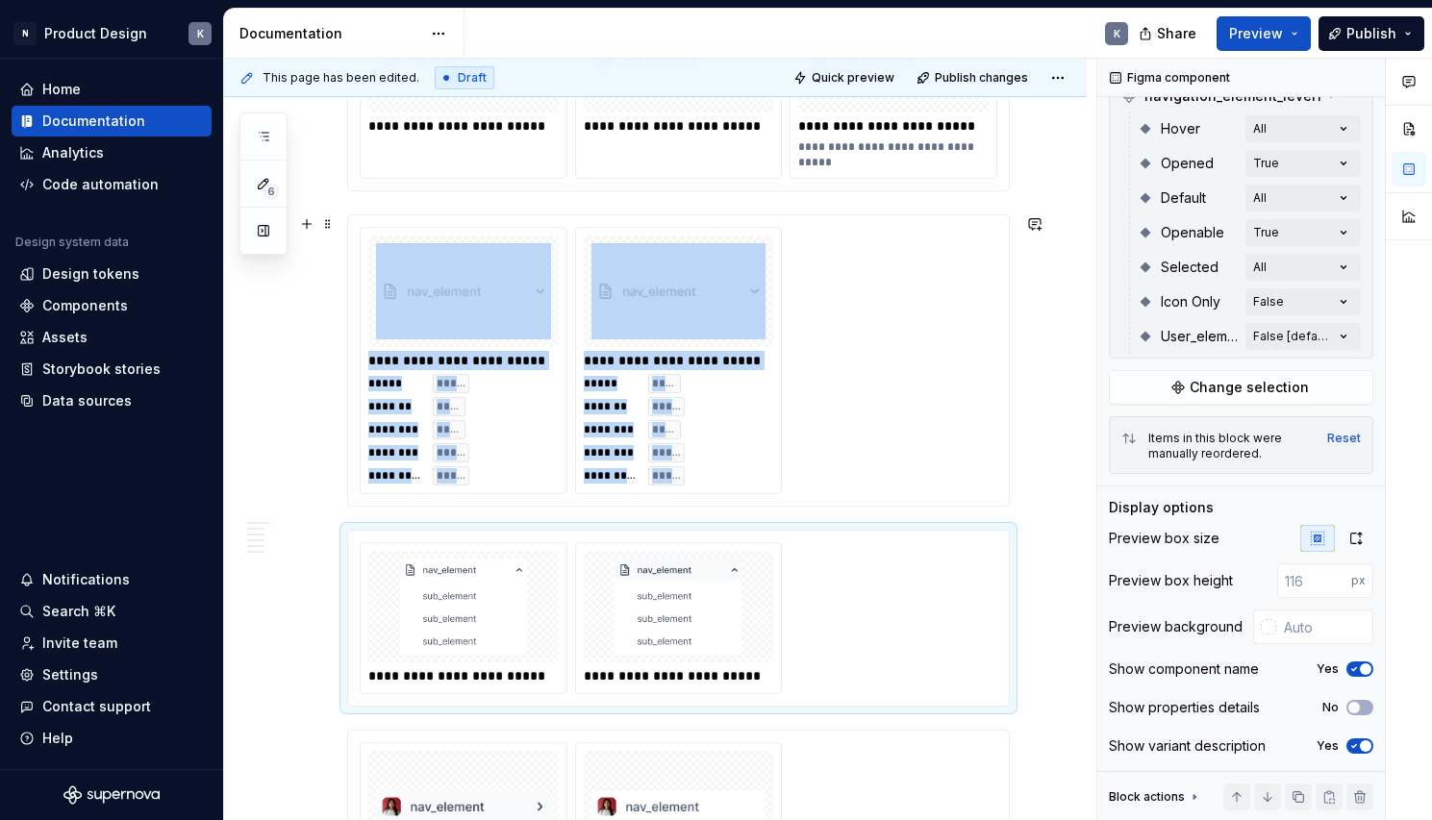
scroll to position [4598, 0]
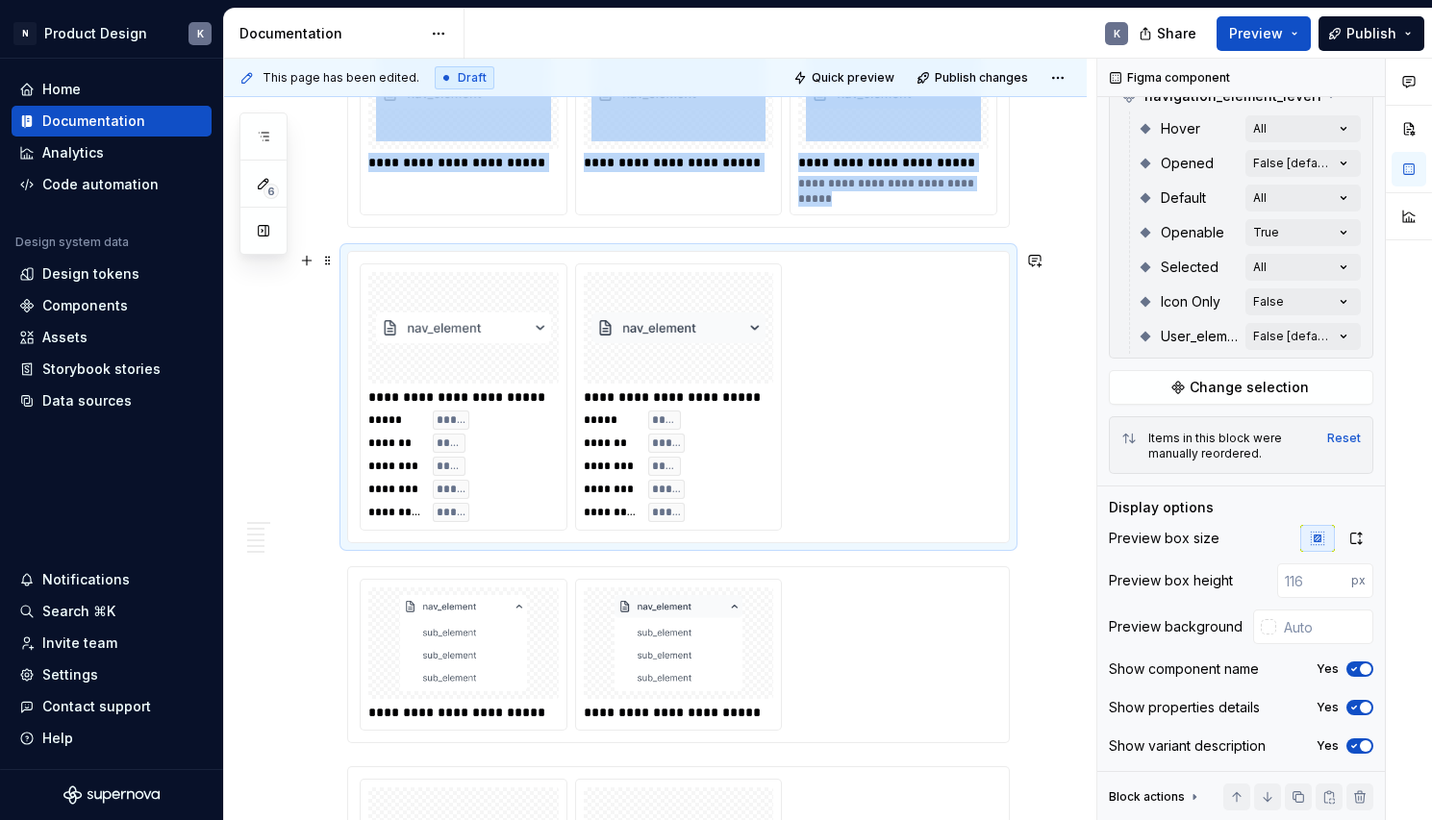
click at [973, 467] on div "**********" at bounding box center [679, 396] width 638 height 267
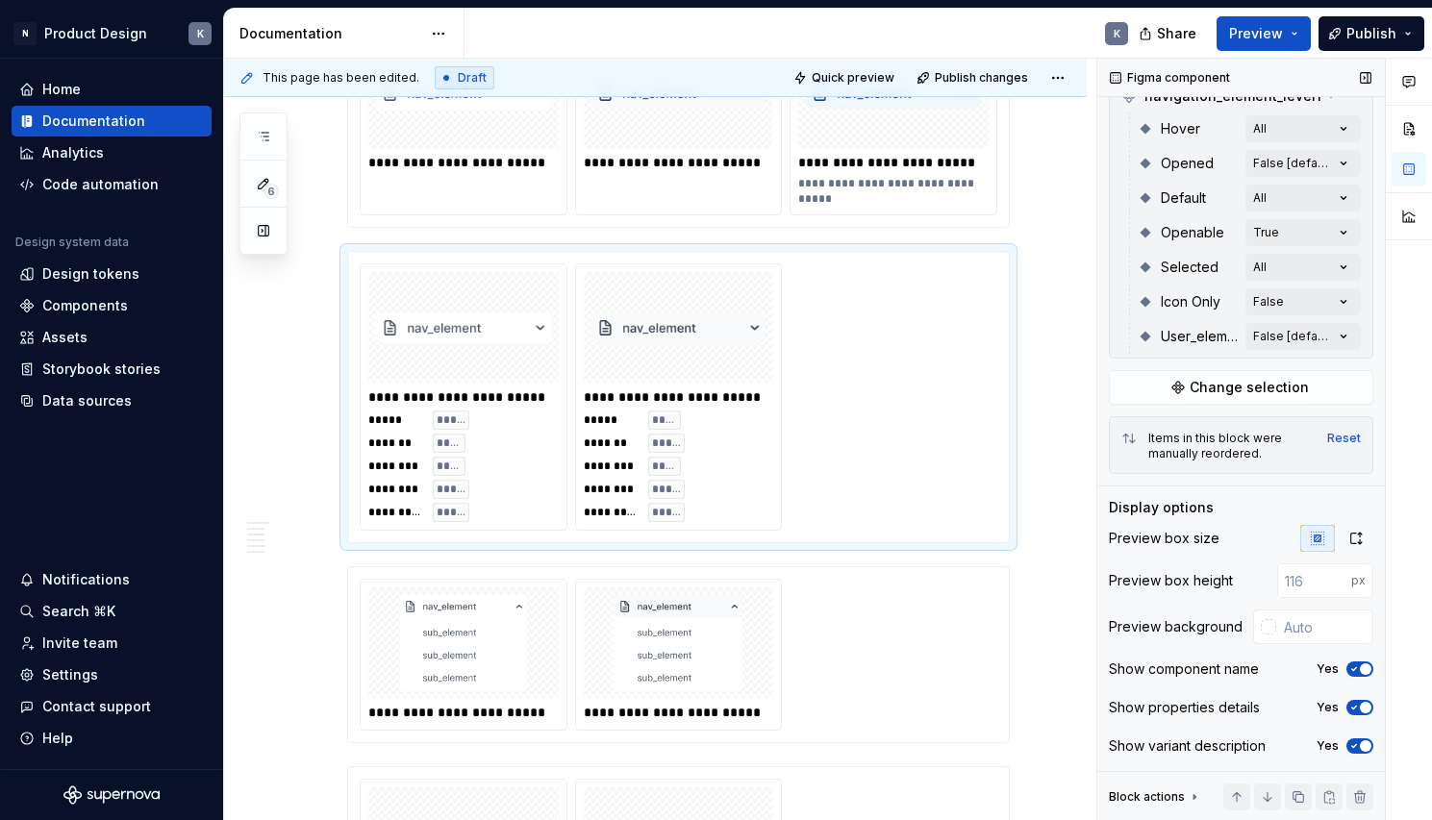
click at [1360, 710] on span "button" at bounding box center [1366, 708] width 12 height 12
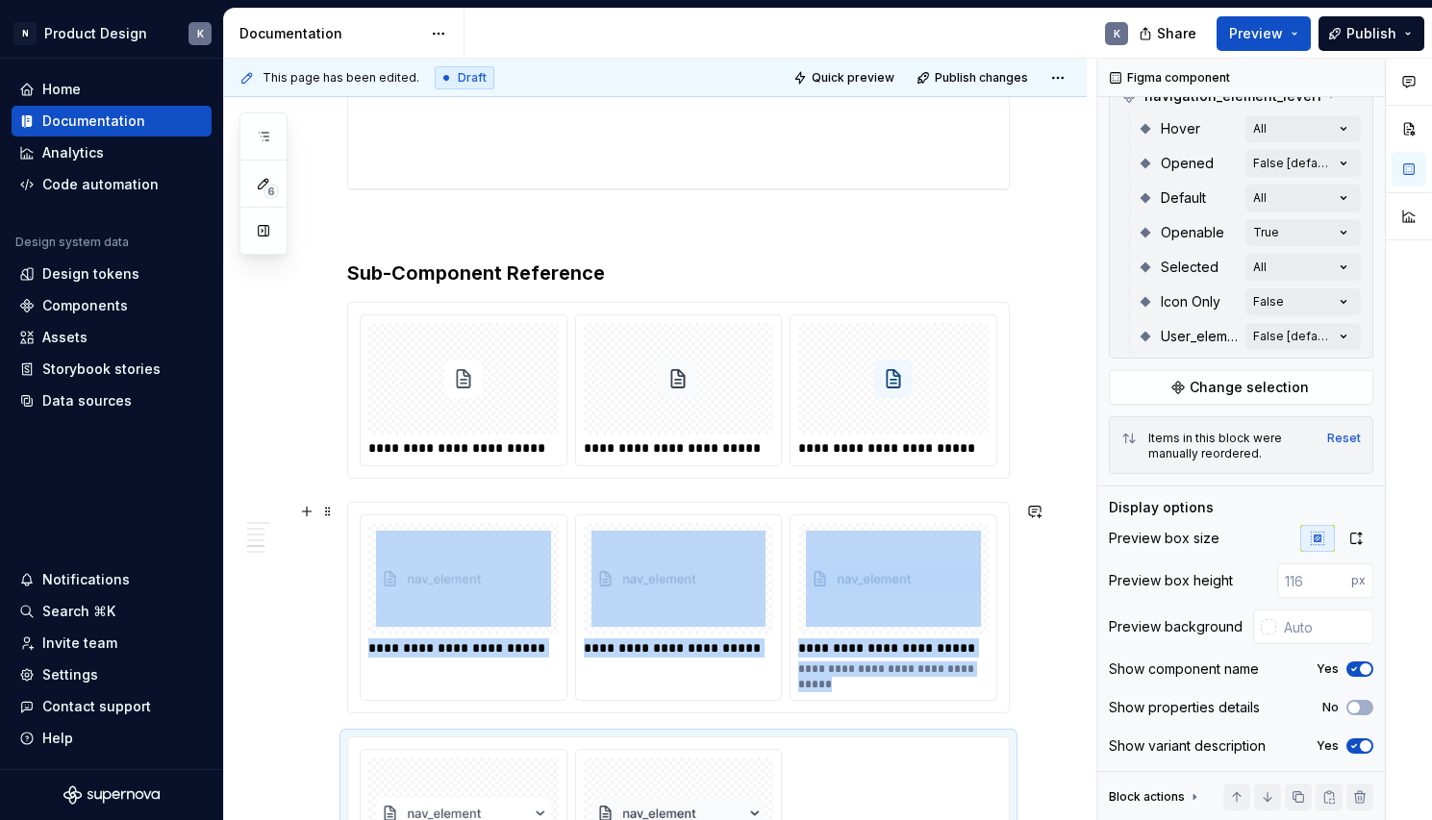
scroll to position [4112, 0]
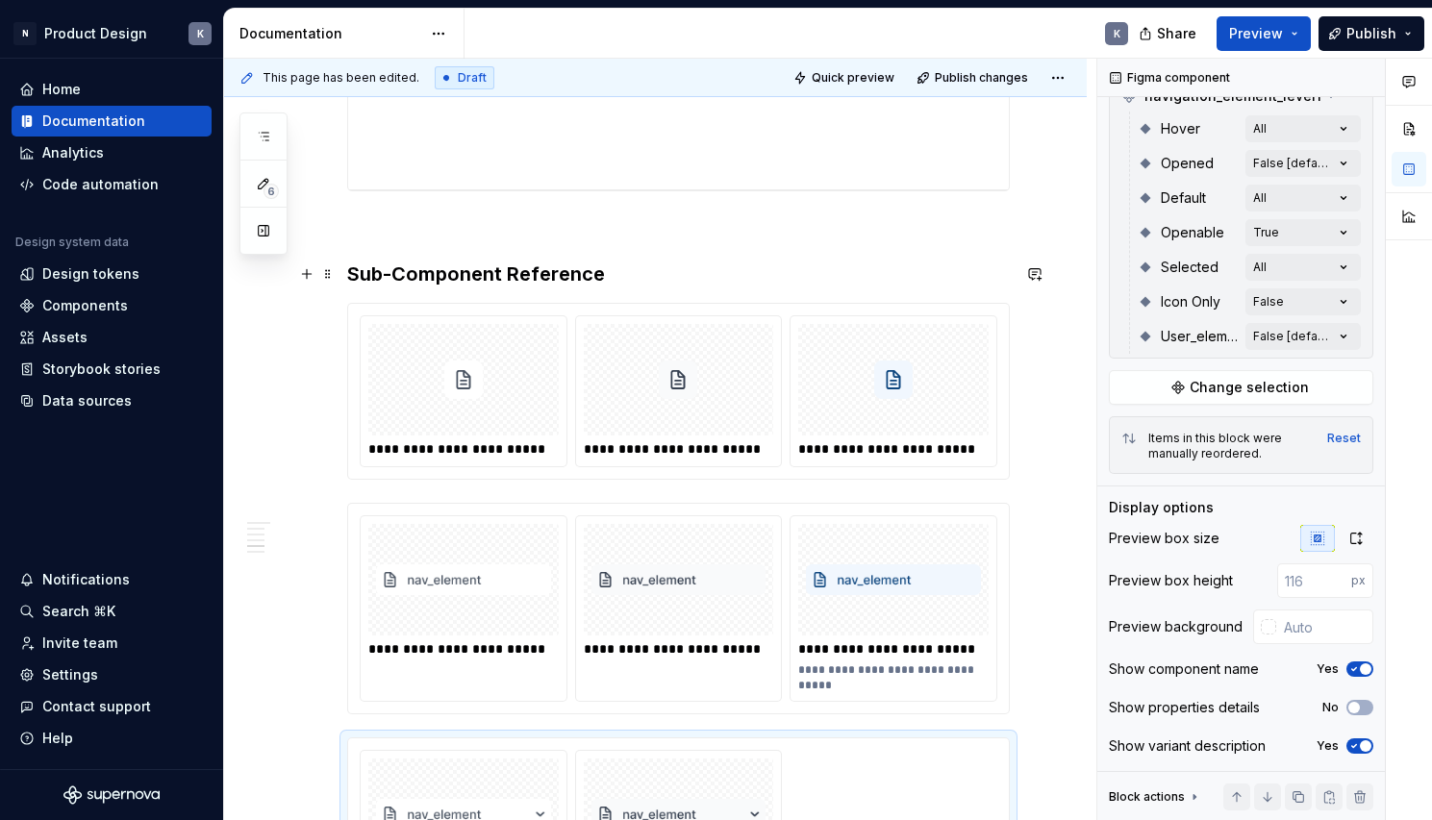
click at [720, 273] on h3 "Sub-Component Reference" at bounding box center [678, 274] width 663 height 27
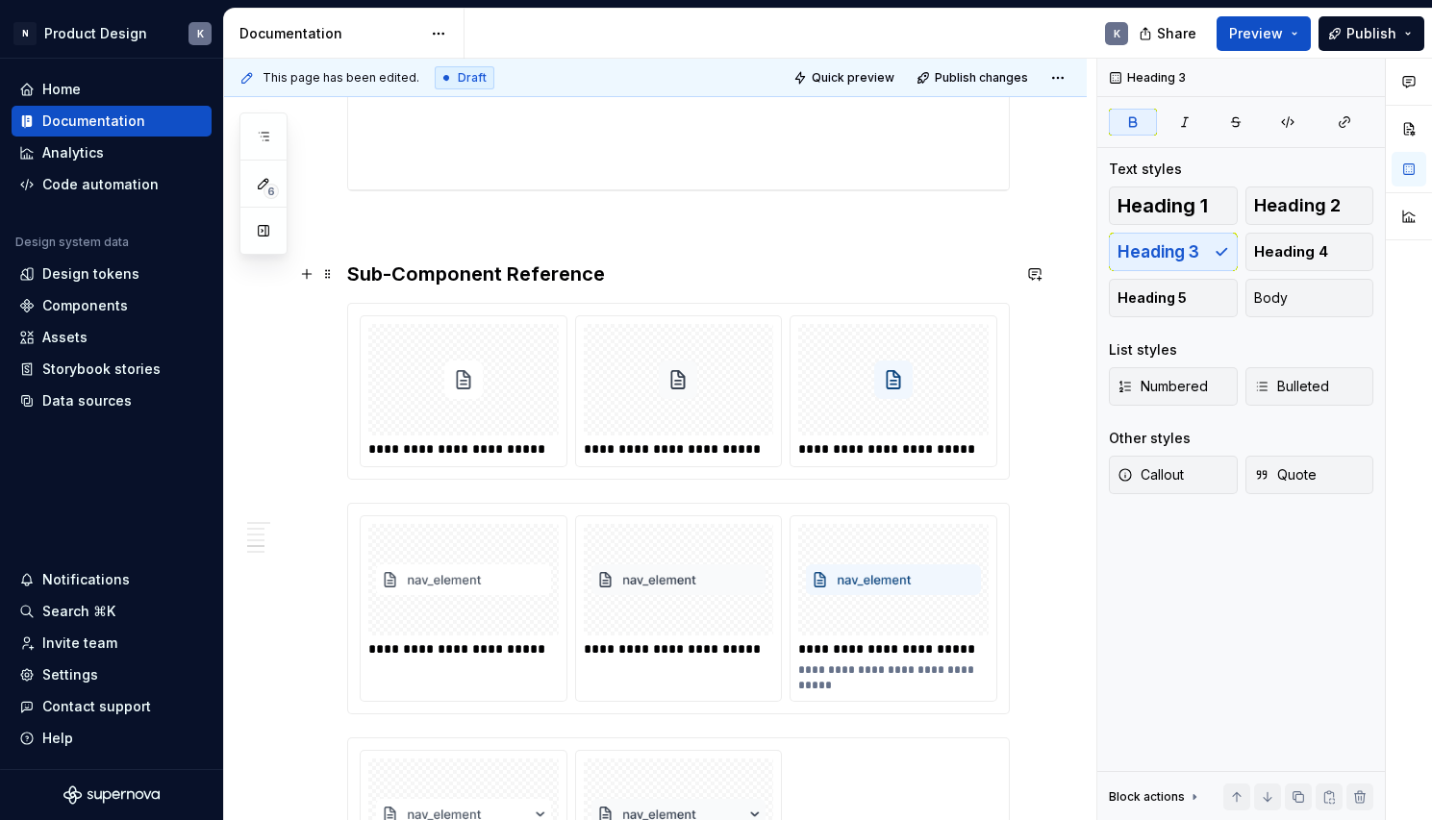
scroll to position [0, 0]
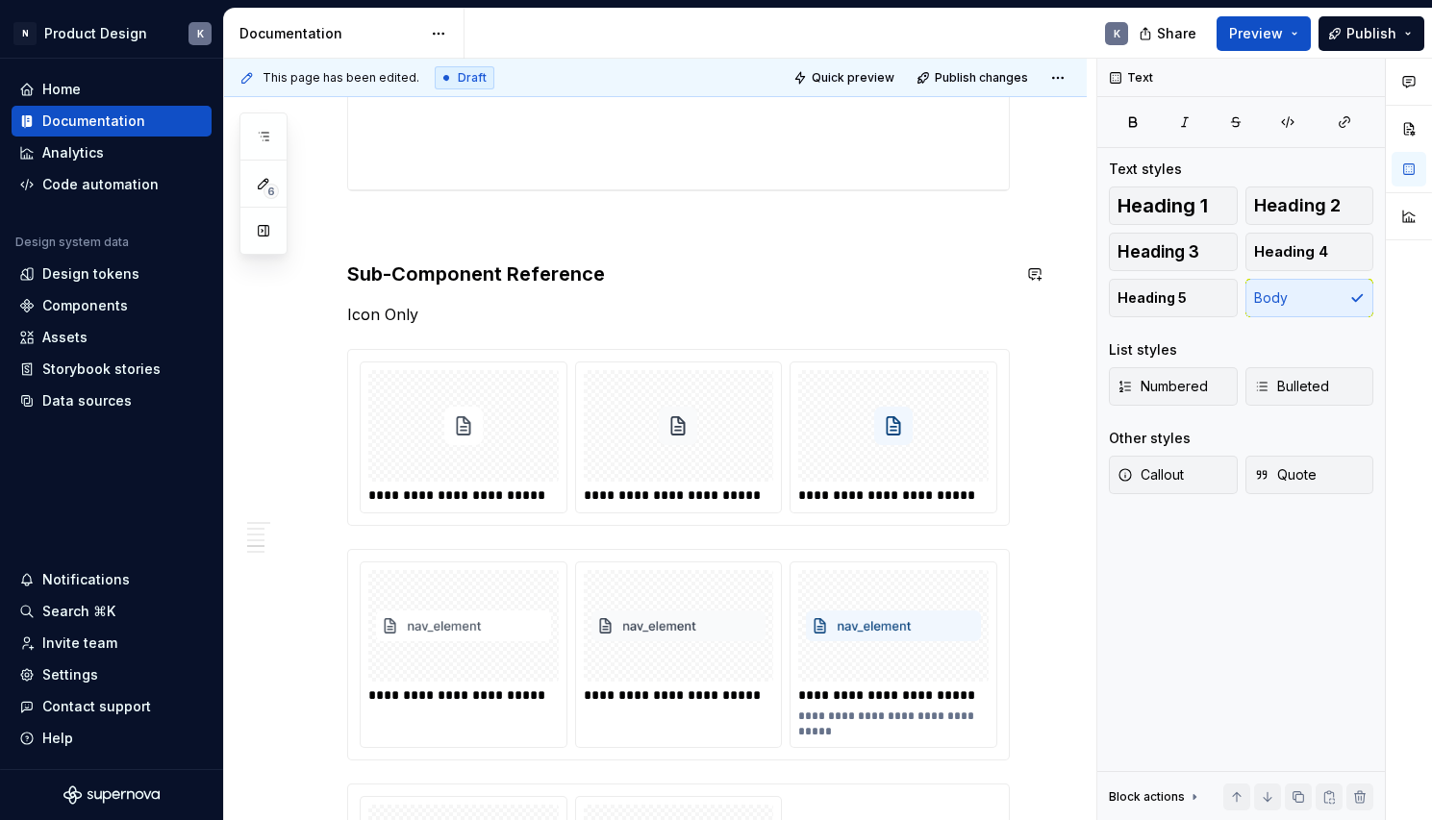
click at [325, 319] on span at bounding box center [327, 314] width 15 height 27
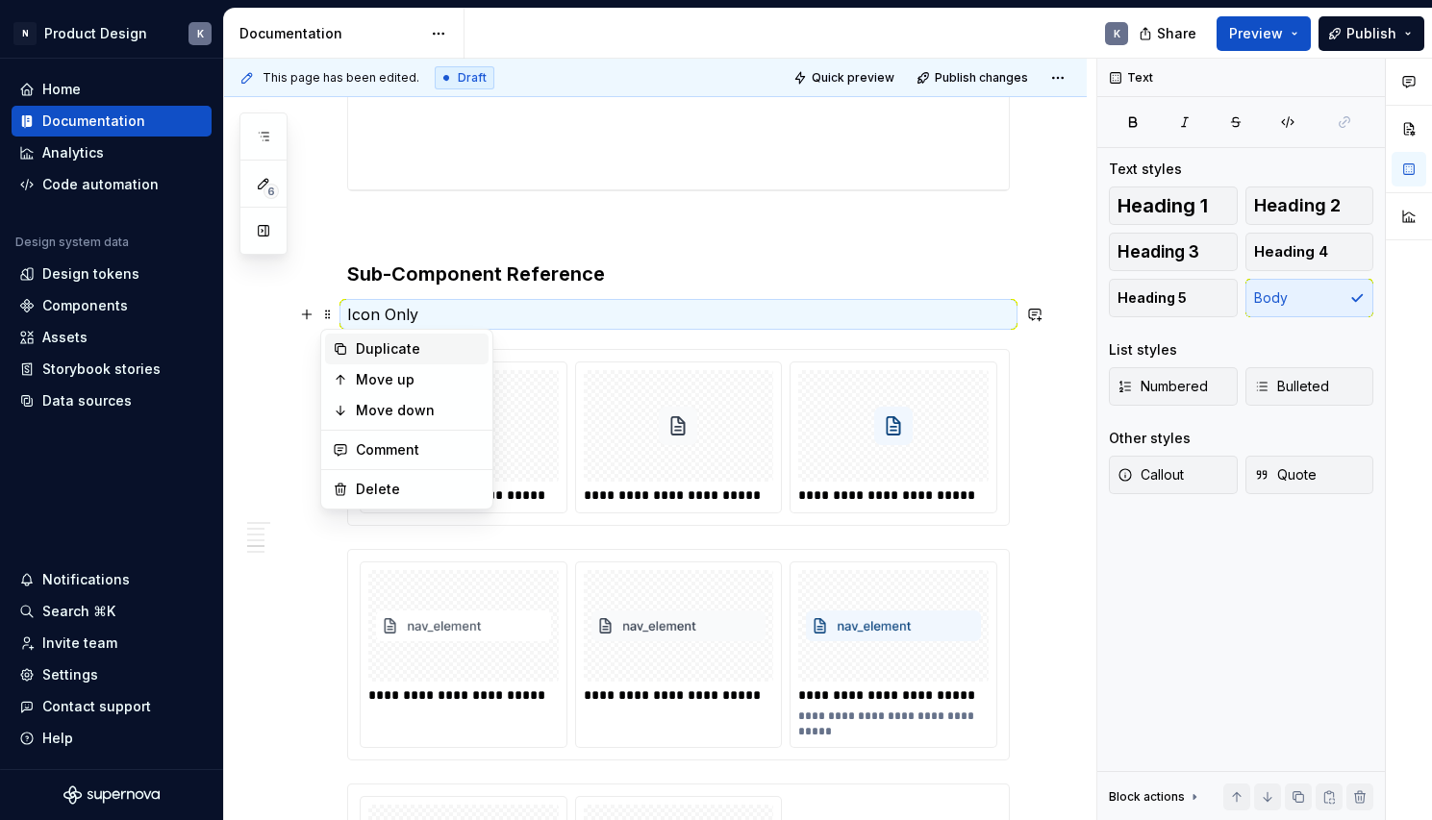
click at [350, 347] on div "Duplicate" at bounding box center [406, 349] width 163 height 31
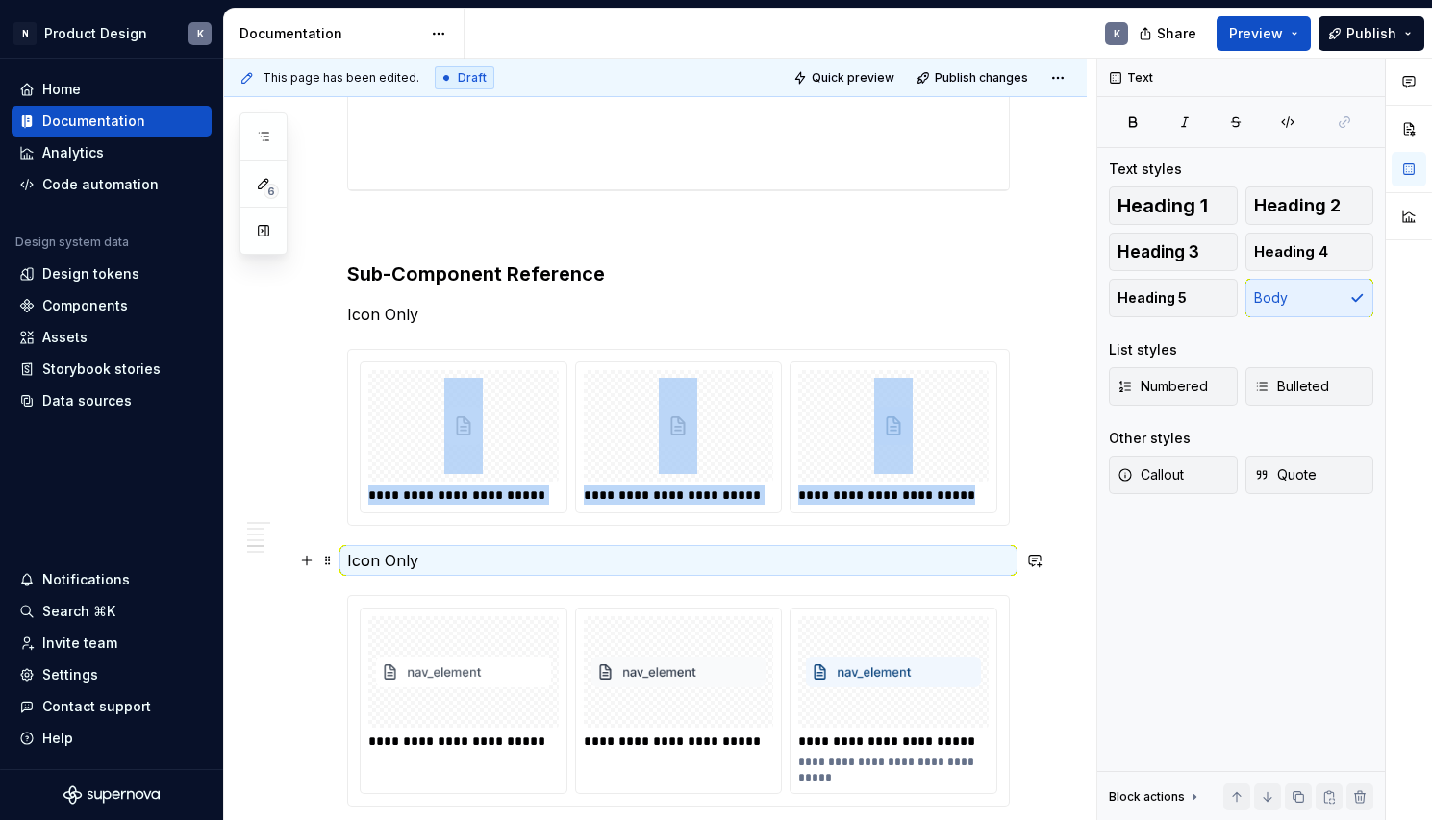
click at [371, 553] on p "Icon Only" at bounding box center [678, 560] width 663 height 23
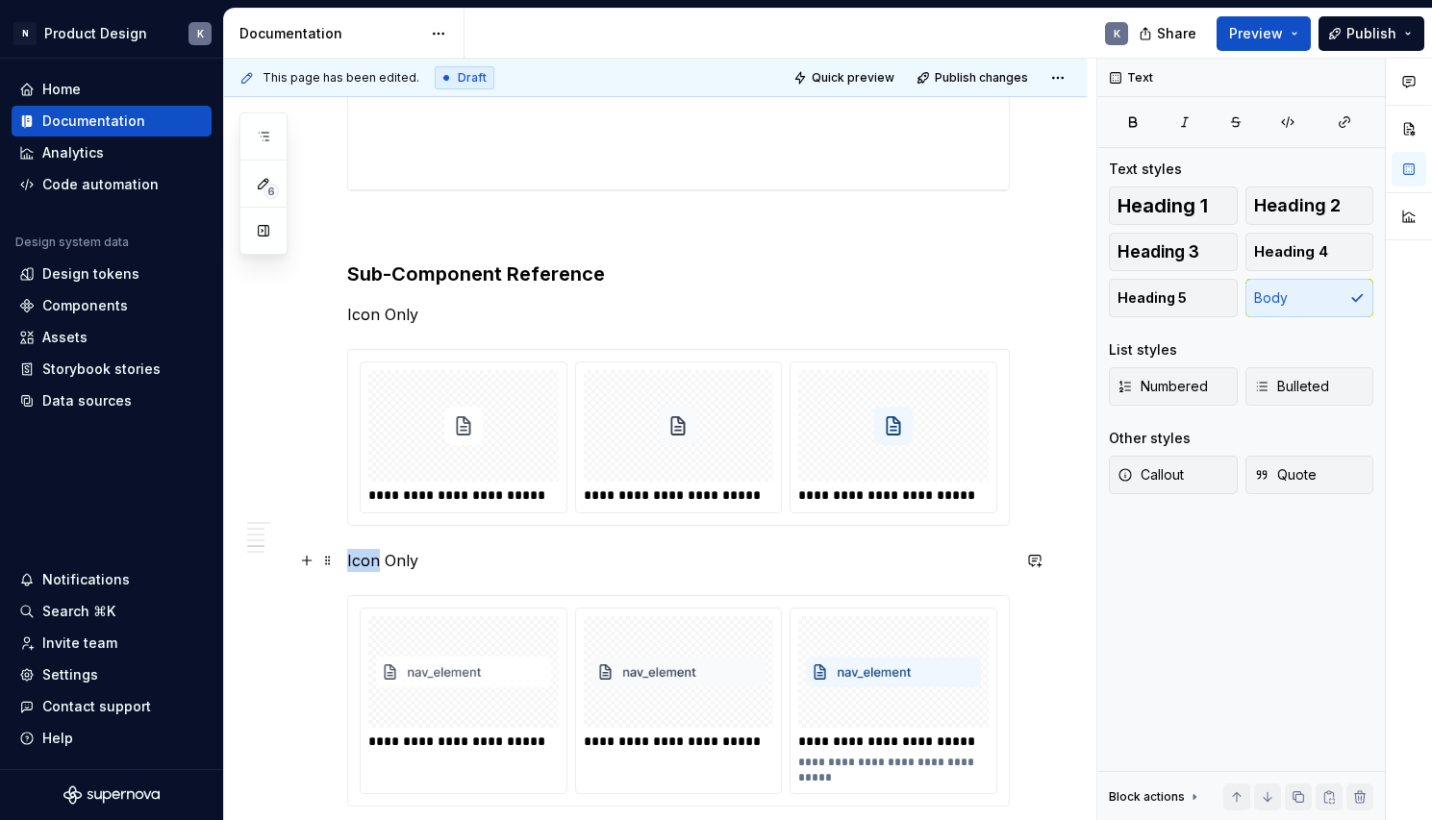
click at [371, 553] on p "Icon Only" at bounding box center [678, 560] width 663 height 23
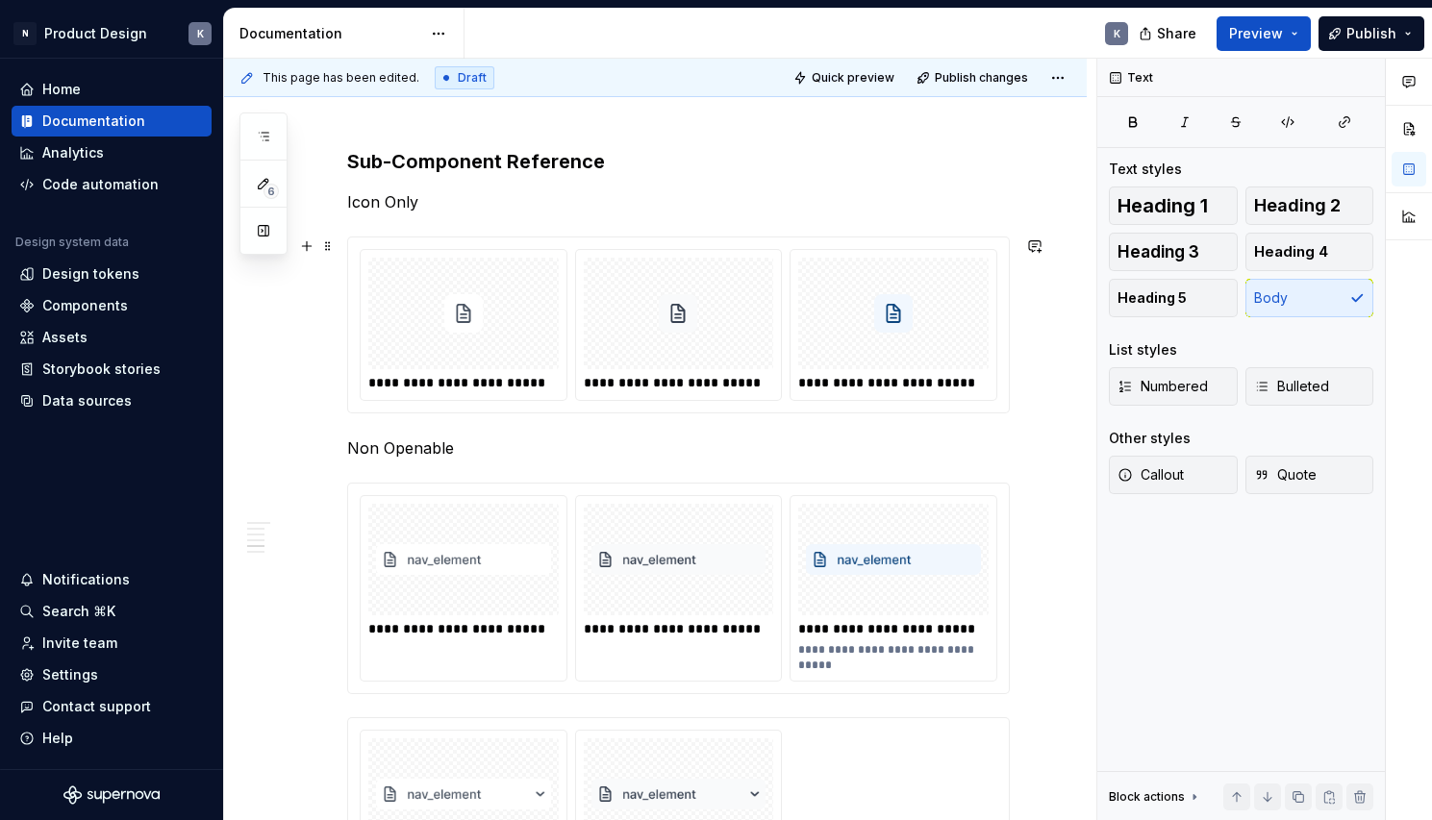
scroll to position [4287, 0]
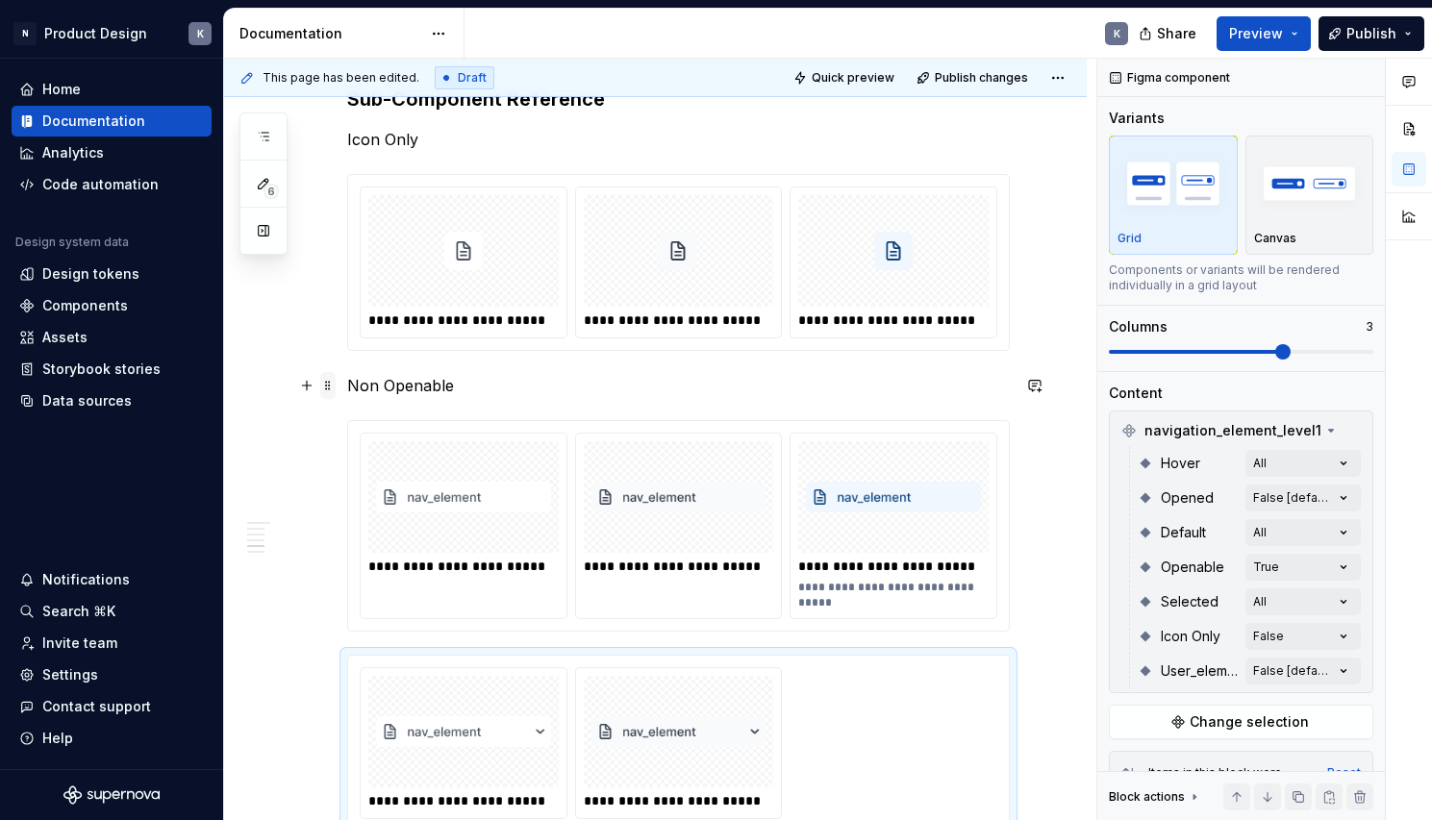
click at [331, 384] on span at bounding box center [327, 385] width 15 height 27
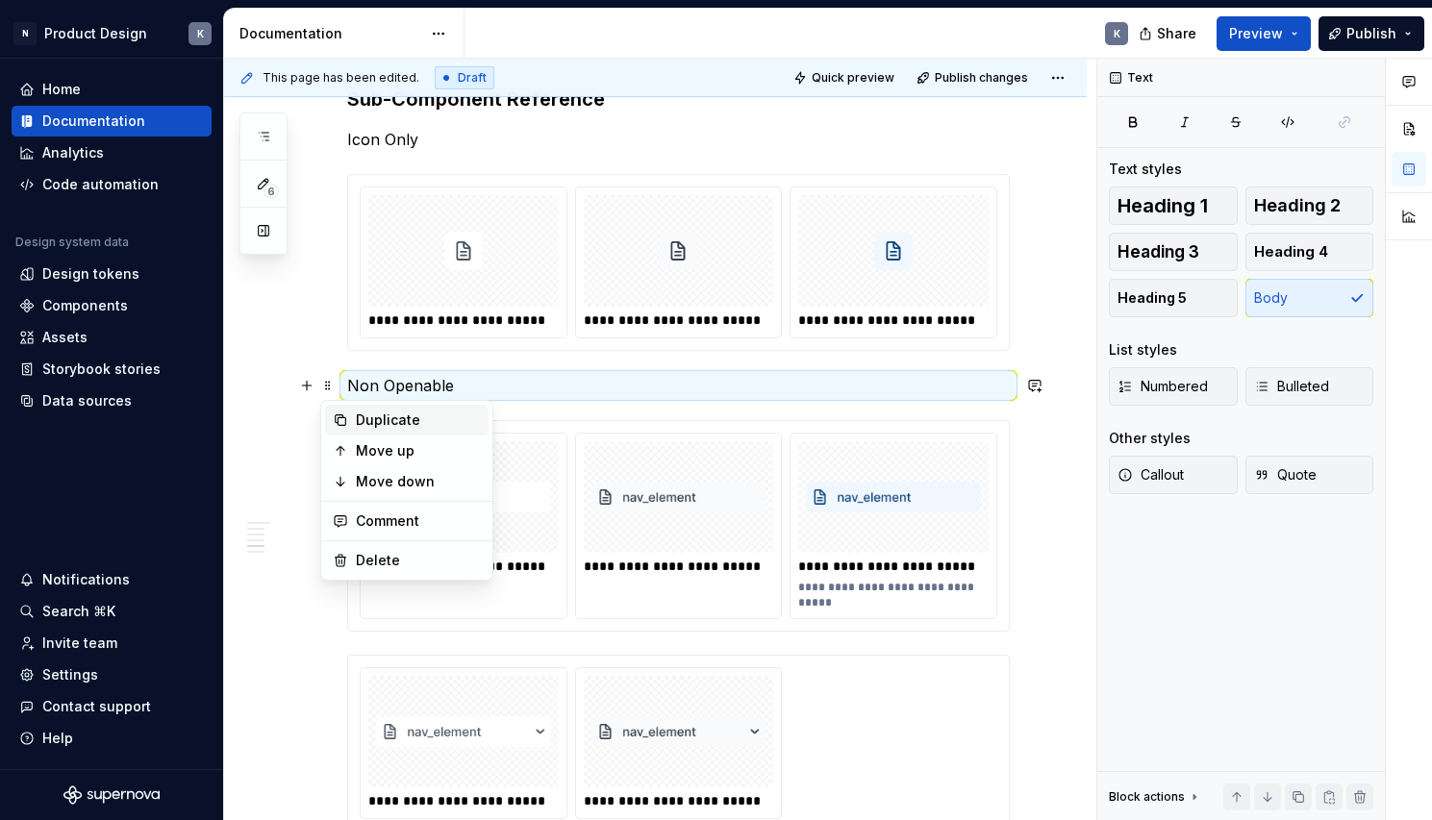
click at [346, 417] on icon at bounding box center [340, 420] width 15 height 15
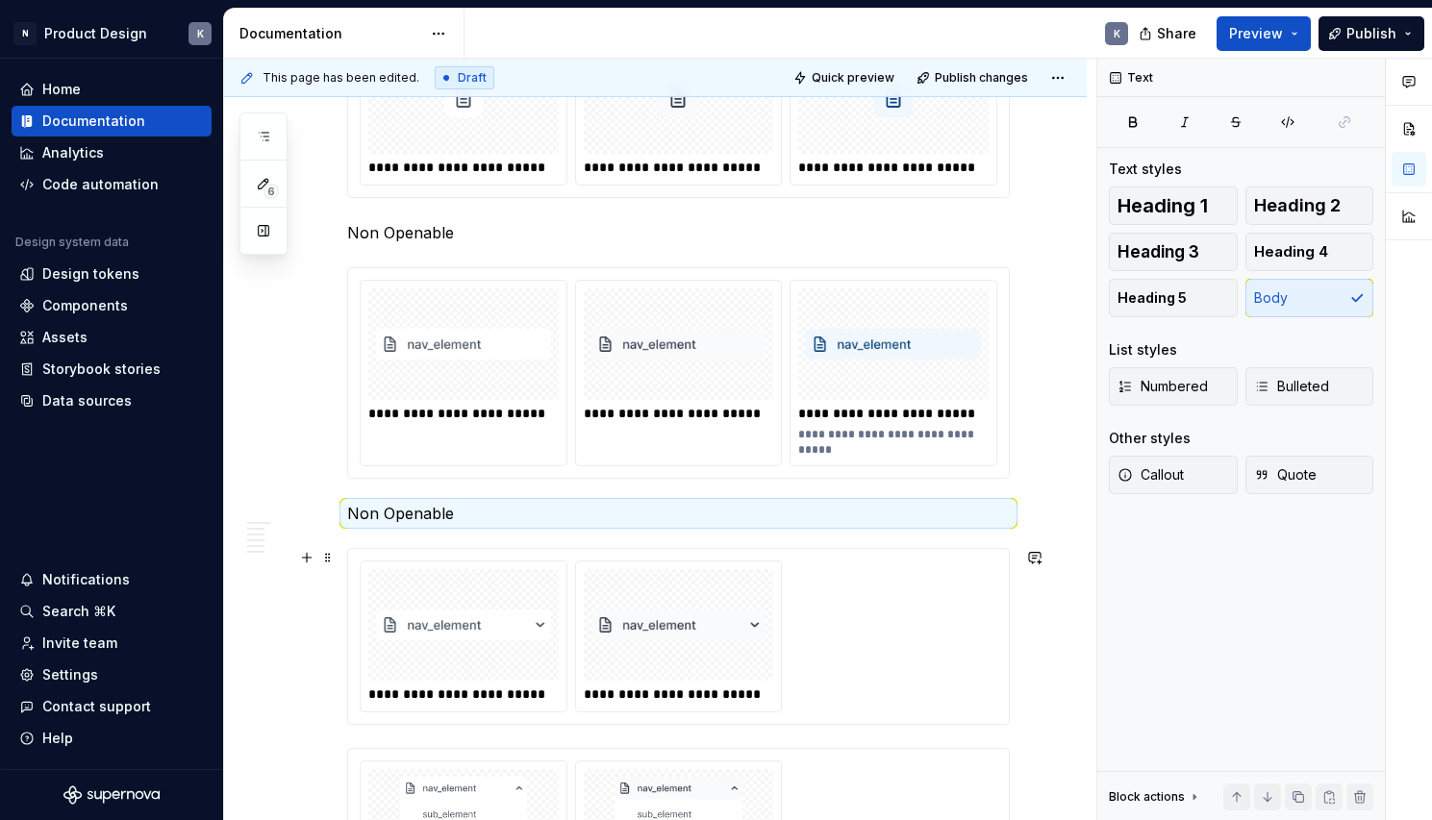
scroll to position [4445, 0]
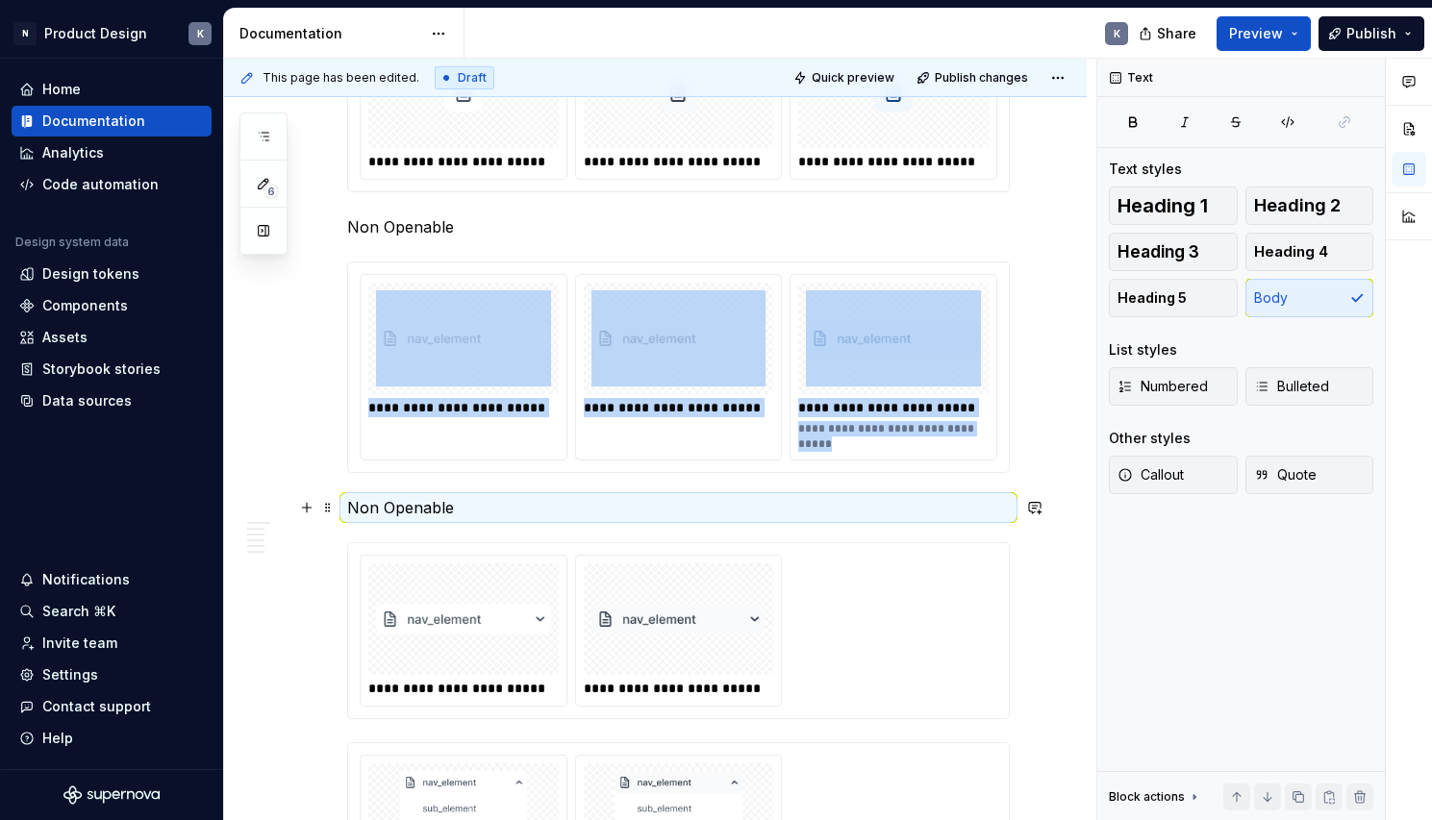
click at [381, 511] on p "Non Openable" at bounding box center [678, 507] width 663 height 23
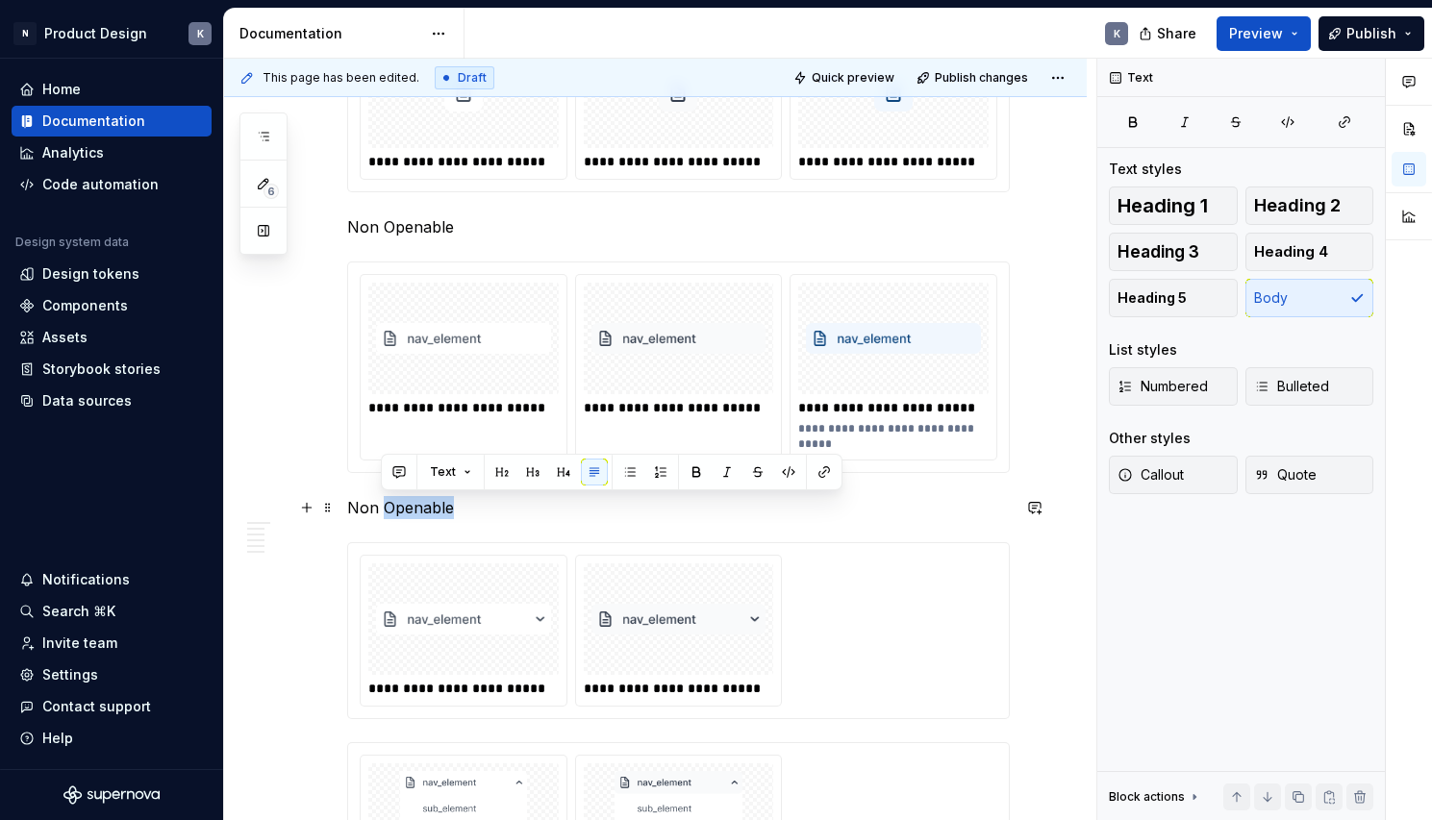
click at [381, 511] on p "Non Openable" at bounding box center [678, 507] width 663 height 23
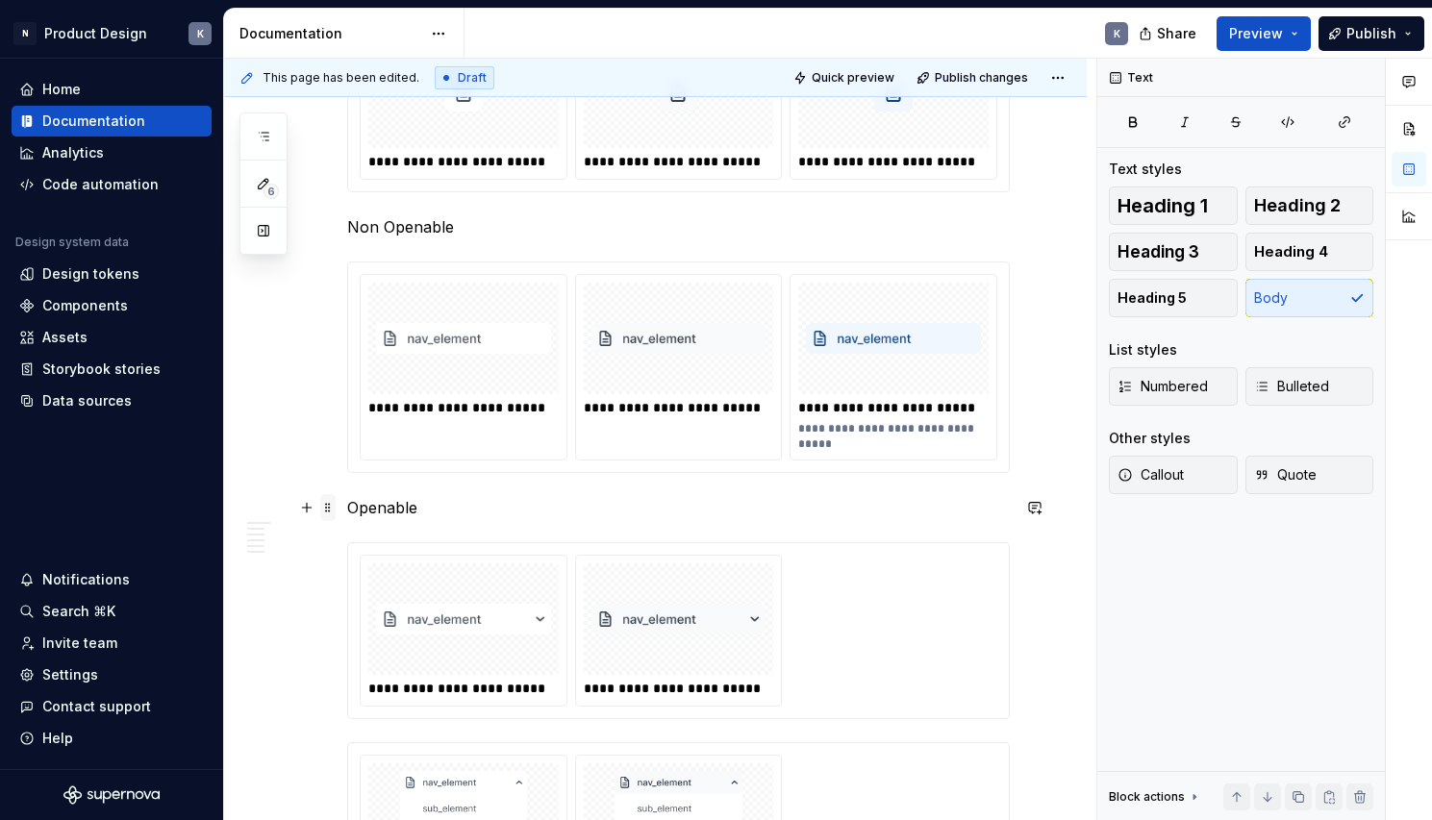
click at [328, 510] on span at bounding box center [327, 507] width 15 height 27
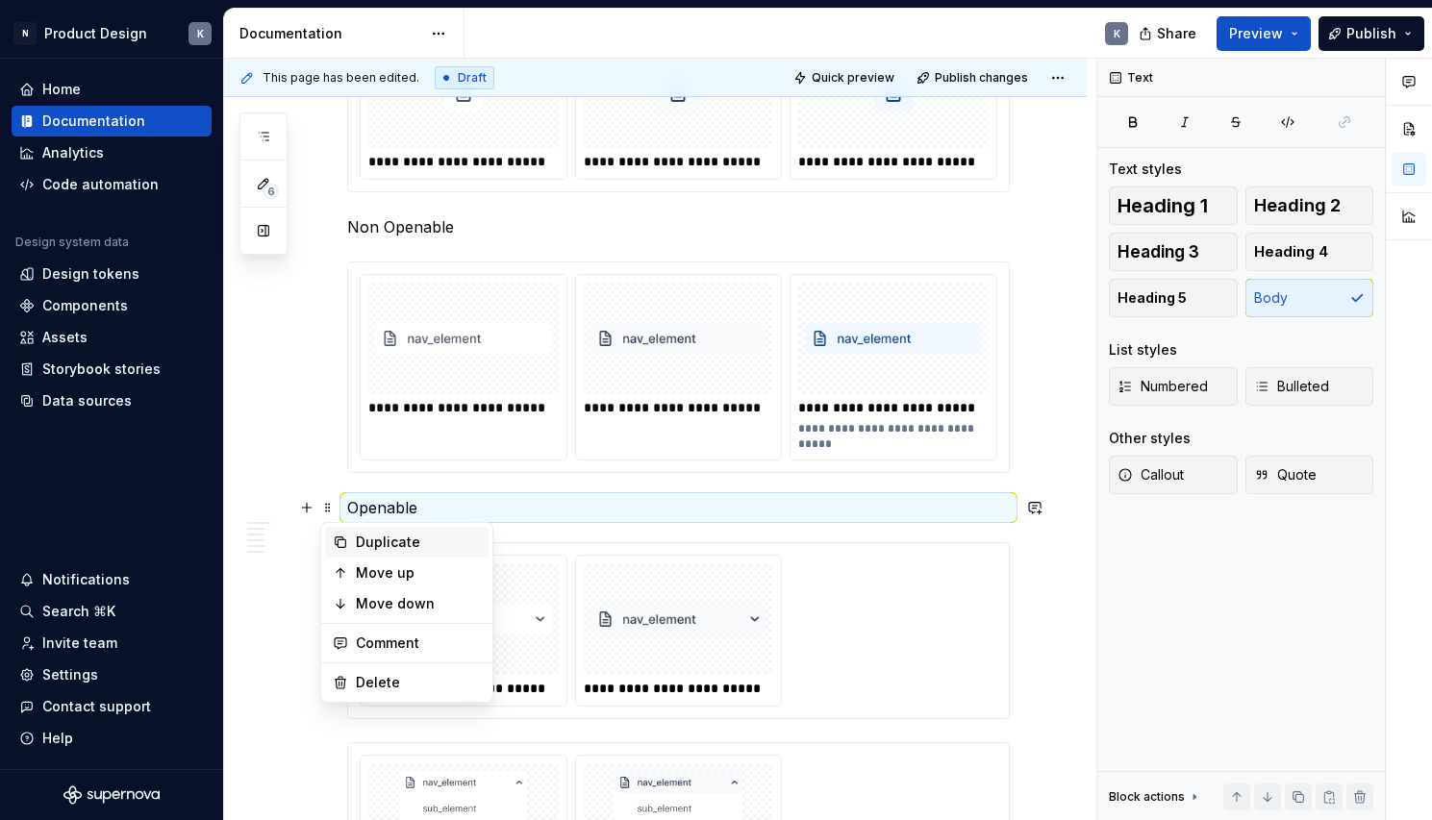
click at [347, 545] on icon at bounding box center [340, 542] width 15 height 15
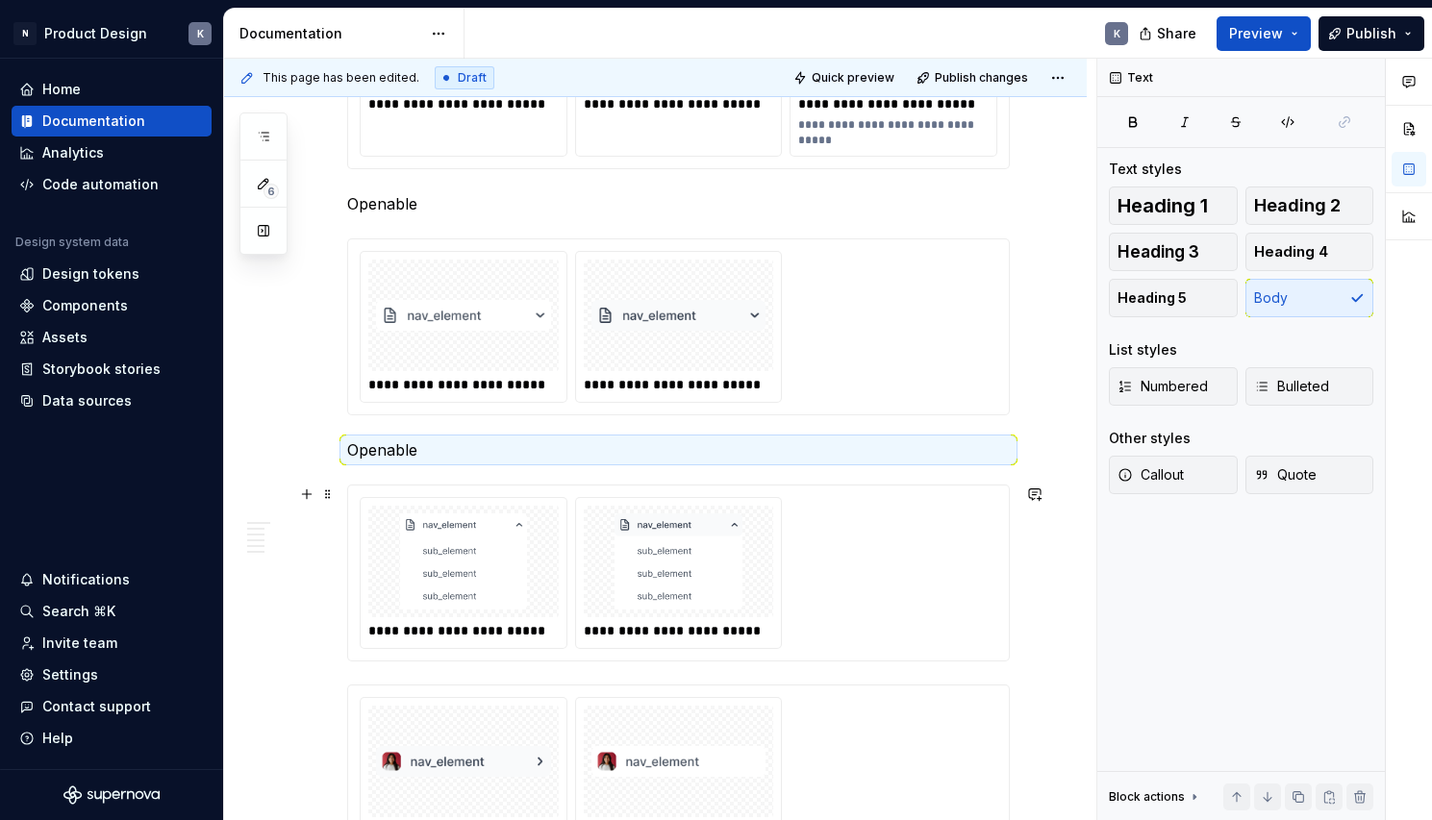
scroll to position [4783, 0]
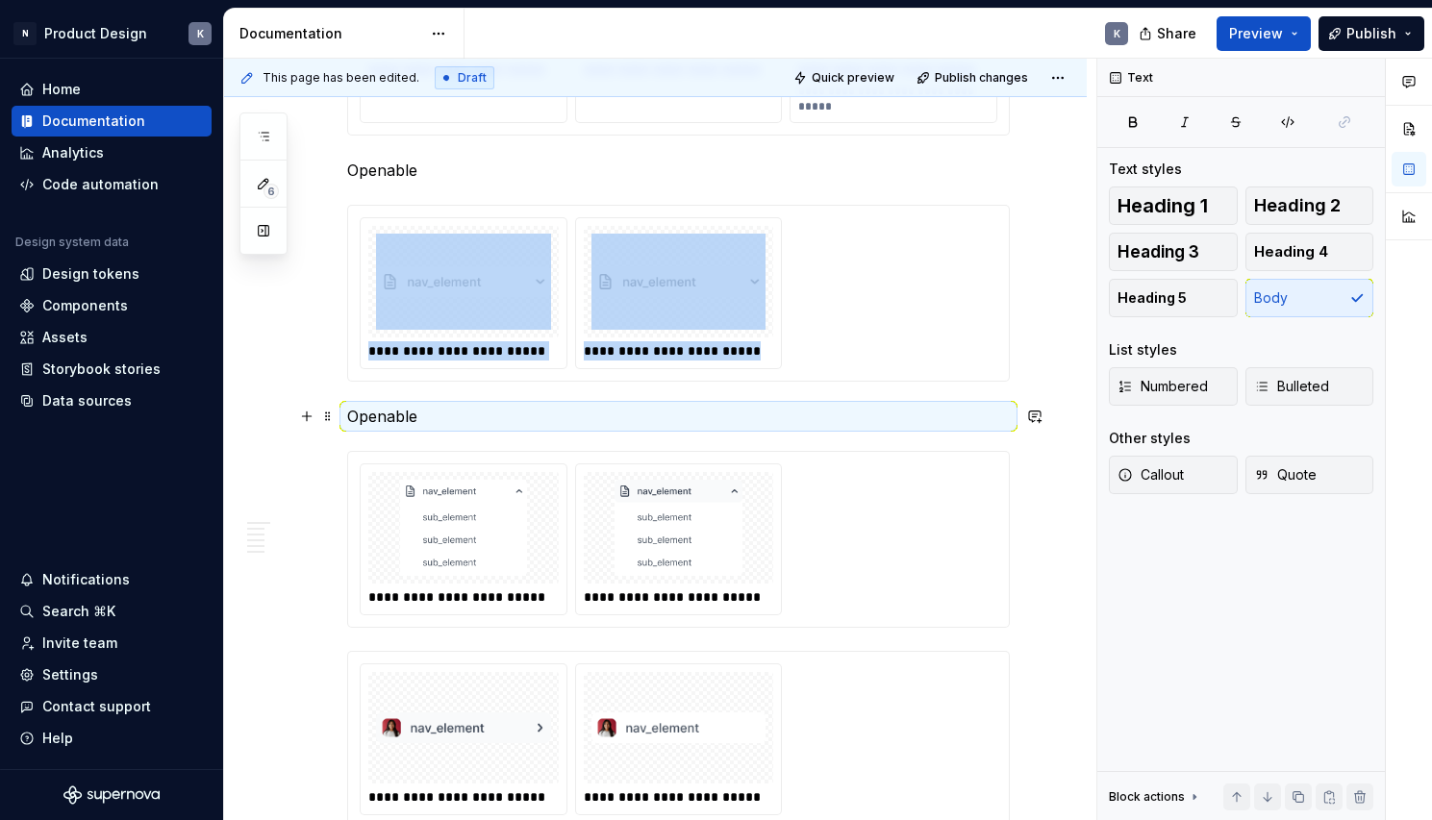
click at [402, 417] on p "Openable" at bounding box center [678, 416] width 663 height 23
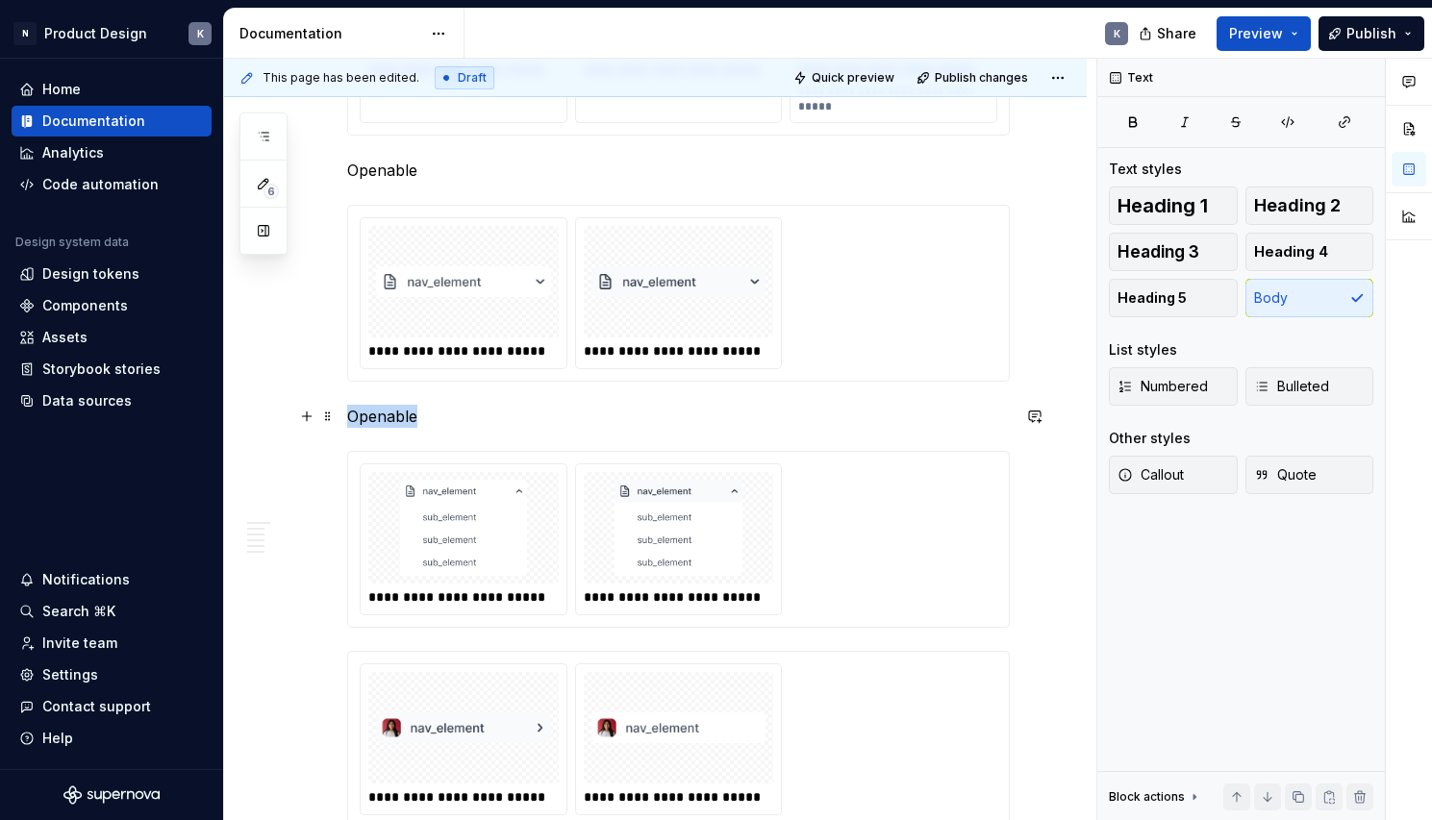
click at [402, 417] on p "Openable" at bounding box center [678, 416] width 663 height 23
click at [428, 418] on p "Openable" at bounding box center [678, 416] width 663 height 23
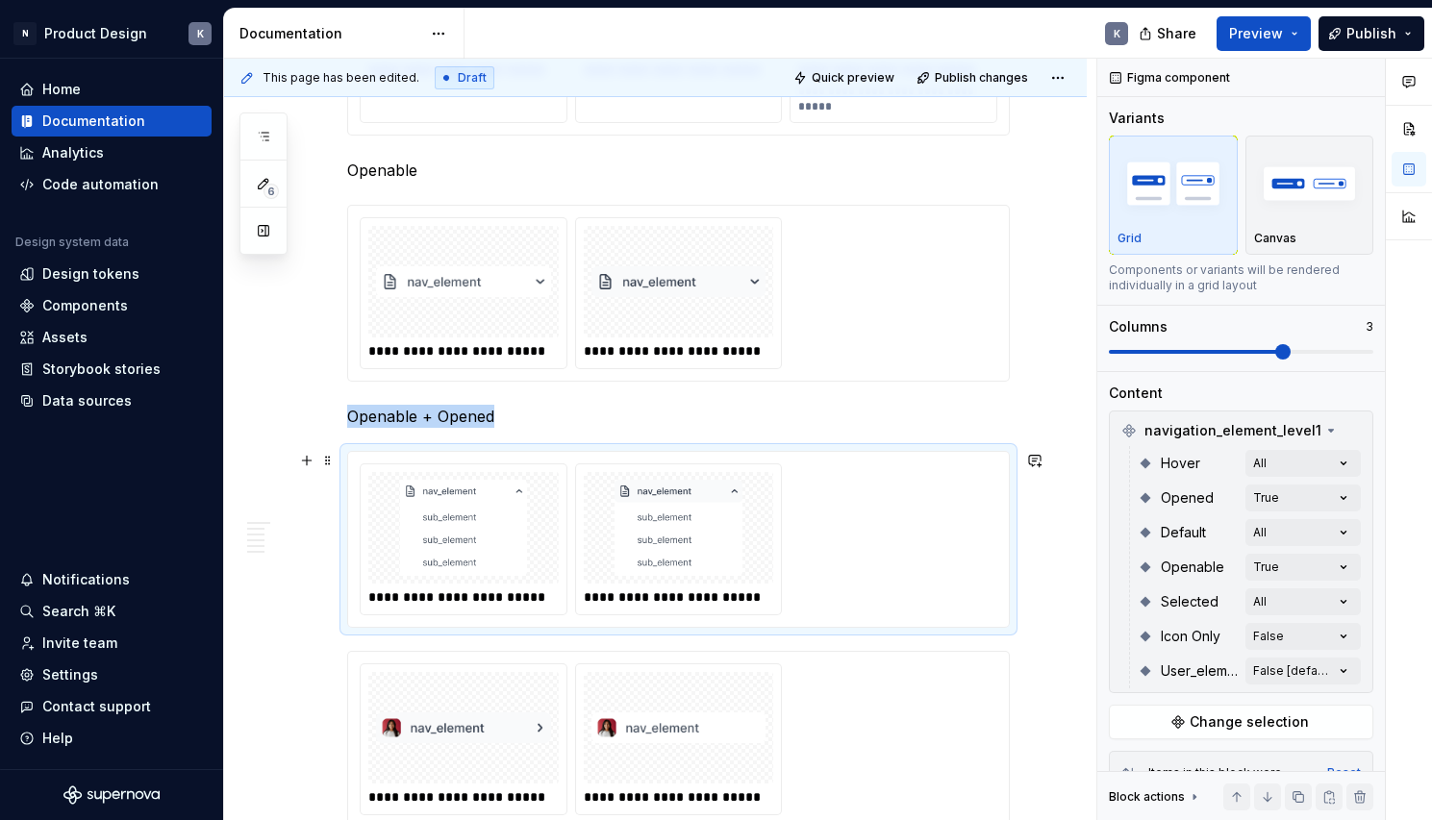
click at [855, 557] on div "**********" at bounding box center [679, 539] width 638 height 152
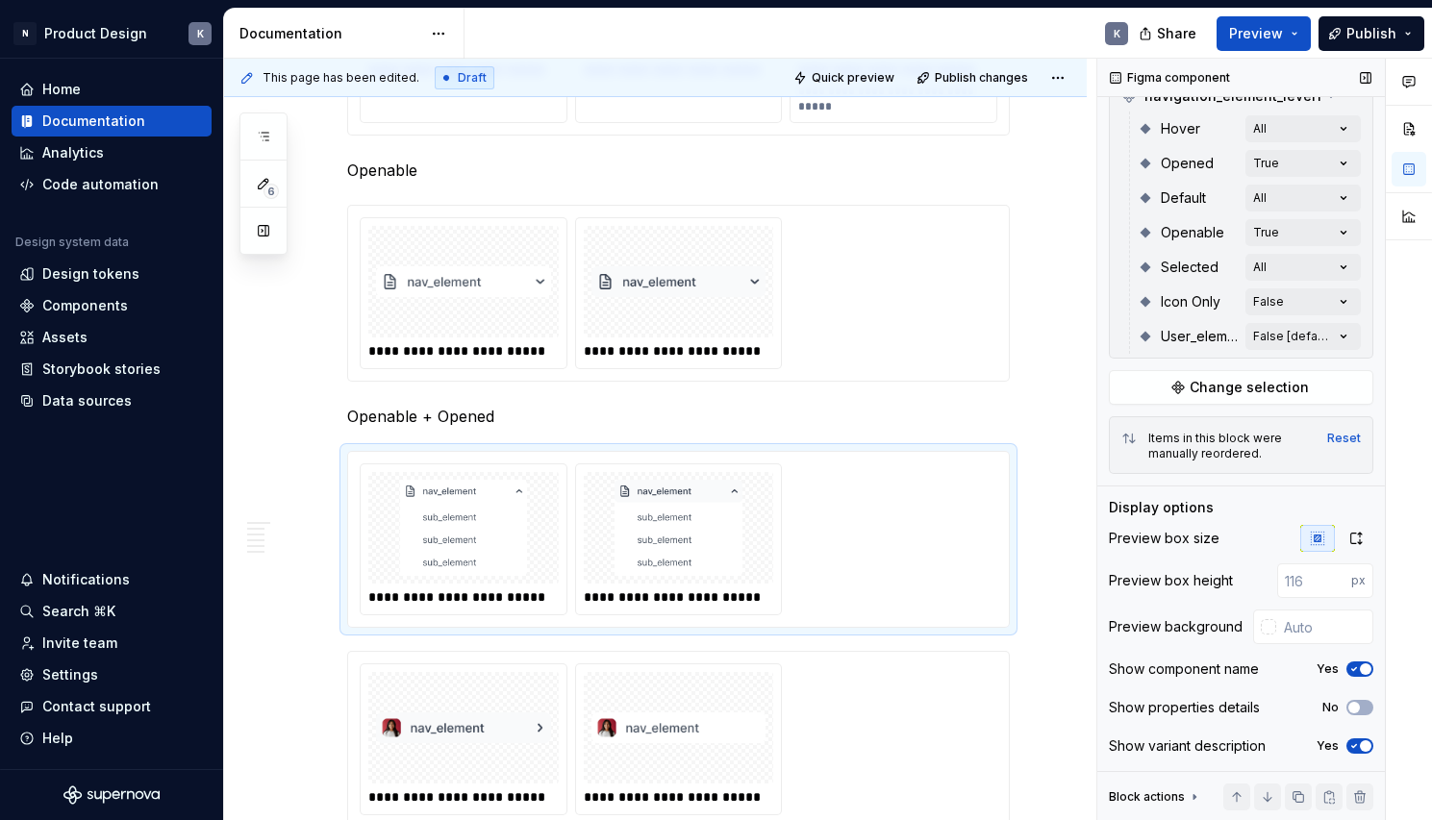
scroll to position [338, 0]
click at [1348, 705] on span "button" at bounding box center [1354, 708] width 12 height 12
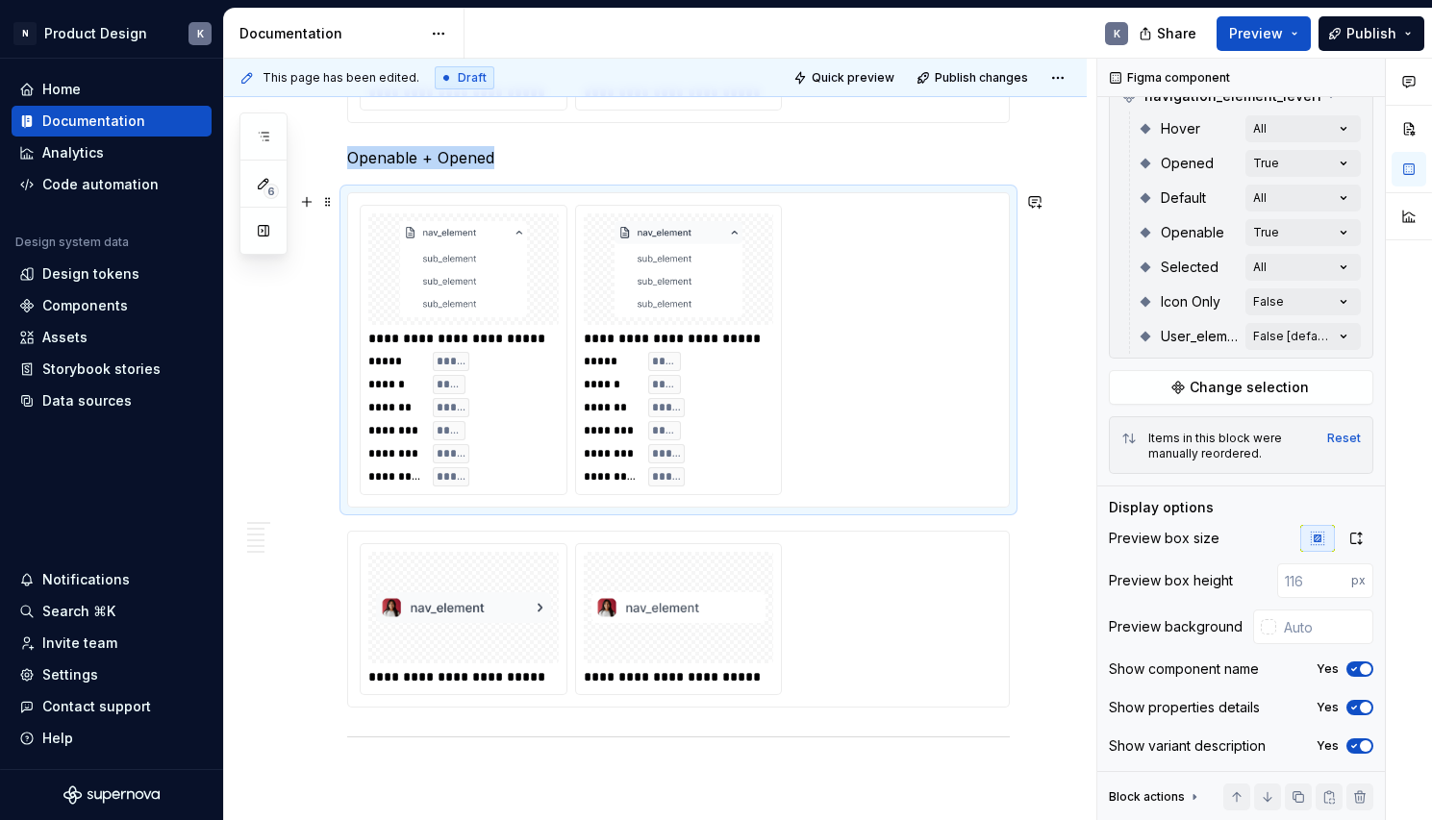
scroll to position [5081, 0]
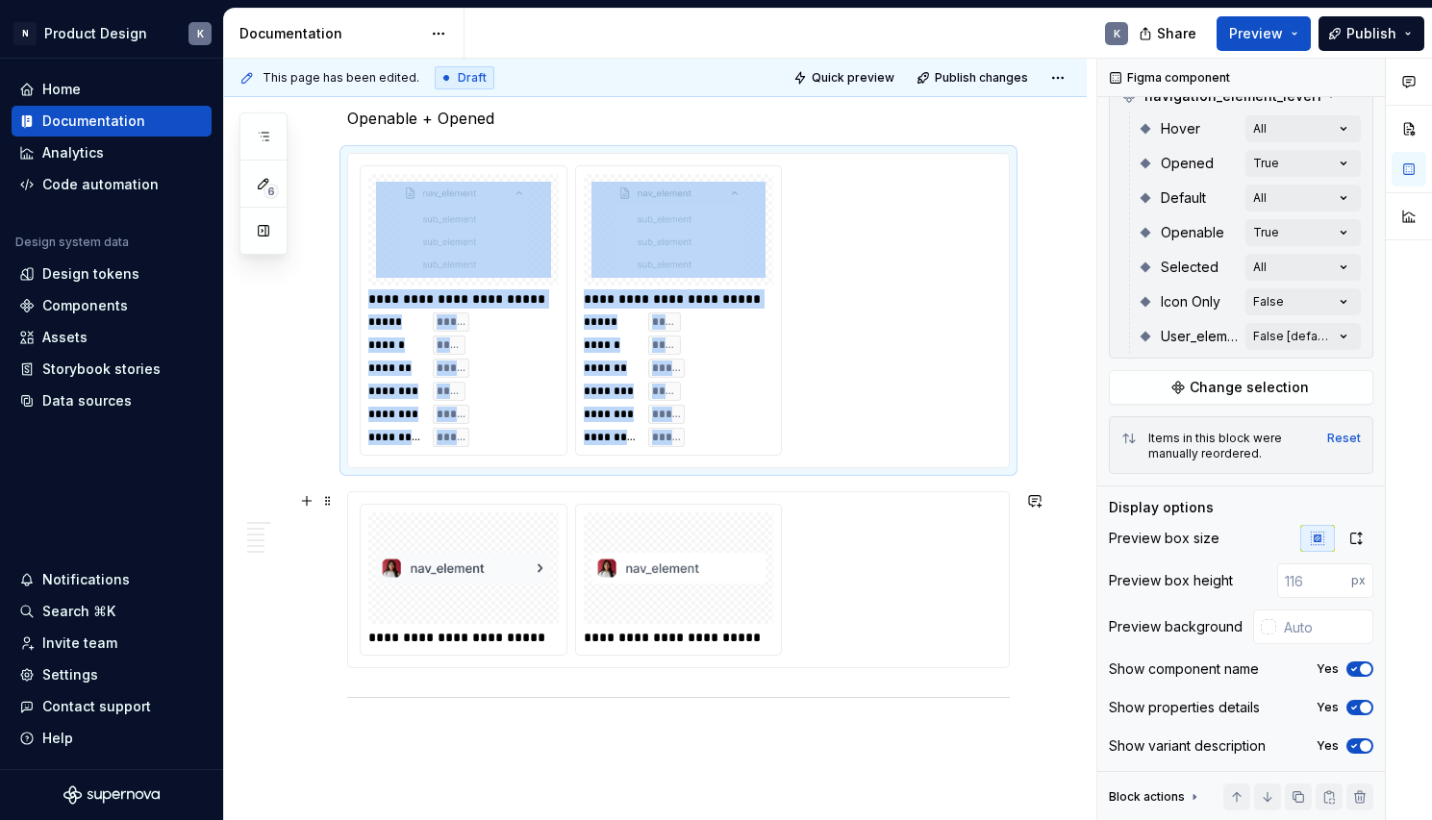
click at [887, 605] on div "**********" at bounding box center [679, 580] width 638 height 152
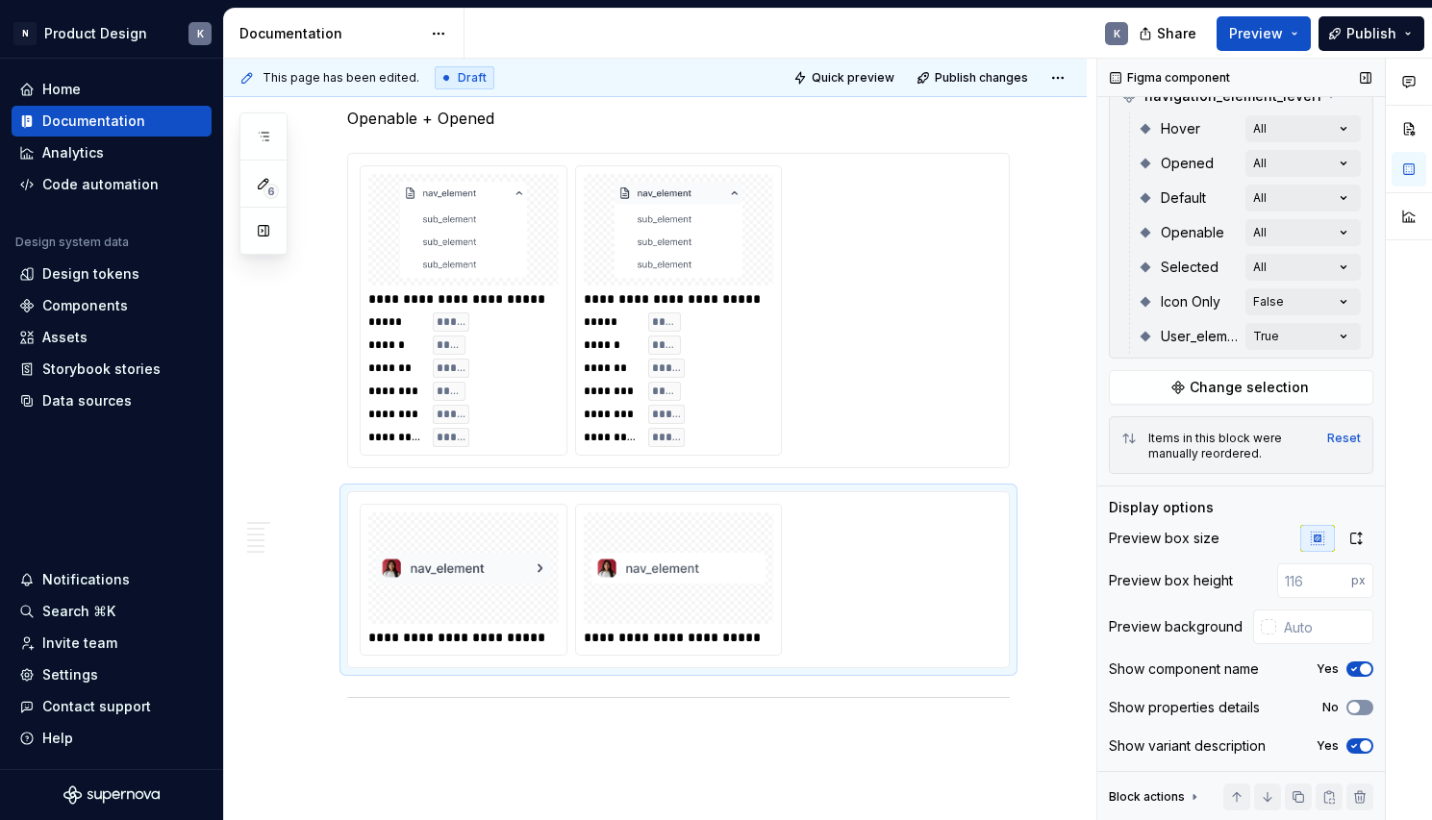
click at [1348, 705] on span "button" at bounding box center [1354, 708] width 12 height 12
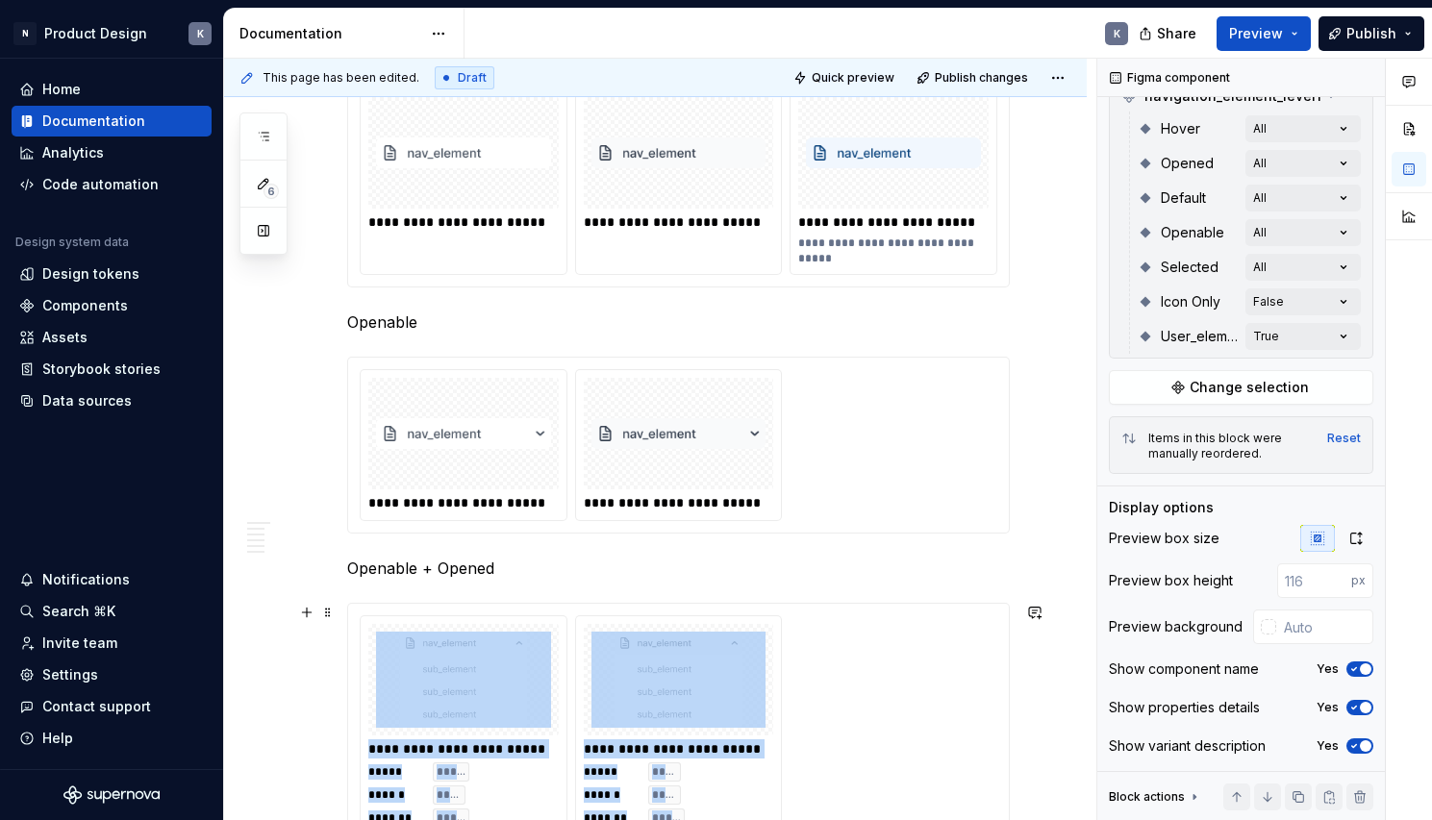
scroll to position [4524, 0]
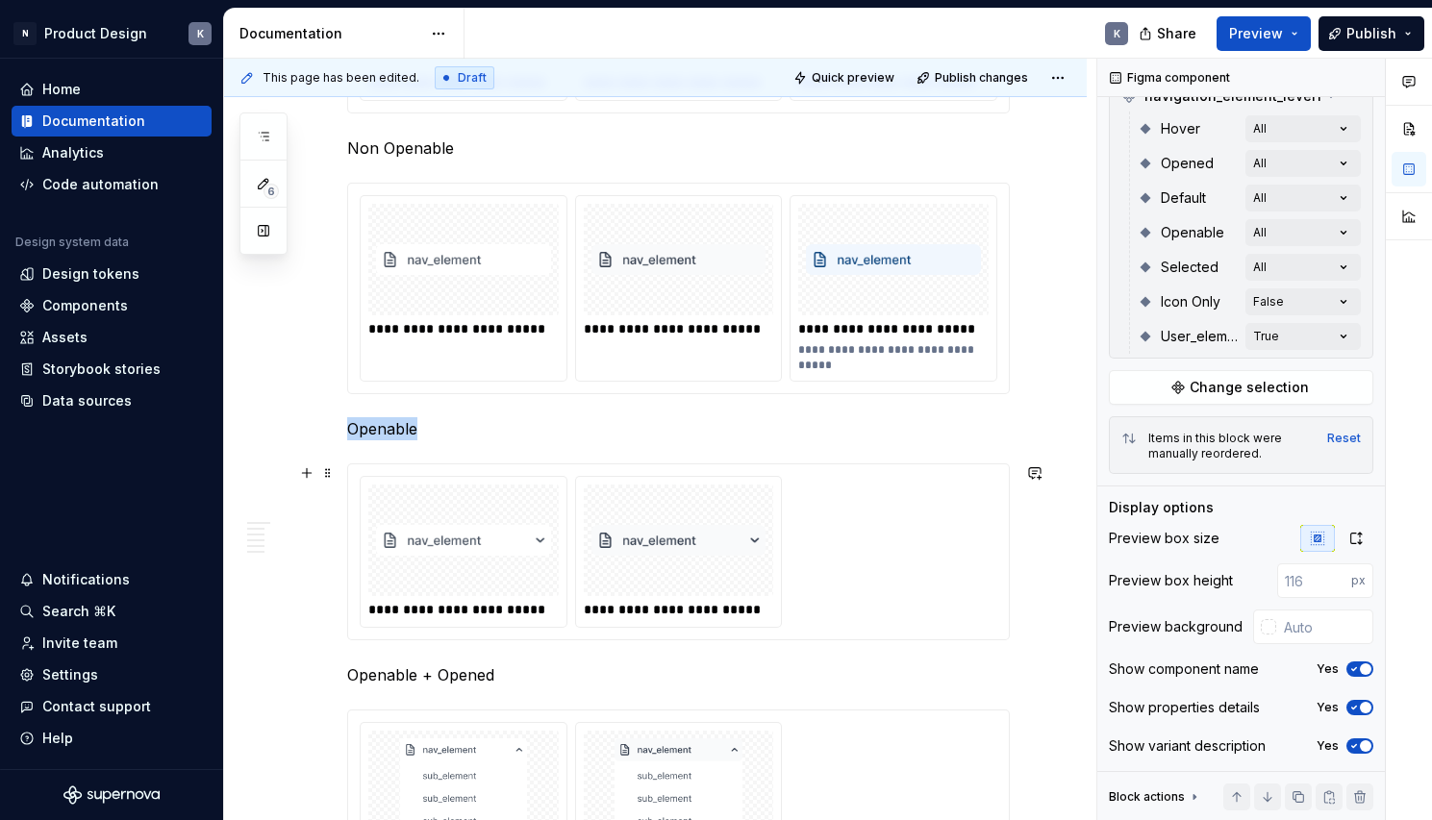
click at [898, 503] on div "**********" at bounding box center [679, 552] width 638 height 152
click at [1348, 706] on span "button" at bounding box center [1354, 708] width 12 height 12
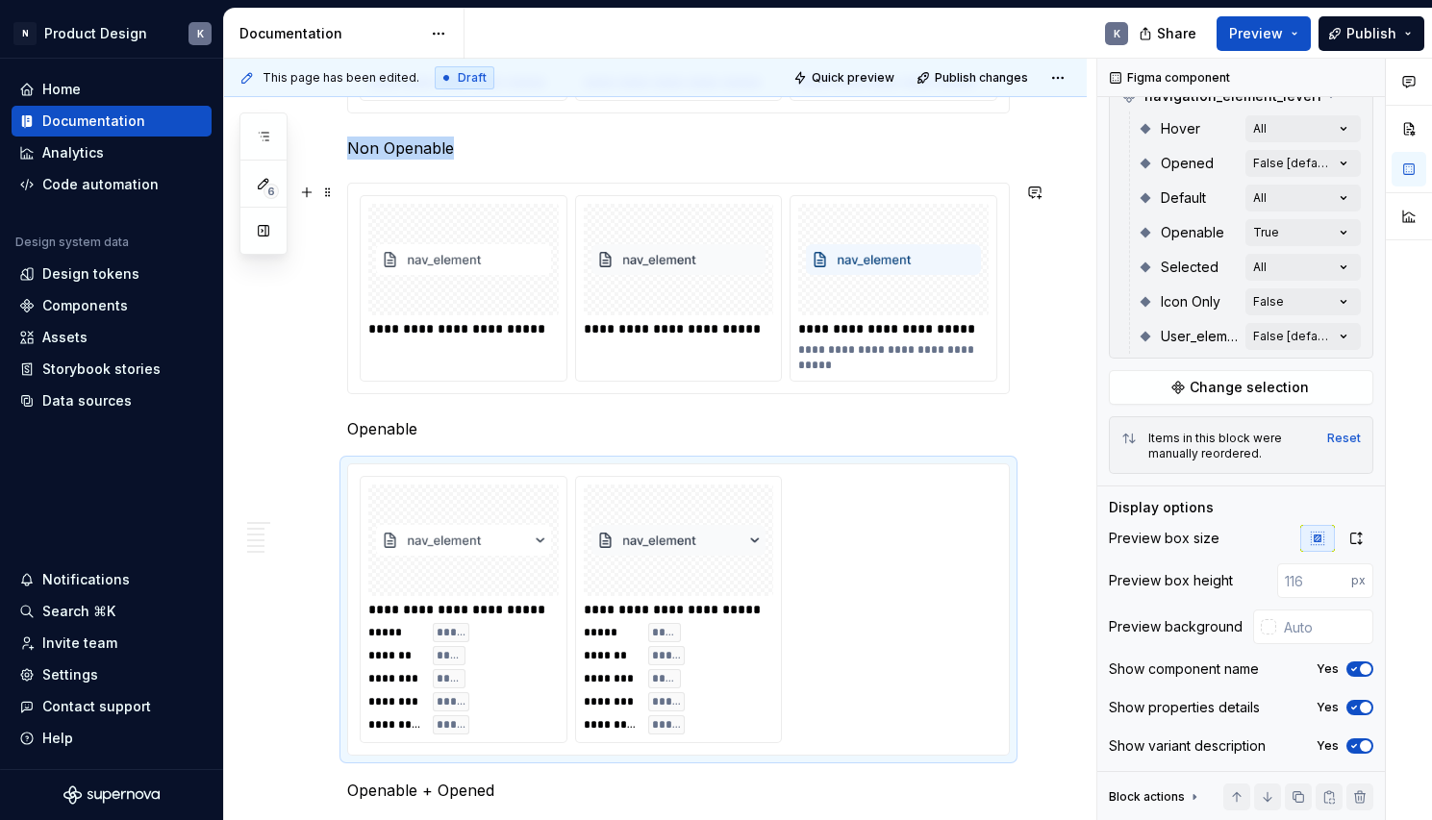
click at [985, 349] on div "**********" at bounding box center [892, 357] width 189 height 31
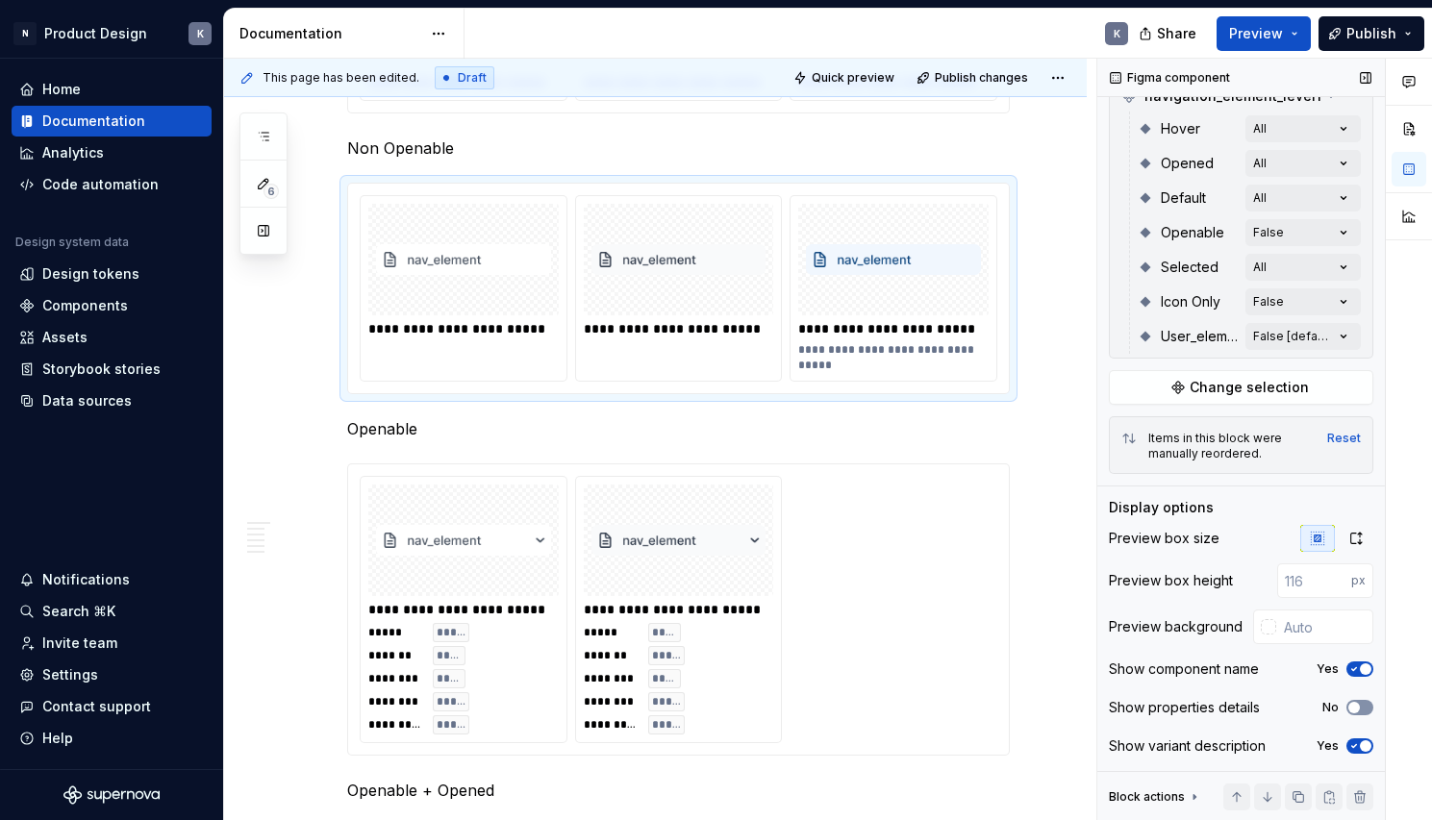
click at [1348, 711] on span "button" at bounding box center [1354, 708] width 12 height 12
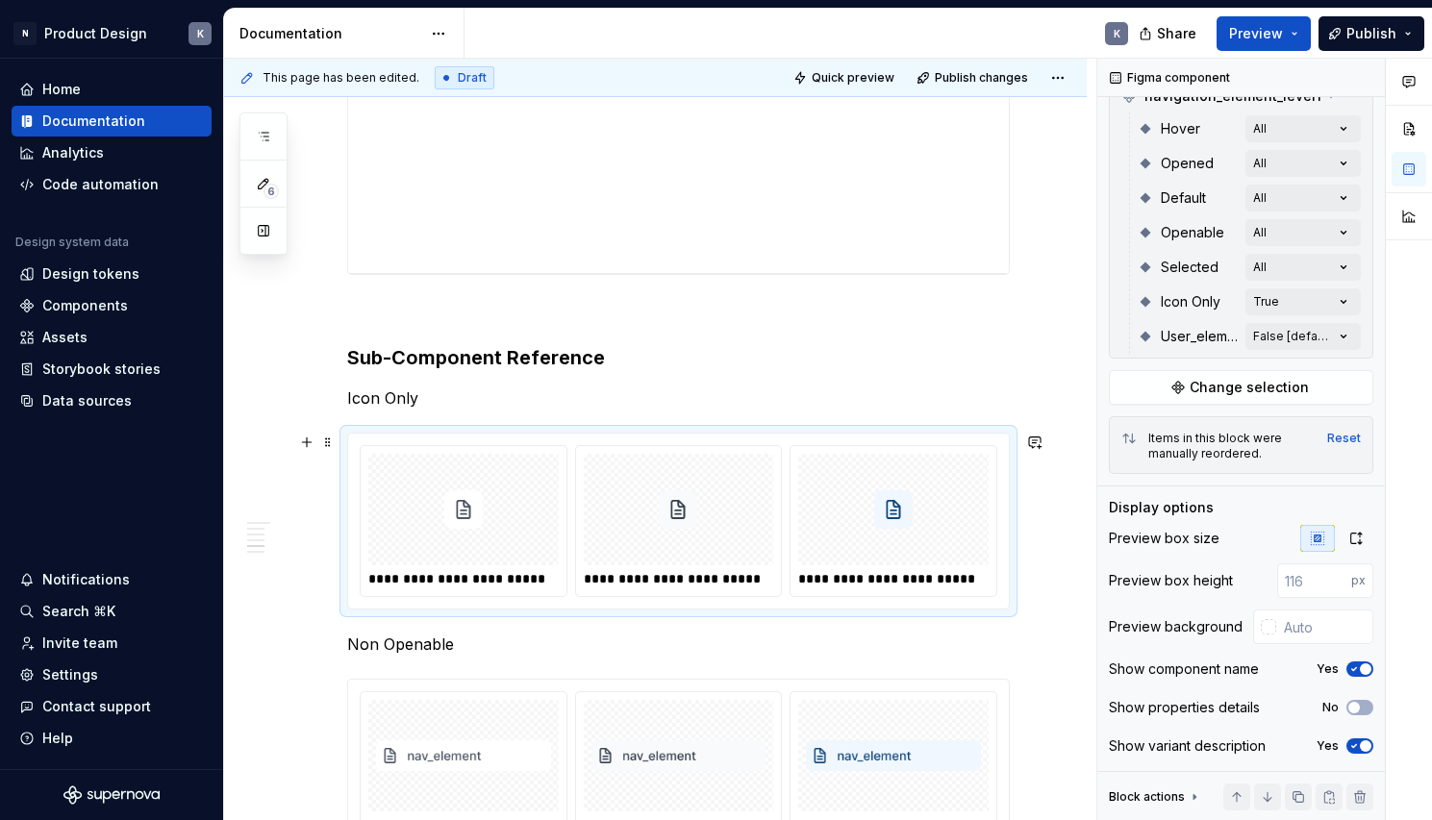
scroll to position [4029, 0]
click at [974, 537] on div at bounding box center [893, 509] width 190 height 112
click at [1348, 704] on span "button" at bounding box center [1354, 708] width 12 height 12
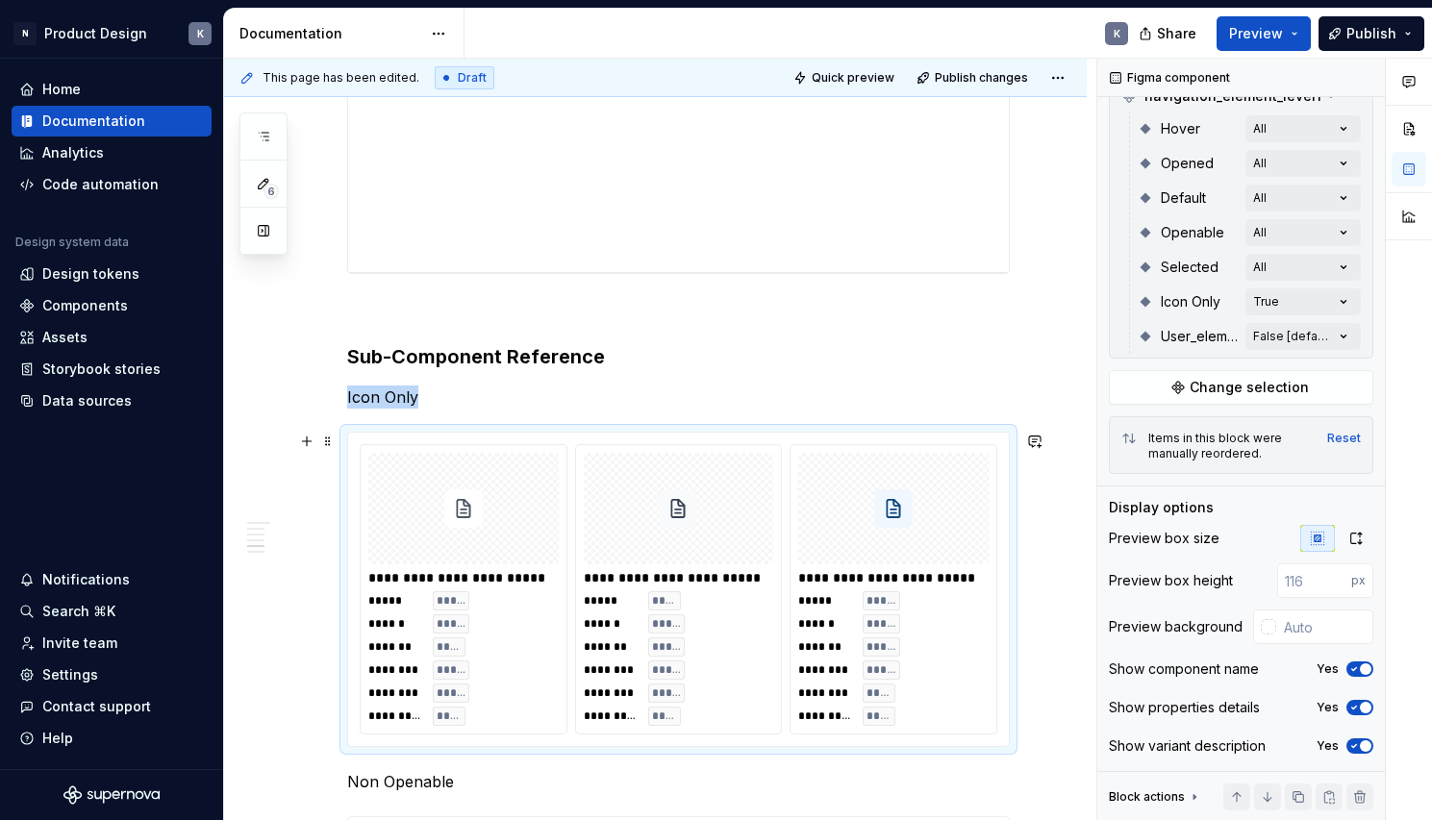
click at [1052, 605] on div "This page has been edited. Draft Quick preview Publish changes Side Navigation …" at bounding box center [660, 440] width 872 height 763
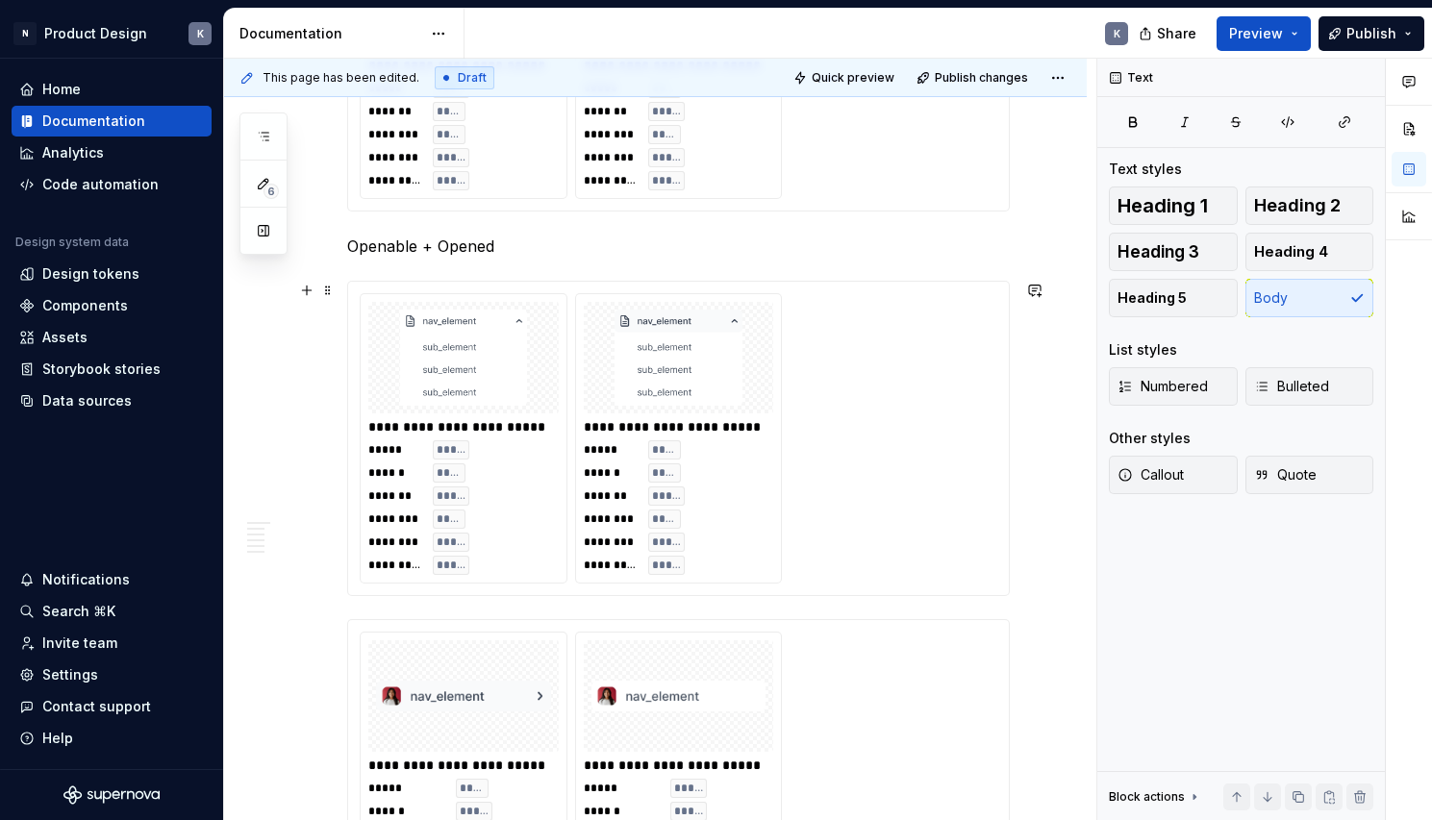
scroll to position [5328, 0]
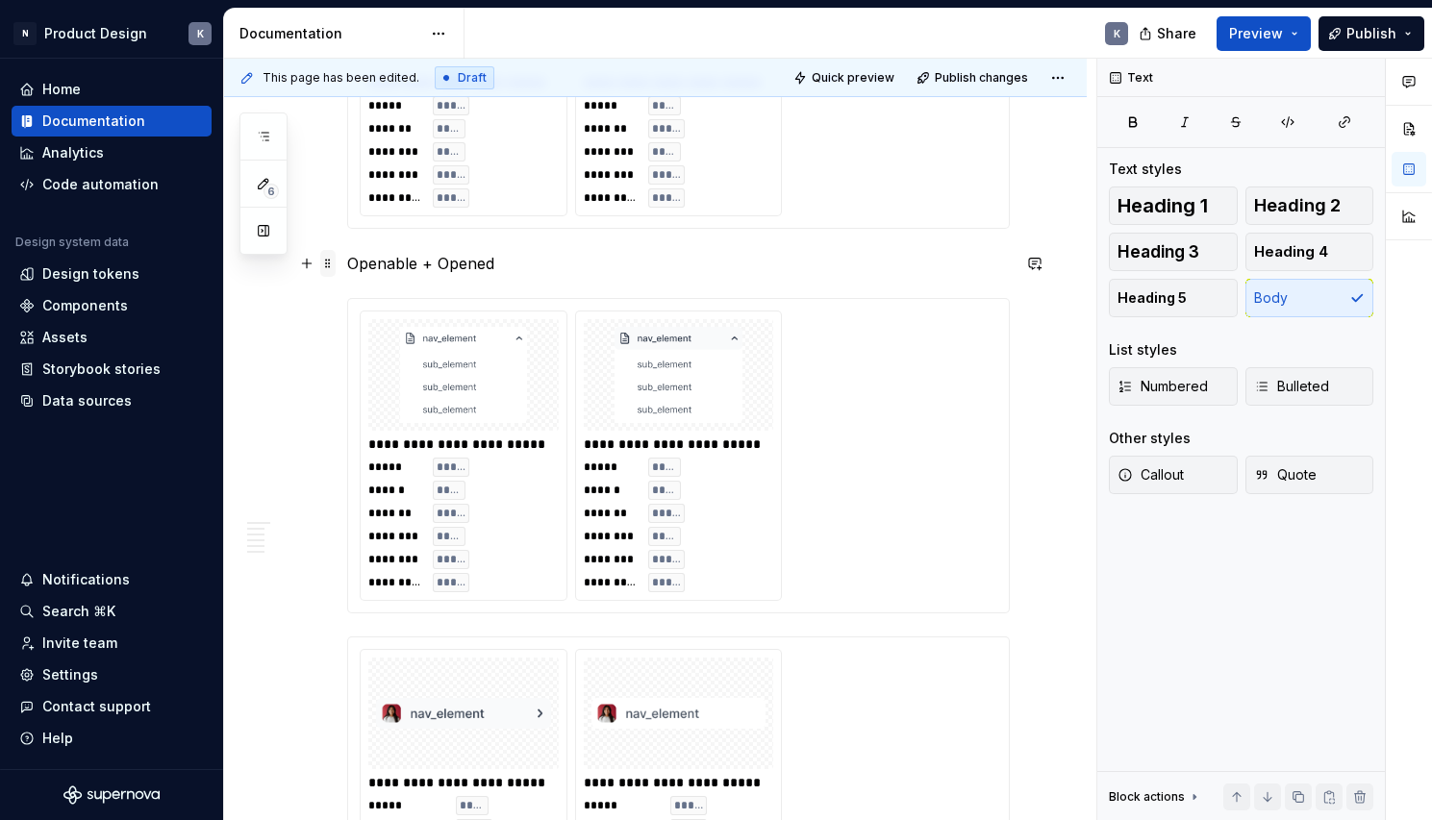
click at [328, 267] on span at bounding box center [327, 263] width 15 height 27
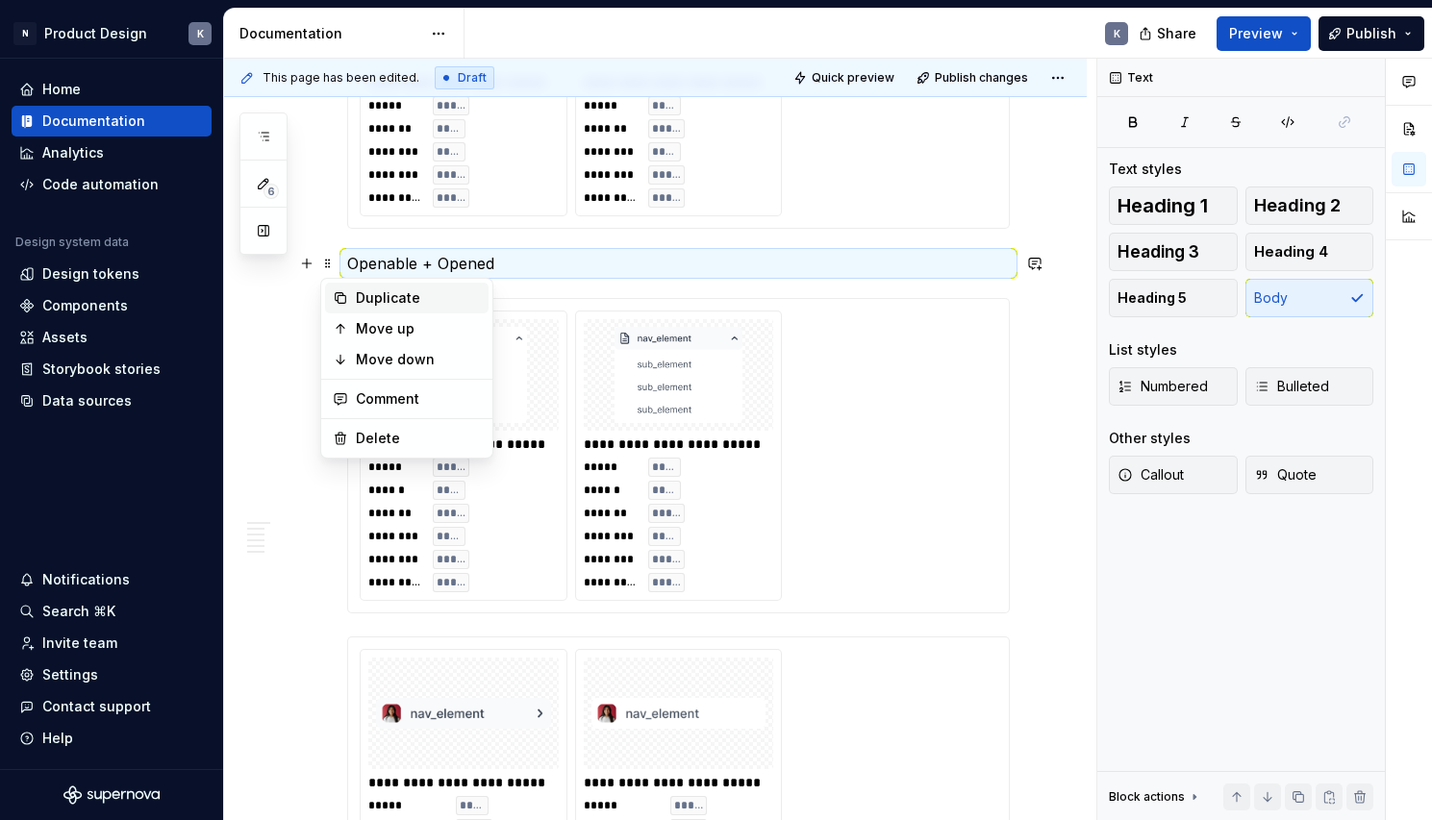
click at [364, 301] on div "Duplicate" at bounding box center [418, 297] width 125 height 19
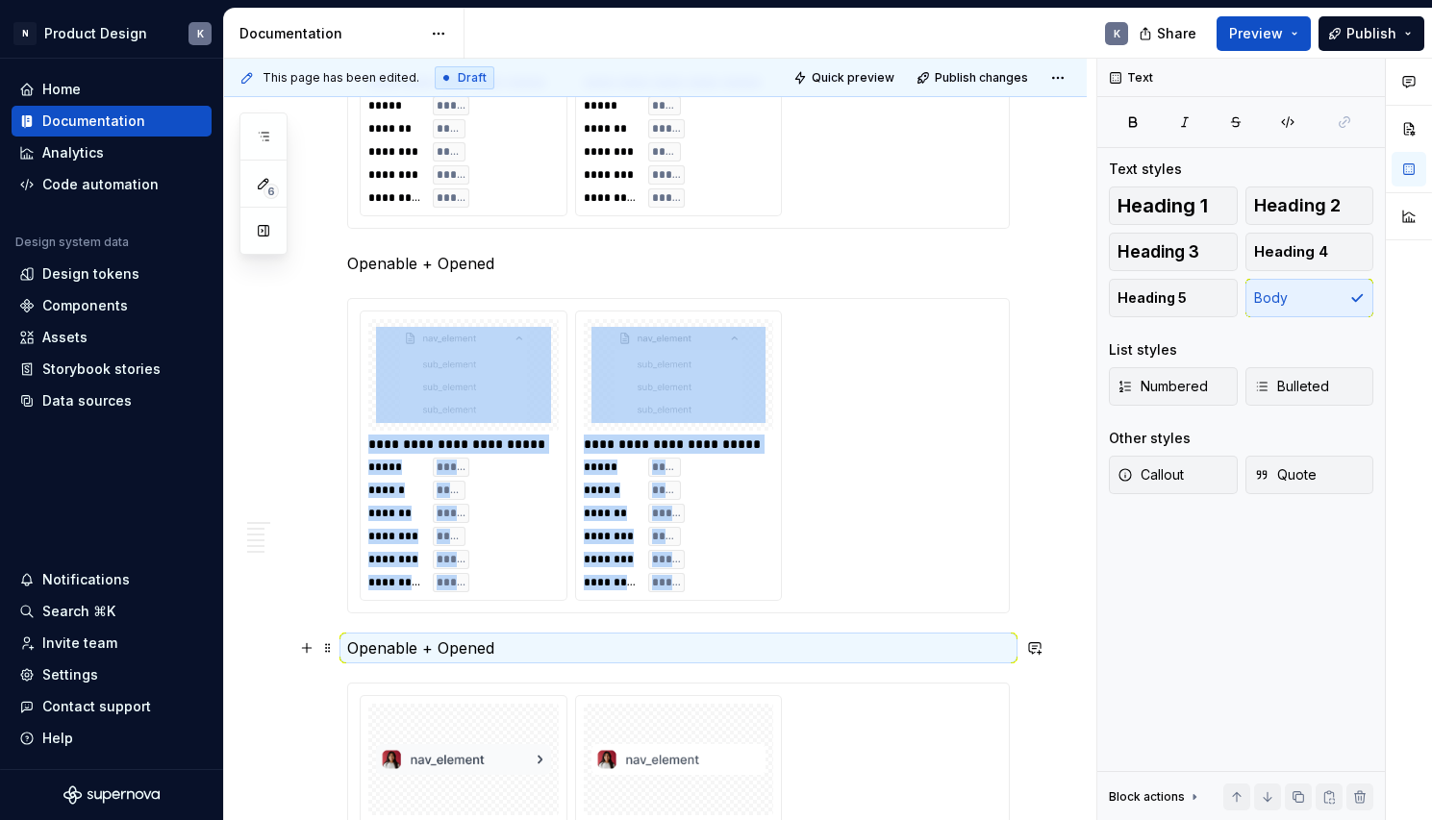
click at [412, 648] on p "Openable + Opened" at bounding box center [678, 648] width 663 height 23
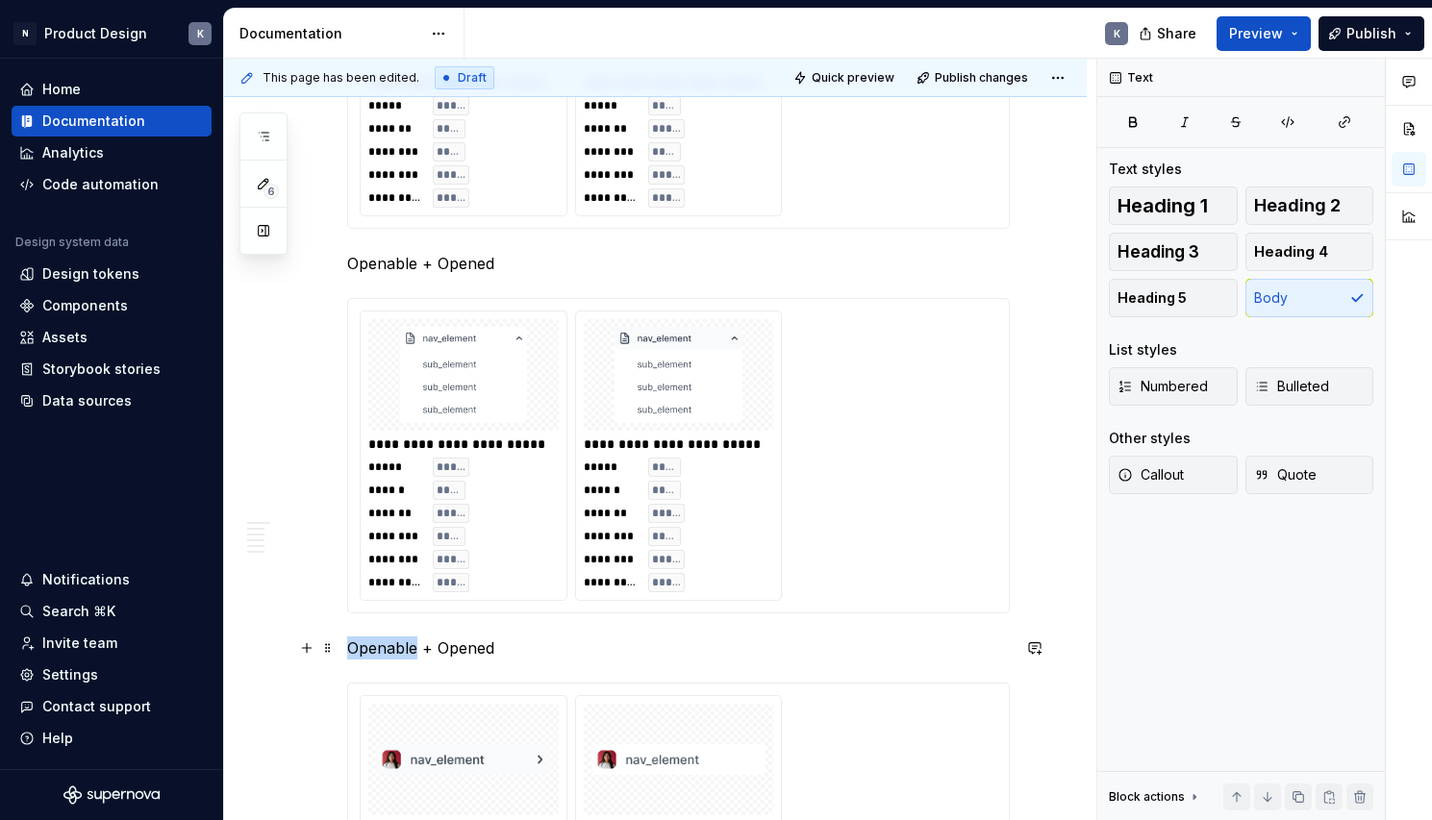
click at [412, 648] on p "Openable + Opened" at bounding box center [678, 648] width 663 height 23
click at [365, 643] on p "User Avatar" at bounding box center [678, 648] width 663 height 23
click at [422, 643] on p "User Avatar" at bounding box center [678, 648] width 663 height 23
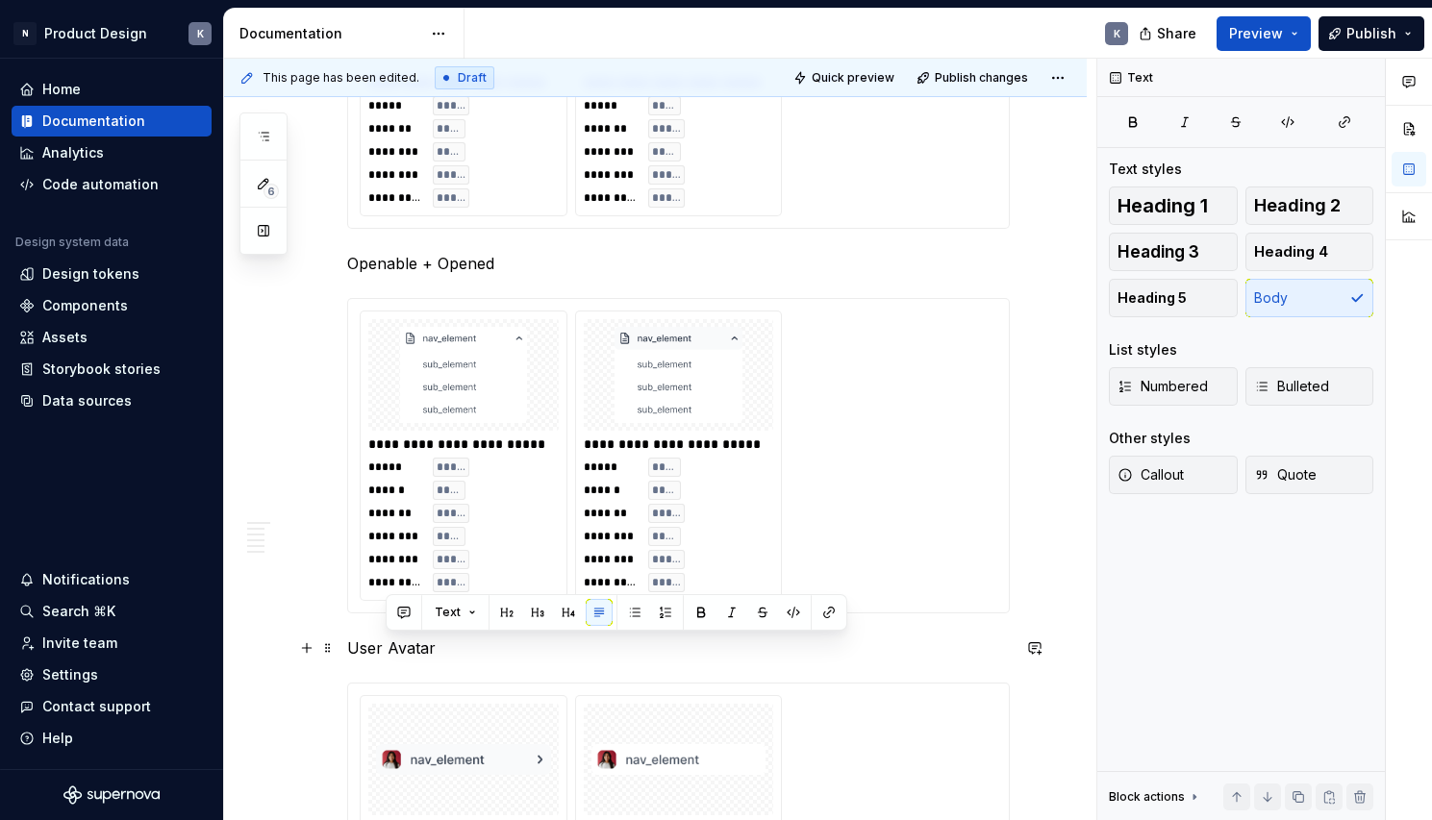
click at [422, 643] on p "User Avatar" at bounding box center [678, 648] width 663 height 23
click at [1148, 298] on span "Heading 5" at bounding box center [1151, 297] width 69 height 19
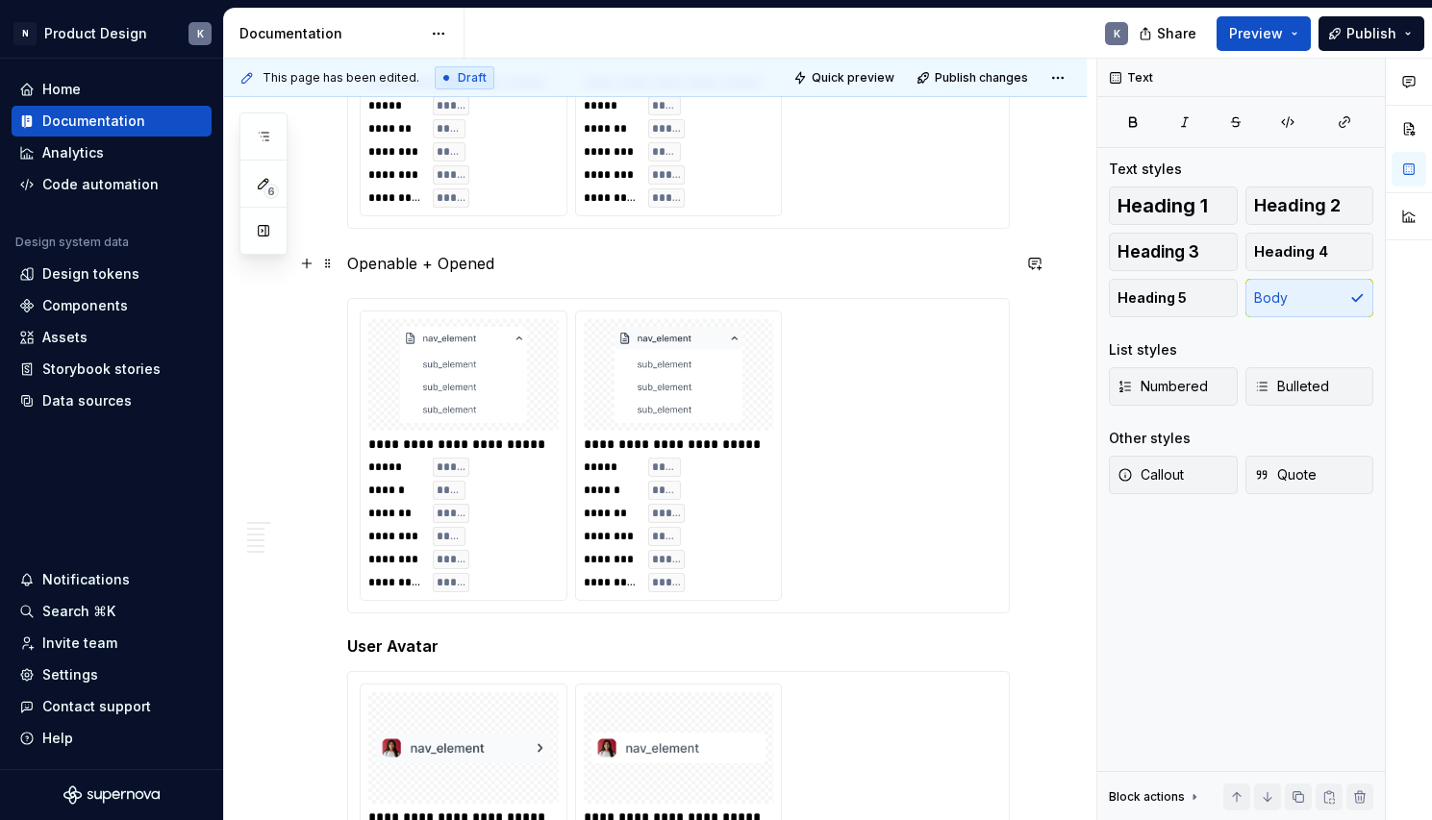
click at [465, 263] on p "Openable + Opened" at bounding box center [678, 263] width 663 height 23
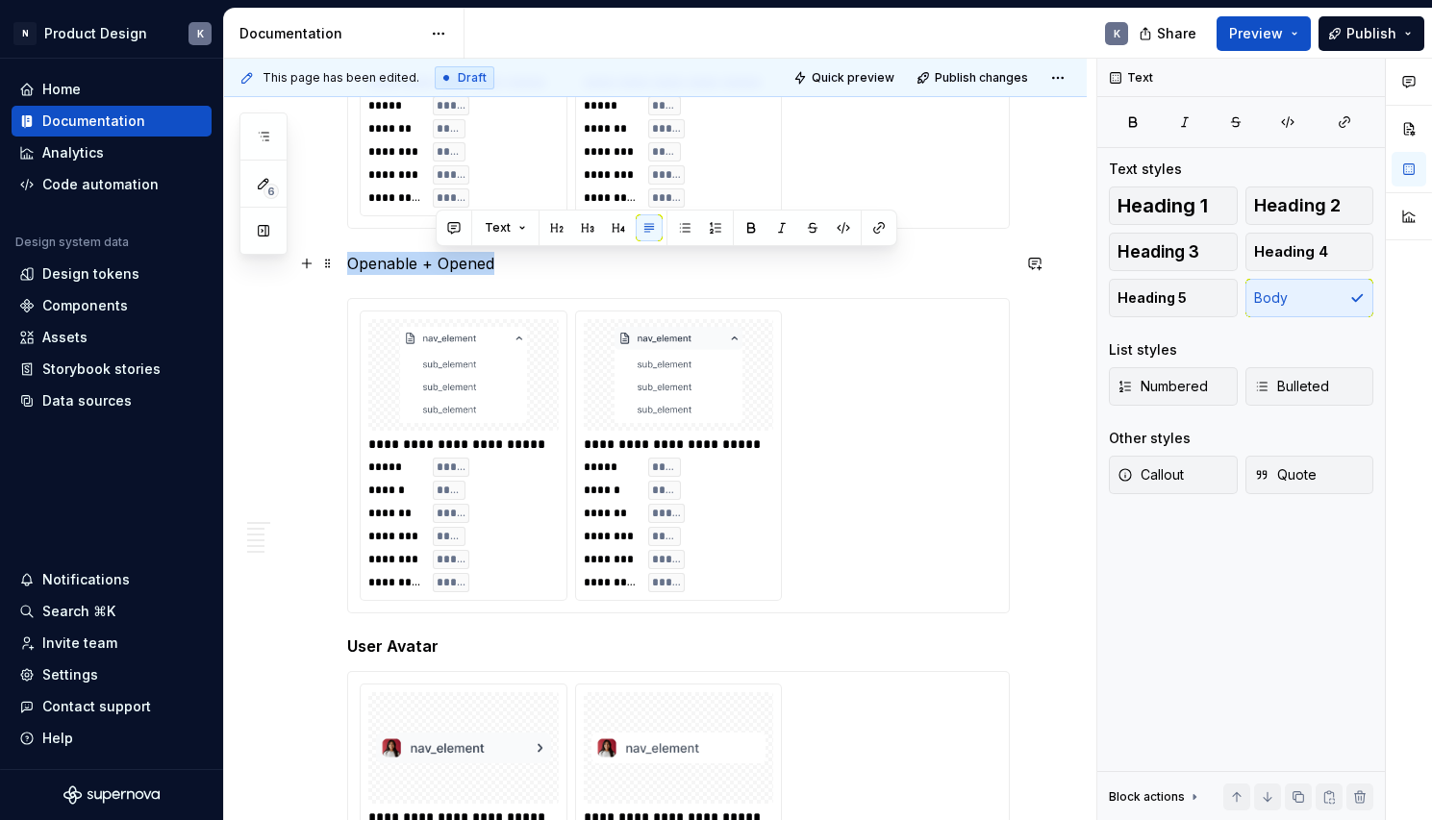
click at [465, 263] on p "Openable + Opened" at bounding box center [678, 263] width 663 height 23
click at [1134, 296] on span "Heading 5" at bounding box center [1151, 297] width 69 height 19
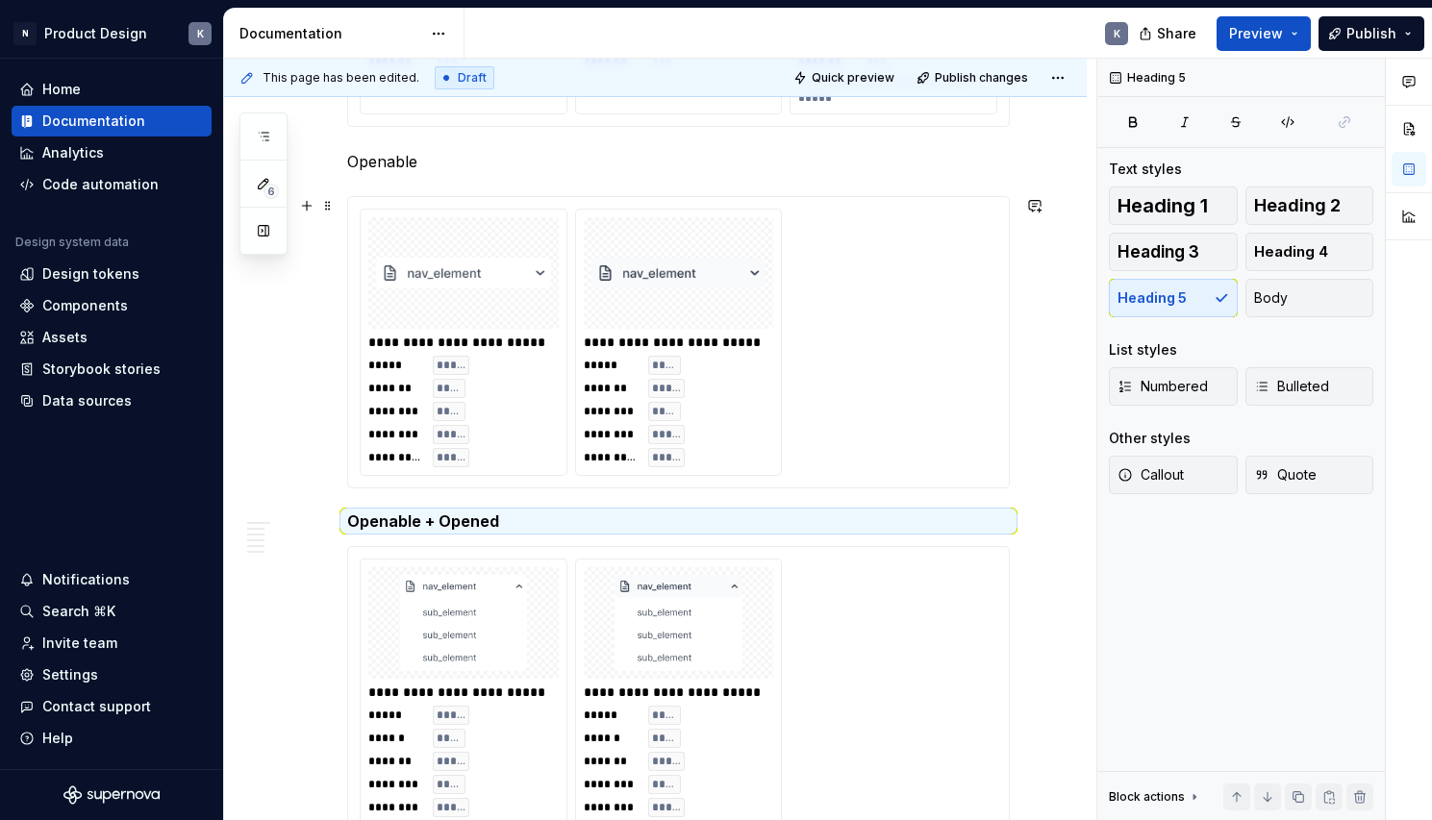
scroll to position [4975, 0]
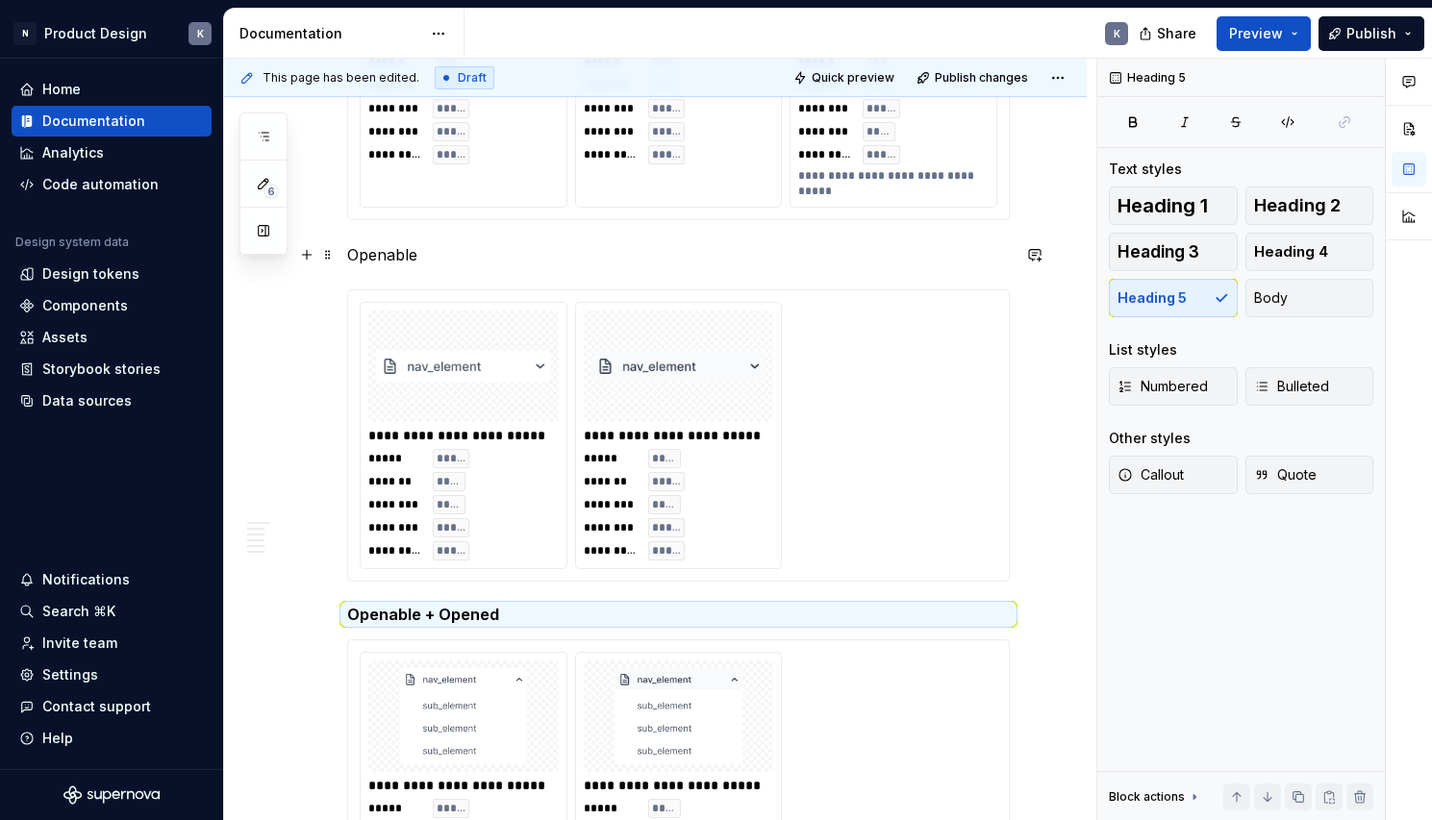
click at [402, 259] on p "Openable" at bounding box center [678, 254] width 663 height 23
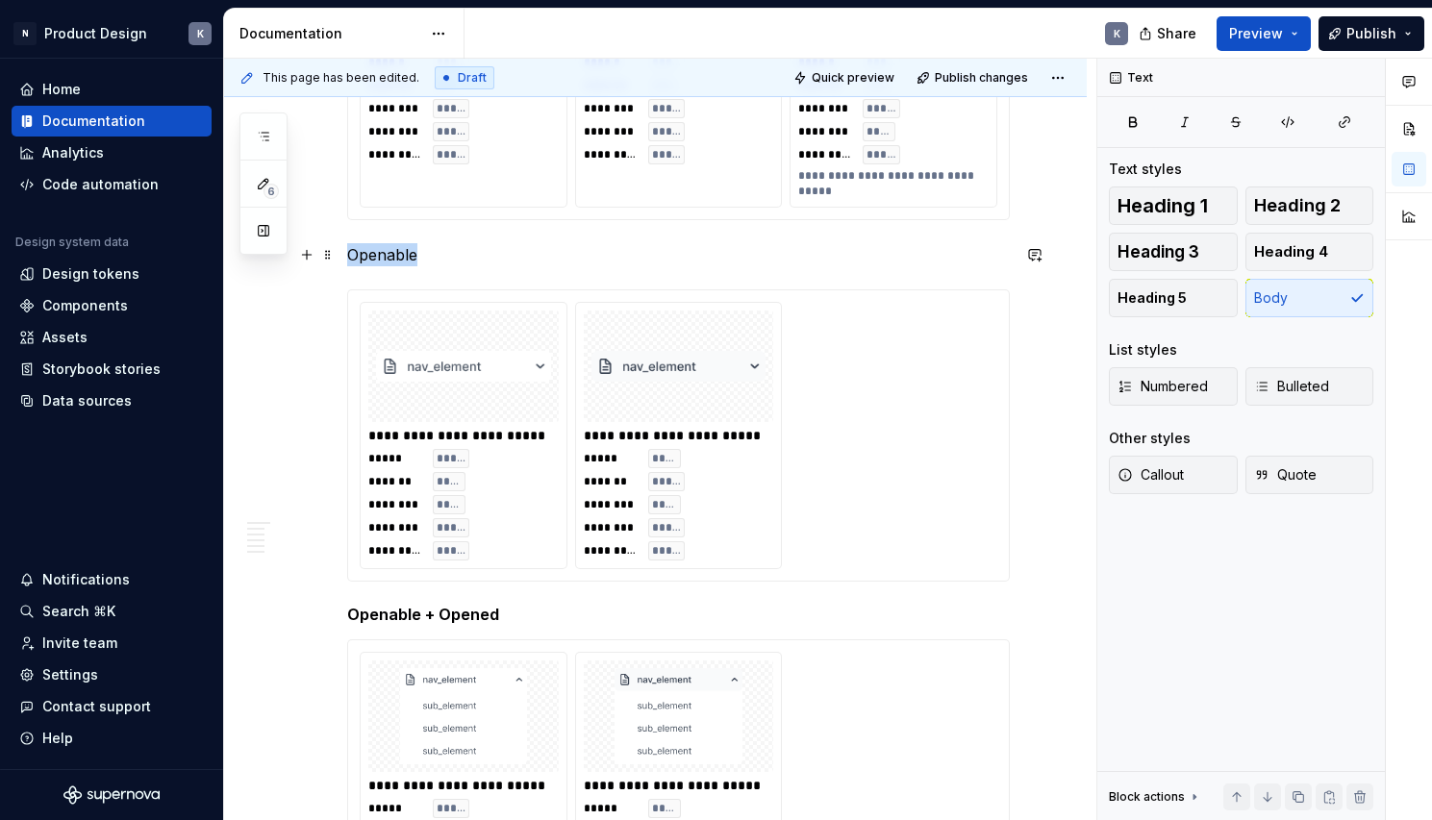
click at [402, 259] on p "Openable" at bounding box center [678, 254] width 663 height 23
click at [433, 256] on p "Openable" at bounding box center [678, 254] width 663 height 23
click at [391, 256] on p "Openable + Closed" at bounding box center [678, 254] width 663 height 23
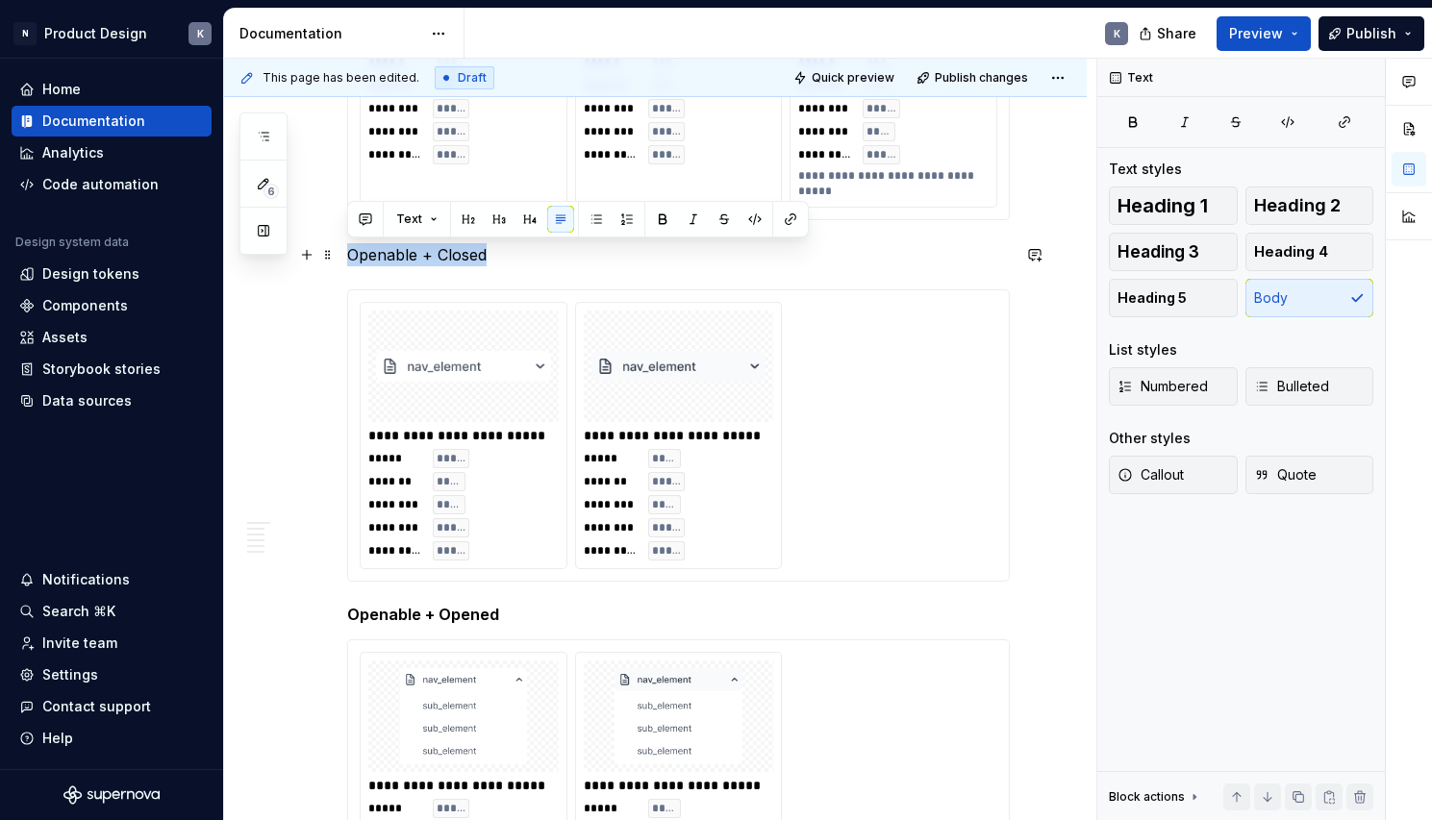
click at [391, 256] on p "Openable + Closed" at bounding box center [678, 254] width 663 height 23
click at [435, 258] on p "Openable + Closed" at bounding box center [678, 254] width 663 height 23
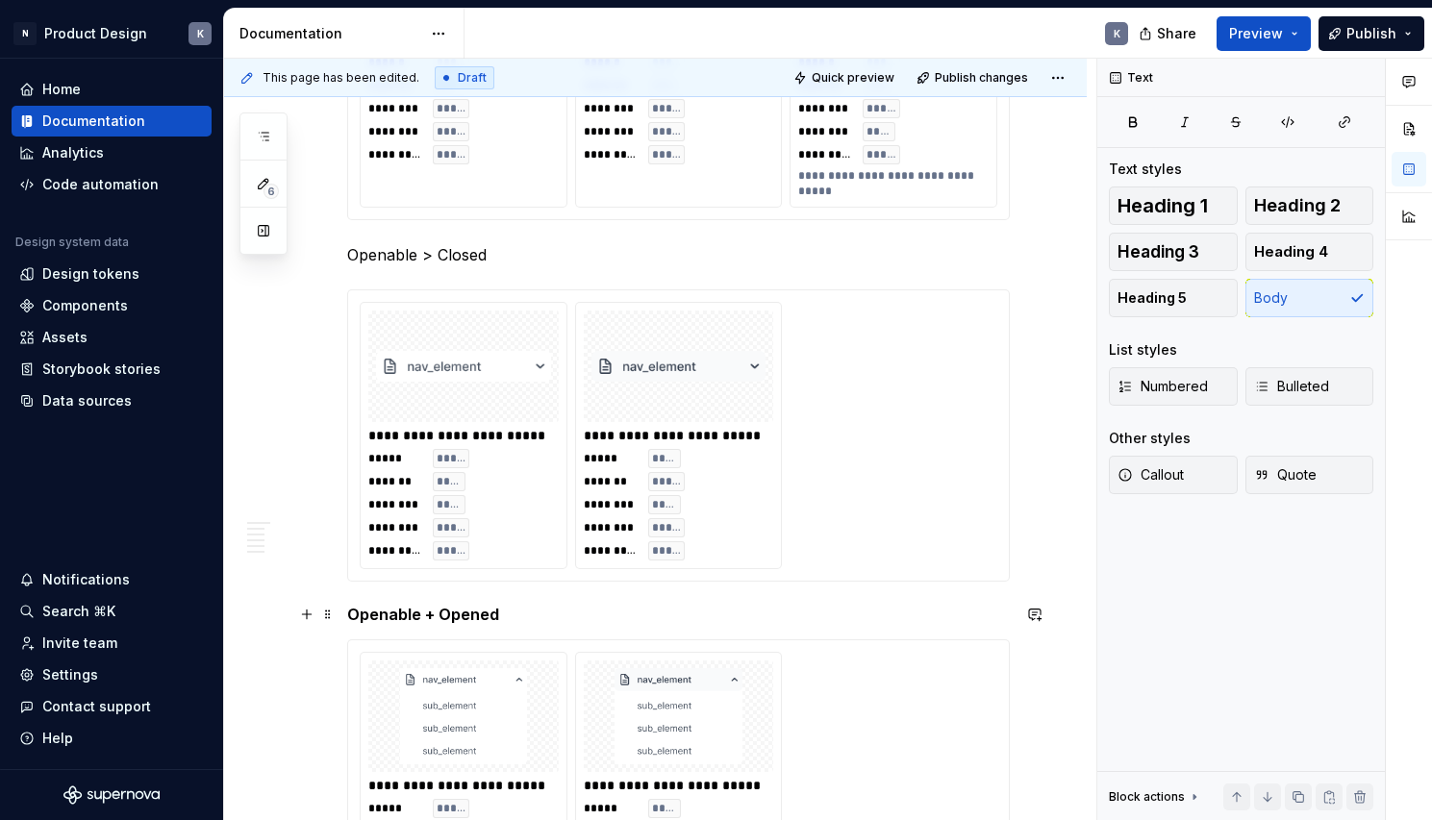
click at [432, 613] on h5 "Openable + Opened" at bounding box center [678, 614] width 663 height 19
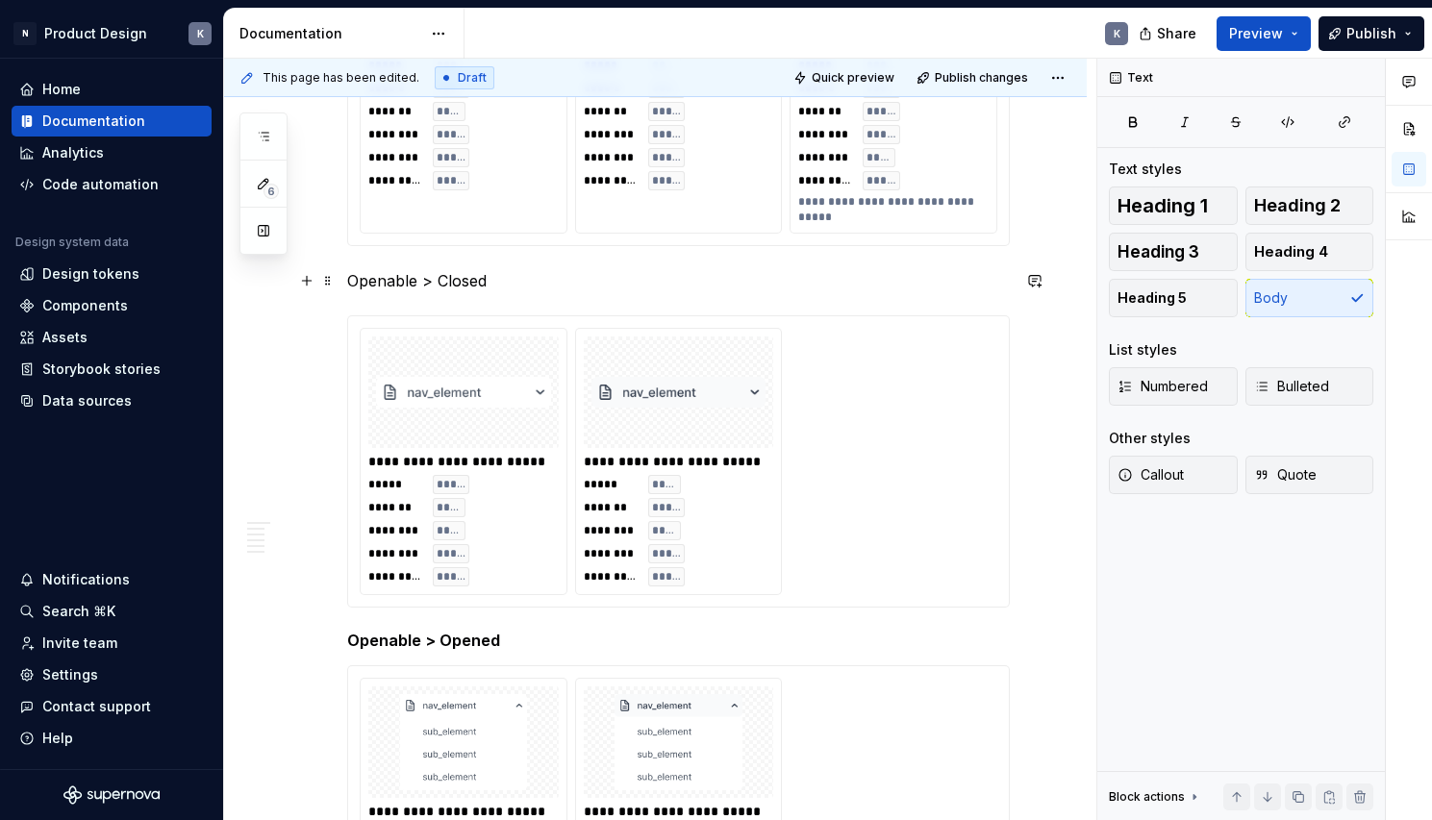
click at [426, 284] on p "Openable > Closed" at bounding box center [678, 280] width 663 height 23
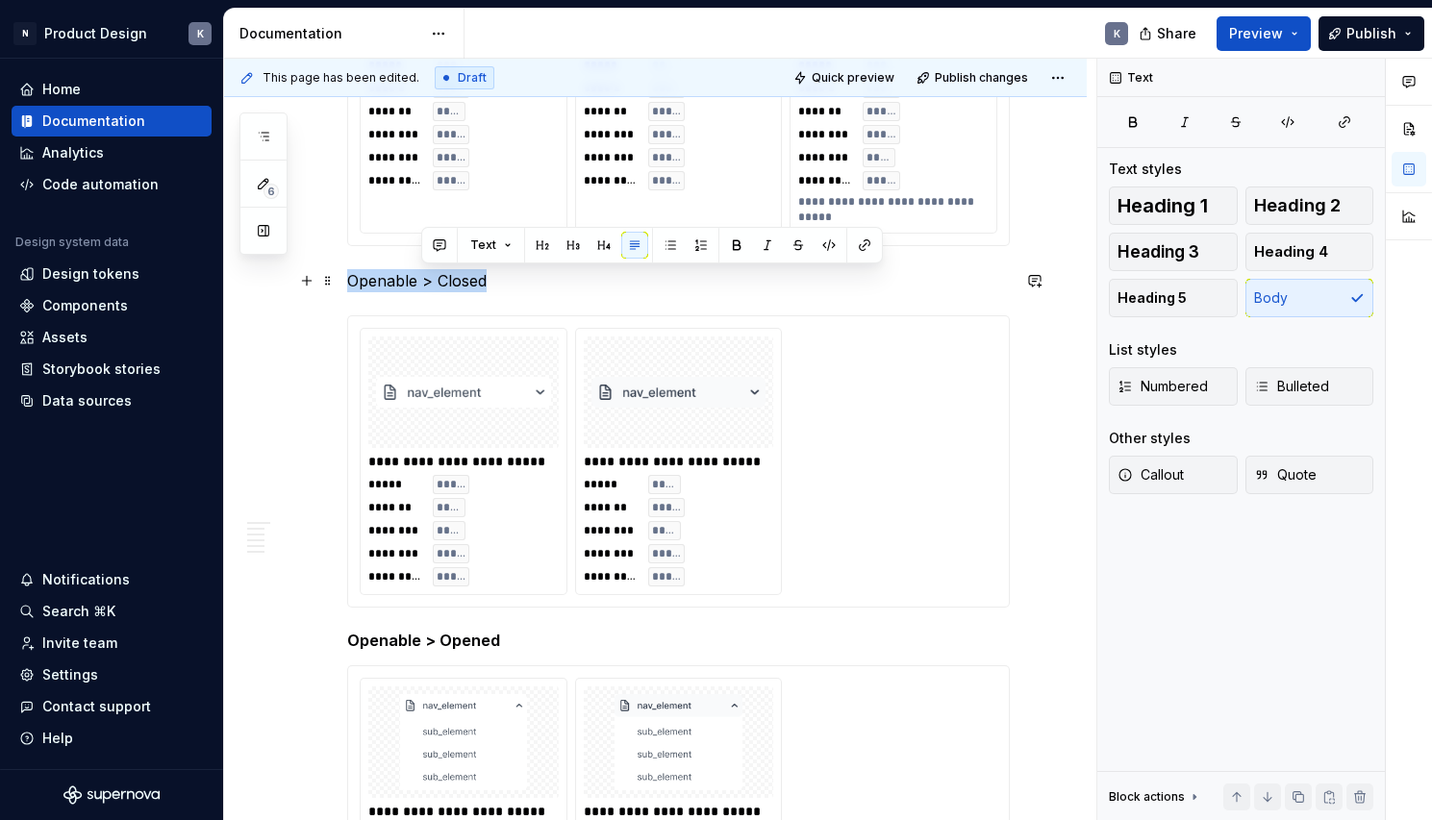
click at [426, 284] on p "Openable > Closed" at bounding box center [678, 280] width 663 height 23
click at [1162, 299] on span "Heading 5" at bounding box center [1151, 297] width 69 height 19
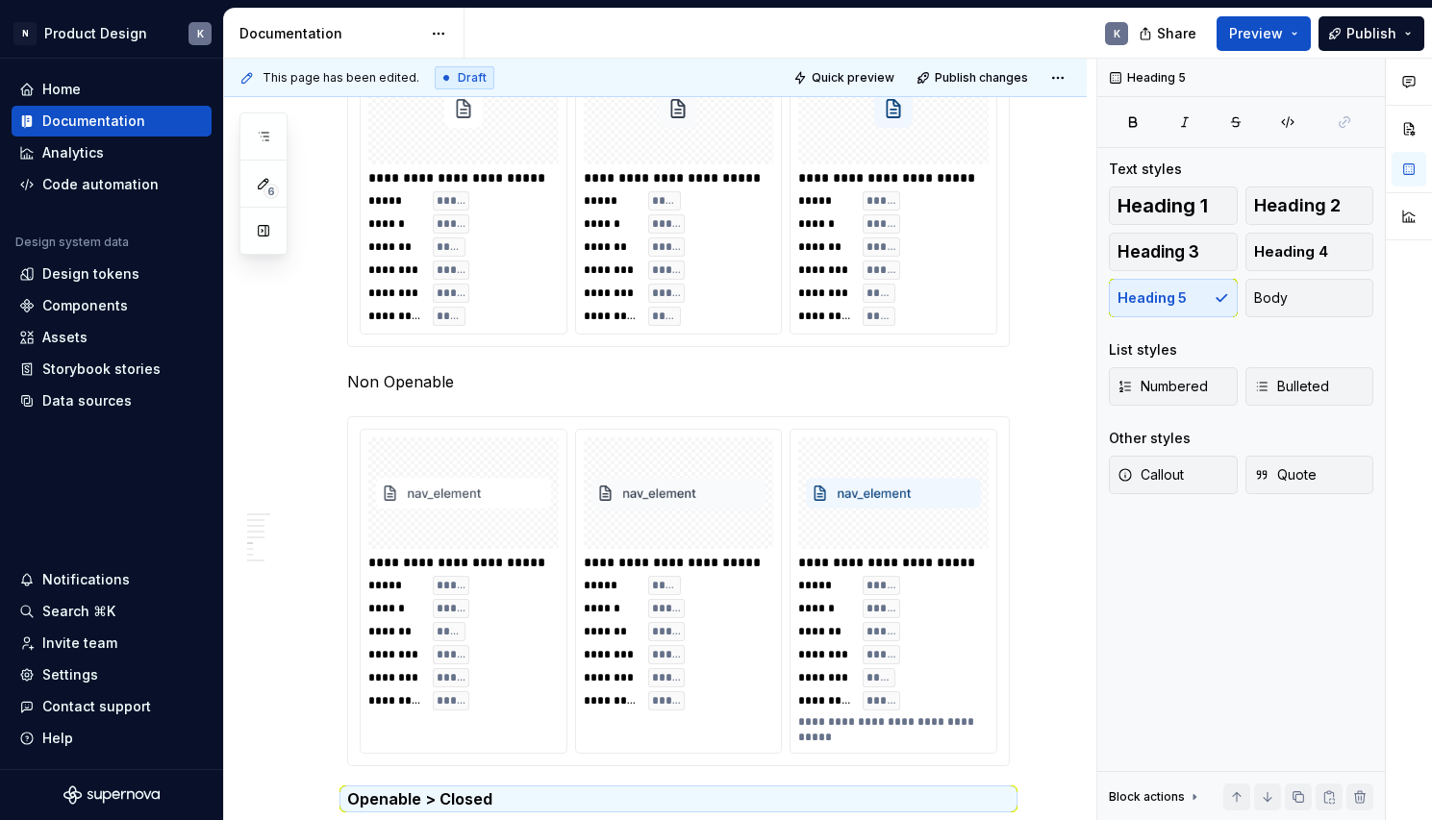
scroll to position [4489, 0]
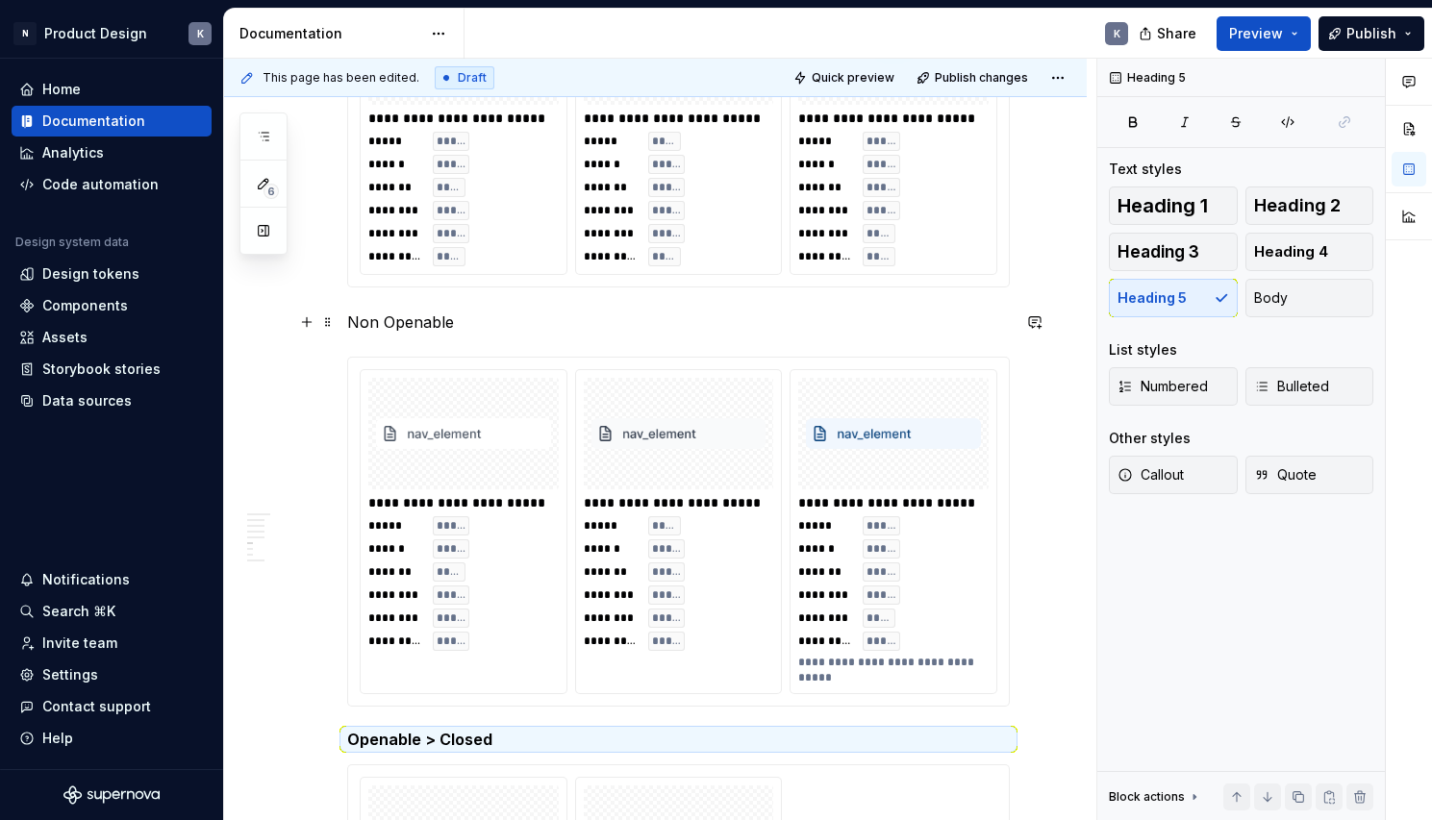
click at [437, 322] on p "Non Openable" at bounding box center [678, 322] width 663 height 23
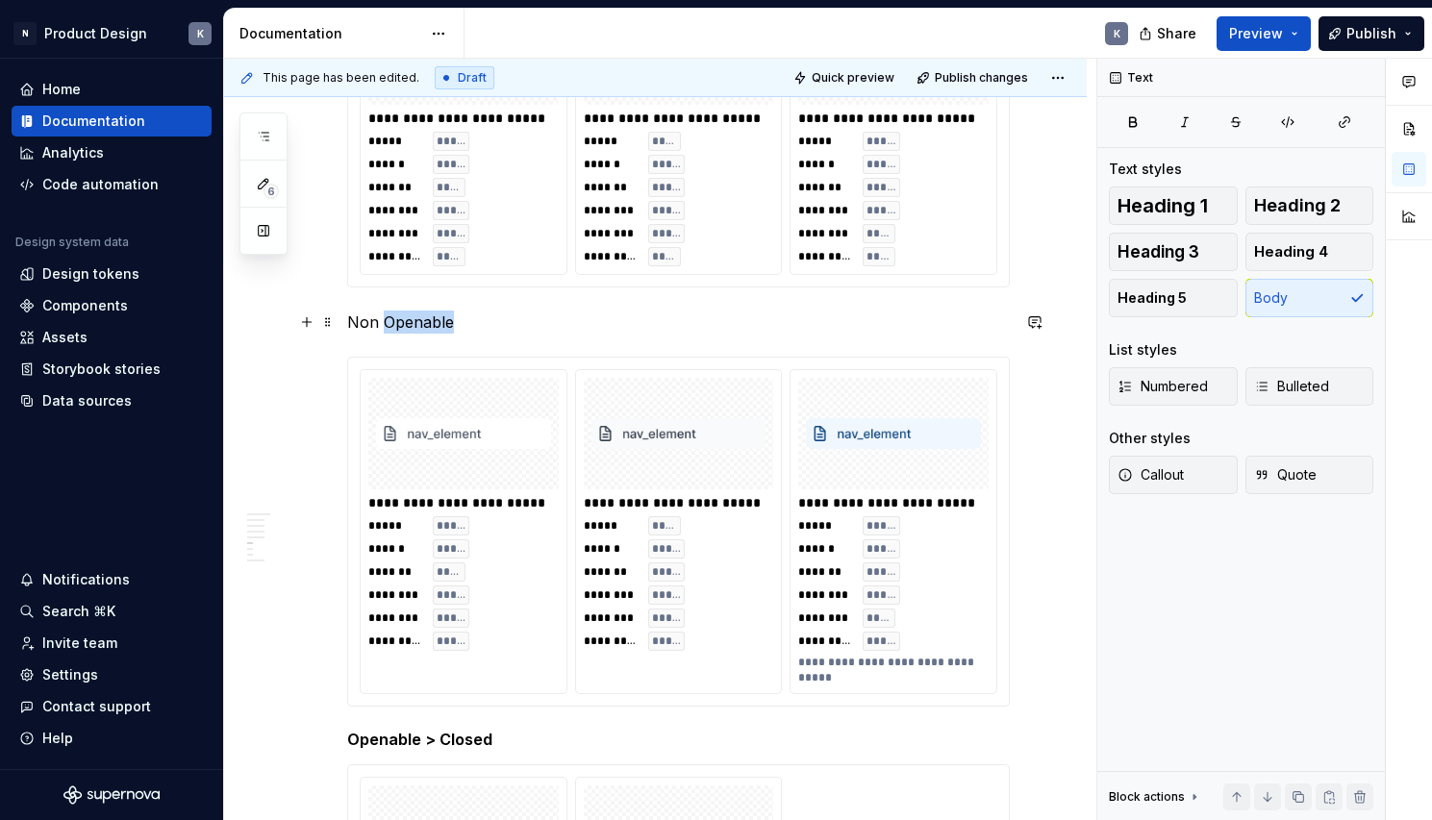
click at [437, 322] on p "Non Openable" at bounding box center [678, 322] width 663 height 23
click at [471, 324] on p "Menu Item - Not Openable" at bounding box center [678, 322] width 663 height 23
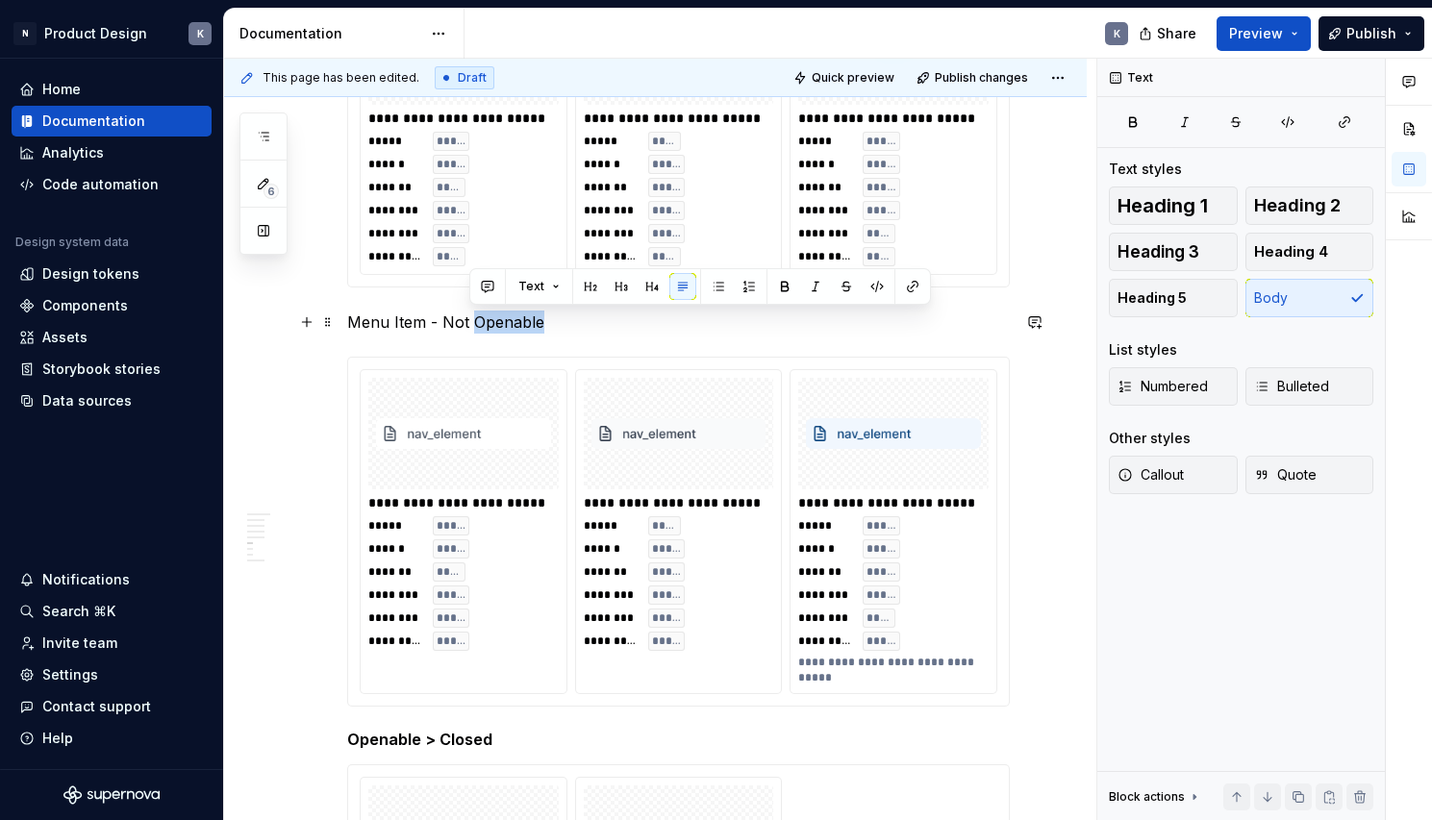
click at [471, 324] on p "Menu Item - Not Openable" at bounding box center [678, 322] width 663 height 23
click at [1195, 292] on button "Heading 5" at bounding box center [1173, 298] width 129 height 38
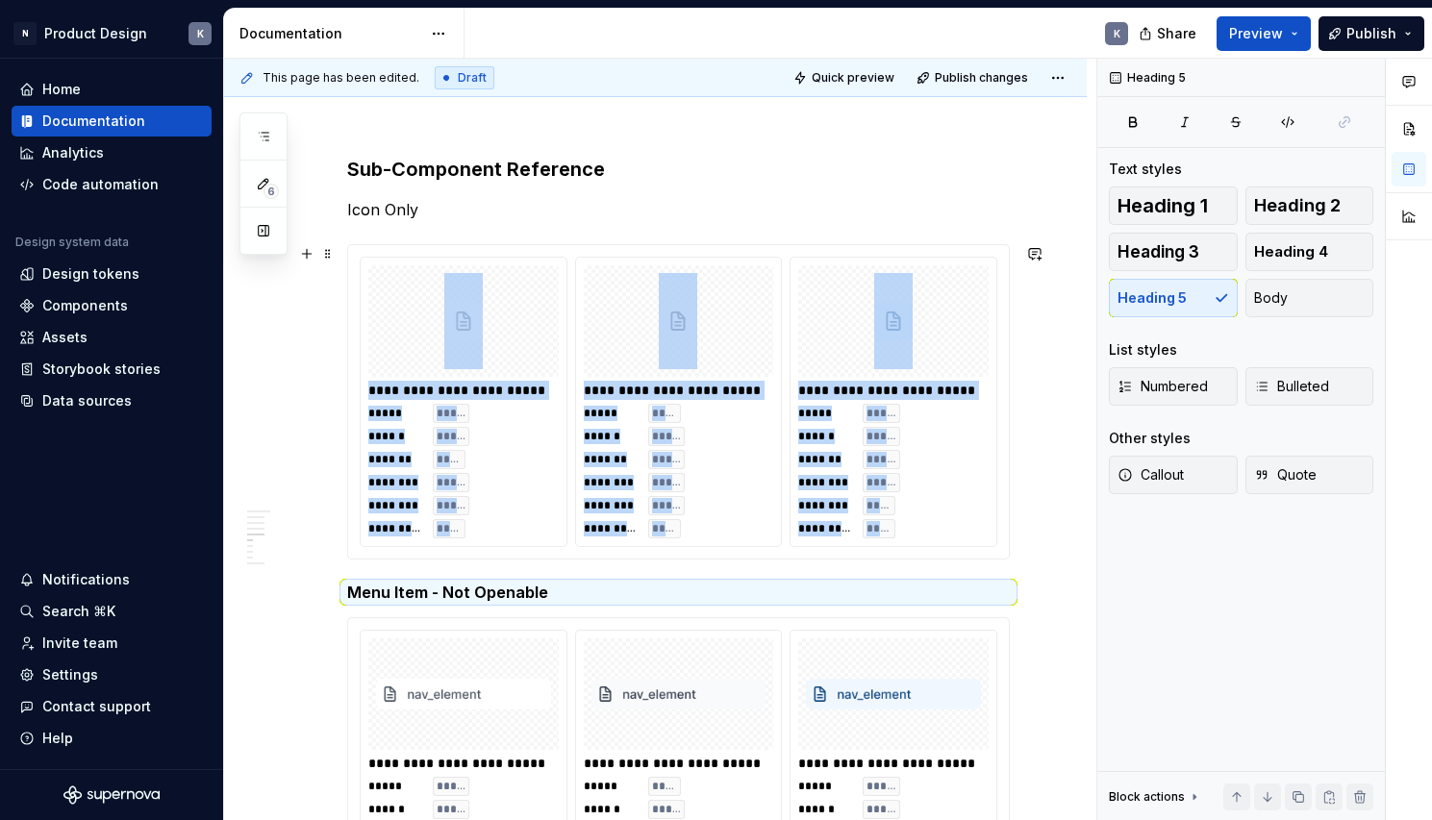
scroll to position [4196, 0]
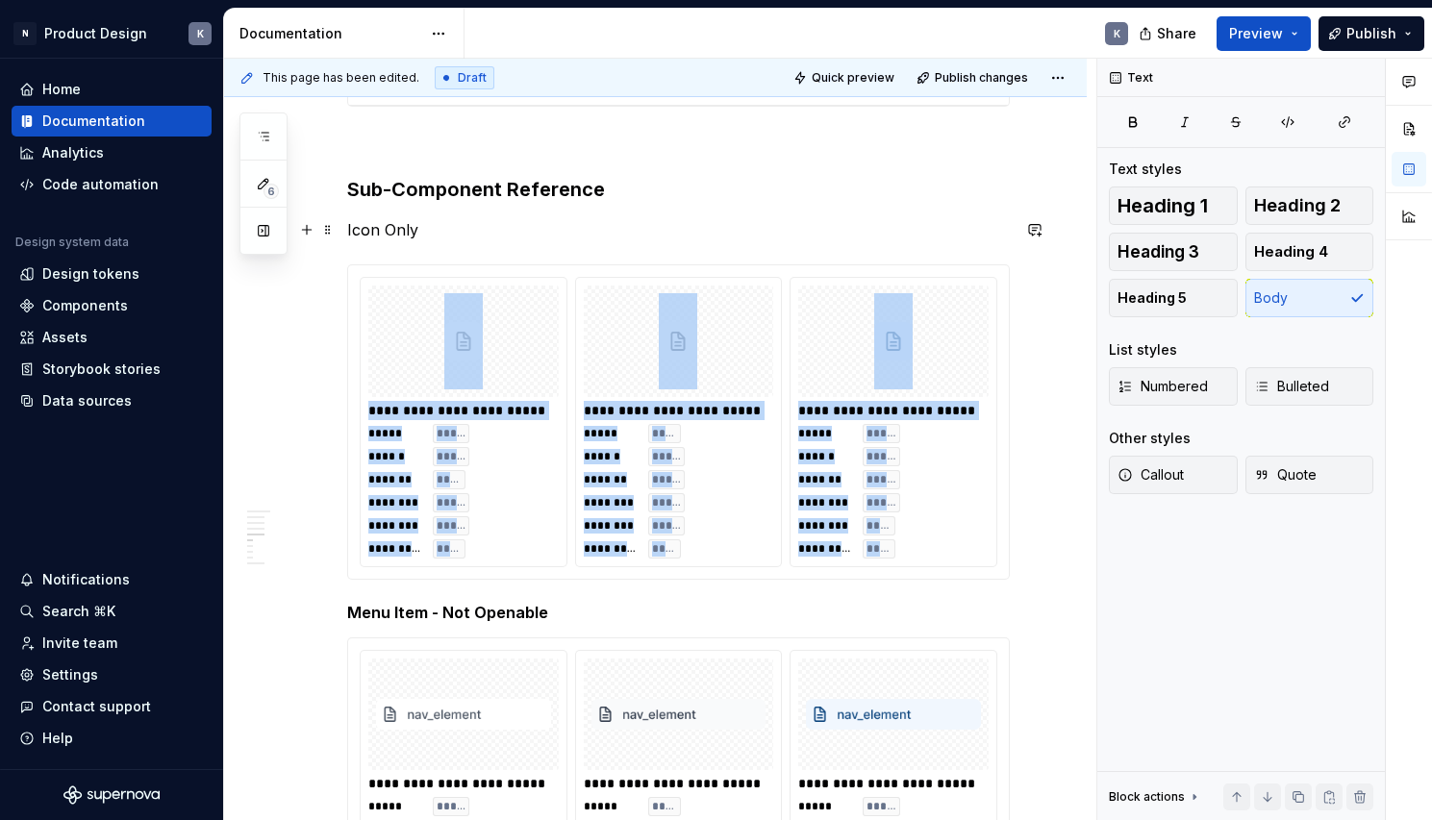
click at [398, 230] on p "Icon Only" at bounding box center [678, 229] width 663 height 23
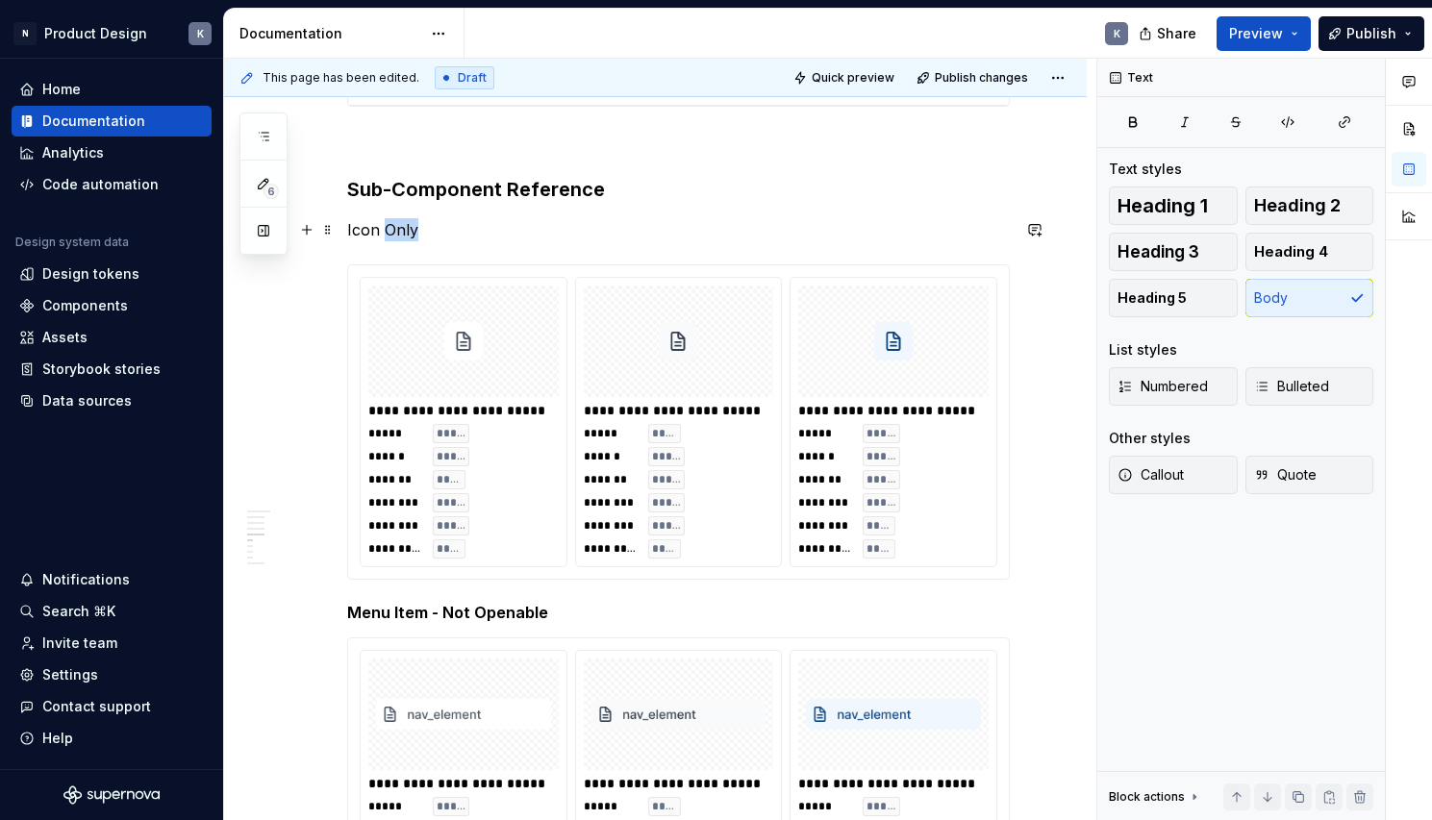
click at [398, 230] on p "Icon Only" at bounding box center [678, 229] width 663 height 23
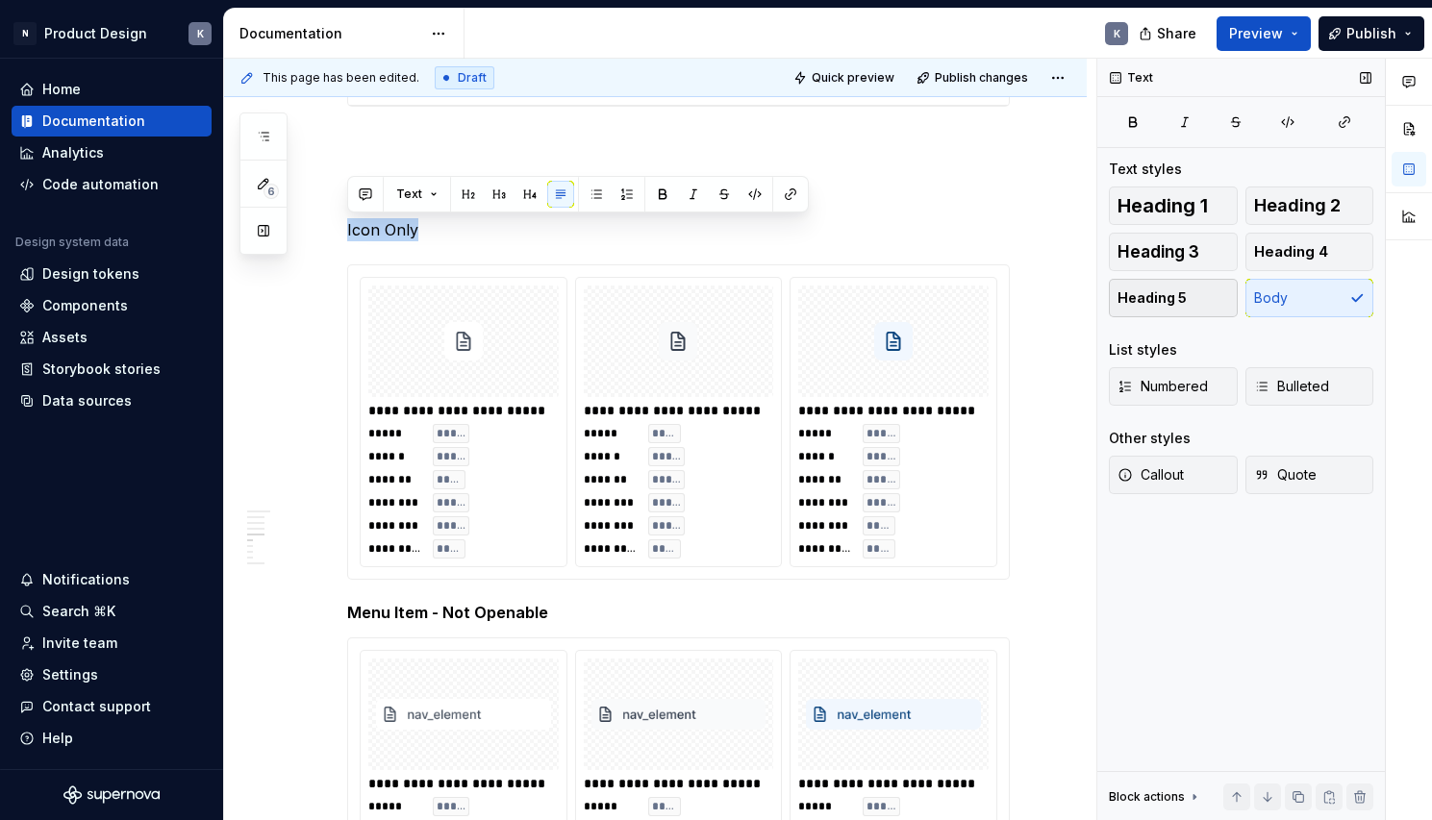
click at [1188, 295] on button "Heading 5" at bounding box center [1173, 298] width 129 height 38
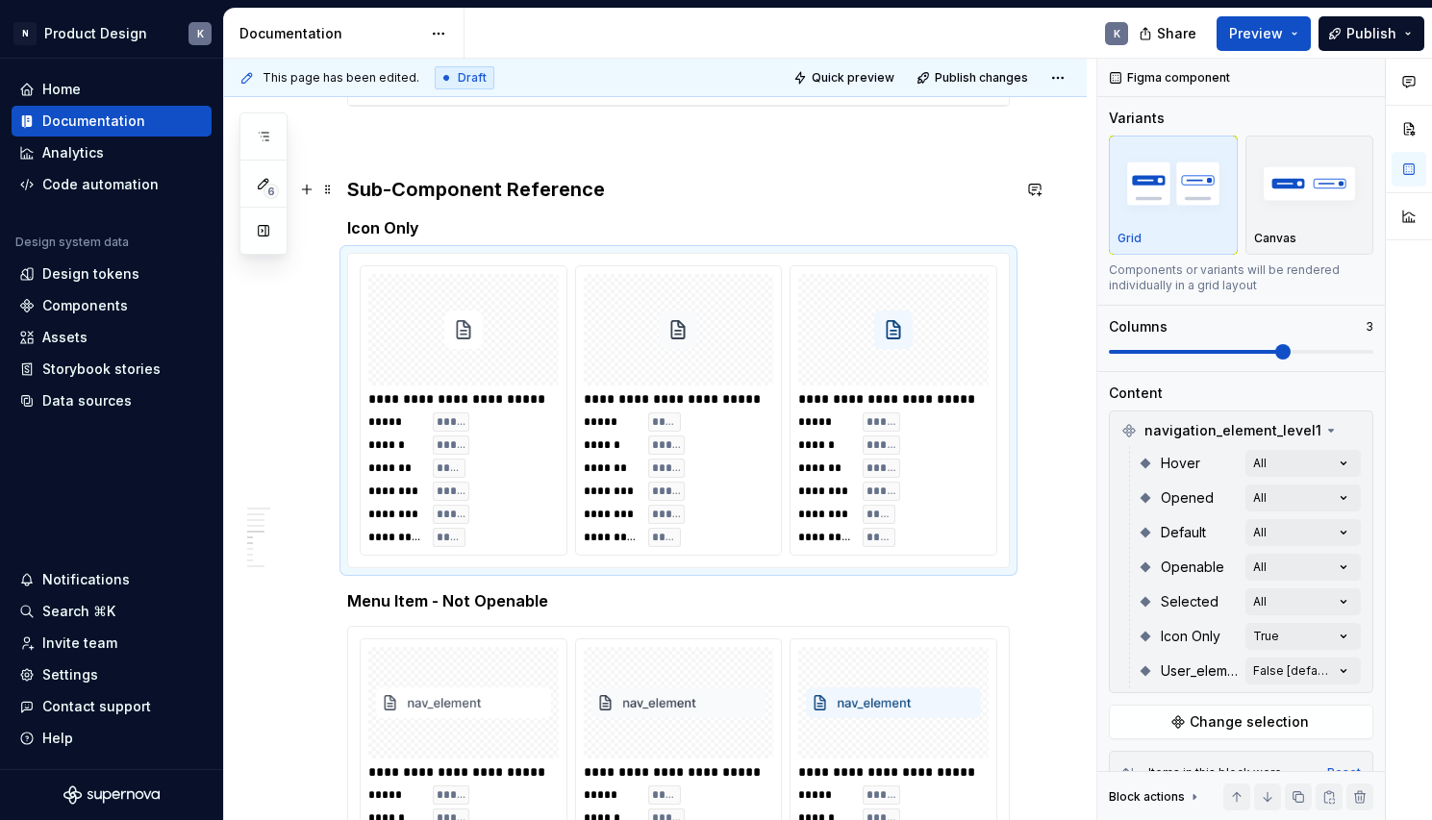
click at [670, 188] on h3 "Sub-Component Reference" at bounding box center [678, 189] width 663 height 27
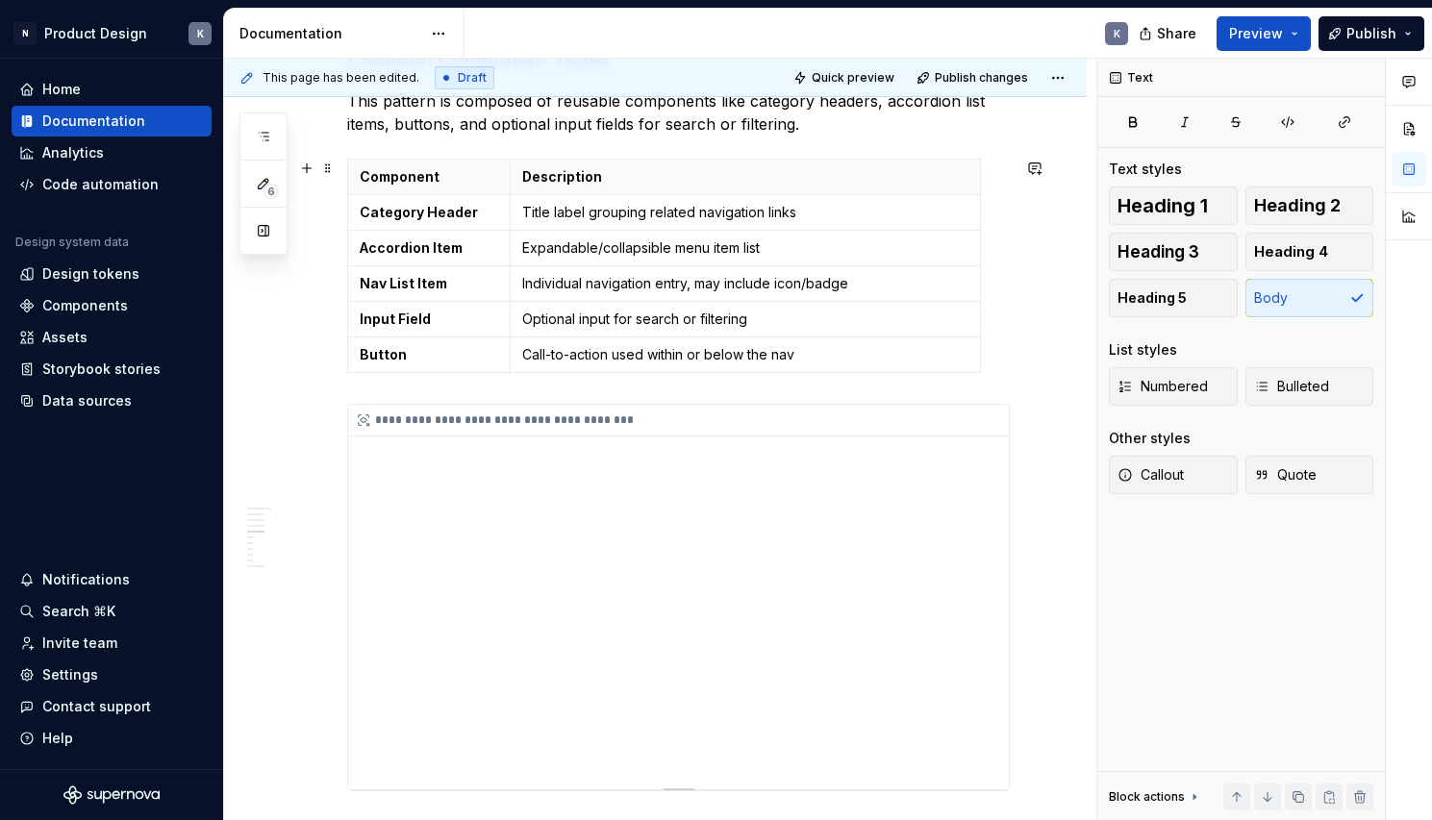
scroll to position [3358, 0]
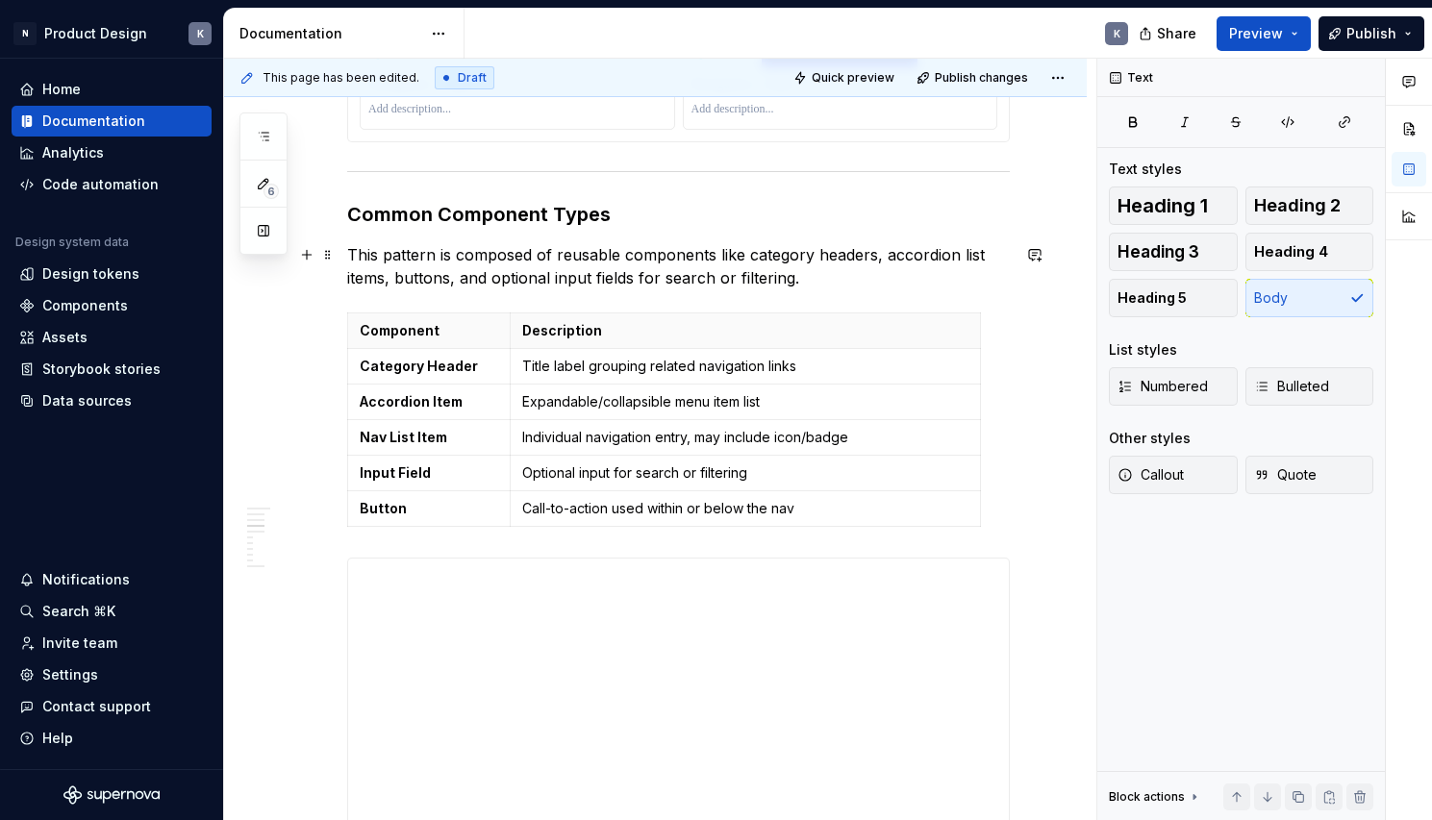
click at [612, 270] on p "This pattern is composed of reusable components like category headers, accordio…" at bounding box center [678, 266] width 663 height 46
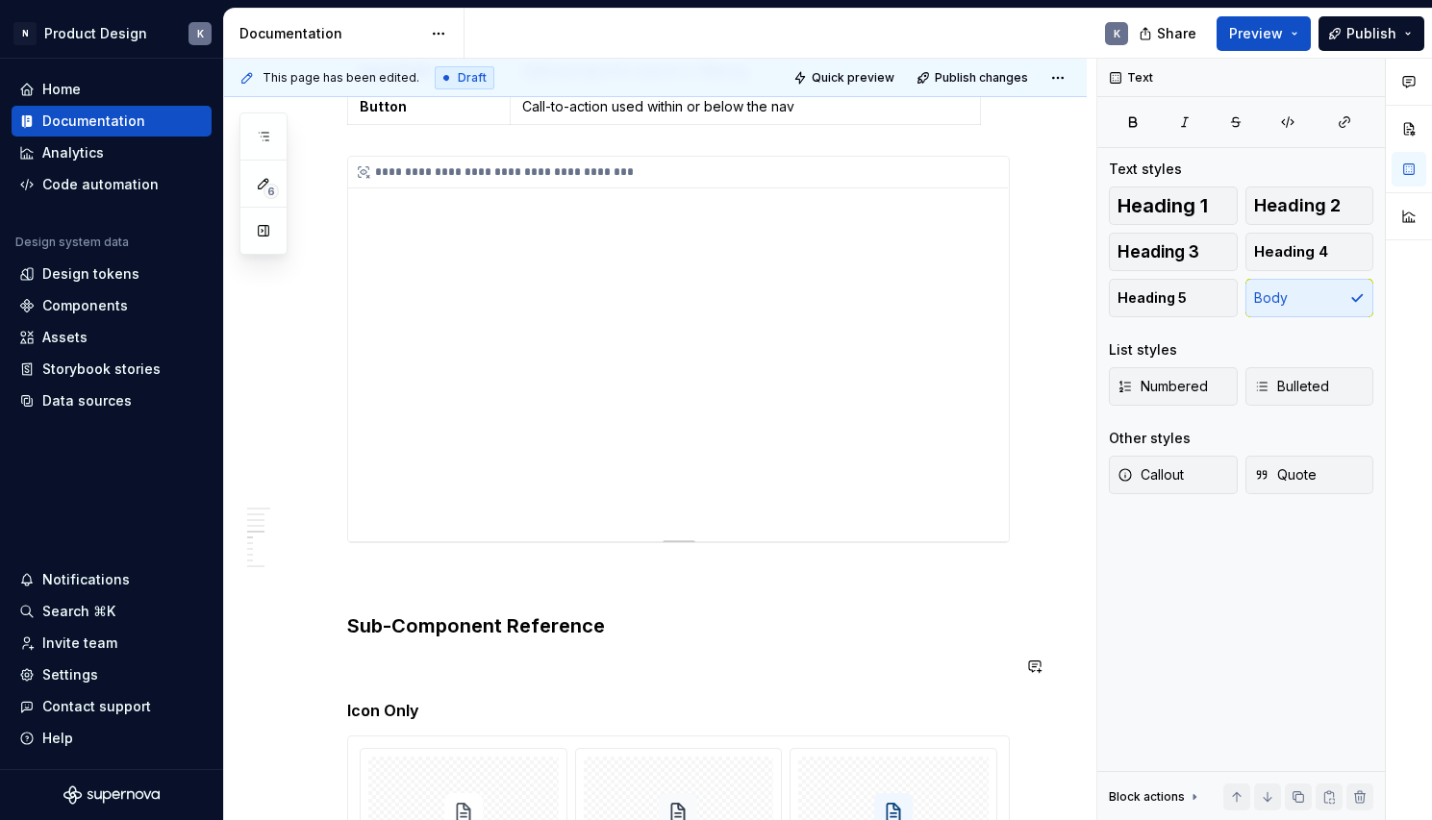
scroll to position [3773, 0]
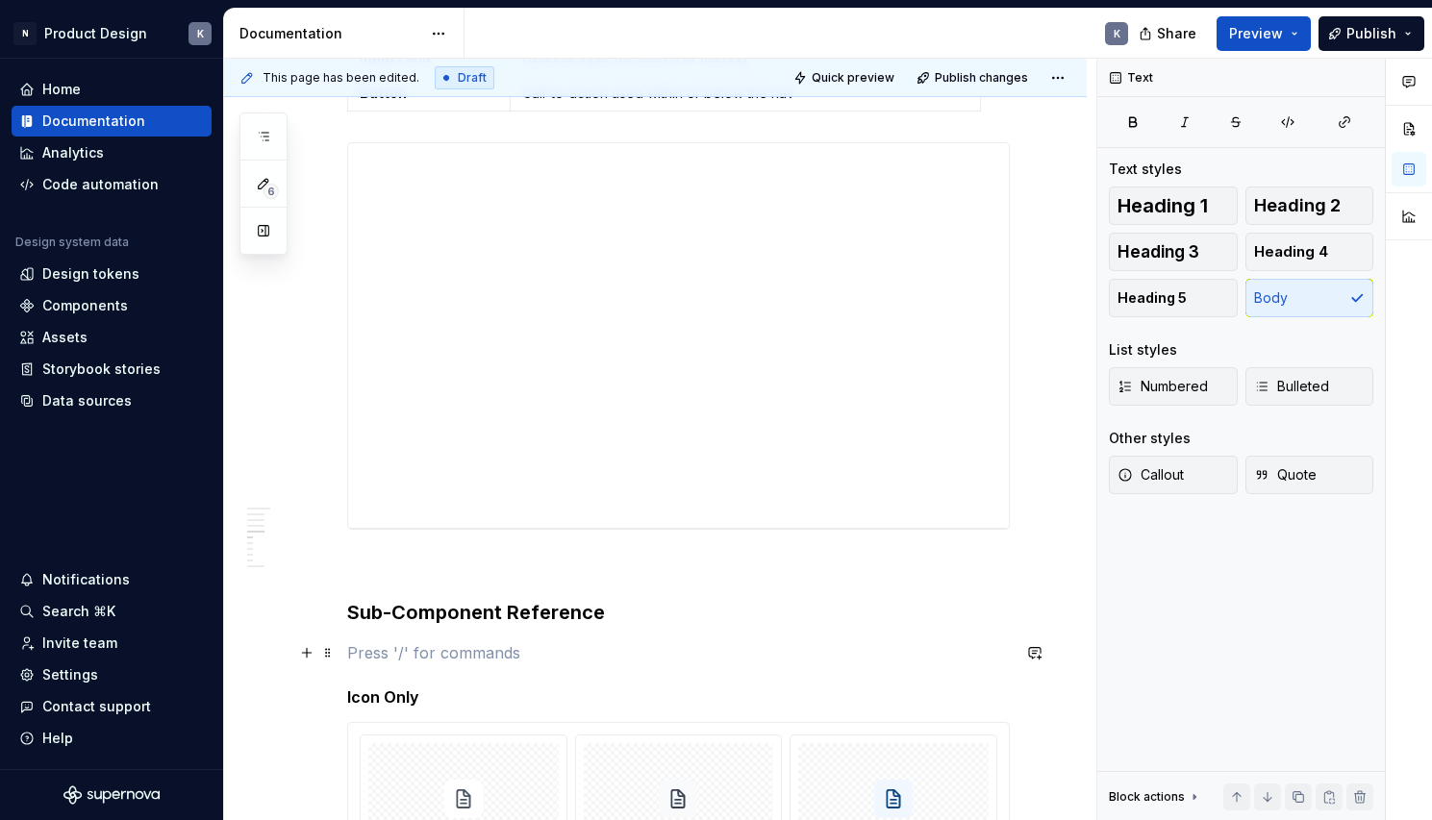
click at [455, 647] on p at bounding box center [678, 652] width 663 height 23
click at [439, 649] on p "Components below" at bounding box center [678, 652] width 663 height 23
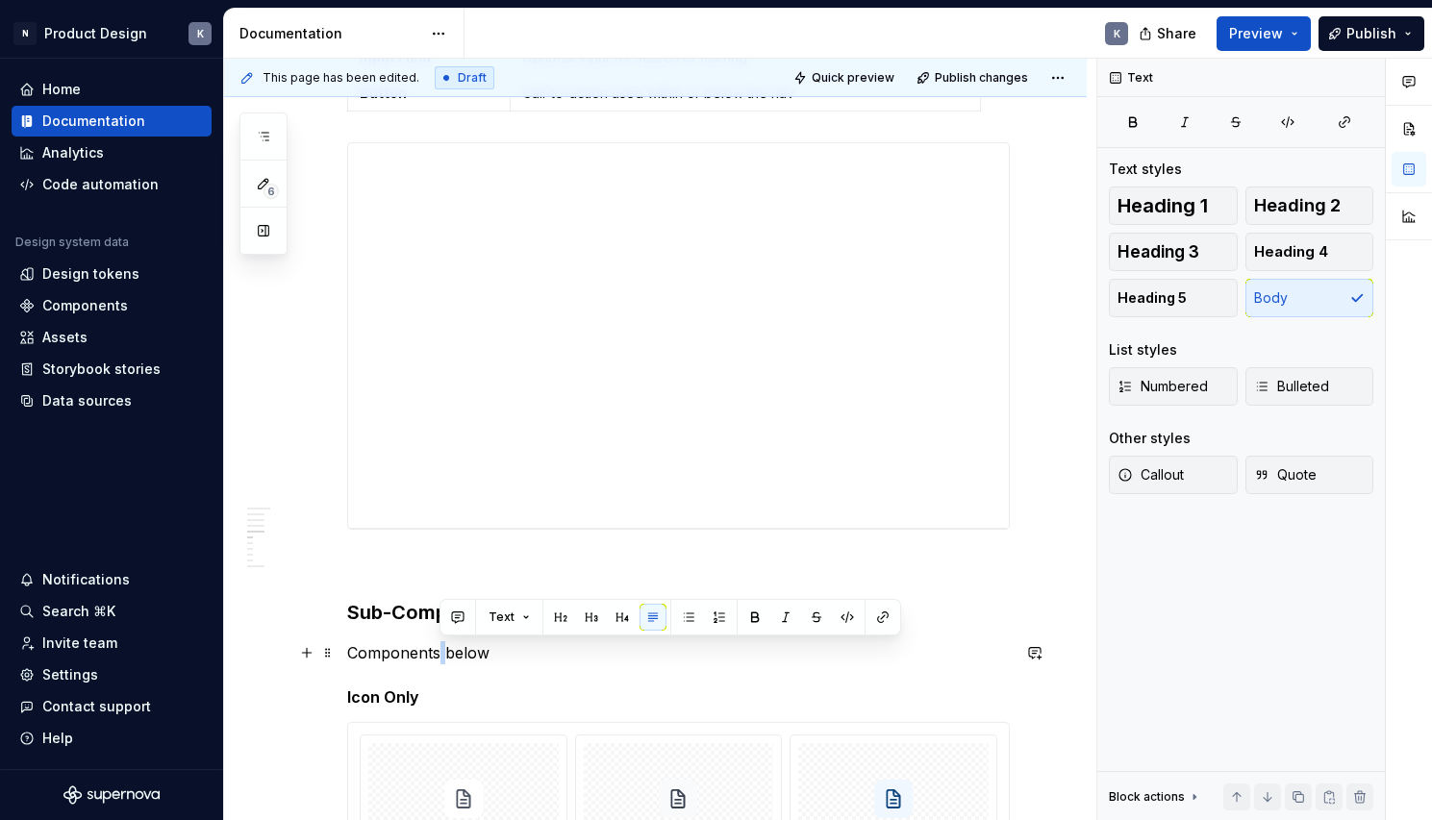
click at [439, 649] on p "Components below" at bounding box center [678, 652] width 663 height 23
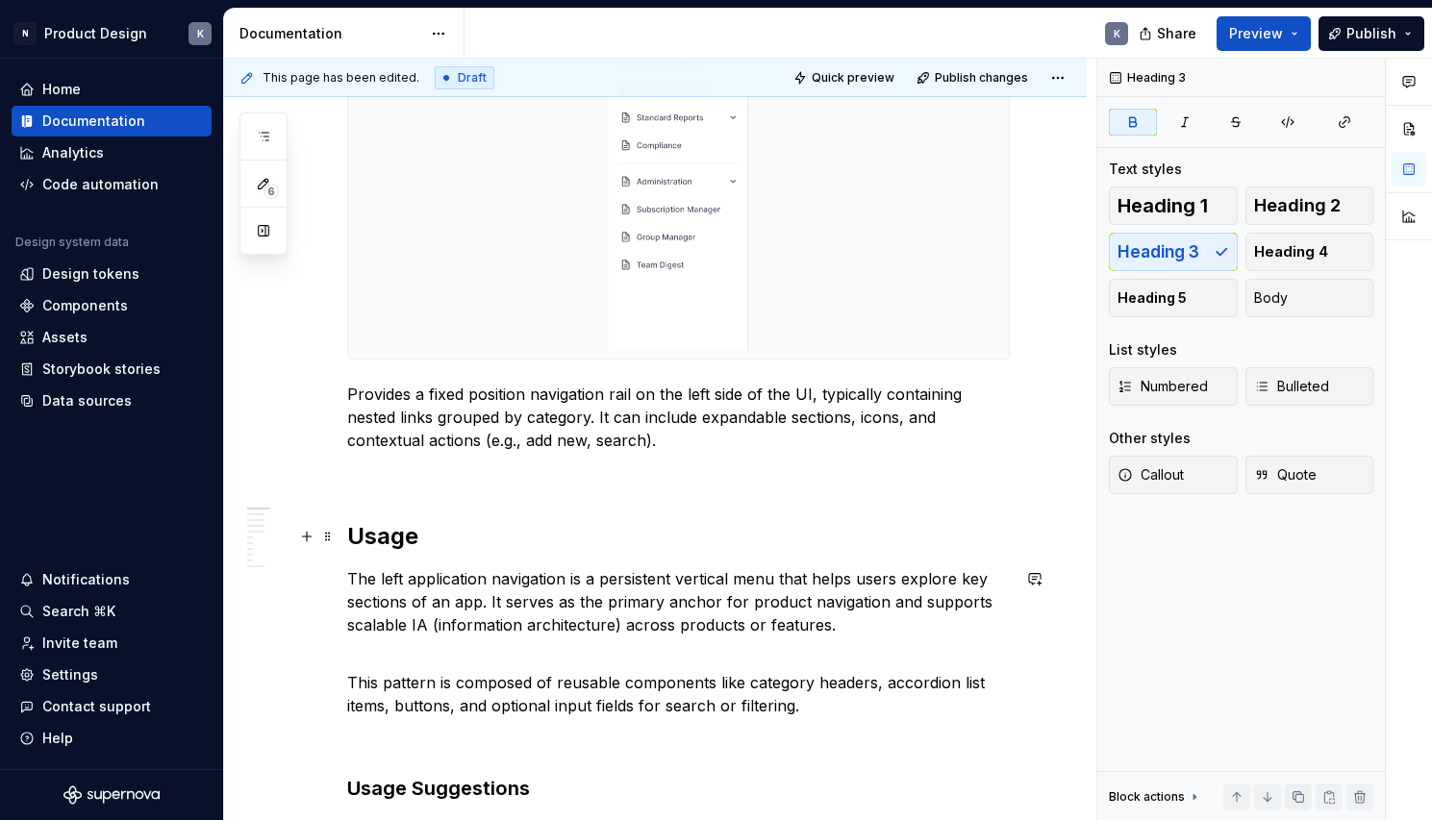
scroll to position [273, 0]
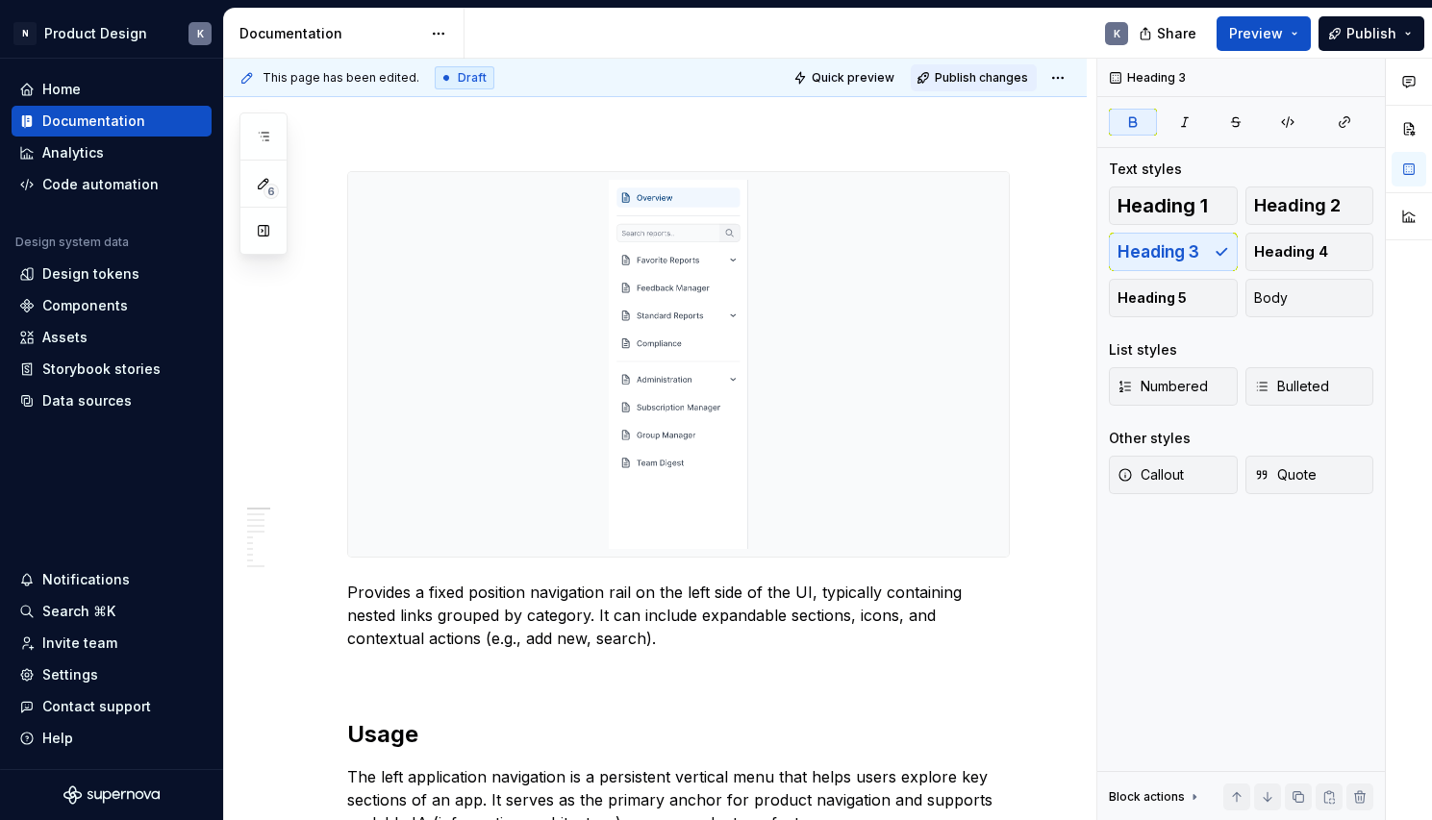
click at [989, 83] on span "Publish changes" at bounding box center [981, 77] width 93 height 15
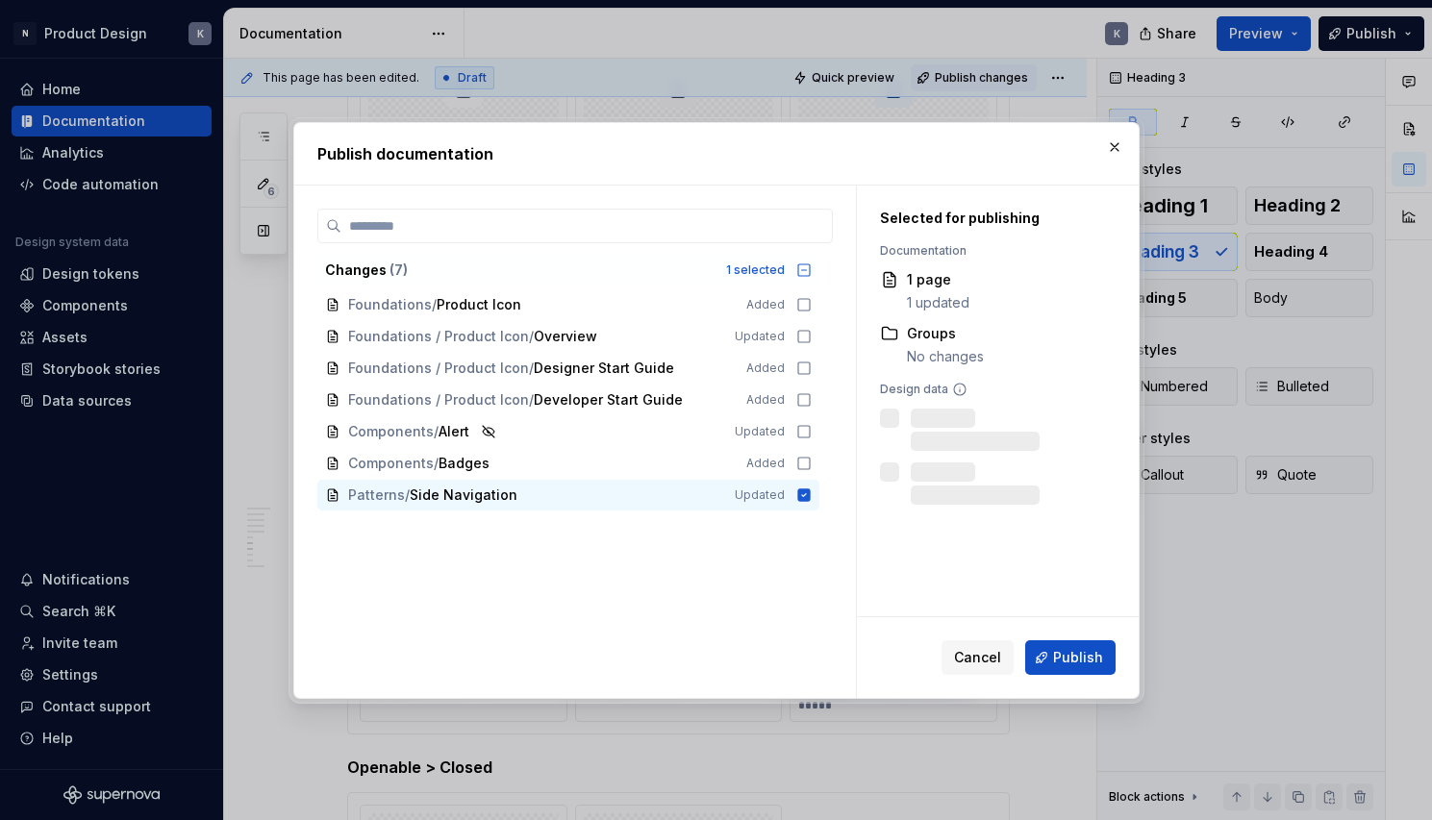
scroll to position [4128, 0]
type textarea "*"
click at [1114, 140] on button "button" at bounding box center [1114, 147] width 27 height 27
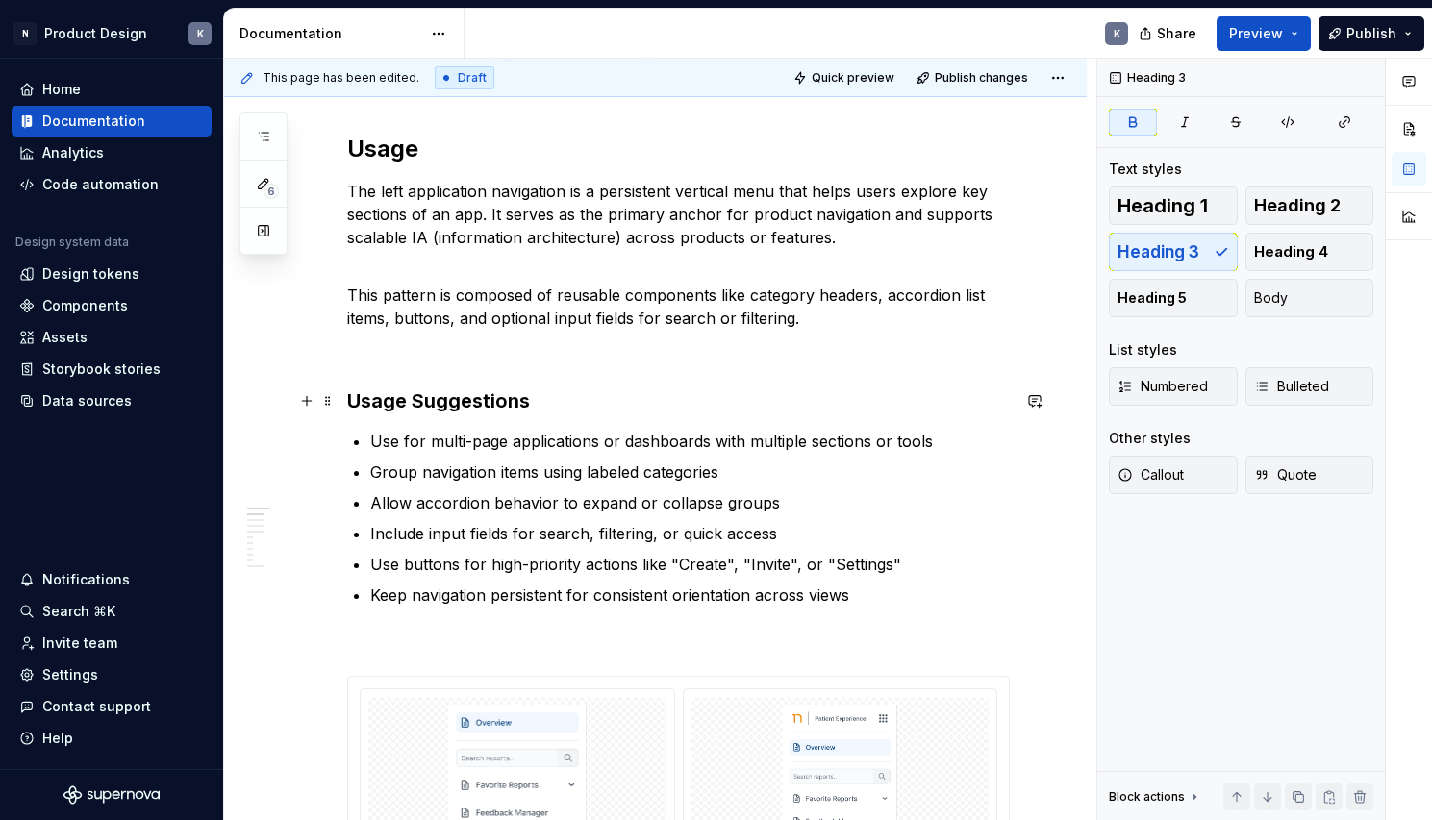
scroll to position [857, 0]
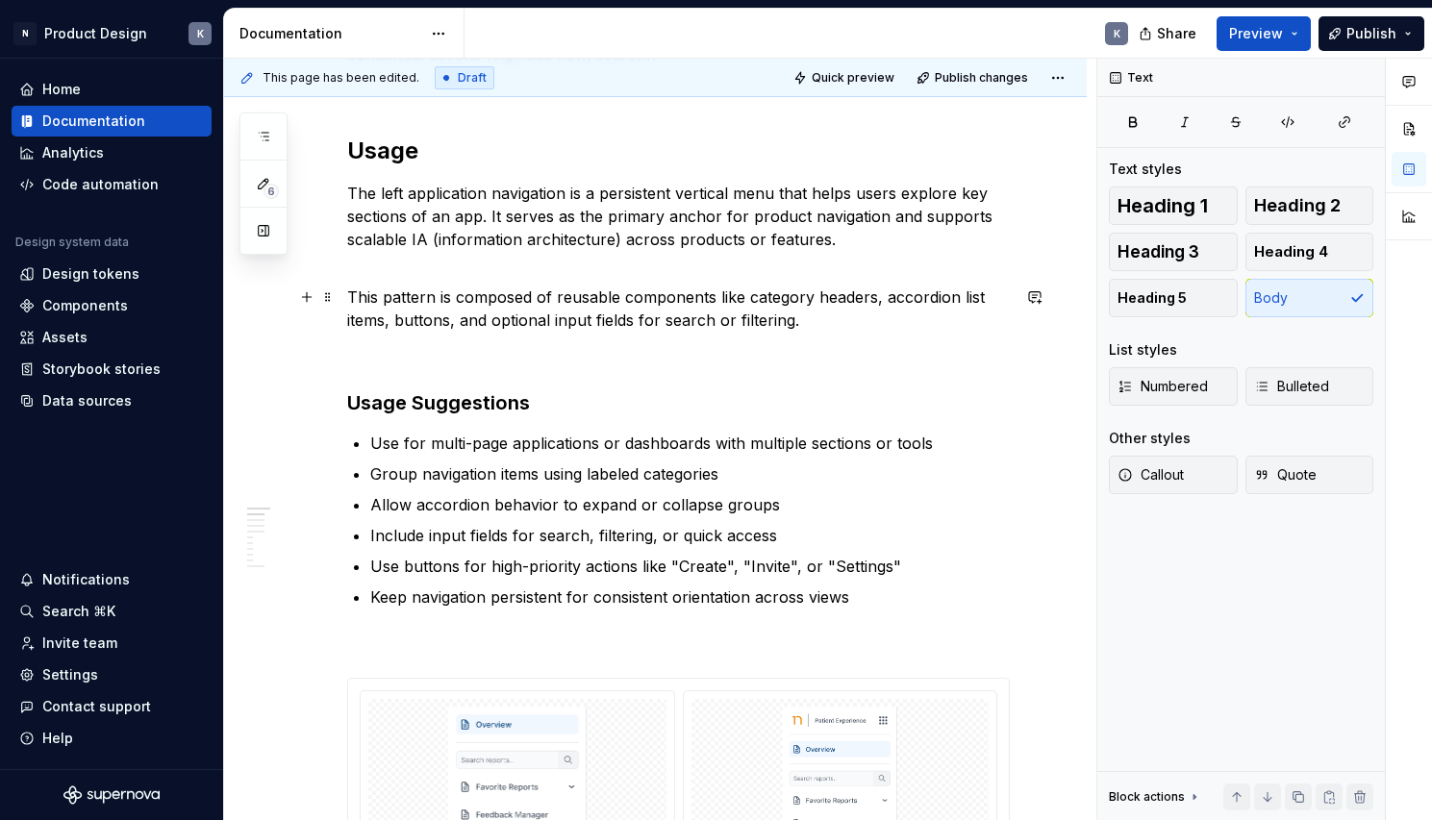
click at [803, 320] on p "This pattern is composed of reusable components like category headers, accordio…" at bounding box center [678, 309] width 663 height 46
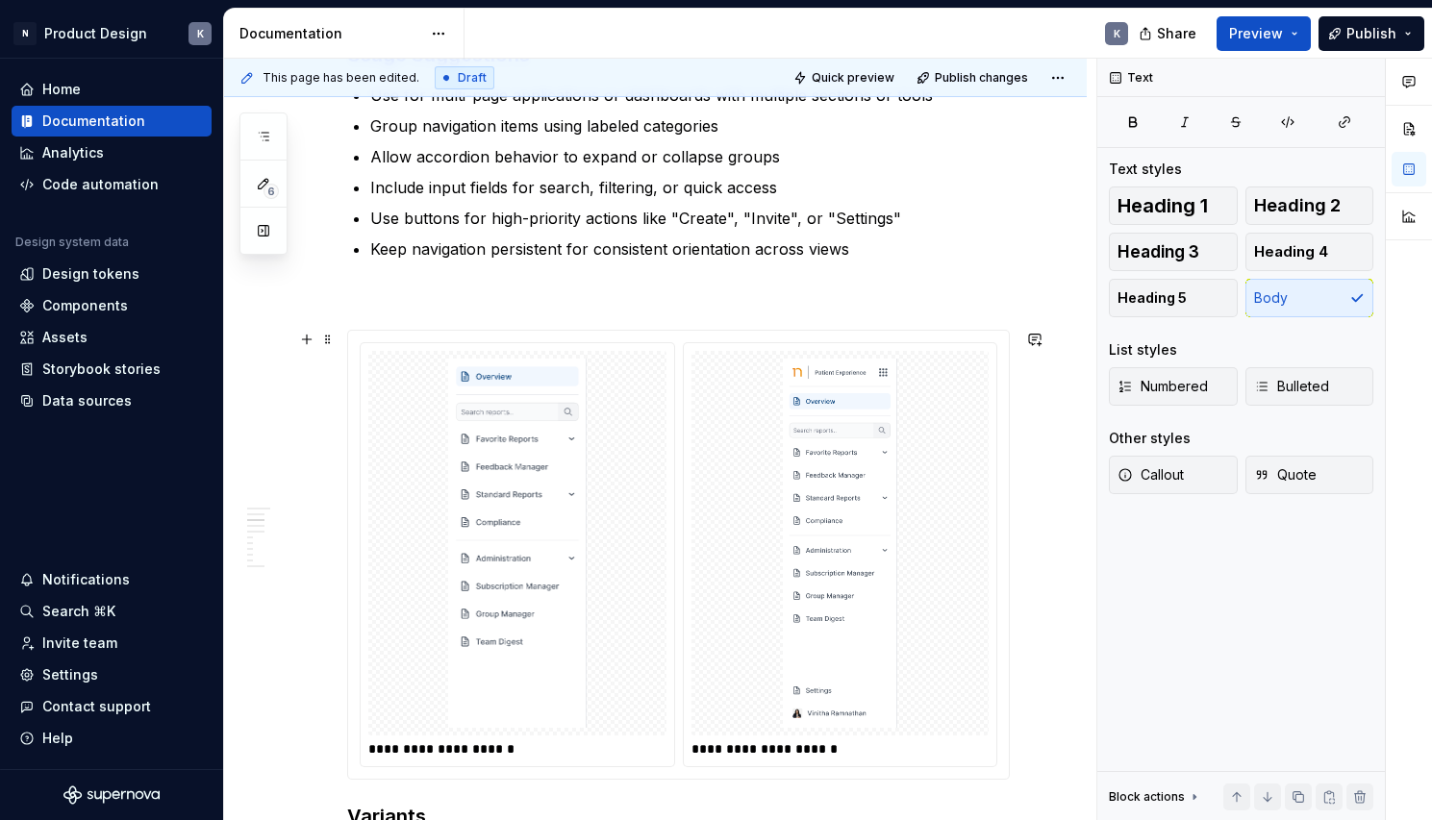
scroll to position [1176, 0]
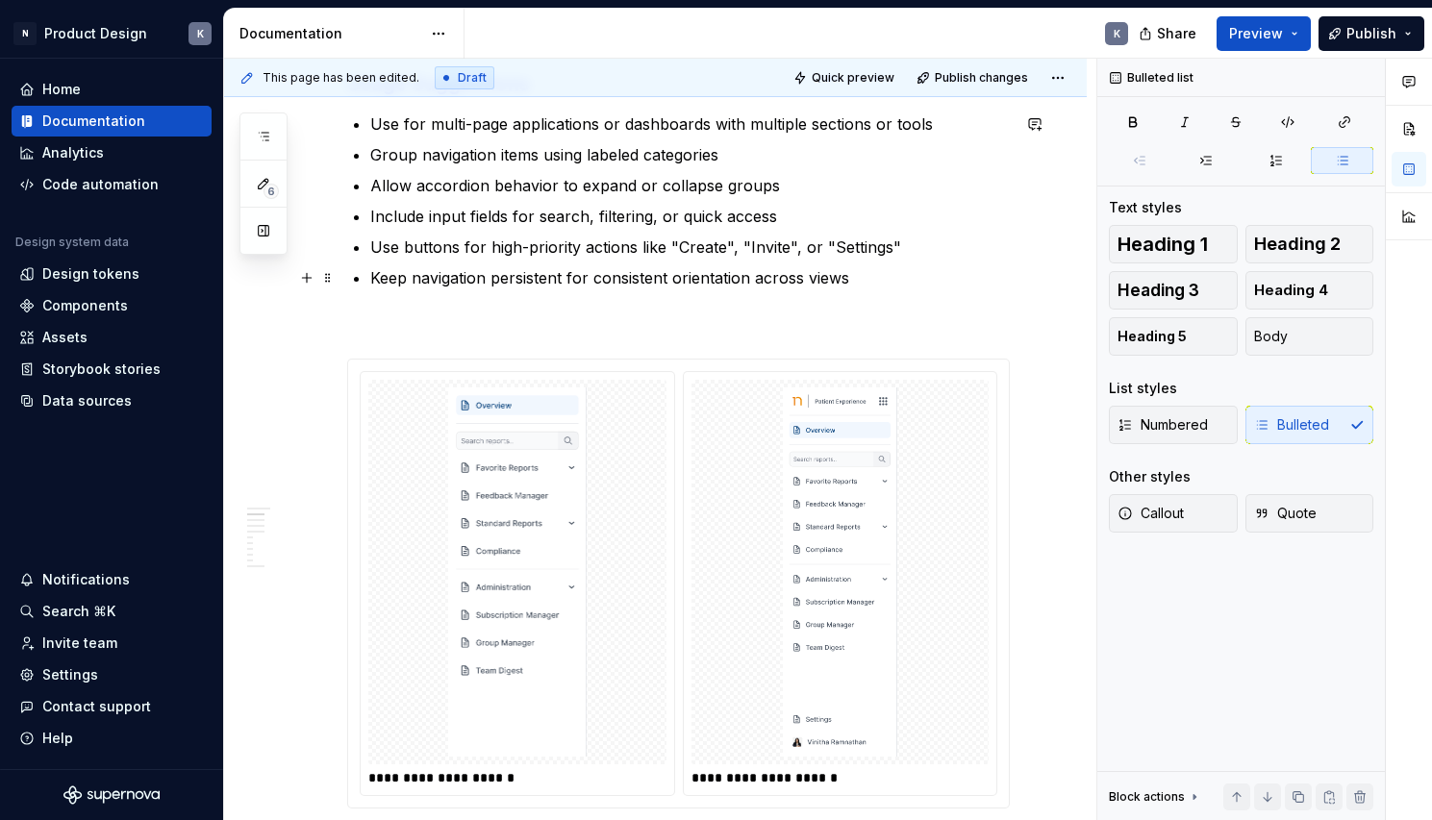
click at [892, 279] on p "Keep navigation persistent for consistent orientation across views" at bounding box center [689, 277] width 639 height 23
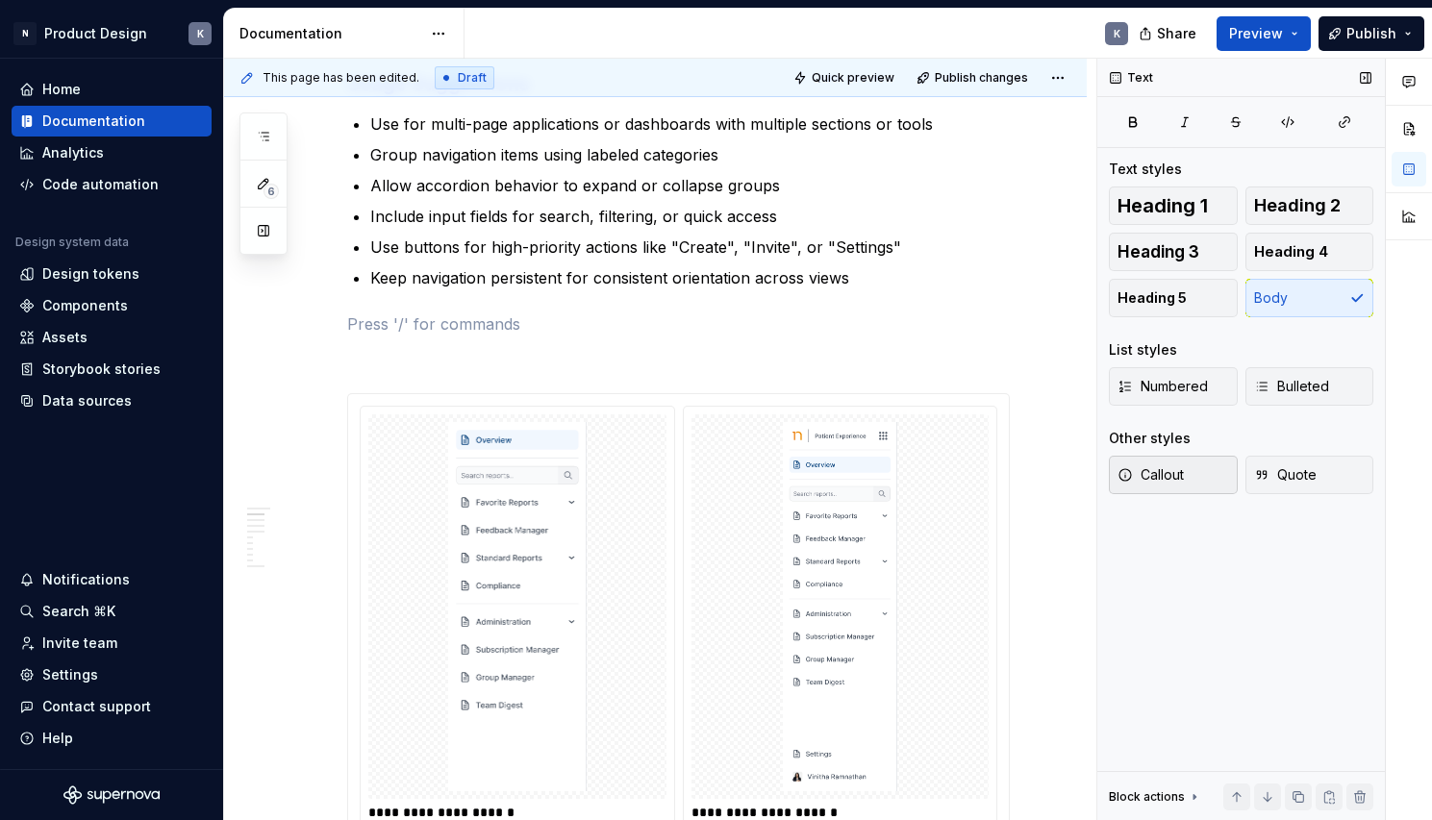
click at [1200, 473] on button "Callout" at bounding box center [1173, 475] width 129 height 38
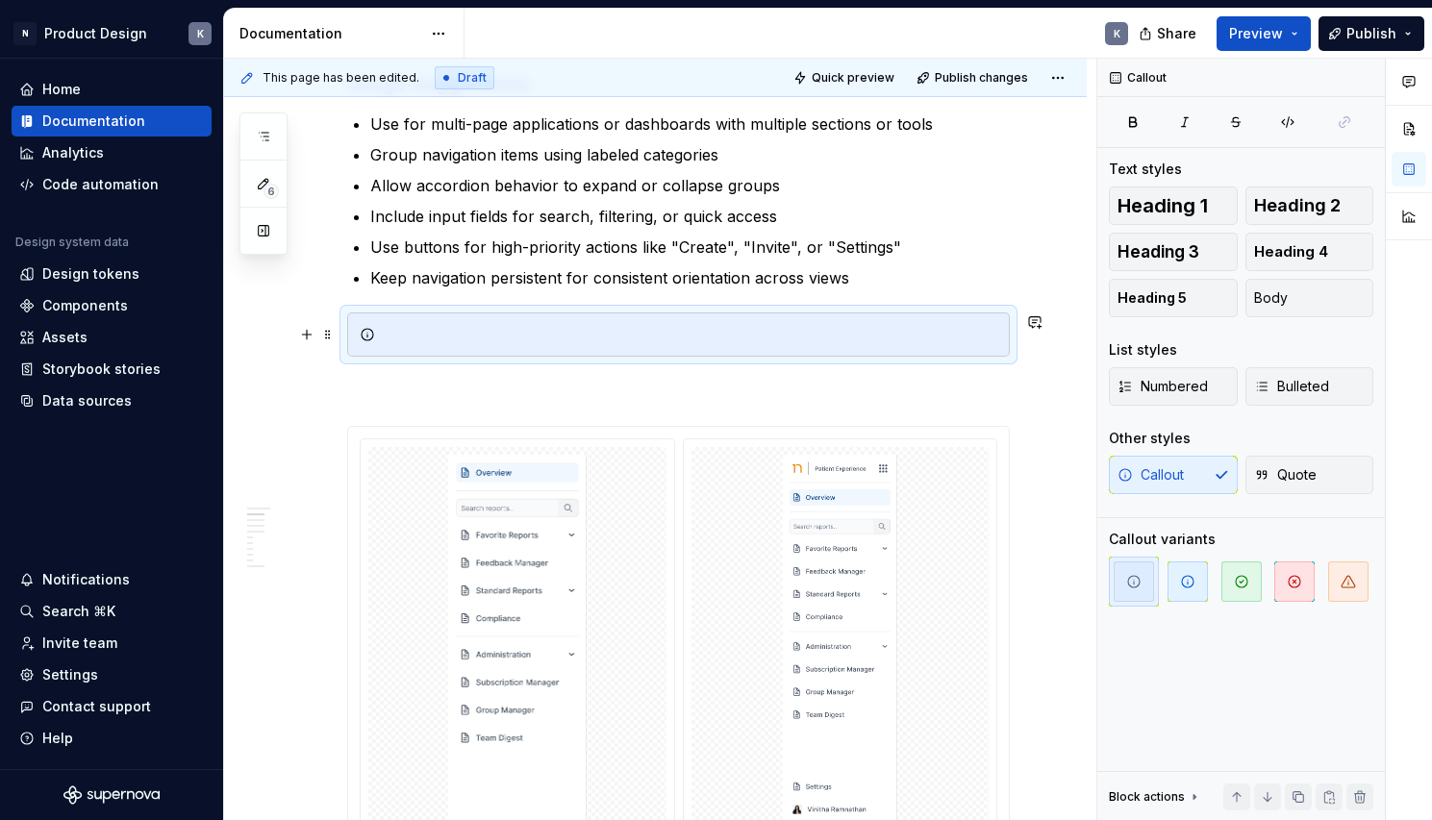
click at [830, 337] on div at bounding box center [690, 334] width 614 height 19
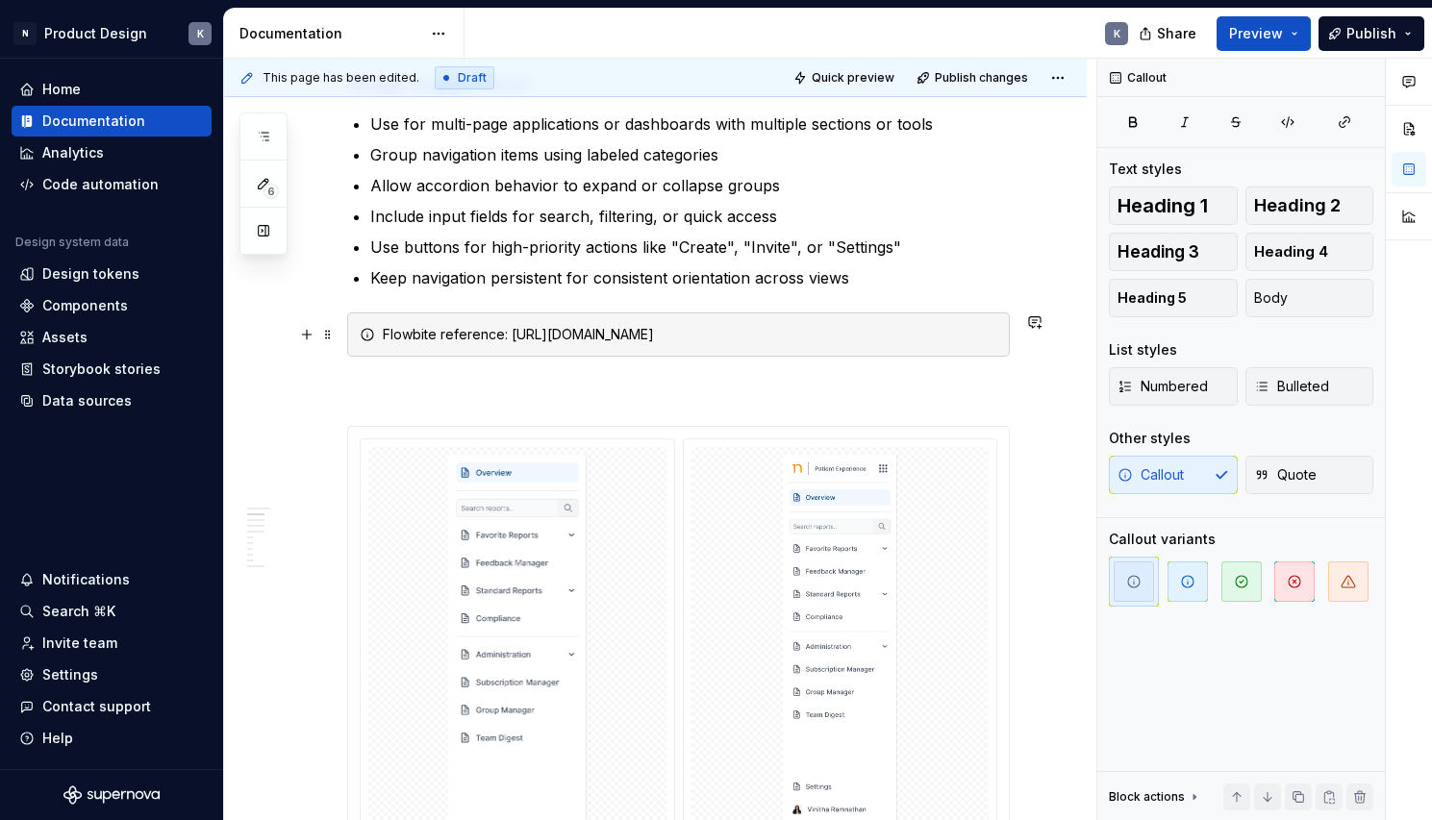
click at [741, 337] on div "Flowbite reference: [URL][DOMAIN_NAME]" at bounding box center [690, 334] width 614 height 19
drag, startPoint x: 829, startPoint y: 328, endPoint x: 510, endPoint y: 338, distance: 319.4
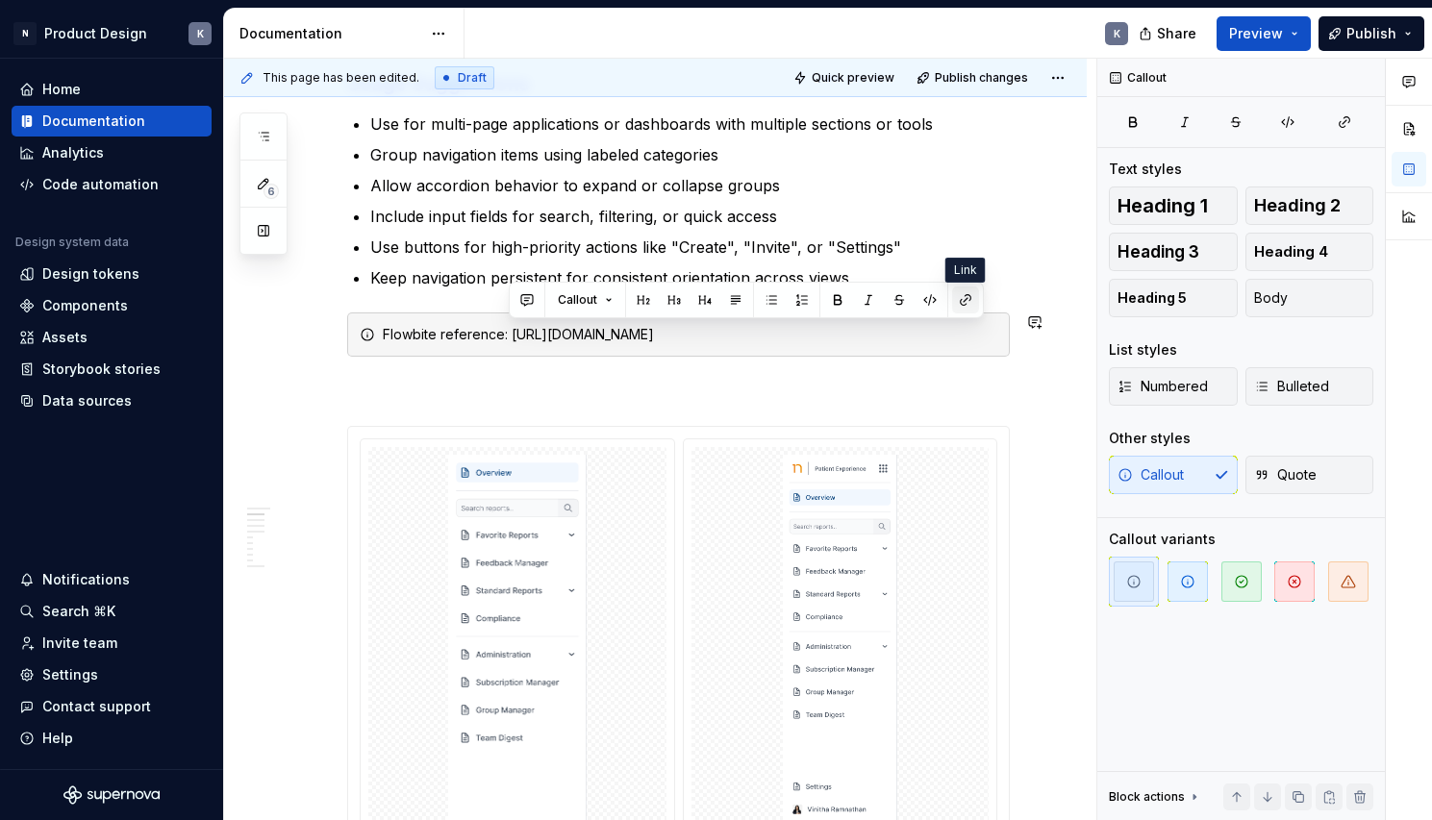
click at [966, 304] on button "button" at bounding box center [965, 300] width 27 height 27
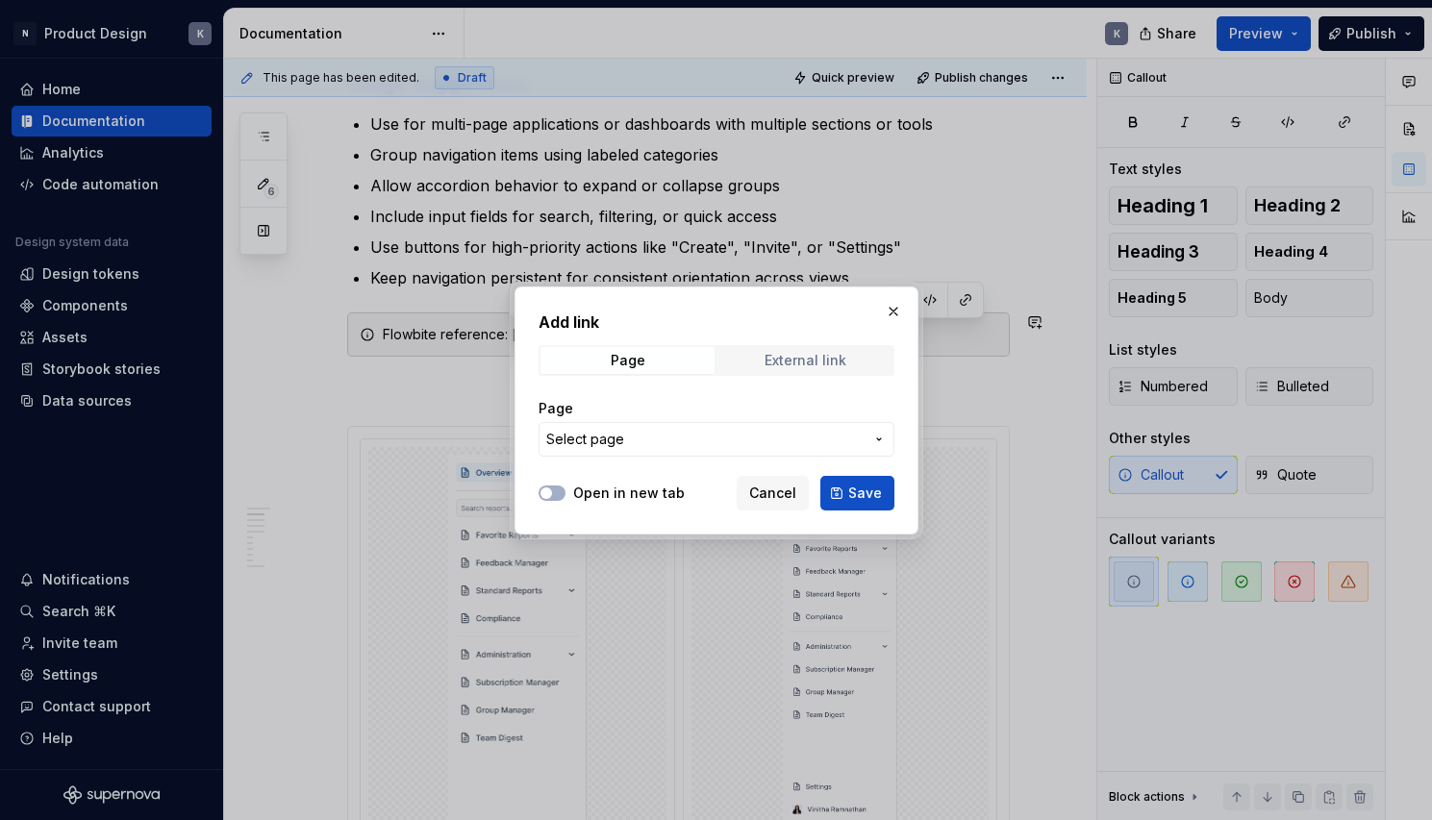
click at [756, 360] on span "External link" at bounding box center [805, 360] width 174 height 27
click at [679, 434] on input "URL" at bounding box center [716, 439] width 356 height 35
paste input "[URL][DOMAIN_NAME]"
type input "[URL][DOMAIN_NAME]"
click at [868, 491] on span "Save" at bounding box center [865, 493] width 34 height 19
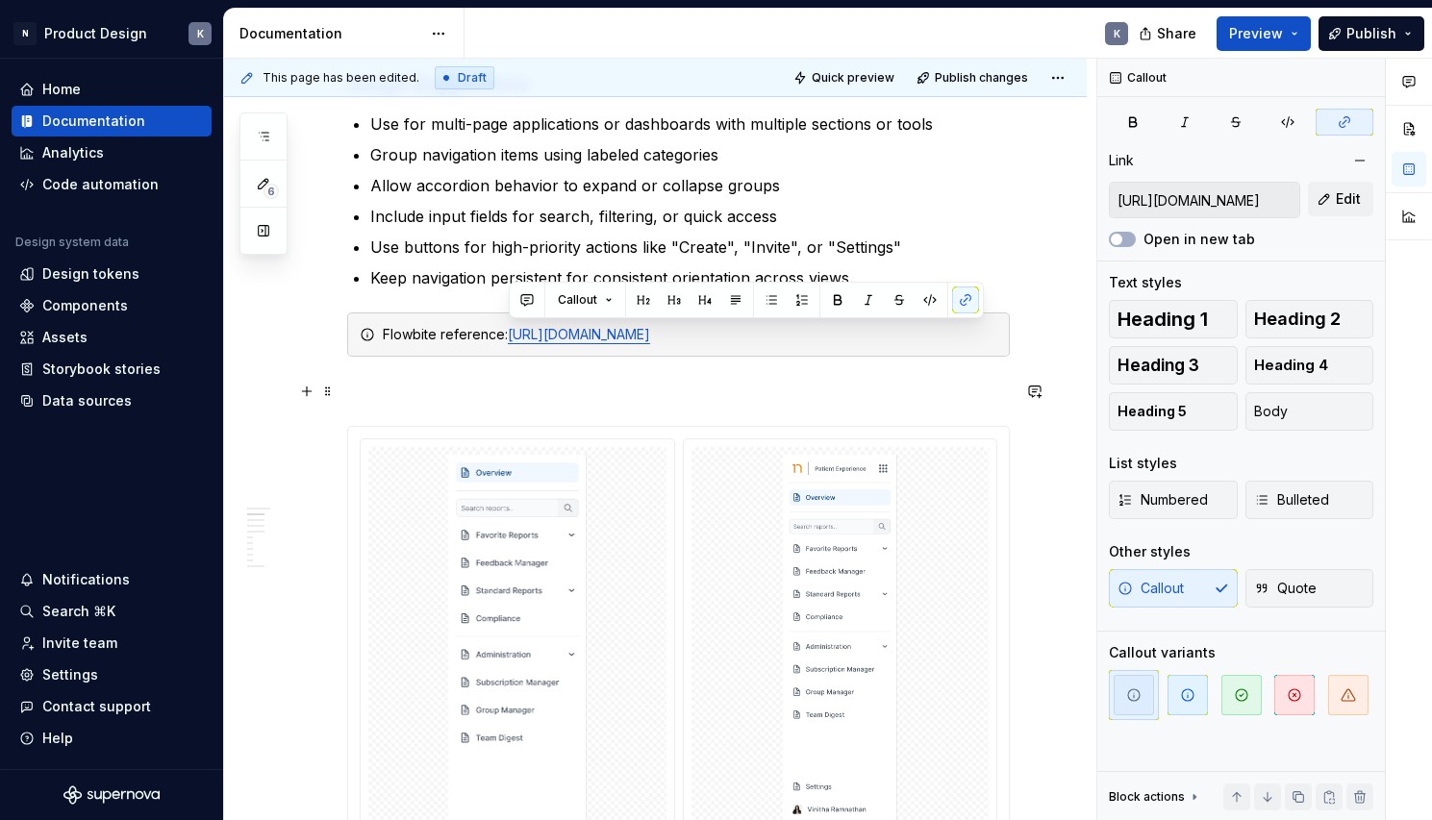
click at [521, 390] on p at bounding box center [678, 391] width 663 height 23
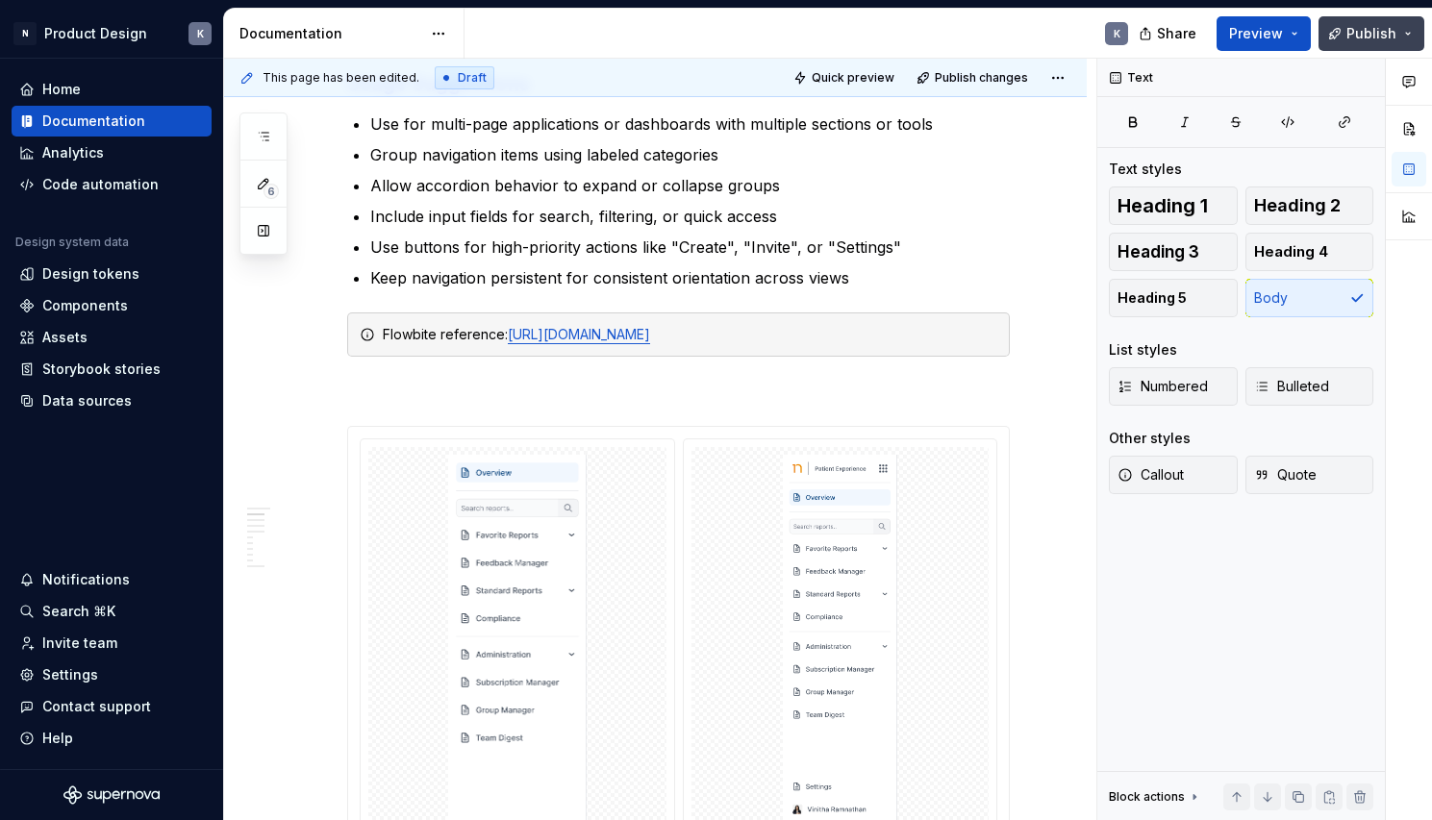
click at [1368, 33] on span "Publish" at bounding box center [1371, 33] width 50 height 19
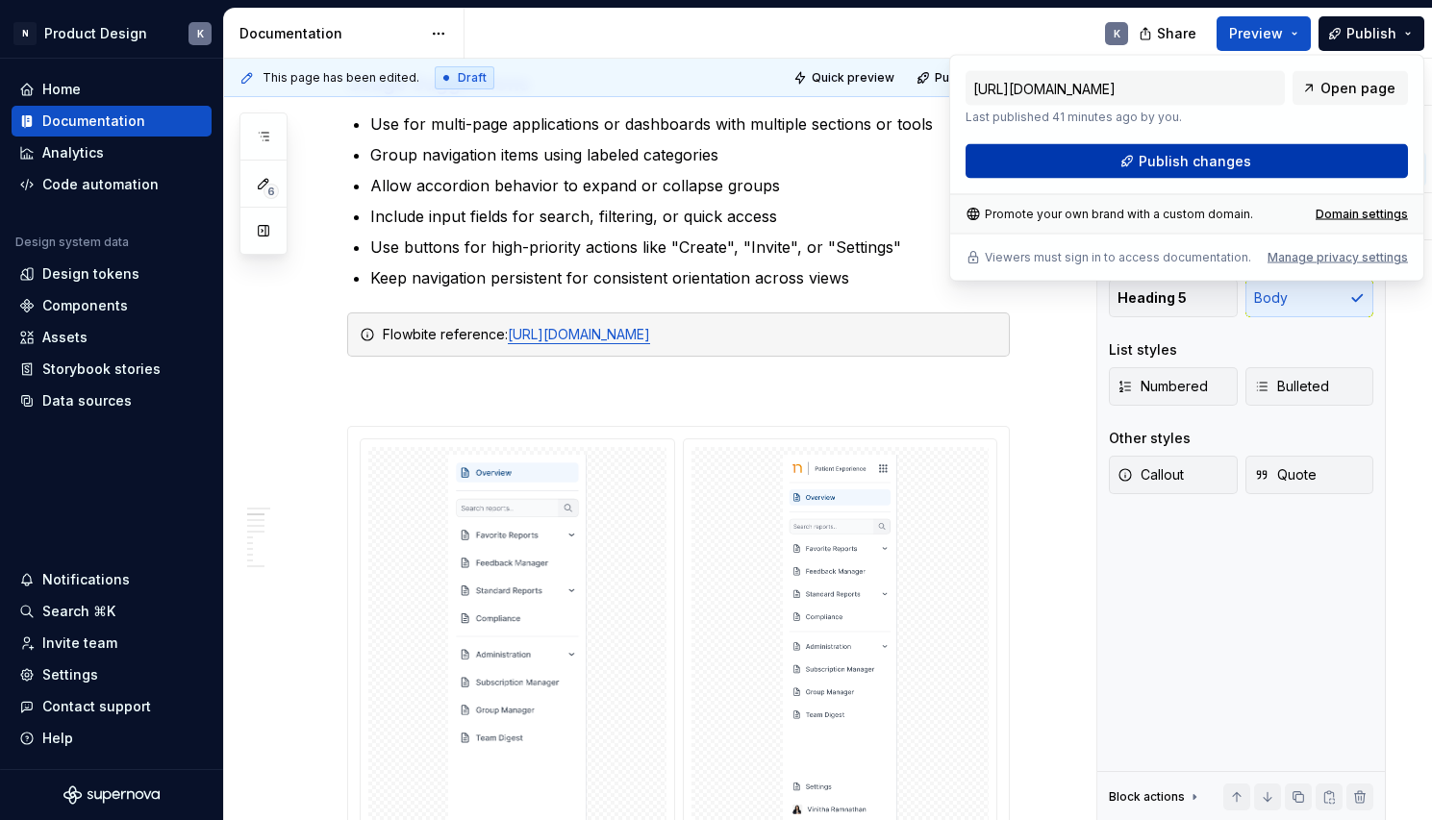
click at [1253, 168] on button "Publish changes" at bounding box center [1186, 161] width 442 height 35
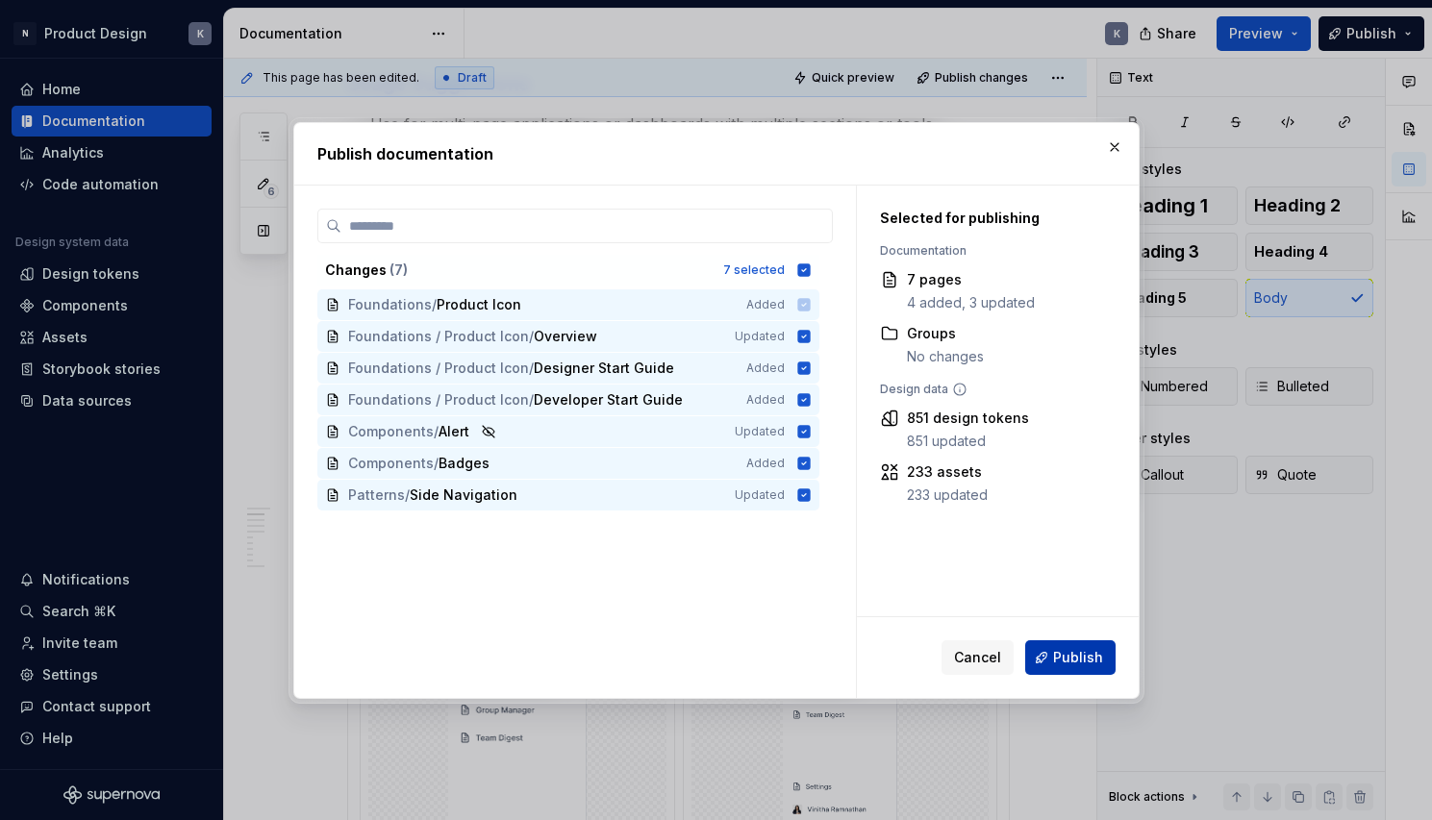
click at [1066, 646] on button "Publish" at bounding box center [1070, 657] width 90 height 35
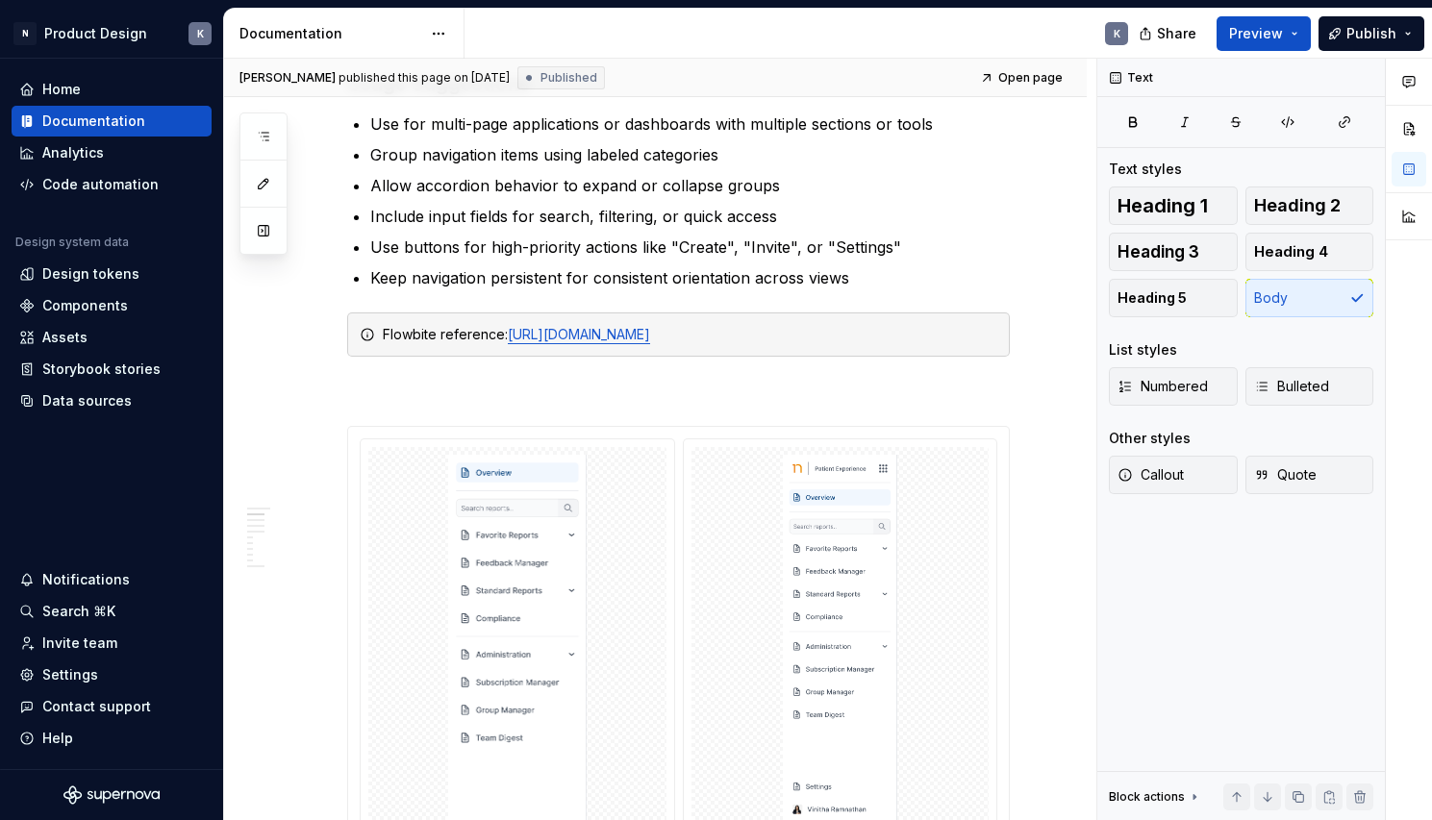
type textarea "*"
click at [1045, 76] on span "Open page" at bounding box center [1030, 77] width 64 height 15
